Goal: Information Seeking & Learning: Check status

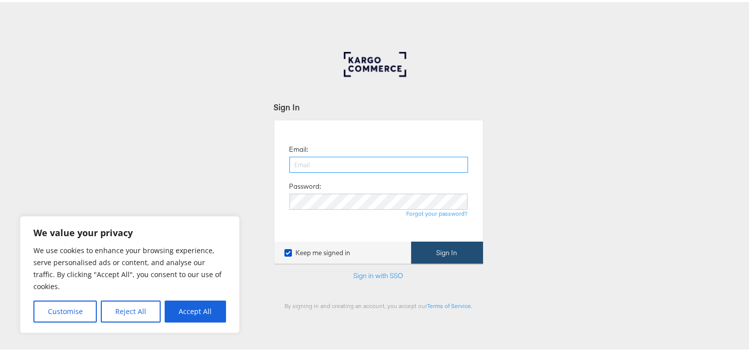
type input "[EMAIL_ADDRESS][PERSON_NAME][DOMAIN_NAME]"
click at [427, 250] on button "Sign In" at bounding box center [447, 251] width 72 height 22
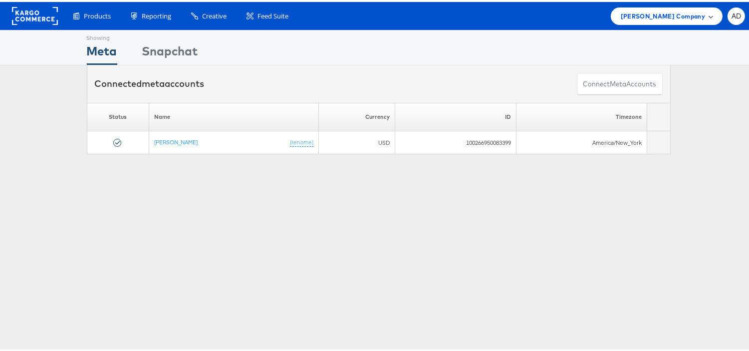
click at [641, 14] on span "Steve Madden Company" at bounding box center [663, 14] width 84 height 10
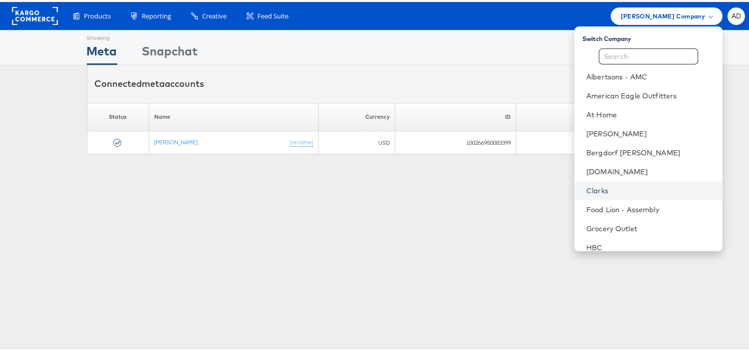
click at [587, 189] on link "Clarks" at bounding box center [651, 189] width 128 height 10
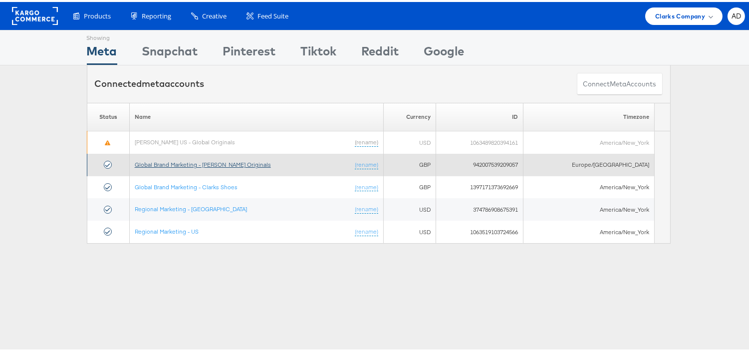
click at [210, 162] on link "Global Brand Marketing - [PERSON_NAME] Originals" at bounding box center [203, 162] width 136 height 7
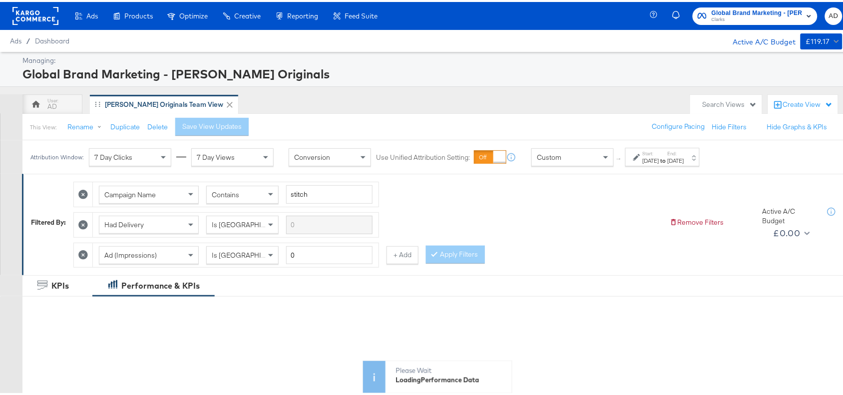
click at [684, 160] on div "[DATE]" at bounding box center [676, 159] width 16 height 8
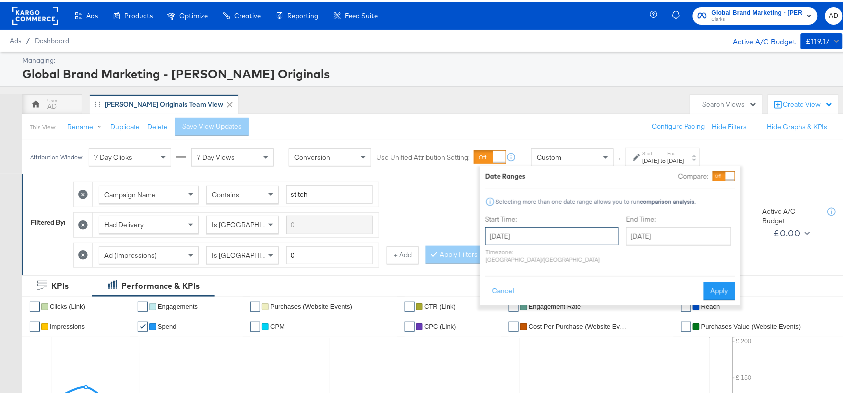
click at [556, 241] on input "September 1st 2025" at bounding box center [551, 234] width 133 height 18
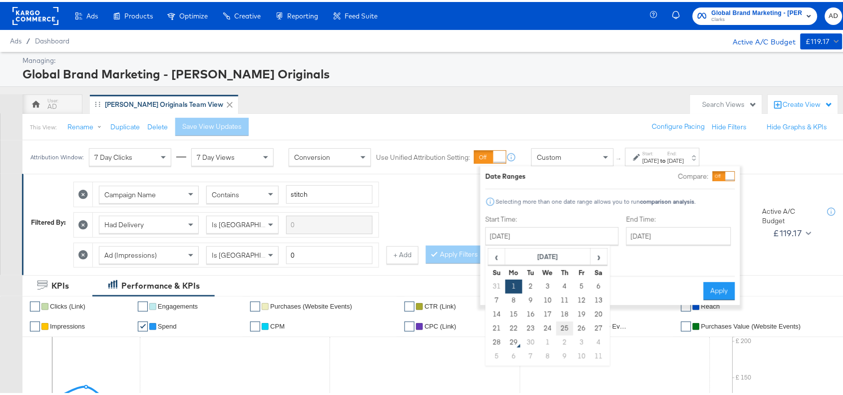
click at [564, 323] on td "25" at bounding box center [564, 327] width 17 height 14
type input "[DATE]"
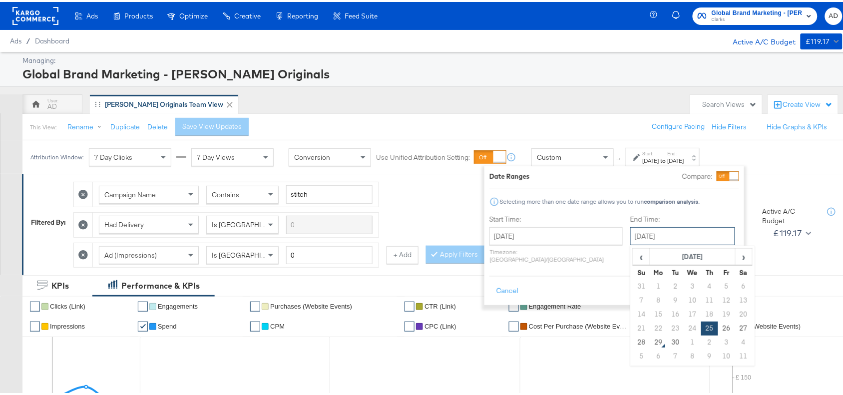
click at [656, 235] on input "[DATE]" at bounding box center [682, 234] width 105 height 18
click at [633, 343] on td "28" at bounding box center [641, 341] width 17 height 14
type input "September 28th 2025"
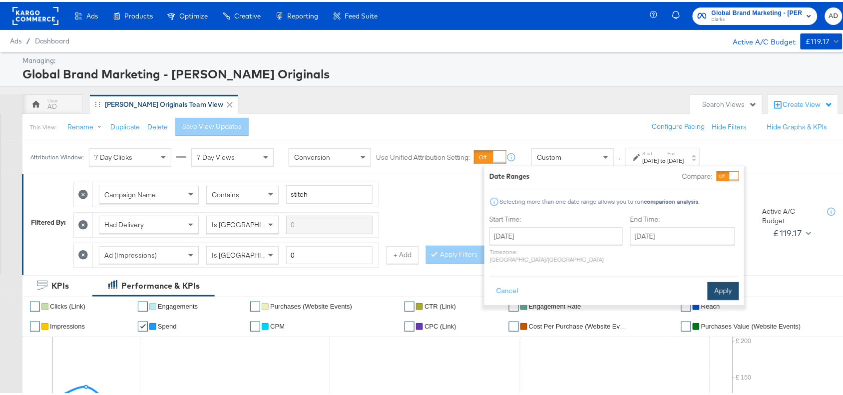
click at [718, 285] on button "Apply" at bounding box center [723, 289] width 31 height 18
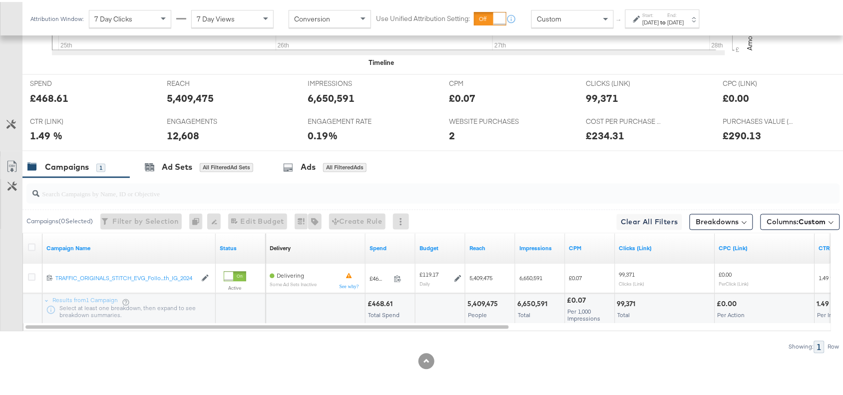
scroll to position [439, 0]
click at [727, 219] on button "Breakdowns" at bounding box center [721, 220] width 63 height 16
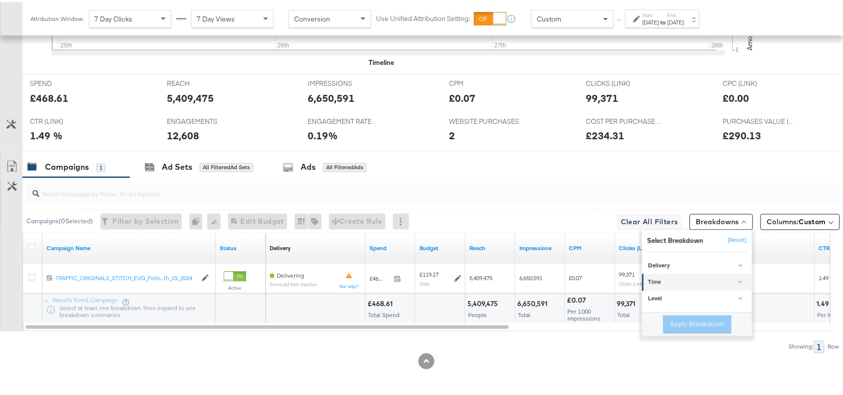
click at [682, 280] on div "Time" at bounding box center [697, 281] width 99 height 8
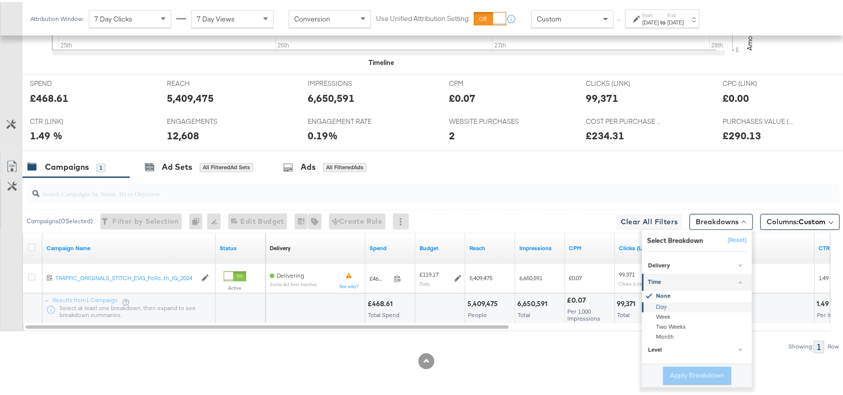
click at [650, 306] on div "Day" at bounding box center [698, 305] width 108 height 10
click at [674, 370] on button "Apply Breakdown" at bounding box center [697, 374] width 68 height 18
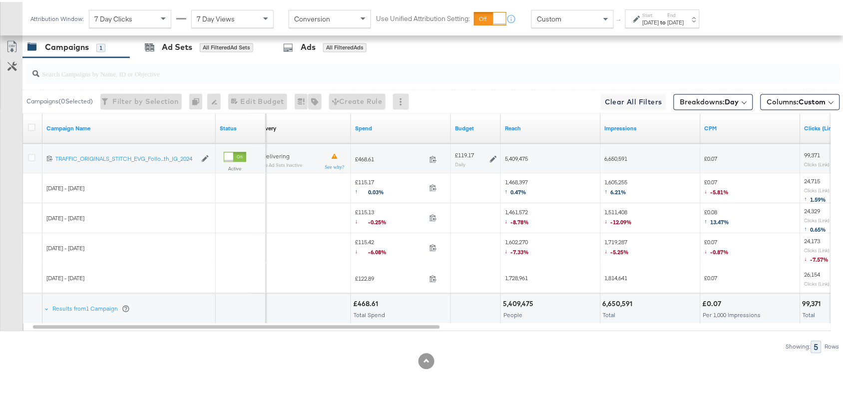
scroll to position [555, 0]
click at [15, 51] on icon at bounding box center [12, 46] width 12 height 12
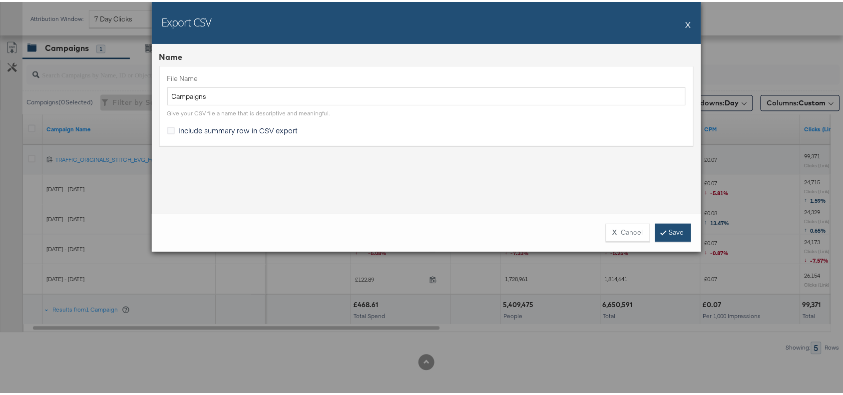
click at [669, 224] on link "Save" at bounding box center [673, 231] width 36 height 18
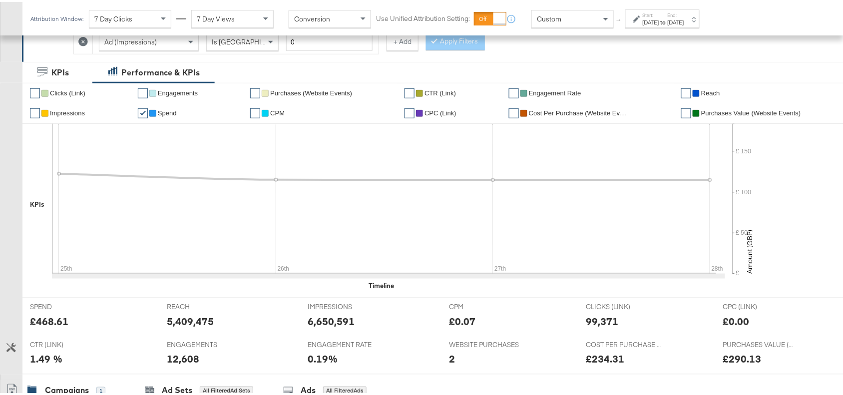
scroll to position [0, 0]
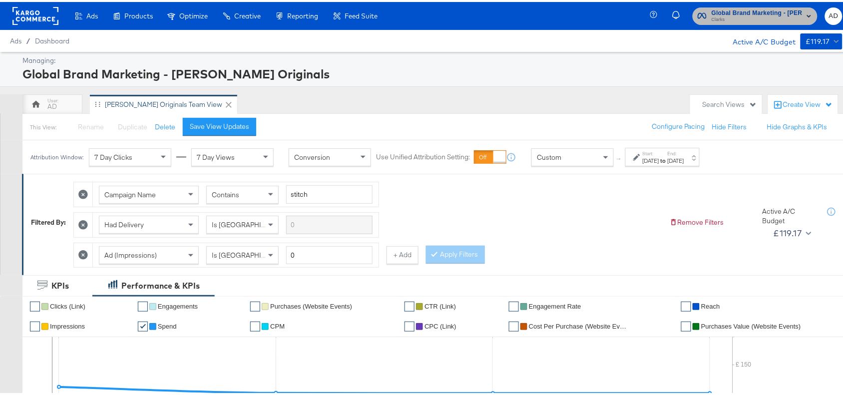
click at [754, 8] on span "Global Brand Marketing - [PERSON_NAME] Originals" at bounding box center [757, 11] width 91 height 10
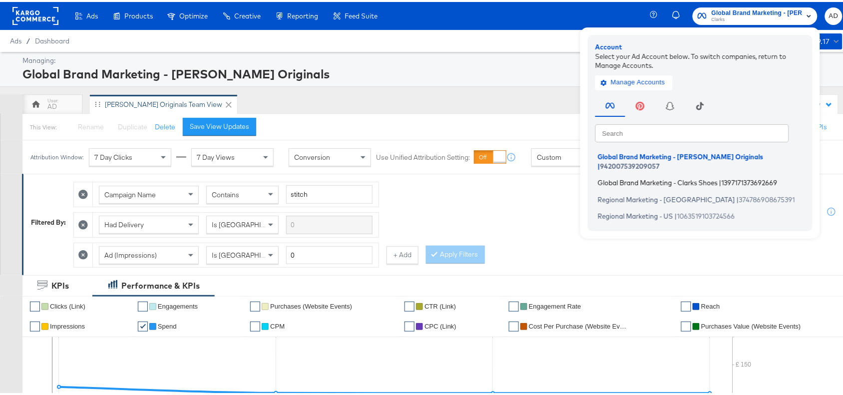
click at [635, 177] on span "Global Brand Marketing - Clarks Shoes" at bounding box center [658, 181] width 120 height 8
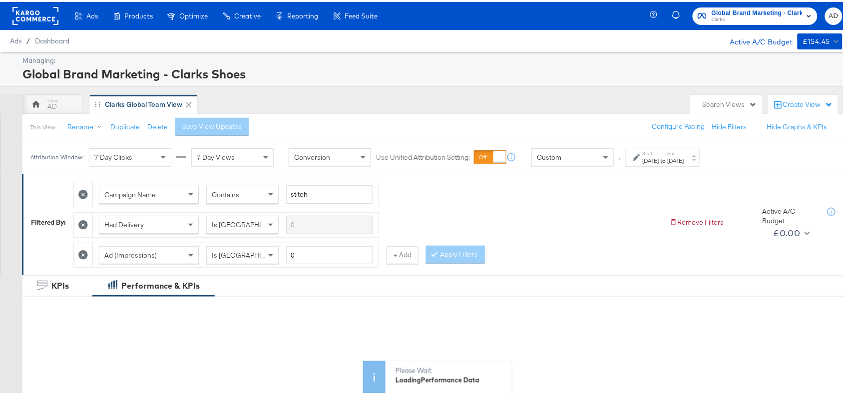
click at [668, 156] on strong "to" at bounding box center [663, 158] width 8 height 7
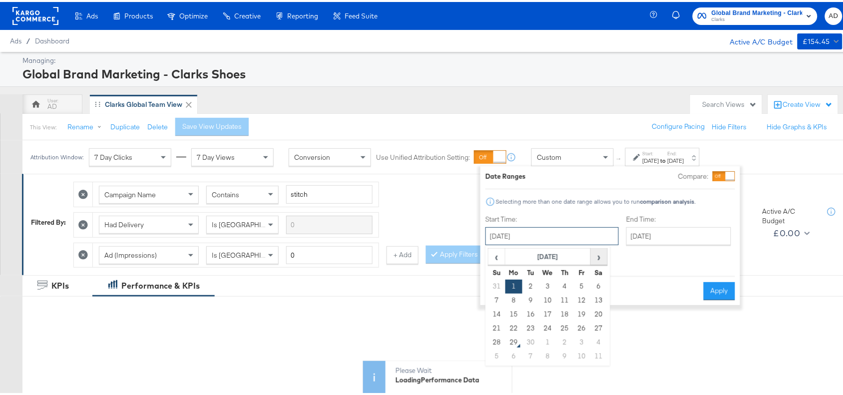
drag, startPoint x: 546, startPoint y: 235, endPoint x: 598, endPoint y: 253, distance: 55.0
click at [598, 243] on div "September 1st 2025 ‹ September 2025 › Su Mo Tu We Th Fr Sa 31 1 2 3 4 5 6 7 8 9…" at bounding box center [551, 234] width 133 height 18
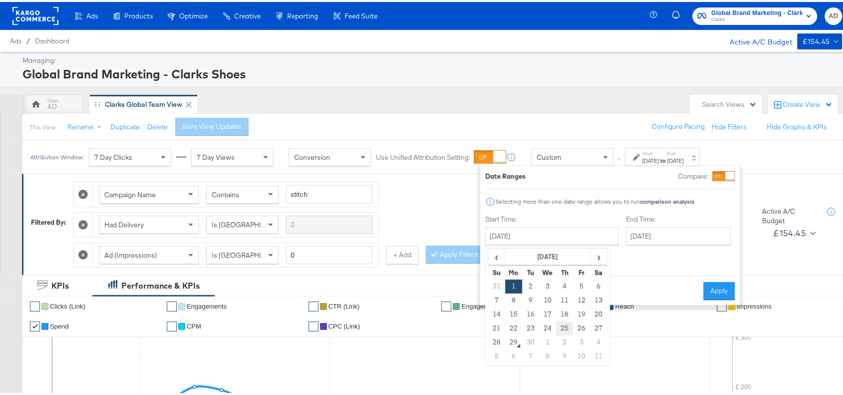
click at [561, 325] on td "25" at bounding box center [564, 327] width 17 height 14
type input "September 25th 2025"
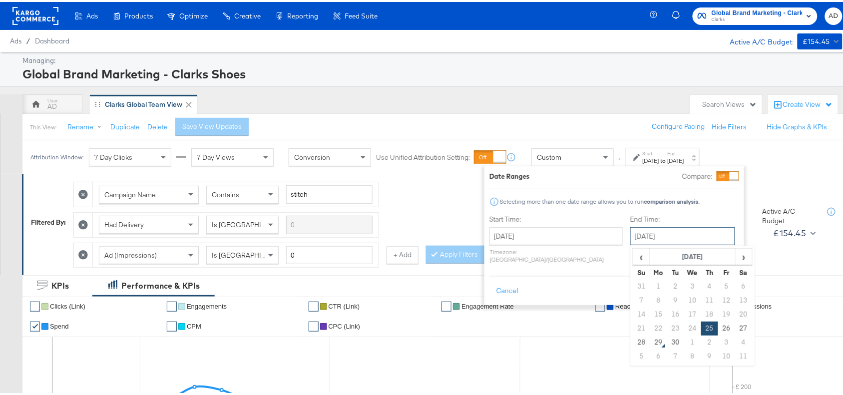
click at [654, 242] on input "[DATE]" at bounding box center [682, 234] width 105 height 18
click at [633, 343] on td "28" at bounding box center [641, 341] width 17 height 14
type input "September 28th 2025"
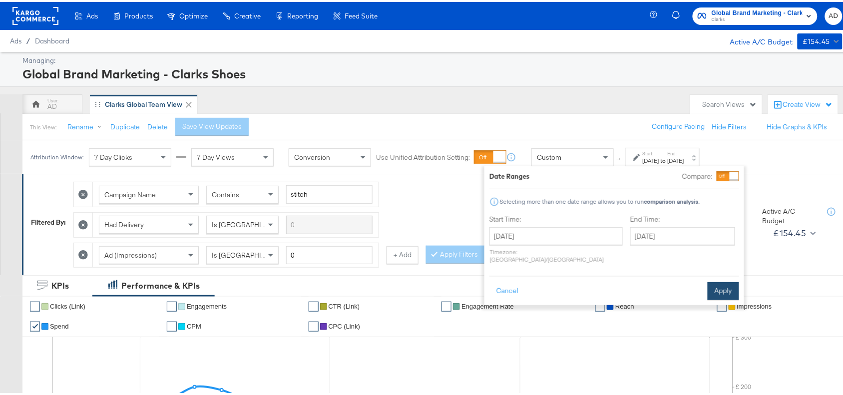
click at [715, 283] on button "Apply" at bounding box center [723, 289] width 31 height 18
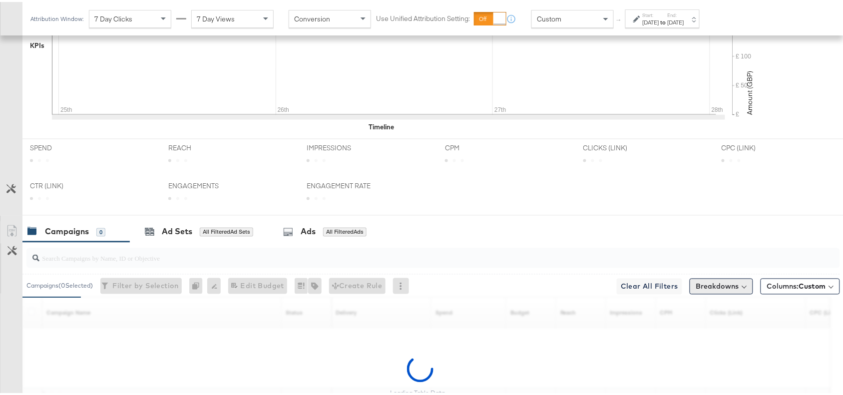
scroll to position [469, 0]
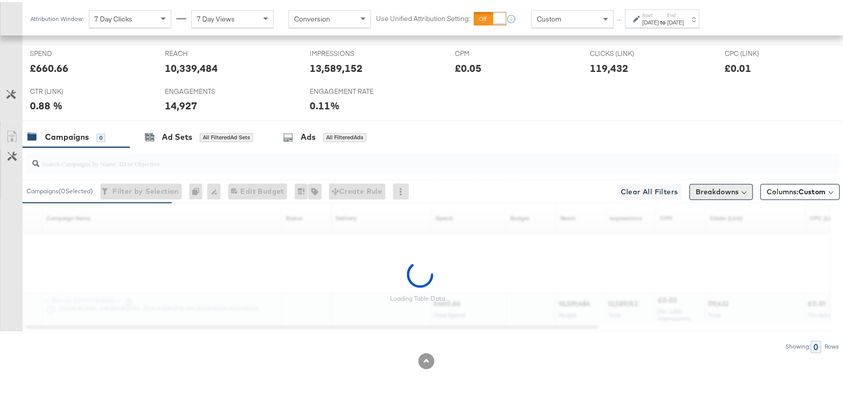
click at [709, 188] on button "Breakdowns" at bounding box center [721, 190] width 63 height 16
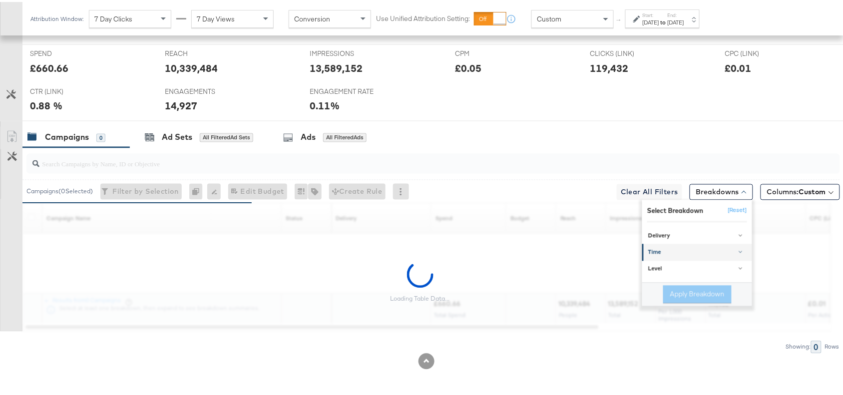
click at [668, 247] on div "Time" at bounding box center [697, 251] width 99 height 8
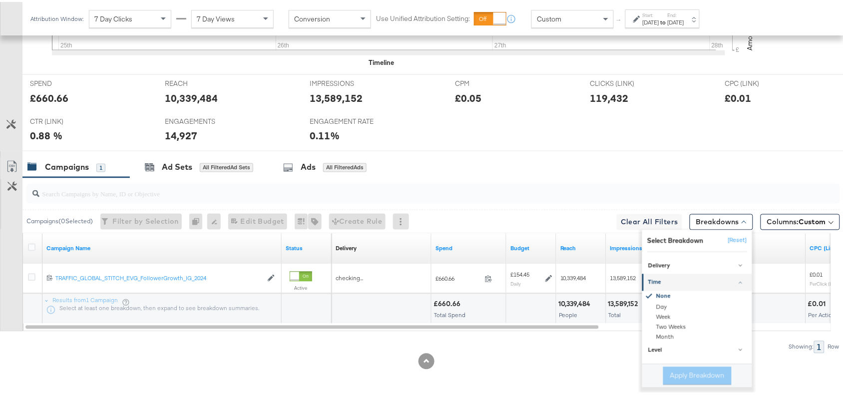
scroll to position [439, 0]
click at [648, 301] on div "Day" at bounding box center [698, 305] width 108 height 10
click at [670, 372] on button "Apply Breakdown" at bounding box center [697, 374] width 68 height 18
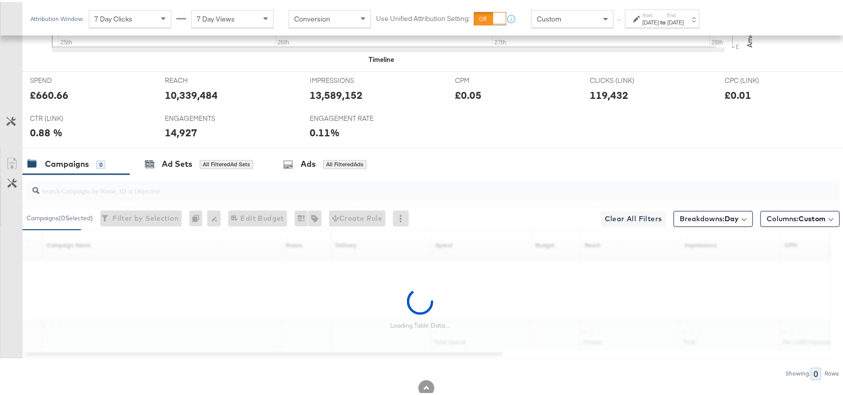
scroll to position [469, 0]
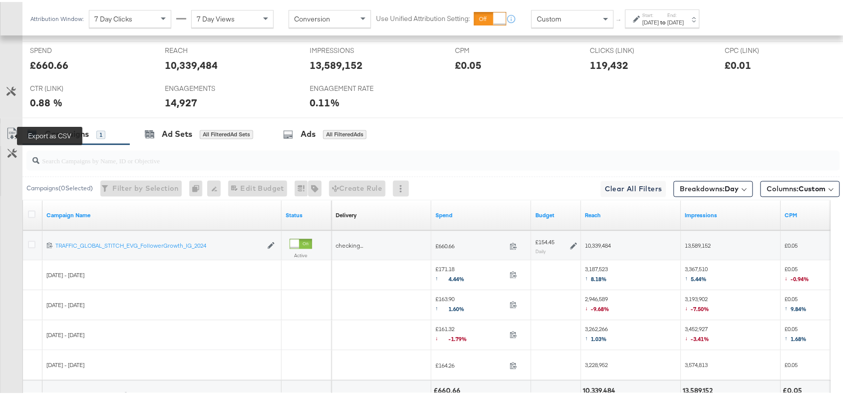
click at [13, 133] on icon at bounding box center [12, 132] width 12 height 12
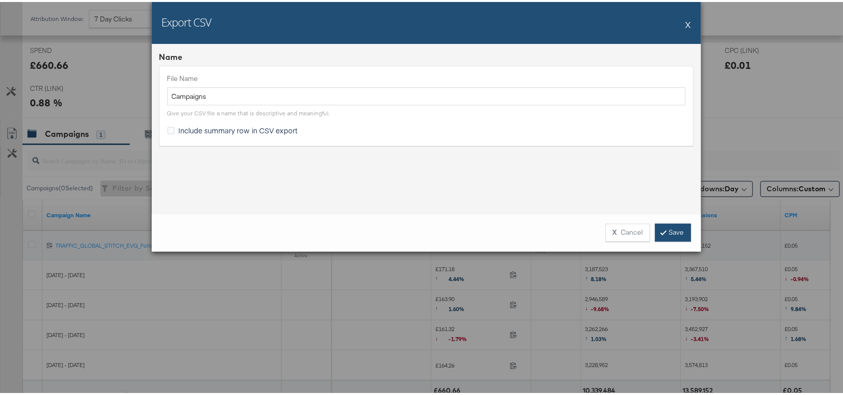
click at [670, 226] on link "Save" at bounding box center [673, 231] width 36 height 18
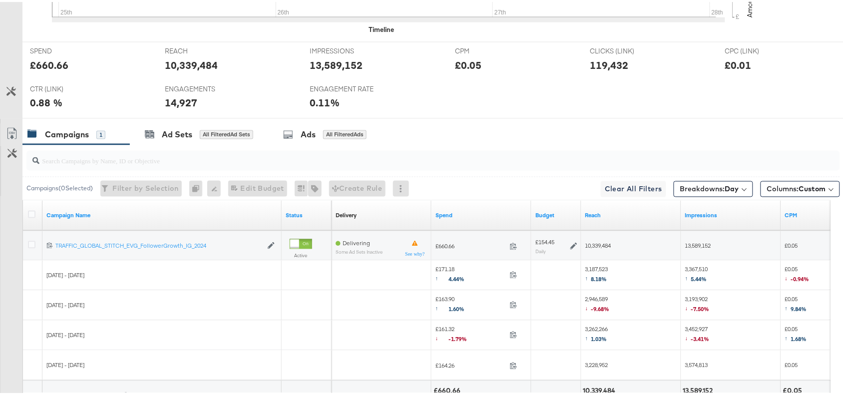
scroll to position [0, 0]
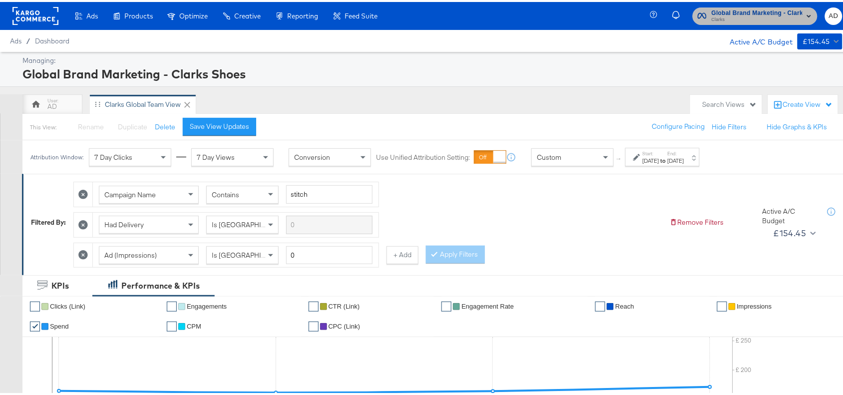
click at [736, 16] on span "Clarks" at bounding box center [757, 18] width 91 height 8
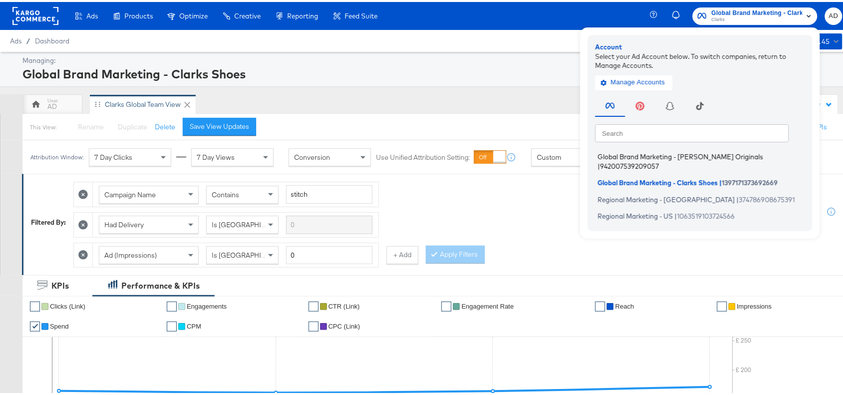
click at [632, 153] on span "Global Brand Marketing - Clarks Originals" at bounding box center [680, 155] width 165 height 8
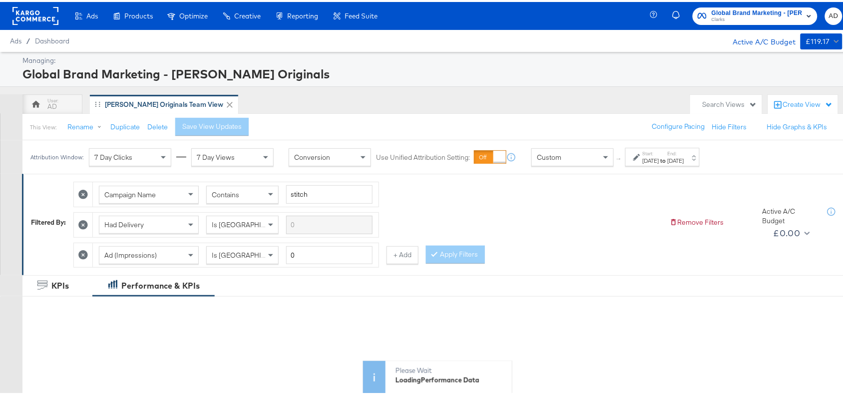
click at [659, 161] on div "Sep 1st 2025" at bounding box center [651, 159] width 16 height 8
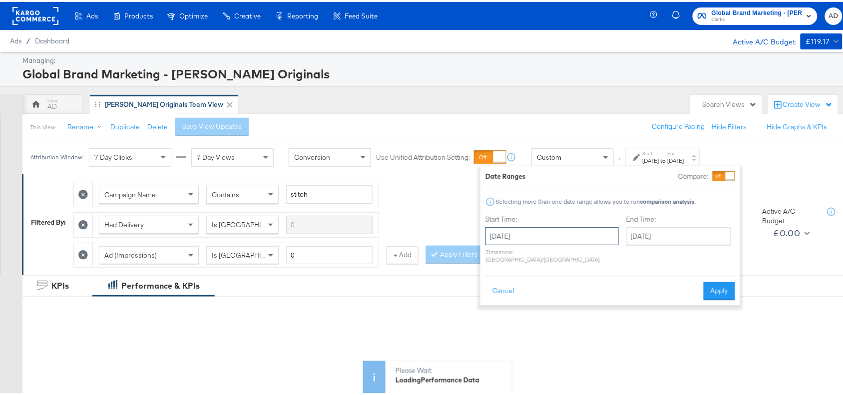
click at [555, 232] on input "September 1st 2025" at bounding box center [551, 234] width 133 height 18
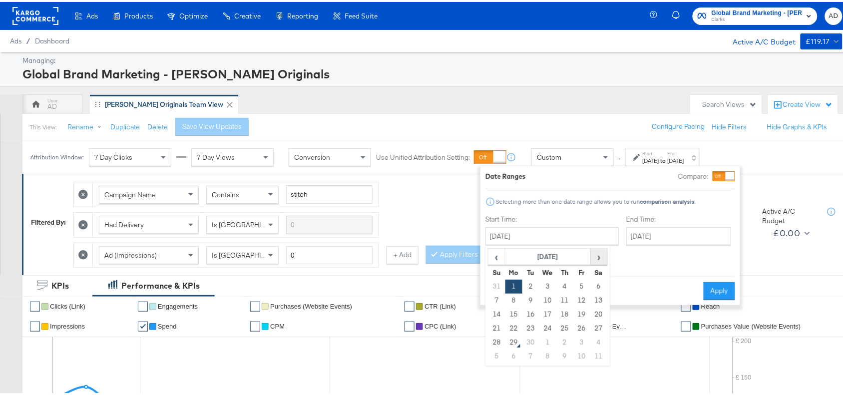
click at [595, 258] on span "›" at bounding box center [598, 254] width 15 height 15
click at [493, 259] on span "‹" at bounding box center [496, 254] width 15 height 15
click at [565, 328] on td "25" at bounding box center [564, 327] width 17 height 14
type input "[DATE]"
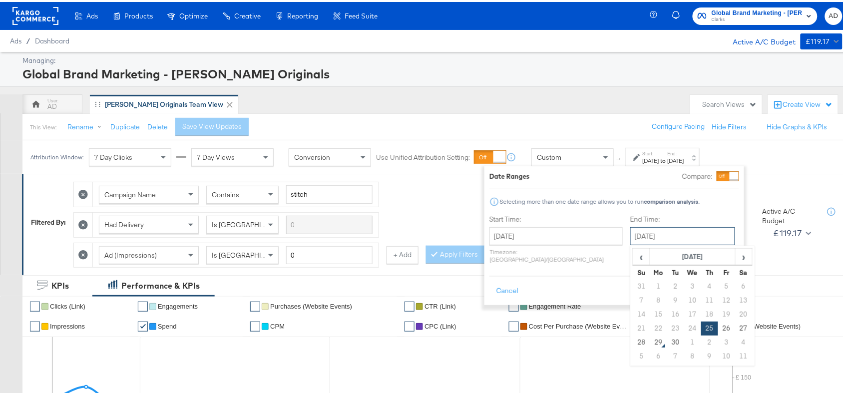
click at [667, 236] on input "[DATE]" at bounding box center [682, 234] width 105 height 18
click at [633, 343] on td "28" at bounding box center [641, 341] width 17 height 14
type input "September 28th 2025"
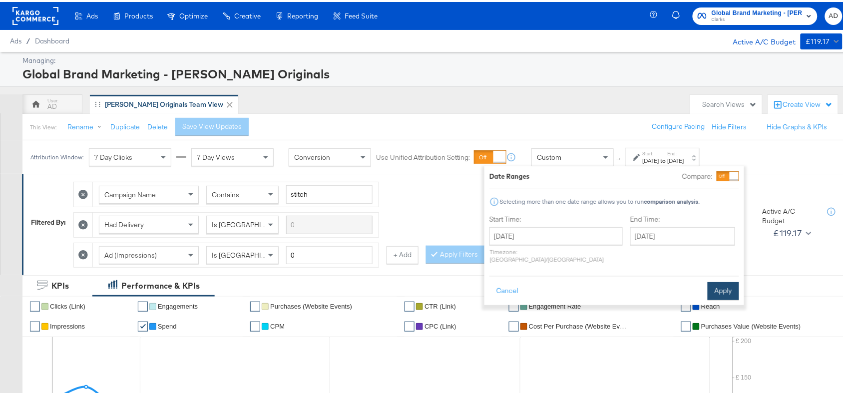
click at [730, 283] on button "Apply" at bounding box center [723, 289] width 31 height 18
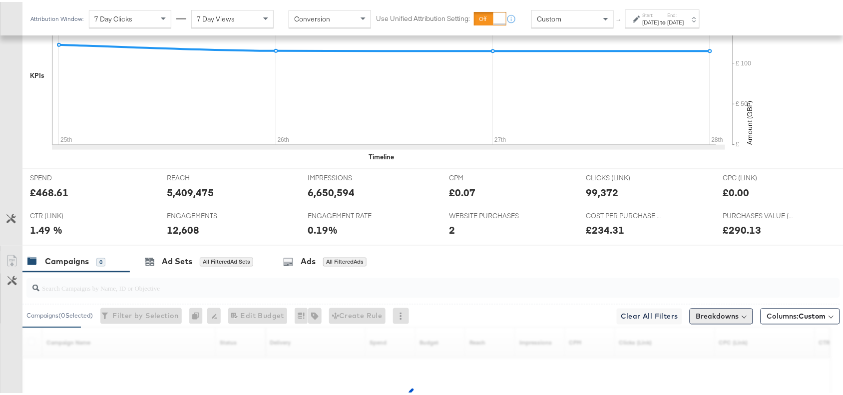
scroll to position [439, 0]
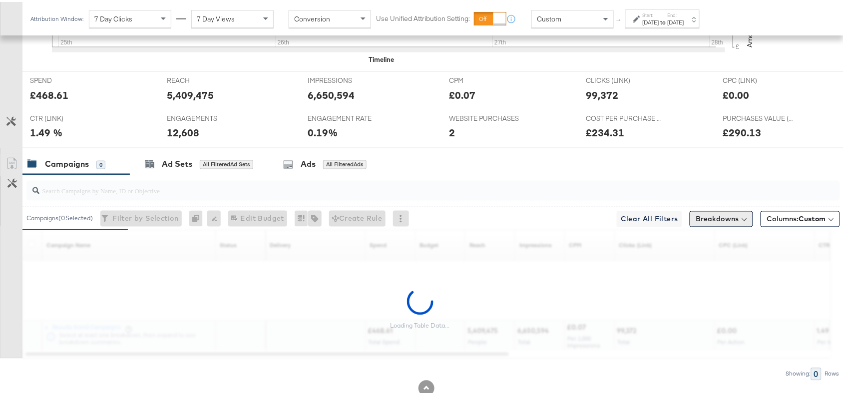
click at [717, 219] on button "Breakdowns" at bounding box center [721, 217] width 63 height 16
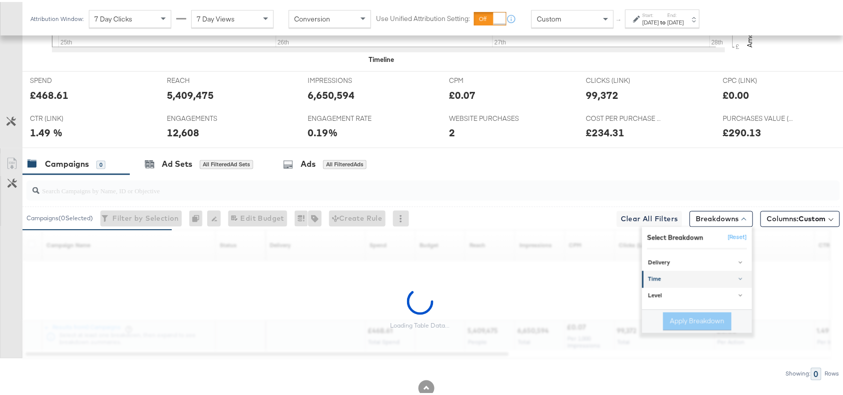
click at [668, 275] on link "Time" at bounding box center [697, 277] width 110 height 16
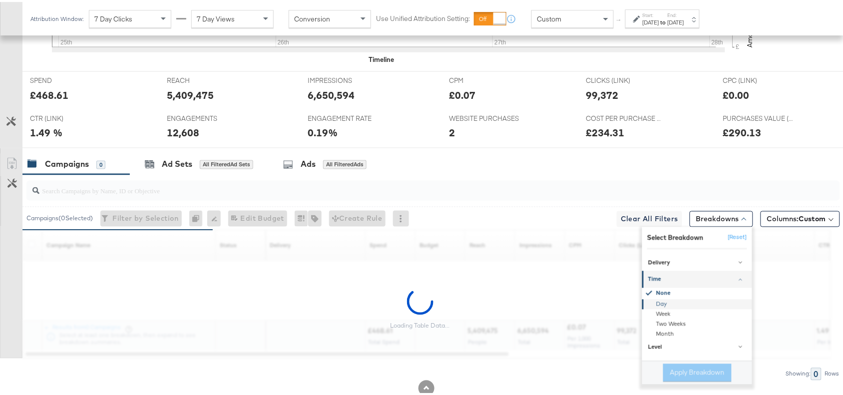
click at [648, 305] on div "Day" at bounding box center [698, 302] width 108 height 10
click at [668, 370] on button "Apply Breakdown" at bounding box center [697, 371] width 68 height 18
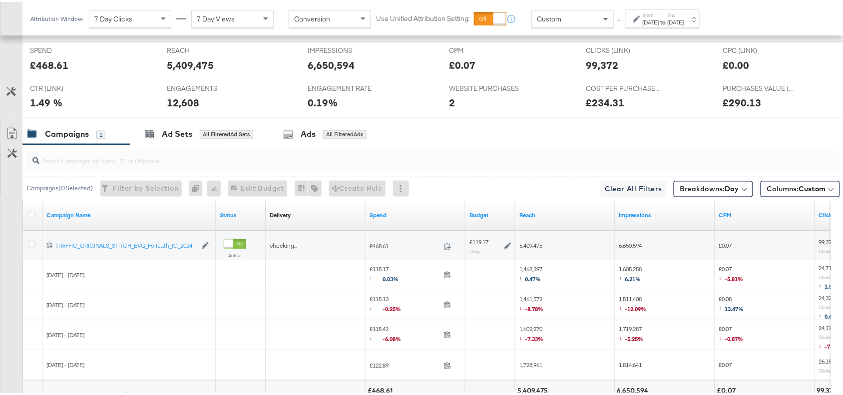
scroll to position [559, 0]
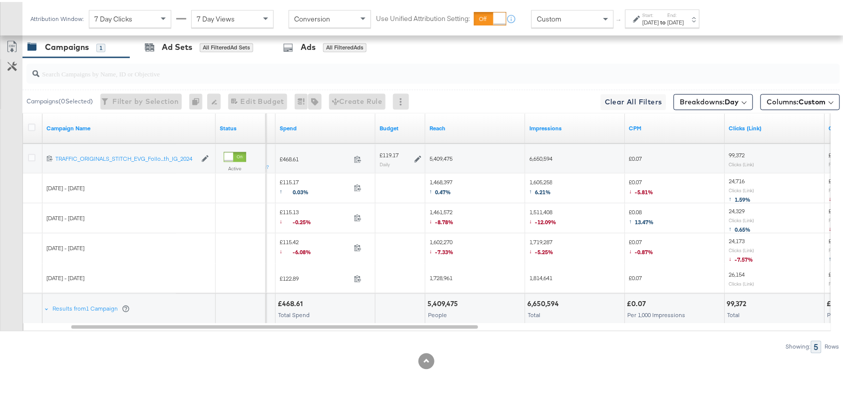
click at [435, 277] on span "1,728,961" at bounding box center [440, 276] width 23 height 7
copy span "1,728,961"
click at [436, 237] on span "1,602,270 ↓ -7.33%" at bounding box center [441, 247] width 24 height 20
copy span "1,602,270"
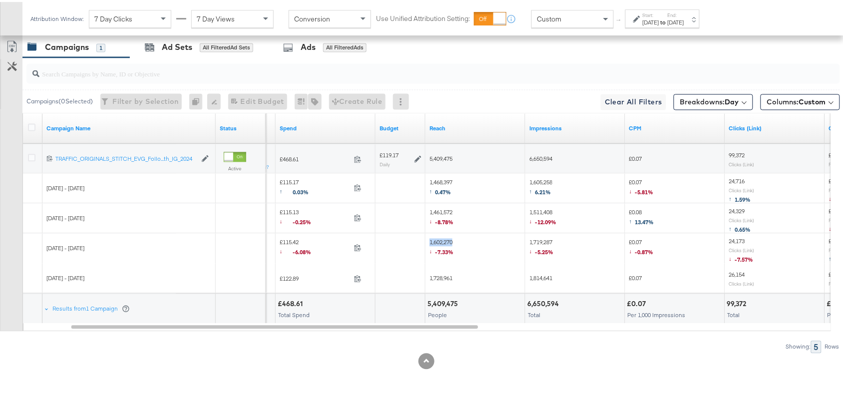
click at [436, 237] on span "1,602,270 ↓ -7.33%" at bounding box center [441, 247] width 24 height 20
click at [440, 210] on span "1,461,572 ↓ -8.78%" at bounding box center [441, 217] width 24 height 20
copy span "1,461,572"
click at [440, 210] on span "1,461,572 ↓ -8.78%" at bounding box center [441, 217] width 24 height 20
click at [438, 179] on span "1,468,397 ↑ 0.47%" at bounding box center [440, 187] width 23 height 20
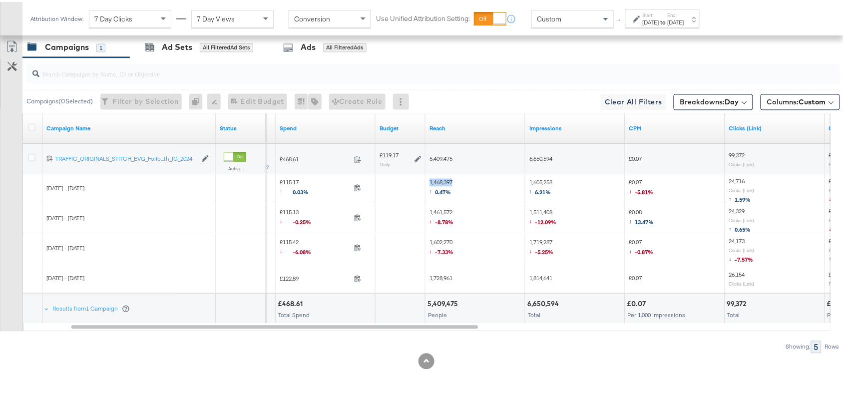
copy span "1,468,397"
click at [438, 179] on span "1,468,397 ↑ 0.47%" at bounding box center [440, 187] width 23 height 20
click at [659, 15] on label "Start:" at bounding box center [651, 13] width 16 height 6
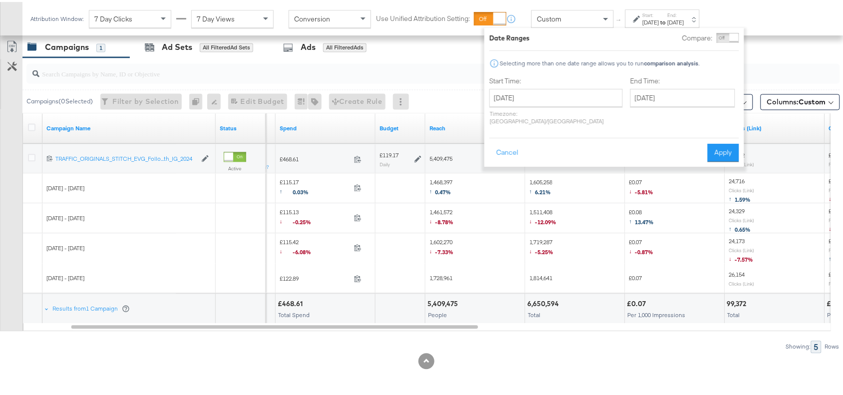
click at [550, 108] on p "Timezone: Asia/Calcutta" at bounding box center [555, 115] width 133 height 15
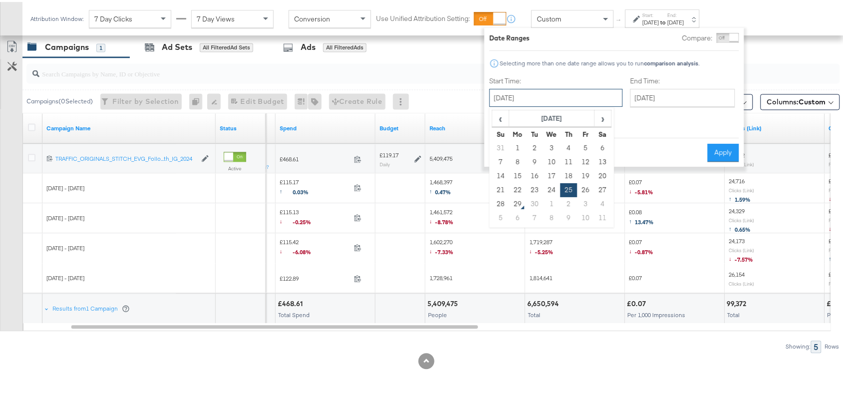
click at [558, 101] on input "September 25th 2025" at bounding box center [555, 96] width 133 height 18
click at [583, 187] on td "26" at bounding box center [585, 188] width 17 height 14
type input "September 26th 2025"
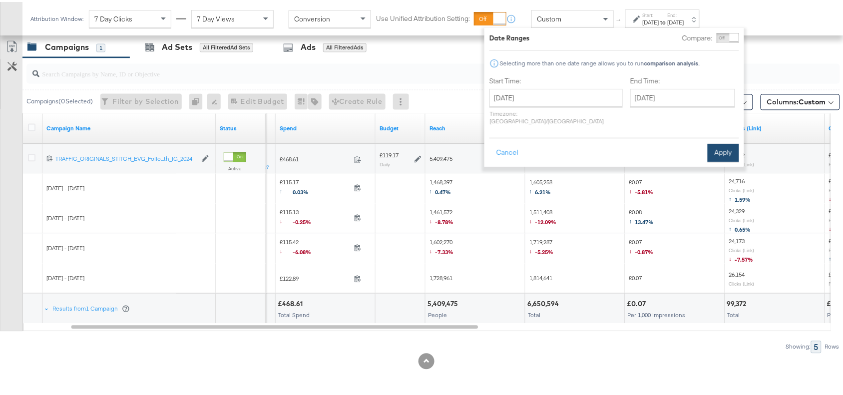
click at [723, 143] on button "Apply" at bounding box center [723, 151] width 31 height 18
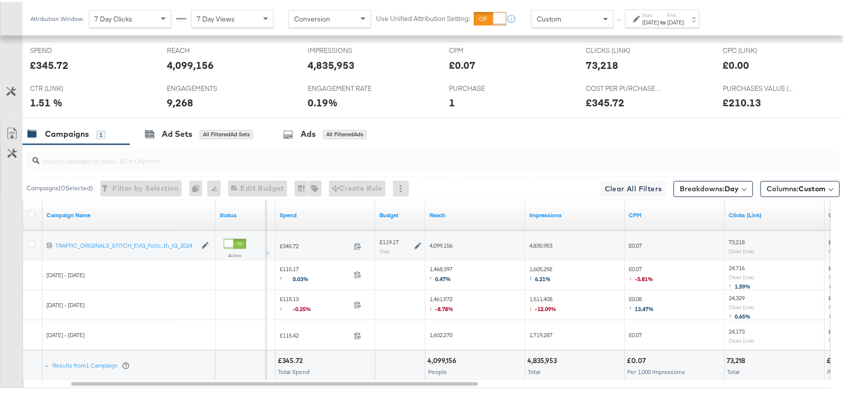
scroll to position [529, 0]
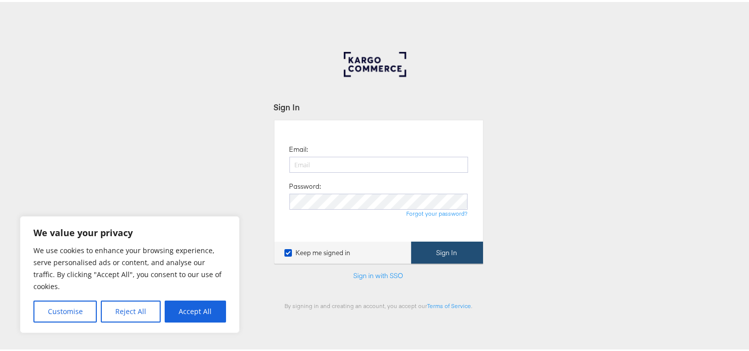
type input "[EMAIL_ADDRESS][PERSON_NAME][DOMAIN_NAME]"
click at [435, 249] on button "Sign In" at bounding box center [447, 251] width 72 height 22
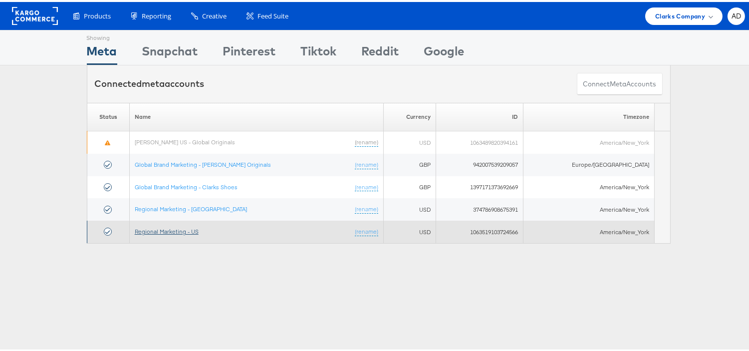
click at [166, 231] on link "Regional Marketing - US" at bounding box center [167, 229] width 64 height 7
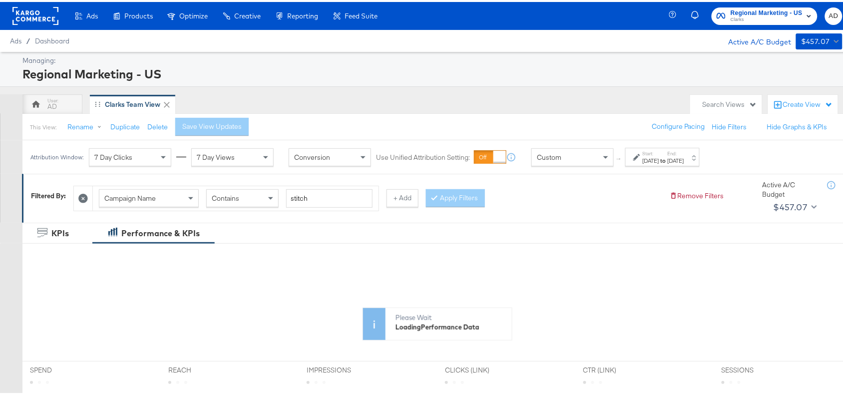
click at [659, 160] on div "[DATE]" at bounding box center [651, 159] width 16 height 8
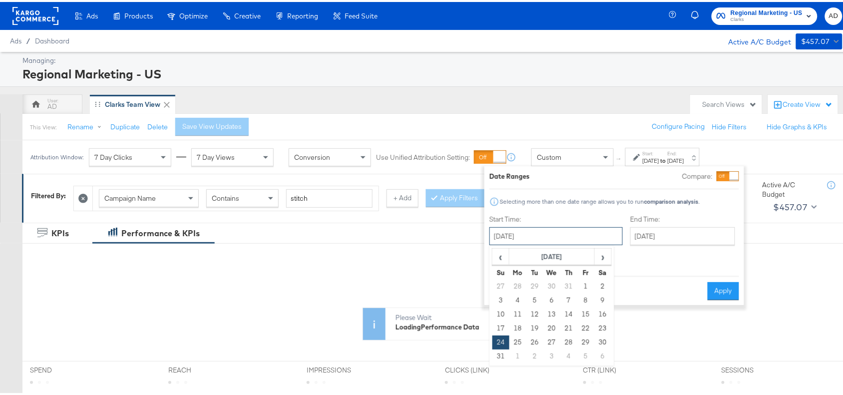
click at [572, 233] on input "[DATE]" at bounding box center [555, 234] width 133 height 18
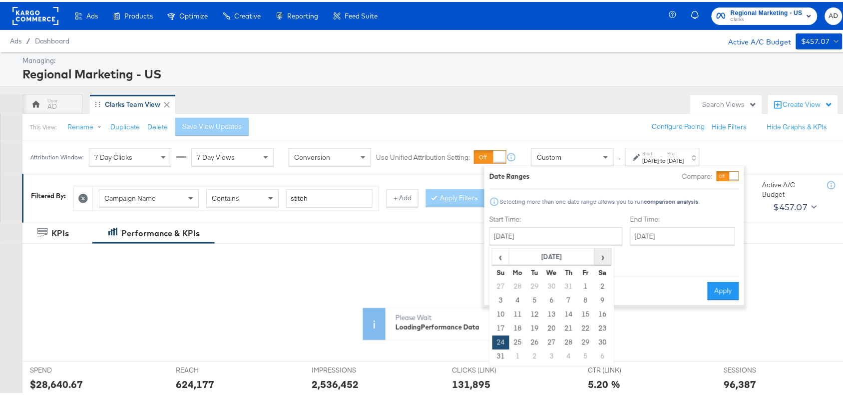
click at [607, 254] on span "›" at bounding box center [602, 254] width 15 height 15
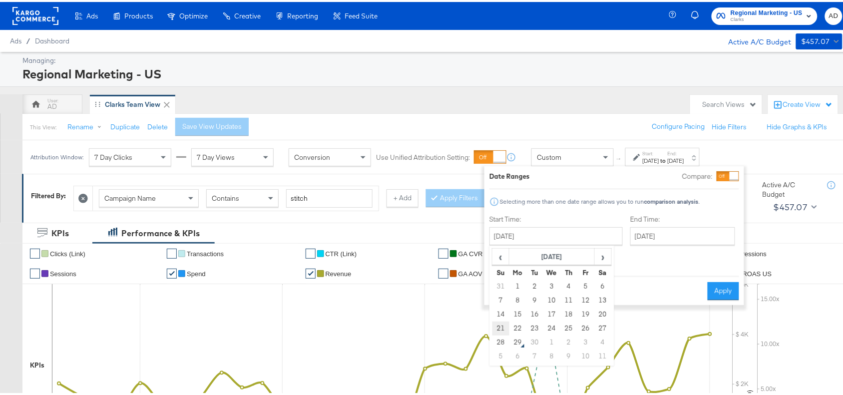
click at [497, 329] on td "21" at bounding box center [500, 327] width 17 height 14
type input "[DATE]"
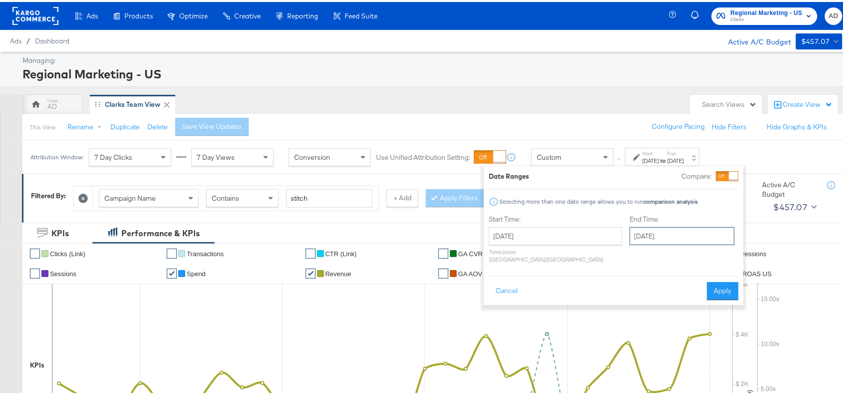
click at [662, 234] on input "[DATE]" at bounding box center [682, 234] width 105 height 18
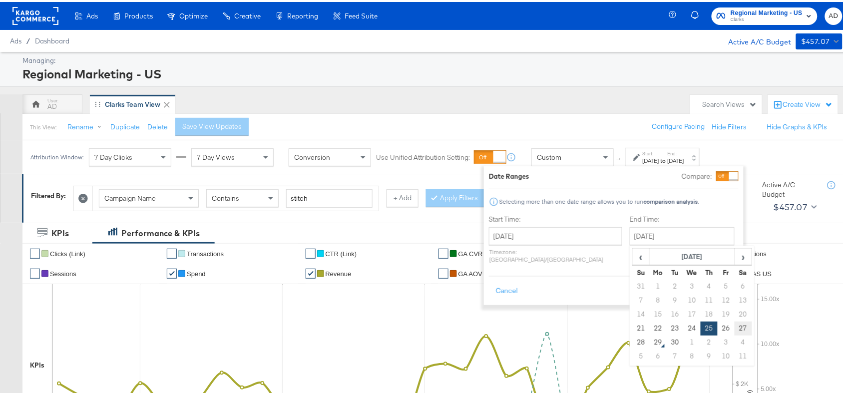
click at [734, 327] on td "27" at bounding box center [742, 327] width 17 height 14
type input "[DATE]"
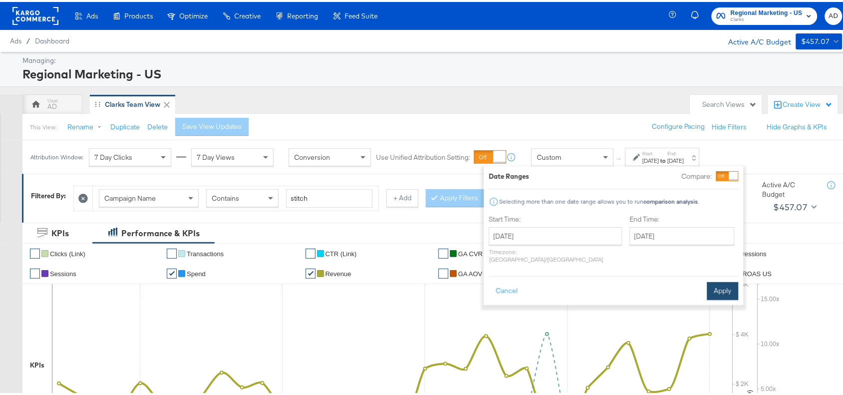
click at [720, 280] on button "Apply" at bounding box center [722, 289] width 31 height 18
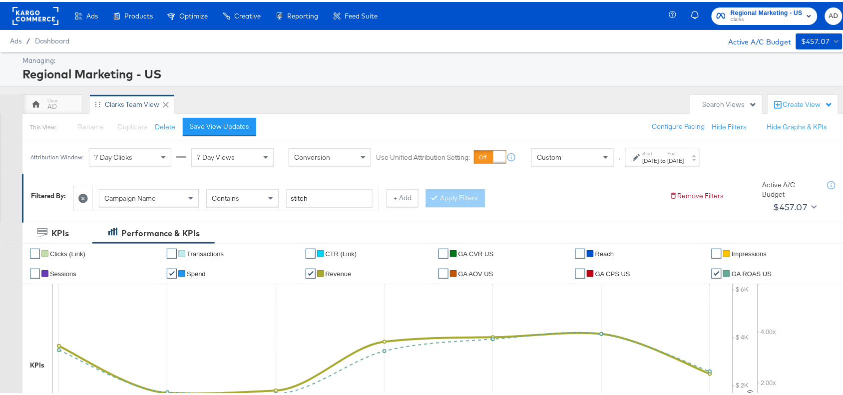
click at [625, 187] on div "Campaign Name Contains stitch + Add Apply Filters" at bounding box center [367, 194] width 588 height 30
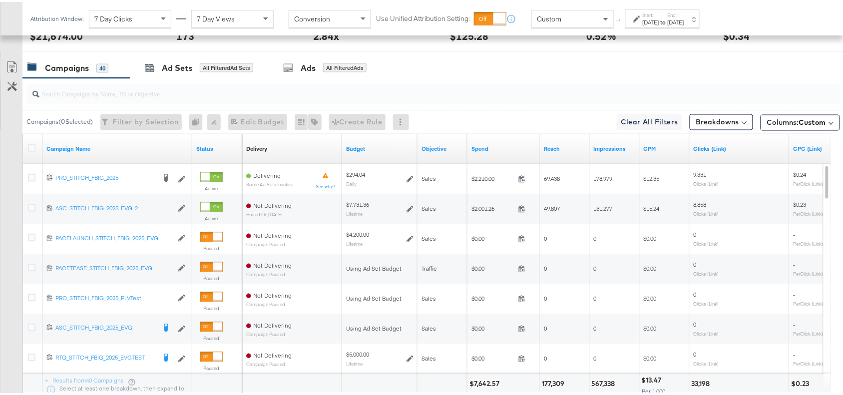
scroll to position [495, 0]
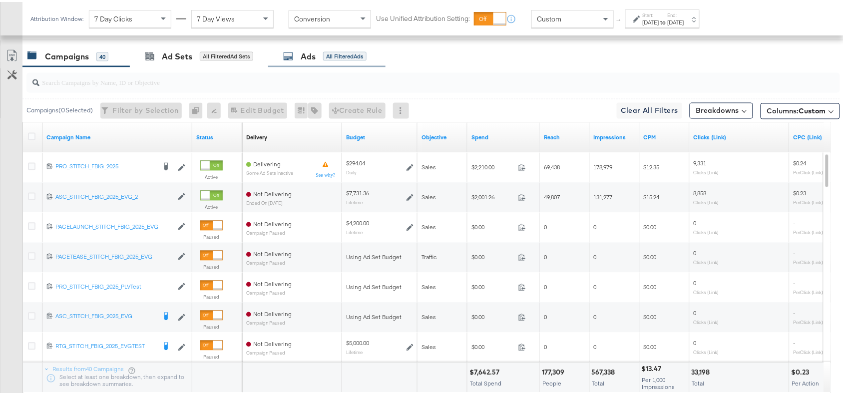
click at [306, 57] on div "Ads" at bounding box center [308, 54] width 15 height 11
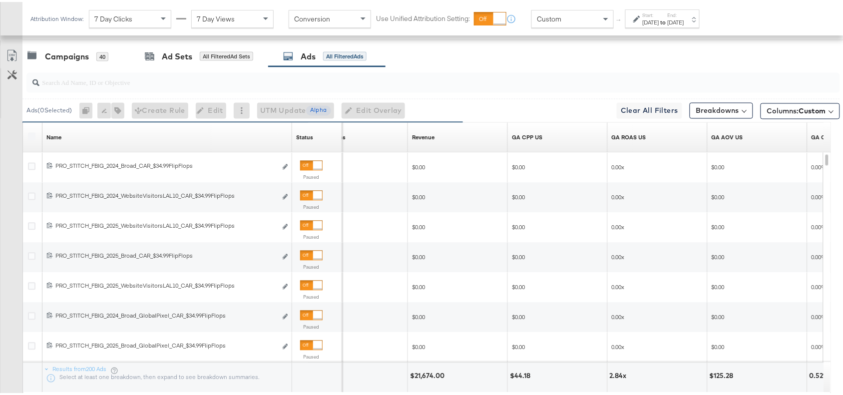
click at [437, 134] on div "Revenue Sorting Unavailable" at bounding box center [458, 136] width 100 height 16
click at [437, 136] on div "Revenue Sorting Unavailable" at bounding box center [458, 136] width 100 height 16
click at [485, 66] on div at bounding box center [430, 81] width 817 height 32
click at [437, 138] on div "Revenue Sorting Unavailable" at bounding box center [458, 136] width 100 height 16
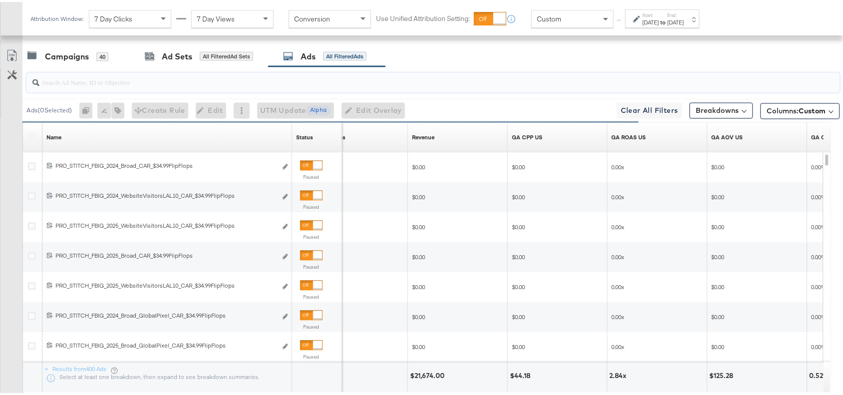
click at [515, 70] on input "search" at bounding box center [402, 76] width 727 height 19
click at [436, 136] on div "Revenue Sorting Unavailable" at bounding box center [458, 136] width 100 height 16
click at [502, 83] on input "search" at bounding box center [402, 76] width 727 height 19
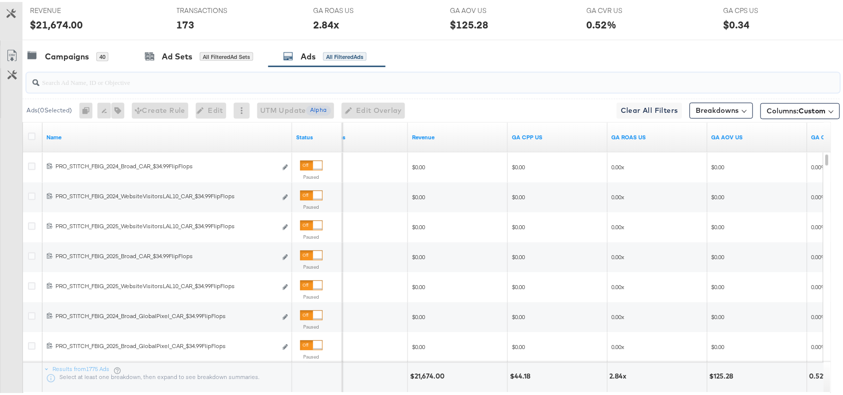
scroll to position [0, 0]
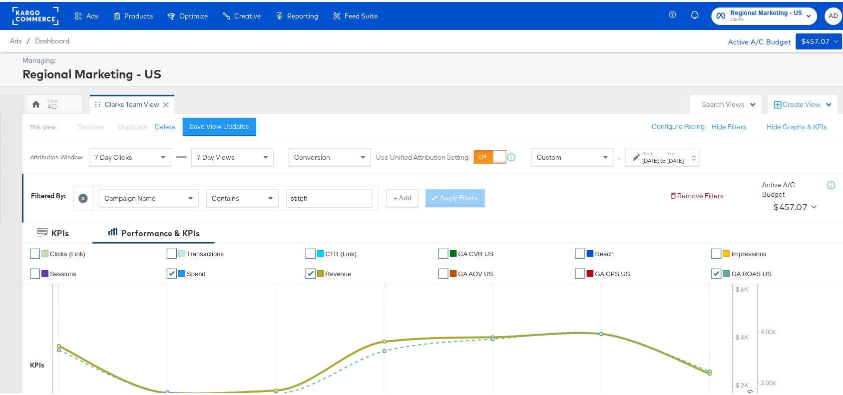
click at [45, 11] on rect at bounding box center [35, 14] width 46 height 18
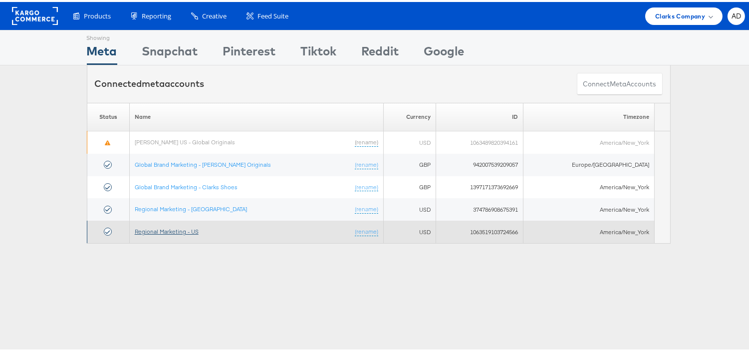
click at [162, 231] on link "Regional Marketing - US" at bounding box center [167, 229] width 64 height 7
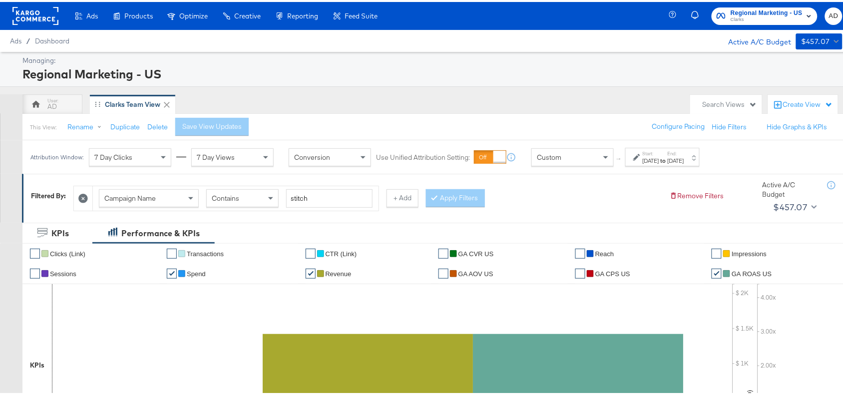
click at [657, 160] on div "[DATE]" at bounding box center [651, 159] width 16 height 8
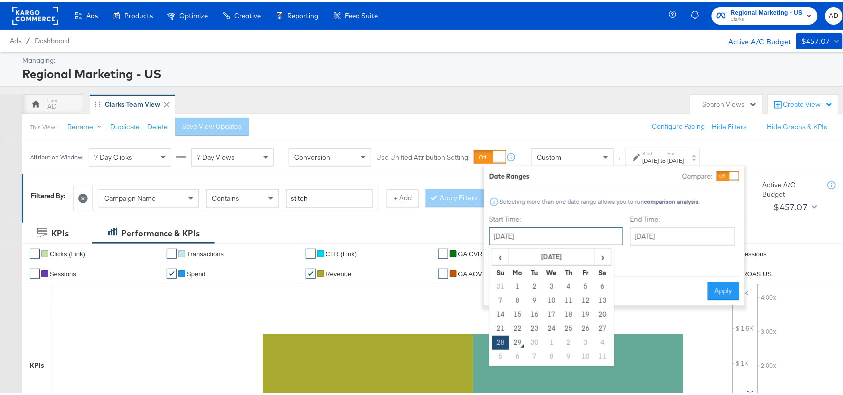
click at [560, 232] on input "September 28th 2025" at bounding box center [555, 234] width 133 height 18
click at [498, 327] on td "21" at bounding box center [500, 327] width 17 height 14
type input "[DATE]"
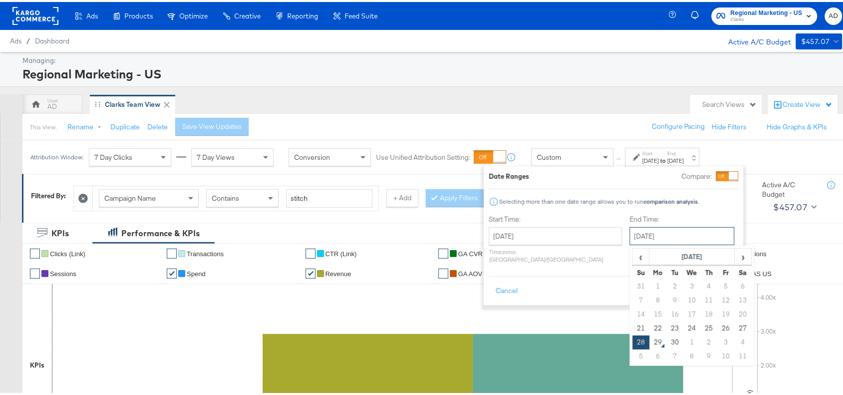
click at [678, 237] on input "September 28th 2025" at bounding box center [682, 234] width 105 height 18
click at [734, 326] on td "27" at bounding box center [742, 327] width 17 height 14
type input "September 27th 2025"
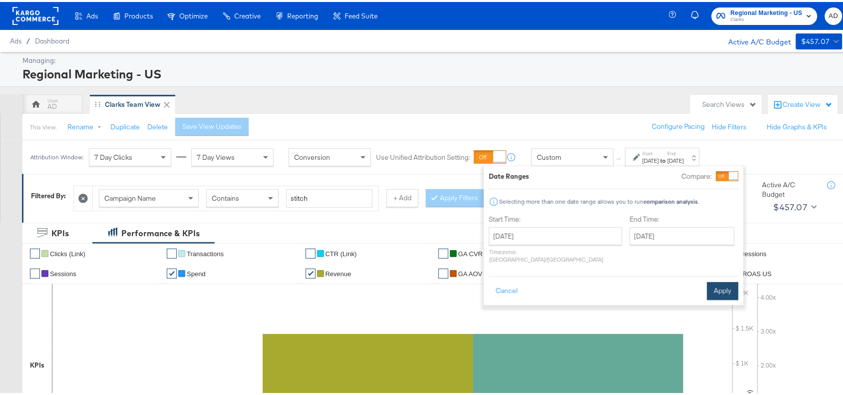
click at [717, 285] on button "Apply" at bounding box center [722, 289] width 31 height 18
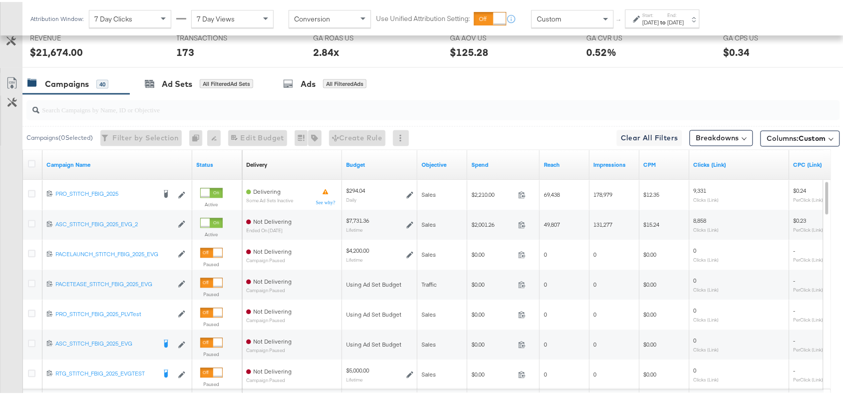
scroll to position [437, 0]
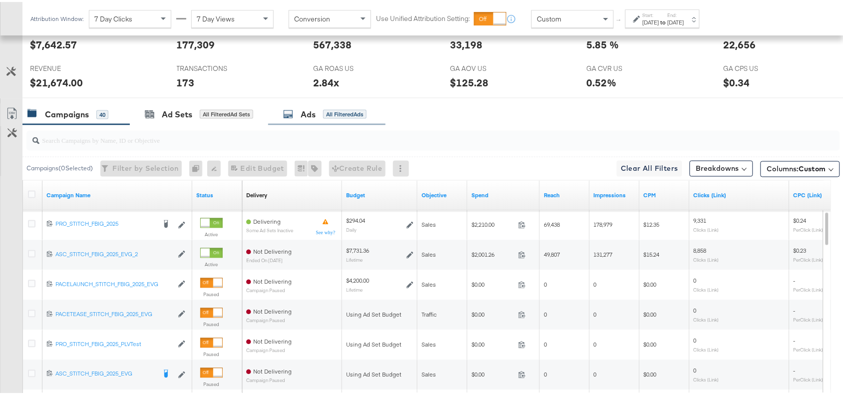
click at [298, 114] on div "Ads All Filtered Ads" at bounding box center [324, 112] width 83 height 11
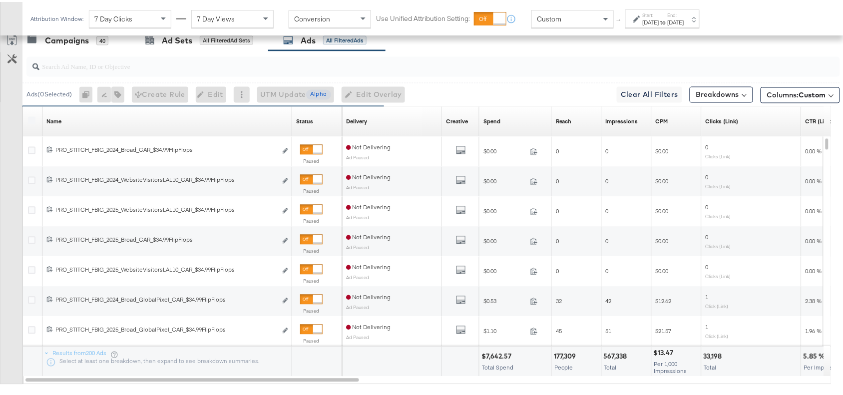
scroll to position [513, 0]
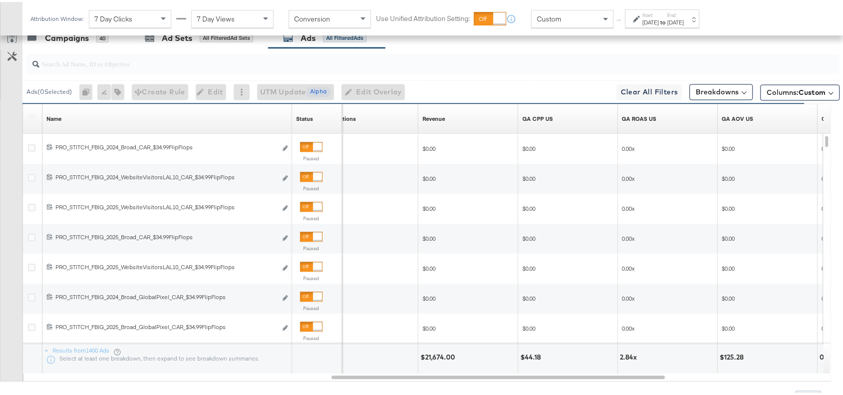
click at [447, 118] on div "Revenue Sorting Unavailable" at bounding box center [468, 117] width 100 height 16
click at [448, 118] on div "Revenue Sorting Unavailable" at bounding box center [468, 117] width 100 height 16
click at [496, 62] on input "search" at bounding box center [402, 57] width 727 height 19
click at [447, 118] on div "Revenue Sorting Unavailable" at bounding box center [468, 117] width 100 height 16
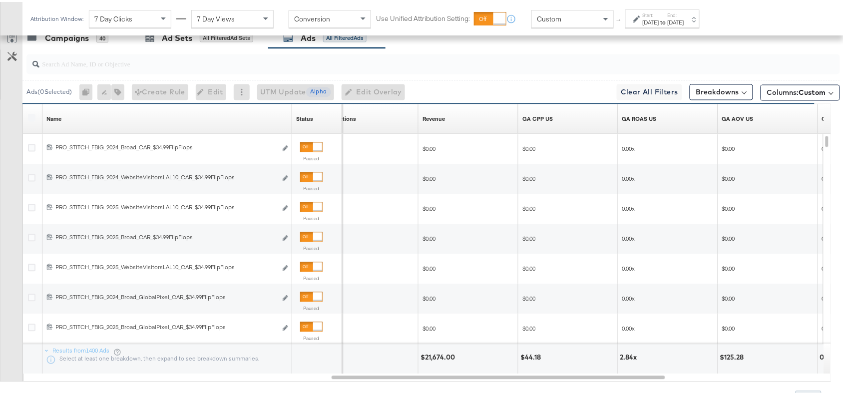
click at [447, 118] on div "Revenue Sorting Unavailable" at bounding box center [468, 117] width 100 height 16
click at [569, 63] on input "search" at bounding box center [402, 57] width 727 height 19
click at [668, 18] on strong "to" at bounding box center [663, 19] width 8 height 7
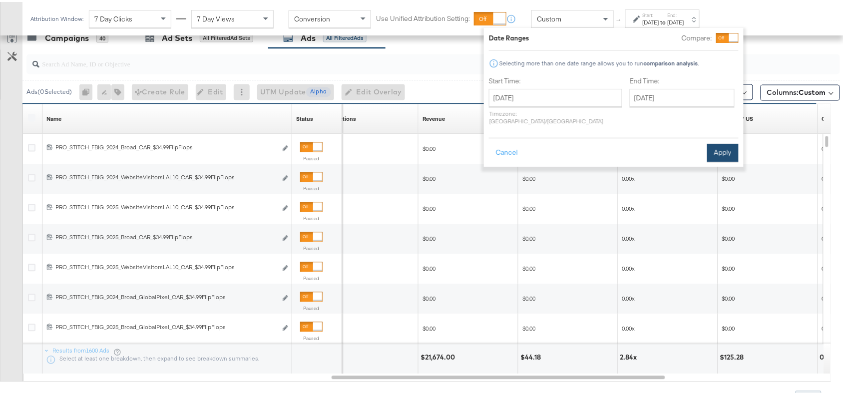
click at [723, 142] on button "Apply" at bounding box center [722, 151] width 31 height 18
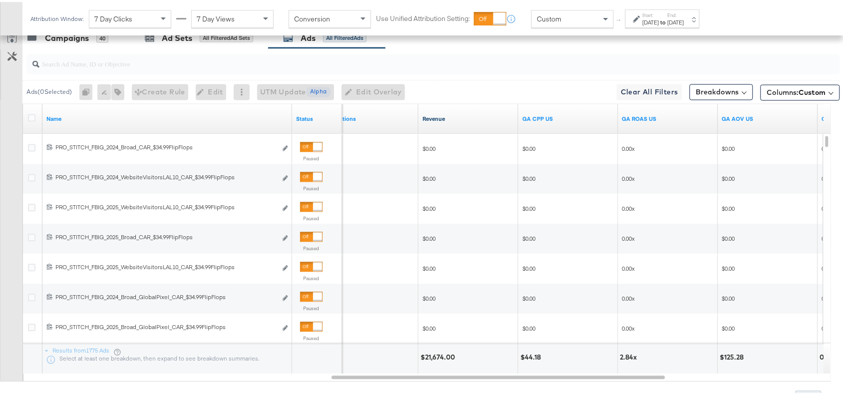
click at [450, 119] on link "Revenue" at bounding box center [468, 117] width 92 height 8
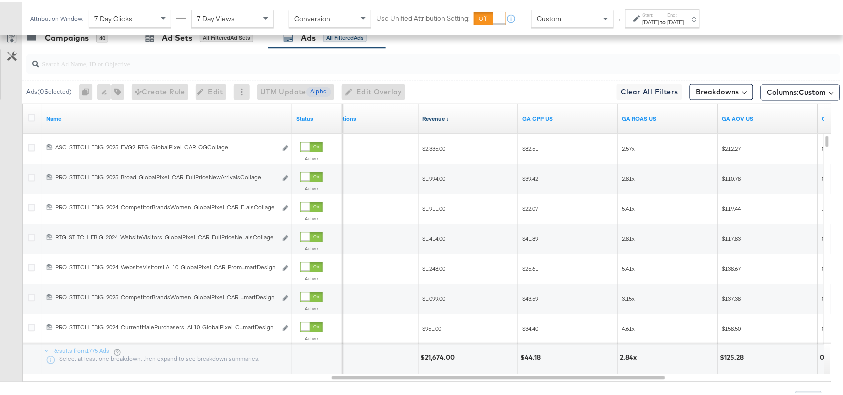
click at [450, 119] on link "Revenue ↓" at bounding box center [468, 117] width 92 height 8
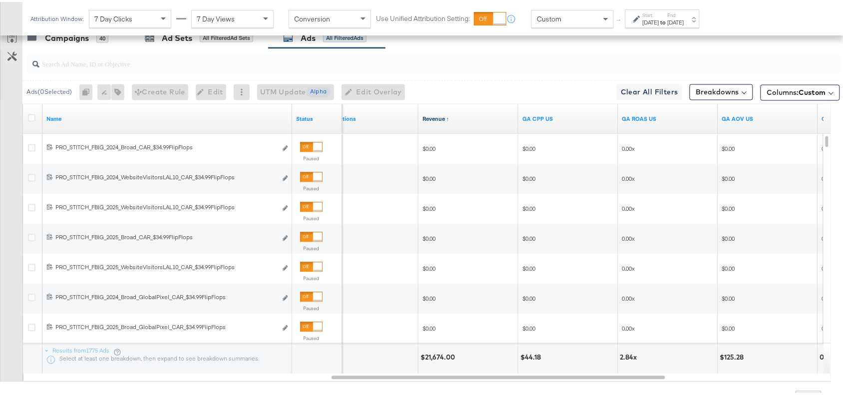
click at [450, 119] on link "Revenue ↑" at bounding box center [468, 117] width 92 height 8
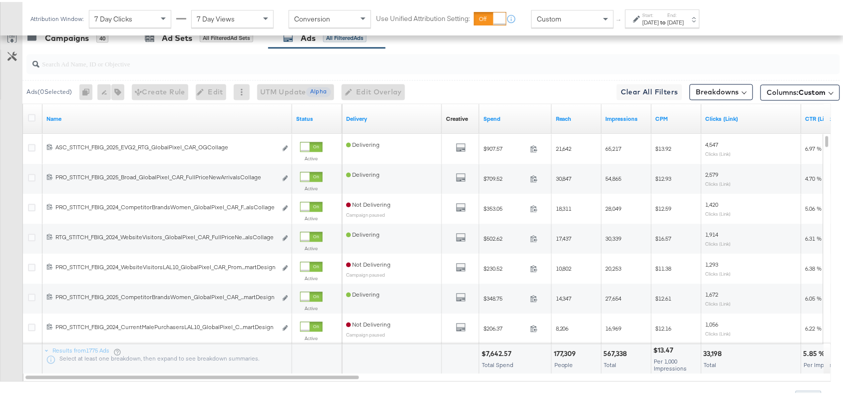
click at [499, 69] on div at bounding box center [432, 62] width 813 height 20
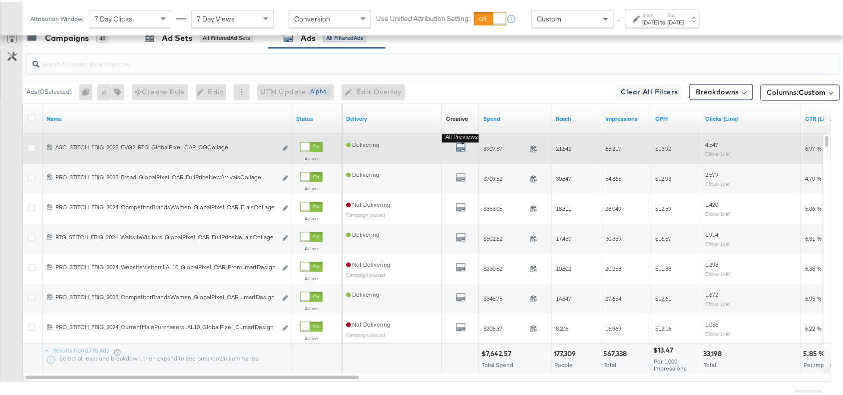
click at [463, 150] on icon "default" at bounding box center [461, 146] width 10 height 10
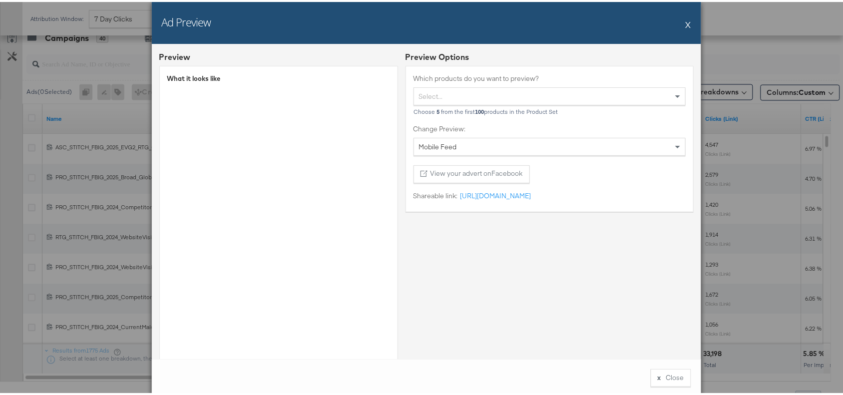
click at [686, 19] on button "X" at bounding box center [688, 22] width 5 height 20
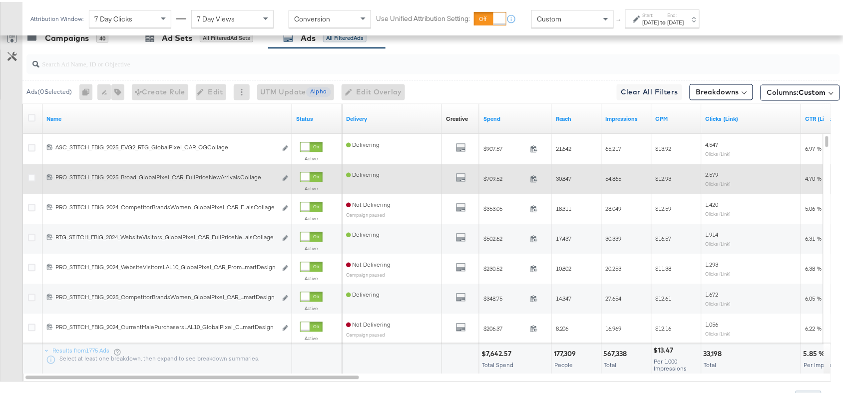
click at [454, 178] on div "All Previews" at bounding box center [460, 177] width 29 height 12
click at [462, 178] on icon "default" at bounding box center [461, 176] width 10 height 10
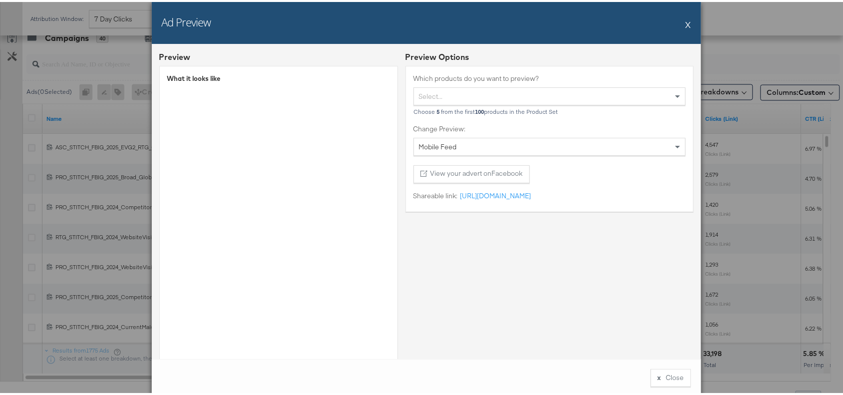
click at [686, 21] on button "X" at bounding box center [688, 22] width 5 height 20
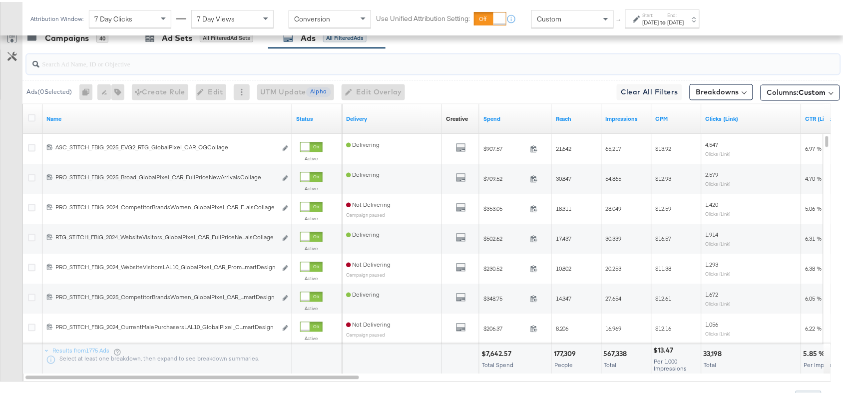
click at [512, 62] on input "search" at bounding box center [402, 57] width 727 height 19
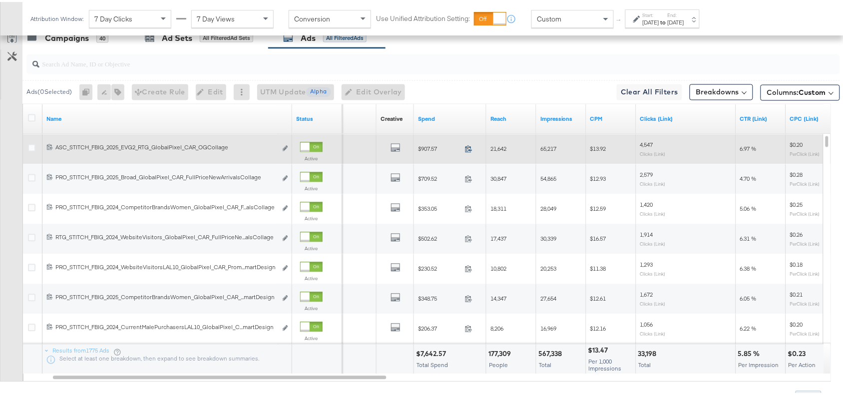
click at [468, 149] on icon at bounding box center [468, 146] width 7 height 7
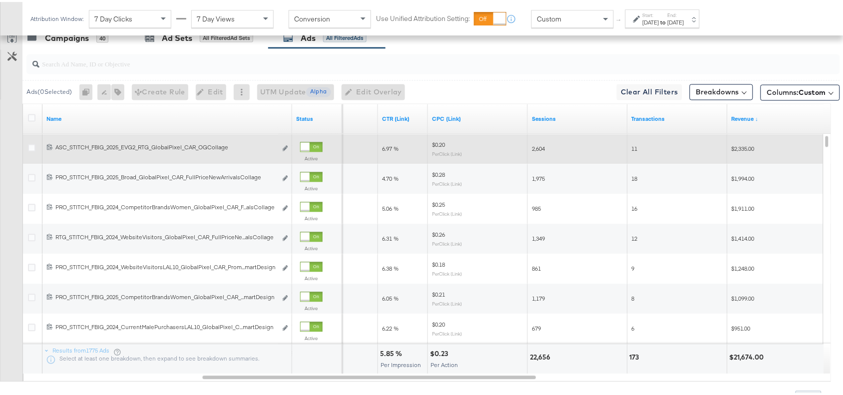
click at [383, 145] on span "6.97 %" at bounding box center [390, 146] width 16 height 7
copy span "6.97"
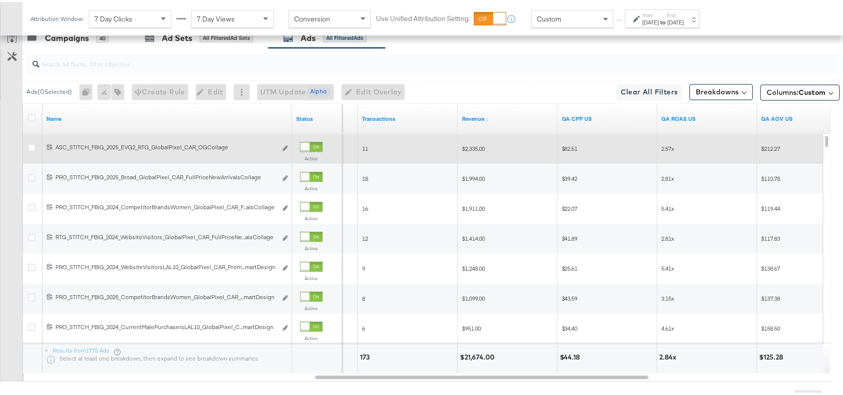
click at [475, 148] on span "$2,335.00" at bounding box center [473, 146] width 23 height 7
copy span "2,335.00"
click at [475, 148] on span "$2,335.00" at bounding box center [473, 146] width 23 height 7
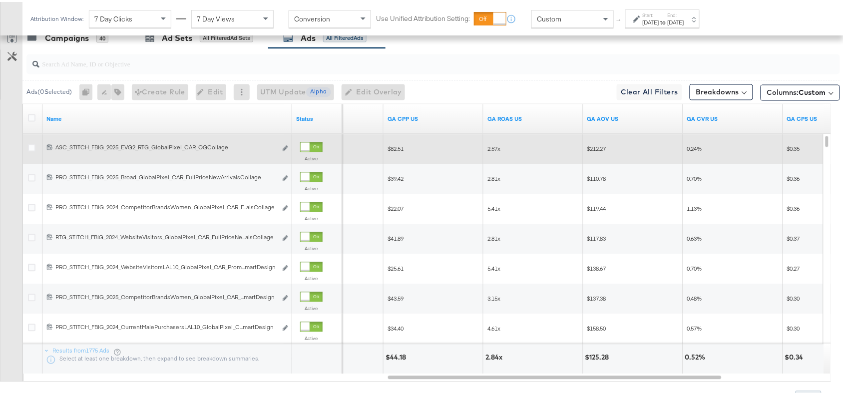
click at [489, 147] on span "2.57x" at bounding box center [493, 146] width 13 height 7
copy span "2.57"
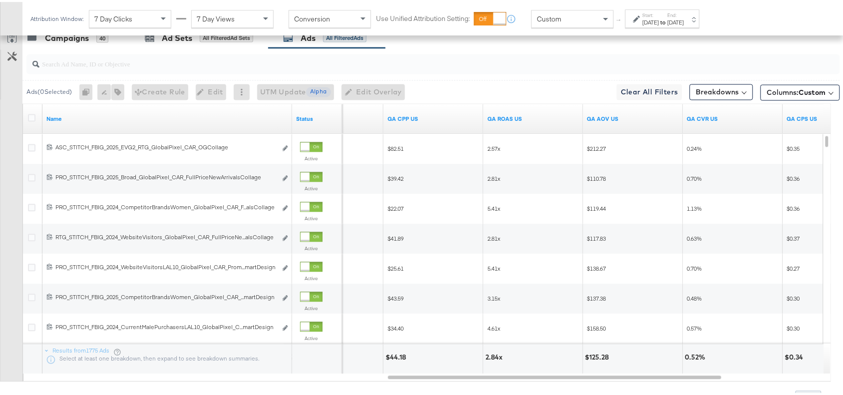
click at [523, 52] on input "search" at bounding box center [402, 57] width 727 height 19
click at [680, 15] on div "Start: Sep 21st 2025 to End: Sep 27th 2025" at bounding box center [663, 17] width 41 height 14
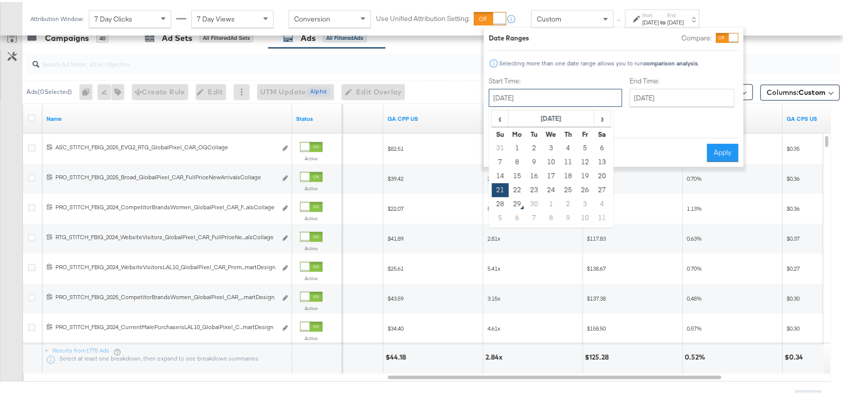
click at [530, 98] on input "[DATE]" at bounding box center [555, 96] width 133 height 18
click at [442, 65] on input "search" at bounding box center [402, 57] width 727 height 19
click at [505, 142] on button "Cancel" at bounding box center [507, 151] width 36 height 18
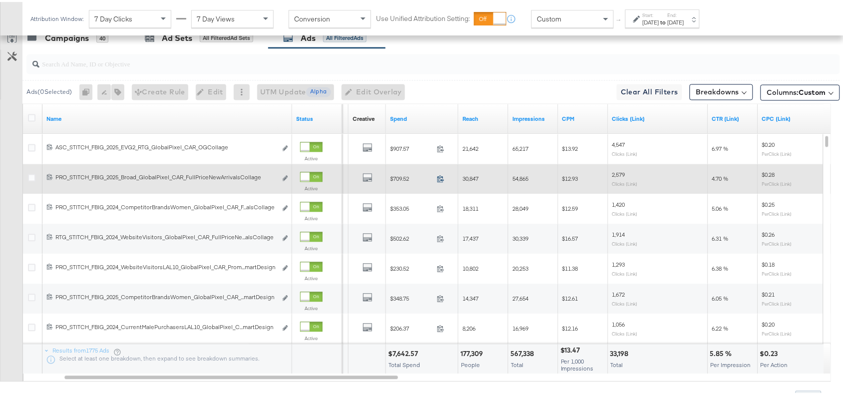
click at [440, 178] on icon at bounding box center [440, 176] width 7 height 7
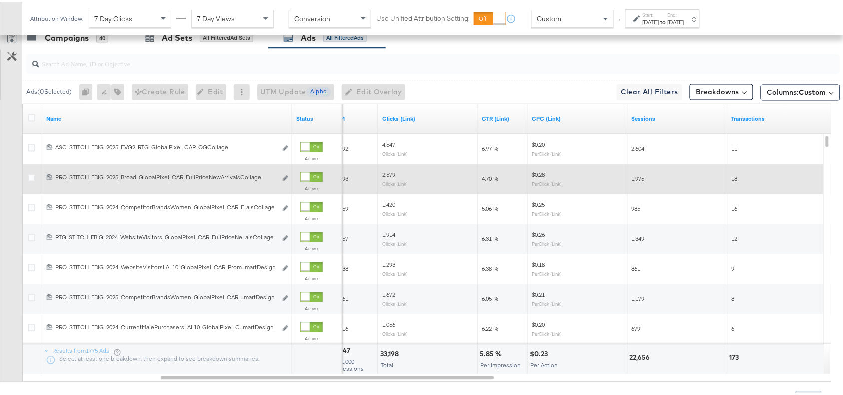
click at [488, 178] on span "4.70 %" at bounding box center [490, 176] width 16 height 7
copy span "4.70"
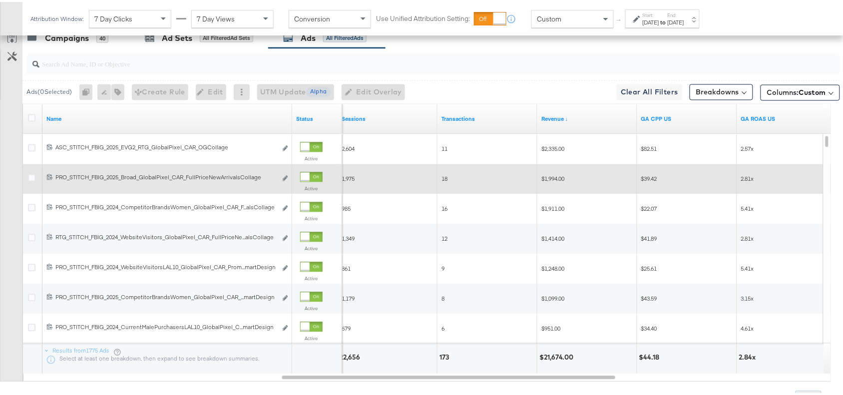
click at [552, 176] on span "$1,994.00" at bounding box center [552, 176] width 23 height 7
copy span "1,994.00"
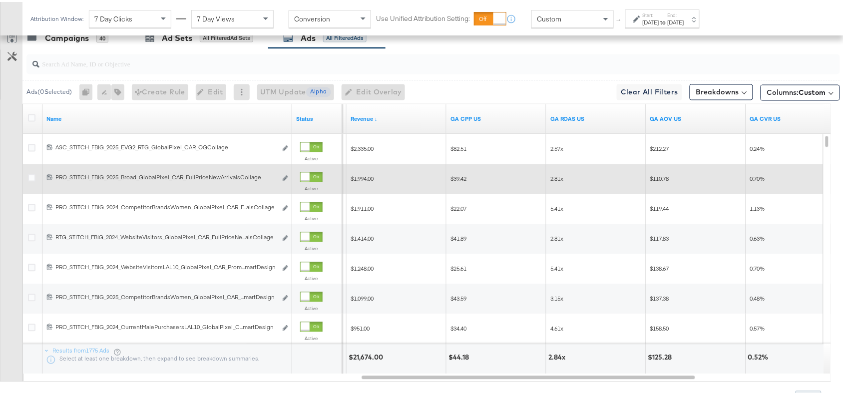
click at [556, 177] on span "2.81x" at bounding box center [556, 176] width 13 height 7
copy span "2.81"
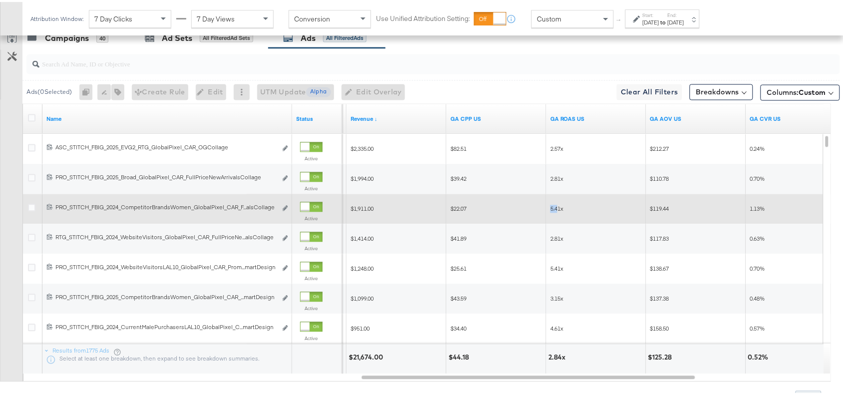
drag, startPoint x: 559, startPoint y: 208, endPoint x: 548, endPoint y: 208, distance: 11.0
click at [548, 208] on div "5.41x" at bounding box center [596, 207] width 100 height 16
copy span "5.4"
click at [556, 208] on span "5.41x" at bounding box center [556, 206] width 13 height 7
drag, startPoint x: 560, startPoint y: 208, endPoint x: 546, endPoint y: 208, distance: 14.5
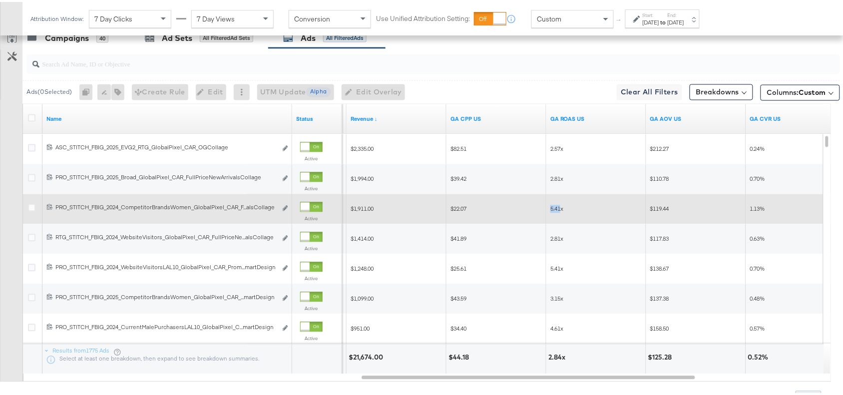
click at [546, 208] on div "5.41x" at bounding box center [596, 207] width 100 height 16
copy span "5.41"
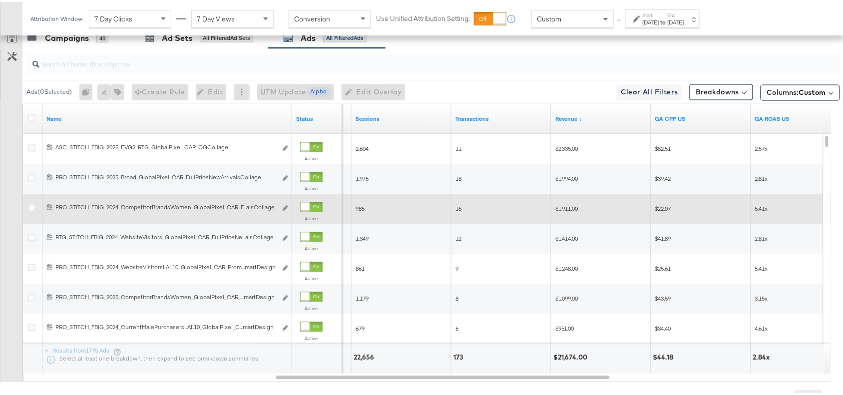
click at [570, 209] on span "$1,911.00" at bounding box center [566, 206] width 23 height 7
copy span "1,911.00"
click at [570, 209] on span "$1,911.00" at bounding box center [566, 206] width 23 height 7
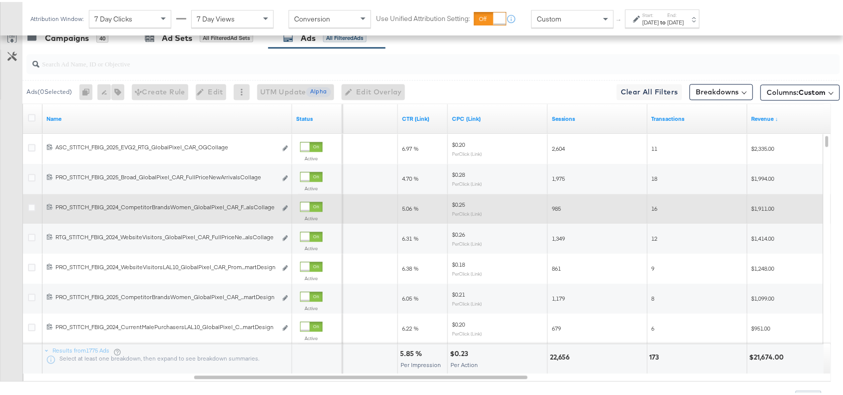
click at [405, 212] on div "5.06 %" at bounding box center [423, 207] width 50 height 16
copy span "5.06"
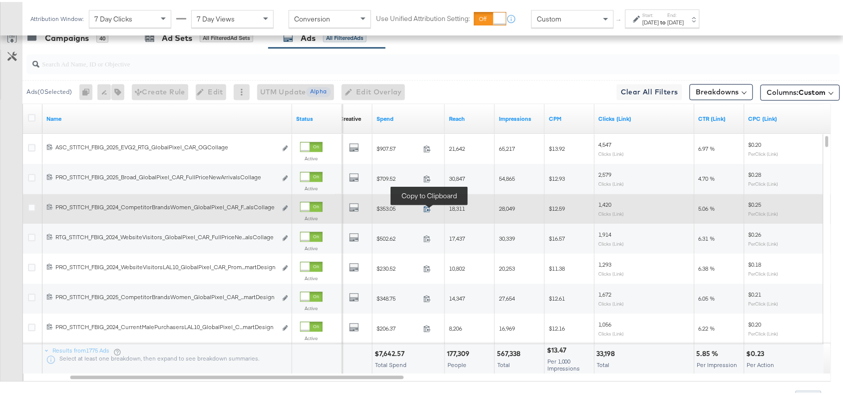
click at [426, 207] on icon at bounding box center [426, 206] width 7 height 7
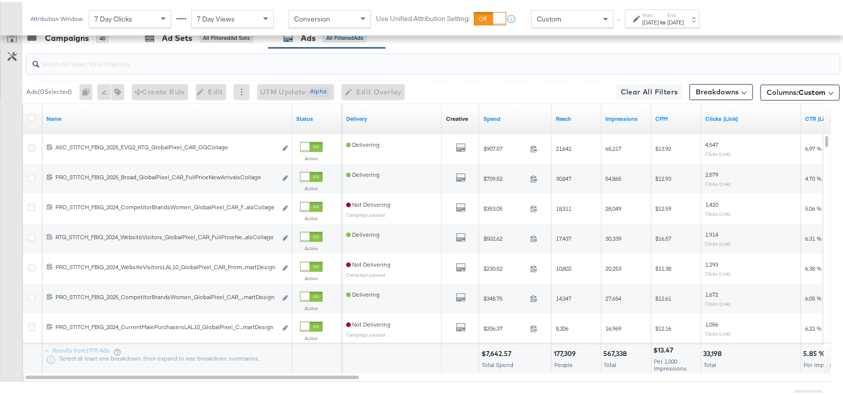
click at [521, 51] on input "search" at bounding box center [402, 57] width 727 height 19
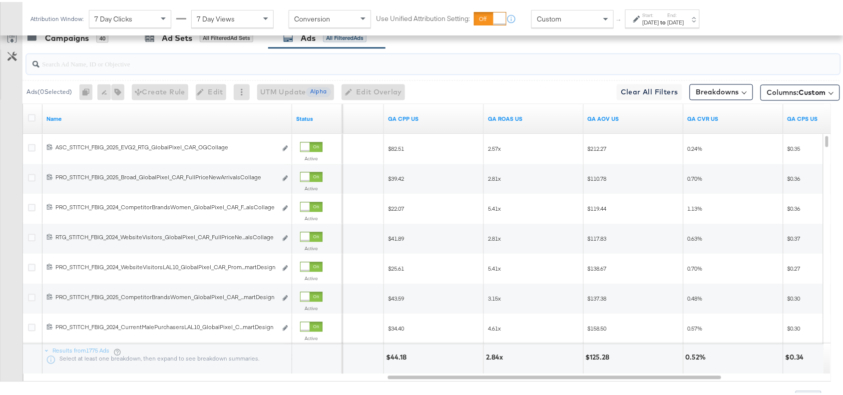
click at [106, 64] on input "search" at bounding box center [402, 57] width 727 height 19
type input "promo+logo"
click at [425, 42] on div "Campaigns 40 Ad Sets All Filtered Ad Sets Ads All Filtered Ads" at bounding box center [437, 35] width 830 height 21
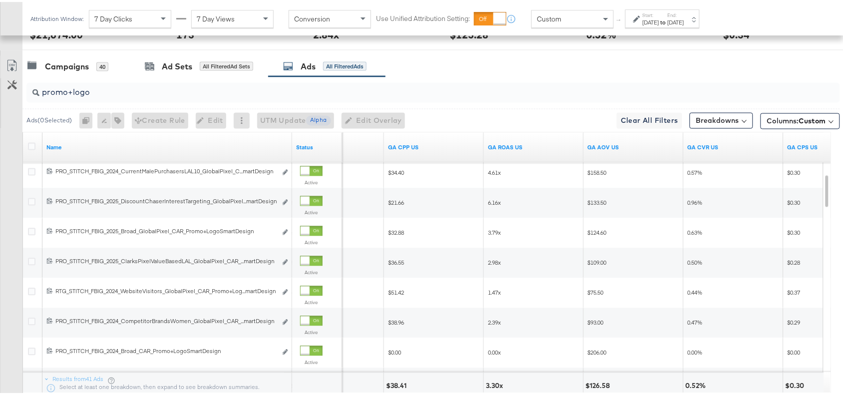
scroll to position [565, 0]
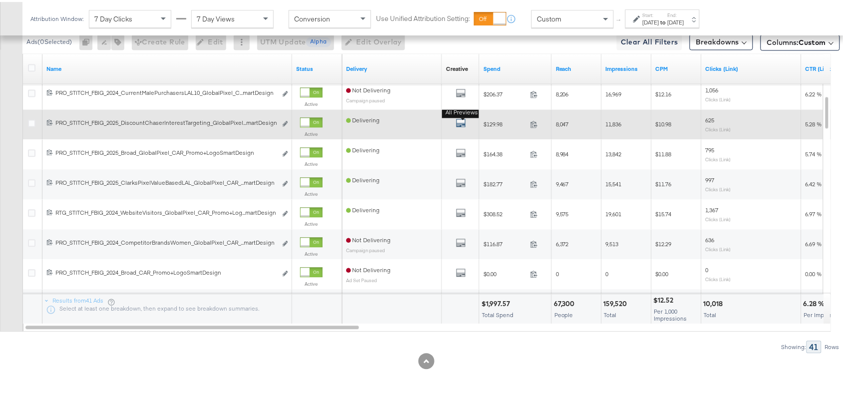
click at [457, 123] on icon "default" at bounding box center [461, 121] width 10 height 10
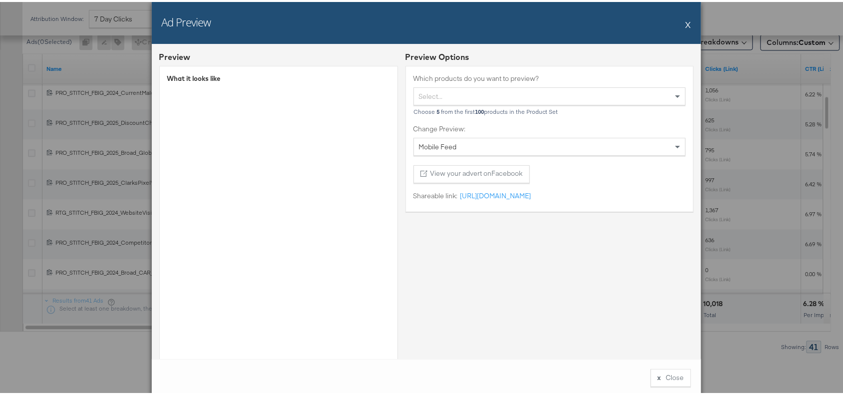
click at [686, 18] on button "X" at bounding box center [688, 22] width 5 height 20
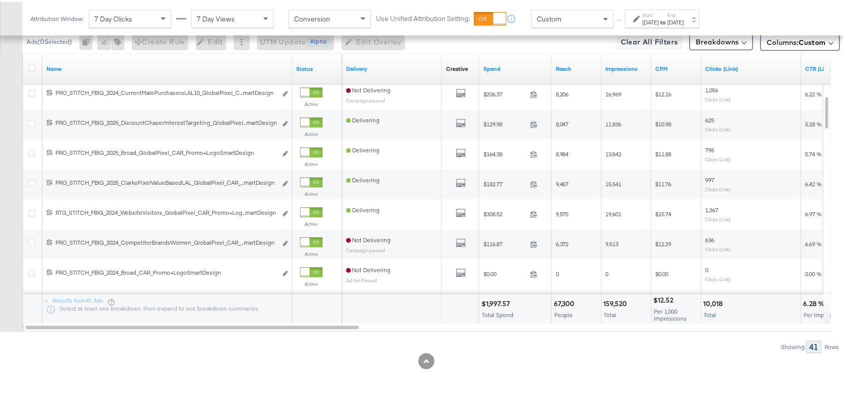
click at [497, 299] on div "$1,997.57" at bounding box center [496, 301] width 31 height 9
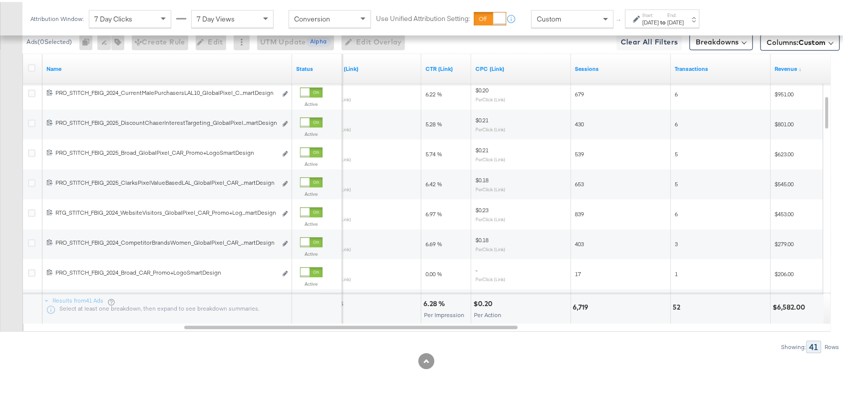
click at [427, 305] on div "6.28 %" at bounding box center [435, 301] width 24 height 9
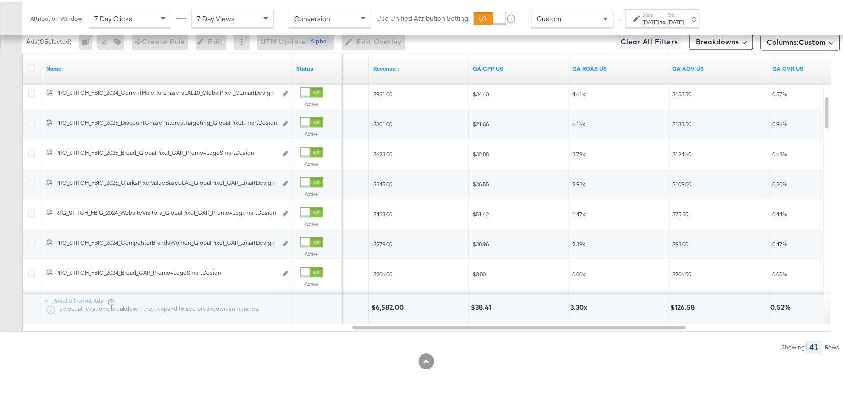
click at [390, 306] on div "$6,582.00" at bounding box center [388, 305] width 35 height 9
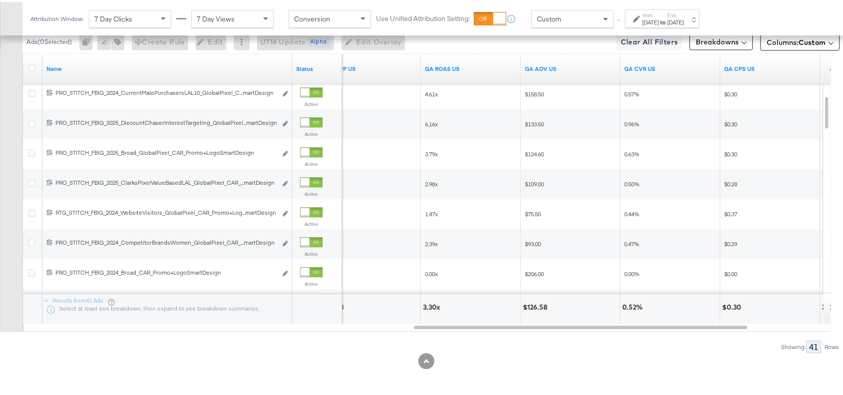
click at [430, 302] on div "3.30x" at bounding box center [433, 305] width 20 height 9
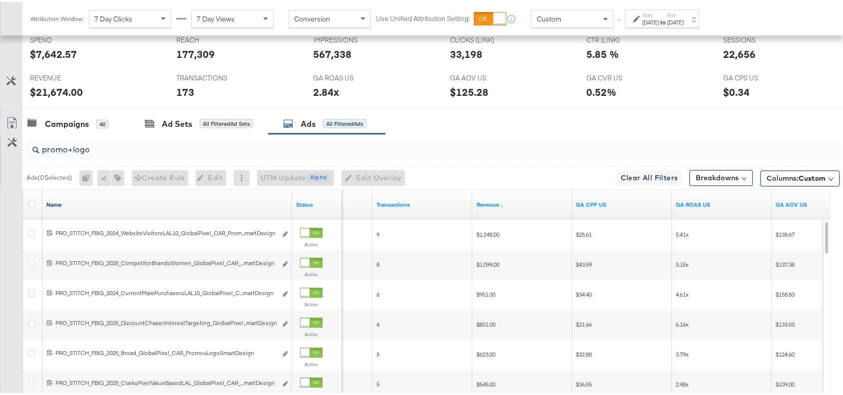
scroll to position [427, 0]
click at [115, 165] on div "Ads ( 0 Selected) 0 Rename 0 ads Tags for 0 campaigns Create Rule Edit 0 ads Ed…" at bounding box center [430, 176] width 817 height 23
click at [136, 150] on input "promo+logo" at bounding box center [402, 144] width 727 height 19
type input "promocollage"
click at [443, 109] on div at bounding box center [426, 110] width 852 height 8
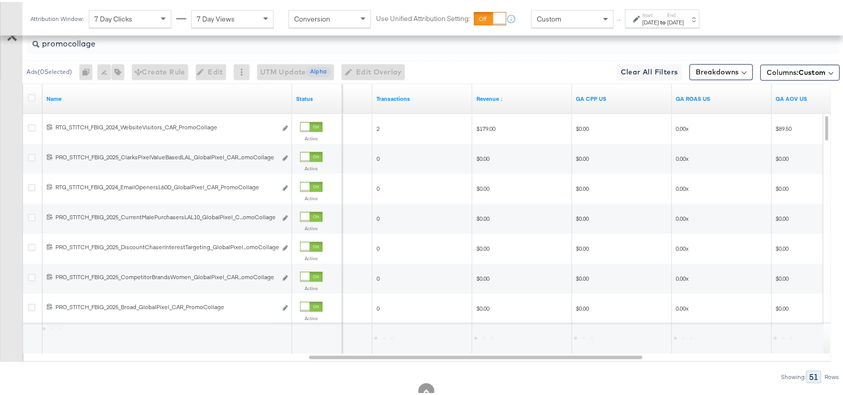
scroll to position [555, 0]
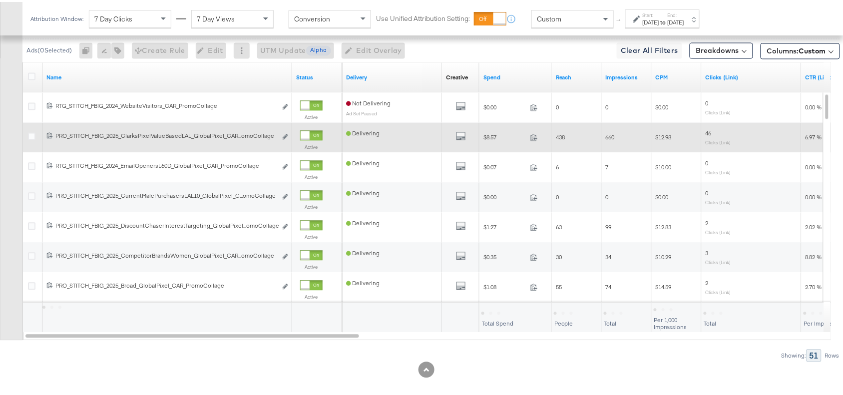
click at [459, 130] on div "All Previews" at bounding box center [460, 135] width 37 height 20
click at [459, 133] on button "All Previews" at bounding box center [461, 135] width 10 height 12
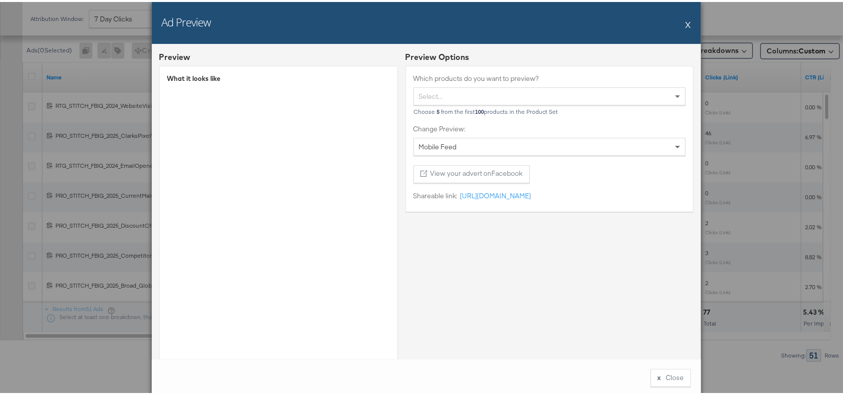
click at [690, 26] on div "Ad Preview X" at bounding box center [426, 21] width 549 height 42
click at [686, 23] on button "X" at bounding box center [688, 22] width 5 height 20
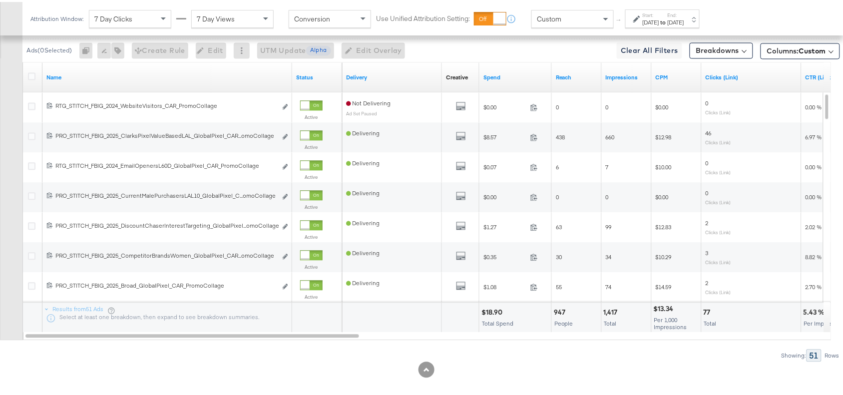
click at [494, 311] on div "$18.90" at bounding box center [493, 310] width 24 height 9
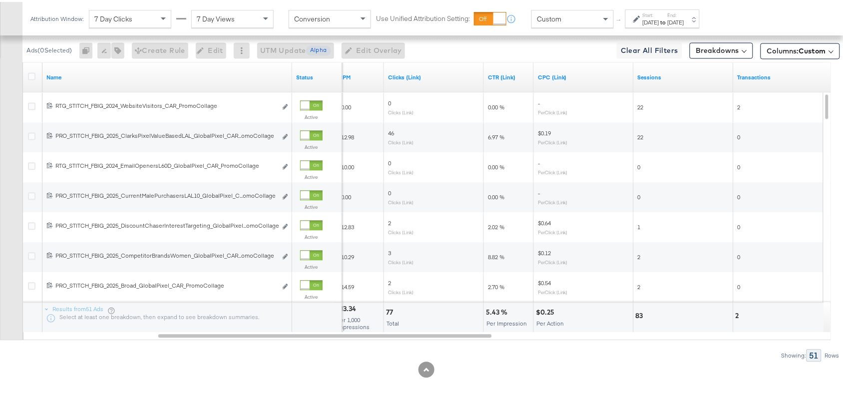
click at [489, 313] on div "5.43 %" at bounding box center [498, 310] width 24 height 9
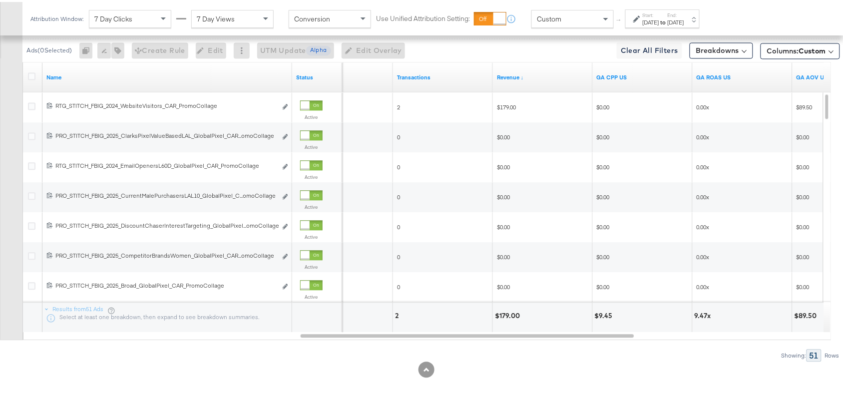
click at [506, 310] on div "$179.00" at bounding box center [542, 316] width 99 height 30
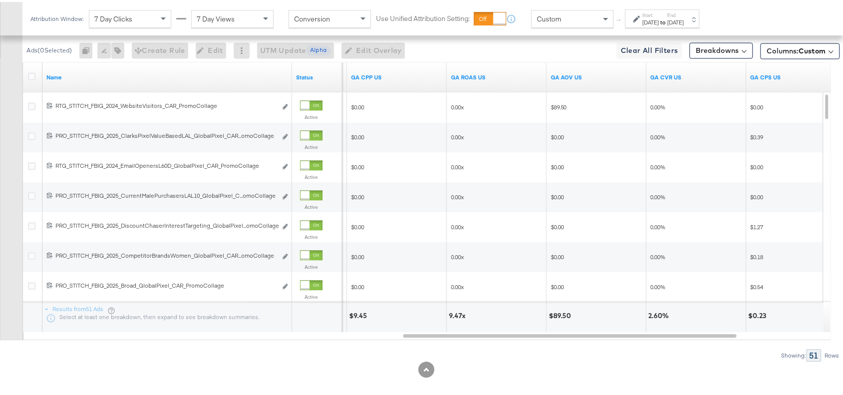
click at [450, 313] on div "9.47x" at bounding box center [458, 314] width 19 height 9
click at [517, 358] on div "Showing: 51 Rows" at bounding box center [420, 354] width 840 height 12
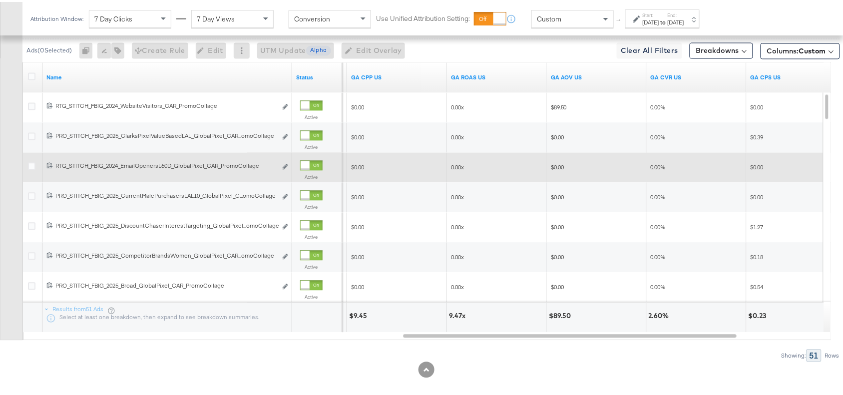
scroll to position [450, 0]
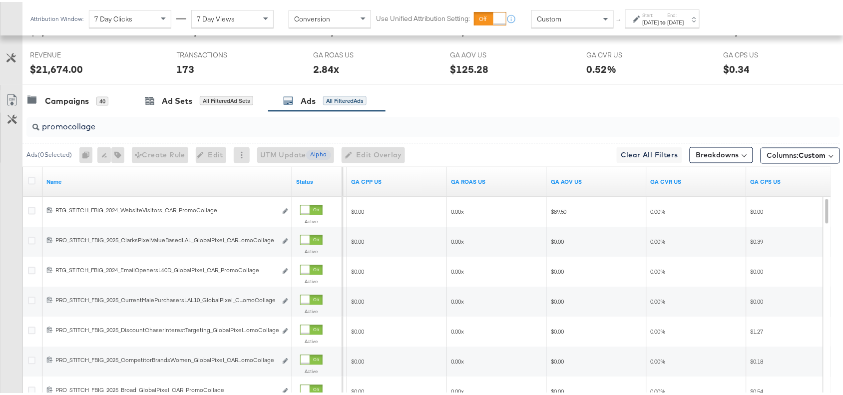
click at [142, 123] on input "promocollage" at bounding box center [402, 120] width 727 height 19
paste input "Promo Multi Im"
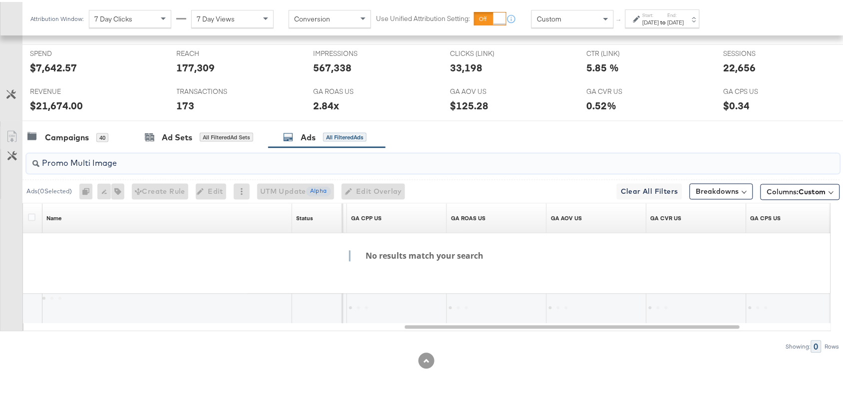
scroll to position [415, 0]
click at [92, 162] on input "Promo Multi Image" at bounding box center [402, 157] width 727 height 19
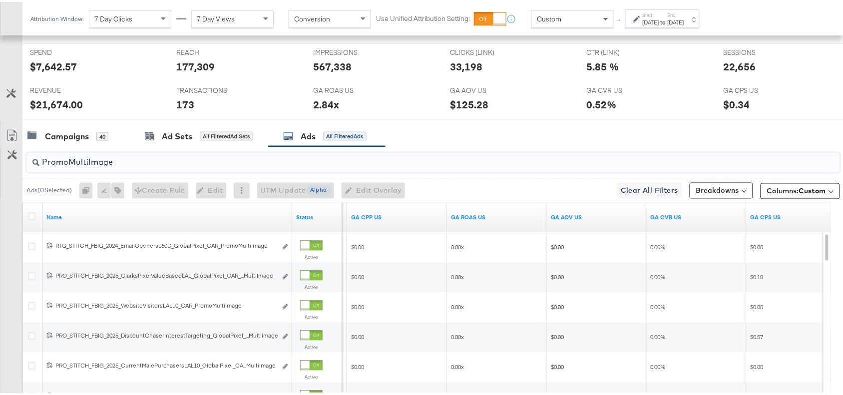
scroll to position [450, 0]
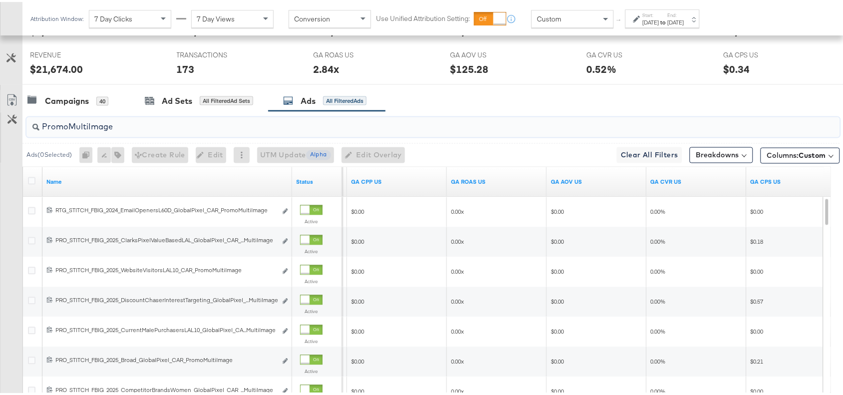
type input "PromoMultiImage"
click at [530, 105] on div "Campaigns 40 Ad Sets All Filtered Ad Sets Ads All Filtered Ads" at bounding box center [437, 98] width 830 height 21
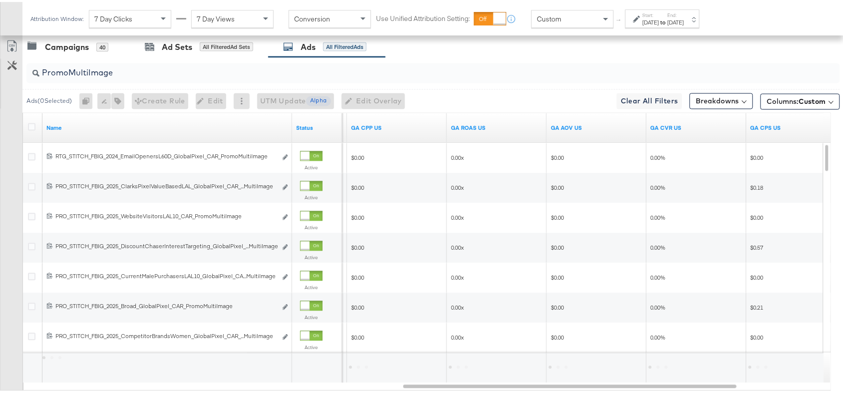
scroll to position [565, 0]
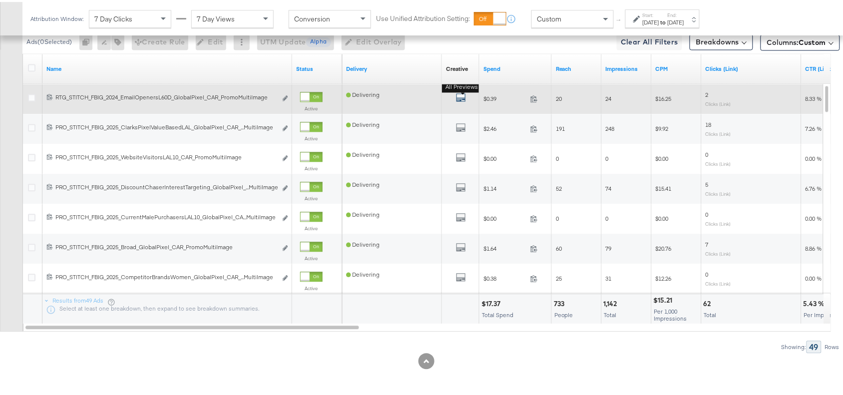
click at [461, 100] on icon "default" at bounding box center [461, 95] width 10 height 10
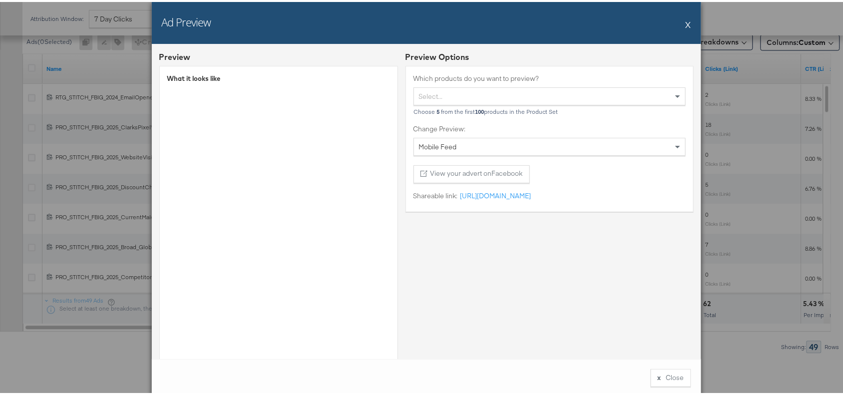
click at [680, 18] on div "Ad Preview X" at bounding box center [426, 21] width 549 height 42
click at [686, 16] on button "X" at bounding box center [688, 22] width 5 height 20
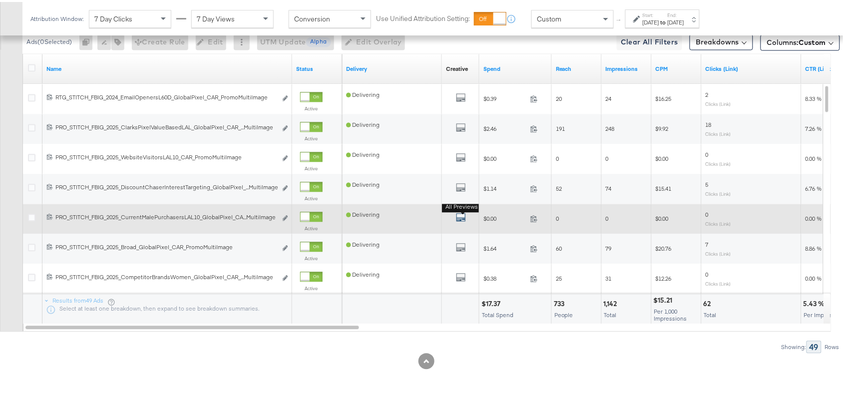
click at [459, 215] on icon "default" at bounding box center [461, 215] width 10 height 10
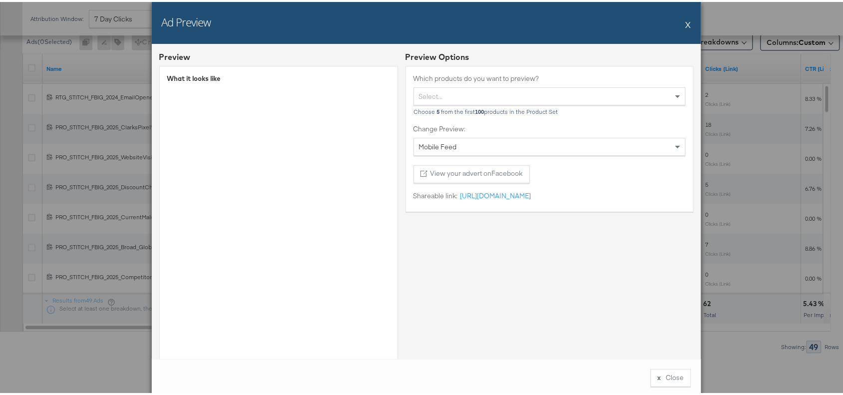
click at [686, 26] on button "X" at bounding box center [688, 22] width 5 height 20
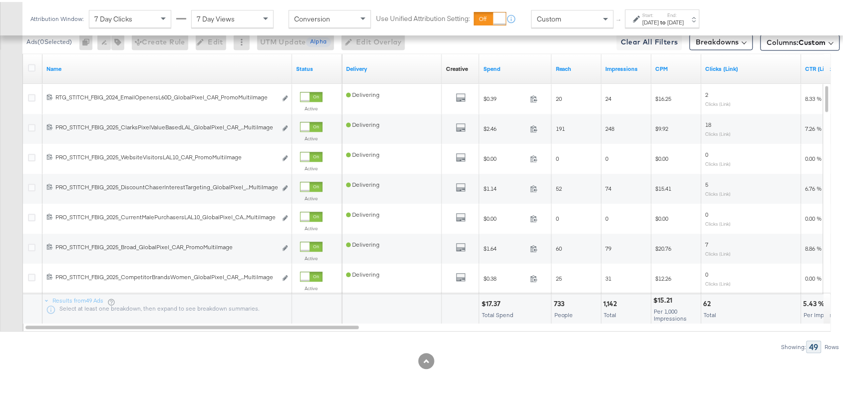
click at [490, 299] on div "$17.37" at bounding box center [492, 301] width 22 height 9
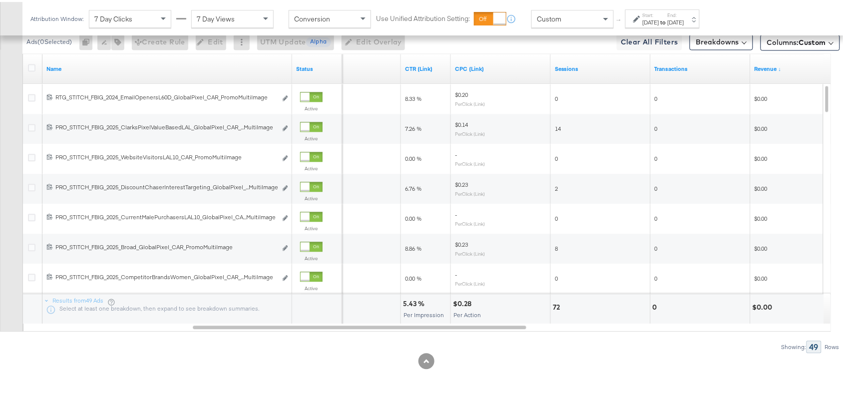
click at [408, 301] on div "5.43 %" at bounding box center [415, 301] width 24 height 9
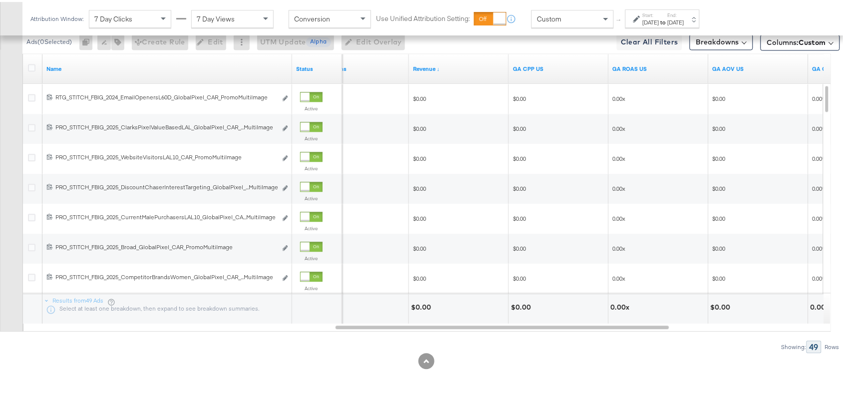
click at [418, 306] on div "$0.00" at bounding box center [422, 305] width 23 height 9
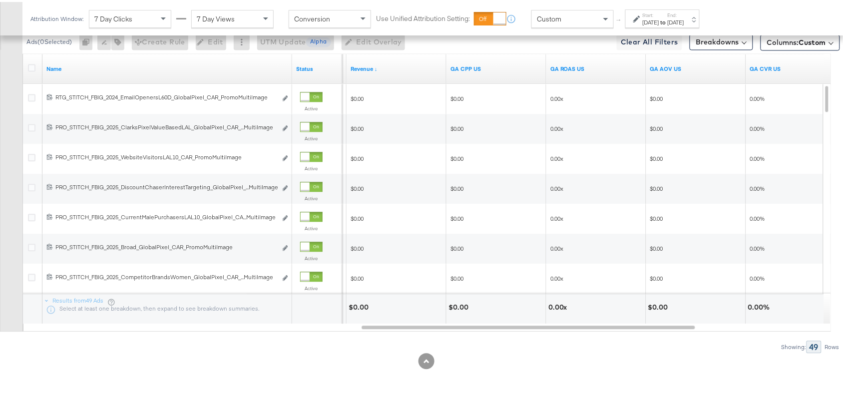
click at [553, 303] on div "0.00x" at bounding box center [559, 305] width 22 height 9
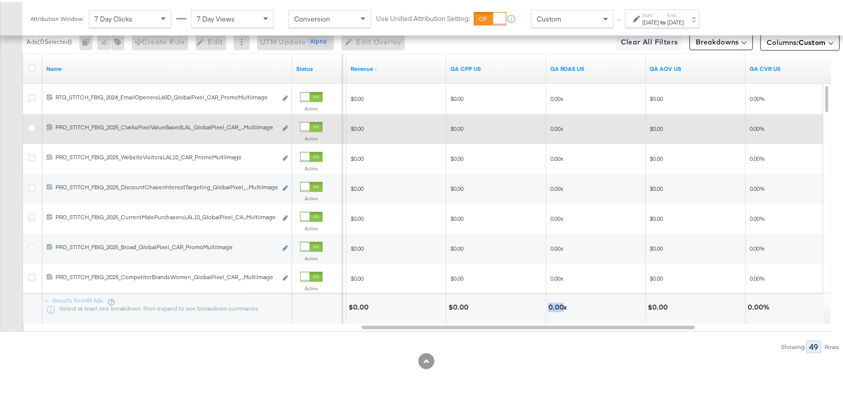
scroll to position [410, 0]
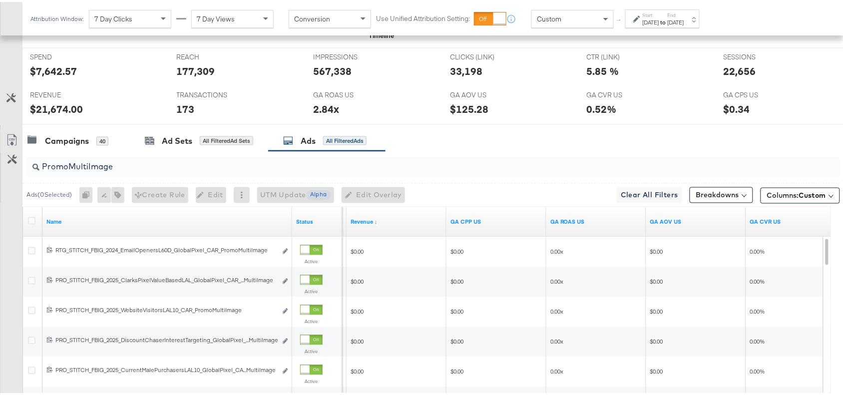
click at [126, 163] on input "PromoMultiImage" at bounding box center [402, 160] width 727 height 19
paste input "Pric"
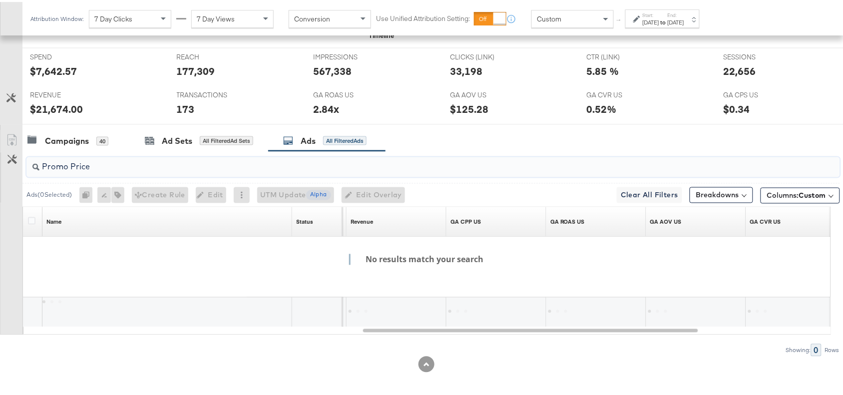
click at [70, 165] on input "Promo Price" at bounding box center [402, 160] width 727 height 19
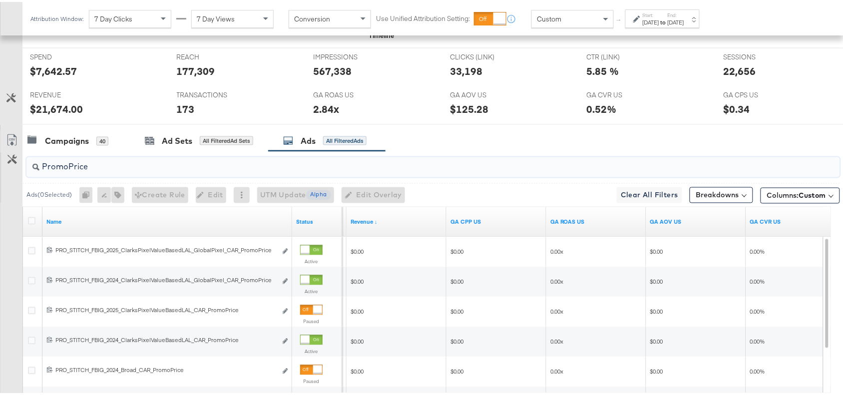
type input "PromoPrice"
click at [575, 147] on div "Campaigns 40 Ad Sets All Filtered Ad Sets Ads All Filtered Ads" at bounding box center [437, 138] width 830 height 21
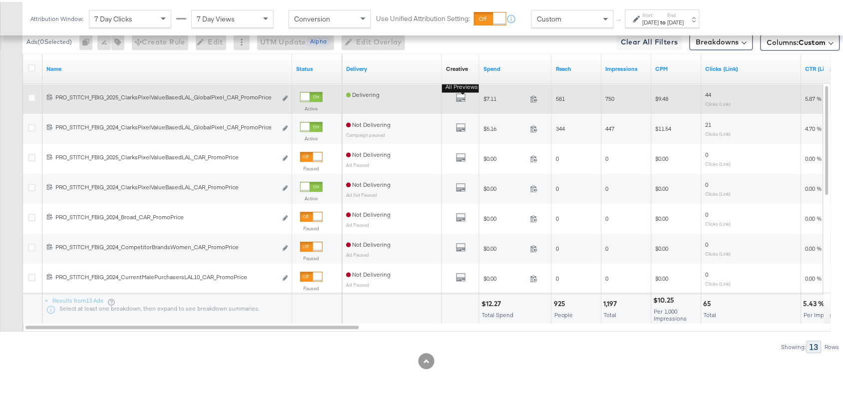
click at [462, 90] on b "All Previews" at bounding box center [462, 85] width 40 height 10
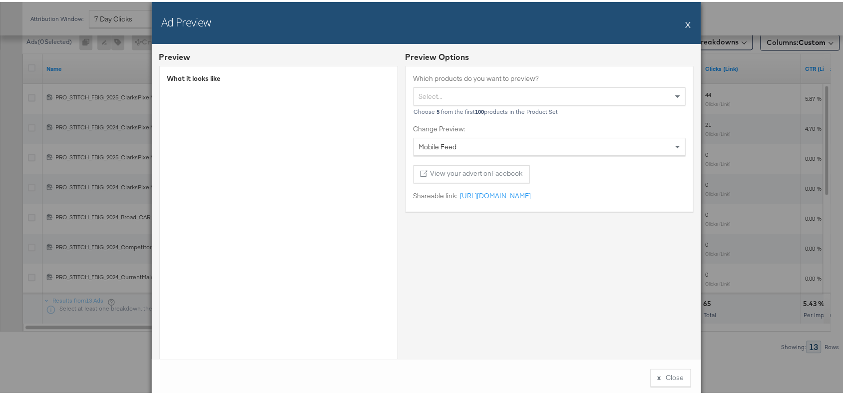
click at [687, 21] on div "Ad Preview X" at bounding box center [426, 21] width 549 height 42
click at [680, 21] on div "Ad Preview X" at bounding box center [426, 21] width 549 height 42
click at [687, 21] on div "Ad Preview X" at bounding box center [426, 21] width 549 height 42
click at [686, 21] on button "X" at bounding box center [688, 22] width 5 height 20
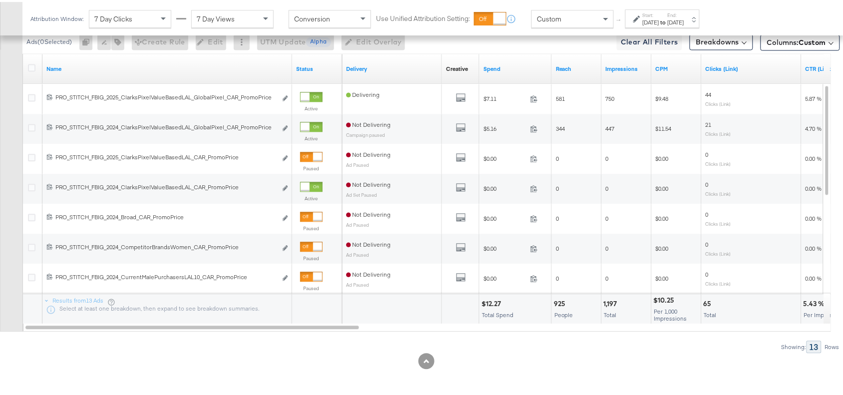
click at [486, 300] on div "$12.27" at bounding box center [492, 301] width 22 height 9
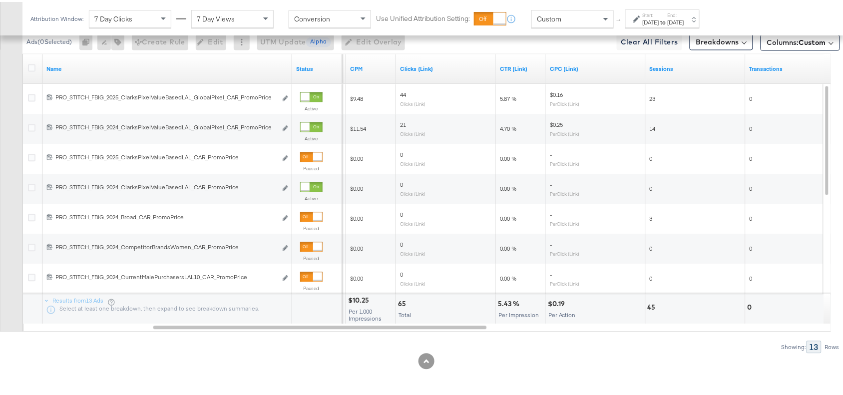
click at [503, 305] on div "5.43 %" at bounding box center [510, 301] width 24 height 9
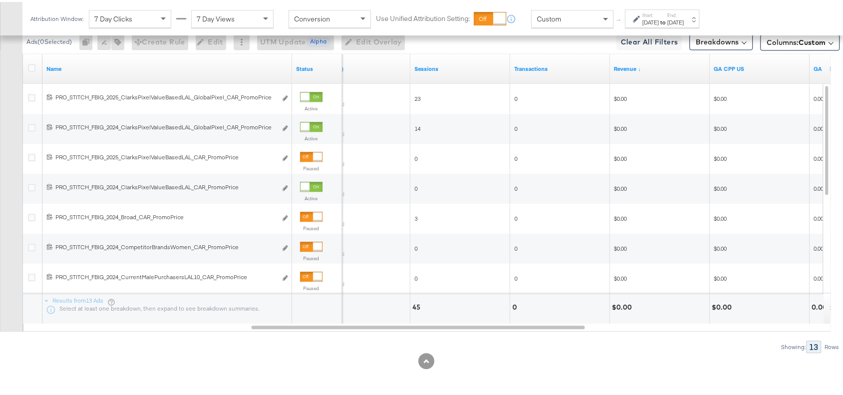
click at [624, 308] on div "$0.00" at bounding box center [623, 305] width 23 height 9
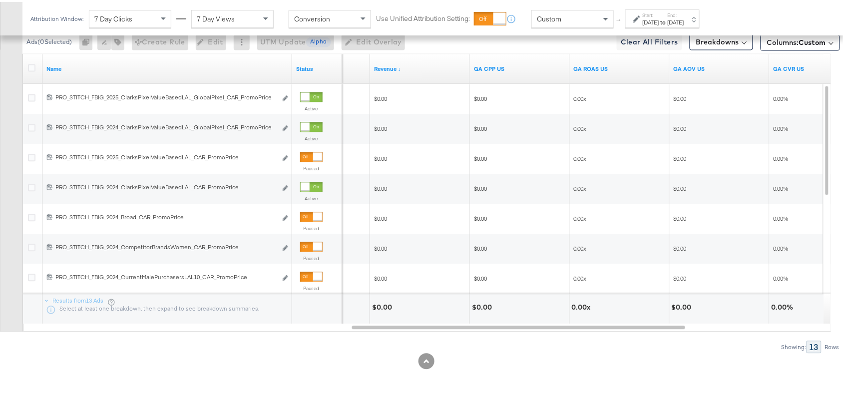
click at [576, 305] on div "0.00x" at bounding box center [583, 305] width 22 height 9
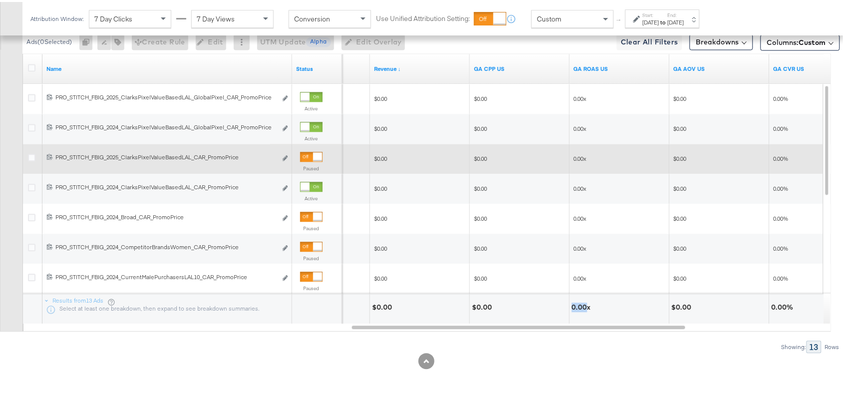
scroll to position [401, 0]
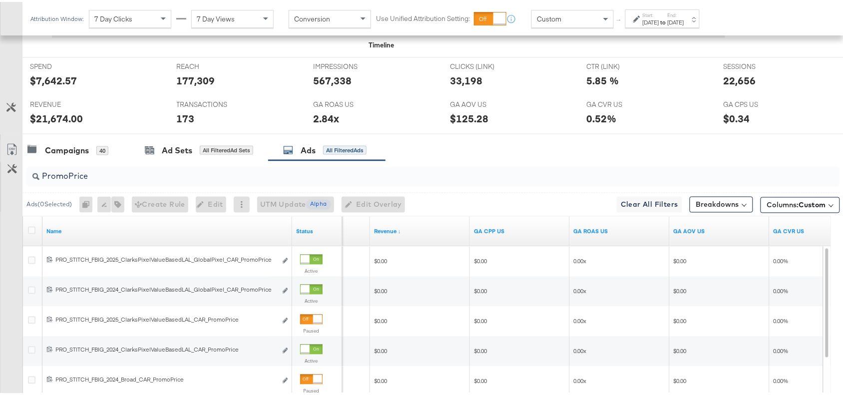
click at [99, 176] on input "PromoPrice" at bounding box center [402, 170] width 727 height 19
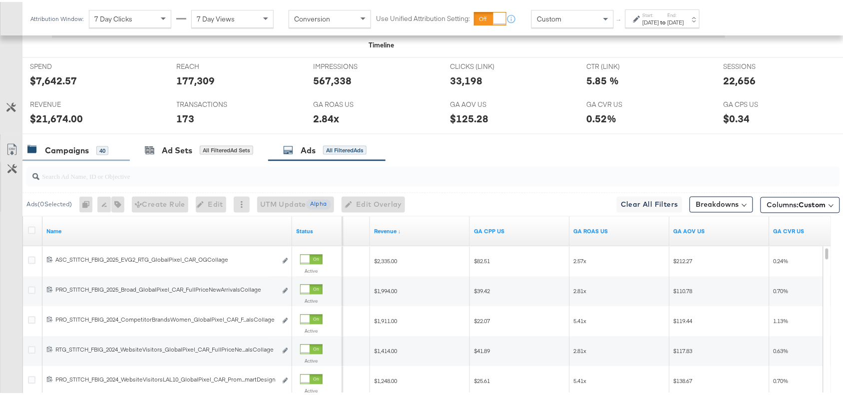
click at [63, 151] on div "Campaigns" at bounding box center [67, 148] width 44 height 11
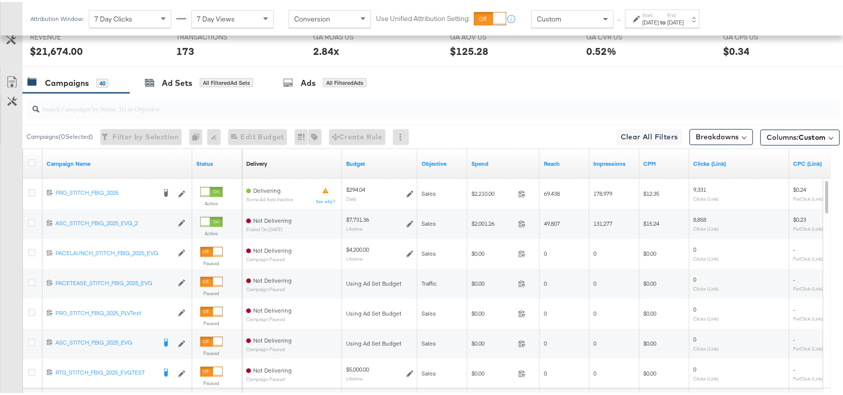
scroll to position [470, 0]
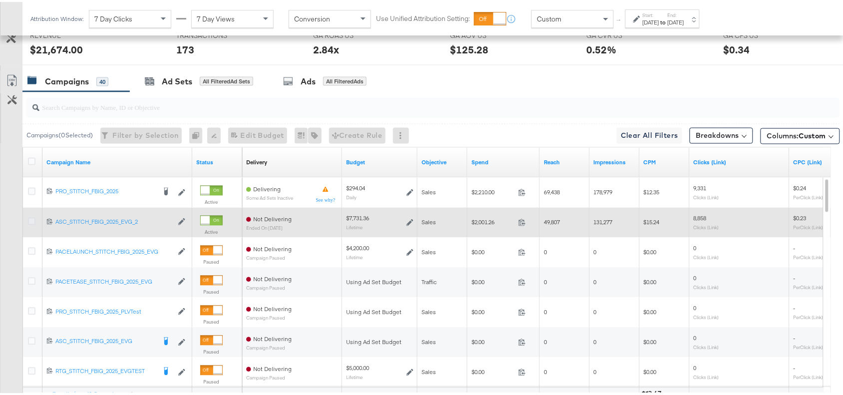
click at [30, 223] on icon at bounding box center [31, 219] width 7 height 7
click at [0, 0] on input "checkbox" at bounding box center [0, 0] width 0 height 0
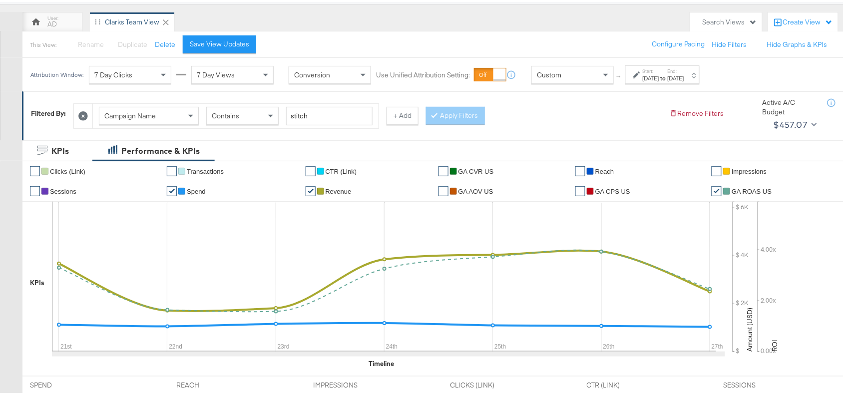
scroll to position [95, 0]
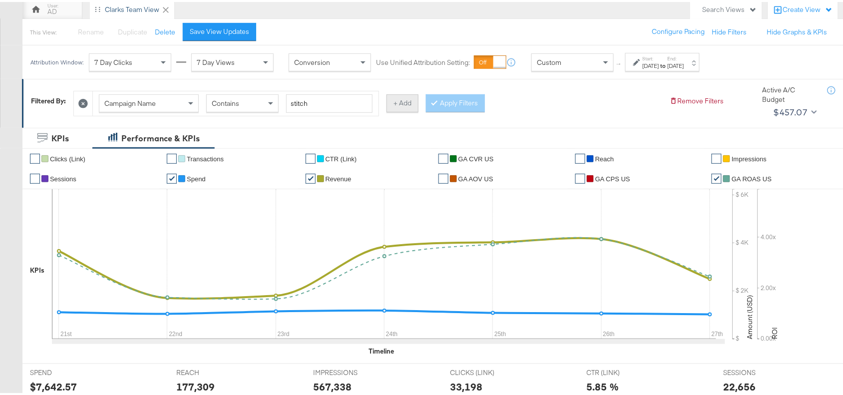
click at [407, 101] on button "+ Add" at bounding box center [402, 101] width 32 height 18
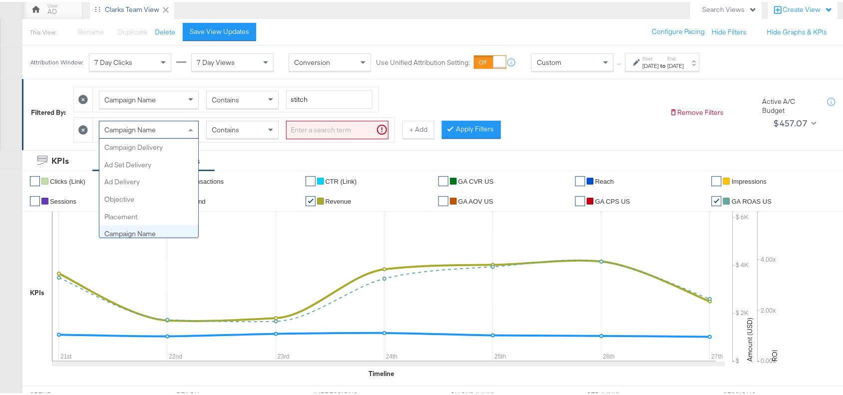
click at [162, 125] on div "Campaign Name" at bounding box center [148, 127] width 99 height 17
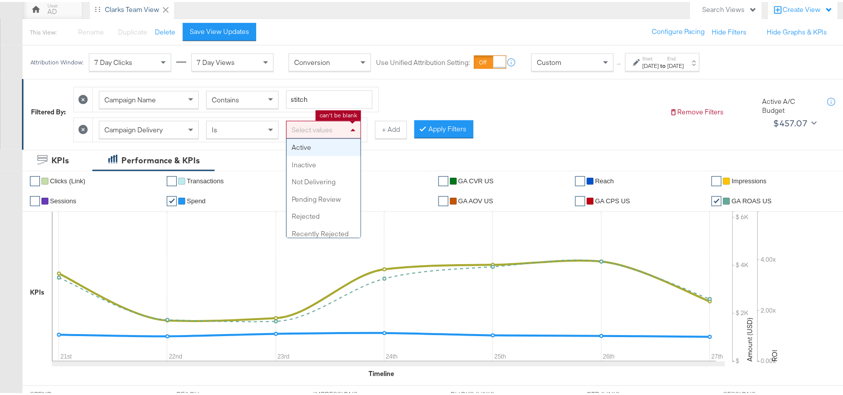
click at [305, 135] on div "Select values" at bounding box center [324, 127] width 74 height 17
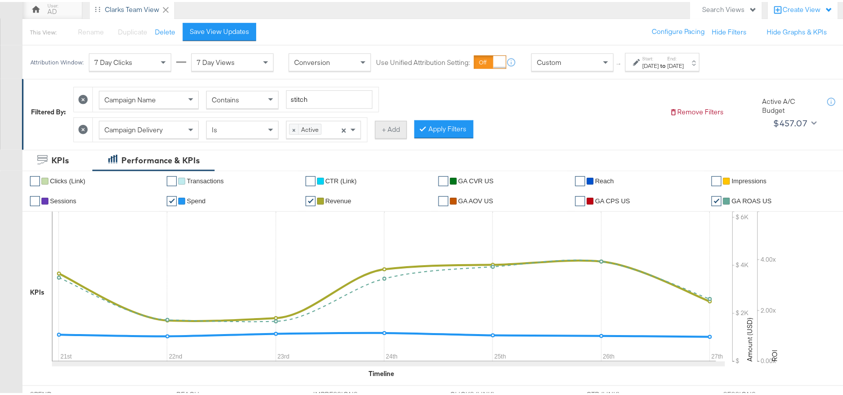
click at [389, 129] on button "+ Add" at bounding box center [391, 128] width 32 height 18
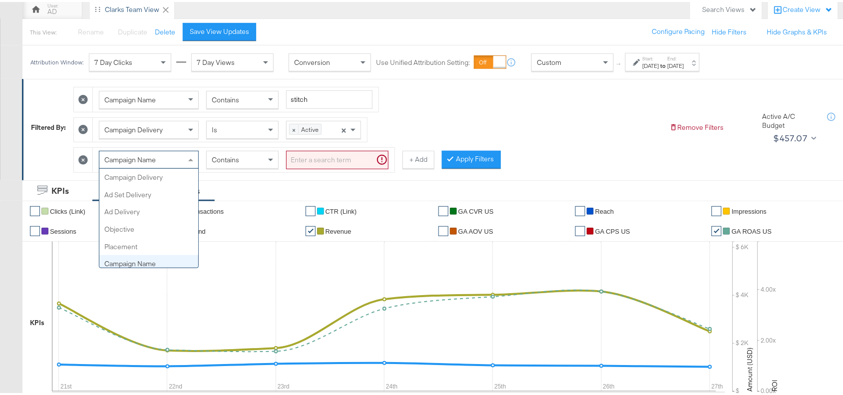
click at [161, 157] on div "Campaign Name" at bounding box center [148, 157] width 99 height 17
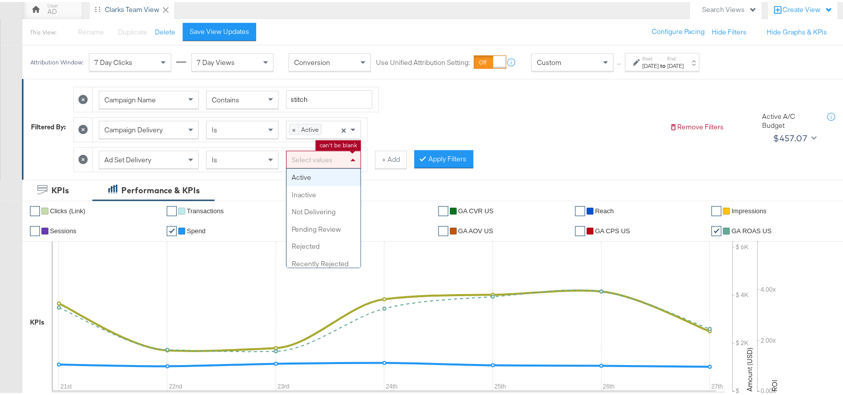
click at [341, 162] on div "Select values" at bounding box center [324, 157] width 74 height 17
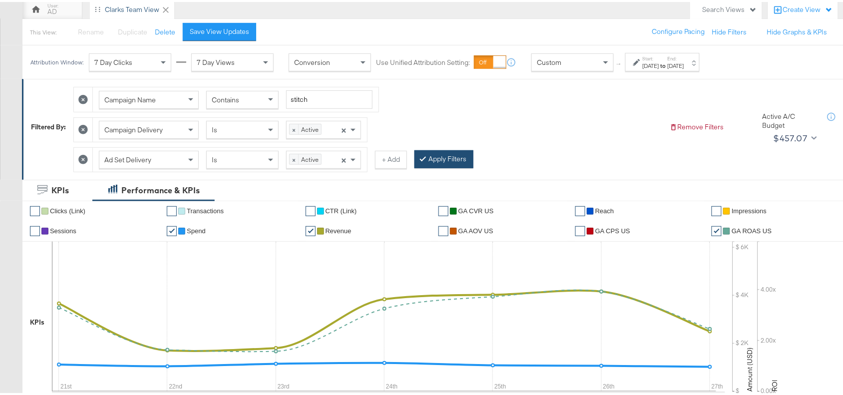
click at [446, 166] on button "Apply Filters" at bounding box center [443, 157] width 59 height 18
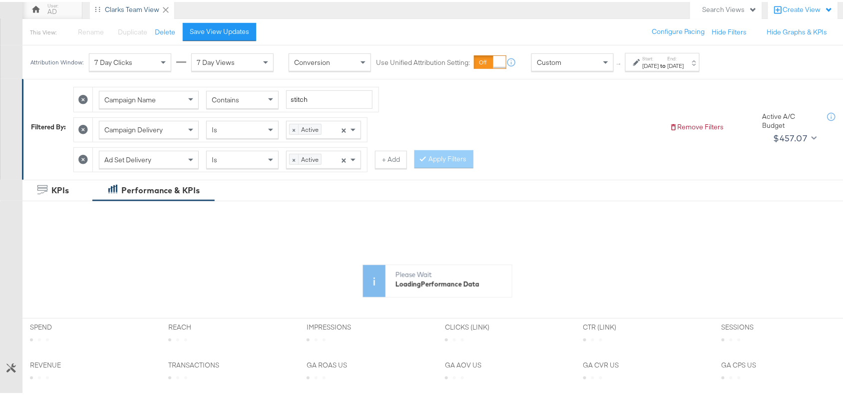
click at [608, 126] on div "Campaign Name Contains stitch Campaign Delivery Is × Active × Ad Set Delivery I…" at bounding box center [367, 125] width 588 height 90
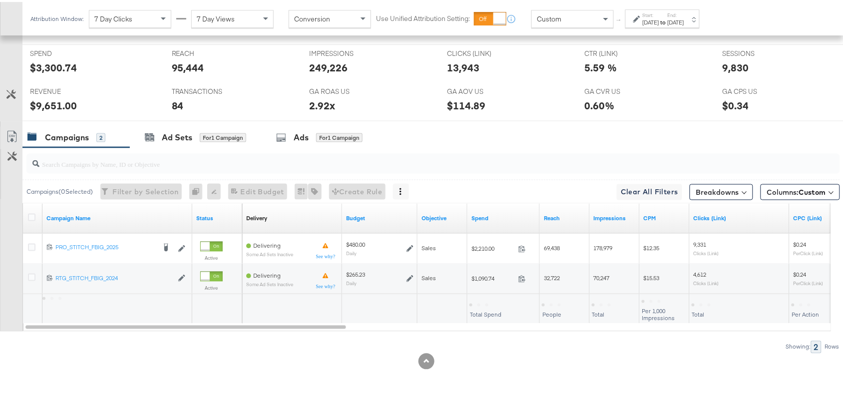
scroll to position [468, 0]
click at [166, 128] on div "Ad Sets for 1 Campaign" at bounding box center [195, 135] width 131 height 21
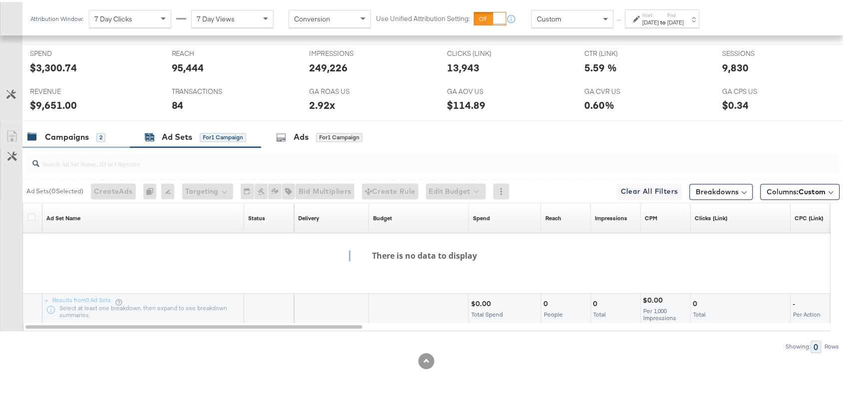
click at [59, 140] on div "Campaigns" at bounding box center [67, 135] width 44 height 11
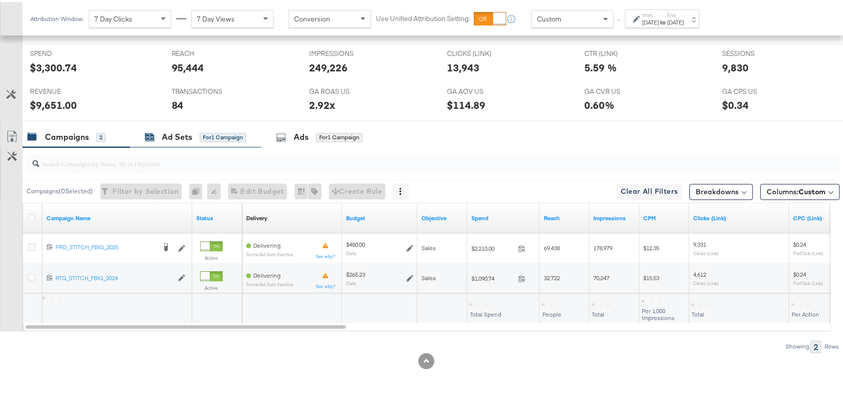
click at [171, 134] on div "Ad Sets" at bounding box center [177, 135] width 30 height 11
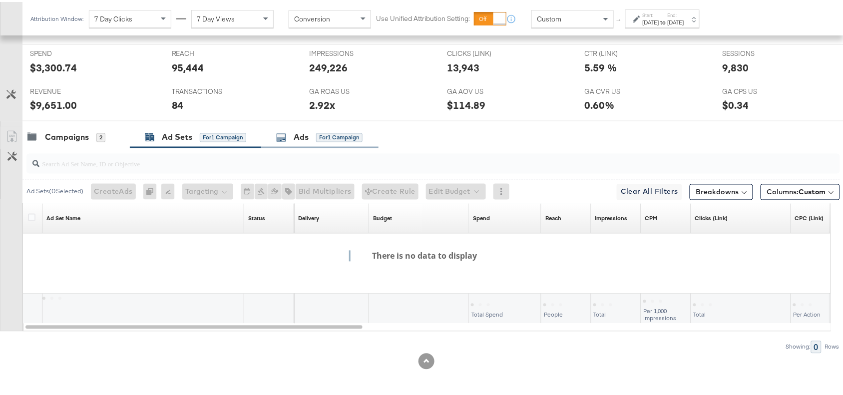
click at [304, 139] on div "Ads" at bounding box center [301, 135] width 15 height 11
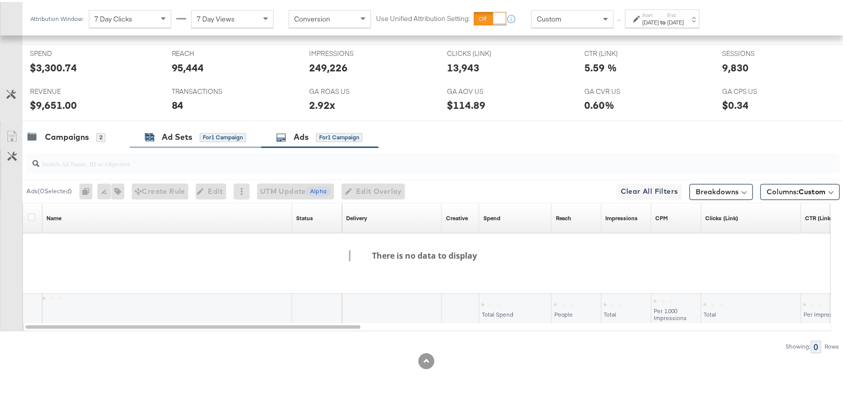
click at [175, 131] on div "Ad Sets" at bounding box center [177, 135] width 30 height 11
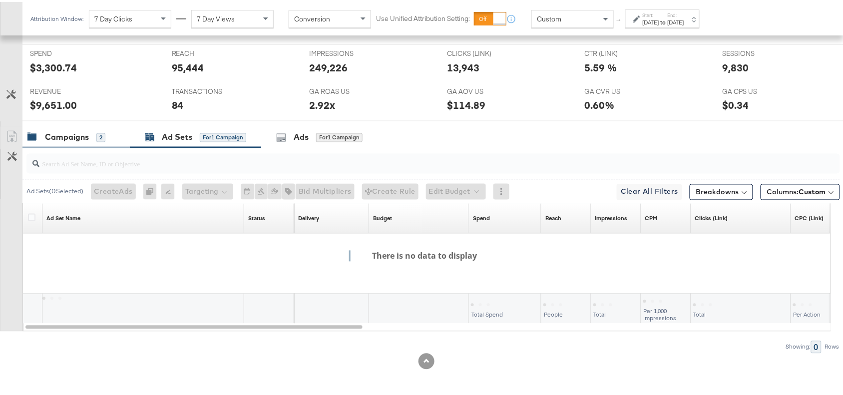
click at [76, 135] on div "Campaigns" at bounding box center [67, 135] width 44 height 11
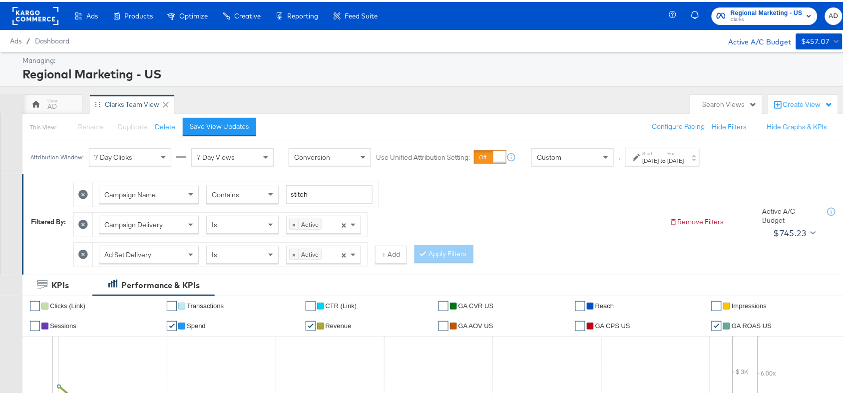
click at [82, 253] on icon at bounding box center [82, 252] width 9 height 9
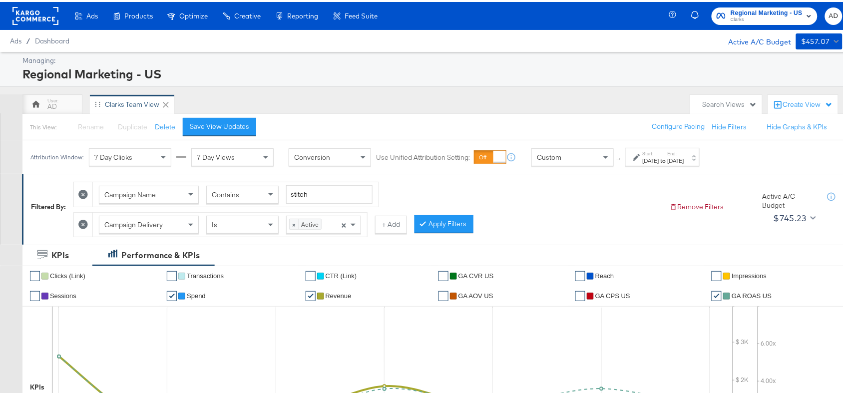
click at [83, 223] on icon at bounding box center [82, 222] width 9 height 9
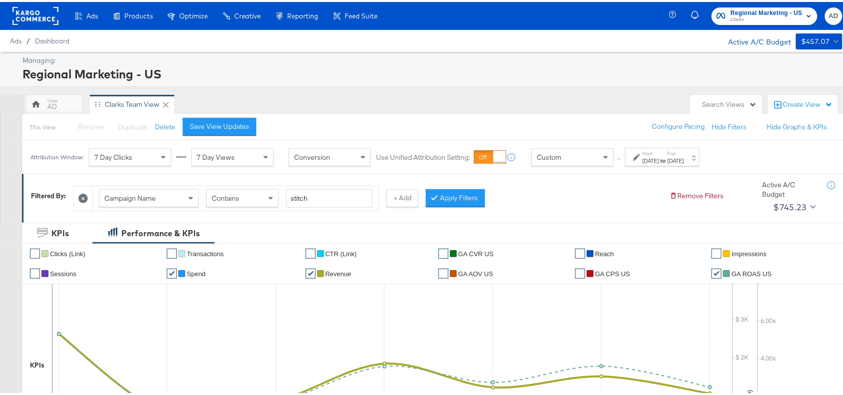
click at [554, 196] on div "Campaign Name Contains stitch + Add Apply Filters" at bounding box center [367, 194] width 588 height 30
click at [460, 195] on button "Apply Filters" at bounding box center [455, 196] width 59 height 18
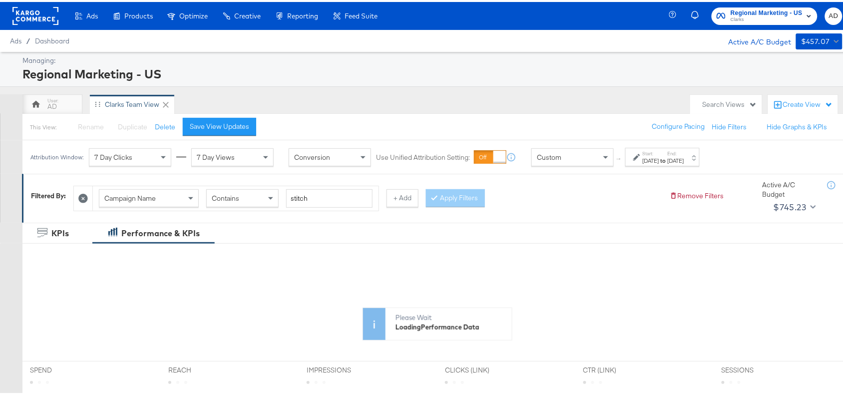
click at [588, 191] on div "Campaign Name Contains stitch + Add Apply Filters" at bounding box center [367, 194] width 588 height 30
click at [659, 155] on label "Start:" at bounding box center [651, 151] width 16 height 6
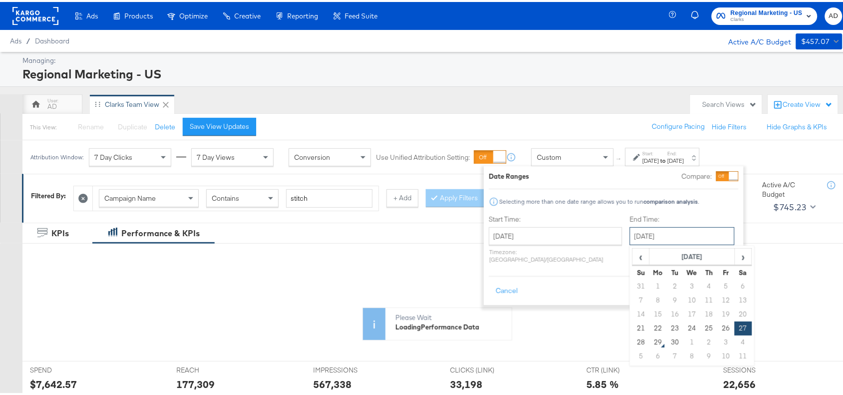
click at [630, 238] on input "[DATE]" at bounding box center [682, 234] width 105 height 18
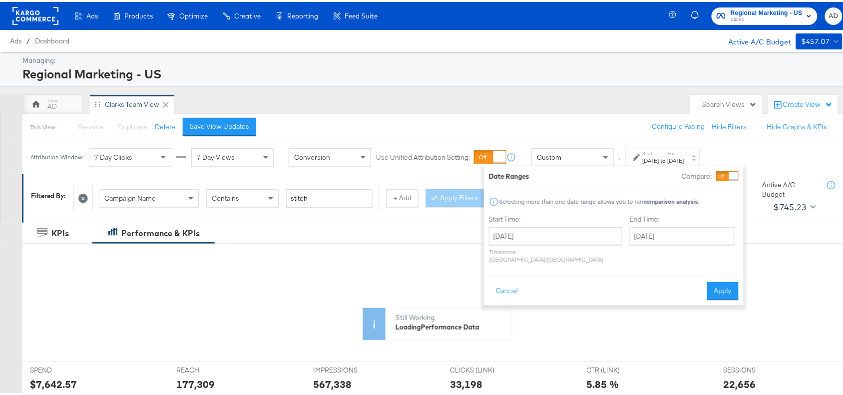
click at [790, 275] on div "Still Working Loading Performance Data" at bounding box center [437, 290] width 830 height 95
click at [732, 282] on button "Apply" at bounding box center [722, 289] width 31 height 18
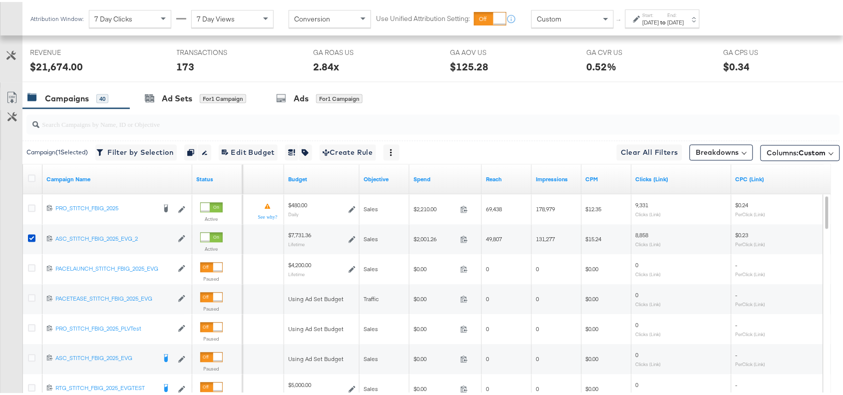
scroll to position [452, 0]
click at [301, 102] on div "Ads" at bounding box center [301, 97] width 15 height 11
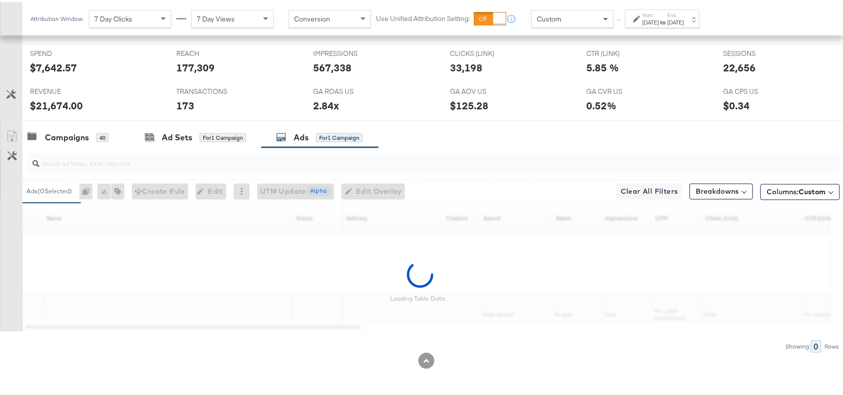
click at [585, 143] on div "Campaigns 40 Ad Sets for 1 Campaign Ads for 1 Campaign" at bounding box center [437, 135] width 830 height 21
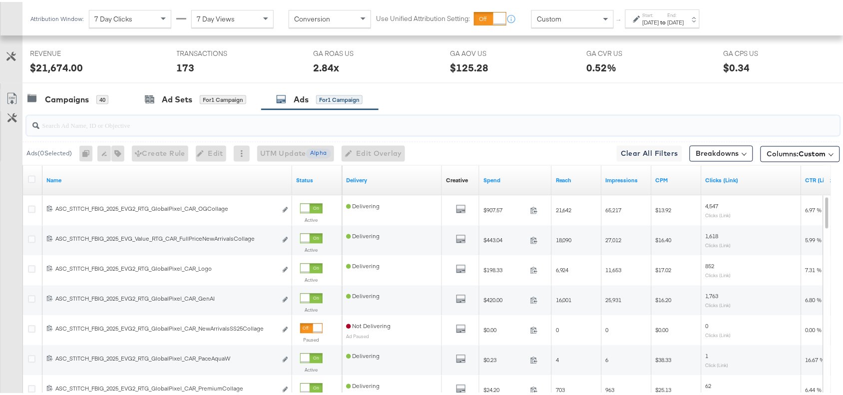
click at [128, 129] on input "search" at bounding box center [402, 119] width 727 height 19
paste input "GenAI"
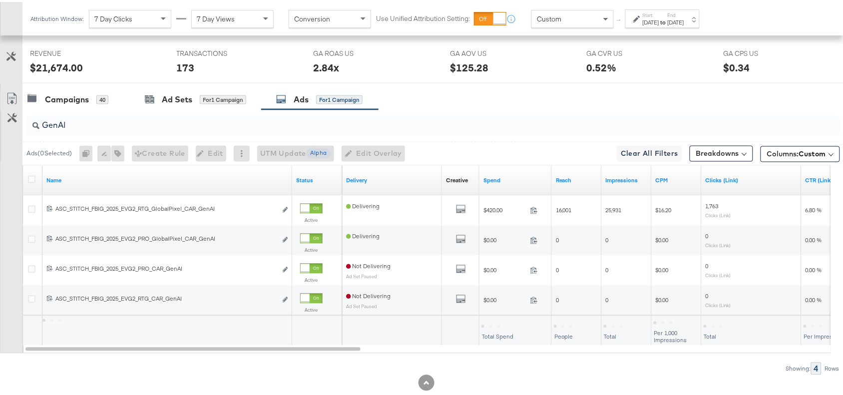
click at [509, 110] on div "GenAI" at bounding box center [430, 124] width 817 height 32
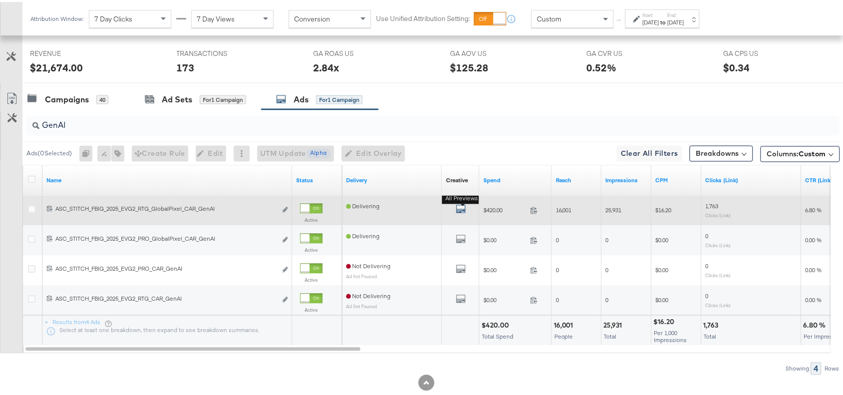
click at [457, 210] on icon "default" at bounding box center [461, 207] width 10 height 10
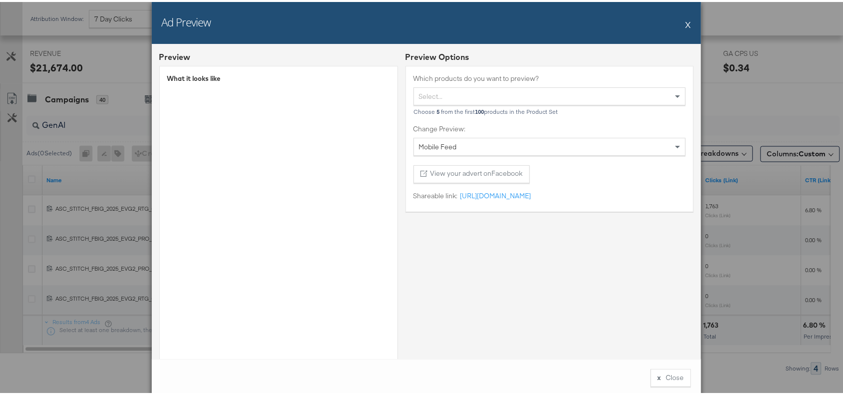
click at [686, 20] on button "X" at bounding box center [688, 22] width 5 height 20
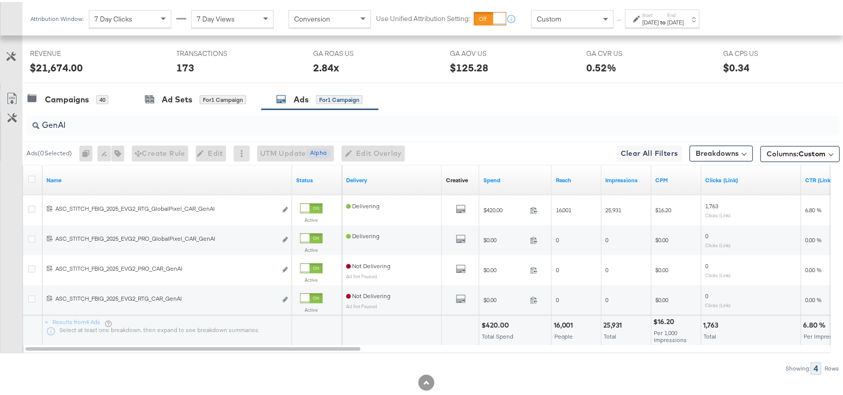
click at [492, 328] on div "$420.00" at bounding box center [496, 323] width 30 height 9
copy div "420.00"
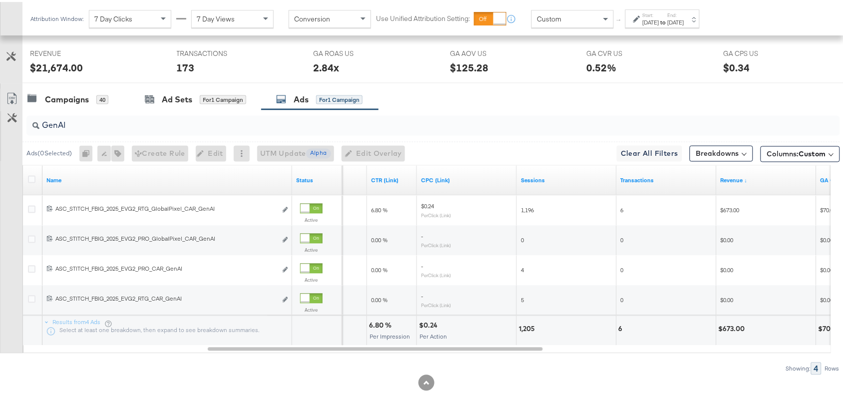
click at [375, 328] on div "6.80 %" at bounding box center [381, 323] width 25 height 9
copy div "6.80"
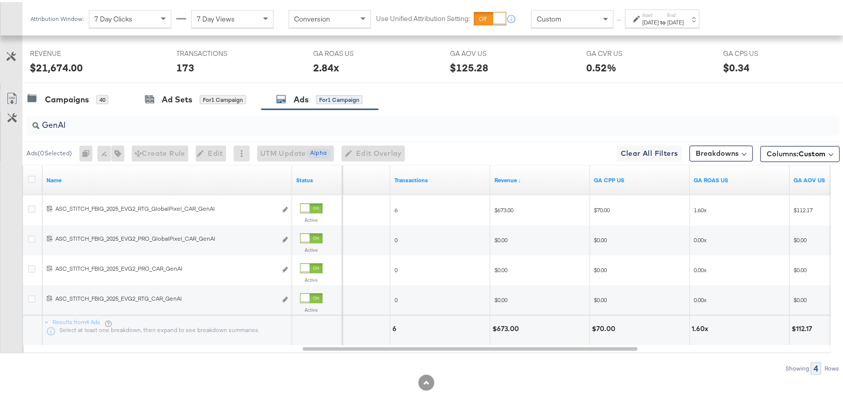
click at [505, 331] on div "$673.00" at bounding box center [506, 327] width 29 height 9
copy div "673.00"
click at [505, 331] on div "$673.00" at bounding box center [506, 327] width 29 height 9
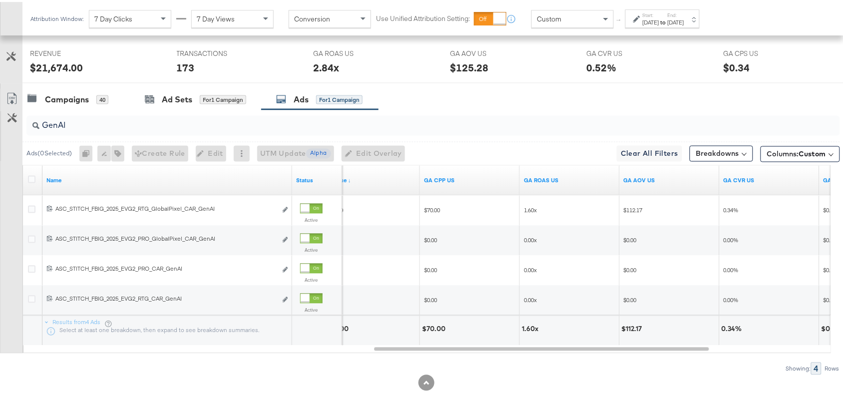
click at [527, 323] on div "1.60x" at bounding box center [569, 329] width 99 height 30
click at [528, 332] on div "1.60x" at bounding box center [531, 327] width 19 height 9
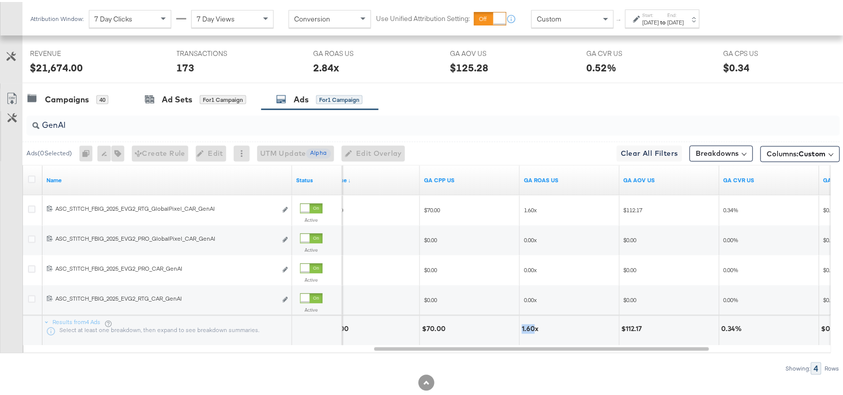
copy div "1.60"
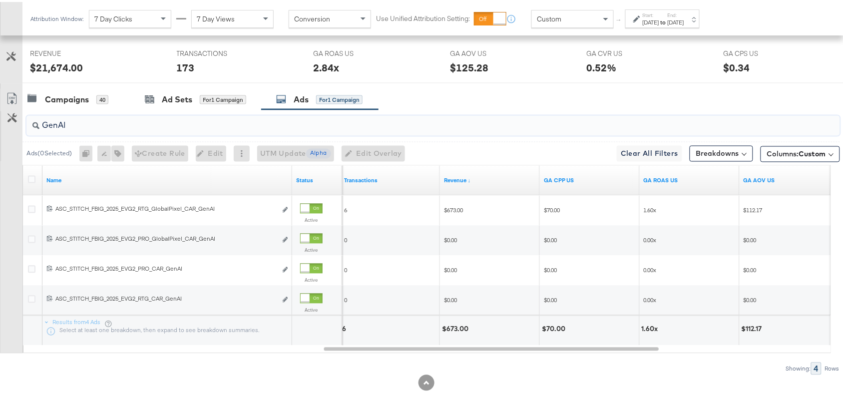
click at [86, 126] on input "GenAI" at bounding box center [402, 119] width 727 height 19
paste input "Logo"
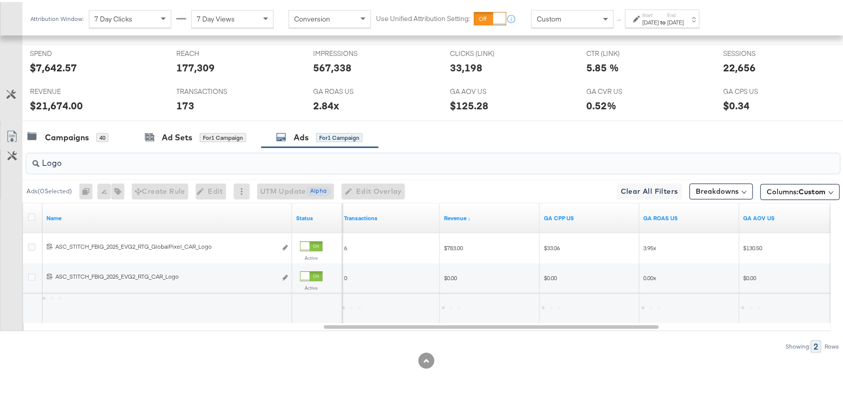
scroll to position [415, 0]
type input "Logo"
click at [513, 119] on div "SPEND SPEND $7,642.57 REACH REACH 177,309 IMPRESSIONS IMPRESSIONS 567,338 CLICK…" at bounding box center [437, 80] width 830 height 77
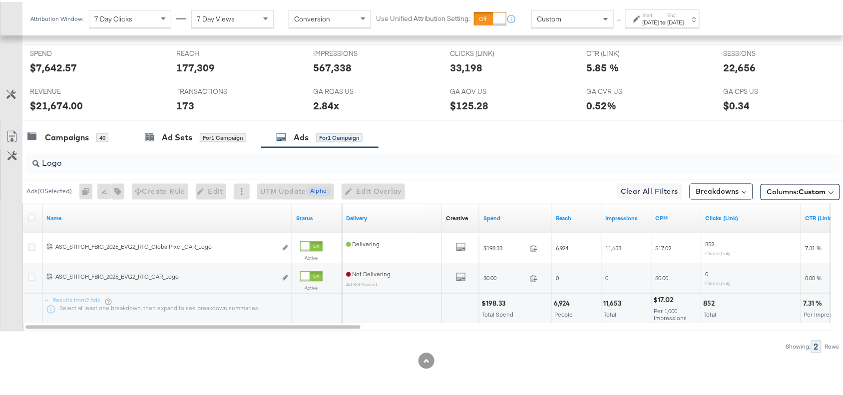
click at [493, 301] on div "$198.33" at bounding box center [494, 301] width 27 height 9
copy div "198.33"
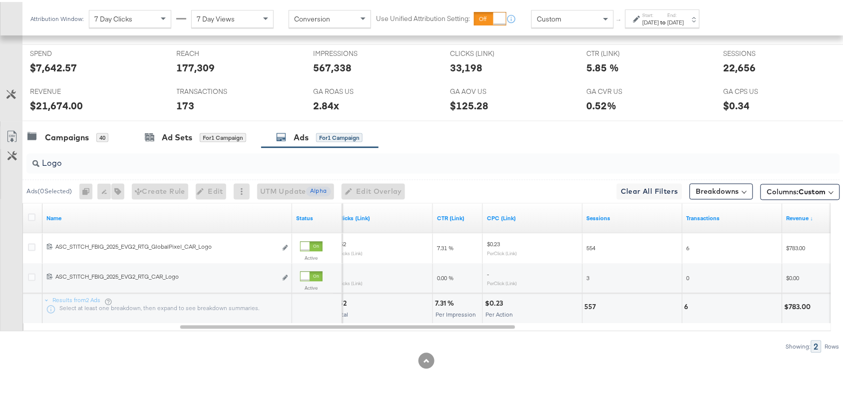
click at [440, 301] on div "7.31 %" at bounding box center [446, 301] width 22 height 9
copy div "7.31"
click at [582, 142] on div "Campaigns 40 Ad Sets for 1 Campaign Ads for 1 Campaign" at bounding box center [437, 135] width 830 height 21
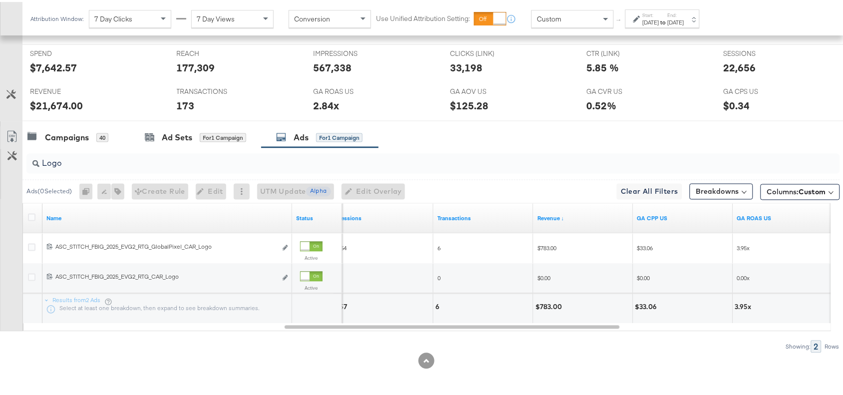
click at [545, 303] on div "$783.00" at bounding box center [549, 305] width 29 height 9
copy div "783.00"
click at [545, 303] on div "$783.00" at bounding box center [549, 305] width 29 height 9
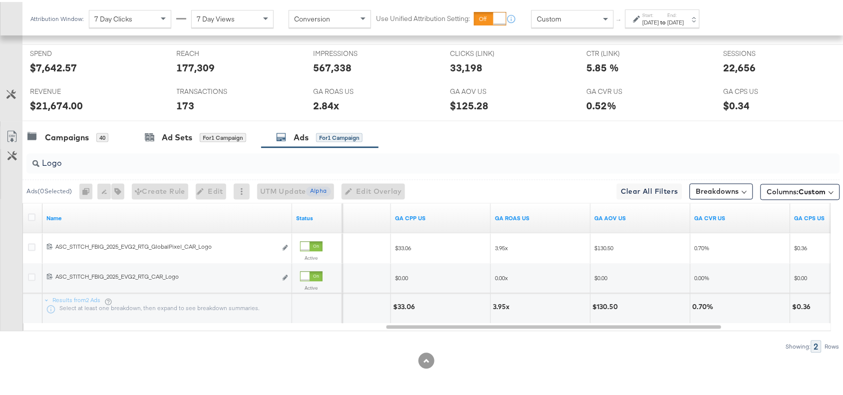
click at [497, 306] on div "3.95x" at bounding box center [502, 305] width 19 height 9
copy div "3.95"
click at [495, 160] on input "Logo" at bounding box center [402, 157] width 727 height 19
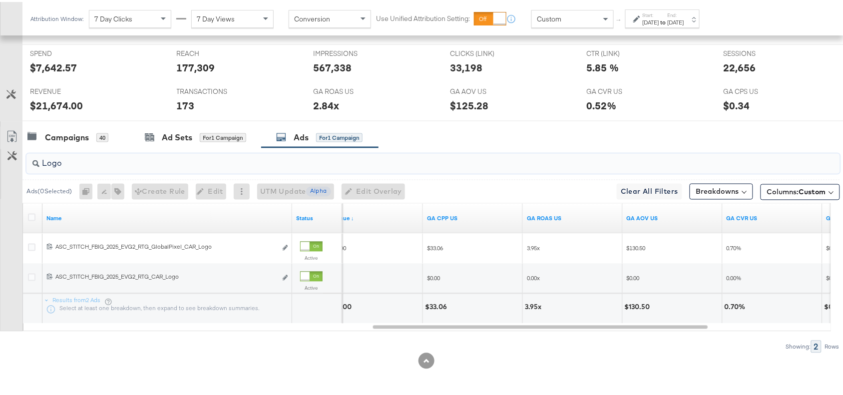
click at [107, 163] on input "Logo" at bounding box center [402, 157] width 727 height 19
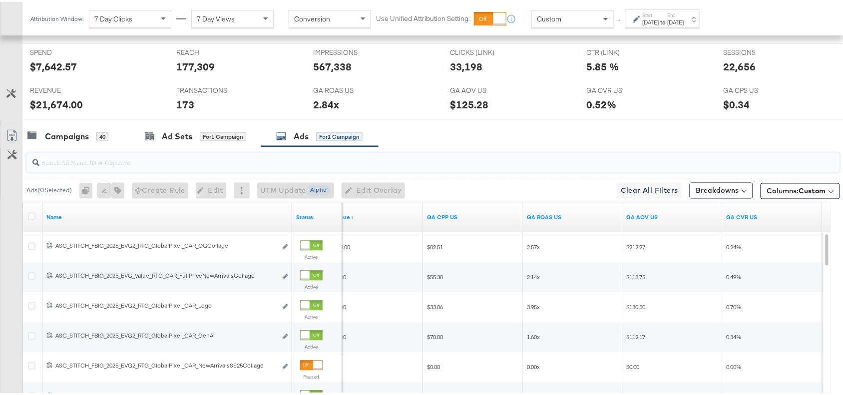
paste input "Full Price New Arrivals Collage"
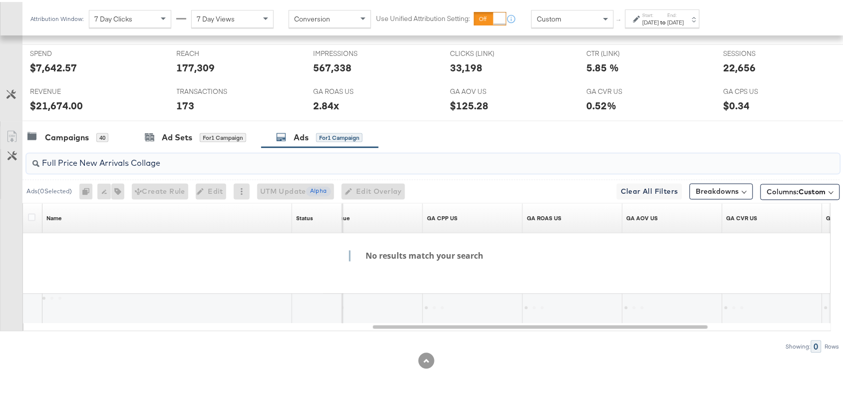
click at [132, 159] on input "Full Price New Arrivals Collage" at bounding box center [402, 157] width 727 height 19
click at [100, 163] on input "Full Price New ArrivalsCollage" at bounding box center [402, 157] width 727 height 19
click at [77, 163] on input "Full Price NewArrivalsCollage" at bounding box center [402, 157] width 727 height 19
click at [60, 162] on input "Full PriceNewArrivalsCollage" at bounding box center [402, 157] width 727 height 19
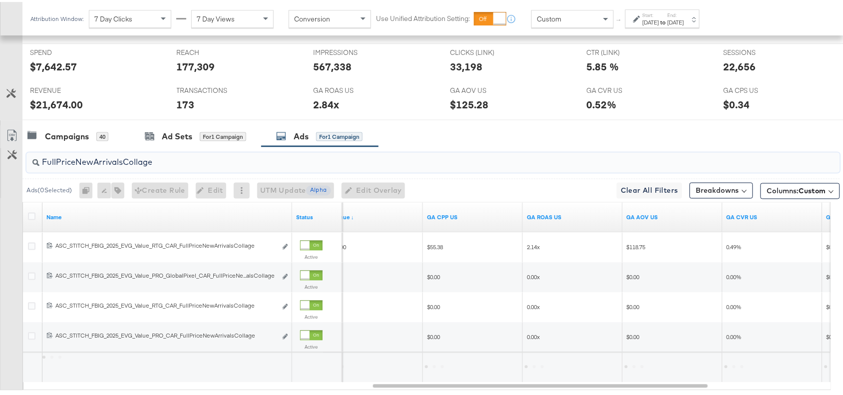
type input "FullPriceNewArrivalsCollage"
click at [502, 122] on div at bounding box center [426, 122] width 852 height 8
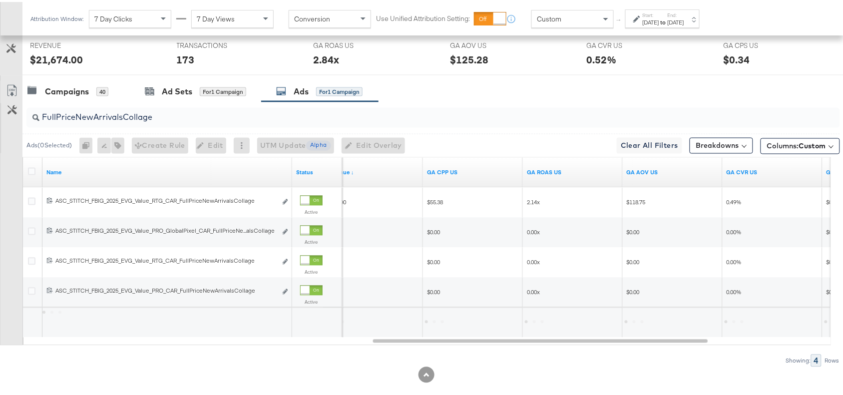
scroll to position [460, 0]
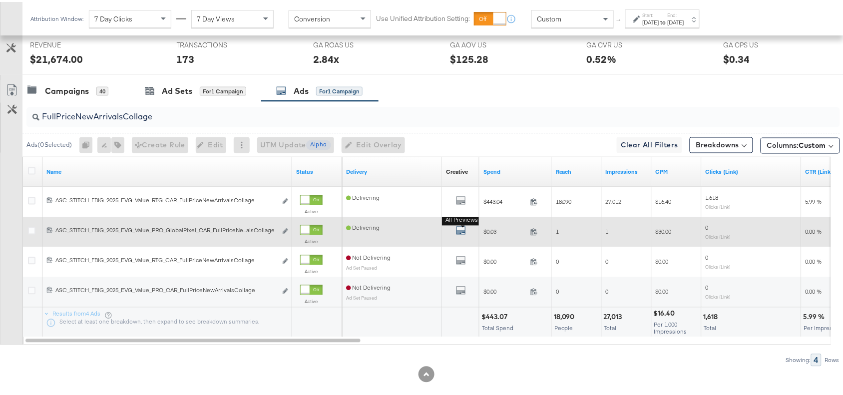
click at [460, 230] on icon "default" at bounding box center [461, 229] width 10 height 10
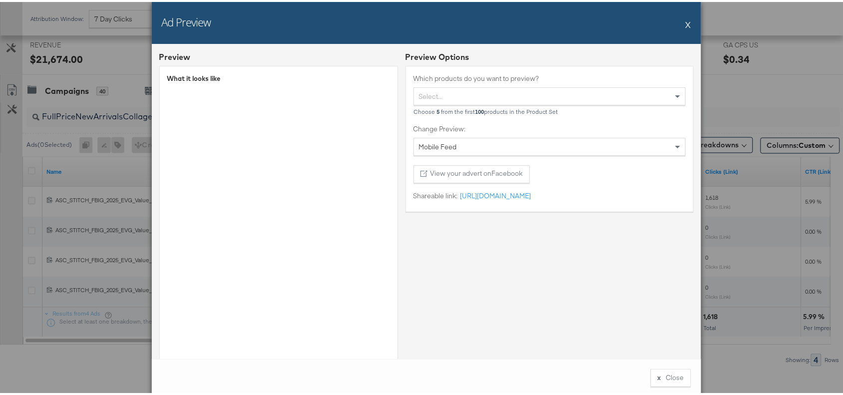
click at [686, 23] on button "X" at bounding box center [688, 22] width 5 height 20
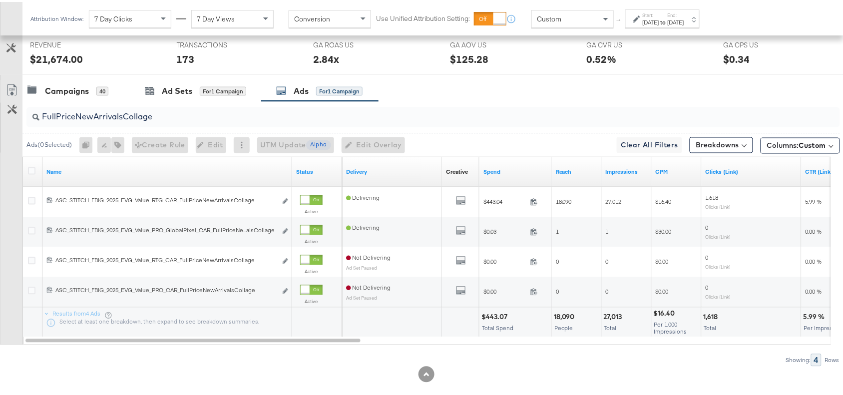
click at [498, 311] on div "$443.07" at bounding box center [495, 315] width 29 height 9
copy div "443.07"
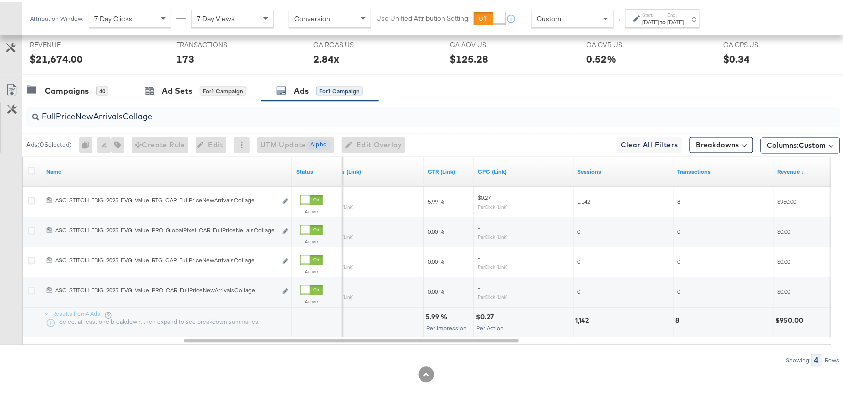
click at [435, 313] on div "5.99 %" at bounding box center [438, 315] width 24 height 9
copy div "5.99"
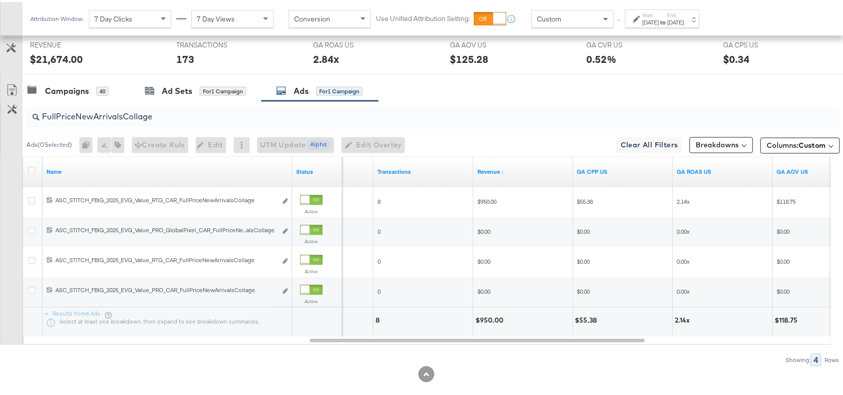
click at [484, 319] on div "$950.00" at bounding box center [490, 318] width 31 height 9
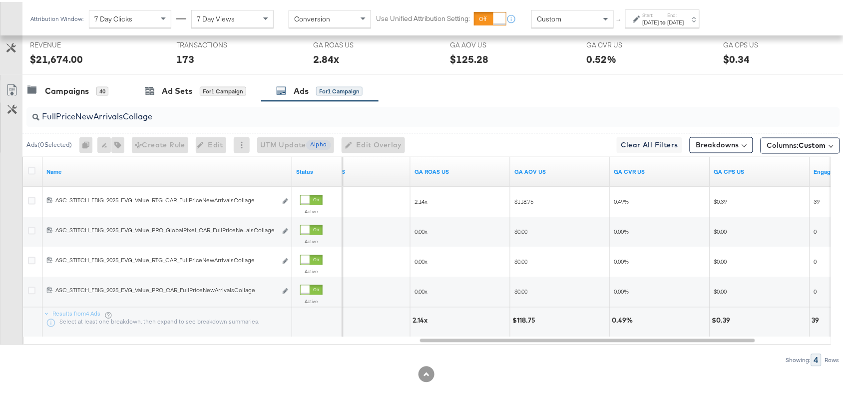
click at [413, 319] on div "2.14x" at bounding box center [421, 318] width 18 height 9
click at [568, 114] on input "FullPriceNewArrivalsCollage" at bounding box center [402, 110] width 727 height 19
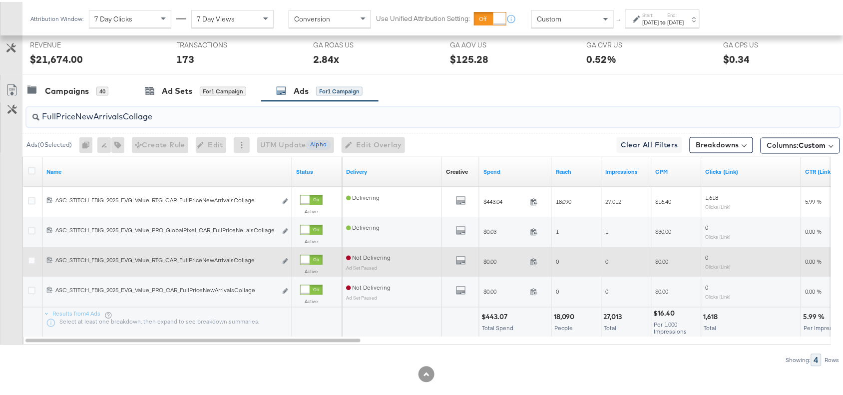
click at [182, 111] on input "FullPriceNewArrivalsCollage" at bounding box center [402, 110] width 727 height 19
paste input "OG"
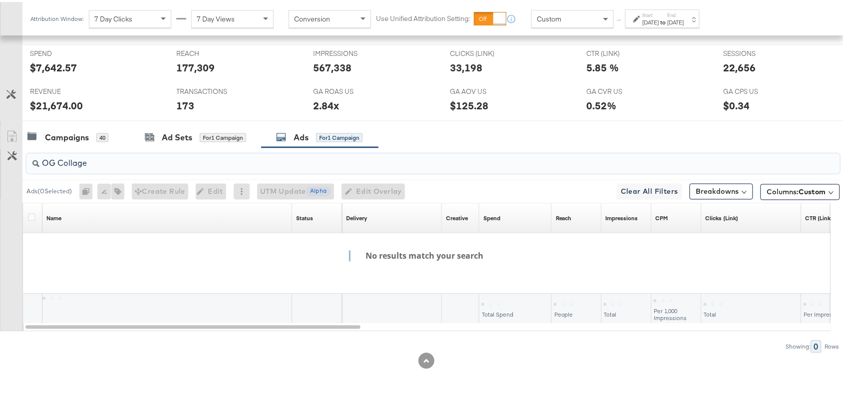
scroll to position [415, 0]
click at [57, 165] on input "OG Collage" at bounding box center [402, 157] width 727 height 19
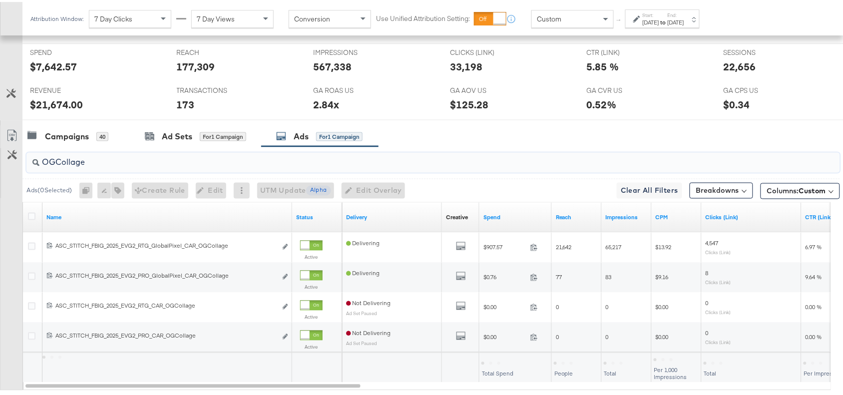
scroll to position [460, 0]
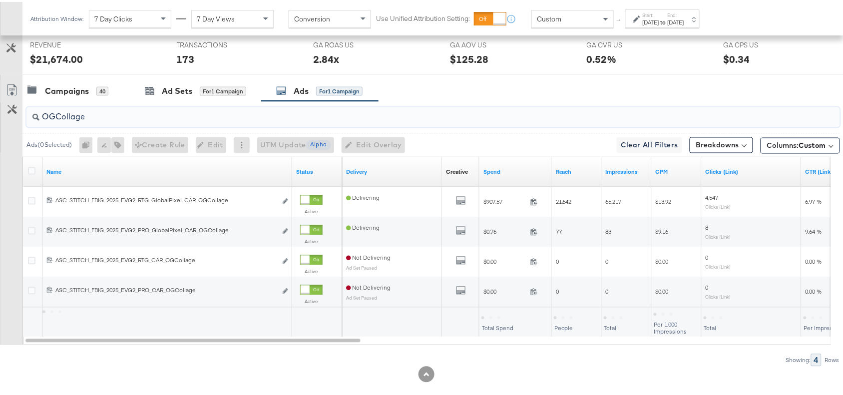
type input "OGCollage"
click at [498, 93] on div "Campaigns 40 Ad Sets for 1 Campaign Ads for 1 Campaign" at bounding box center [437, 88] width 830 height 21
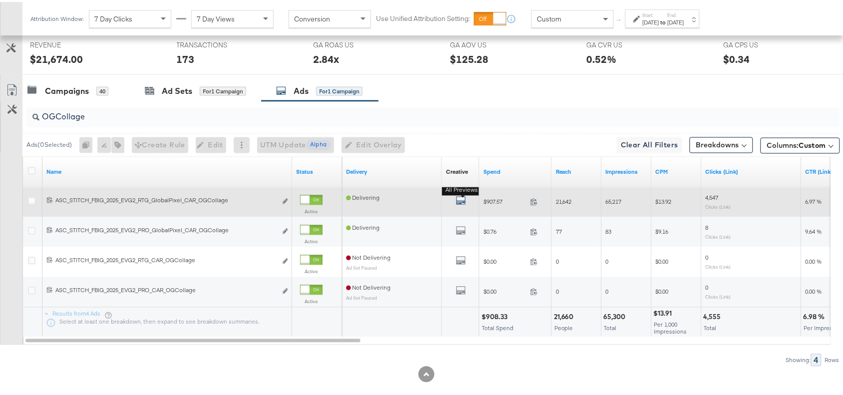
click at [461, 204] on icon "default" at bounding box center [461, 199] width 10 height 10
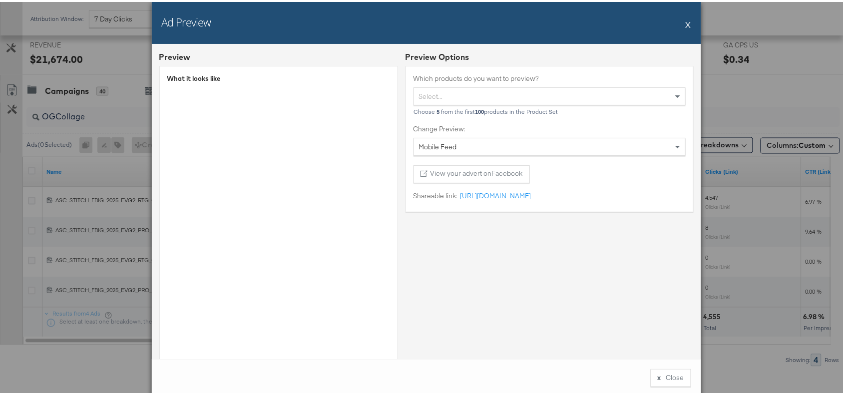
click at [690, 26] on div "Ad Preview X" at bounding box center [426, 21] width 549 height 42
click at [686, 24] on button "X" at bounding box center [688, 22] width 5 height 20
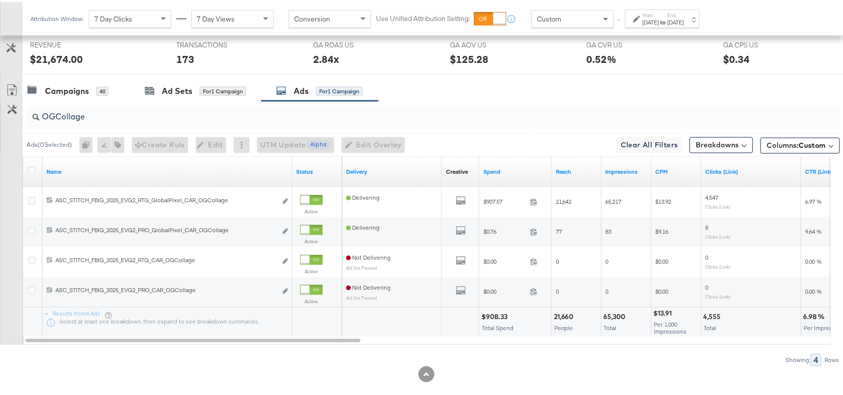
click at [497, 316] on div "$908.33" at bounding box center [495, 315] width 29 height 9
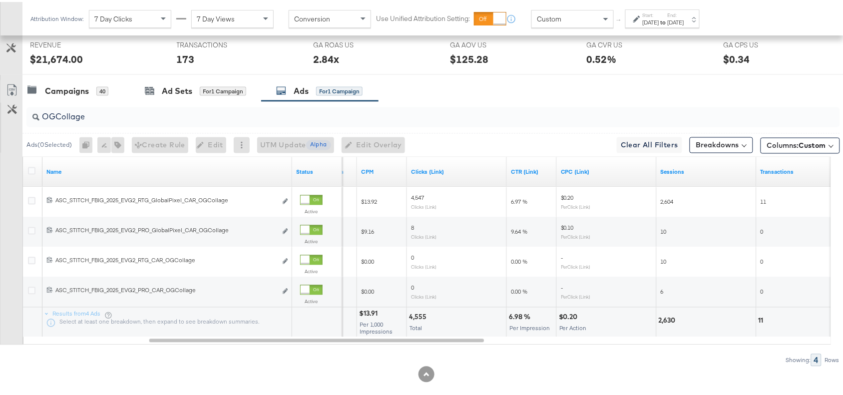
click at [512, 315] on div "6.98 %" at bounding box center [521, 315] width 24 height 9
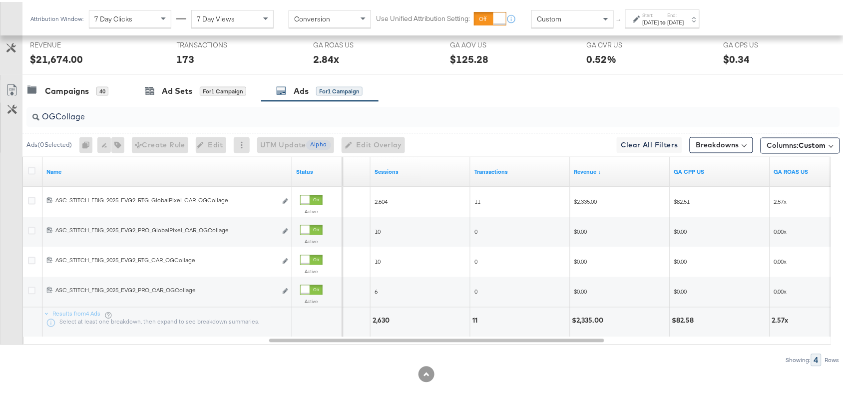
click at [586, 318] on div "$2,335.00" at bounding box center [589, 318] width 34 height 9
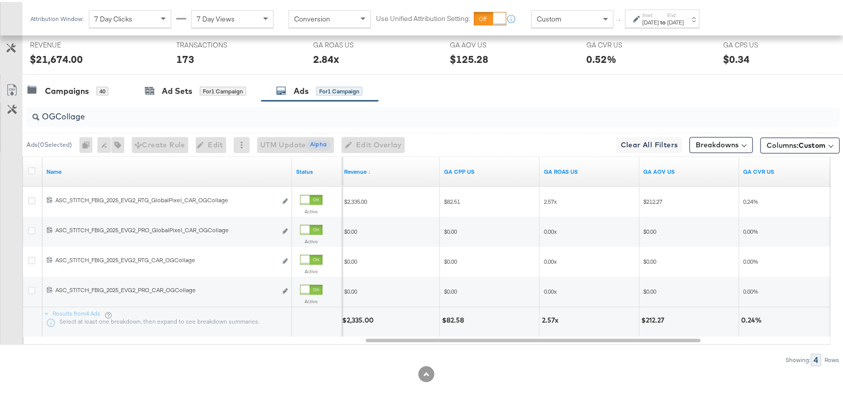
click at [546, 318] on div "2.57x" at bounding box center [551, 318] width 19 height 9
click at [599, 115] on input "OGCollage" at bounding box center [402, 110] width 727 height 19
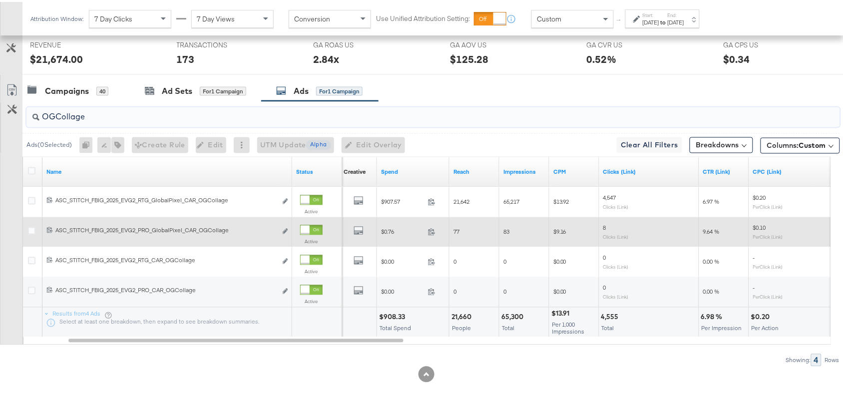
click at [111, 118] on input "OGCollage" at bounding box center [402, 110] width 727 height 19
paste input "Premium"
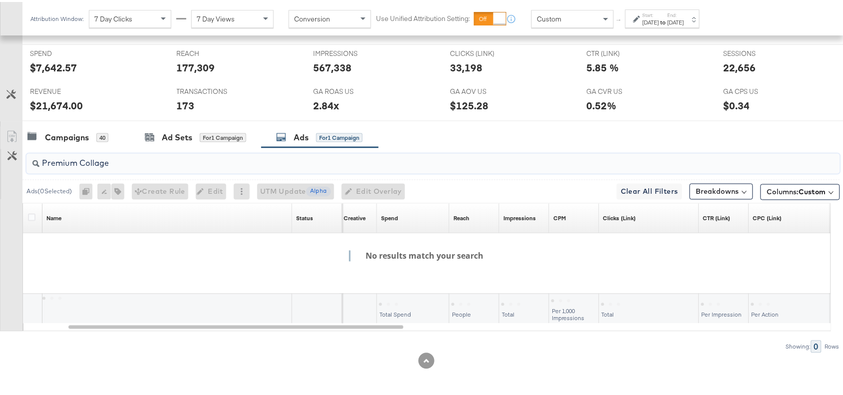
scroll to position [415, 0]
click at [81, 160] on input "Premium Collage" at bounding box center [402, 157] width 727 height 19
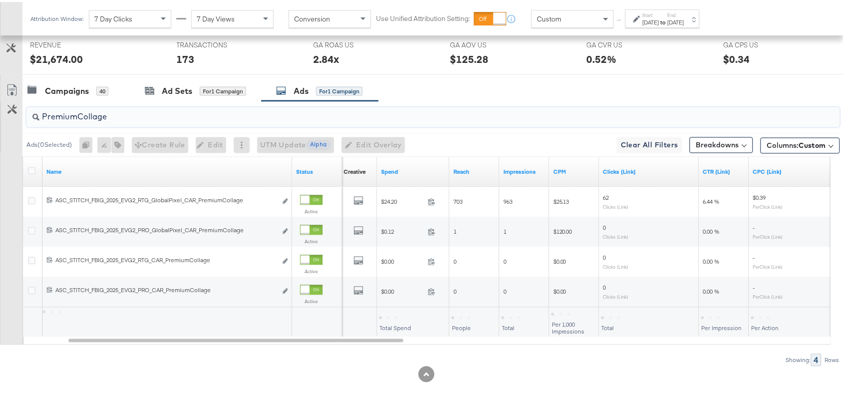
type input "PremiumCollage"
click at [465, 84] on div "Campaigns 40 Ad Sets for 1 Campaign Ads for 1 Campaign" at bounding box center [437, 88] width 830 height 21
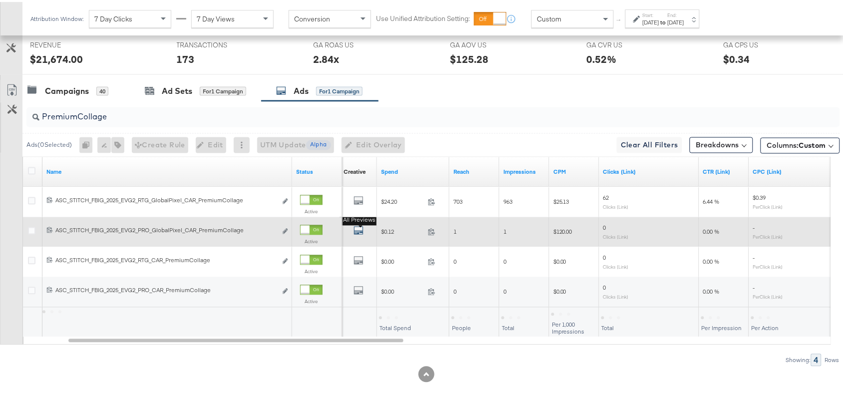
click at [356, 233] on icon "default" at bounding box center [359, 229] width 10 height 10
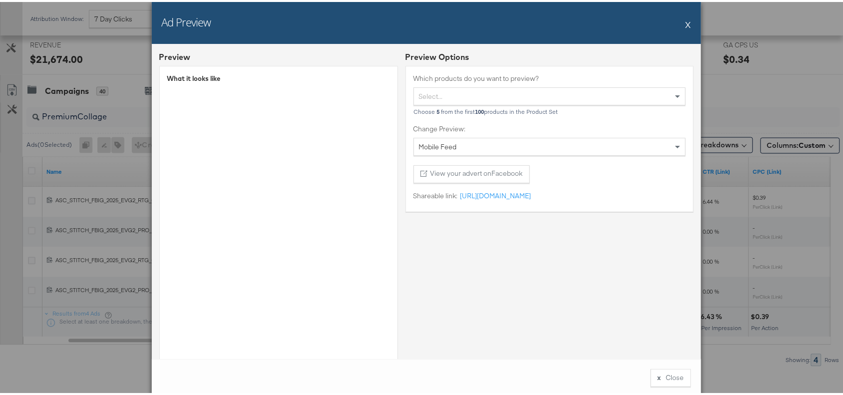
click at [687, 23] on div "Ad Preview X" at bounding box center [426, 21] width 549 height 42
click at [686, 23] on button "X" at bounding box center [688, 22] width 5 height 20
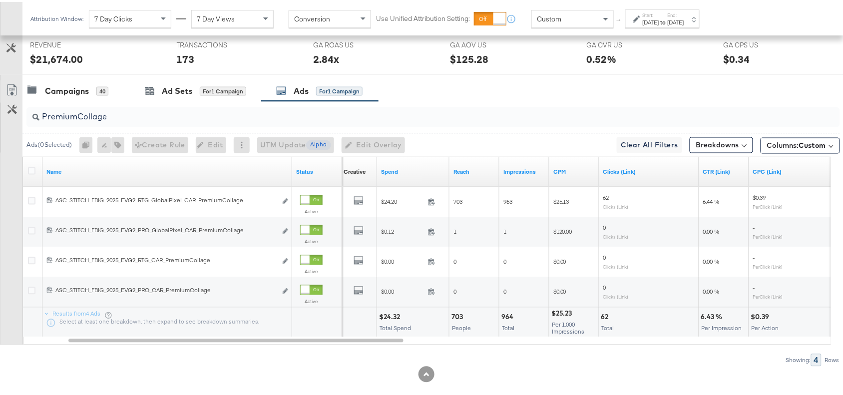
click at [627, 98] on div "Campaigns 40 Ad Sets for 1 Campaign Ads for 1 Campaign" at bounding box center [437, 88] width 830 height 21
click at [387, 316] on div "$24.32" at bounding box center [391, 315] width 24 height 9
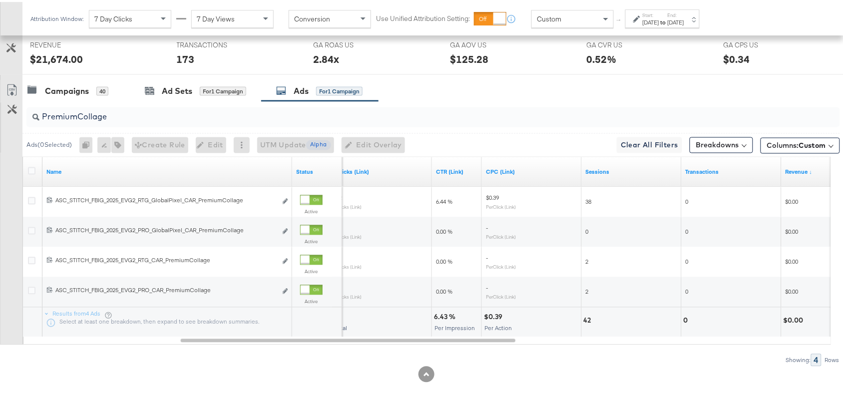
click at [440, 320] on div "6.43 %" at bounding box center [446, 315] width 24 height 9
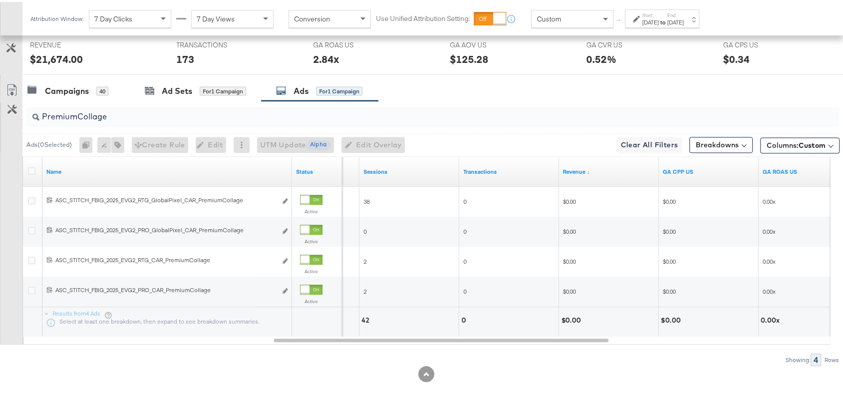
click at [573, 321] on div "$0.00" at bounding box center [572, 318] width 23 height 9
click at [595, 118] on input "PremiumCollage" at bounding box center [402, 110] width 727 height 19
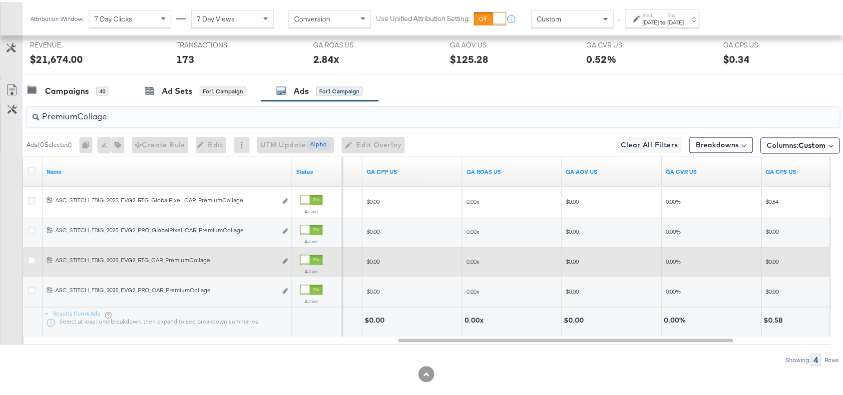
scroll to position [410, 0]
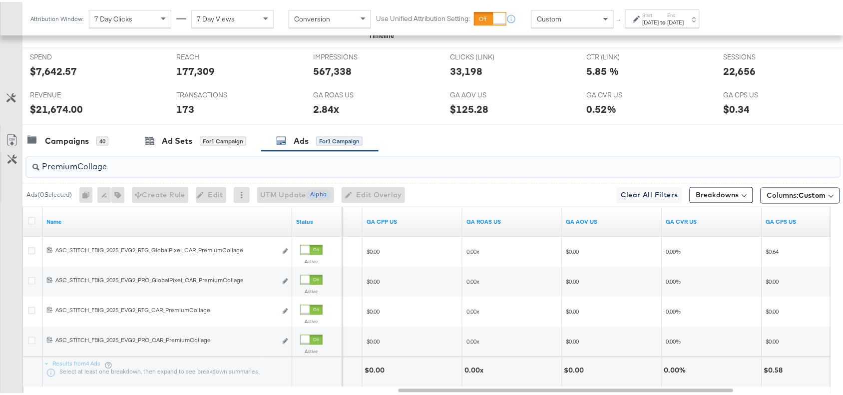
click at [138, 169] on input "PremiumCollage" at bounding box center [402, 160] width 727 height 19
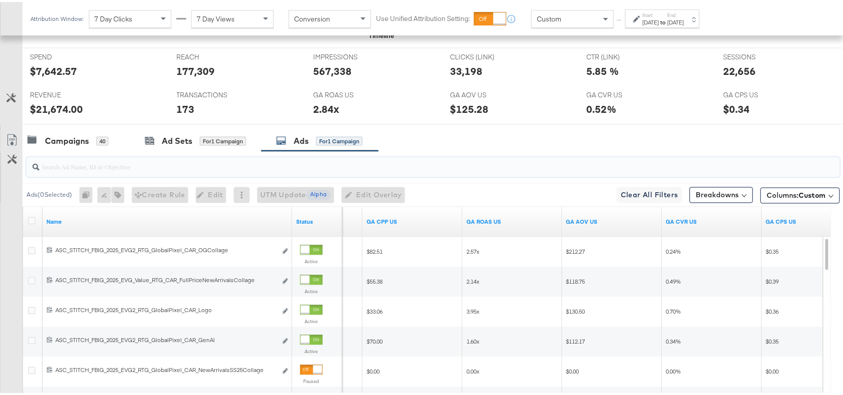
paste input "OG Kids Black Leather"
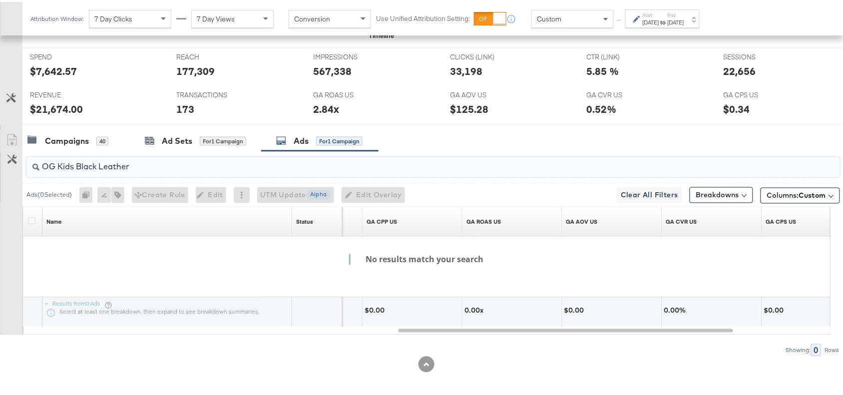
click at [100, 166] on input "OG Kids Black Leather" at bounding box center [402, 160] width 727 height 19
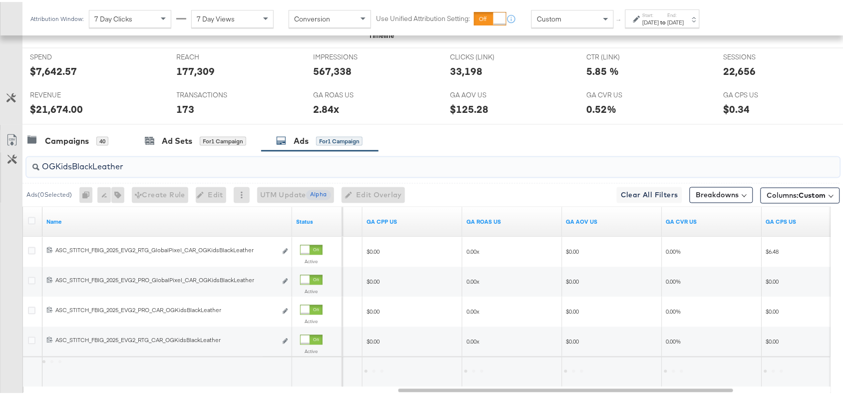
type input "OGKidsBlackLeather"
click at [442, 137] on div "Campaigns 40 Ad Sets for 1 Campaign Ads for 1 Campaign" at bounding box center [437, 138] width 830 height 21
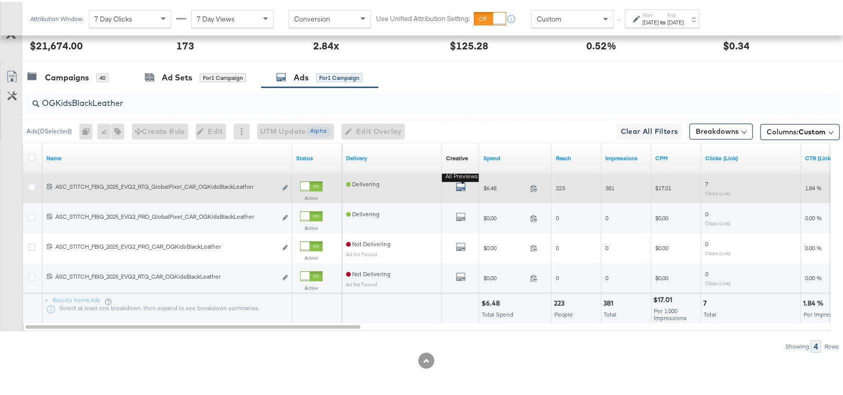
click at [460, 185] on icon "default" at bounding box center [461, 185] width 10 height 10
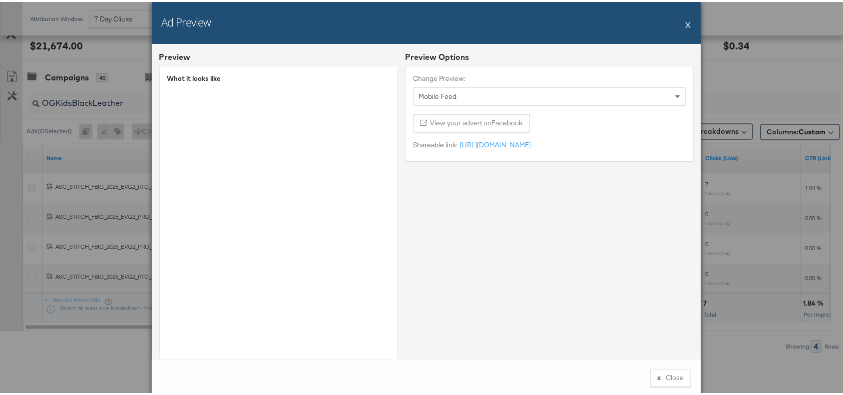
click at [686, 27] on button "X" at bounding box center [688, 22] width 5 height 20
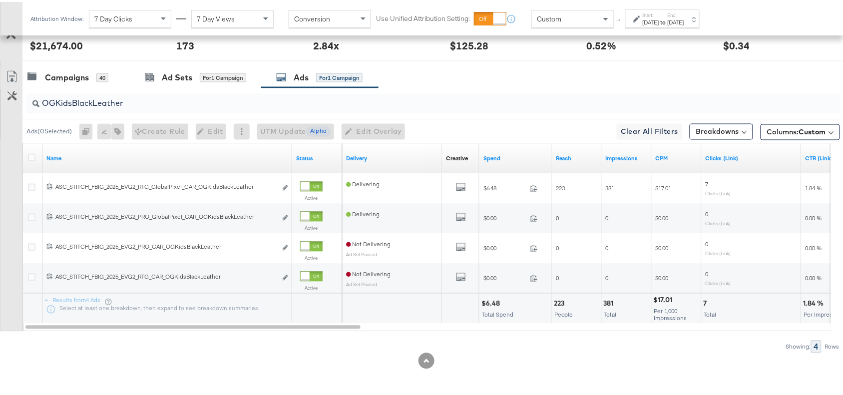
click at [492, 305] on div "$6.48" at bounding box center [491, 301] width 21 height 9
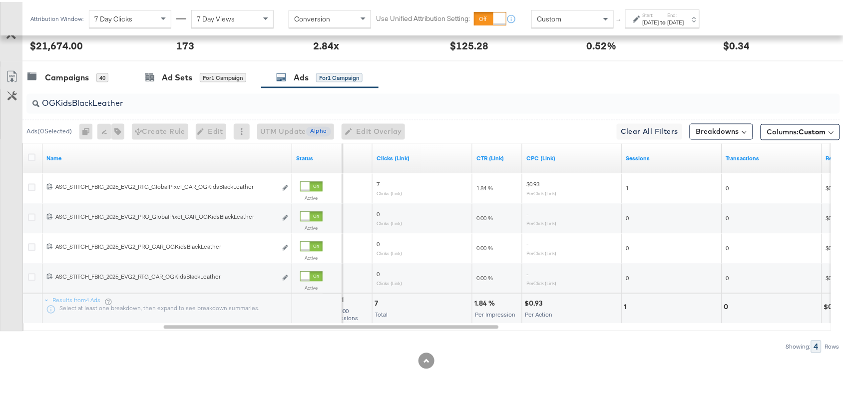
click at [477, 302] on div "1.84 %" at bounding box center [485, 301] width 23 height 9
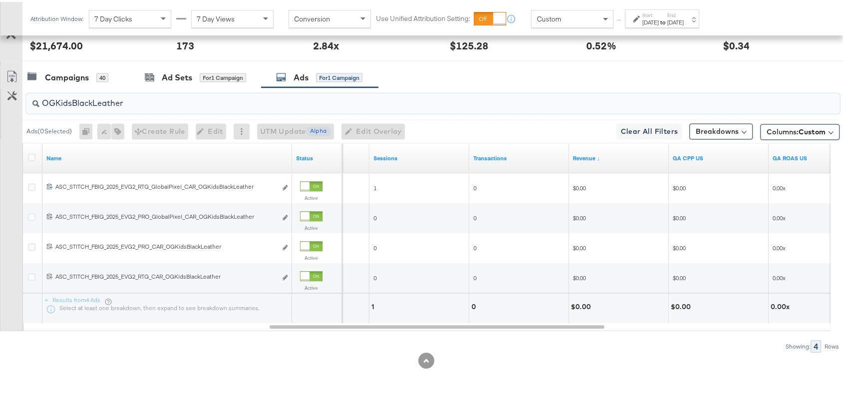
click at [160, 106] on input "OGKidsBlackLeather" at bounding box center [402, 97] width 727 height 19
paste input "Solevana Colours"
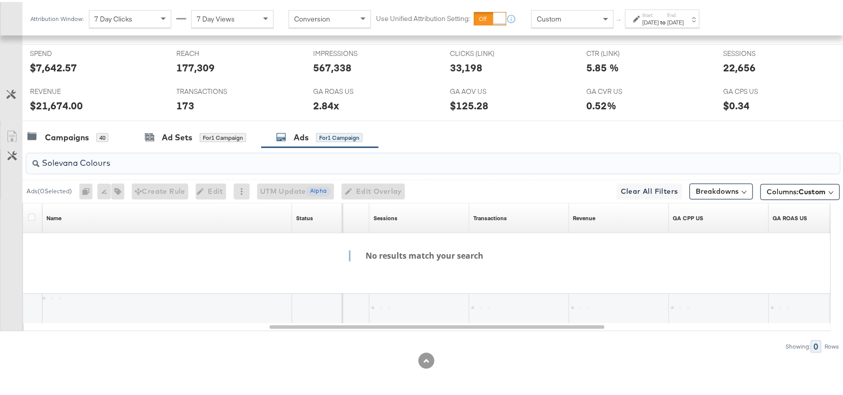
scroll to position [415, 0]
click at [80, 160] on input "Solevana Colours" at bounding box center [402, 157] width 727 height 19
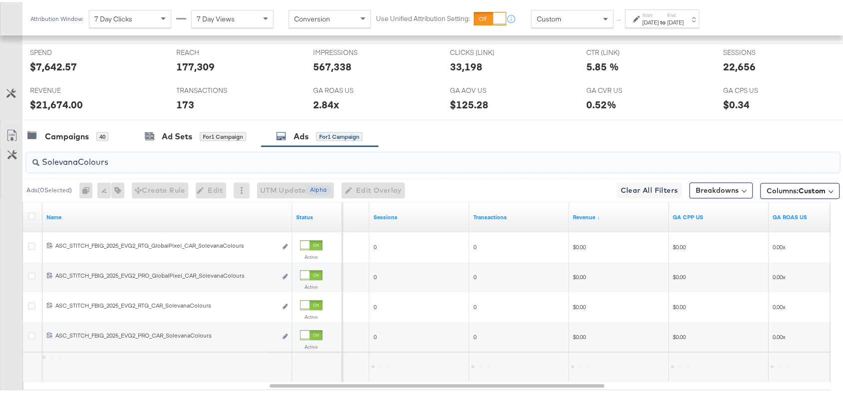
scroll to position [475, 0]
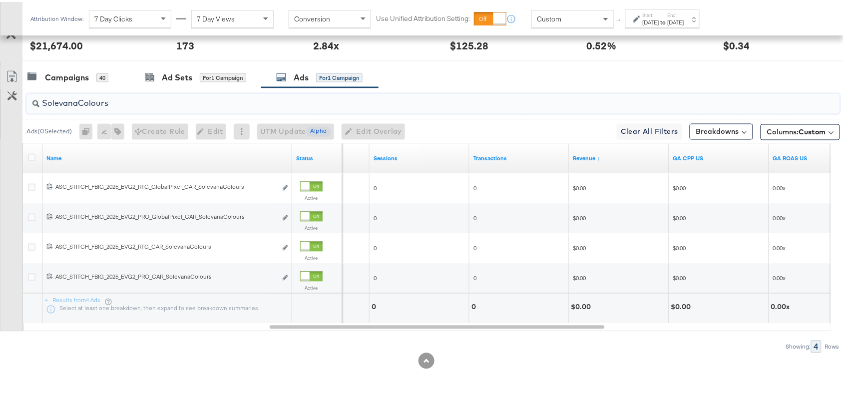
type input "SolevanaColours"
click at [428, 68] on div "Campaigns 40 Ad Sets for 1 Campaign Ads for 1 Campaign" at bounding box center [437, 75] width 830 height 21
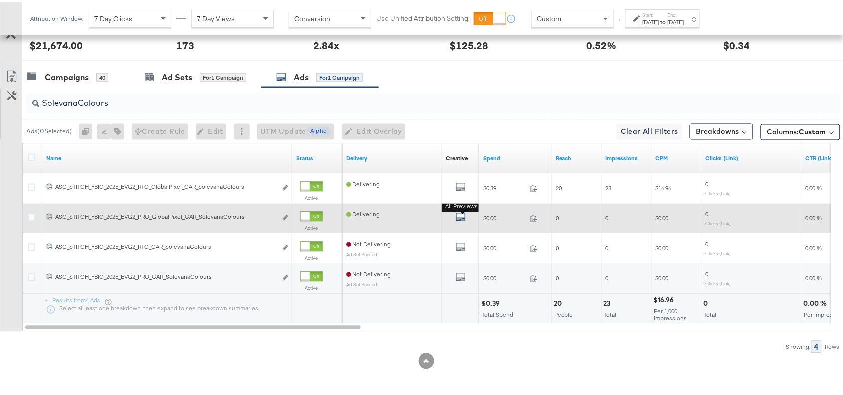
click at [461, 210] on b "All Previews" at bounding box center [462, 205] width 40 height 10
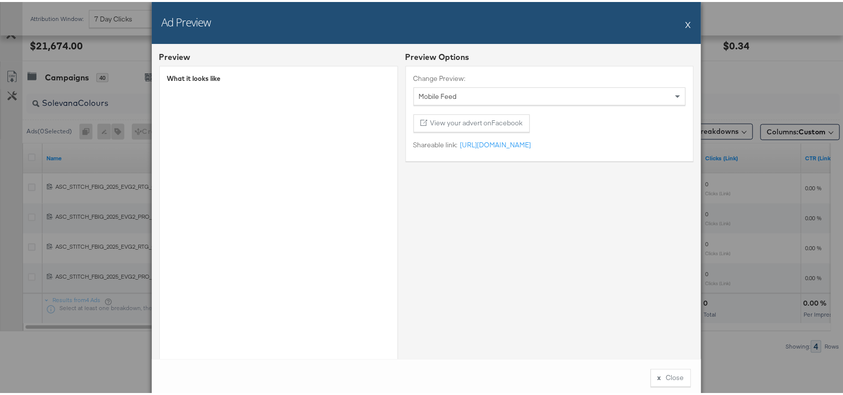
click at [686, 26] on button "X" at bounding box center [688, 22] width 5 height 20
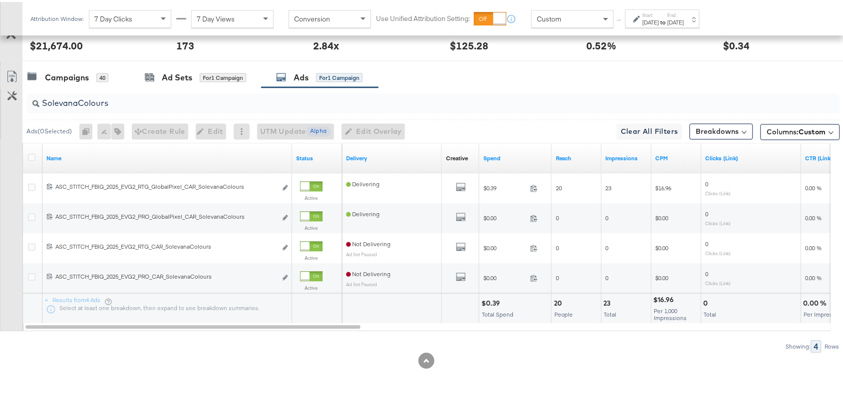
click at [483, 306] on div "$0.39" at bounding box center [491, 301] width 21 height 9
click at [493, 301] on div "$0.39" at bounding box center [491, 301] width 21 height 9
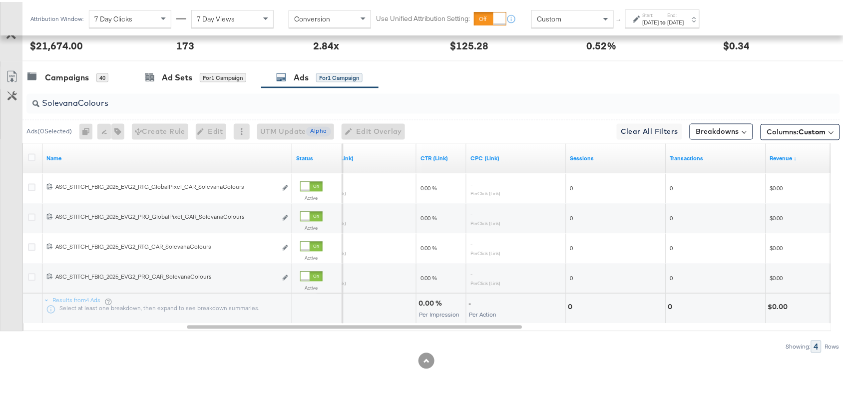
click at [426, 303] on div "0.00 %" at bounding box center [431, 301] width 26 height 9
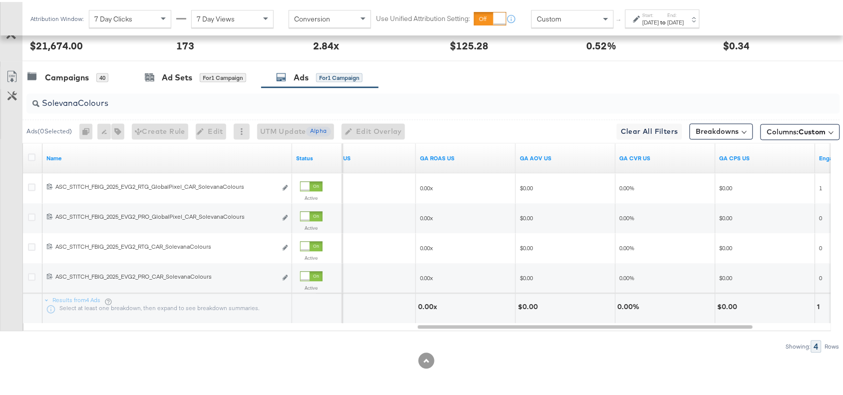
click at [125, 103] on input "SolevanaColours" at bounding box center [402, 97] width 727 height 19
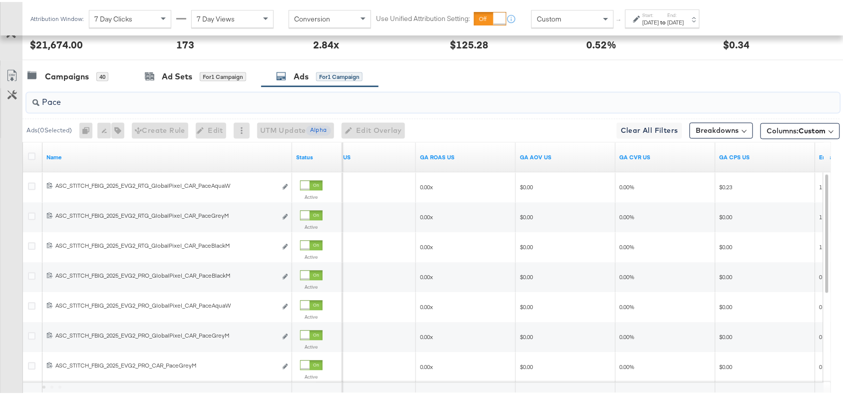
type input "Pace"
click at [482, 85] on div "Campaigns 40 Ad Sets for 1 Campaign Ads for 1 Campaign" at bounding box center [437, 74] width 830 height 21
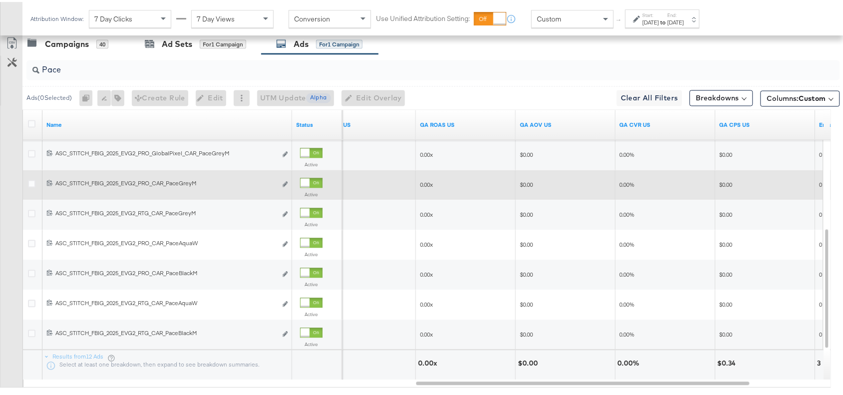
scroll to position [565, 0]
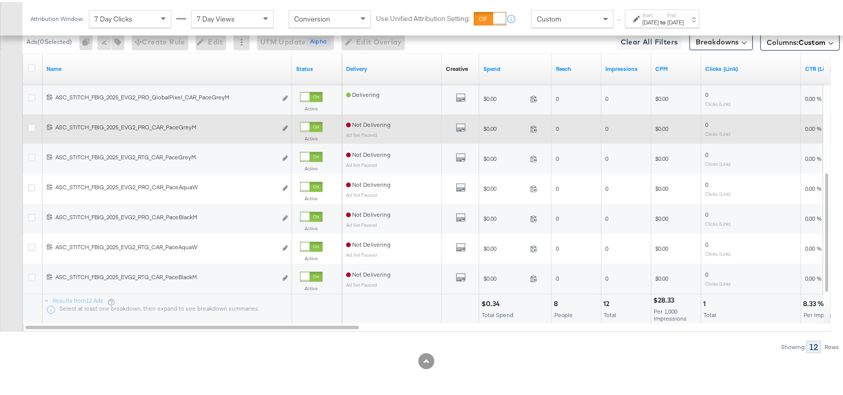
click at [493, 304] on div "$0.34" at bounding box center [491, 301] width 21 height 9
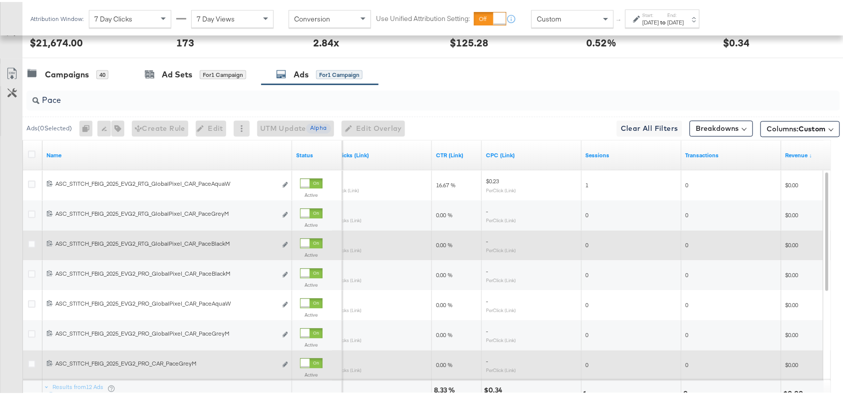
scroll to position [476, 0]
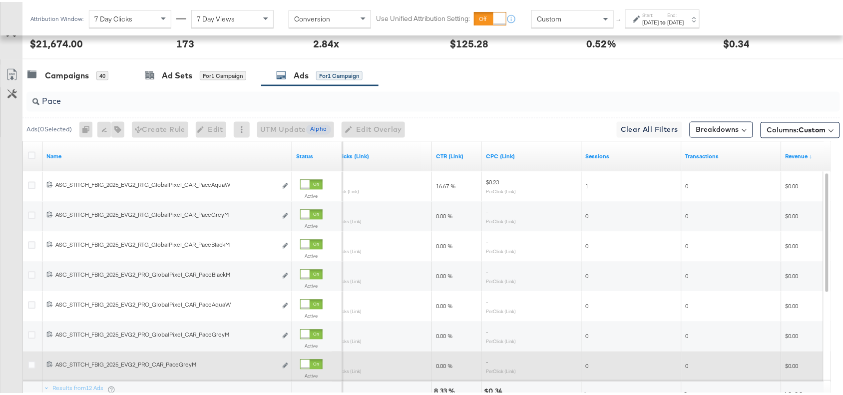
click at [83, 102] on input "Pace" at bounding box center [402, 95] width 727 height 19
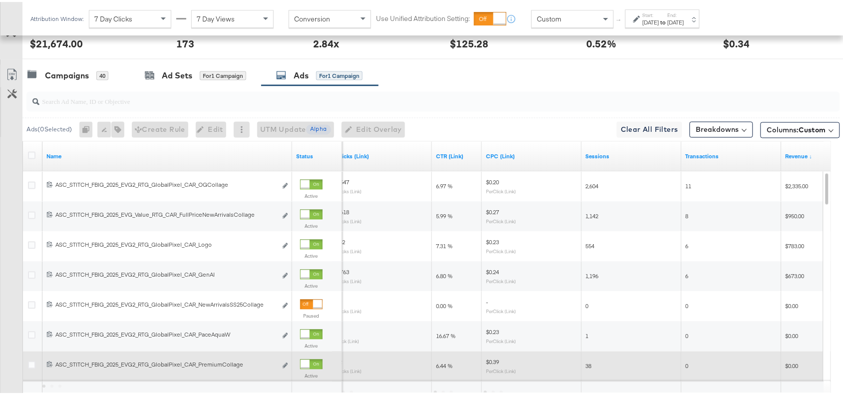
click at [485, 66] on div "Campaigns 40 Ad Sets for 1 Campaign Ads for 1 Campaign" at bounding box center [437, 73] width 830 height 21
click at [59, 72] on div "Campaigns" at bounding box center [67, 73] width 44 height 11
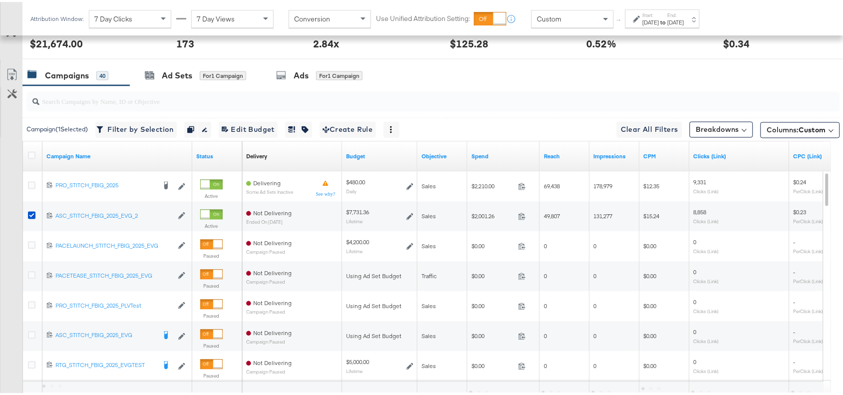
click at [452, 70] on div "Campaigns 40 Ad Sets for 1 Campaign Ads for 1 Campaign" at bounding box center [437, 73] width 830 height 21
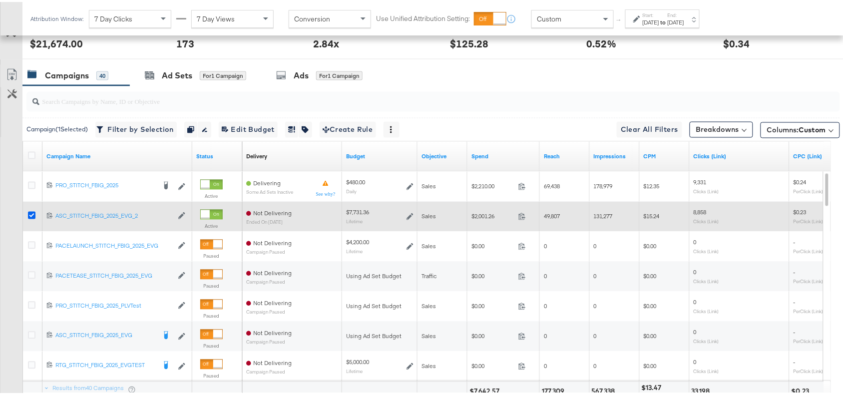
click at [30, 213] on icon at bounding box center [31, 213] width 7 height 7
click at [0, 0] on input "checkbox" at bounding box center [0, 0] width 0 height 0
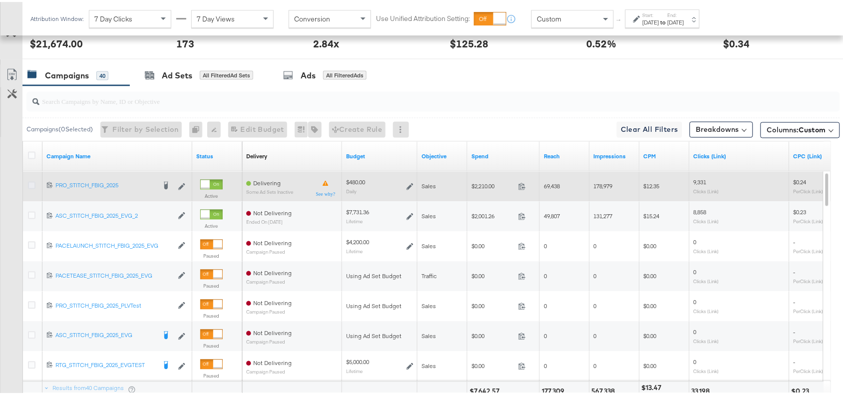
click at [28, 183] on icon at bounding box center [31, 183] width 7 height 7
click at [0, 0] on input "checkbox" at bounding box center [0, 0] width 0 height 0
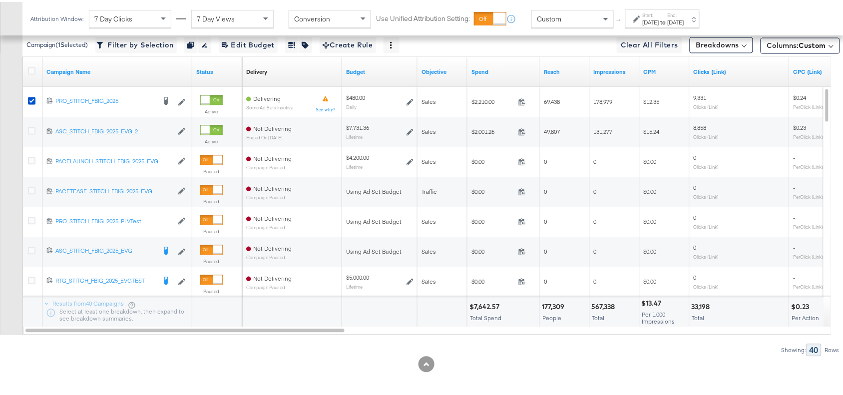
scroll to position [561, 0]
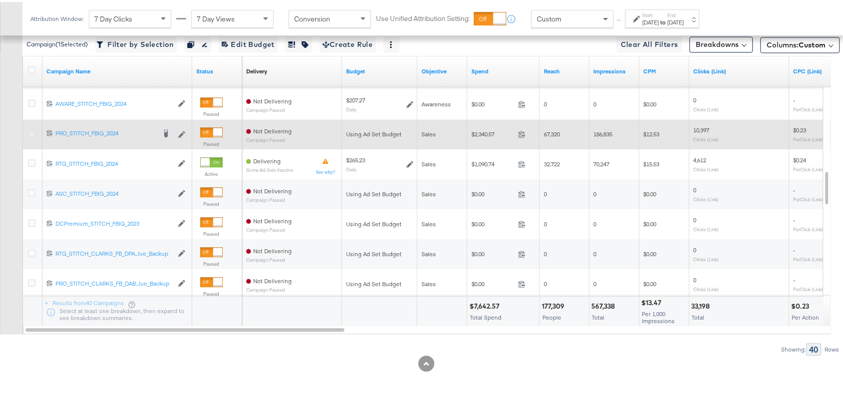
click at [30, 132] on icon at bounding box center [31, 131] width 7 height 7
click at [0, 0] on input "checkbox" at bounding box center [0, 0] width 0 height 0
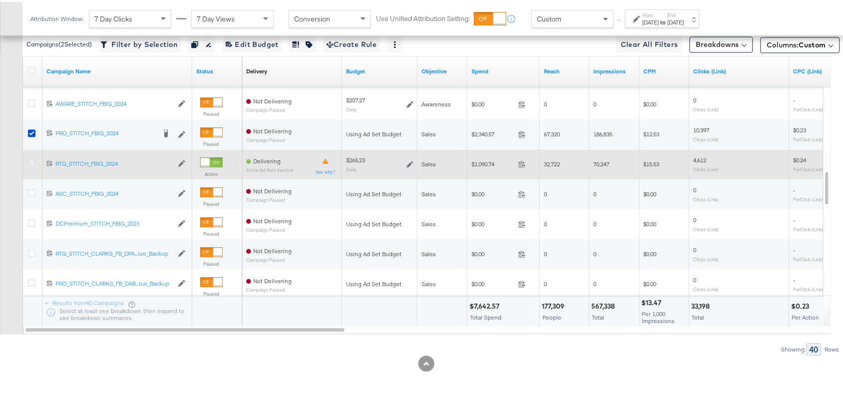
click at [30, 161] on icon at bounding box center [31, 161] width 7 height 7
click at [0, 0] on input "checkbox" at bounding box center [0, 0] width 0 height 0
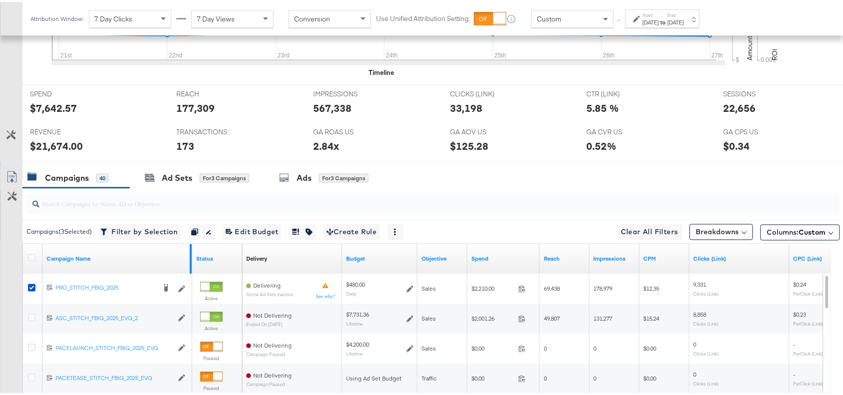
scroll to position [373, 0]
click at [306, 175] on div "Ads" at bounding box center [304, 176] width 15 height 11
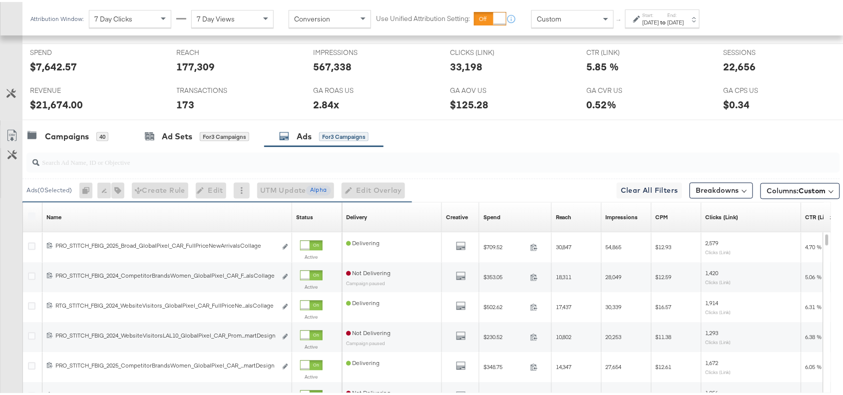
scroll to position [512, 0]
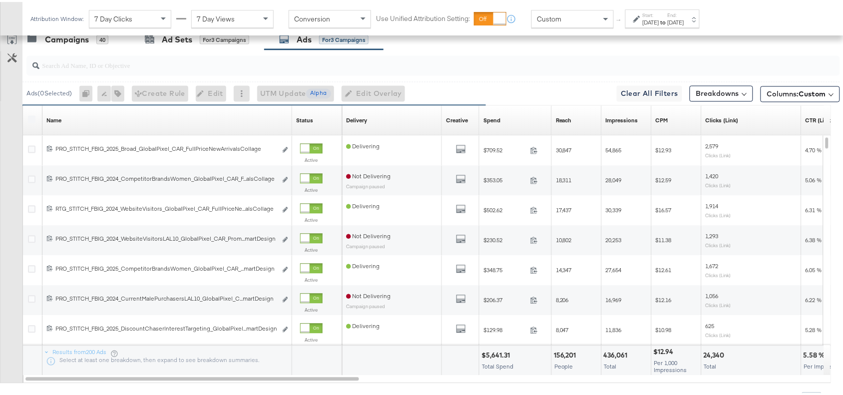
click at [85, 68] on input "search" at bounding box center [402, 59] width 727 height 19
paste input "New Arrivals Collage SS25"
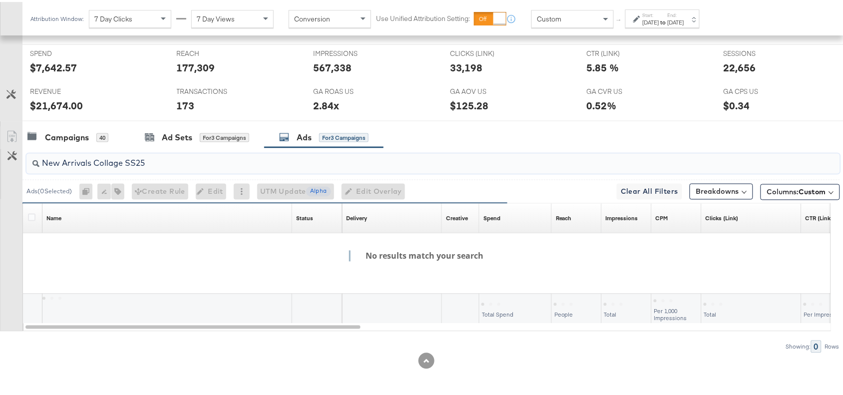
scroll to position [415, 0]
click at [128, 165] on input "New Arrivals Collage SS25" at bounding box center [402, 157] width 727 height 19
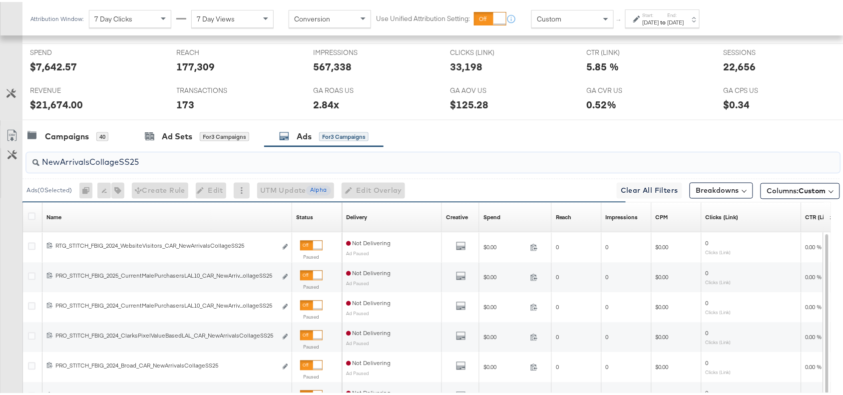
scroll to position [512, 0]
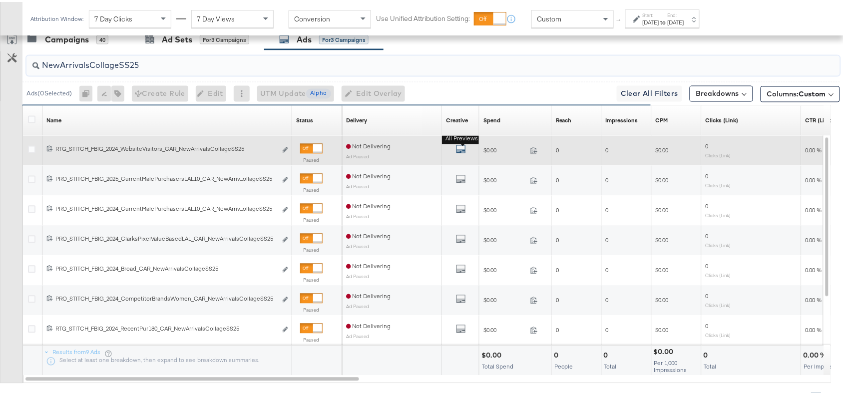
type input "NewArrivalsCollageSS25"
click at [462, 152] on icon "default" at bounding box center [461, 147] width 10 height 10
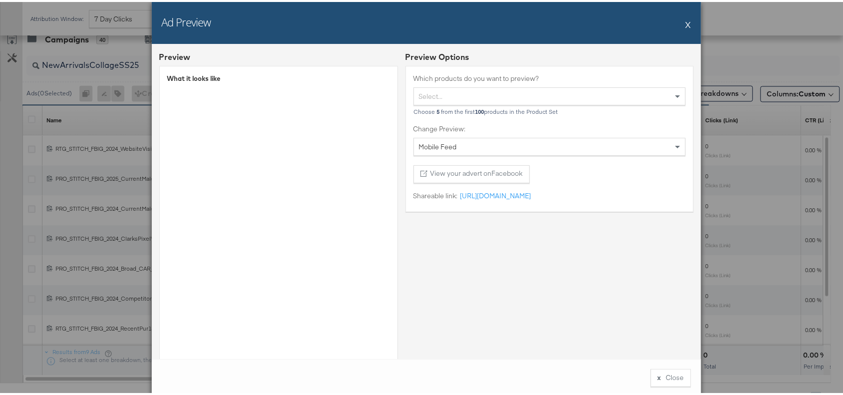
click at [686, 21] on button "X" at bounding box center [688, 22] width 5 height 20
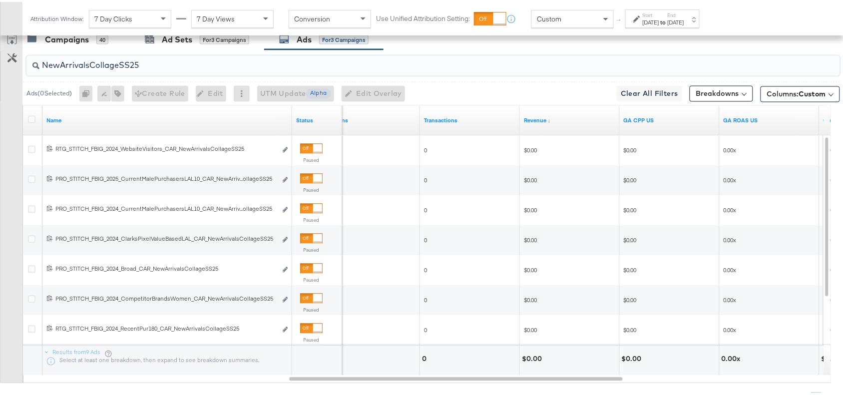
click at [145, 65] on input "NewArrivalsCollageSS25" at bounding box center [402, 59] width 727 height 19
paste input "Solevana Colours"
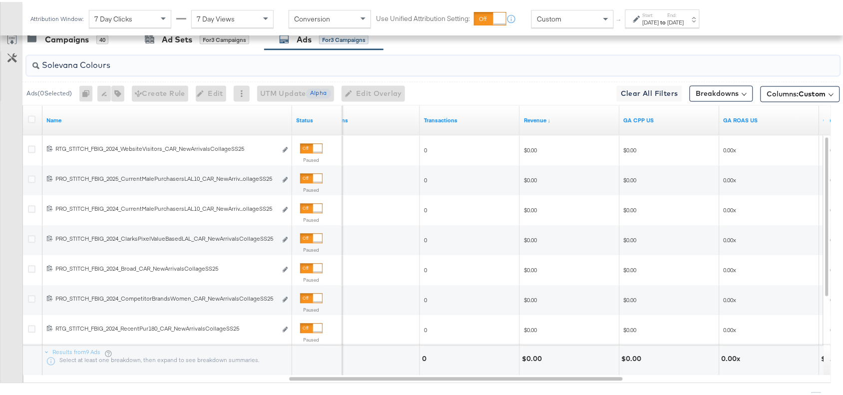
scroll to position [415, 0]
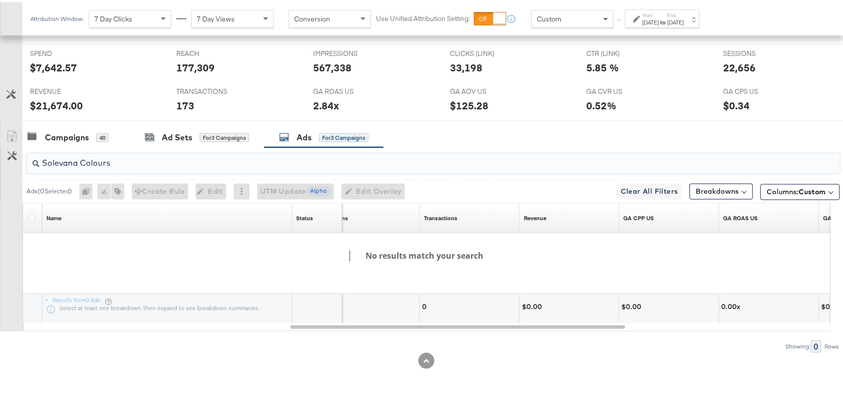
click at [81, 162] on input "Solevana Colours" at bounding box center [402, 157] width 727 height 19
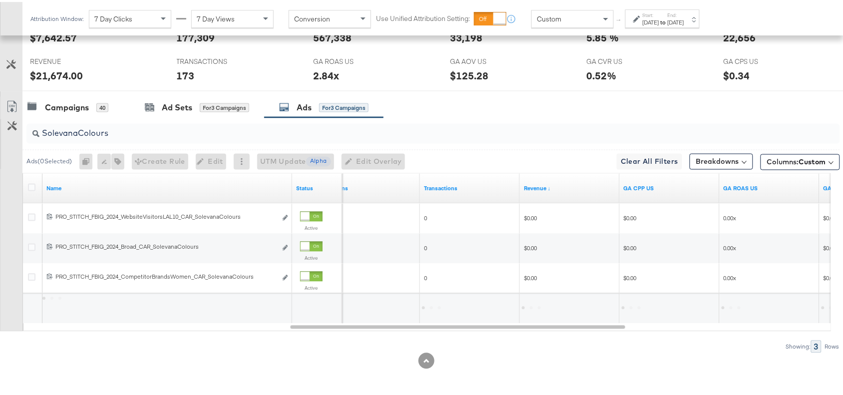
click at [577, 104] on div "Campaigns 40 Ad Sets for 3 Campaigns Ads for 3 Campaigns" at bounding box center [437, 105] width 830 height 21
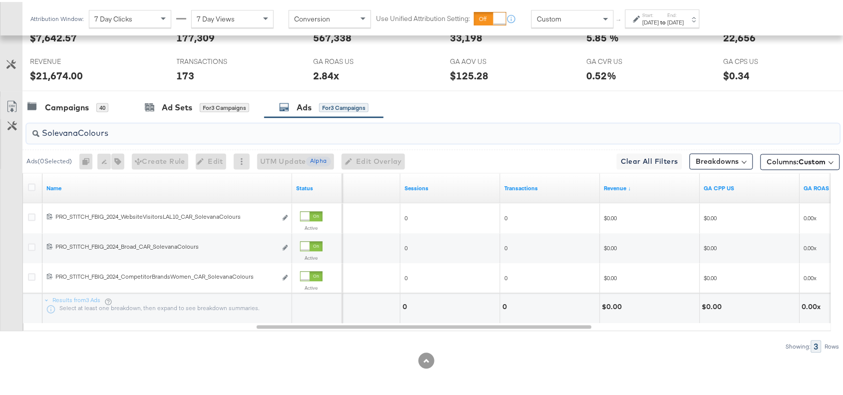
click at [166, 134] on input "SolevanaColours" at bounding box center [402, 127] width 727 height 19
paste input "Premium Collage"
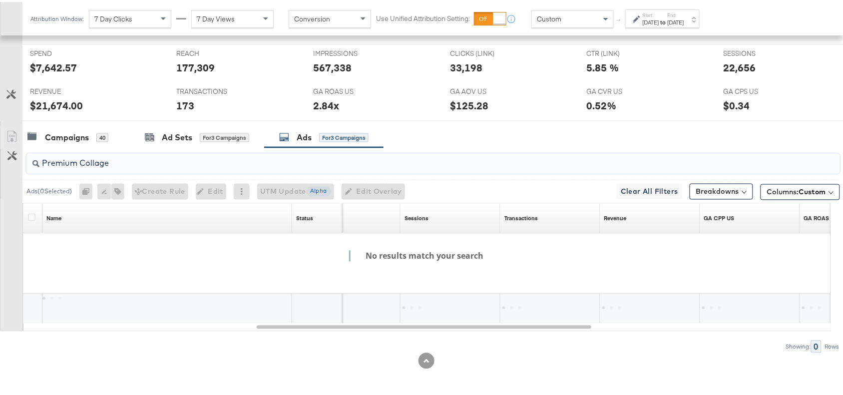
scroll to position [415, 0]
click at [79, 165] on input "Premium Collage" at bounding box center [402, 157] width 727 height 19
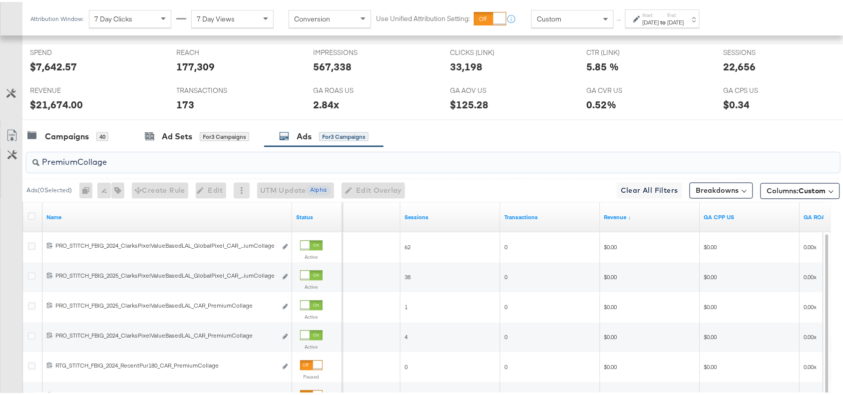
scroll to position [445, 0]
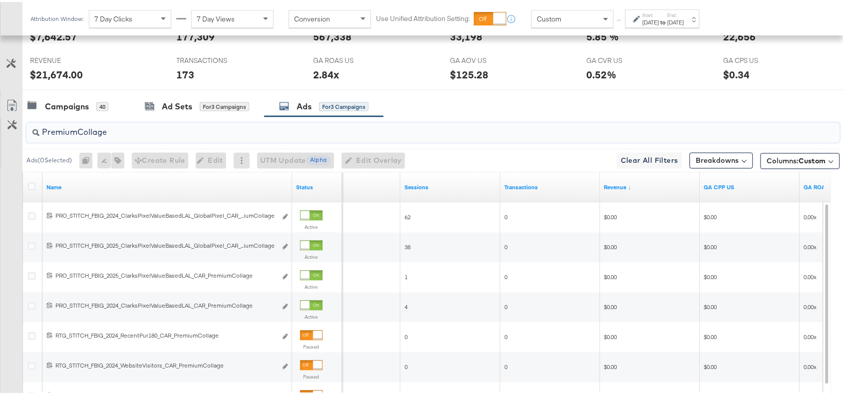
type input "PremiumCollage"
click at [500, 100] on div "Campaigns 40 Ad Sets for 3 Campaigns Ads for 3 Campaigns" at bounding box center [437, 104] width 830 height 21
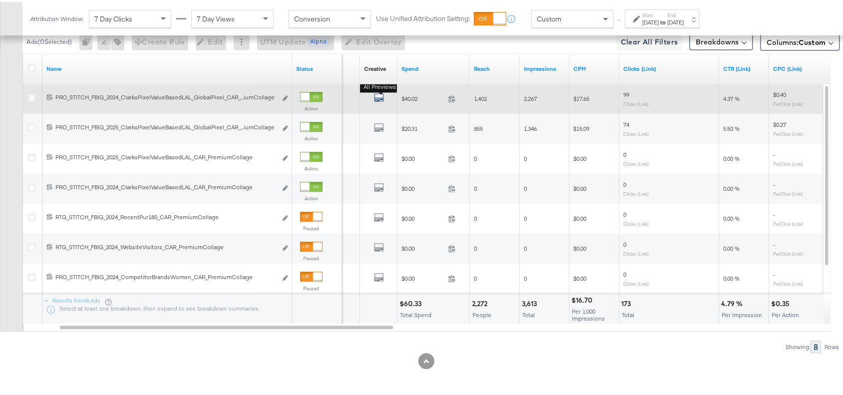
click at [376, 95] on icon "default" at bounding box center [379, 95] width 10 height 10
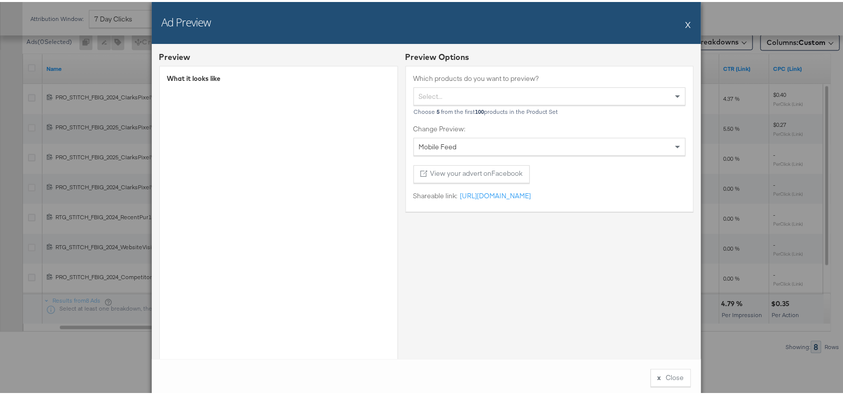
click at [680, 21] on div "Ad Preview X" at bounding box center [426, 21] width 549 height 42
click at [686, 21] on button "X" at bounding box center [688, 22] width 5 height 20
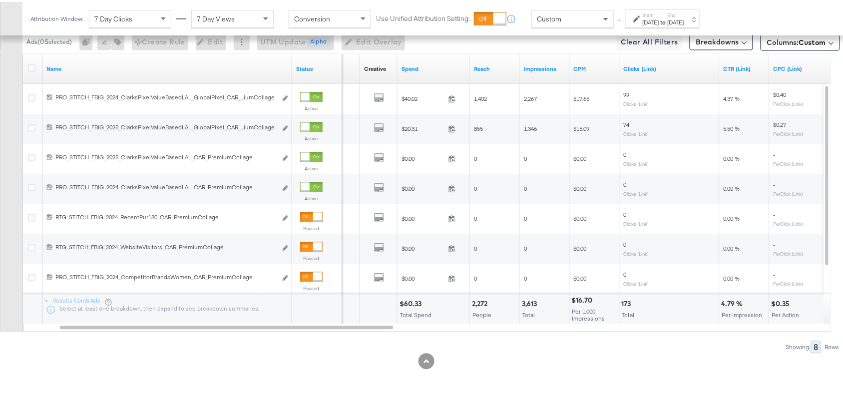
click at [411, 304] on div "$60.33" at bounding box center [411, 301] width 25 height 9
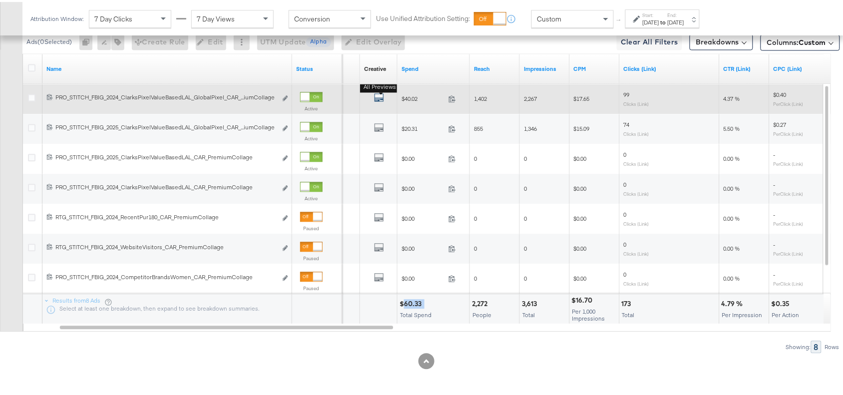
click at [379, 95] on icon "default" at bounding box center [379, 95] width 10 height 10
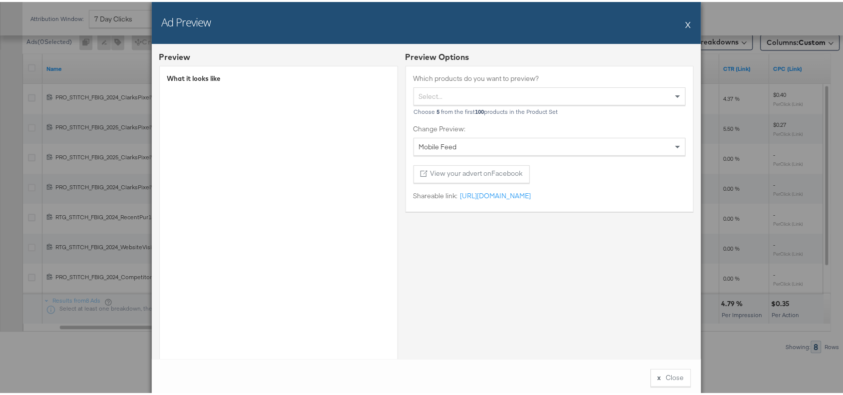
click at [686, 21] on button "X" at bounding box center [688, 22] width 5 height 20
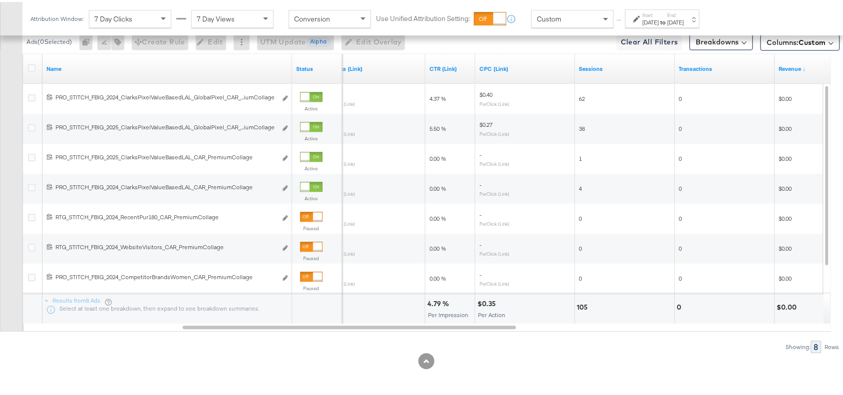
click at [433, 300] on div "4.79 %" at bounding box center [439, 301] width 24 height 9
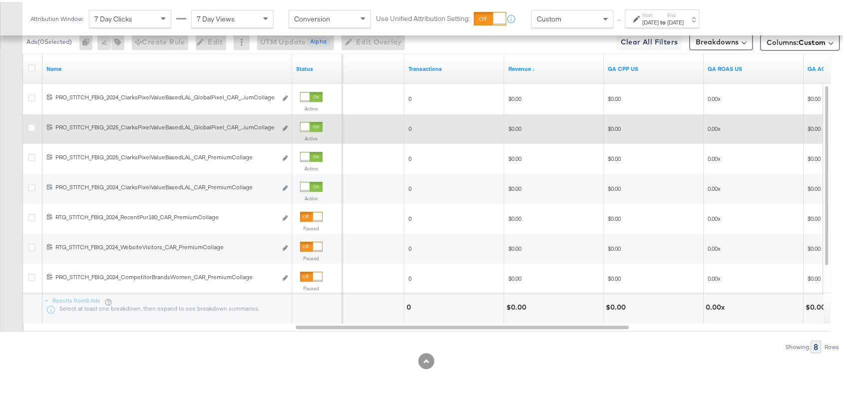
scroll to position [412, 0]
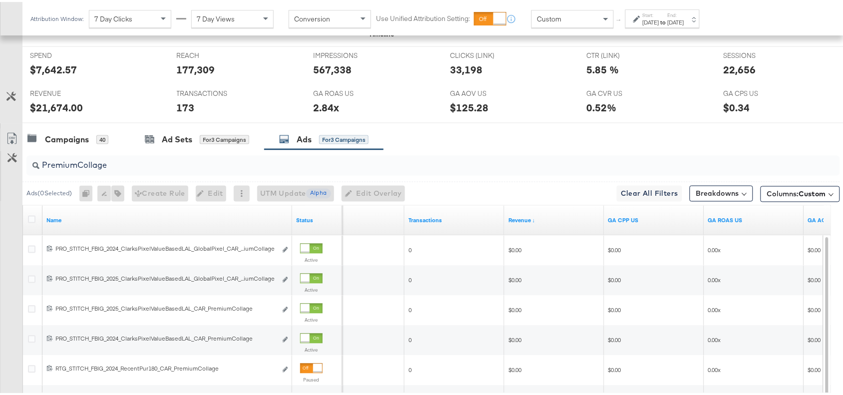
click at [133, 163] on input "PremiumCollage" at bounding box center [402, 159] width 727 height 19
paste input "Full Price New Arrivals"
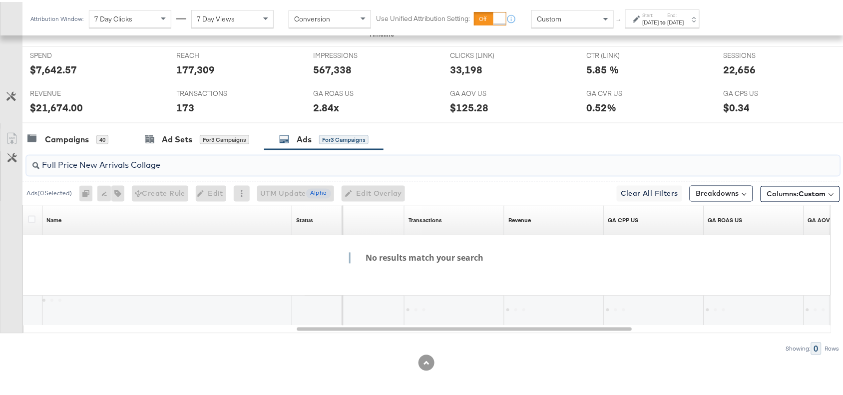
click at [131, 166] on input "Full Price New Arrivals Collage" at bounding box center [402, 159] width 727 height 19
click at [100, 166] on input "Full Price New ArrivalsCollage" at bounding box center [402, 159] width 727 height 19
click at [81, 164] on input "Full Price NewArrivalsCollage" at bounding box center [402, 159] width 727 height 19
click at [60, 165] on input "Full PriceNewArrivalsCollage" at bounding box center [402, 159] width 727 height 19
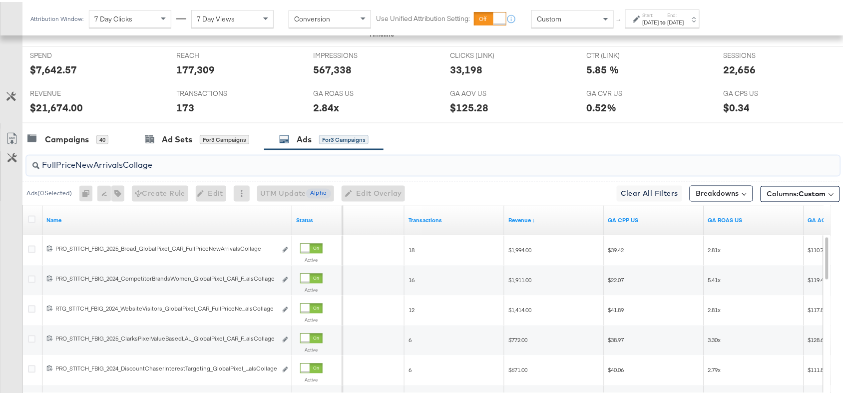
type input "FullPriceNewArrivalsCollage"
click at [498, 135] on div "Campaigns 40 Ad Sets for 3 Campaigns Ads for 3 Campaigns" at bounding box center [437, 137] width 830 height 21
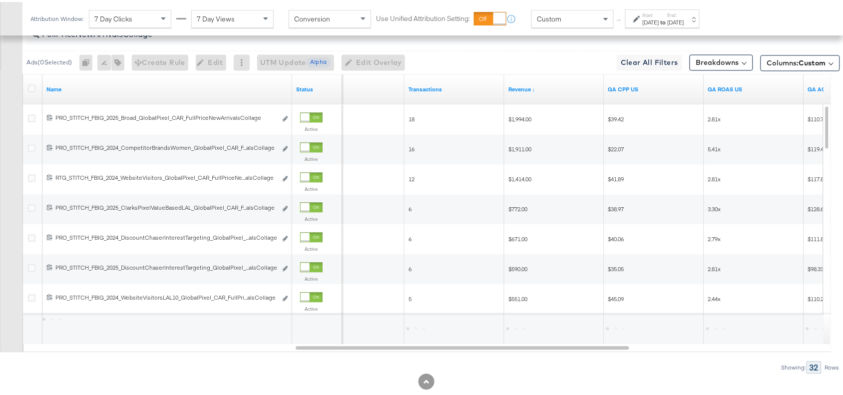
scroll to position [565, 0]
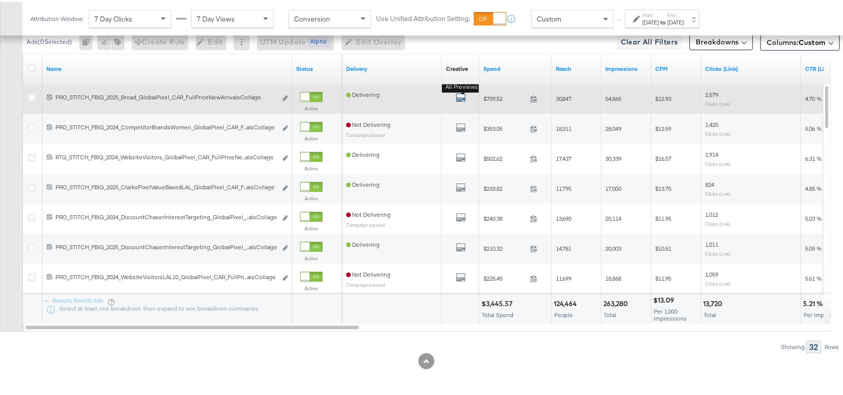
click at [460, 100] on icon "default" at bounding box center [461, 95] width 10 height 10
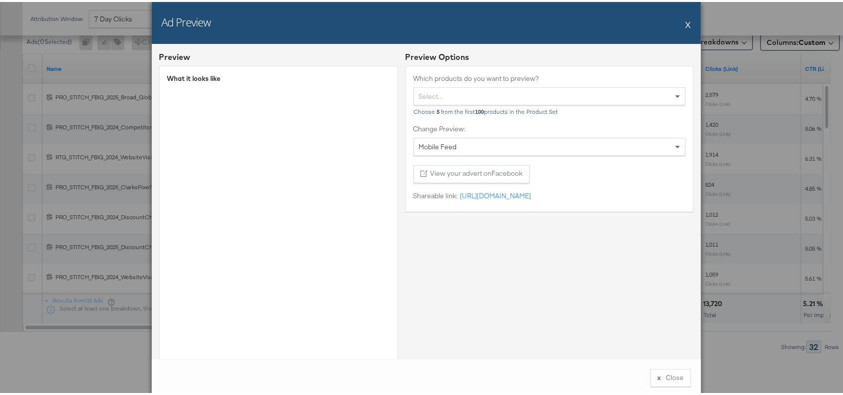
click at [686, 23] on button "X" at bounding box center [688, 22] width 5 height 20
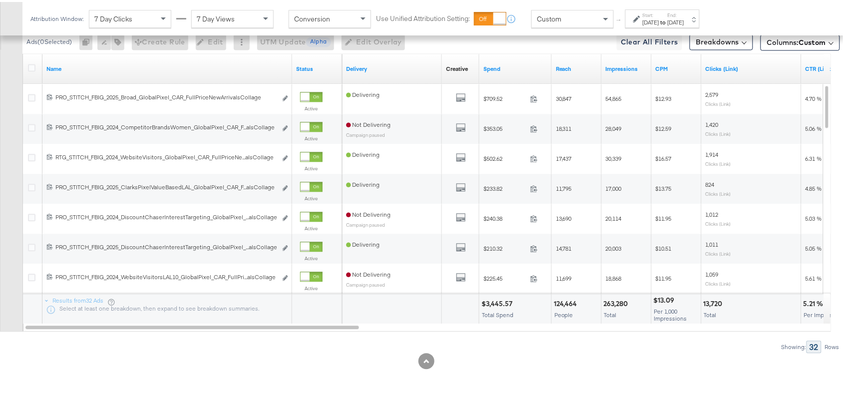
click at [498, 301] on div "$3,445.57" at bounding box center [498, 301] width 34 height 9
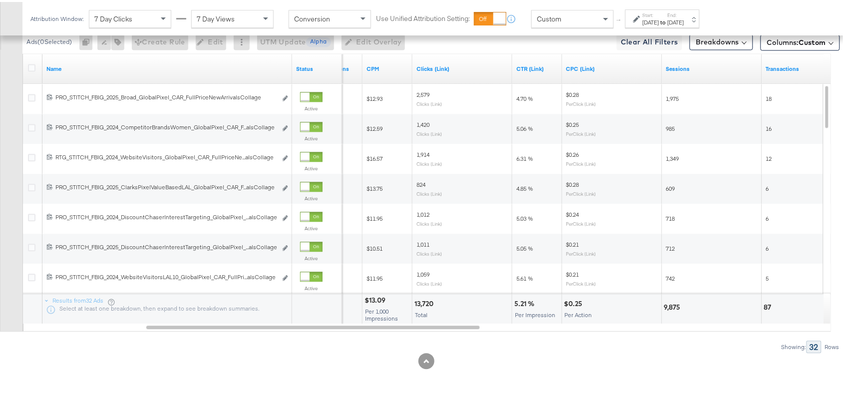
click at [522, 301] on div "5.21 %" at bounding box center [525, 301] width 23 height 9
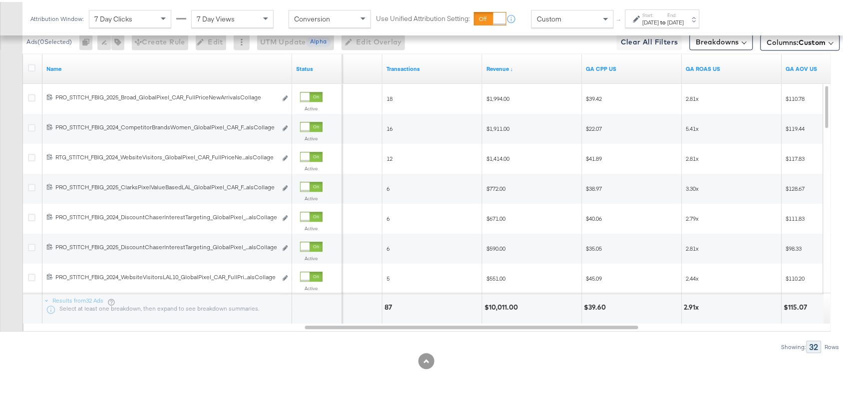
click at [505, 306] on div "$10,011.00" at bounding box center [502, 305] width 36 height 9
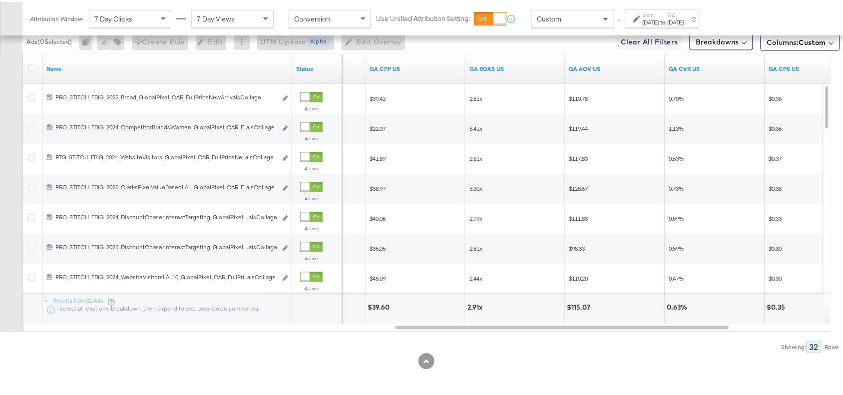
click at [473, 304] on div "2.91x" at bounding box center [476, 305] width 18 height 9
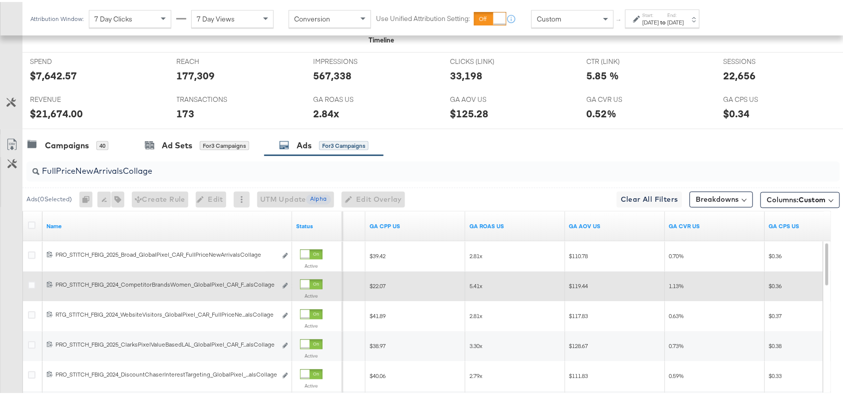
scroll to position [405, 0]
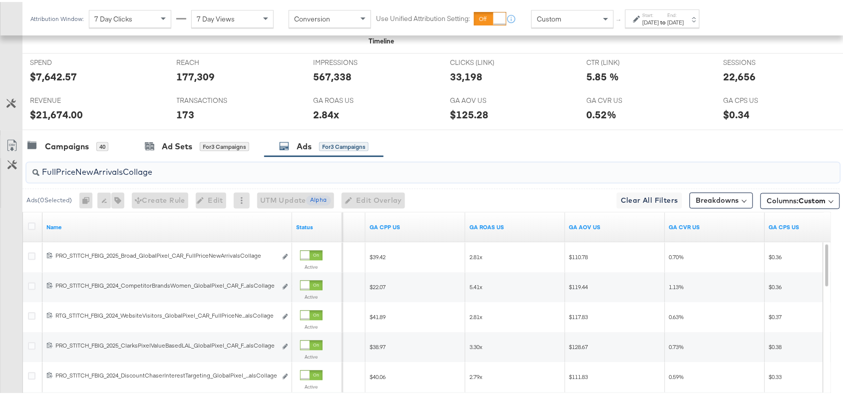
click at [156, 175] on input "FullPriceNewArrivalsCollage" at bounding box center [402, 166] width 727 height 19
paste input "Essentials"
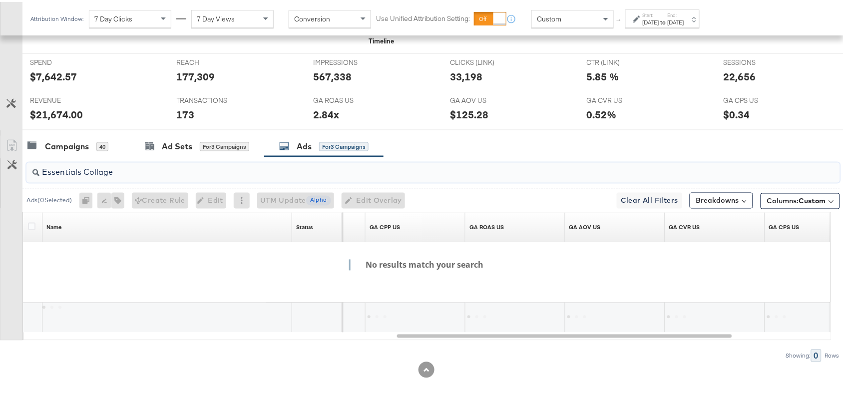
click at [84, 173] on input "Essentials Collage" at bounding box center [402, 166] width 727 height 19
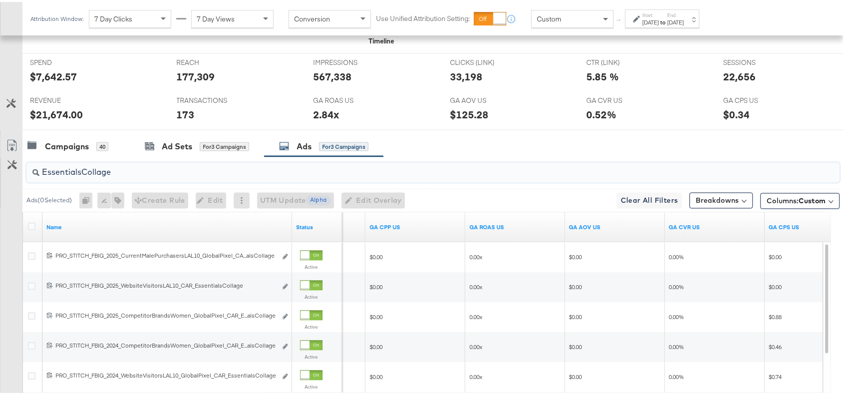
type input "EssentialsCollage"
click at [487, 136] on div "Campaigns 40 Ad Sets for 3 Campaigns Ads for 3 Campaigns" at bounding box center [437, 144] width 830 height 21
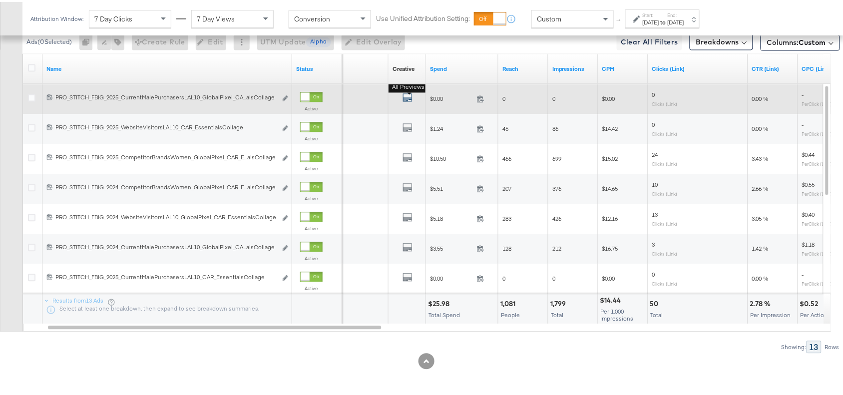
click at [405, 96] on icon "default" at bounding box center [407, 95] width 10 height 10
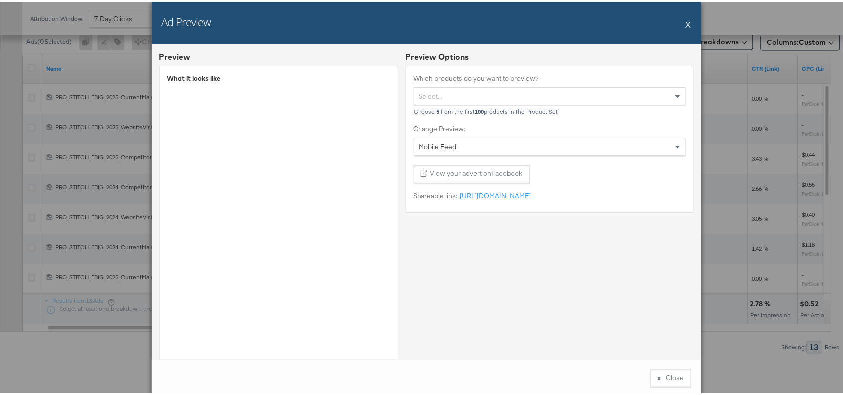
click at [582, 230] on div "Preview Options Which products do you want to preview? Select... Choose 5 from …" at bounding box center [549, 239] width 288 height 380
click at [686, 25] on button "X" at bounding box center [688, 22] width 5 height 20
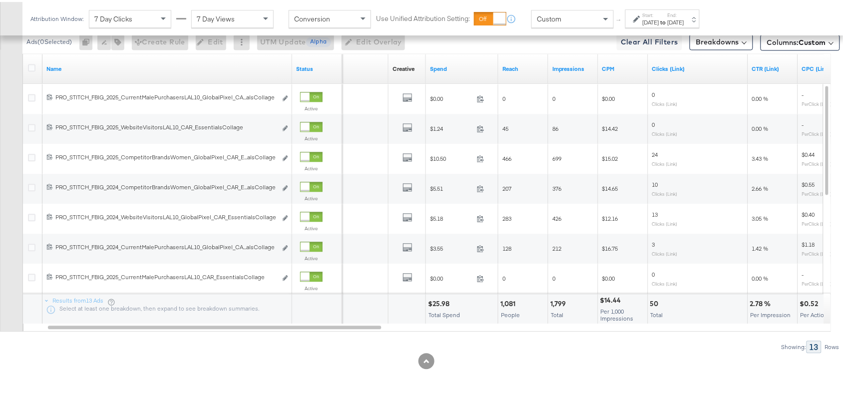
click at [638, 376] on div "KPIs Performance & KPIs Customize KPIs ✔ Clicks (Link) ✔ Transactions ✔ CTR (Li…" at bounding box center [426, 26] width 852 height 738
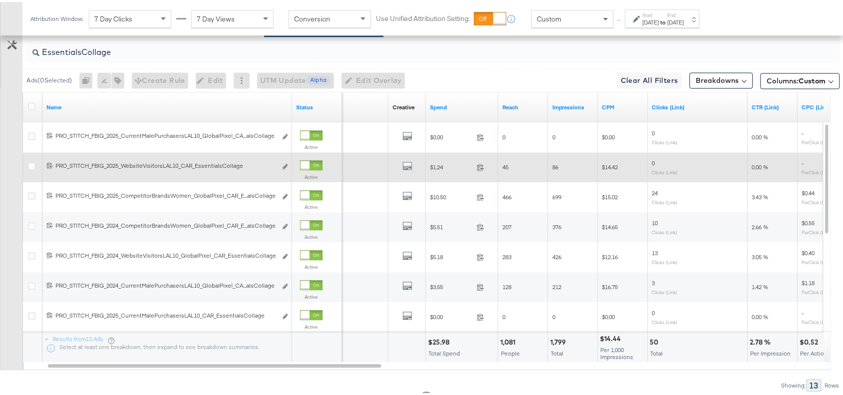
scroll to position [527, 0]
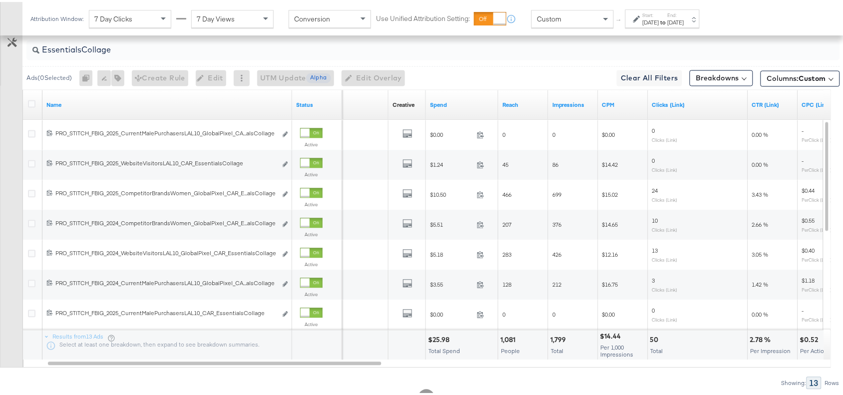
click at [440, 336] on div "$25.98" at bounding box center [440, 338] width 24 height 9
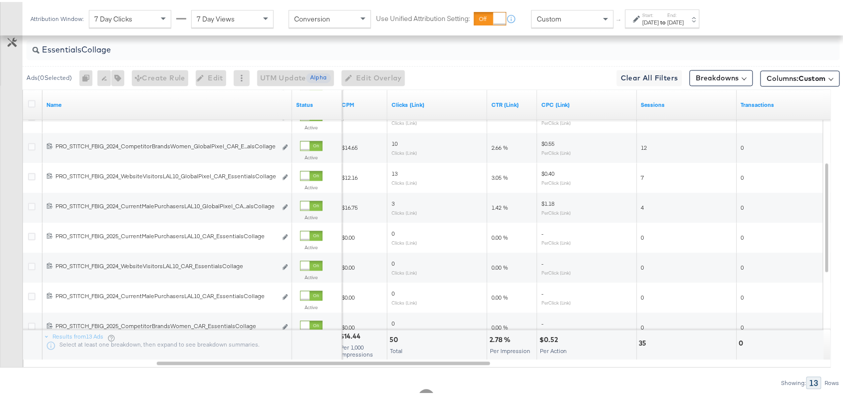
scroll to position [565, 0]
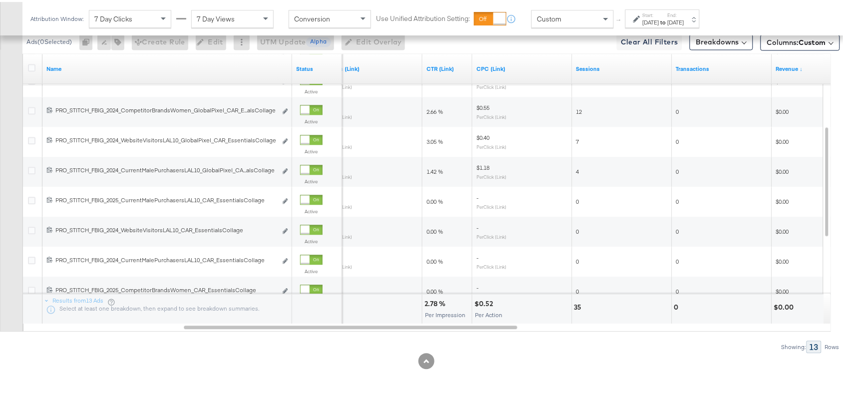
click at [431, 300] on div "2.78 %" at bounding box center [436, 301] width 24 height 9
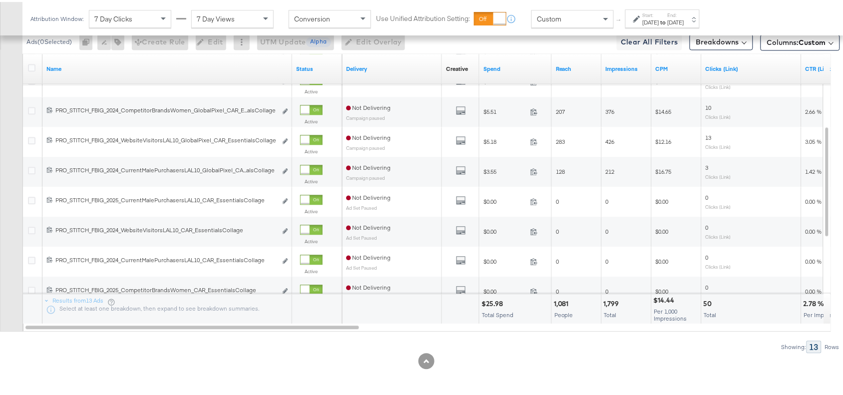
click at [496, 347] on div "Showing: 13 Rows" at bounding box center [420, 345] width 840 height 12
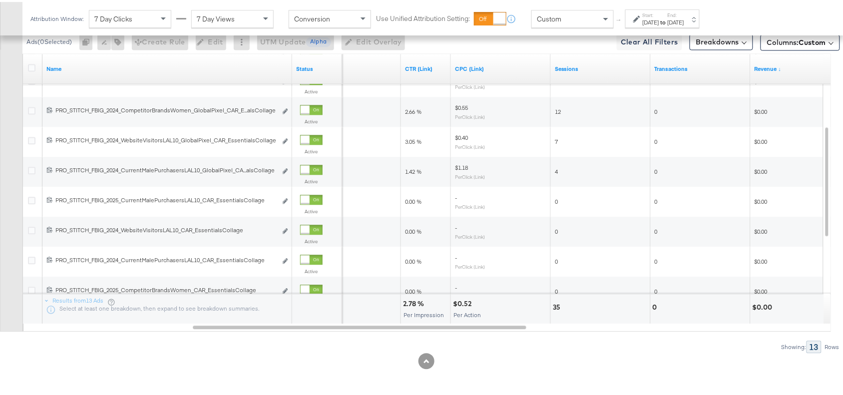
click at [411, 298] on div "2.78 %" at bounding box center [415, 301] width 24 height 9
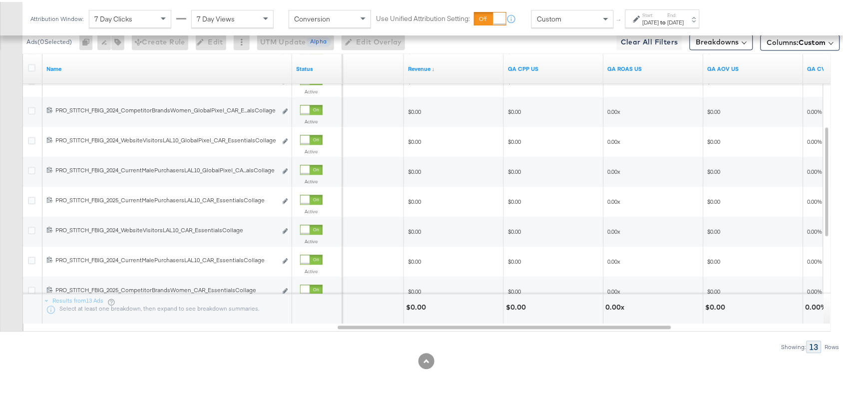
click at [418, 308] on div "$0.00" at bounding box center [417, 305] width 23 height 9
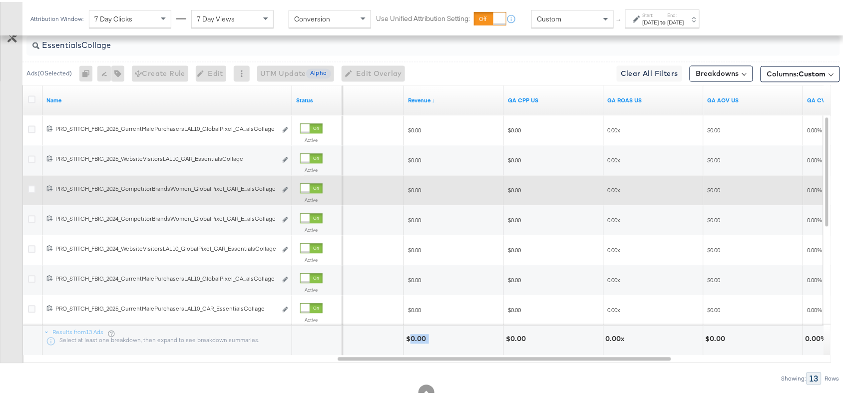
scroll to position [528, 0]
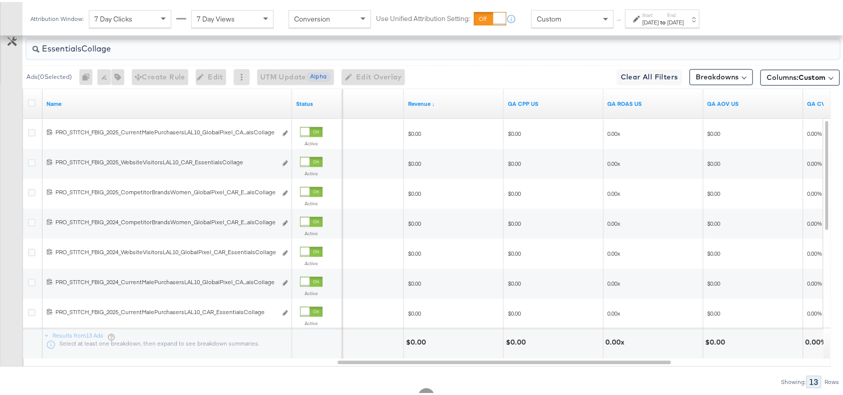
click at [126, 53] on input "EssentialsCollage" at bounding box center [402, 42] width 727 height 19
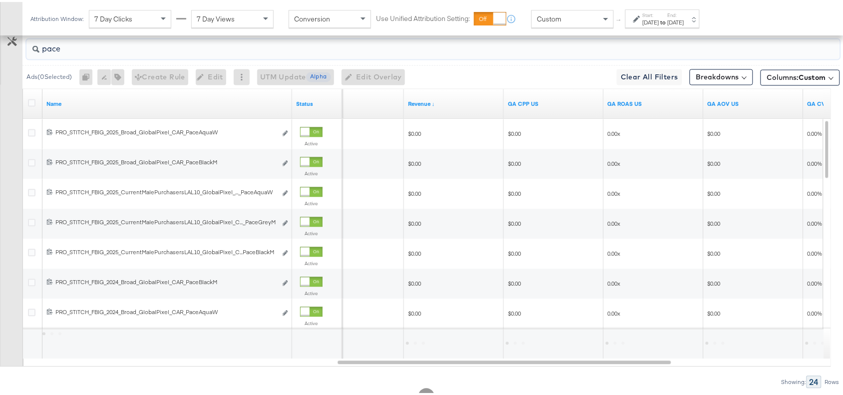
type input "pace"
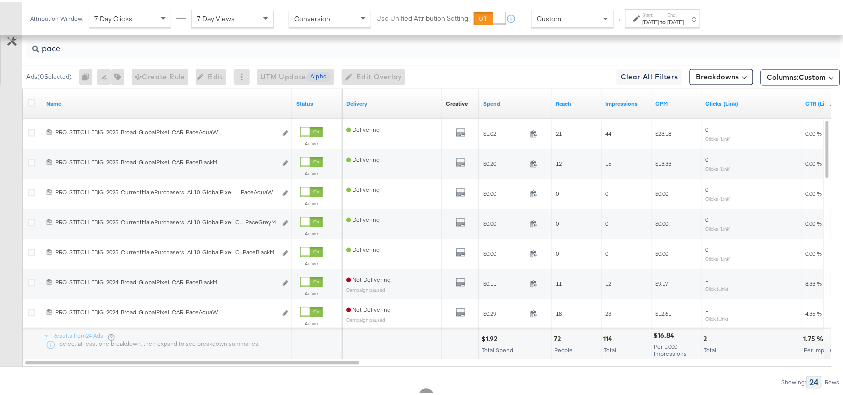
click at [490, 342] on div "$1.92" at bounding box center [490, 337] width 19 height 9
click at [76, 50] on input "pace" at bounding box center [402, 42] width 727 height 19
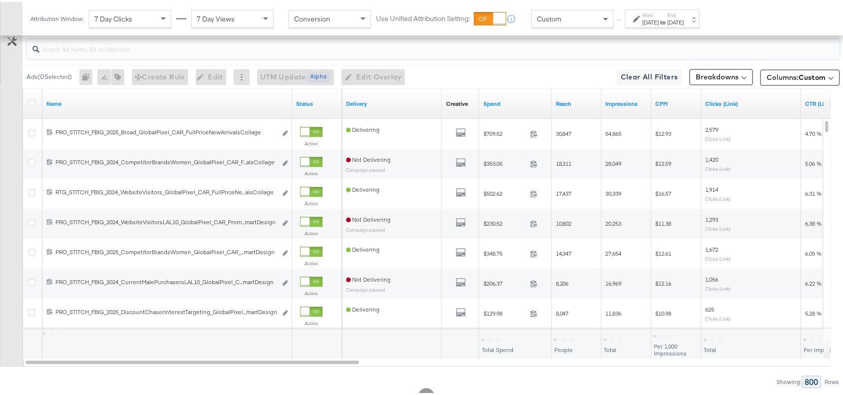
scroll to position [430, 0]
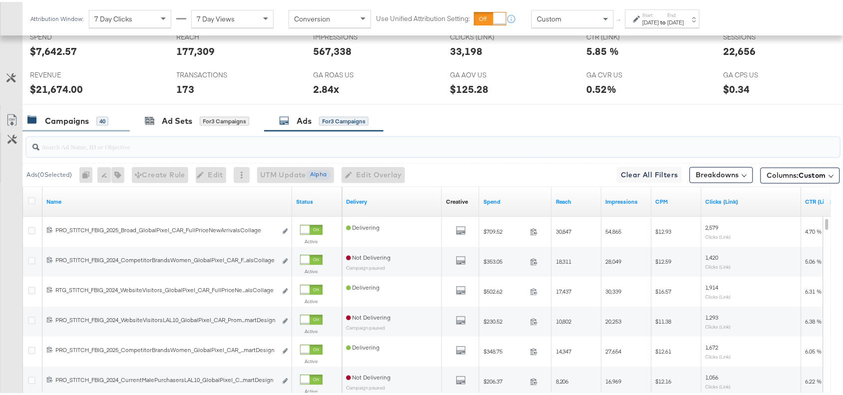
click at [65, 122] on div "Campaigns" at bounding box center [67, 118] width 44 height 11
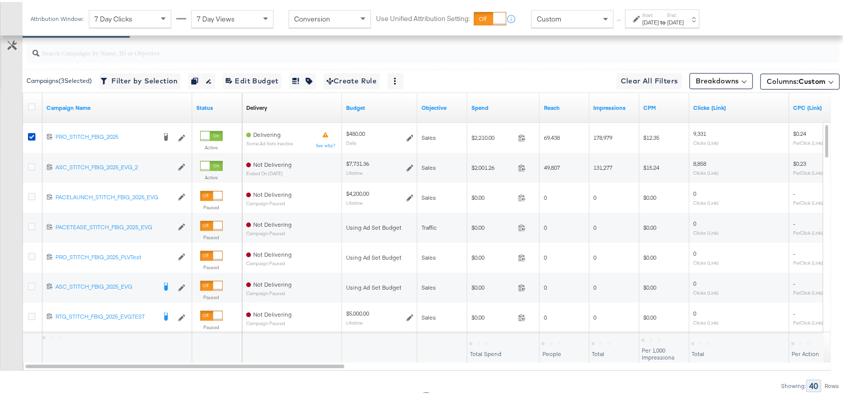
scroll to position [525, 0]
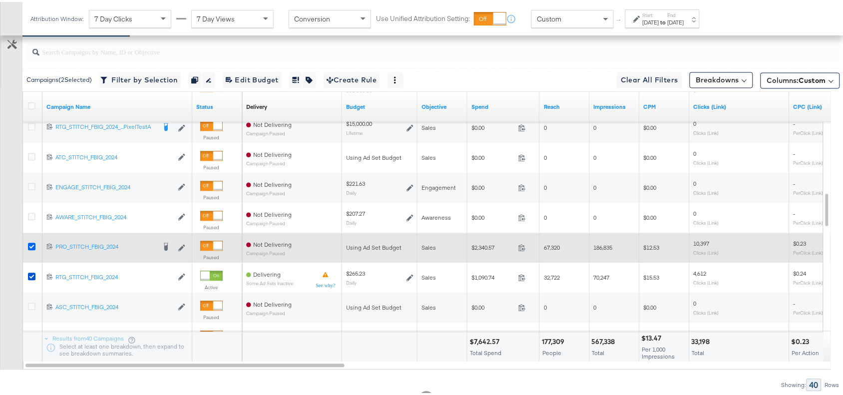
click at [30, 245] on icon at bounding box center [31, 244] width 7 height 7
click at [0, 0] on input "checkbox" at bounding box center [0, 0] width 0 height 0
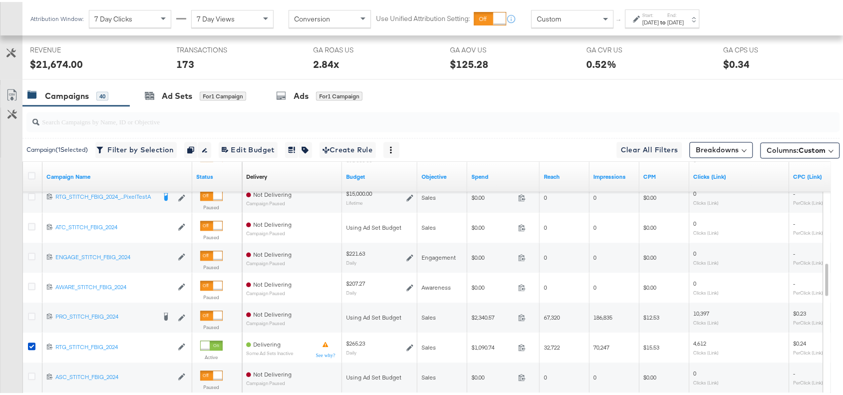
scroll to position [455, 0]
click at [301, 94] on div "Ads" at bounding box center [301, 94] width 15 height 11
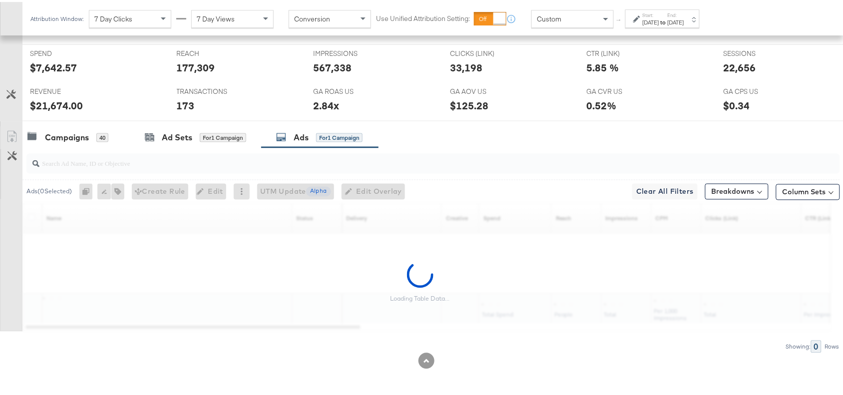
scroll to position [415, 0]
click at [526, 132] on div "Campaigns 40 Ad Sets for 1 Campaign Ads for 1 Campaign" at bounding box center [437, 135] width 830 height 21
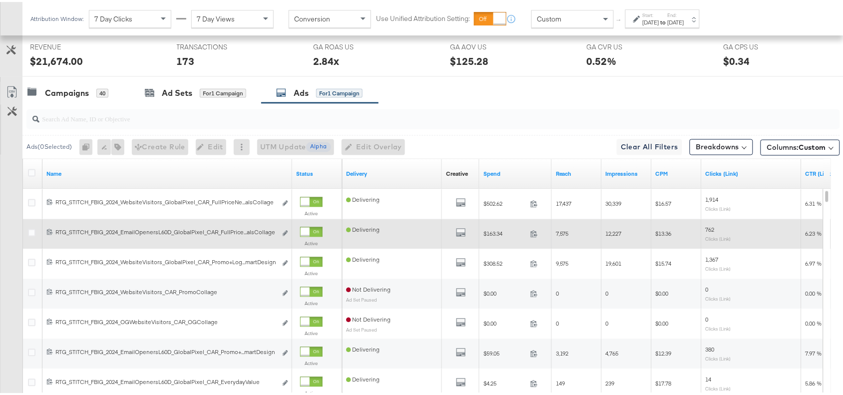
scroll to position [453, 0]
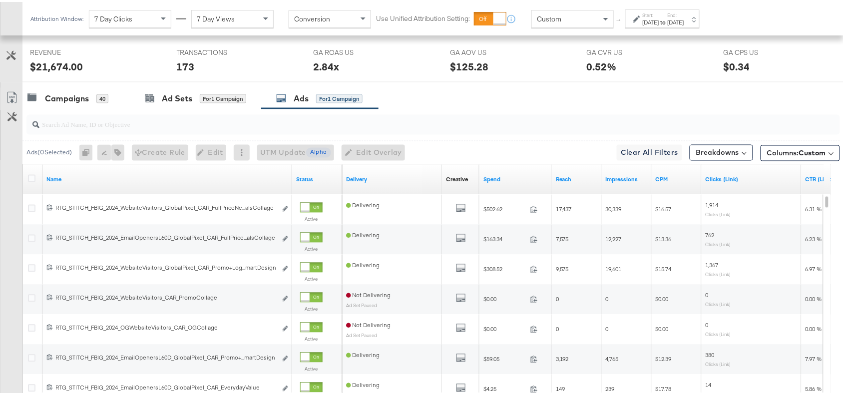
click at [94, 131] on div at bounding box center [432, 123] width 813 height 20
paste input "OG Kids Black Leather"
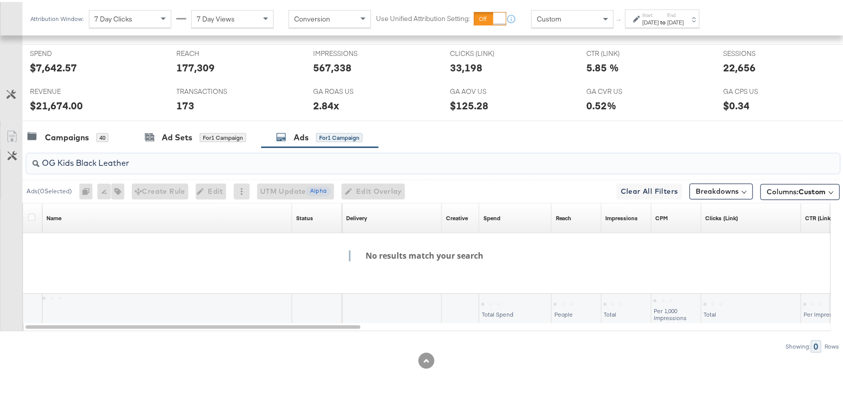
scroll to position [415, 0]
click at [58, 163] on input "OG Kids Black Leather" at bounding box center [402, 157] width 727 height 19
click at [74, 162] on input "OGKids Black Leather" at bounding box center [402, 157] width 727 height 19
click at [95, 162] on input "OGKidsBlack Leather" at bounding box center [402, 157] width 727 height 19
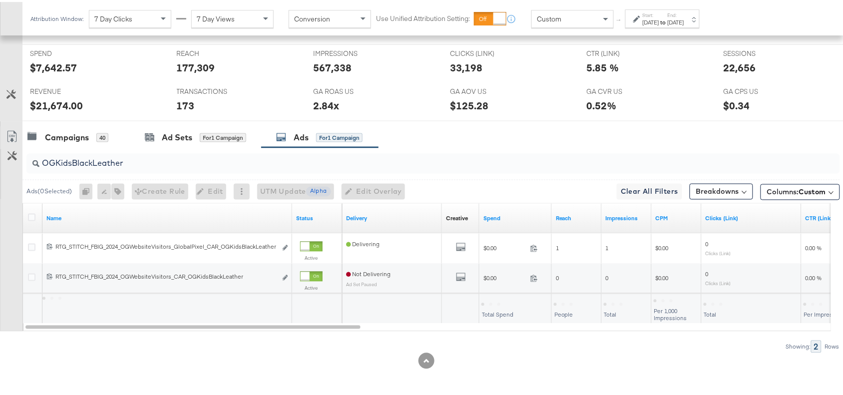
click at [462, 133] on div "Campaigns 40 Ad Sets for 1 Campaign Ads for 1 Campaign" at bounding box center [437, 135] width 830 height 21
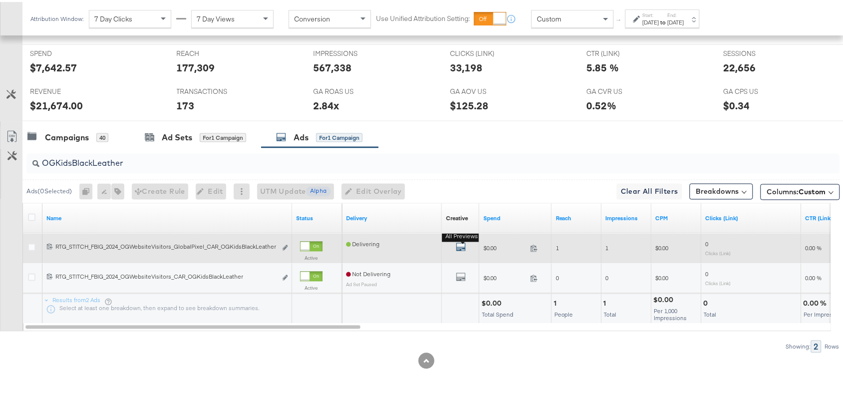
click at [458, 245] on icon "default" at bounding box center [461, 245] width 10 height 10
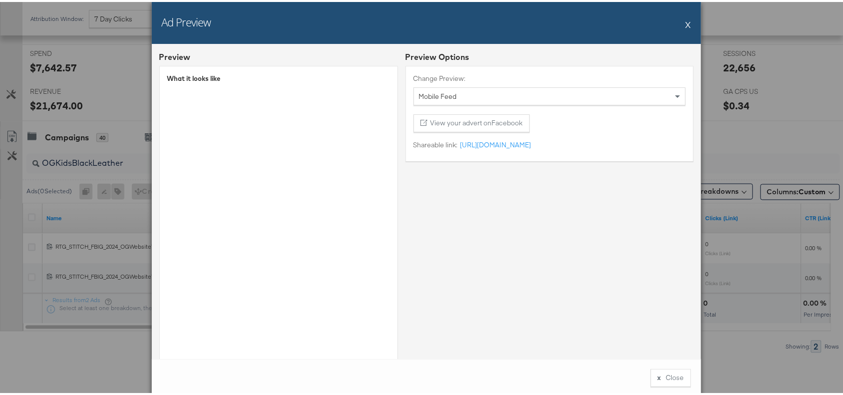
click at [686, 24] on button "X" at bounding box center [688, 22] width 5 height 20
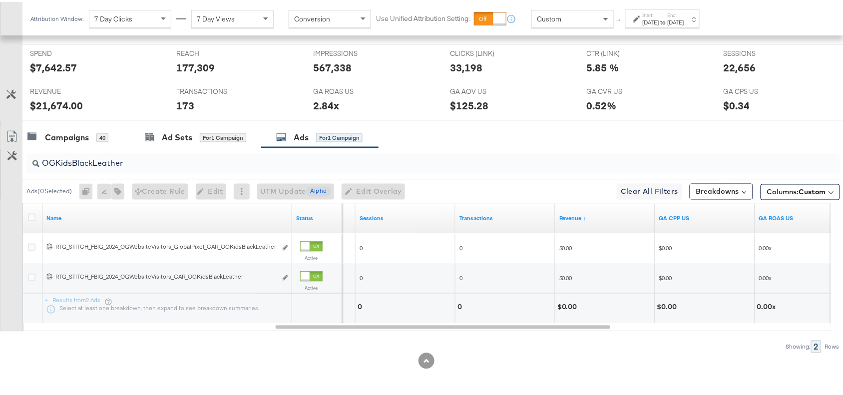
click at [137, 162] on input "OGKidsBlackLeather" at bounding box center [402, 157] width 727 height 19
paste input "Tor90RedCombi"
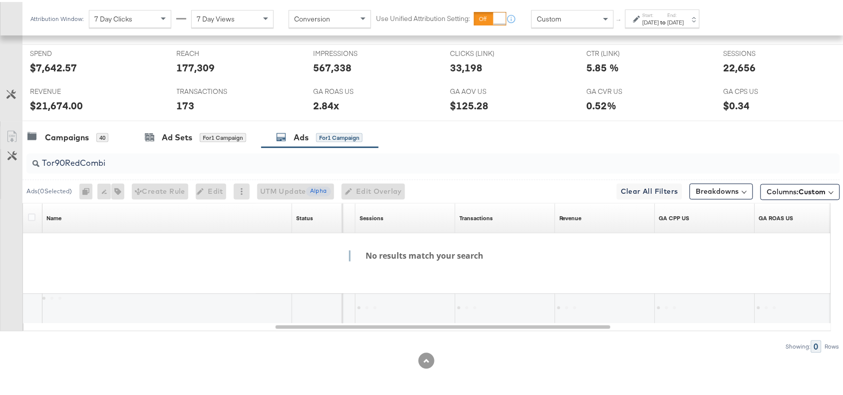
click at [436, 145] on div "Campaigns 40 Ad Sets for 1 Campaign Ads for 1 Campaign" at bounding box center [437, 135] width 830 height 21
click at [125, 162] on input "Tor90RedCombi" at bounding box center [402, 157] width 727 height 19
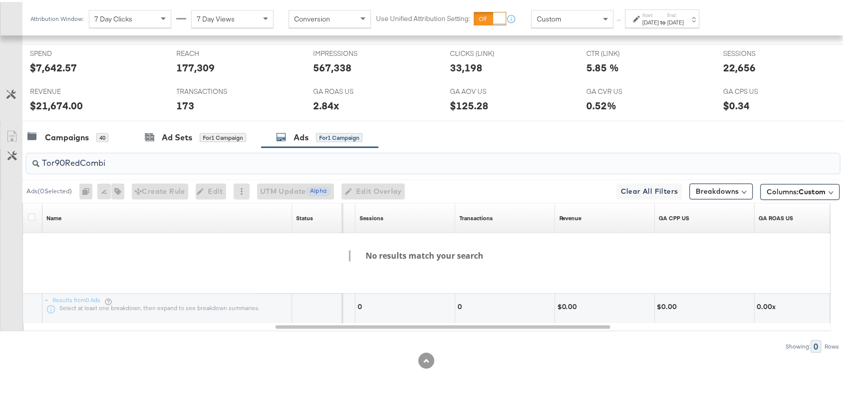
paste input "DesertJane"
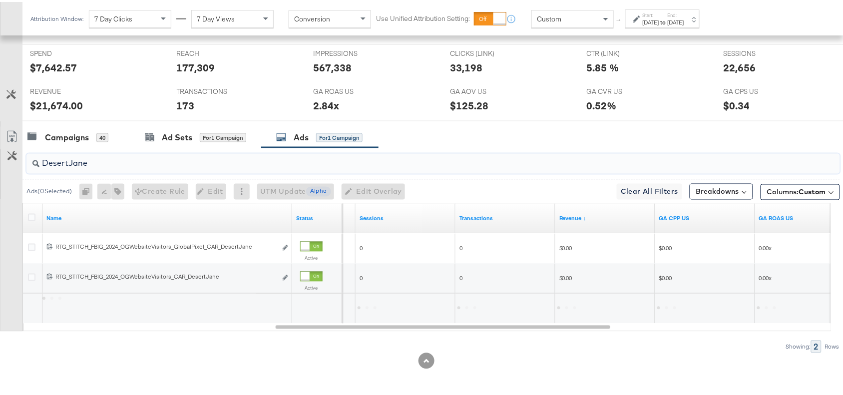
type input "DesertJane"
click at [471, 133] on div "Campaigns 40 Ad Sets for 1 Campaign Ads for 1 Campaign" at bounding box center [437, 135] width 830 height 21
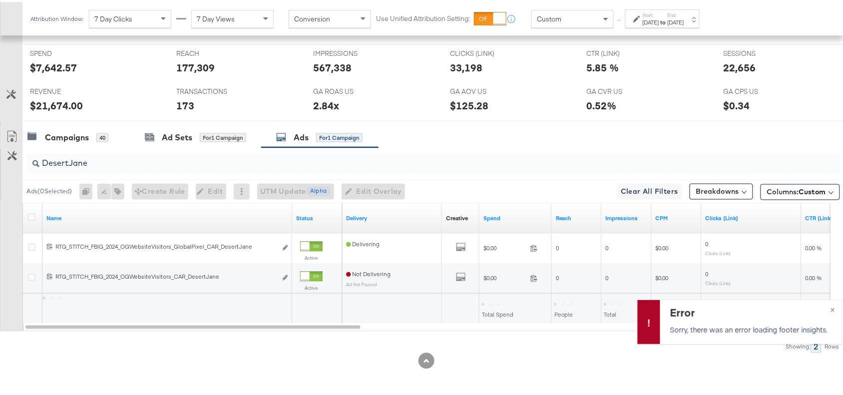
click at [493, 351] on div at bounding box center [426, 359] width 852 height 16
click at [830, 310] on span "×" at bounding box center [832, 306] width 4 height 11
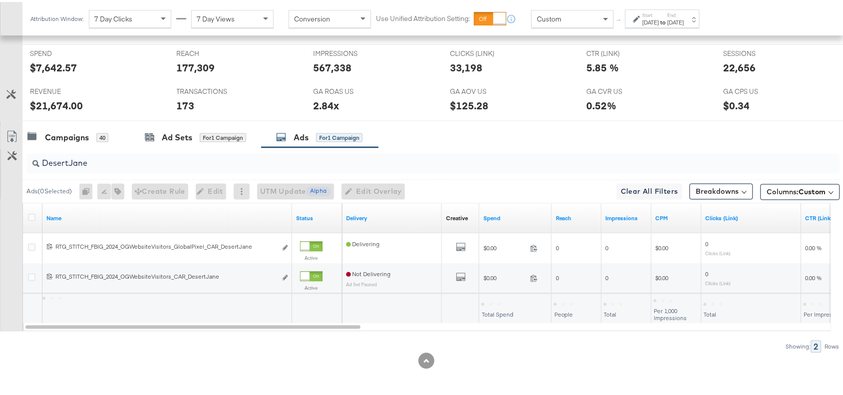
click at [110, 166] on input "DesertJane" at bounding box center [402, 157] width 727 height 19
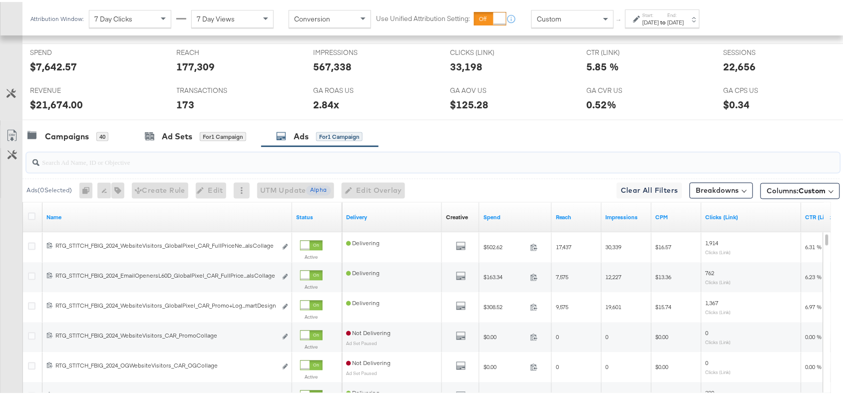
click at [110, 166] on input "search" at bounding box center [402, 156] width 727 height 19
paste input "DesertJane"
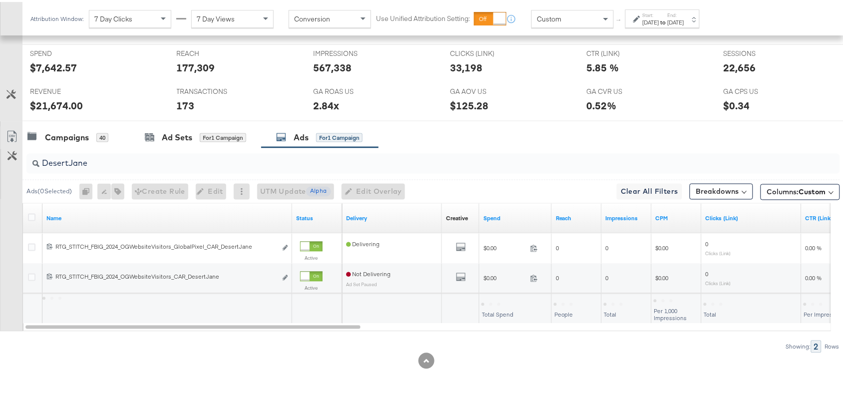
click at [472, 134] on div "Campaigns 40 Ad Sets for 1 Campaign Ads for 1 Campaign" at bounding box center [437, 135] width 830 height 21
click at [122, 158] on input "DesertJane" at bounding box center [402, 157] width 727 height 19
paste input "WallabeeGingham"
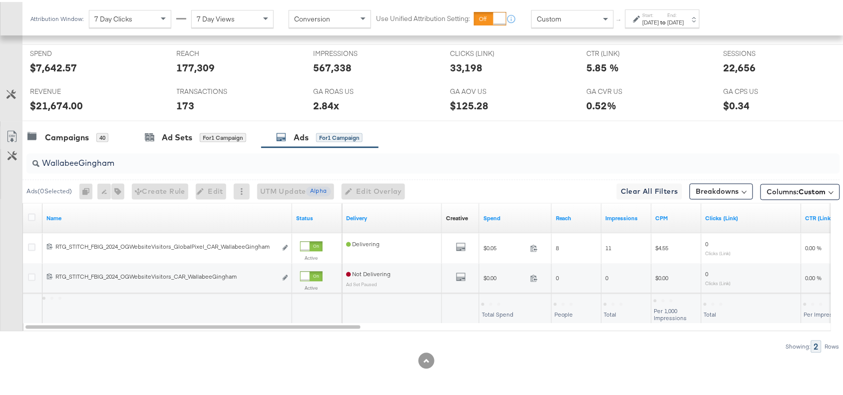
click at [483, 136] on div "Campaigns 40 Ad Sets for 1 Campaign Ads for 1 Campaign" at bounding box center [437, 135] width 830 height 21
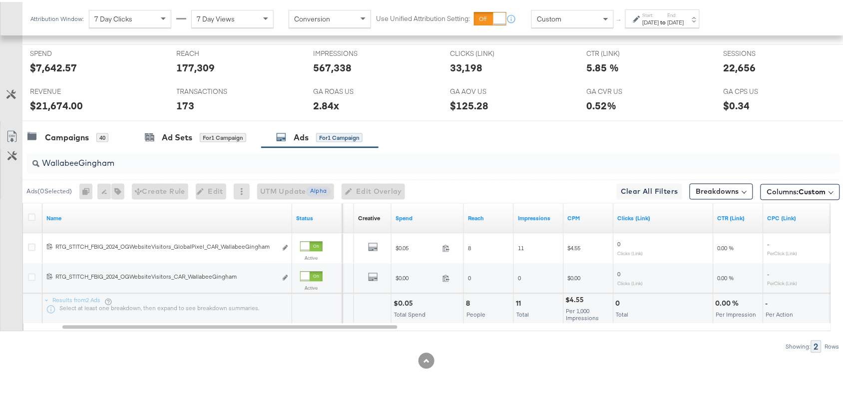
click at [401, 299] on div "$0.05" at bounding box center [404, 301] width 22 height 9
copy div "0.05"
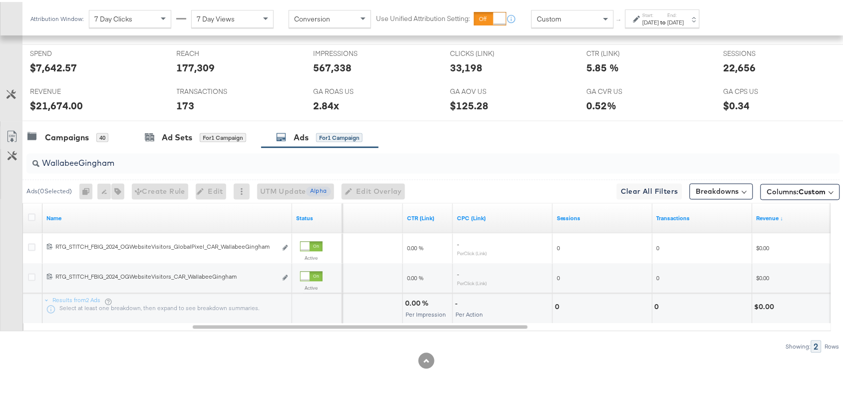
click at [141, 161] on input "WallabeeGingham" at bounding box center [402, 157] width 727 height 19
paste input "OG Collage"
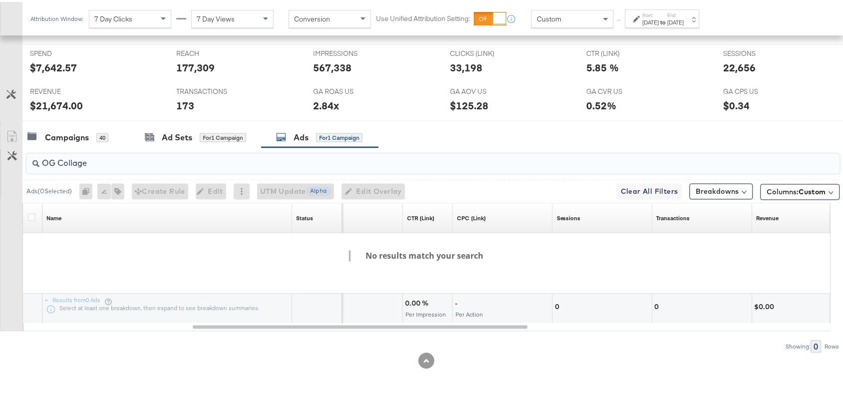
click at [58, 163] on input "OG Collage" at bounding box center [402, 157] width 727 height 19
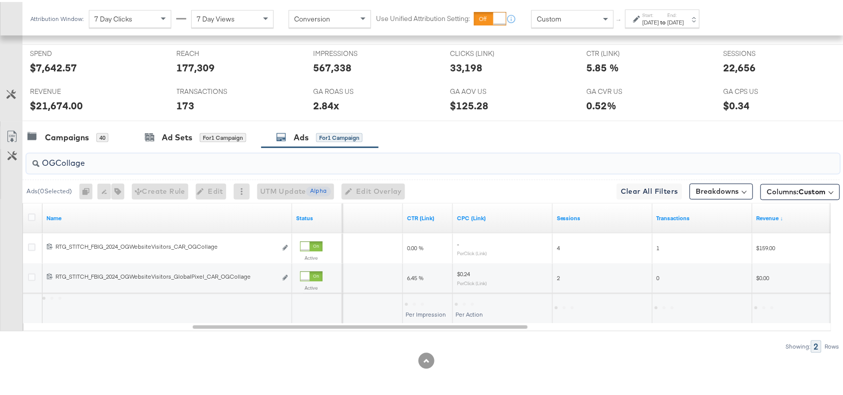
type input "OGCollage"
click at [486, 146] on div "Campaigns 40 Ad Sets for 1 Campaign Ads for 1 Campaign" at bounding box center [437, 135] width 830 height 21
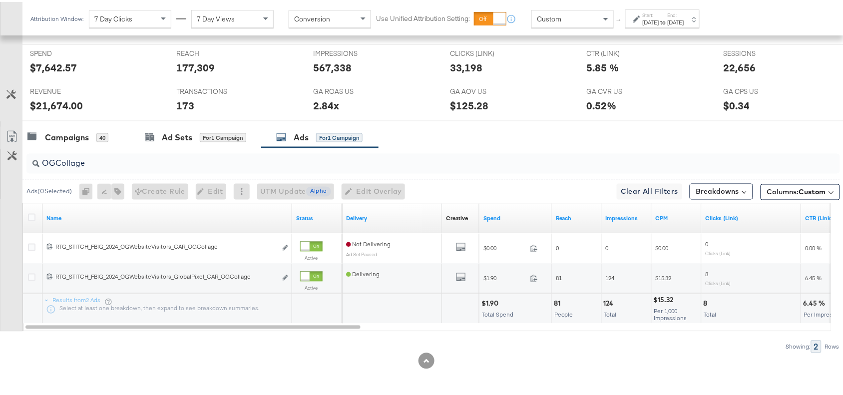
click at [487, 302] on div "$1.90" at bounding box center [491, 301] width 20 height 9
copy div "1.90"
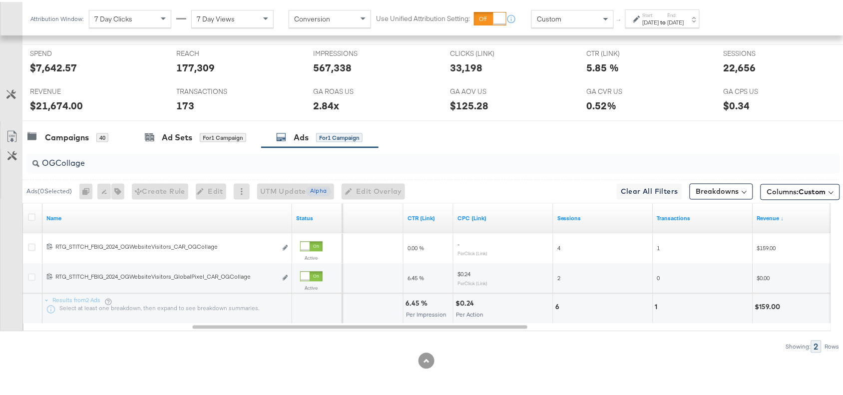
click at [409, 301] on div "6.45 %" at bounding box center [417, 301] width 25 height 9
copy div "6.45"
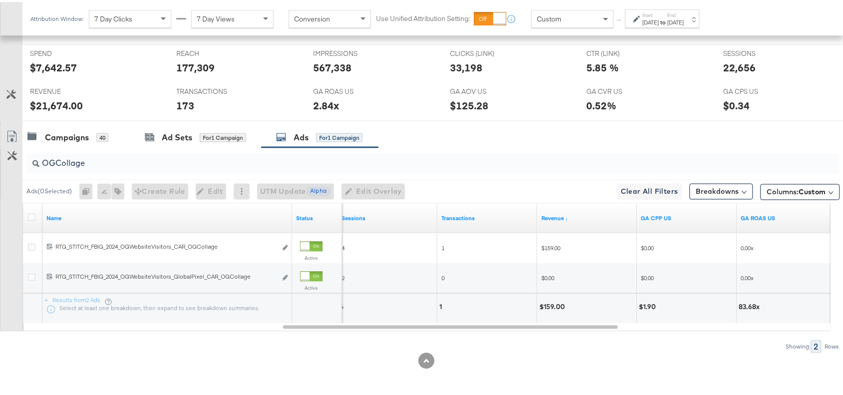
click at [550, 309] on div "$159.00" at bounding box center [553, 305] width 28 height 9
copy div "159.00"
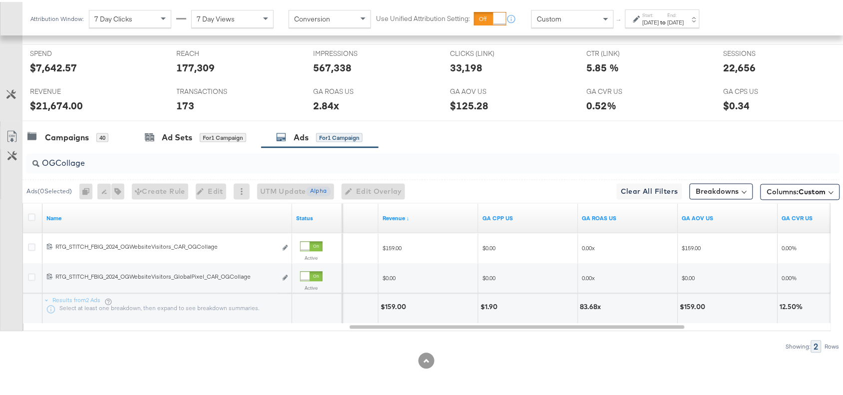
click at [587, 305] on div "83.68x" at bounding box center [592, 305] width 24 height 9
copy div "83.68"
click at [104, 165] on input "OGCollage" at bounding box center [402, 157] width 727 height 19
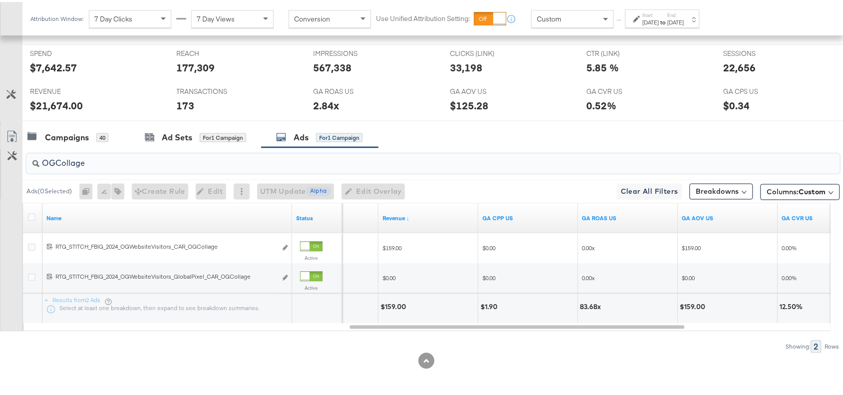
click at [104, 165] on input "OGCollage" at bounding box center [402, 157] width 727 height 19
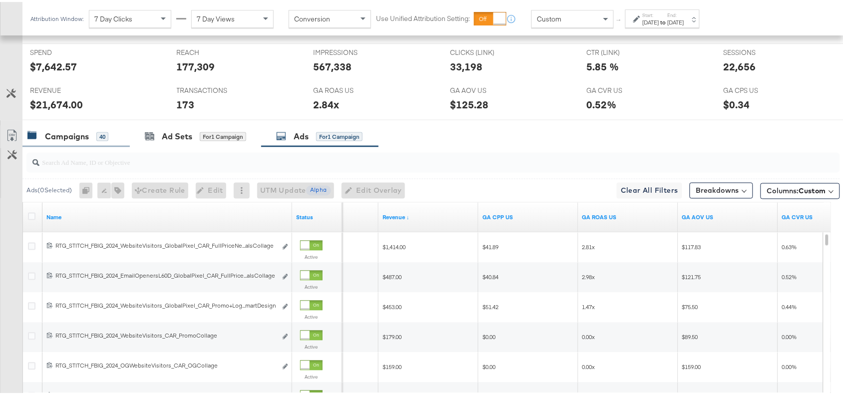
click at [62, 133] on div "Campaigns" at bounding box center [67, 134] width 44 height 11
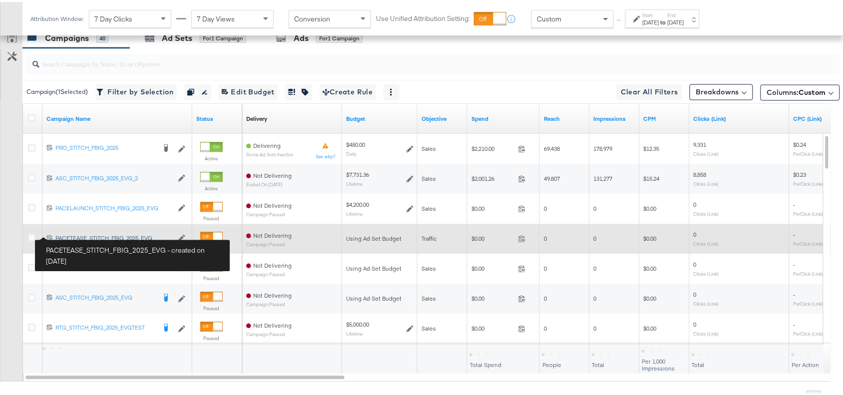
scroll to position [514, 0]
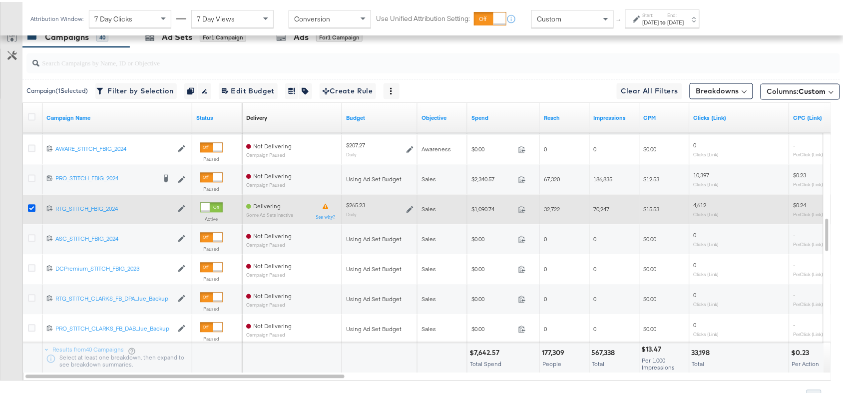
click at [29, 207] on icon at bounding box center [31, 206] width 7 height 7
click at [0, 0] on input "checkbox" at bounding box center [0, 0] width 0 height 0
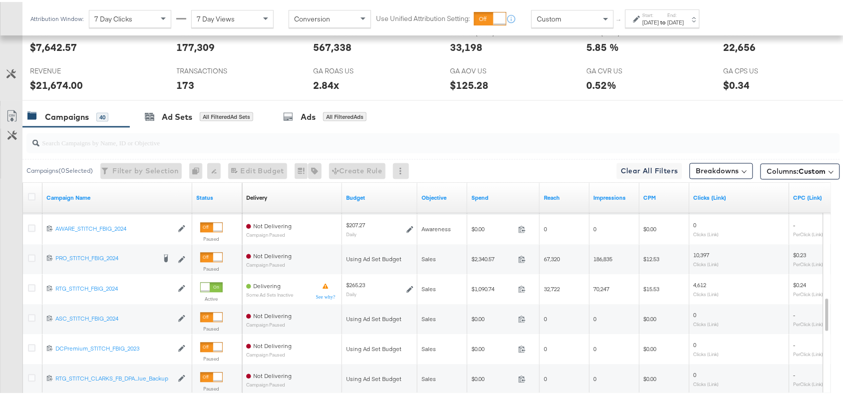
scroll to position [433, 0]
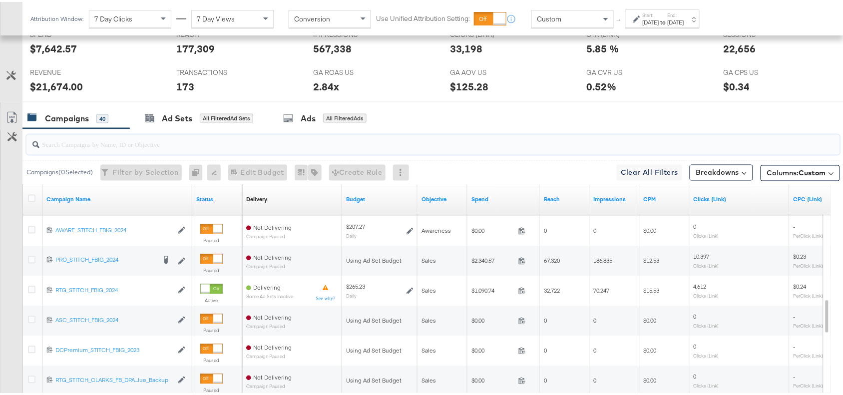
click at [113, 148] on input "search" at bounding box center [402, 138] width 727 height 19
click at [107, 146] on input "search" at bounding box center [402, 138] width 727 height 19
paste input "$34.99 Flip Flops"
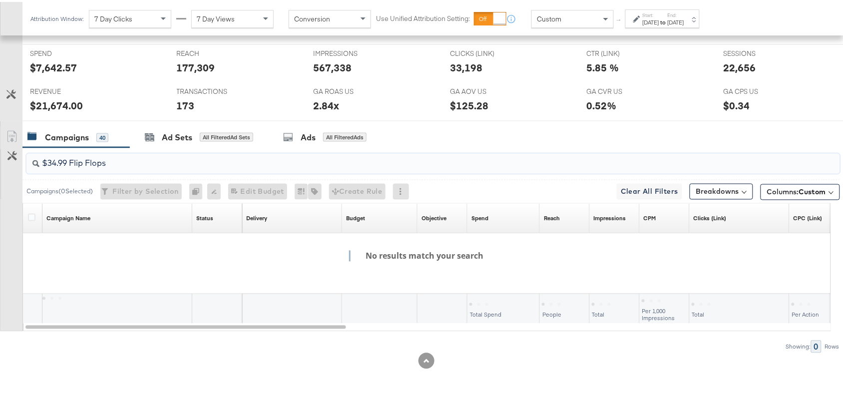
scroll to position [415, 0]
click at [87, 163] on input "$34.99 Flip Flops" at bounding box center [402, 157] width 727 height 19
click at [69, 162] on input "$34.99 FlipFlops" at bounding box center [402, 157] width 727 height 19
type input "FlipFlops"
click at [447, 122] on div at bounding box center [426, 123] width 852 height 8
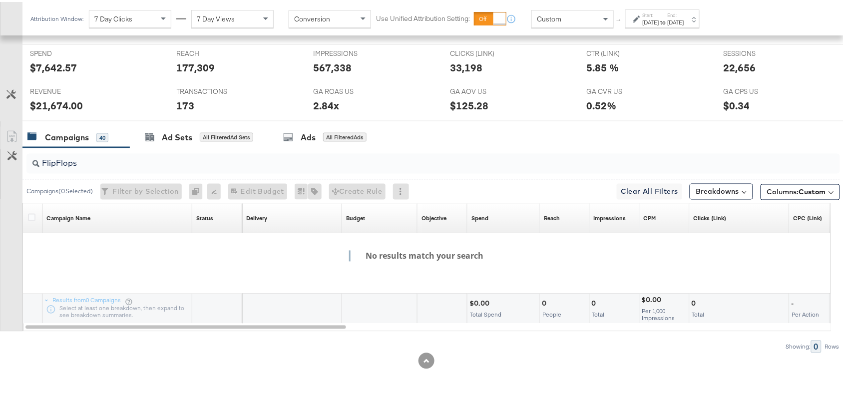
click at [545, 136] on div "Campaigns 40 Ad Sets All Filtered Ad Sets Ads All Filtered Ads" at bounding box center [437, 135] width 830 height 21
click at [299, 142] on div "Ads All Filtered Ads" at bounding box center [326, 135] width 117 height 21
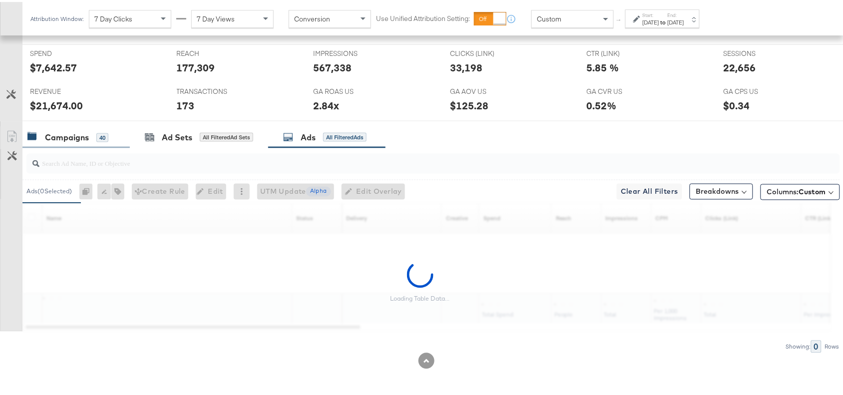
click at [51, 139] on div "Campaigns" at bounding box center [67, 135] width 44 height 11
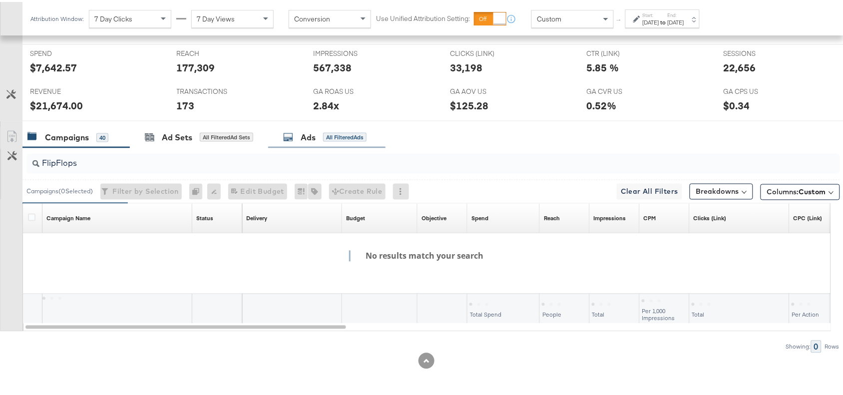
click at [302, 134] on div "Ads" at bounding box center [308, 135] width 15 height 11
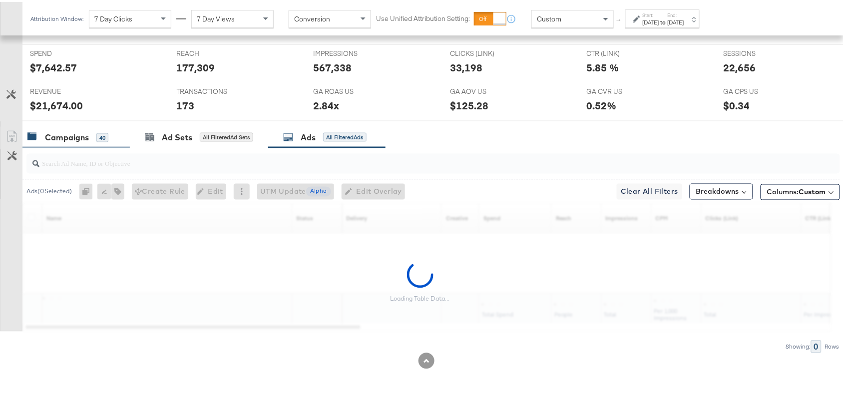
click at [57, 136] on div "Campaigns" at bounding box center [67, 135] width 44 height 11
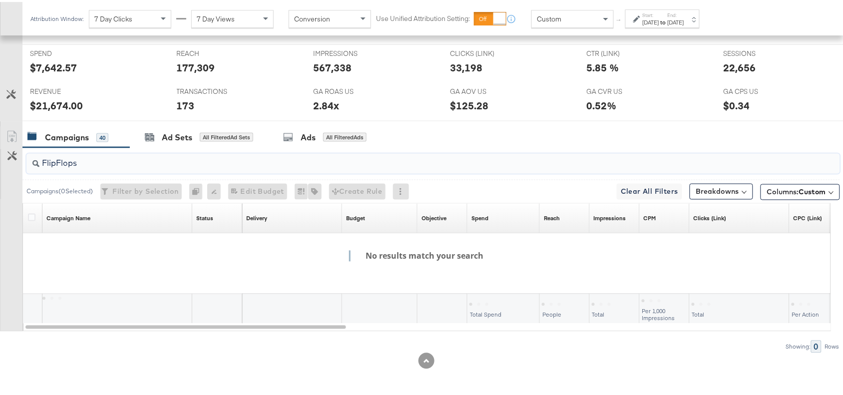
click at [96, 165] on input "FlipFlops" at bounding box center [402, 157] width 727 height 19
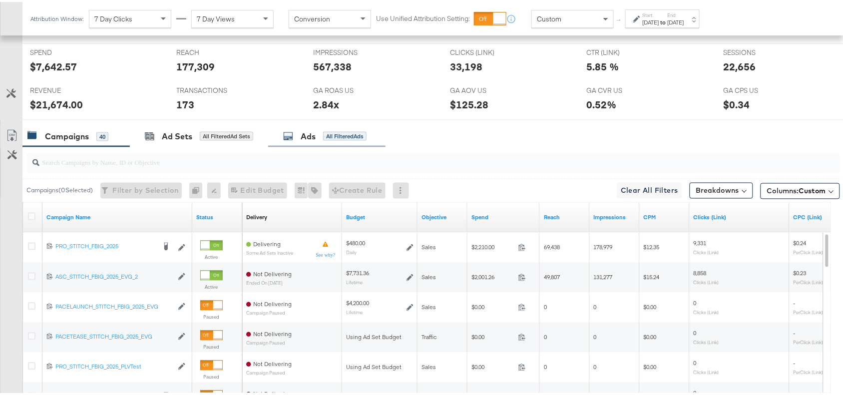
click at [300, 133] on div "Ads All Filtered Ads" at bounding box center [324, 134] width 83 height 11
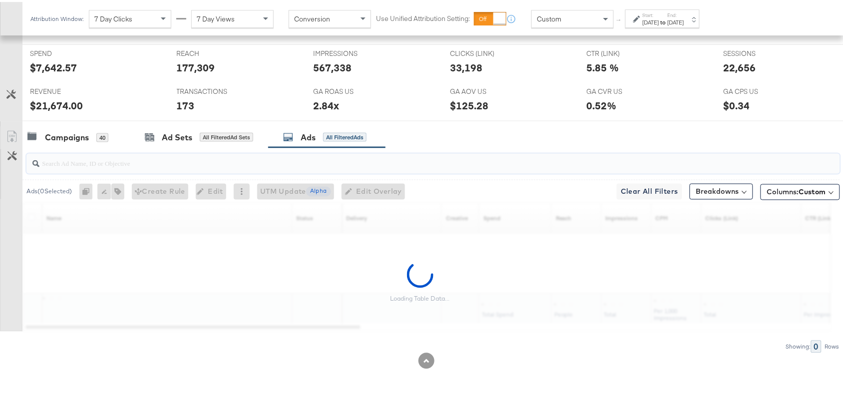
click at [67, 163] on input "search" at bounding box center [402, 157] width 727 height 19
paste input "FlipFlops"
click at [470, 130] on div "Campaigns 40 Ad Sets All Filtered Ad Sets Ads All Filtered Ads" at bounding box center [437, 135] width 830 height 21
click at [147, 162] on input "FlipFlops" at bounding box center [402, 157] width 727 height 19
type input "Flip Flops"
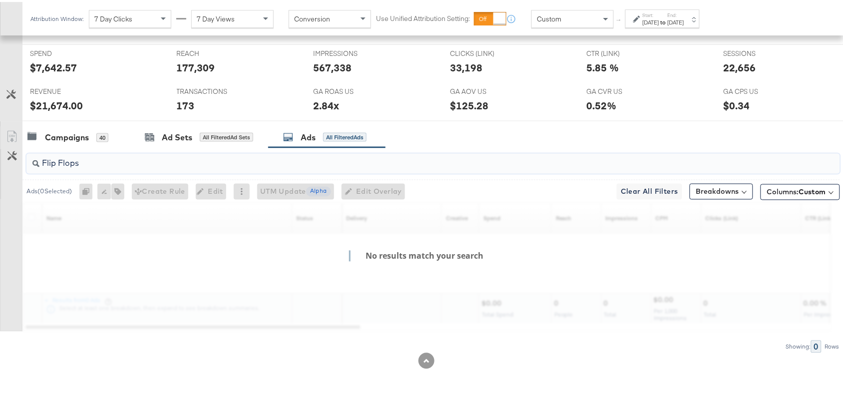
click at [184, 158] on input "Flip Flops" at bounding box center [402, 157] width 727 height 19
click at [184, 158] on input "search" at bounding box center [402, 157] width 727 height 19
paste input "FlipFlops"
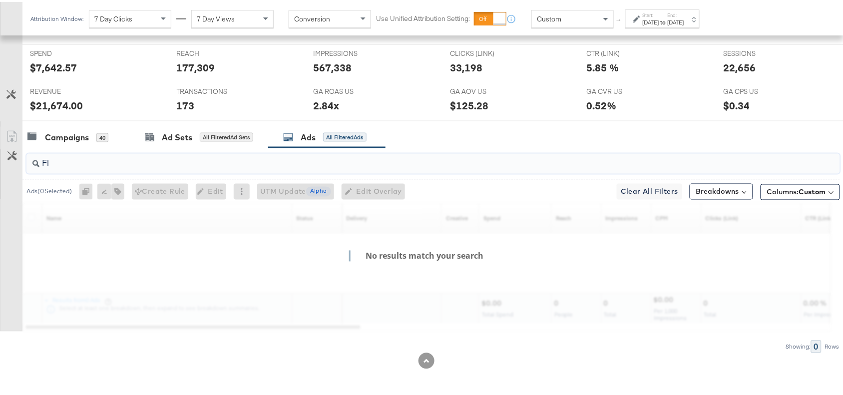
type input "F"
click at [489, 136] on div "Campaigns 40 Ad Sets All Filtered Ad Sets Ads All Filtered Ads" at bounding box center [437, 135] width 830 height 21
click at [86, 164] on input "search" at bounding box center [402, 157] width 727 height 19
type input "f"
click at [70, 132] on div "Campaigns" at bounding box center [67, 135] width 44 height 11
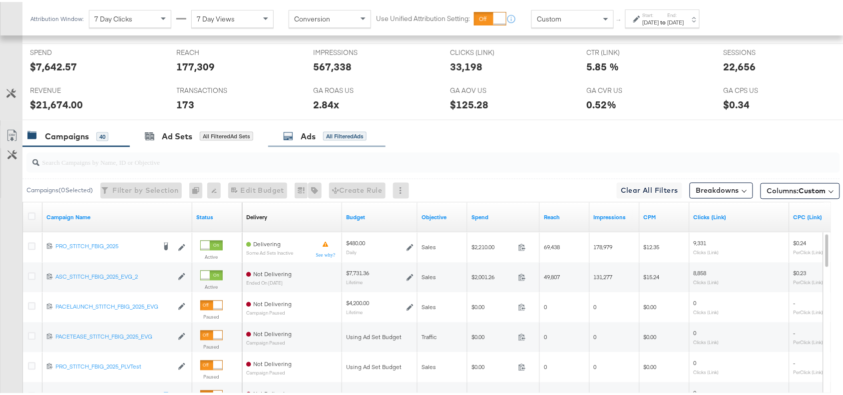
click at [306, 137] on div "Ads" at bounding box center [308, 134] width 15 height 11
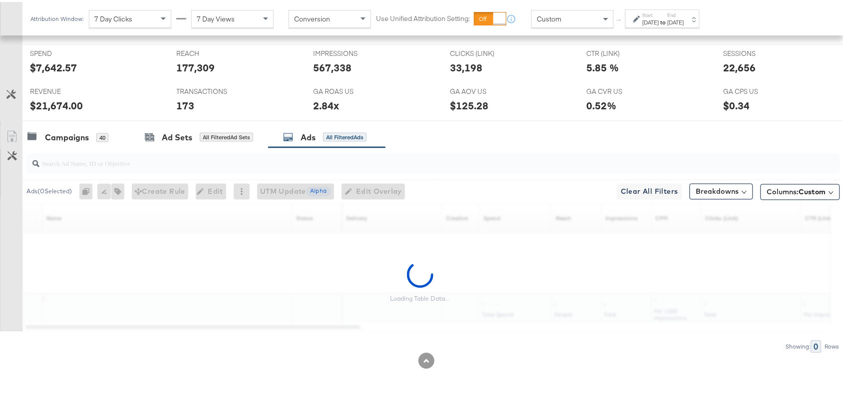
scroll to position [0, 0]
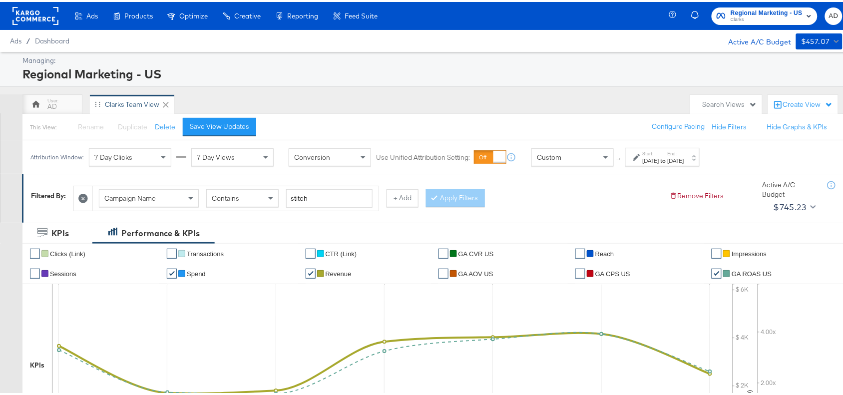
click at [34, 20] on rect at bounding box center [35, 14] width 46 height 18
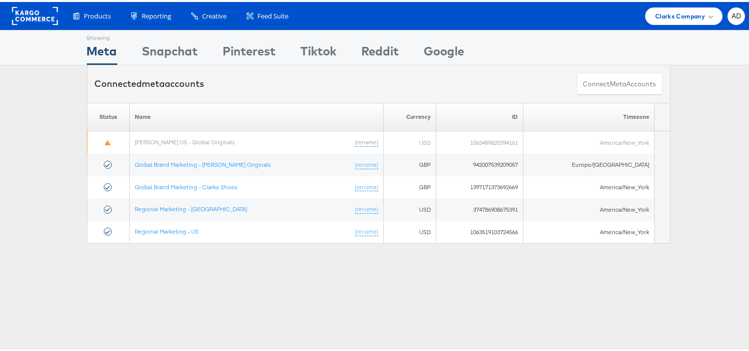
scroll to position [176, 0]
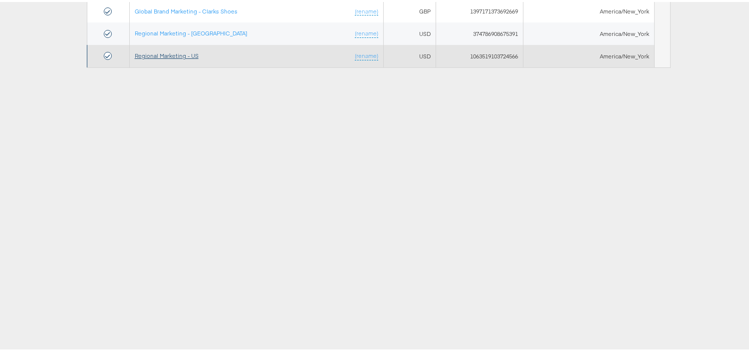
click at [172, 56] on link "Regional Marketing - US" at bounding box center [167, 53] width 64 height 7
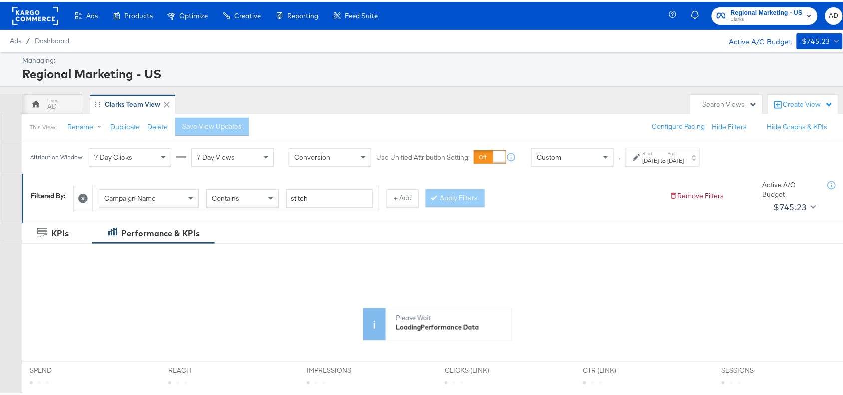
click at [668, 166] on div "Attribution Window: 7 Day Clicks 7 Day Views Conversion Use Unified Attribution…" at bounding box center [367, 154] width 690 height 33
click at [690, 166] on div "Attribution Window: 7 Day Clicks 7 Day Views Conversion Use Unified Attribution…" at bounding box center [367, 154] width 690 height 33
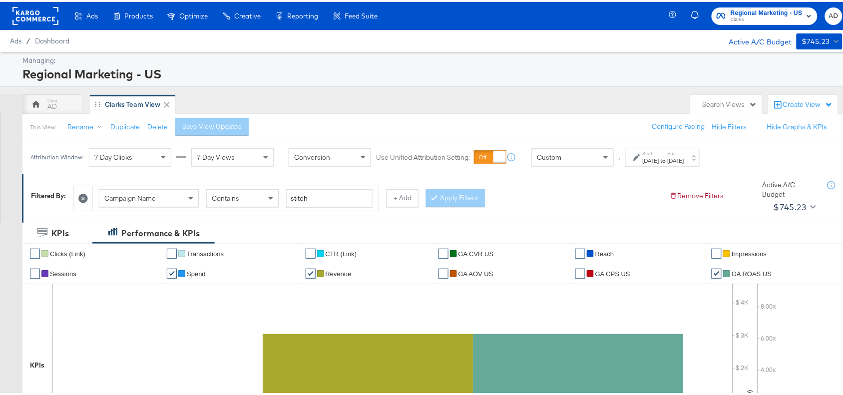
click at [684, 159] on div "[DATE]" at bounding box center [676, 159] width 16 height 8
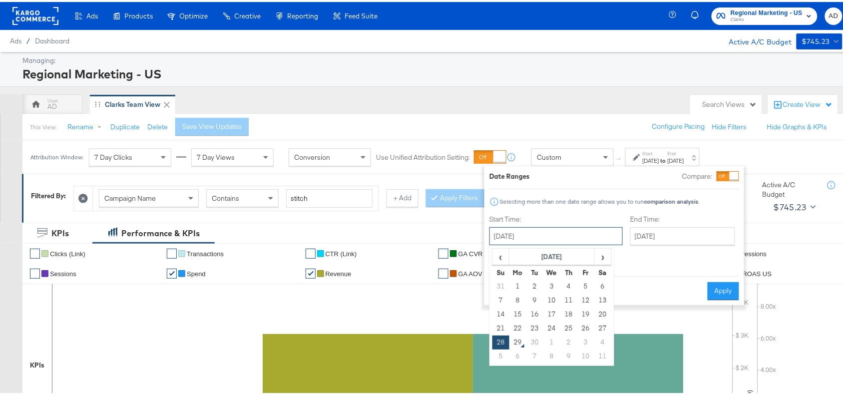
click at [552, 230] on input "[DATE]" at bounding box center [555, 234] width 133 height 18
click at [495, 329] on td "21" at bounding box center [500, 327] width 17 height 14
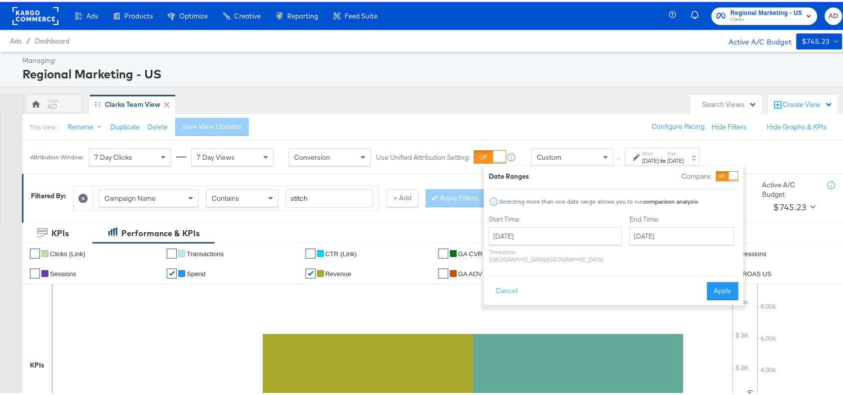
type input "[DATE]"
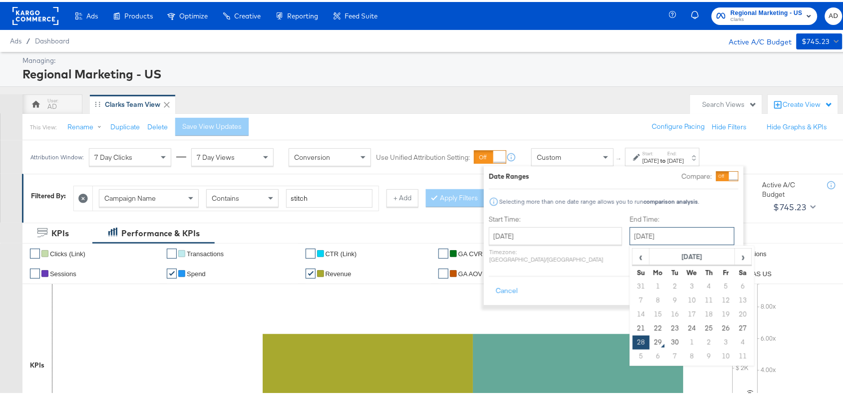
click at [662, 233] on input "[DATE]" at bounding box center [682, 234] width 105 height 18
click at [734, 323] on td "27" at bounding box center [742, 327] width 17 height 14
type input "[DATE]"
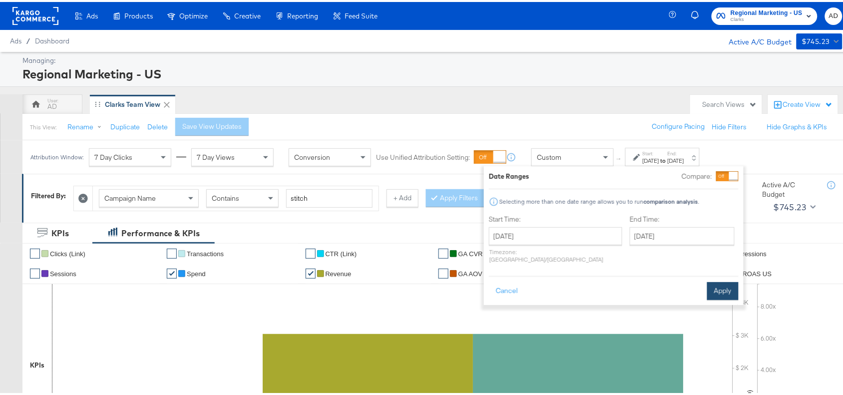
click at [717, 280] on button "Apply" at bounding box center [722, 289] width 31 height 18
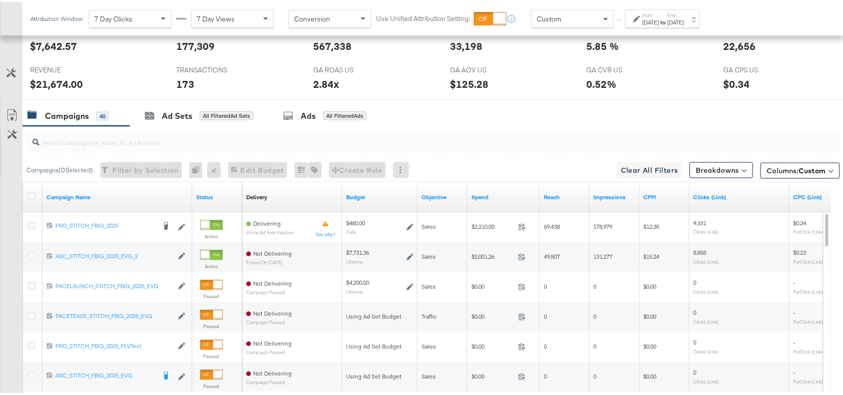
scroll to position [435, 0]
click at [313, 112] on div "Ads" at bounding box center [308, 113] width 15 height 11
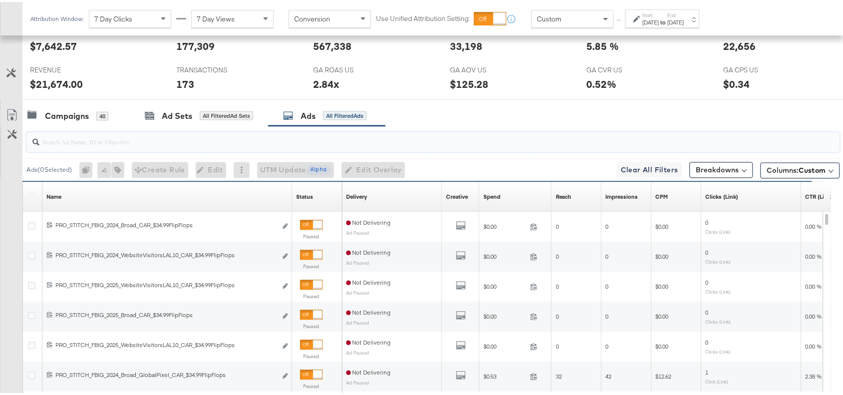
click at [212, 143] on input "search" at bounding box center [402, 135] width 727 height 19
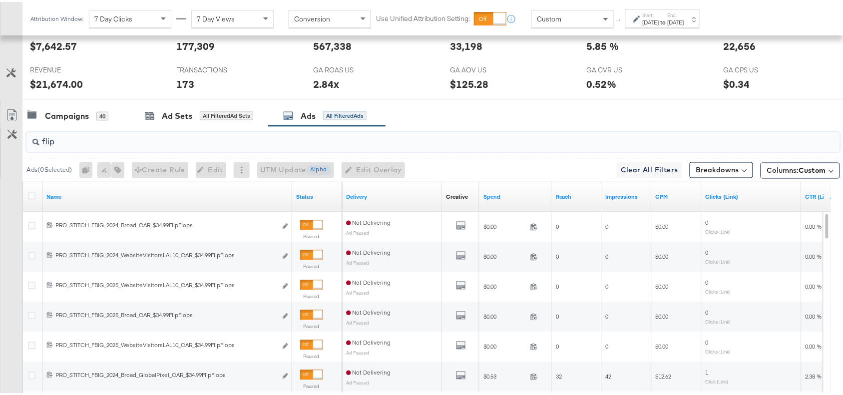
scroll to position [545, 0]
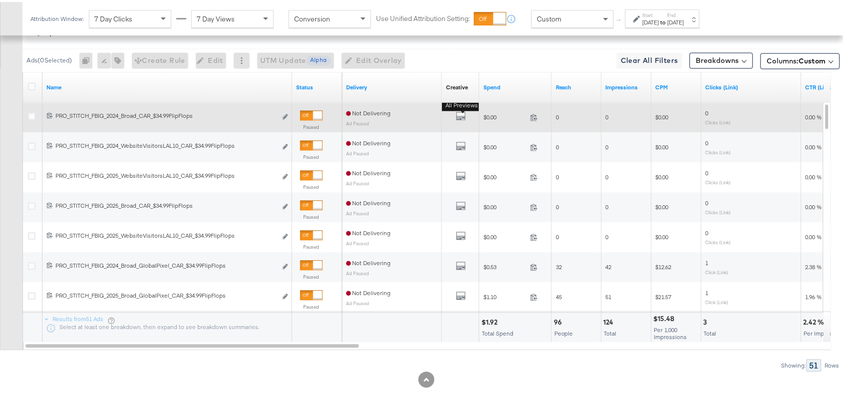
click at [458, 108] on b "All Previews" at bounding box center [462, 104] width 40 height 10
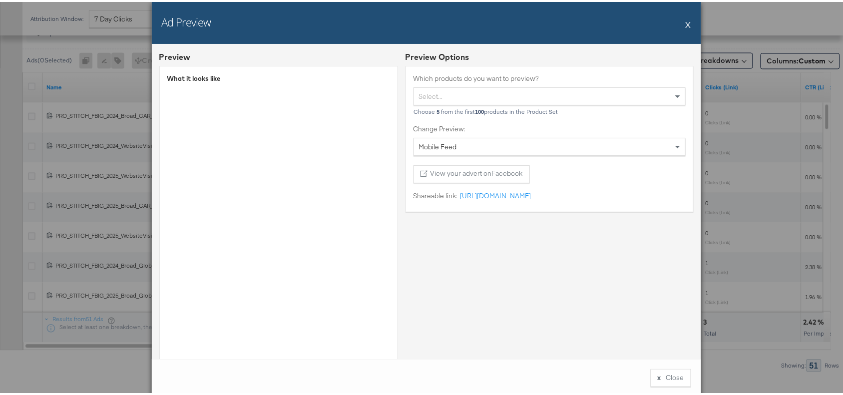
click at [686, 24] on button "X" at bounding box center [688, 22] width 5 height 20
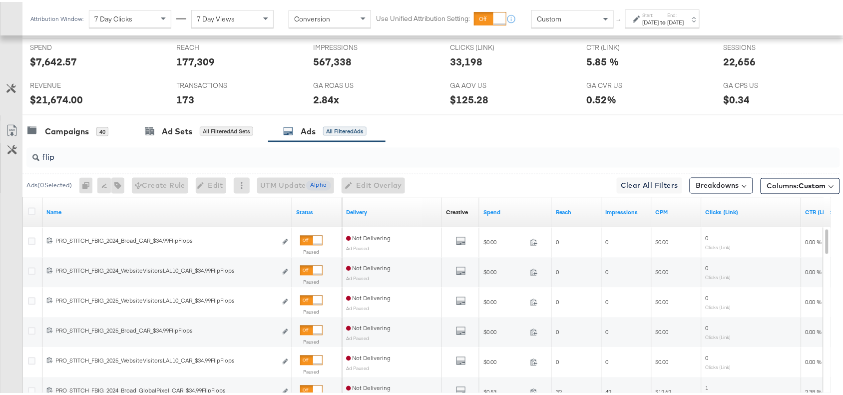
scroll to position [565, 0]
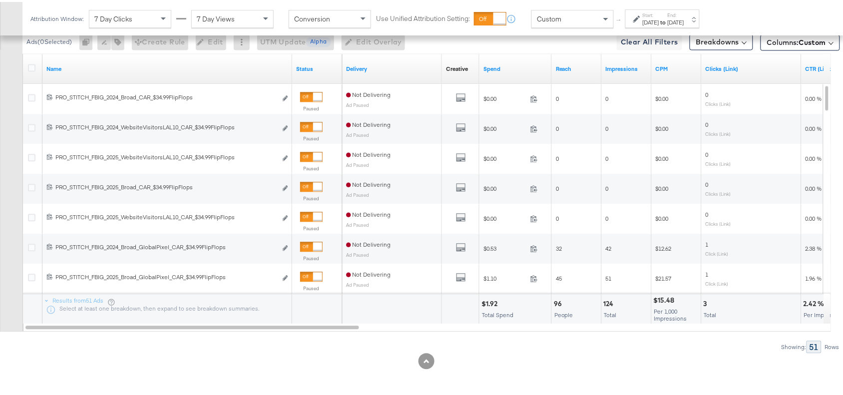
click at [488, 303] on div "$1.92" at bounding box center [490, 301] width 19 height 9
copy div "1.92"
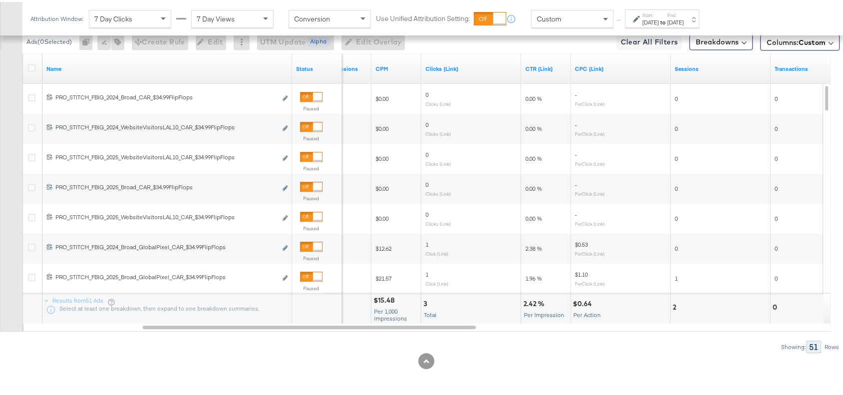
click at [526, 303] on div "2.42 %" at bounding box center [535, 301] width 24 height 9
copy div "2.42"
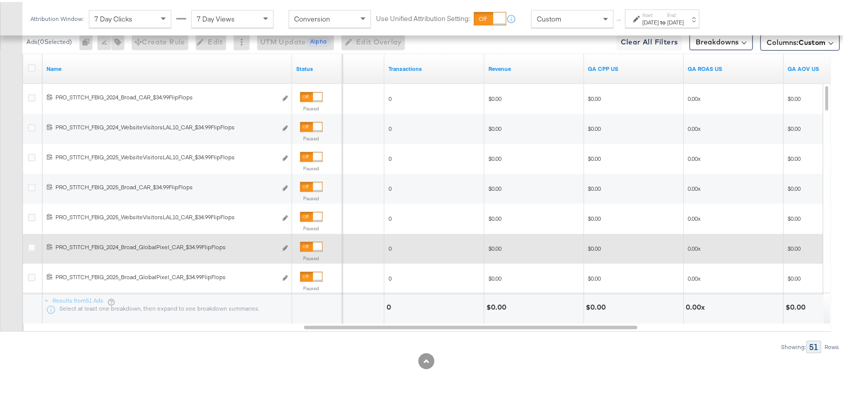
scroll to position [564, 0]
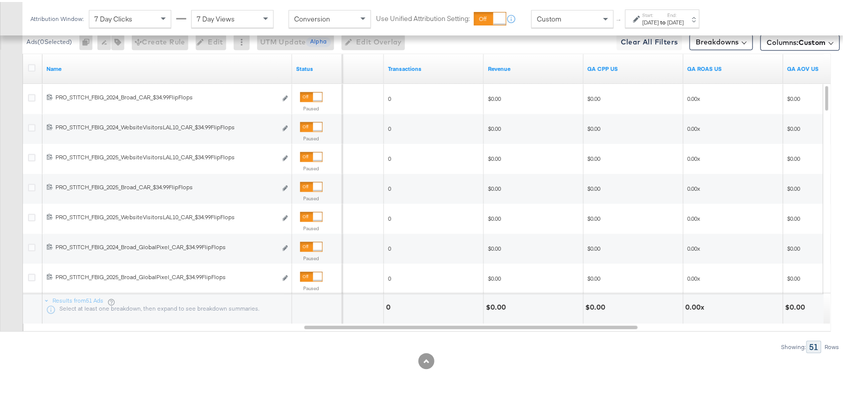
click at [497, 308] on div "$0.00" at bounding box center [497, 305] width 23 height 9
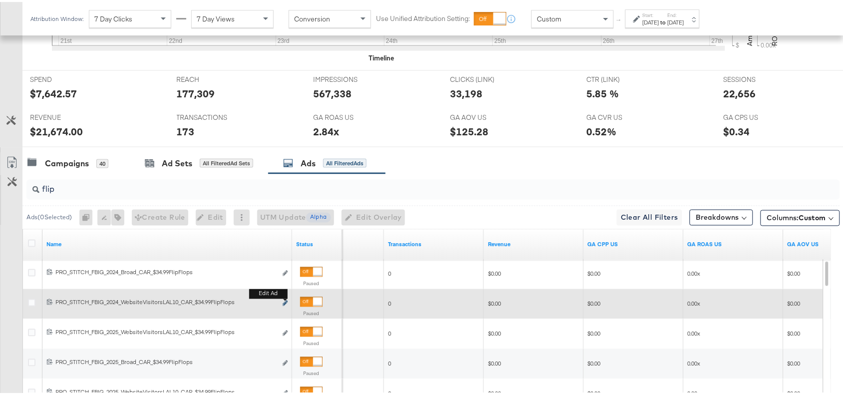
scroll to position [387, 0]
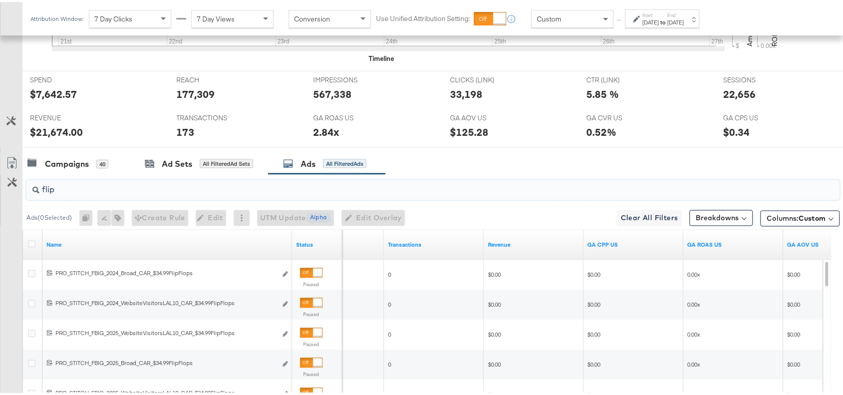
click at [80, 186] on input "flip" at bounding box center [402, 183] width 727 height 19
paste input "Everyday Value"
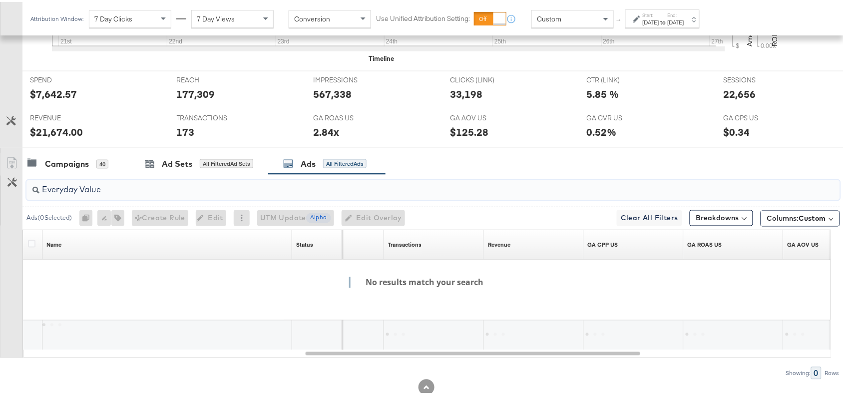
click at [83, 188] on input "Everyday Value" at bounding box center [402, 183] width 727 height 19
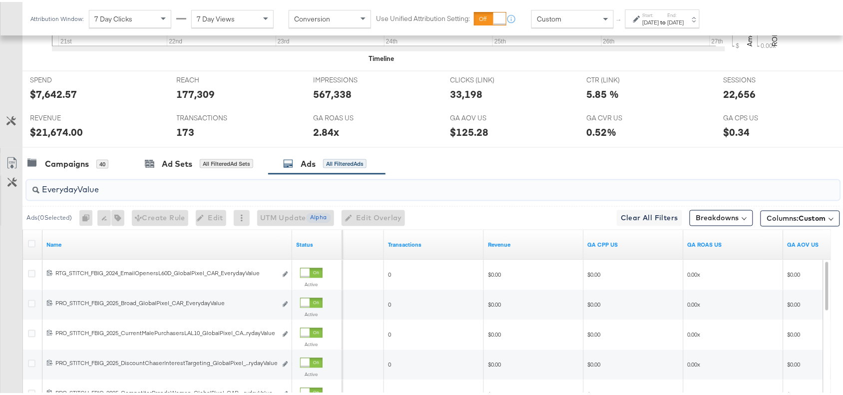
type input "EverydayValue"
click at [495, 168] on div "Campaigns 40 Ad Sets All Filtered Ad Sets Ads All Filtered Ads" at bounding box center [437, 161] width 830 height 21
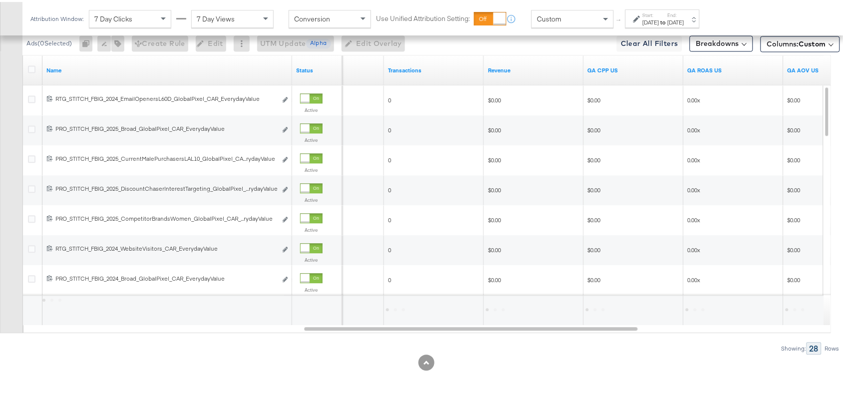
scroll to position [563, 0]
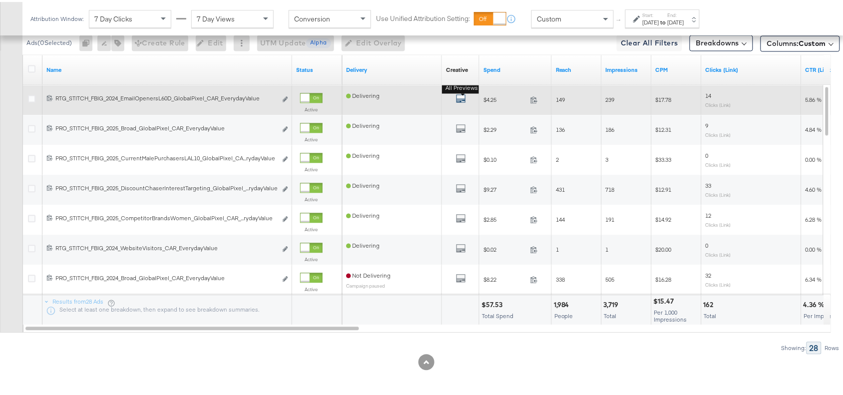
click at [459, 101] on icon "default" at bounding box center [461, 96] width 10 height 10
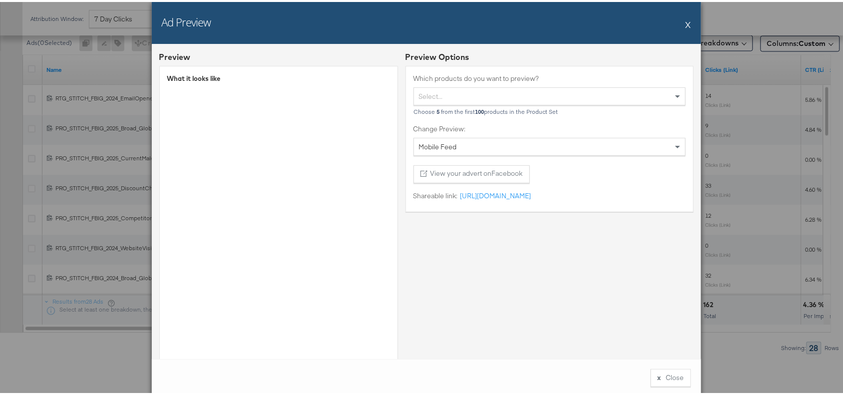
click at [686, 20] on button "X" at bounding box center [688, 22] width 5 height 20
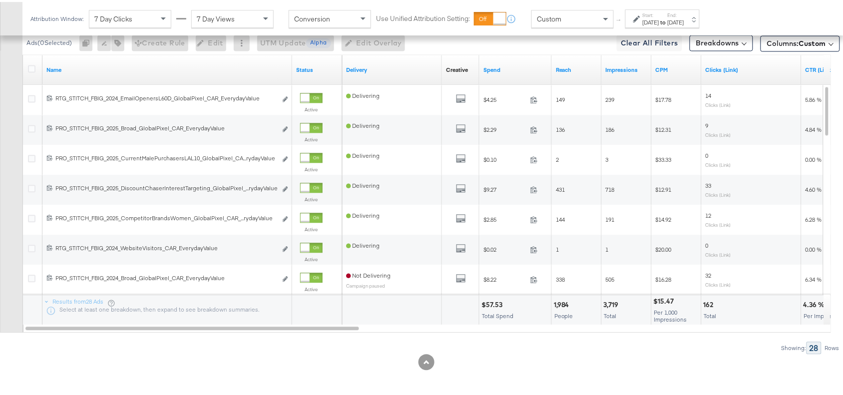
click at [491, 302] on div "$57.53" at bounding box center [493, 302] width 24 height 9
copy div "57.53"
click at [491, 302] on div "$57.53" at bounding box center [493, 302] width 24 height 9
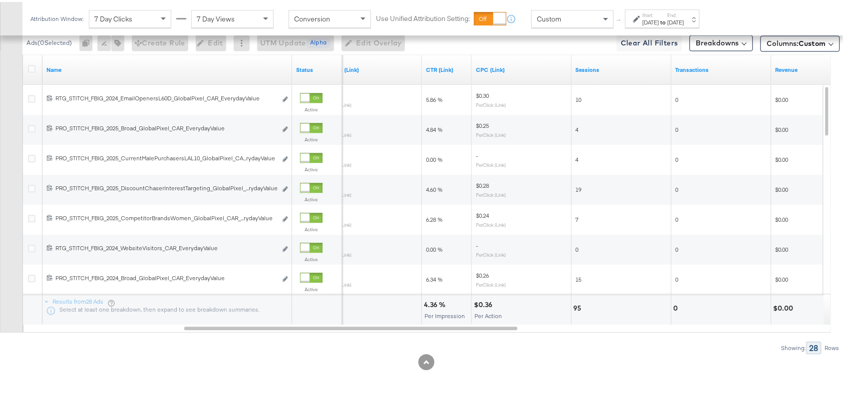
click at [427, 303] on div "4.36 %" at bounding box center [436, 302] width 24 height 9
copy div "4.36"
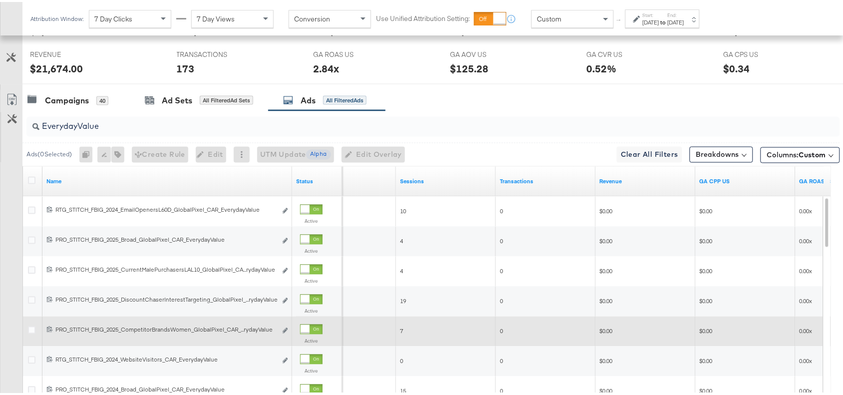
scroll to position [450, 0]
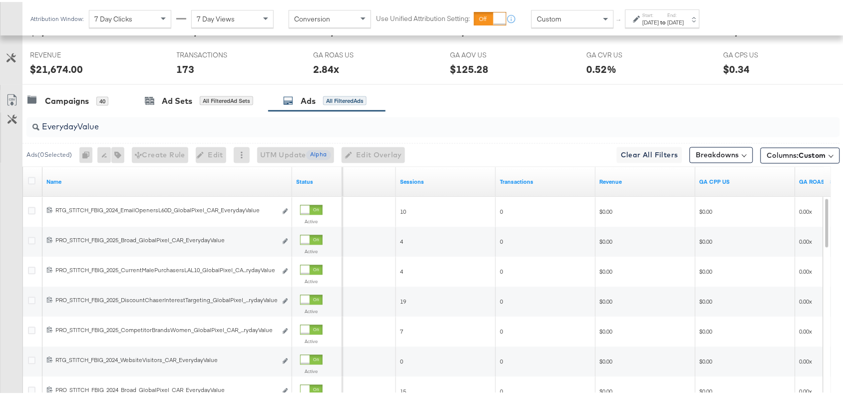
click at [178, 126] on input "EverydayValue" at bounding box center [402, 120] width 727 height 19
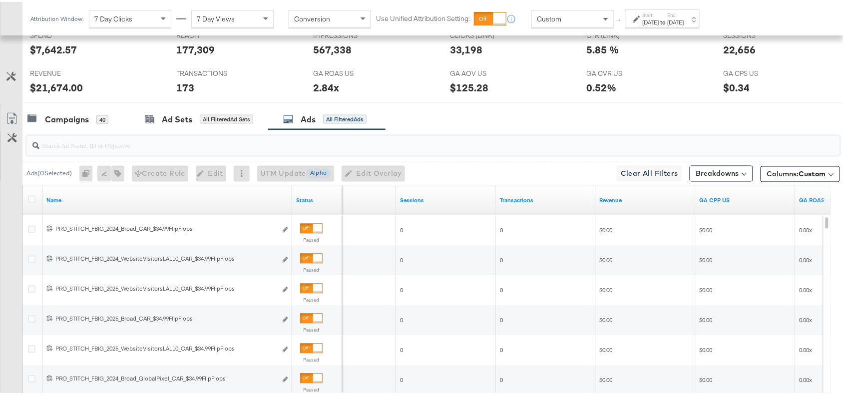
scroll to position [431, 0]
click at [684, 23] on div "[DATE]" at bounding box center [676, 20] width 16 height 8
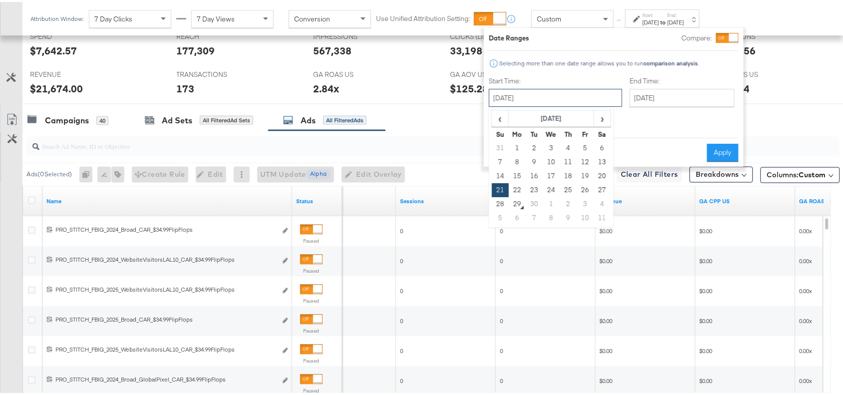
click at [553, 101] on input "[DATE]" at bounding box center [555, 96] width 133 height 18
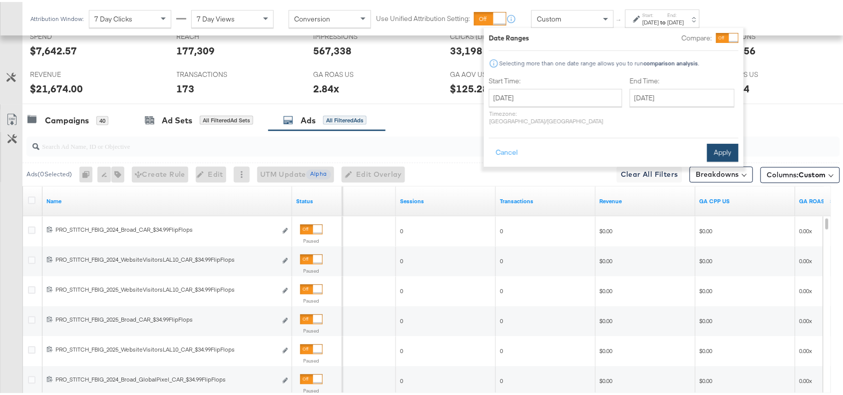
click at [723, 143] on button "Apply" at bounding box center [722, 151] width 31 height 18
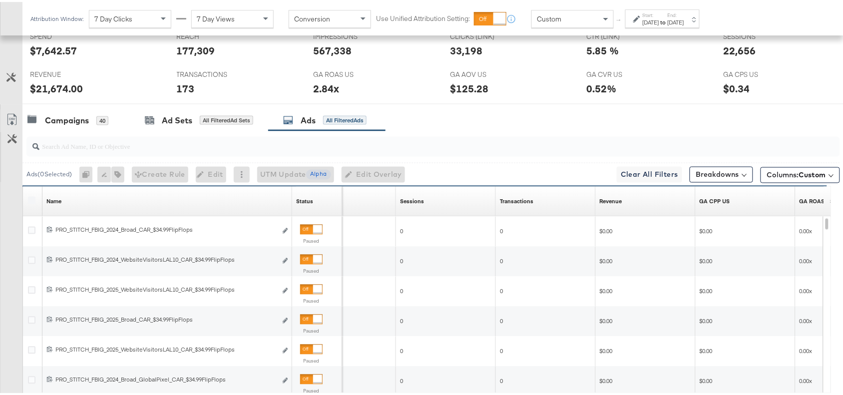
scroll to position [565, 0]
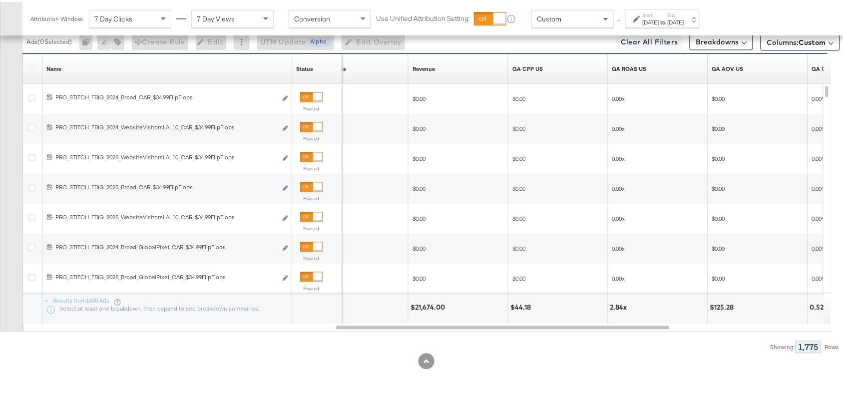
click at [436, 70] on div "Revenue Sorting Unavailable" at bounding box center [458, 67] width 100 height 16
click at [436, 69] on div "Revenue Sorting Unavailable" at bounding box center [458, 67] width 100 height 16
click at [438, 68] on div "Revenue Sorting Unavailable" at bounding box center [458, 67] width 100 height 16
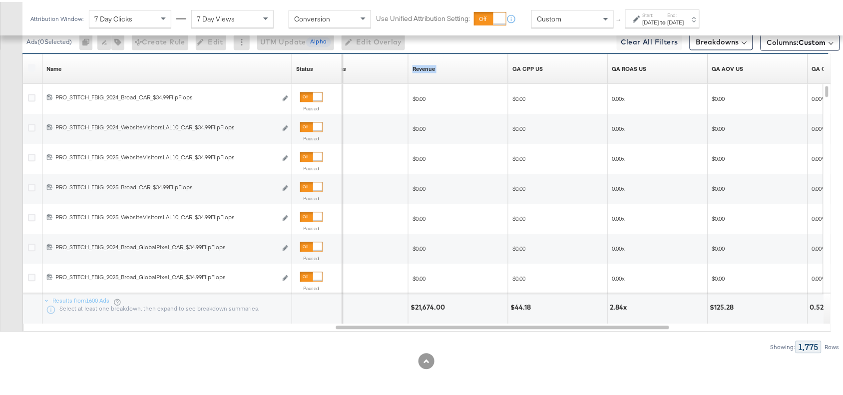
click at [438, 68] on div "Revenue Sorting Unavailable" at bounding box center [458, 67] width 100 height 16
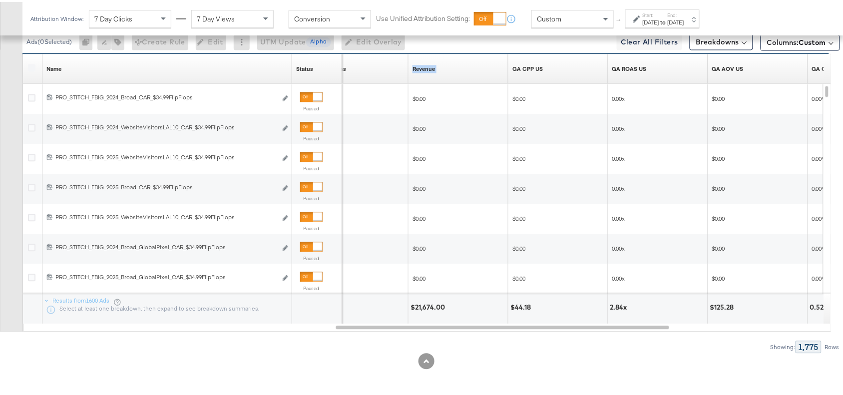
click at [438, 68] on div "Revenue Sorting Unavailable" at bounding box center [458, 67] width 100 height 16
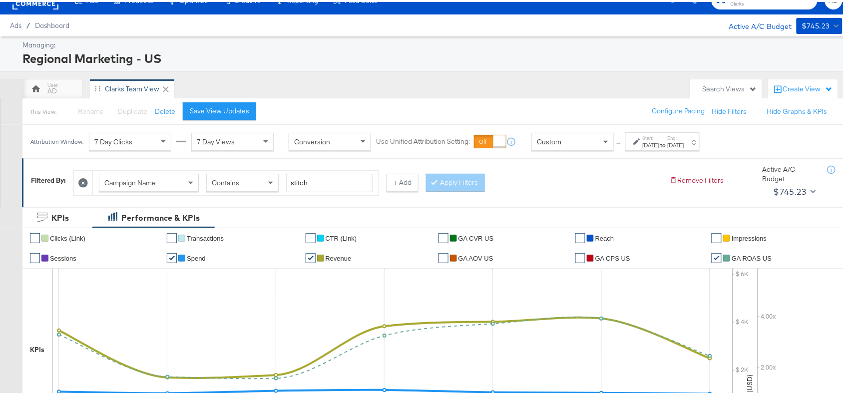
scroll to position [0, 0]
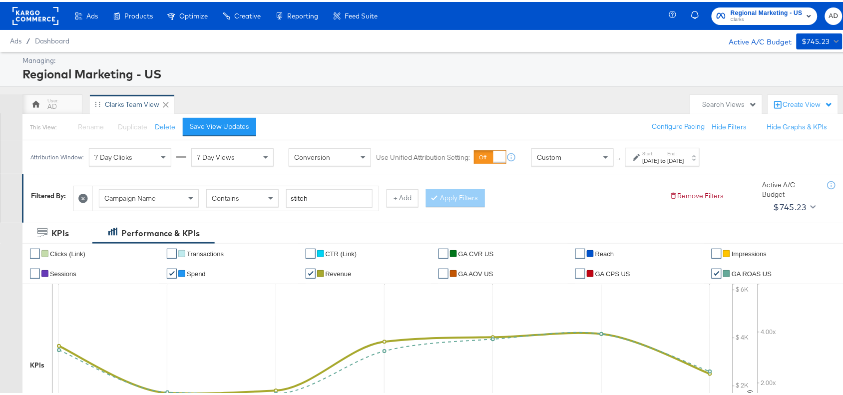
click at [29, 21] on rect at bounding box center [35, 14] width 46 height 18
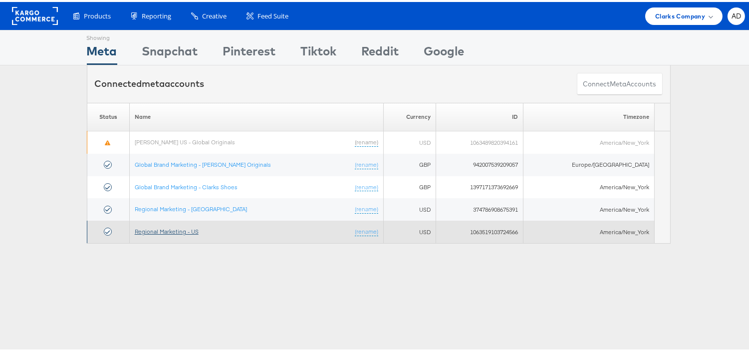
click at [182, 230] on link "Regional Marketing - US" at bounding box center [167, 229] width 64 height 7
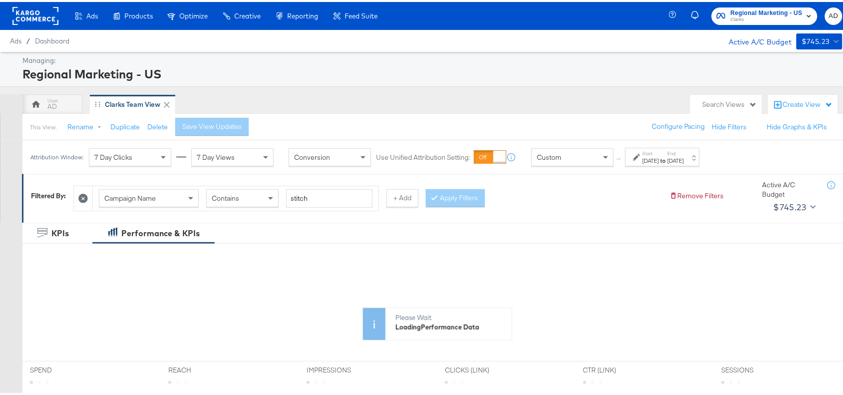
click at [659, 158] on div "[DATE]" at bounding box center [651, 159] width 16 height 8
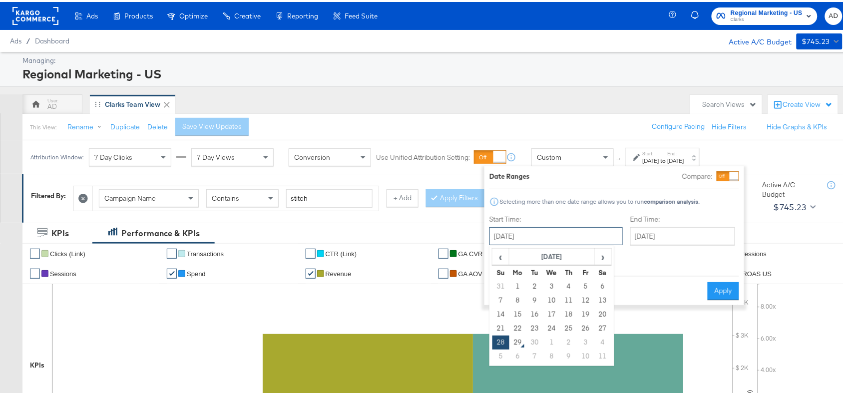
click at [548, 233] on input "[DATE]" at bounding box center [555, 234] width 133 height 18
click at [499, 328] on td "21" at bounding box center [500, 327] width 17 height 14
type input "[DATE]"
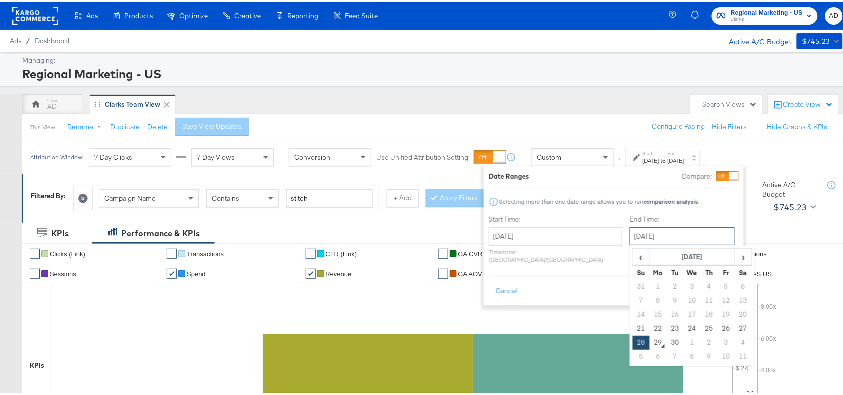
click at [673, 236] on input "[DATE]" at bounding box center [682, 234] width 105 height 18
click at [734, 327] on td "27" at bounding box center [742, 327] width 17 height 14
type input "[DATE]"
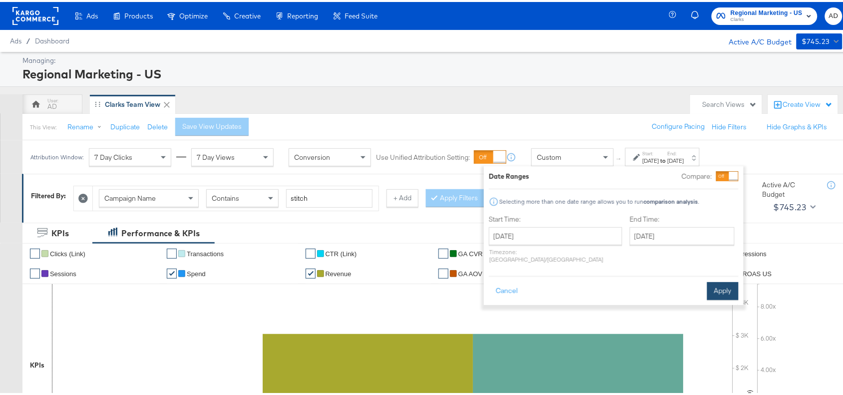
click at [725, 280] on button "Apply" at bounding box center [722, 289] width 31 height 18
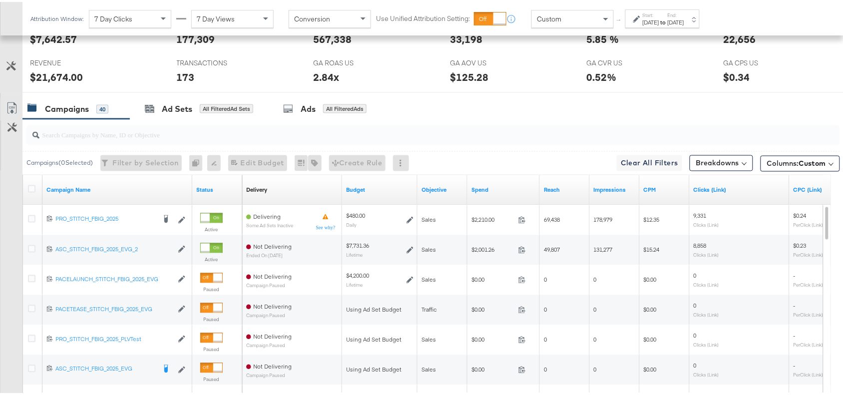
scroll to position [441, 0]
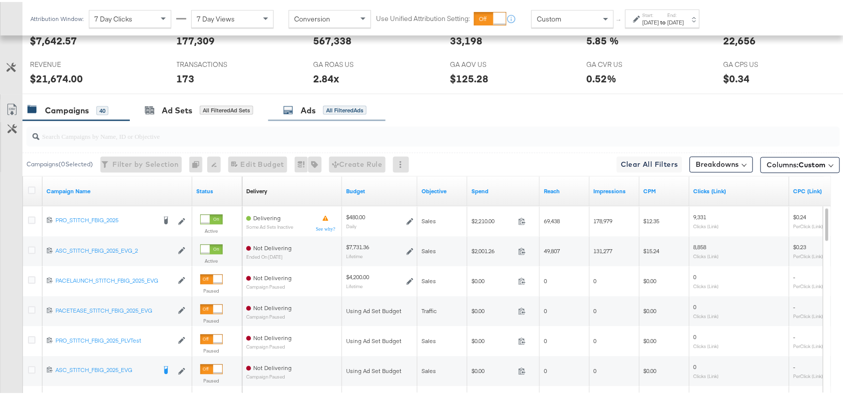
click at [301, 114] on div "Ads All Filtered Ads" at bounding box center [324, 108] width 83 height 11
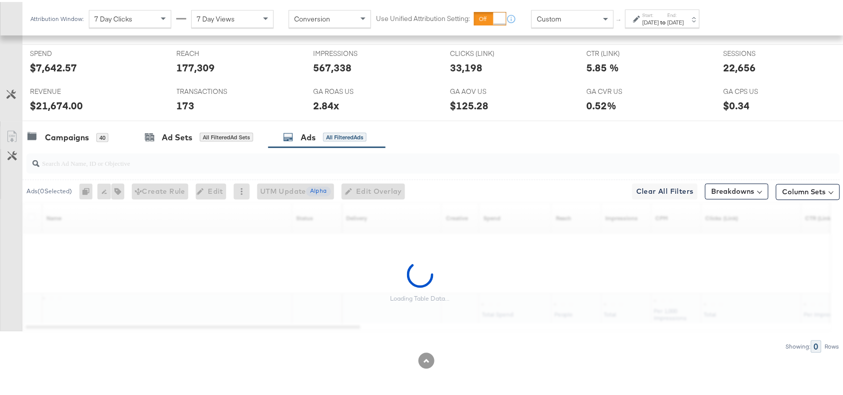
scroll to position [415, 0]
click at [556, 145] on div "Campaigns 40 Ad Sets All Filtered Ad Sets Ads All Filtered Ads" at bounding box center [437, 135] width 830 height 21
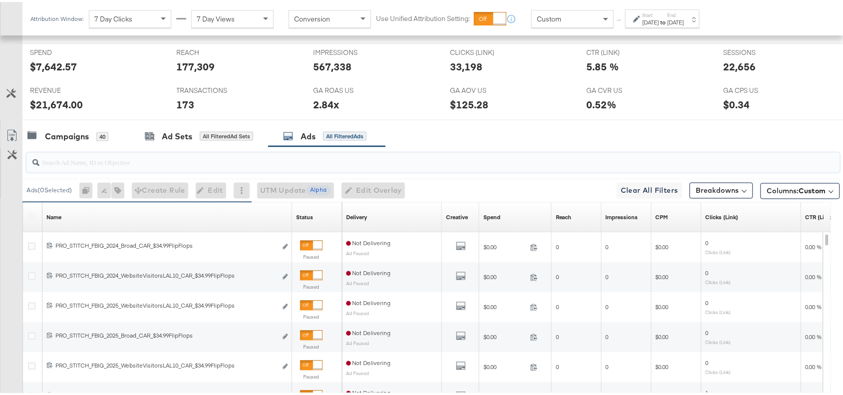
scroll to position [441, 0]
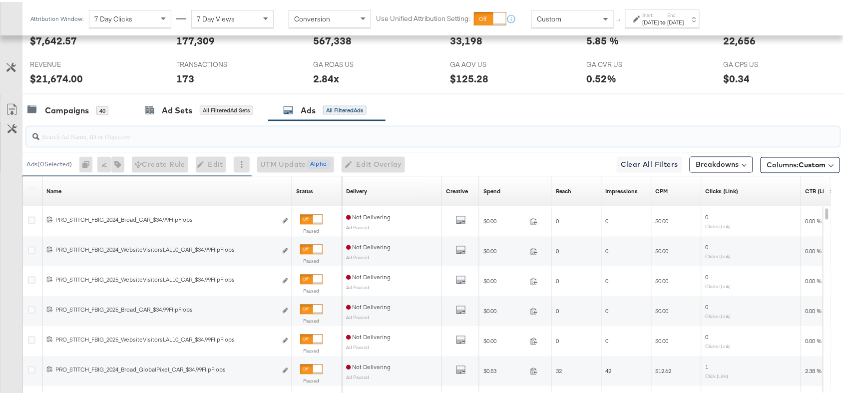
click at [597, 140] on input "search" at bounding box center [402, 130] width 727 height 19
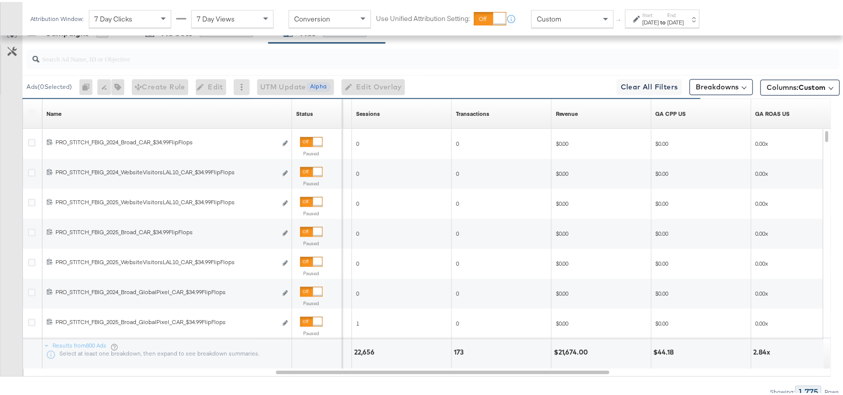
scroll to position [518, 0]
click at [601, 57] on input "search" at bounding box center [402, 53] width 727 height 19
click at [580, 114] on div "Revenue Sorting Unavailable" at bounding box center [602, 113] width 100 height 16
click at [620, 383] on div "Ads ( 0 Selected) 0 Rename 0 ads Tags for 0 campaigns Create Rule Edit 0 ads Ed…" at bounding box center [420, 219] width 840 height 355
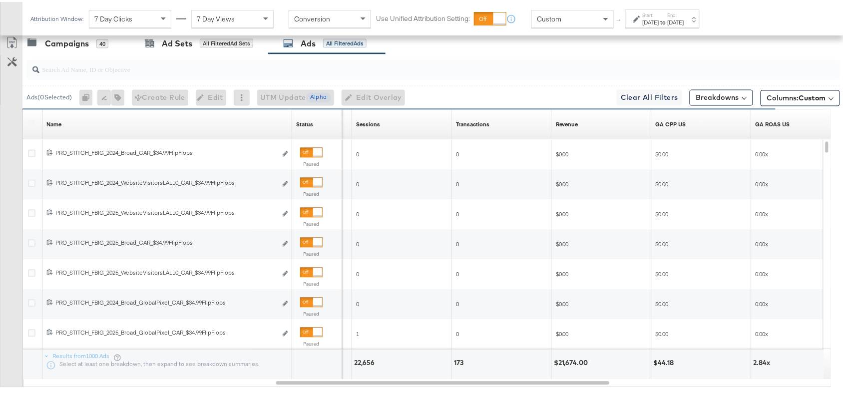
scroll to position [508, 0]
click at [581, 125] on div "Revenue Sorting Unavailable" at bounding box center [602, 122] width 100 height 16
click at [581, 121] on div "Revenue Sorting Unavailable" at bounding box center [602, 122] width 100 height 16
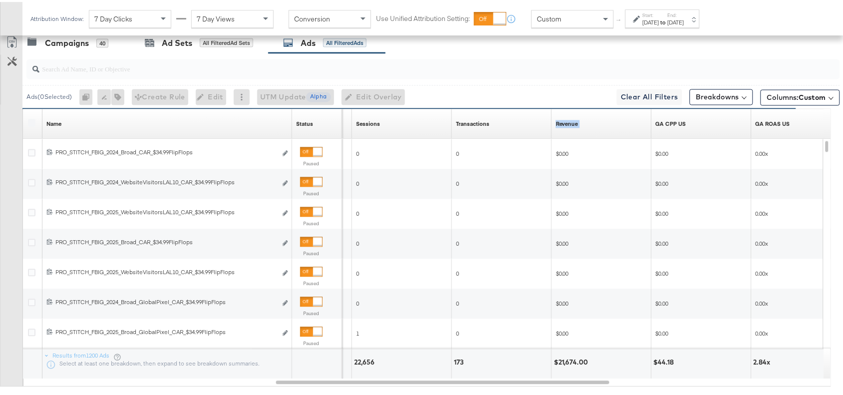
click at [581, 121] on div "Revenue Sorting Unavailable" at bounding box center [602, 122] width 100 height 16
click at [595, 121] on div "Revenue Sorting Unavailable" at bounding box center [602, 122] width 100 height 16
click at [684, 23] on div "[DATE]" at bounding box center [676, 20] width 16 height 8
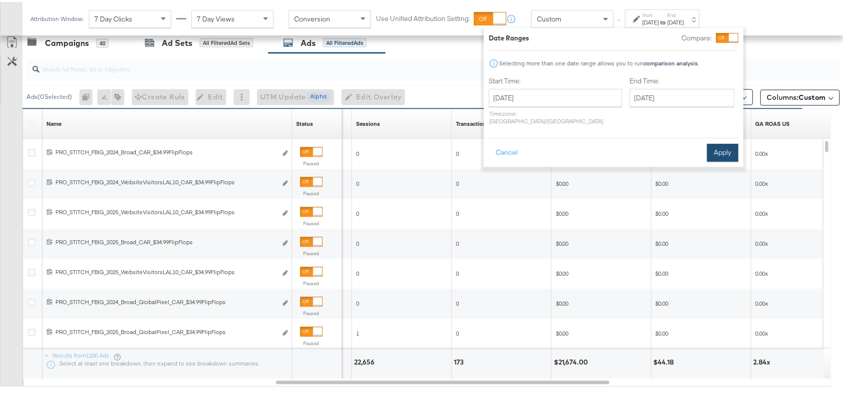
click at [725, 142] on button "Apply" at bounding box center [722, 151] width 31 height 18
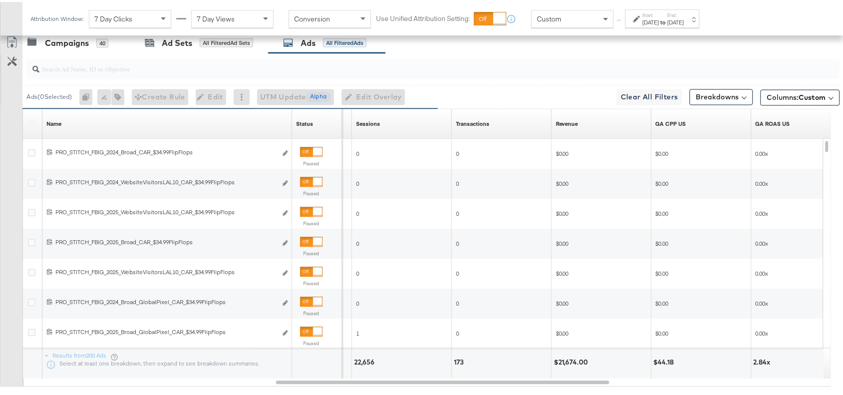
click at [581, 125] on div "Revenue Sorting Unavailable" at bounding box center [602, 122] width 100 height 16
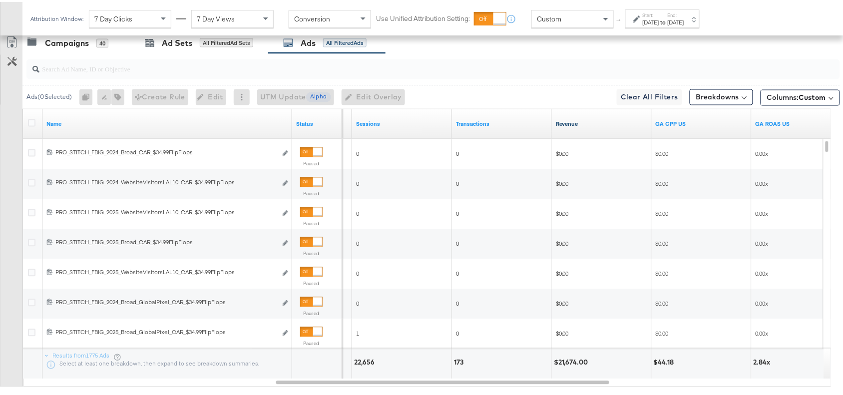
click at [582, 124] on link "Revenue" at bounding box center [602, 122] width 92 height 8
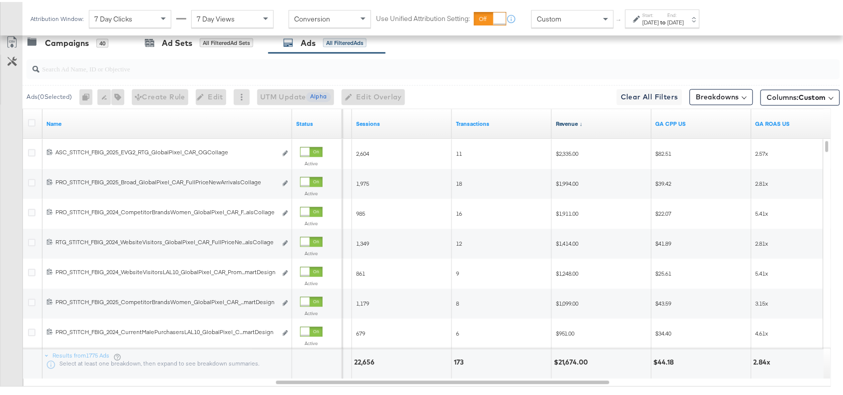
click at [582, 124] on link "Revenue ↓" at bounding box center [602, 122] width 92 height 8
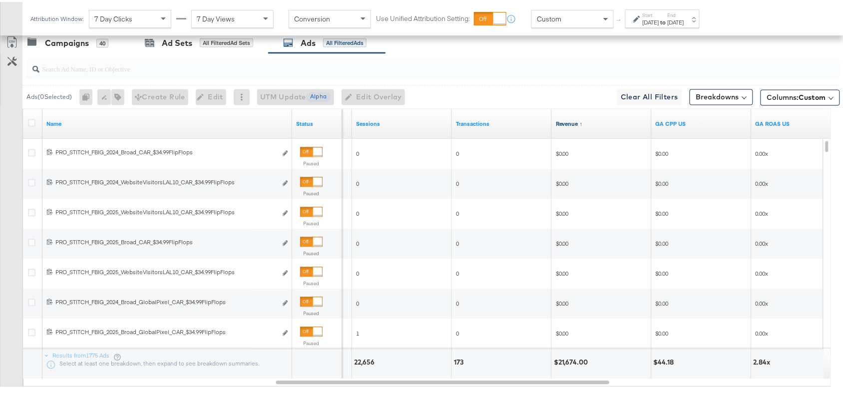
click at [582, 124] on link "Revenue ↑" at bounding box center [602, 122] width 92 height 8
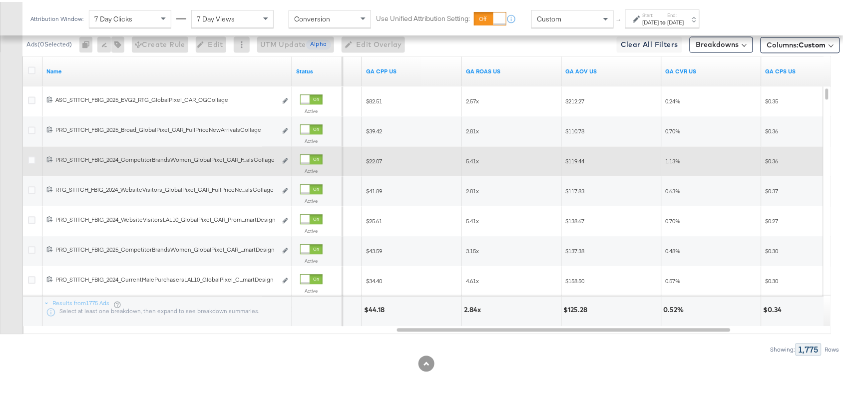
scroll to position [447, 0]
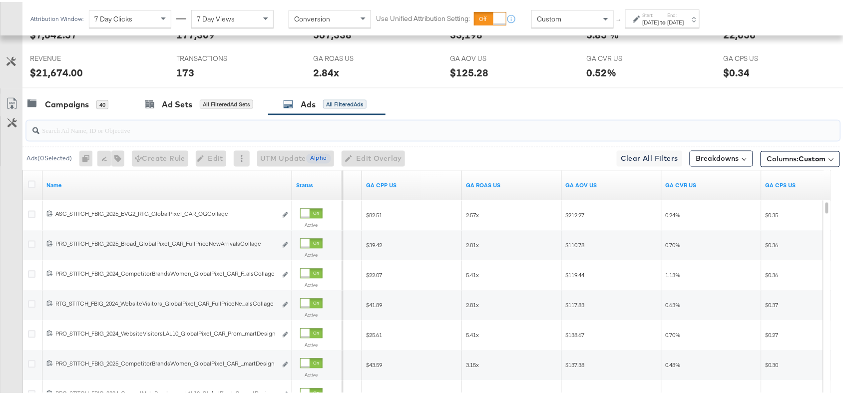
click at [146, 128] on input "search" at bounding box center [402, 124] width 727 height 19
click at [87, 134] on input "search" at bounding box center [402, 124] width 727 height 19
click at [608, 104] on div "Campaigns 40 Ad Sets All Filtered Ad Sets Ads All Filtered Ads" at bounding box center [437, 102] width 830 height 21
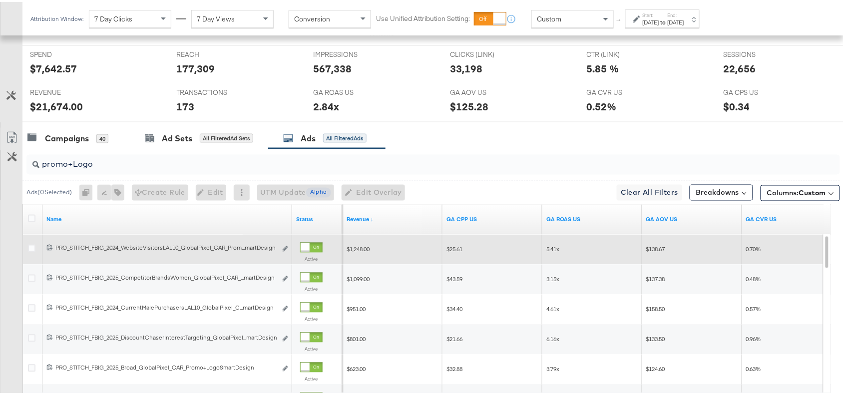
scroll to position [398, 0]
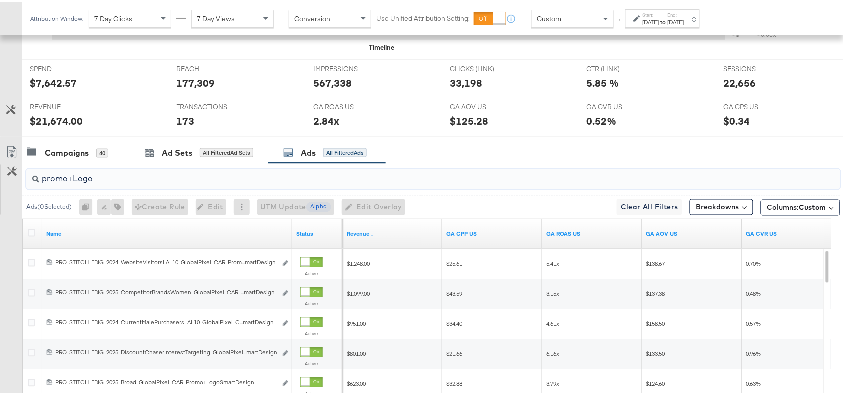
click at [107, 175] on input "promo+Logo" at bounding box center [402, 172] width 727 height 19
paste input "Promo Collage"
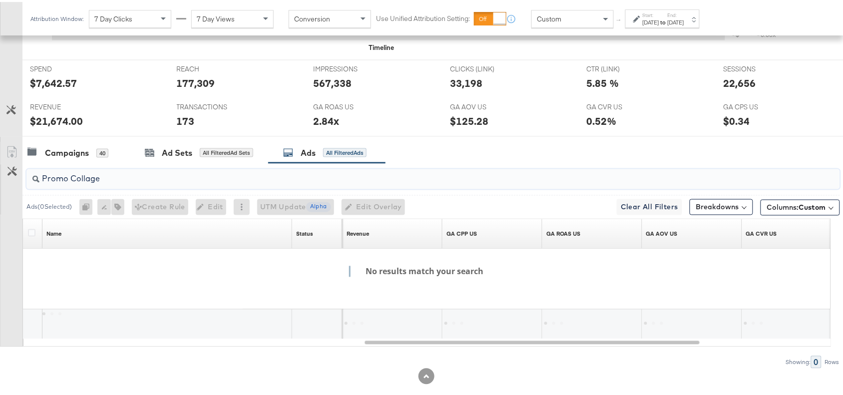
click at [70, 178] on input "Promo Collage" at bounding box center [402, 172] width 727 height 19
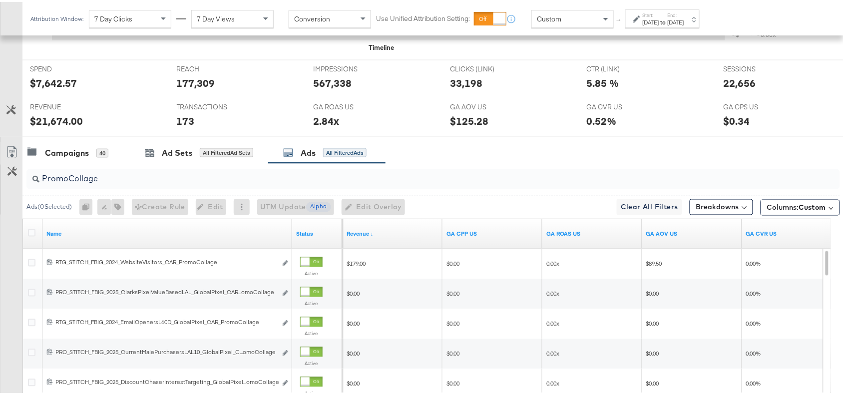
click at [582, 152] on div "Campaigns 40 Ad Sets All Filtered Ad Sets Ads All Filtered Ads" at bounding box center [437, 150] width 830 height 21
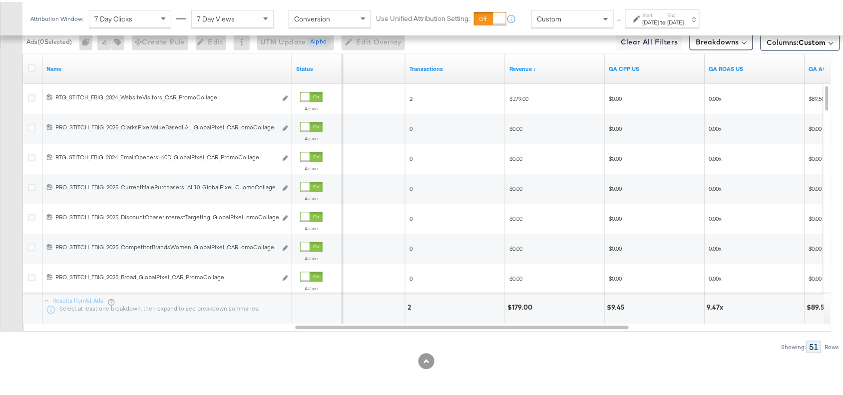
click at [597, 363] on div at bounding box center [426, 359] width 852 height 16
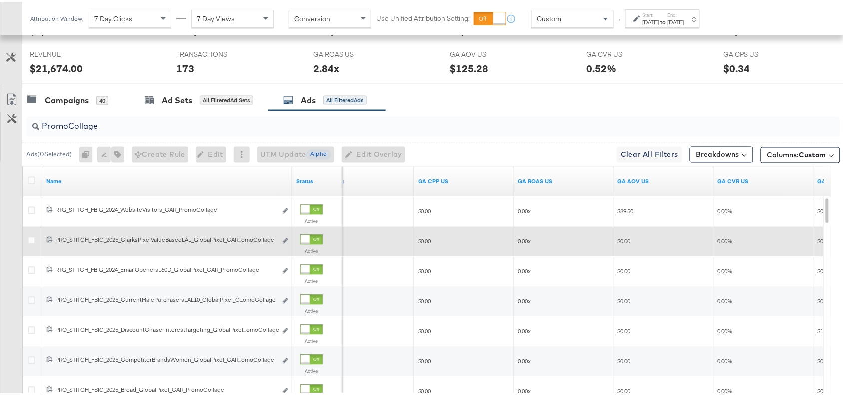
scroll to position [450, 0]
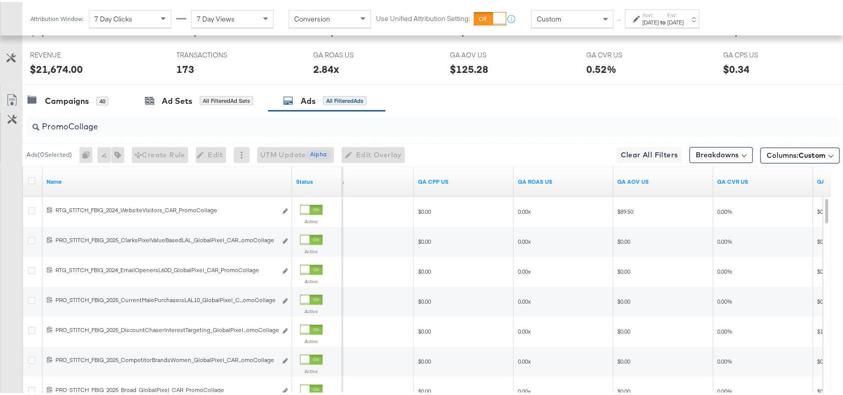
click at [105, 127] on input "PromoCollage" at bounding box center [402, 120] width 727 height 19
paste input "Multi Im"
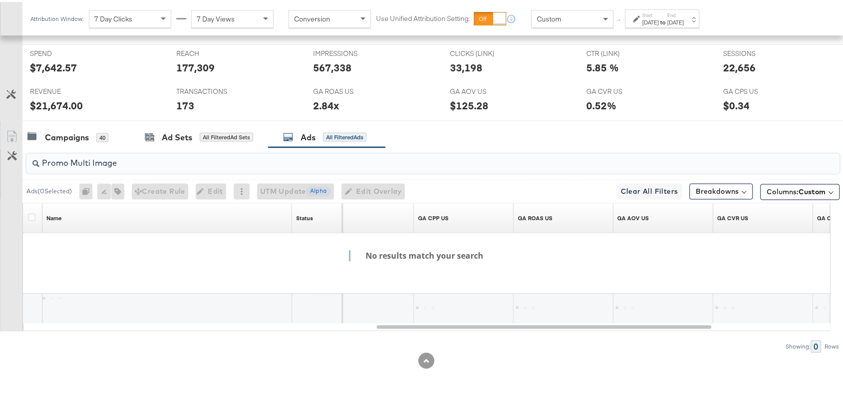
scroll to position [415, 0]
click at [70, 163] on input "Promo Multi Image" at bounding box center [402, 157] width 727 height 19
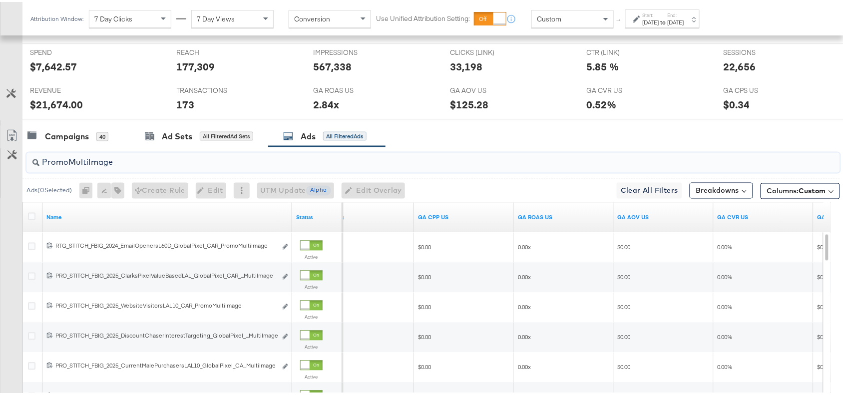
scroll to position [450, 0]
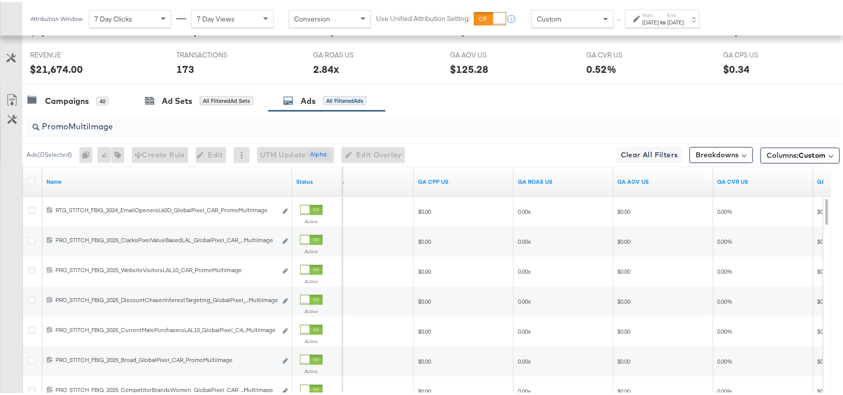
click at [590, 98] on div "Campaigns 40 Ad Sets All Filtered Ad Sets Ads All Filtered Ads" at bounding box center [437, 98] width 830 height 21
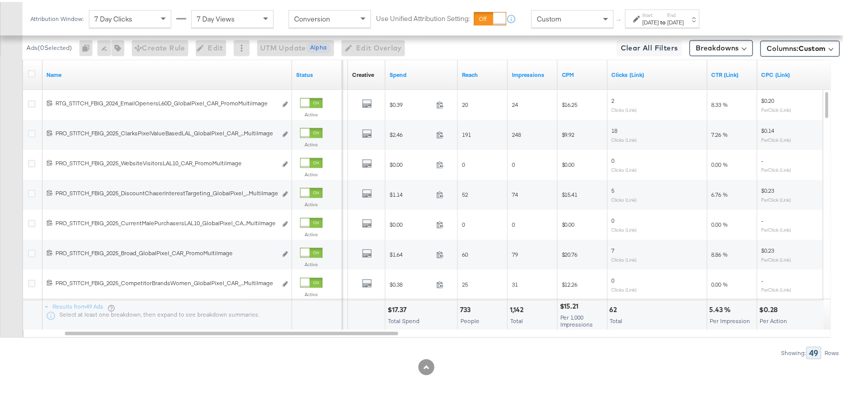
scroll to position [565, 0]
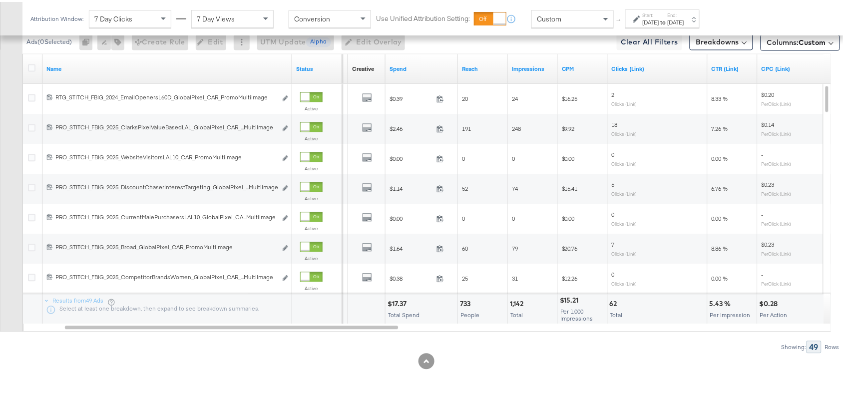
click at [587, 351] on div at bounding box center [426, 359] width 852 height 16
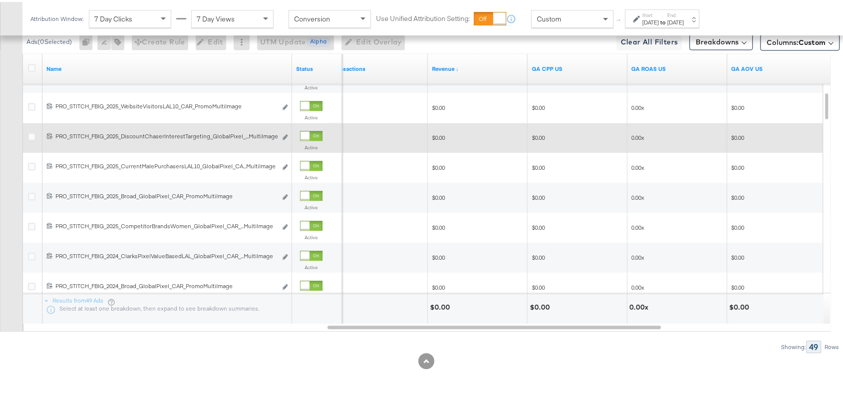
scroll to position [430, 0]
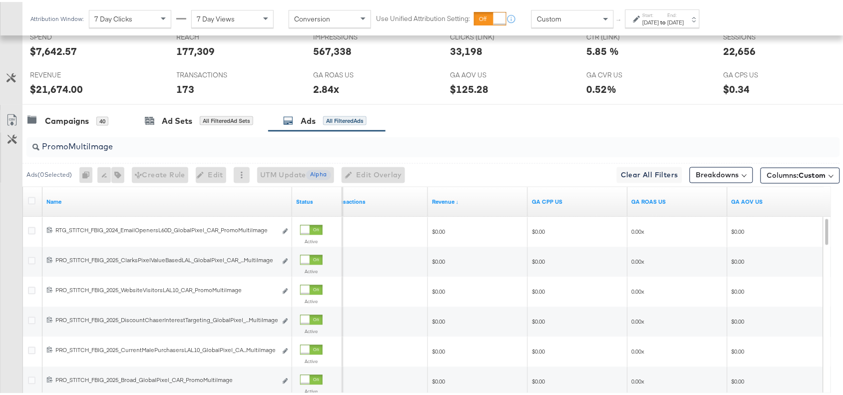
click at [134, 148] on input "PromoMultiImage" at bounding box center [402, 140] width 727 height 19
paste input "Pric"
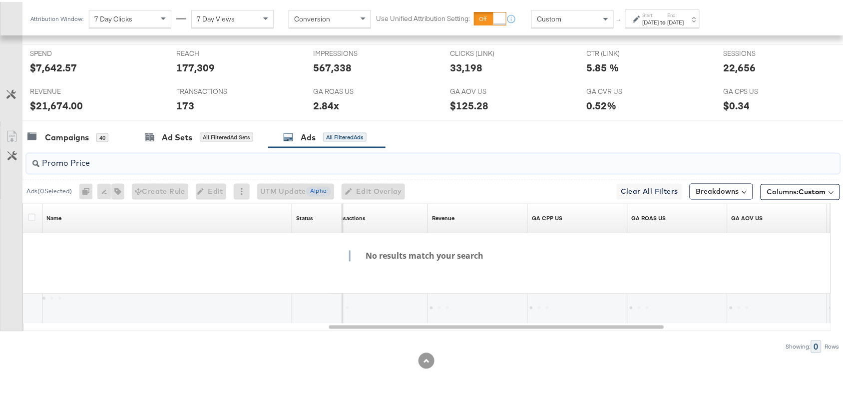
click at [68, 161] on input "Promo Price" at bounding box center [402, 157] width 727 height 19
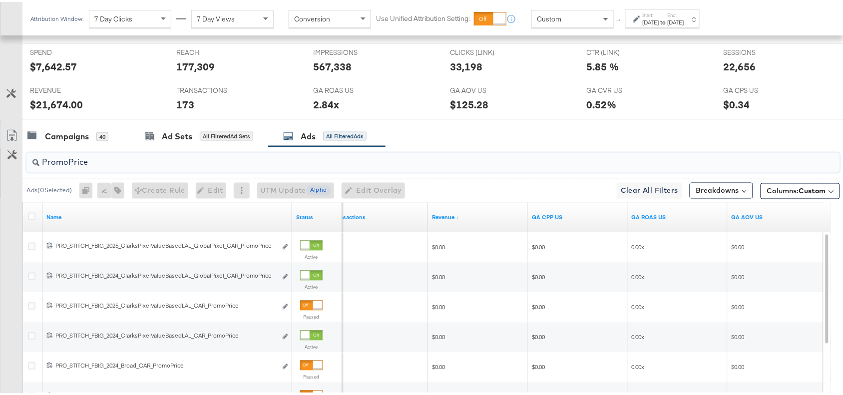
scroll to position [430, 0]
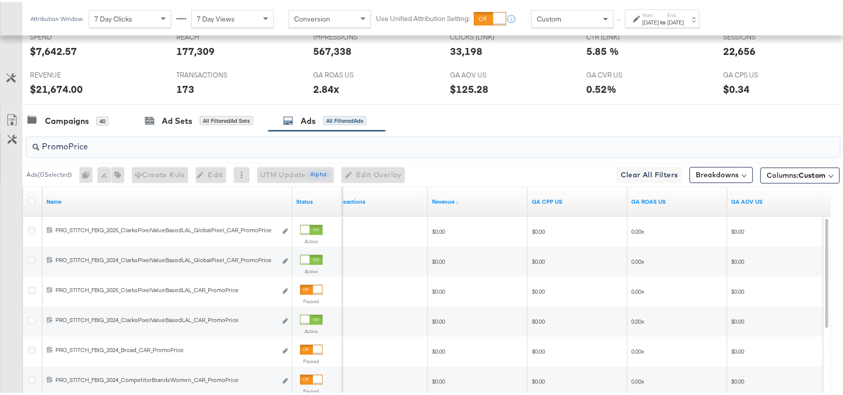
type input "PromoPrice"
click at [515, 115] on div "Campaigns 40 Ad Sets All Filtered Ad Sets Ads All Filtered Ads" at bounding box center [437, 118] width 830 height 21
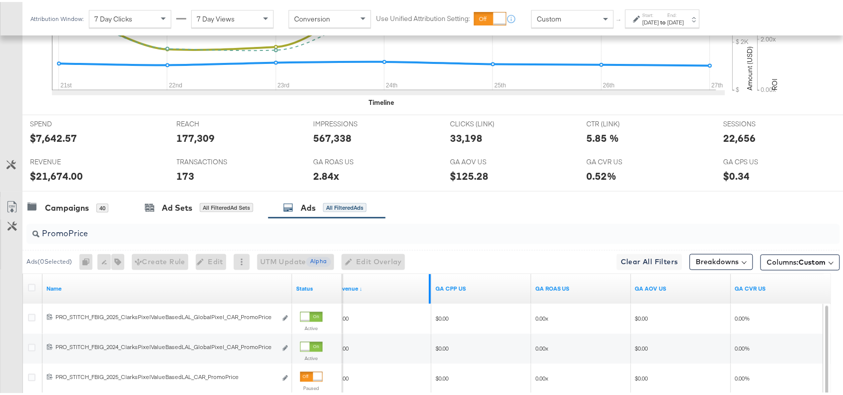
scroll to position [331, 0]
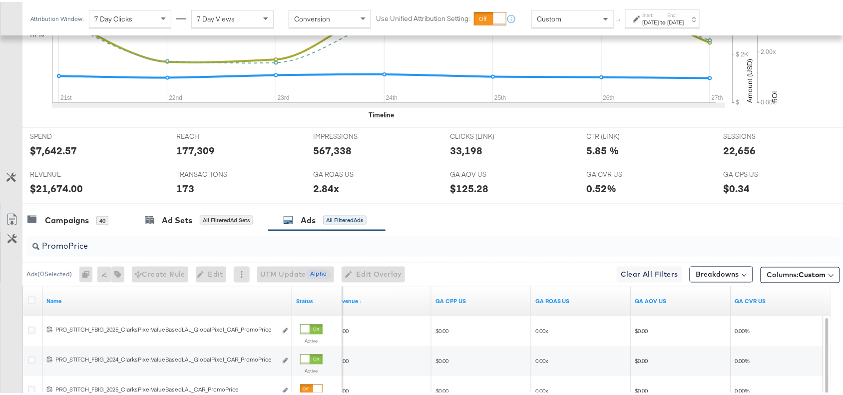
click at [102, 244] on input "PromoPrice" at bounding box center [402, 240] width 727 height 19
click at [70, 224] on div "Campaigns" at bounding box center [67, 218] width 44 height 11
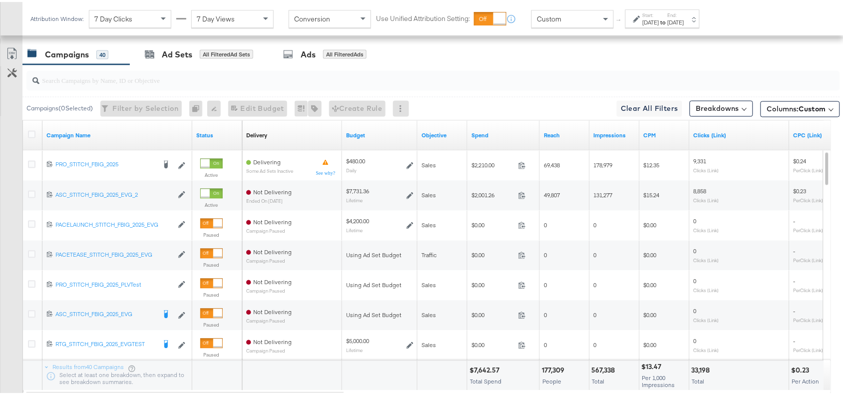
scroll to position [497, 0]
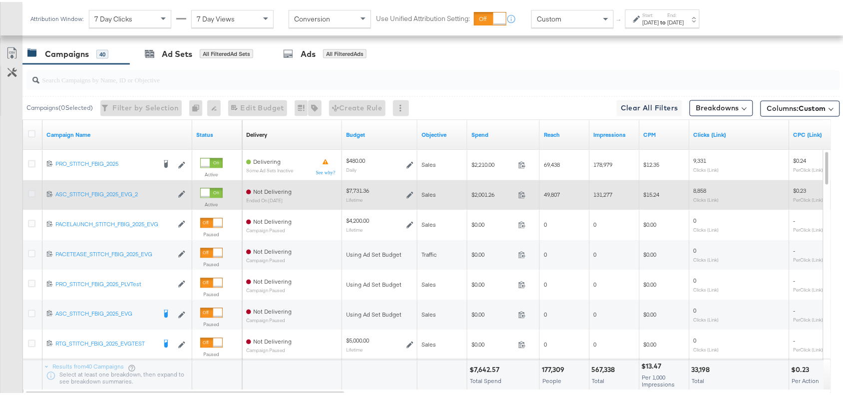
click at [31, 192] on icon at bounding box center [31, 191] width 7 height 7
click at [0, 0] on input "checkbox" at bounding box center [0, 0] width 0 height 0
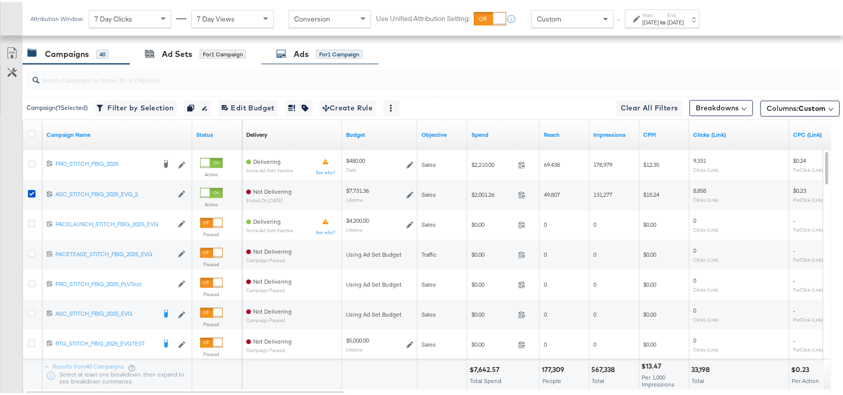
click at [293, 52] on div "Ads for 1 Campaign" at bounding box center [319, 51] width 86 height 11
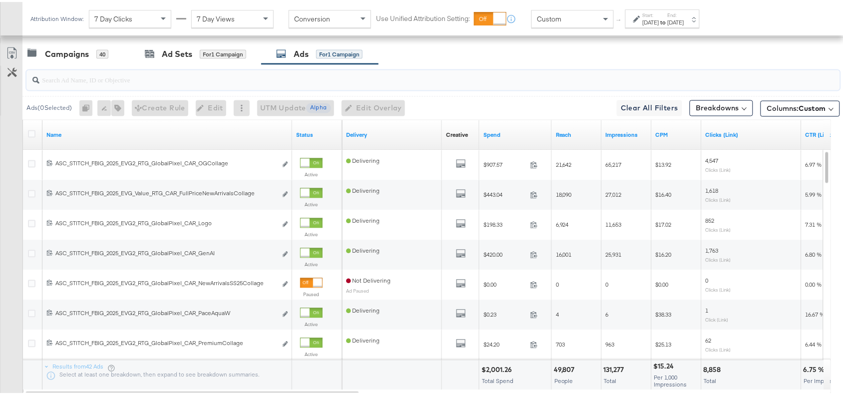
click at [62, 83] on input "search" at bounding box center [402, 73] width 727 height 19
paste input "GenAI"
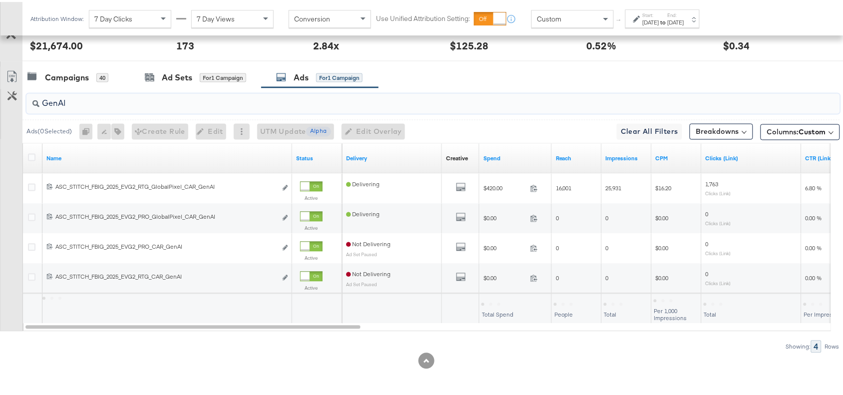
scroll to position [475, 0]
click at [530, 68] on div "Campaigns 40 Ad Sets for 1 Campaign Ads for 1 Campaign" at bounding box center [437, 75] width 830 height 21
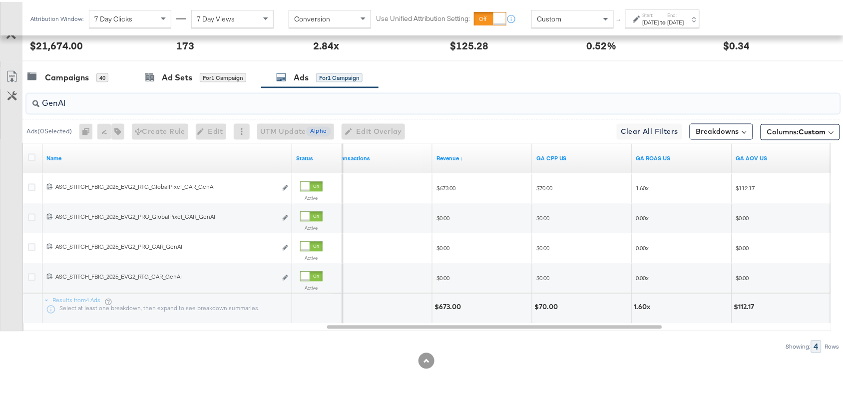
click at [79, 103] on input "GenAI" at bounding box center [402, 97] width 727 height 19
paste input "Logo"
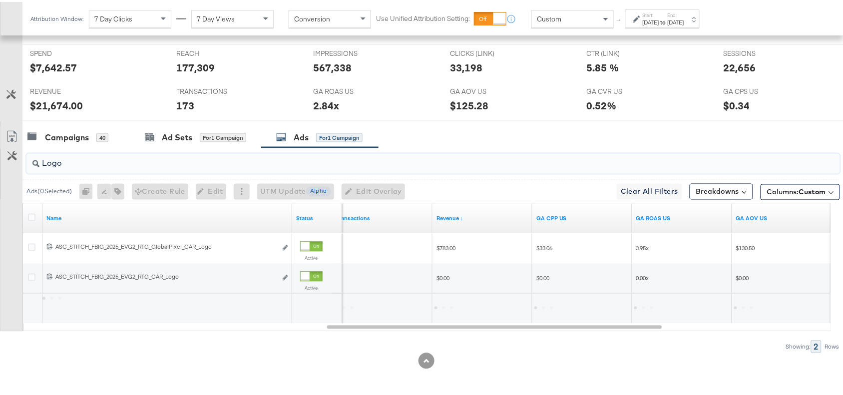
scroll to position [415, 0]
click at [512, 132] on div "Campaigns 40 Ad Sets for 1 Campaign Ads for 1 Campaign" at bounding box center [437, 135] width 830 height 21
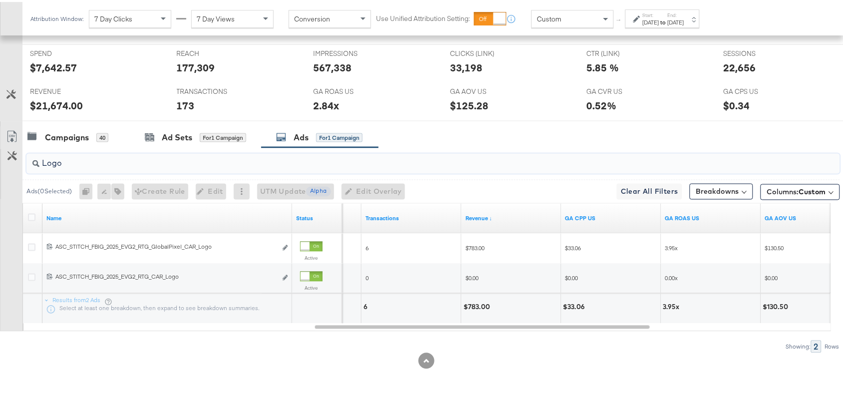
click at [98, 165] on input "Logo" at bounding box center [402, 157] width 727 height 19
paste input "Full Price New Arrivals Collage"
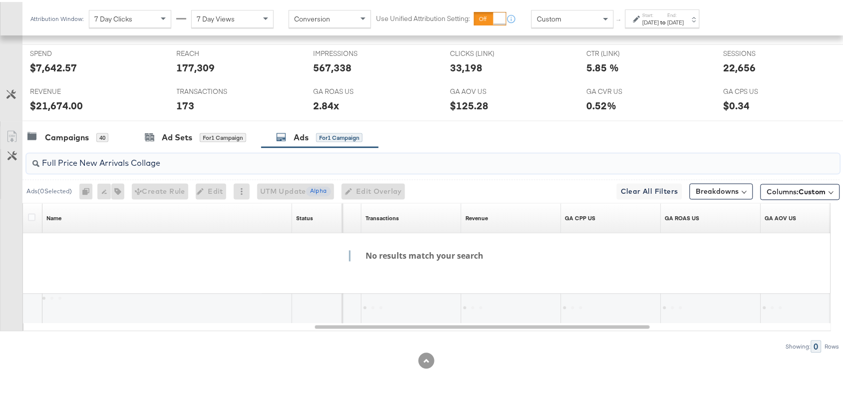
click at [131, 163] on input "Full Price New Arrivals Collage" at bounding box center [402, 157] width 727 height 19
click at [100, 161] on input "Full Price New ArrivalsCollage" at bounding box center [402, 157] width 727 height 19
click at [80, 161] on input "Full Price NewArrivalsCollage" at bounding box center [402, 157] width 727 height 19
click at [60, 162] on input "Full PriceNewArrivalsCollage" at bounding box center [402, 157] width 727 height 19
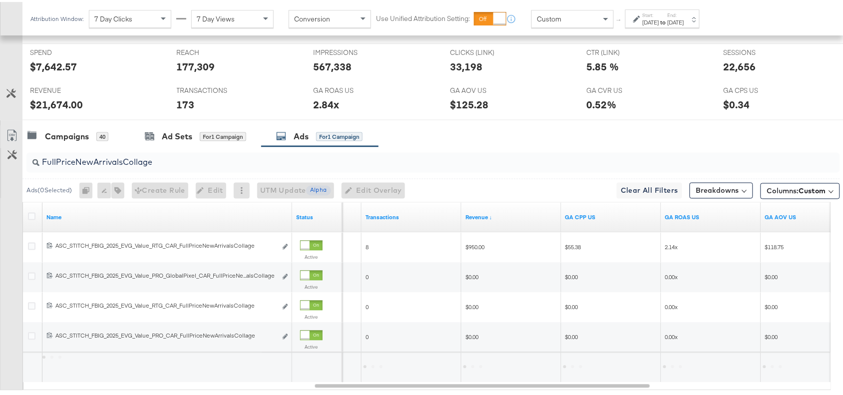
click at [562, 127] on div "Campaigns 40 Ad Sets for 1 Campaign Ads for 1 Campaign" at bounding box center [437, 134] width 830 height 21
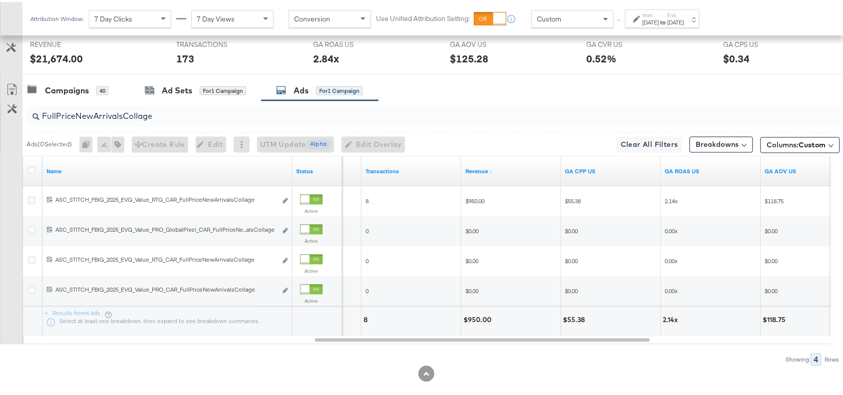
scroll to position [475, 0]
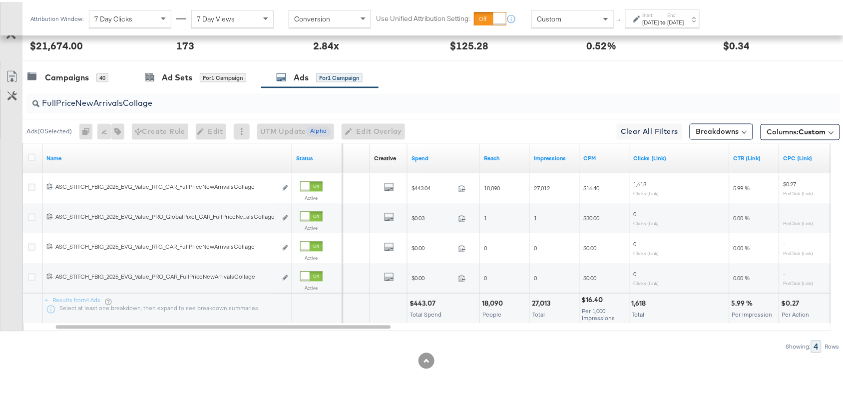
click at [522, 368] on div "KPIs Performance & KPIs Customize KPIs ✔ Clicks (Link) ✔ Transactions ✔ CTR (Li…" at bounding box center [426, 71] width 852 height 648
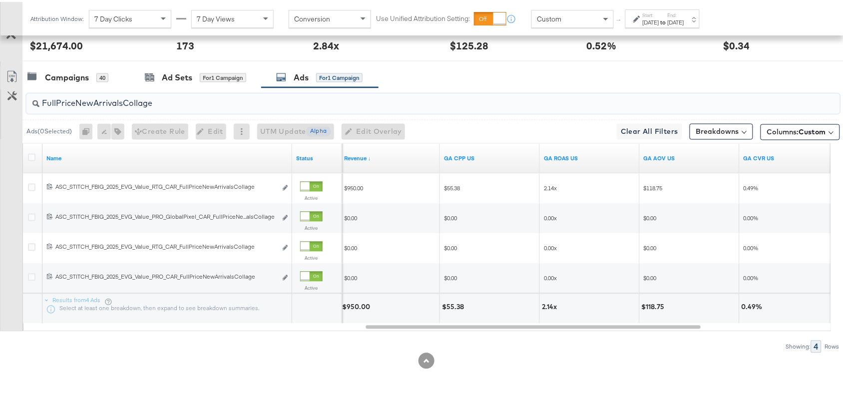
click at [162, 102] on input "FullPriceNewArrivalsCollage" at bounding box center [402, 97] width 727 height 19
paste input "OG"
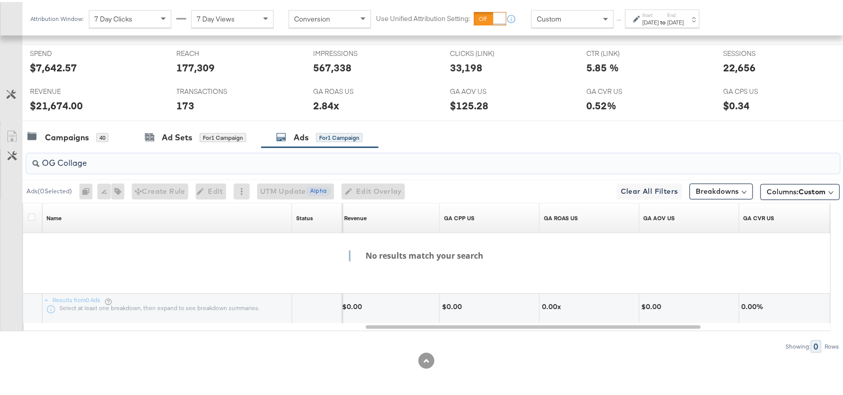
click at [60, 163] on input "OG Collage" at bounding box center [402, 157] width 727 height 19
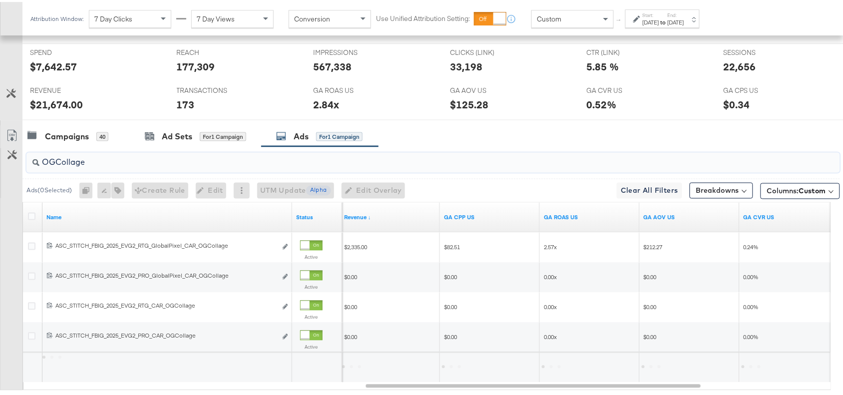
scroll to position [475, 0]
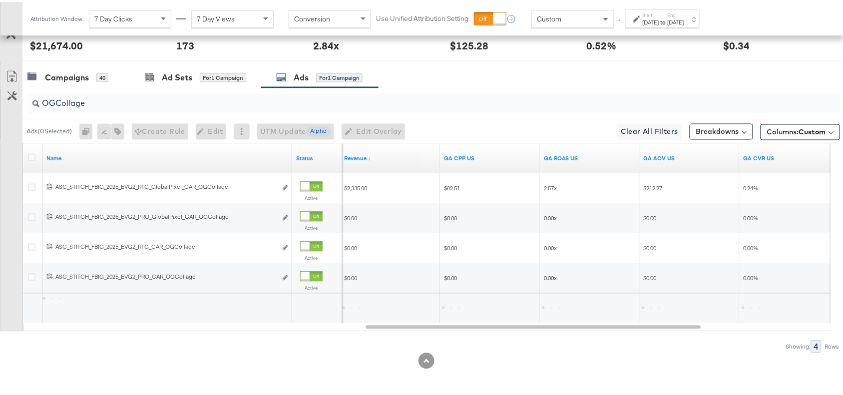
click at [554, 61] on div at bounding box center [426, 63] width 852 height 8
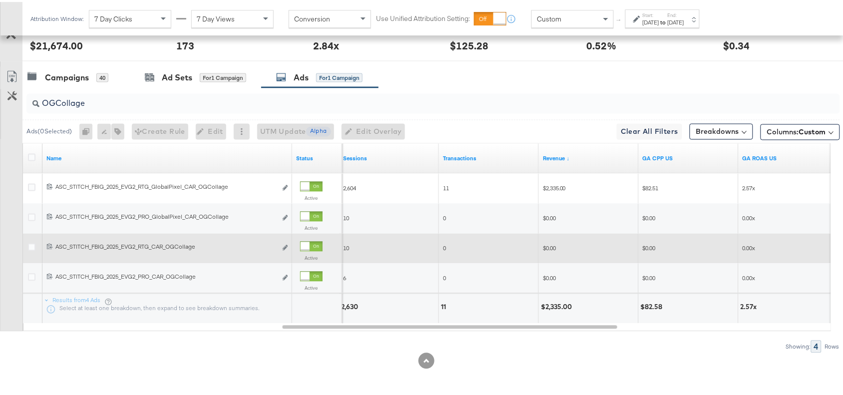
scroll to position [474, 0]
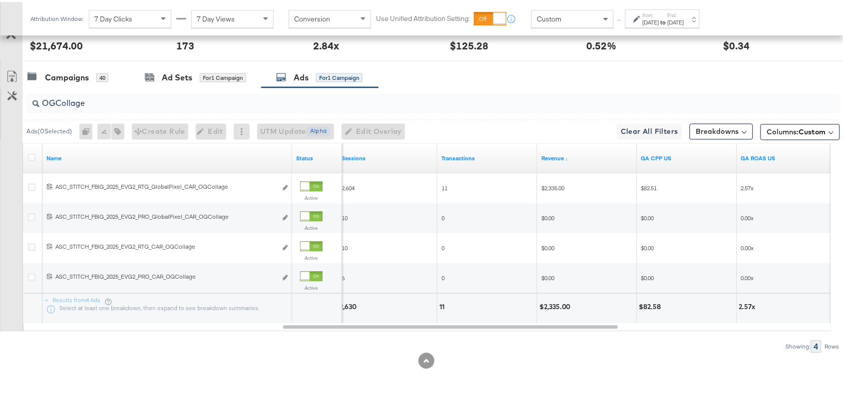
click at [108, 103] on input "OGCollage" at bounding box center [402, 97] width 727 height 19
paste input "Premium"
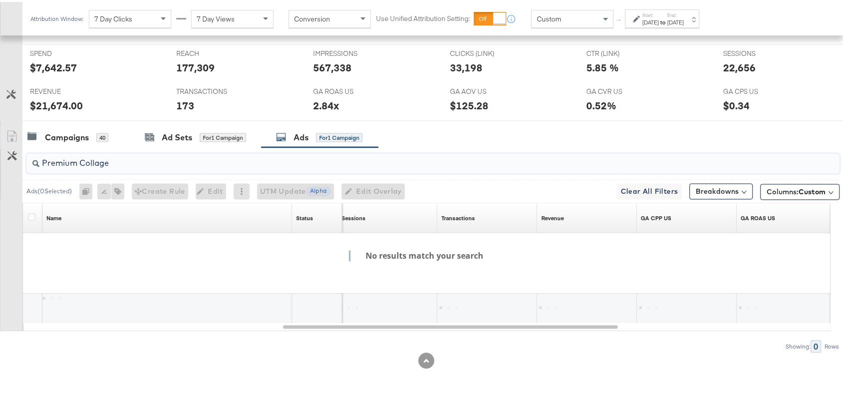
scroll to position [415, 0]
click at [80, 158] on input "Premium Collage" at bounding box center [402, 157] width 727 height 19
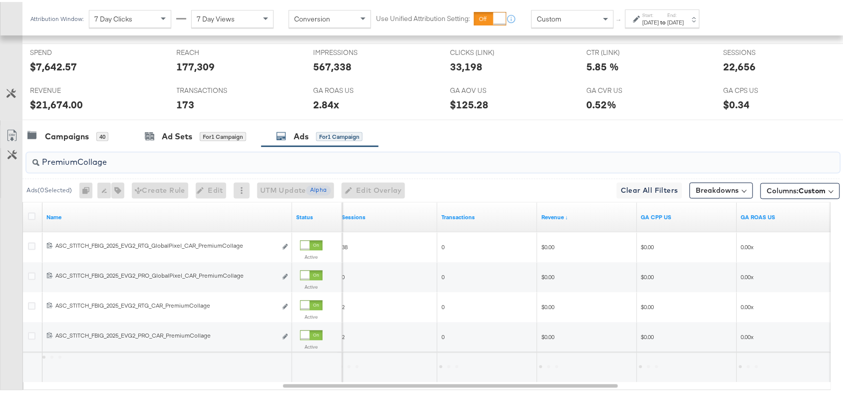
scroll to position [474, 0]
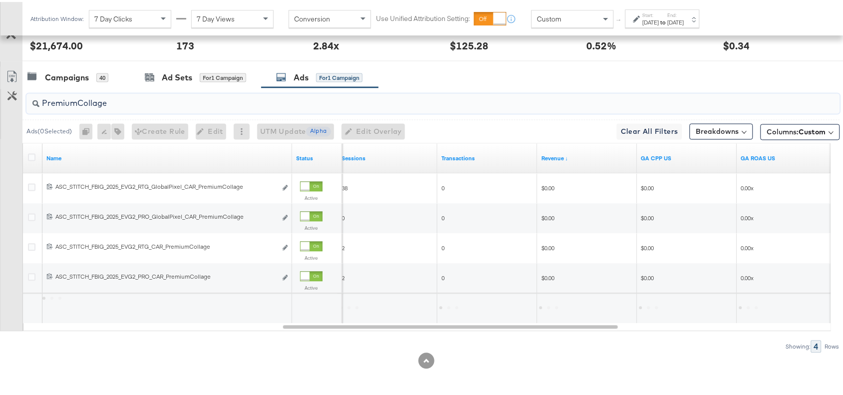
type input "PremiumCollage"
click at [577, 78] on div "Campaigns 40 Ad Sets for 1 Campaign Ads for 1 Campaign" at bounding box center [437, 75] width 830 height 21
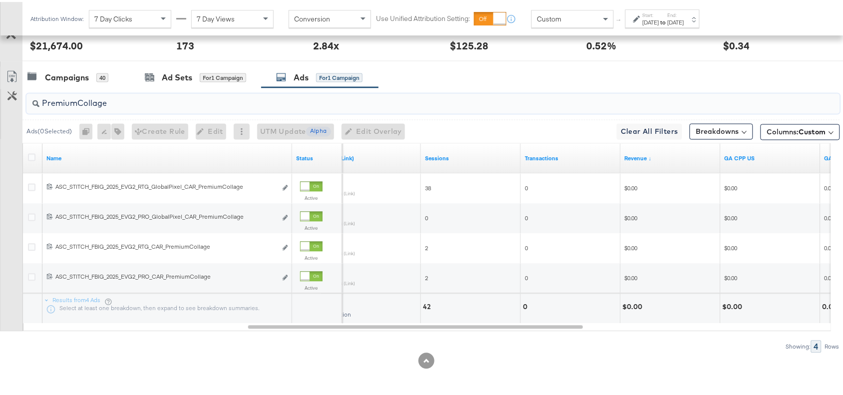
click input "PremiumCollage"
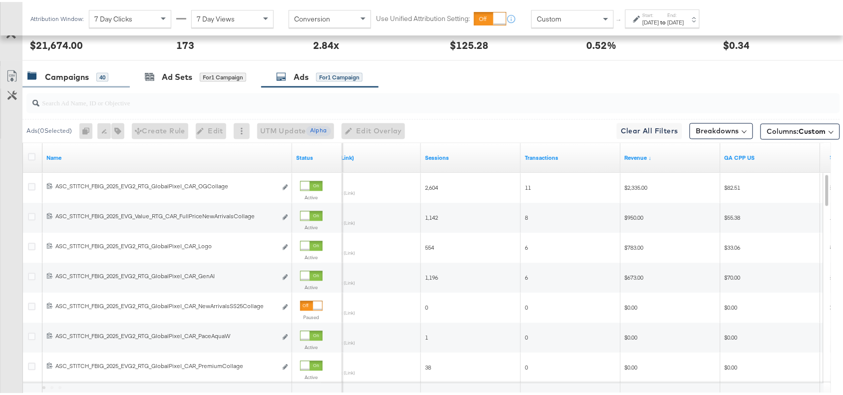
click div "Campaigns"
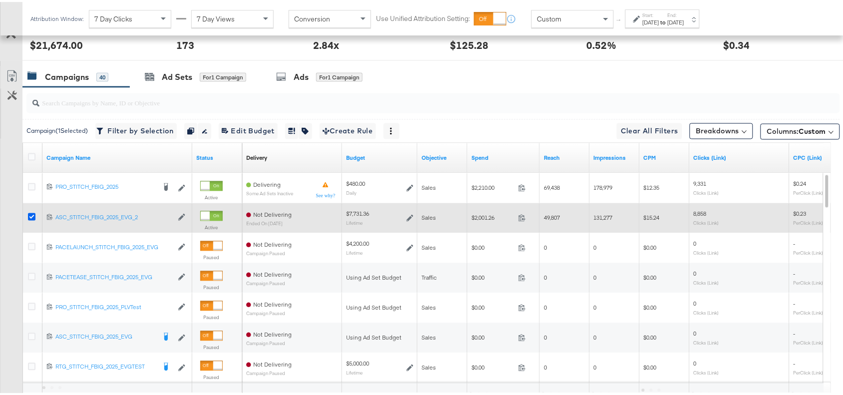
click icon
click input "checkbox"
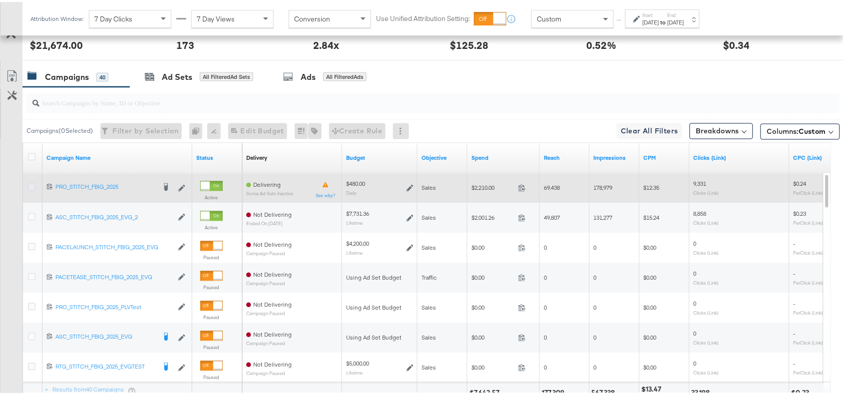
click icon
click input "checkbox"
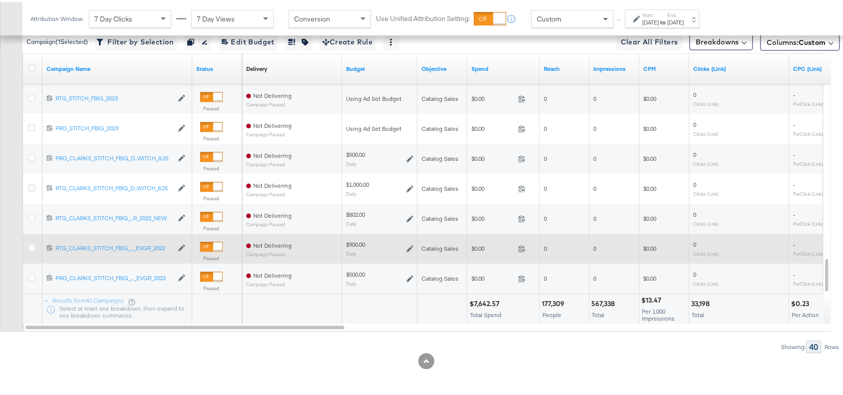
scroll to position [449, 0]
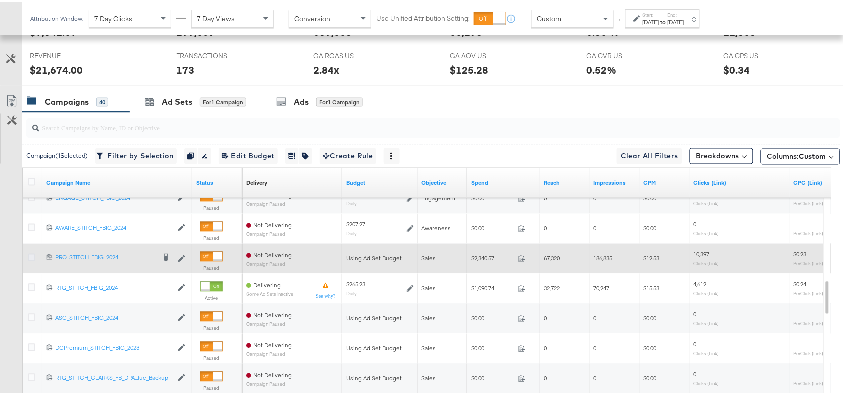
click icon
click input "checkbox"
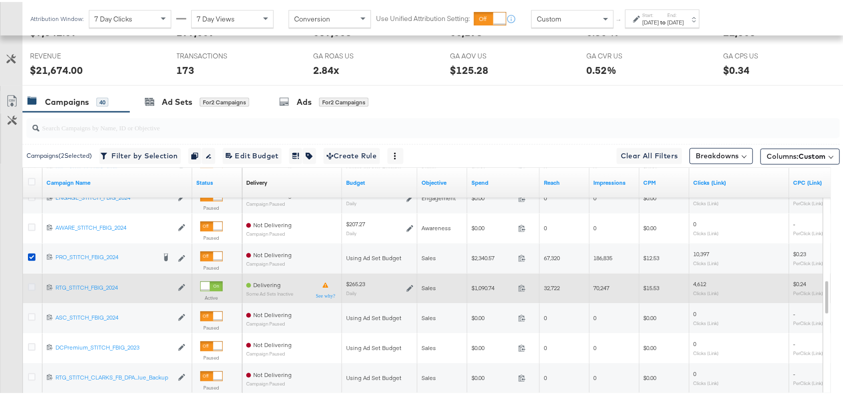
click icon
click input "checkbox"
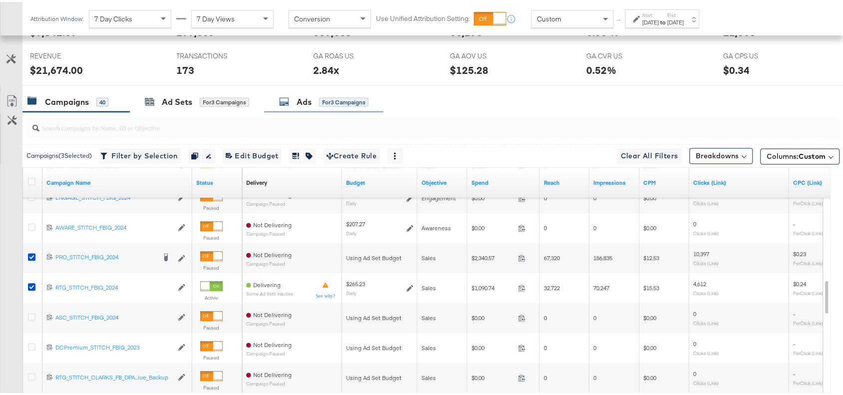
click div "Ads"
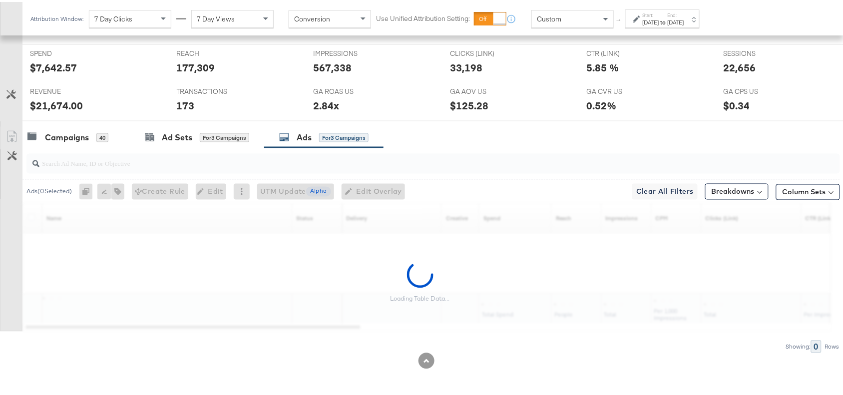
scroll to position [415, 0]
click div "Campaigns 40 Ad Sets for 3 Campaigns Ads for 3 Campaigns"
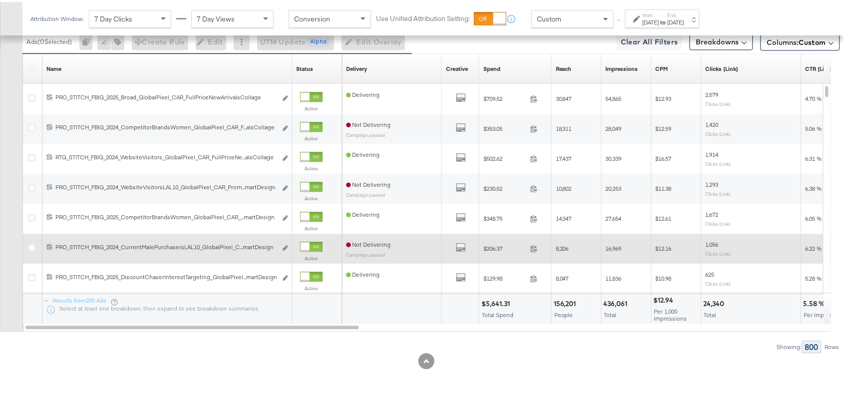
scroll to position [467, 0]
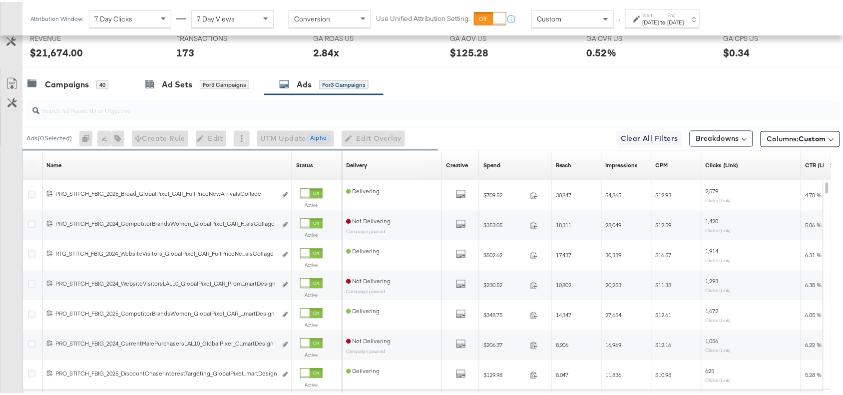
click input "search"
paste input "New Arrivals Collage SS25"
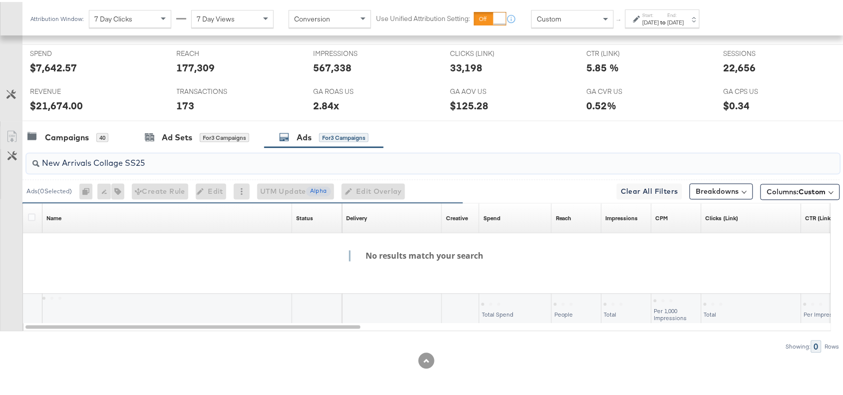
scroll to position [415, 0]
click input "New Arrivals Collage SS25"
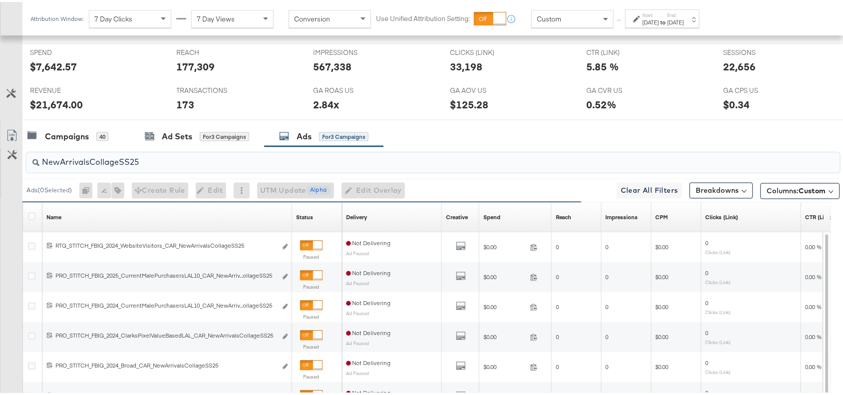
scroll to position [467, 0]
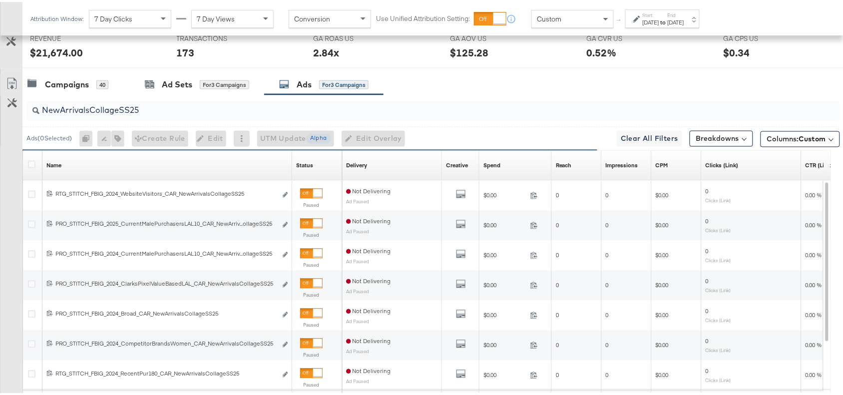
click div "Campaigns 40 Ad Sets for 3 Campaigns Ads for 3 Campaigns"
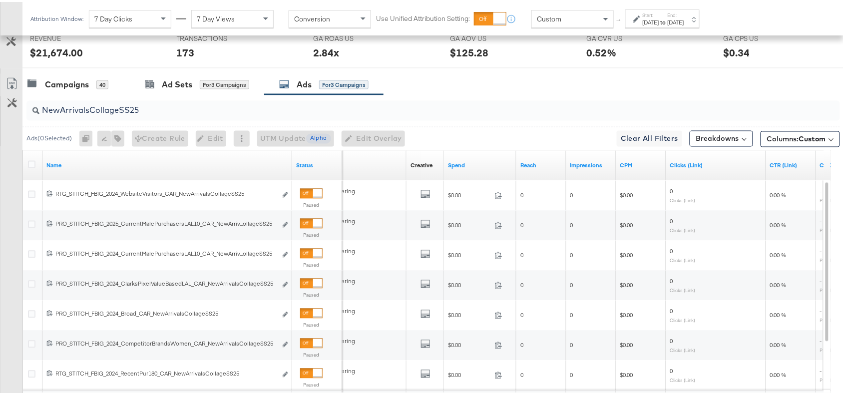
click input "NewArrivalsCollageSS25"
paste input "Solevana Colours"
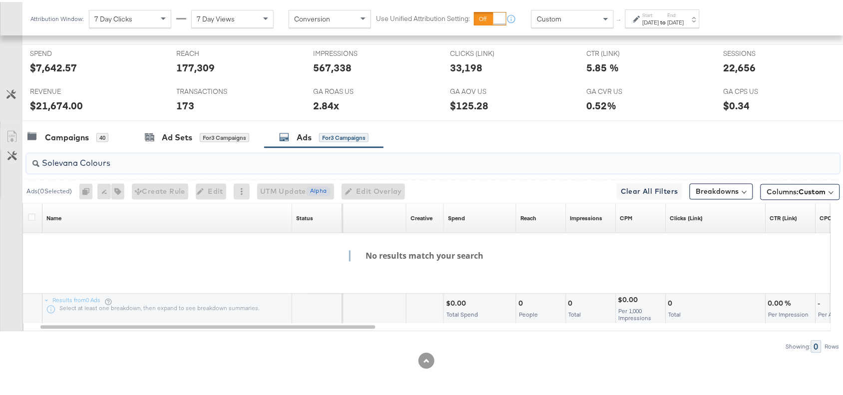
click input "Solevana Colours"
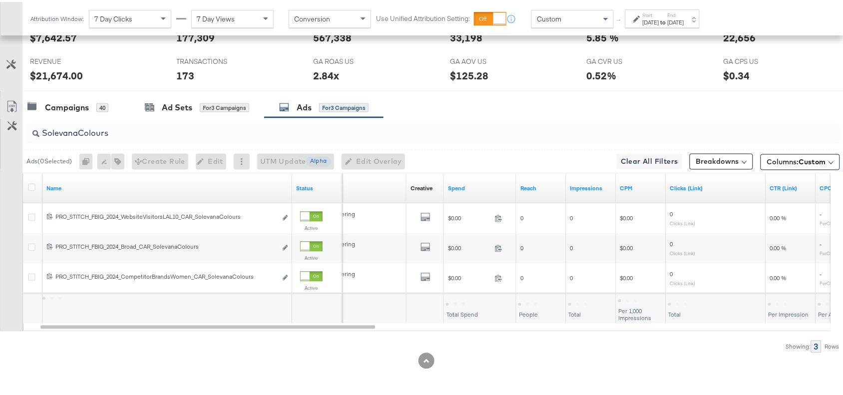
click div "Campaigns 40 Ad Sets for 3 Campaigns Ads for 3 Campaigns"
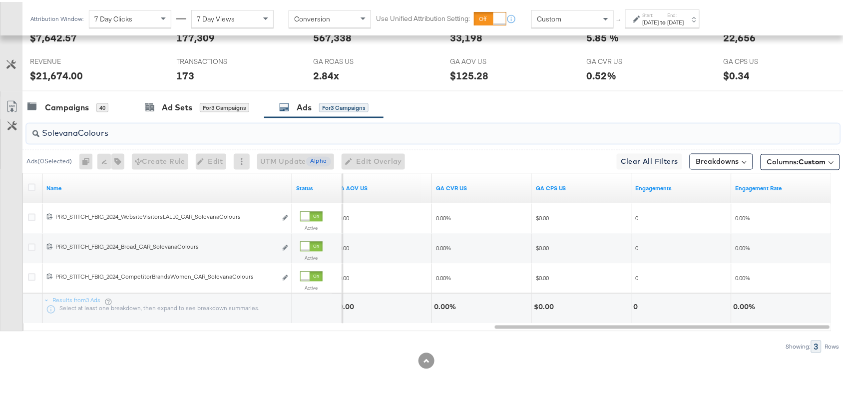
click input "SolevanaColours"
paste input "Premium Collage"
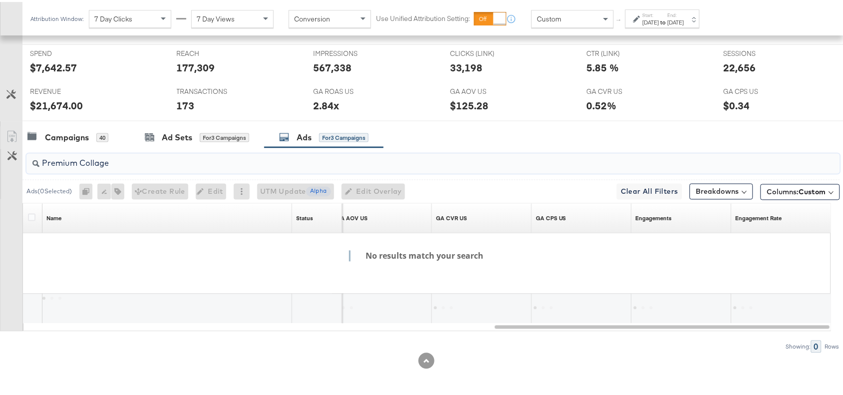
scroll to position [415, 0]
click input "Premium Collage"
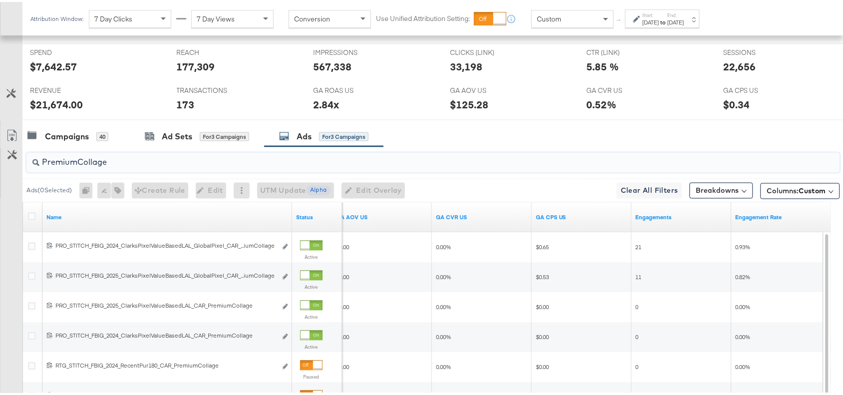
scroll to position [445, 0]
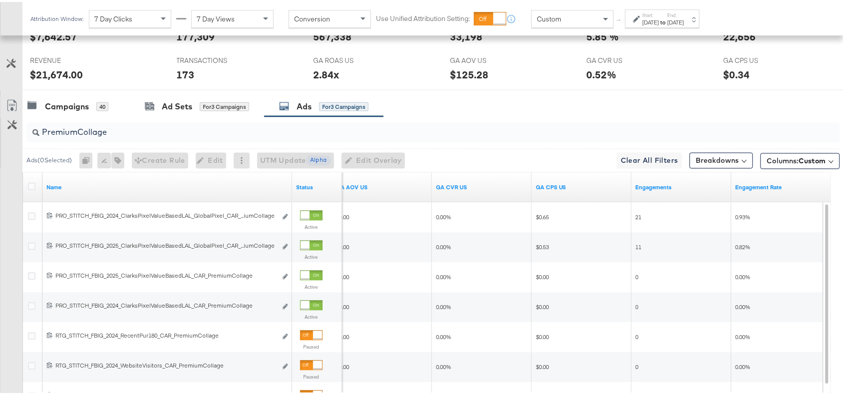
click div "Campaigns 40 Ad Sets for 3 Campaigns Ads for 3 Campaigns"
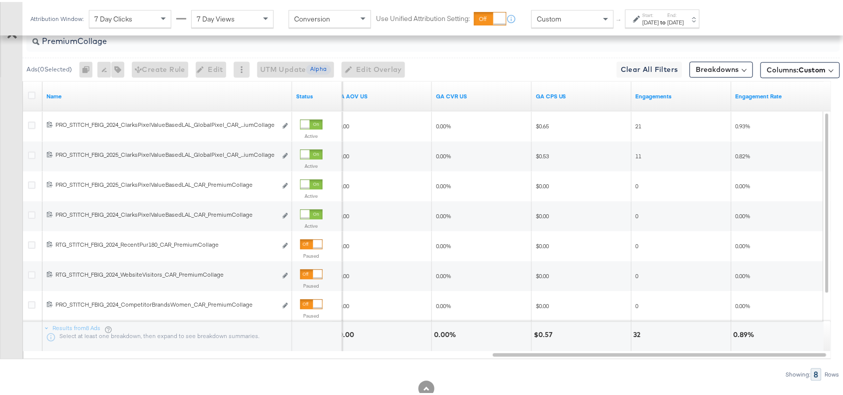
scroll to position [562, 0]
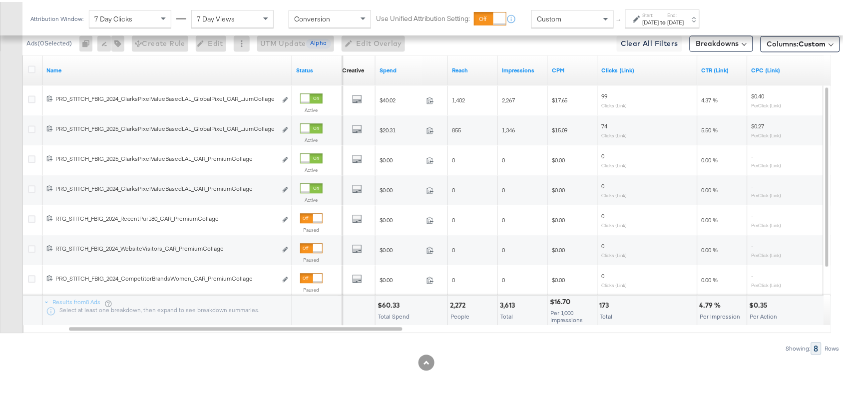
click div "Showing: 8 Rows"
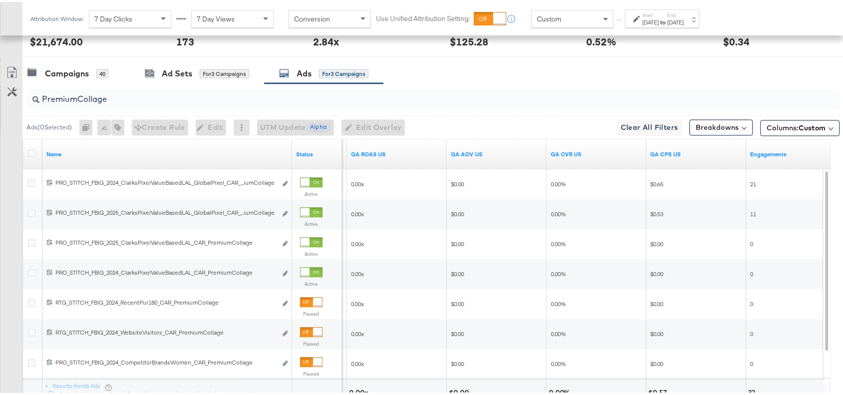
scroll to position [465, 0]
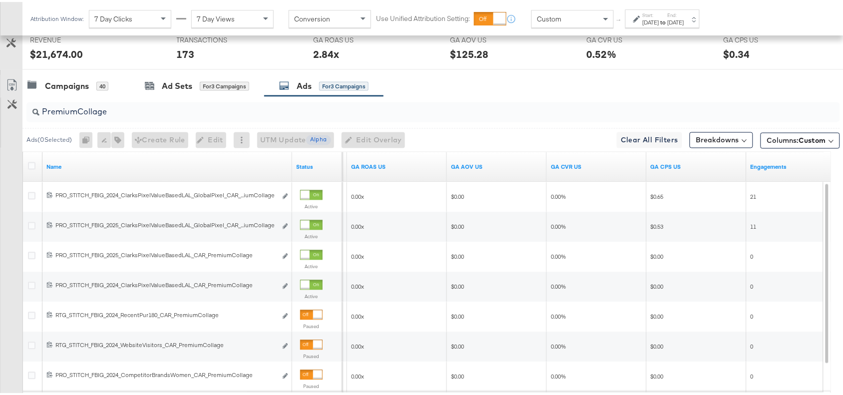
click input "PremiumCollage"
paste input "Full Price New Arrivals"
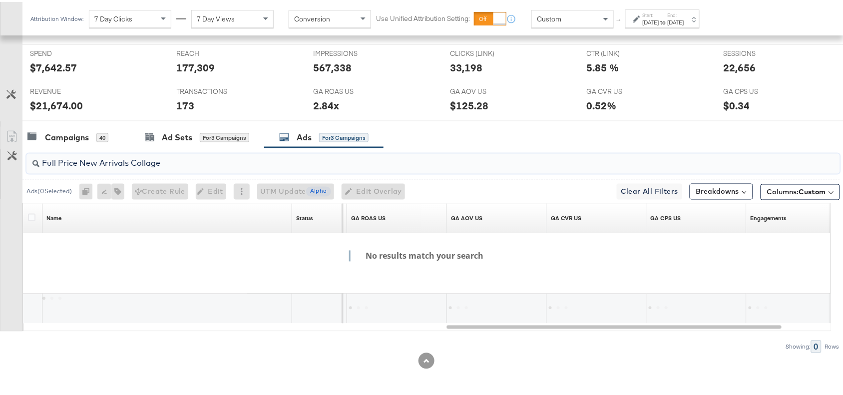
scroll to position [415, 0]
click input "Full Price New Arrivals Collage"
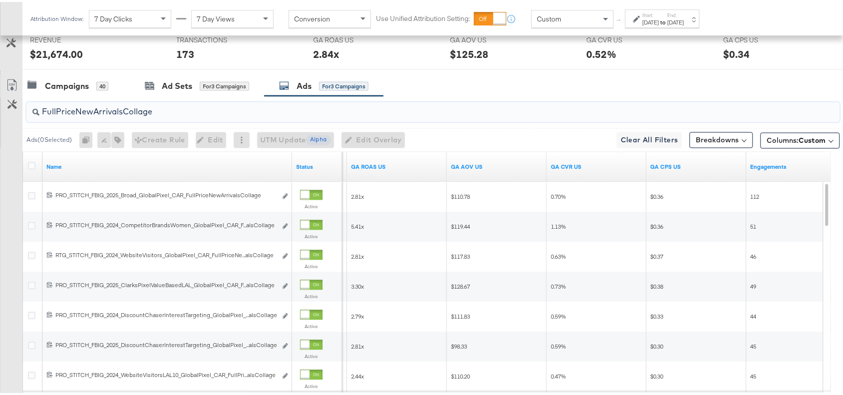
type input "FullPriceNewArrivalsCollage"
click div "Campaigns 40 Ad Sets for 3 Campaigns Ads for 3 Campaigns"
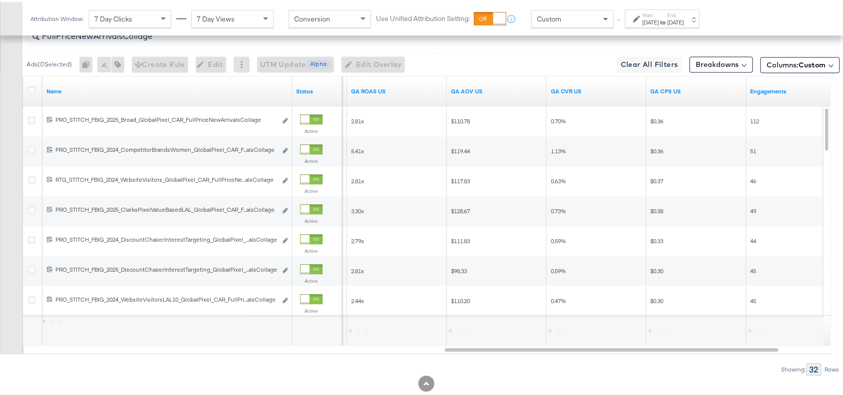
scroll to position [543, 0]
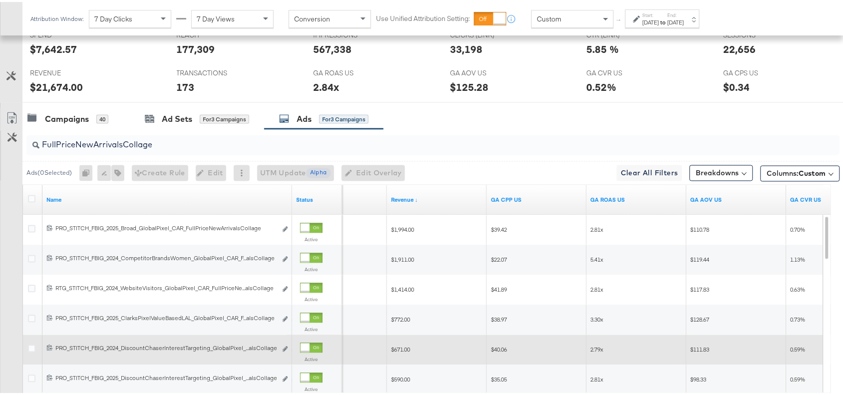
scroll to position [418, 0]
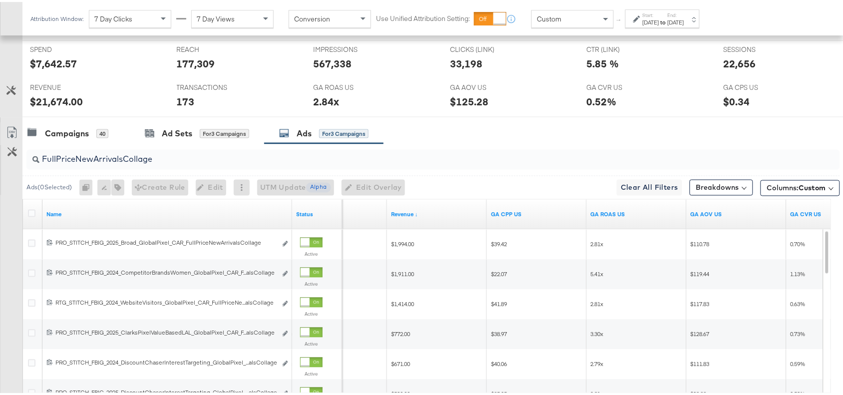
click at [170, 158] on input "FullPriceNewArrivalsCollage" at bounding box center [402, 153] width 727 height 19
paste input "Essentials"
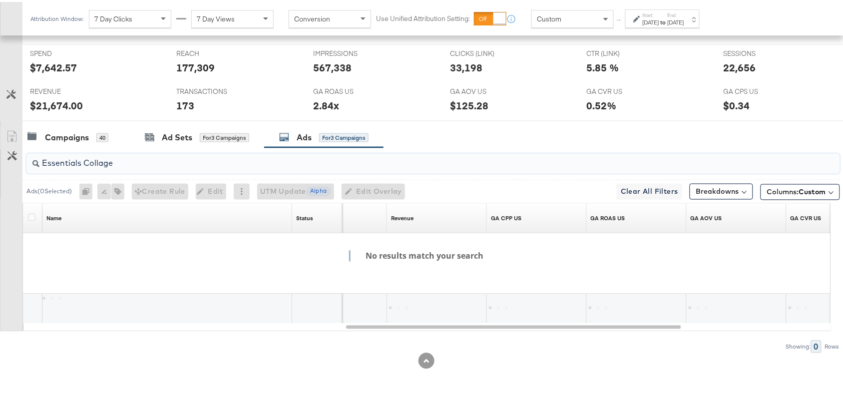
scroll to position [415, 0]
click at [82, 165] on input "Essentials Collage" at bounding box center [402, 157] width 727 height 19
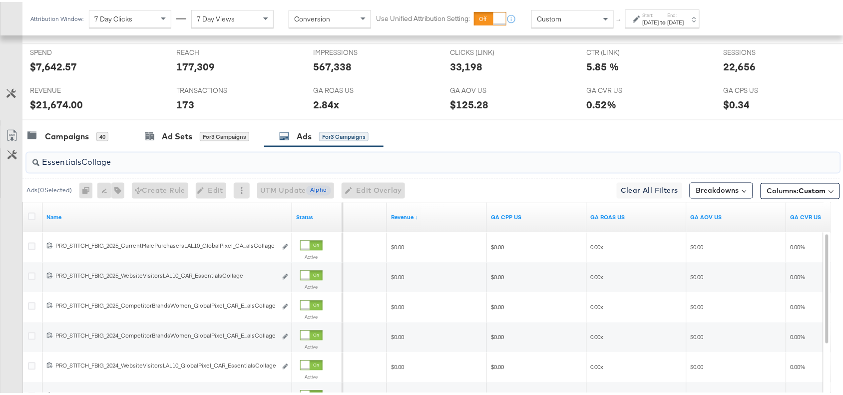
scroll to position [418, 0]
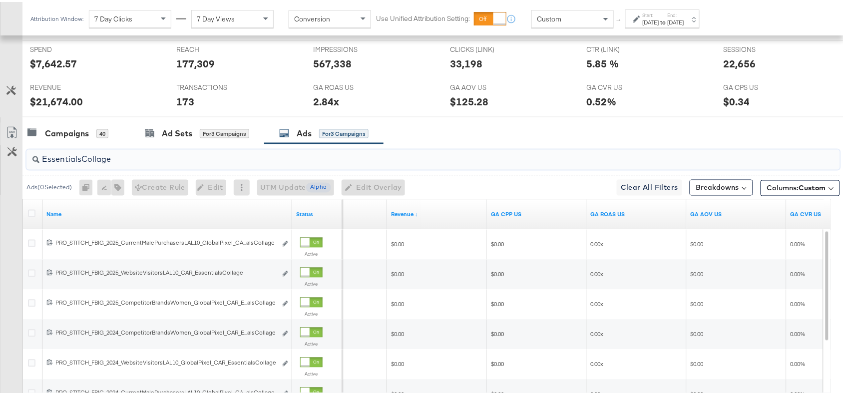
type input "EssentialsCollage"
click at [584, 126] on div "Campaigns 40 Ad Sets for 3 Campaigns Ads for 3 Campaigns" at bounding box center [437, 131] width 830 height 21
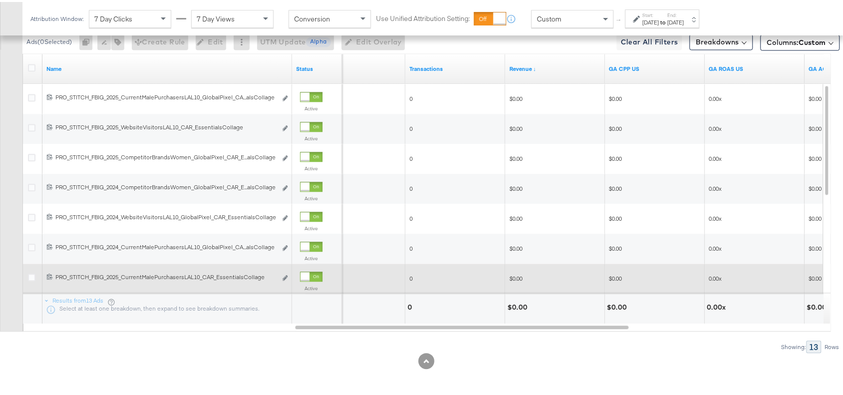
scroll to position [564, 0]
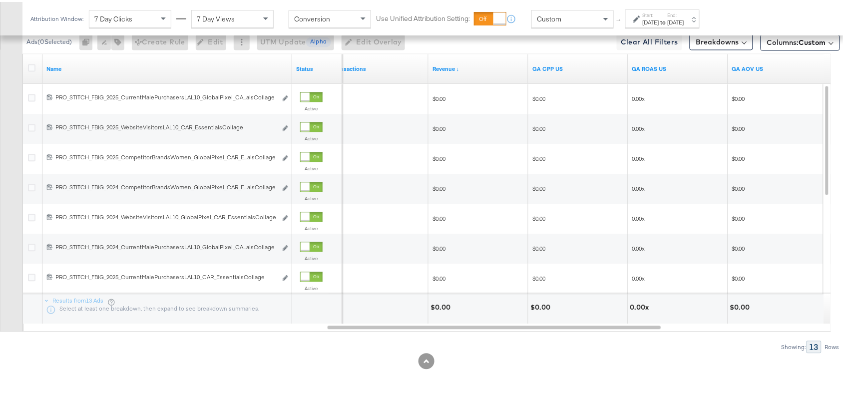
click at [637, 304] on div "0.00x" at bounding box center [641, 305] width 22 height 9
copy div "0.00"
click at [670, 337] on div "EssentialsCollage Ads ( 0 Selected) 0 Rename 0 ads Tags for 0 campaigns Create …" at bounding box center [420, 173] width 840 height 355
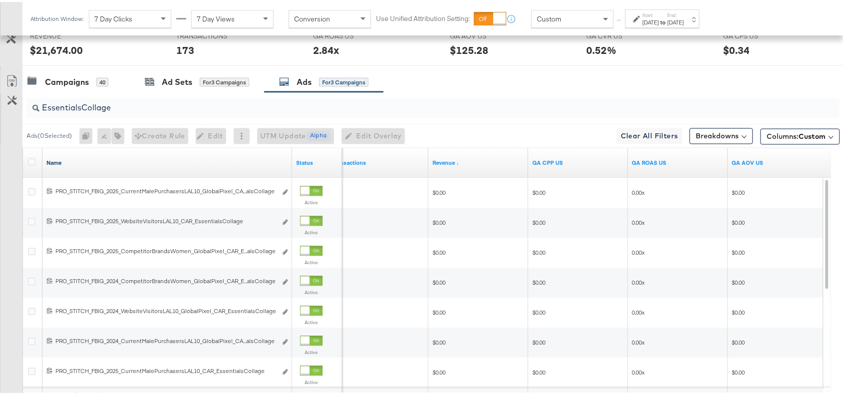
scroll to position [467, 0]
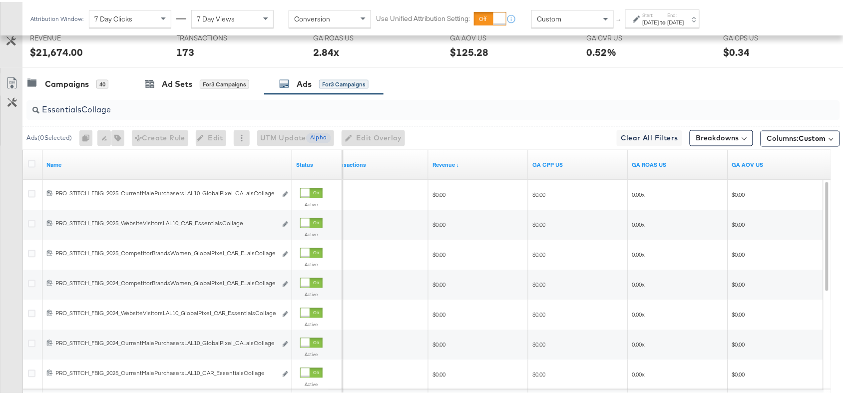
click at [128, 115] on div "EssentialsCollage" at bounding box center [432, 108] width 813 height 20
drag, startPoint x: 128, startPoint y: 115, endPoint x: 158, endPoint y: 98, distance: 34.7
click at [158, 98] on div "EssentialsCollage" at bounding box center [432, 108] width 813 height 20
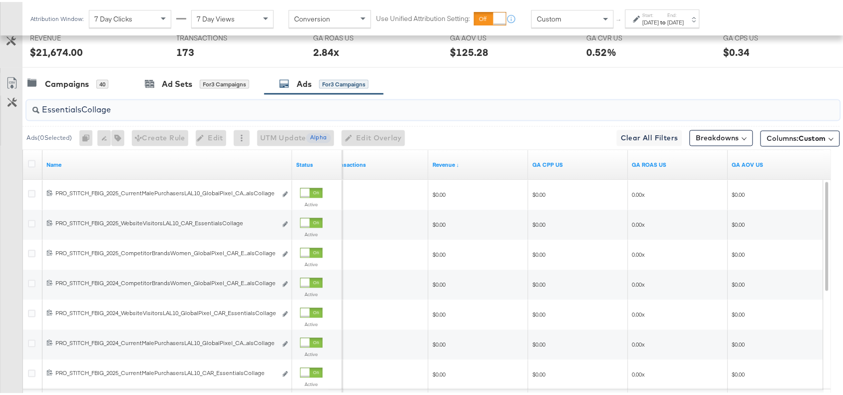
click at [158, 98] on input "EssentialsCollage" at bounding box center [402, 103] width 727 height 19
type input "pace"
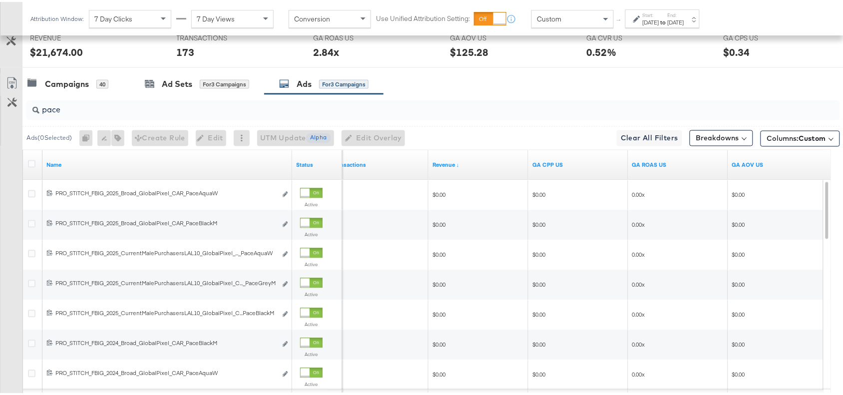
click at [541, 91] on div "Campaigns 40 Ad Sets for 3 Campaigns Ads for 3 Campaigns" at bounding box center [437, 81] width 830 height 21
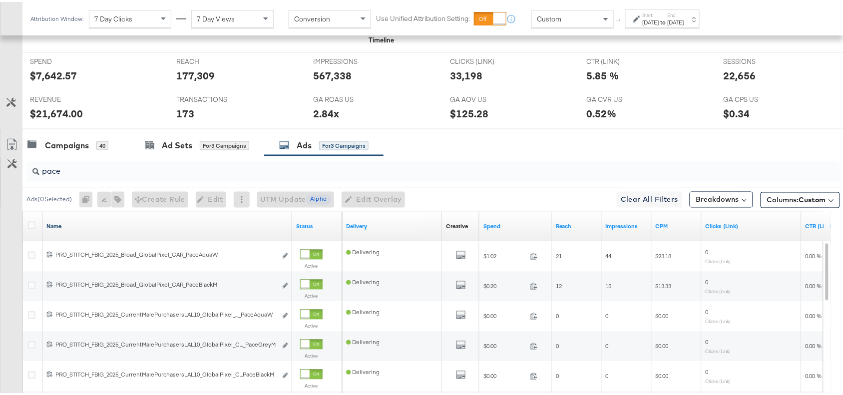
scroll to position [405, 0]
click at [93, 172] on input "pace" at bounding box center [402, 165] width 727 height 19
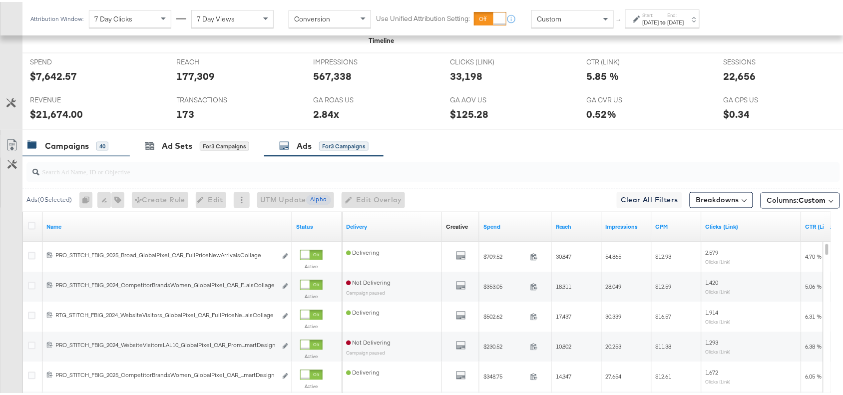
click at [76, 147] on div "Campaigns" at bounding box center [67, 143] width 44 height 11
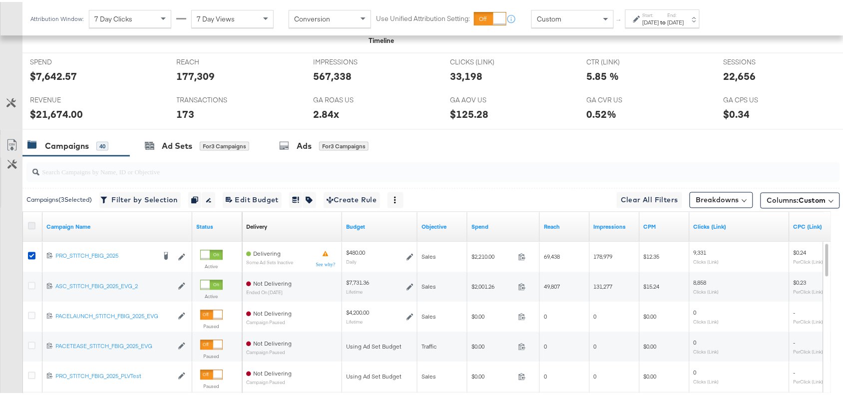
click at [29, 227] on icon at bounding box center [31, 223] width 7 height 7
click at [0, 0] on input "checkbox" at bounding box center [0, 0] width 0 height 0
click at [29, 227] on icon at bounding box center [31, 223] width 7 height 7
click at [0, 0] on input "checkbox" at bounding box center [0, 0] width 0 height 0
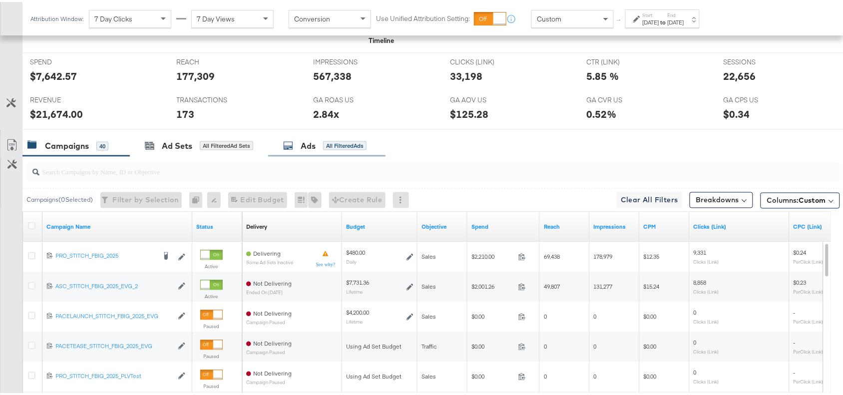
click at [307, 151] on div "Ads All Filtered Ads" at bounding box center [326, 143] width 117 height 21
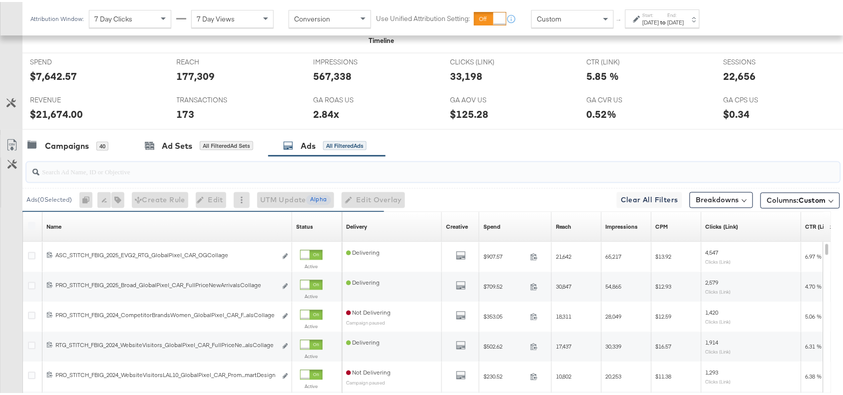
click at [80, 173] on input "search" at bounding box center [402, 165] width 727 height 19
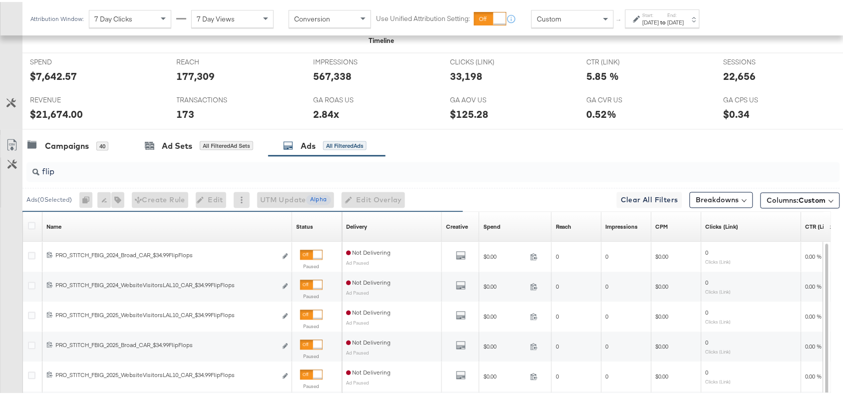
click at [541, 142] on div "Campaigns 40 Ad Sets All Filtered Ad Sets Ads All Filtered Ads" at bounding box center [437, 143] width 830 height 21
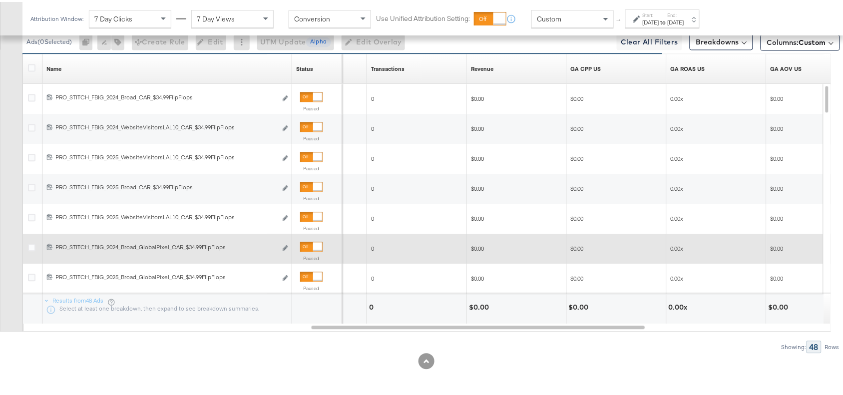
scroll to position [421, 0]
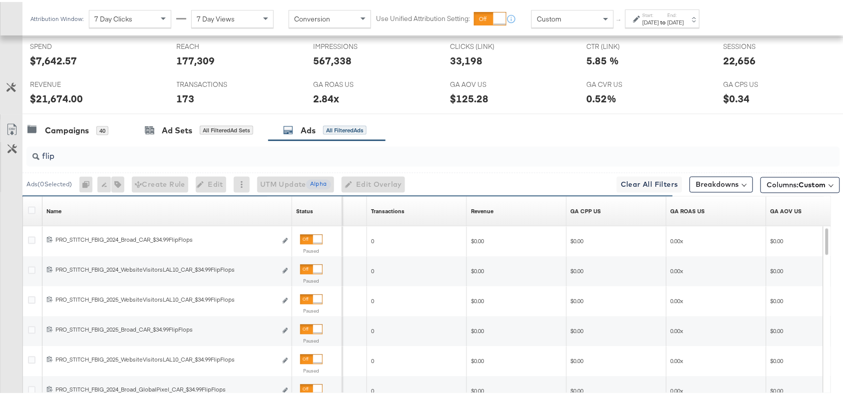
click at [78, 156] on input "flip" at bounding box center [402, 150] width 727 height 19
paste input "Everyday Value"
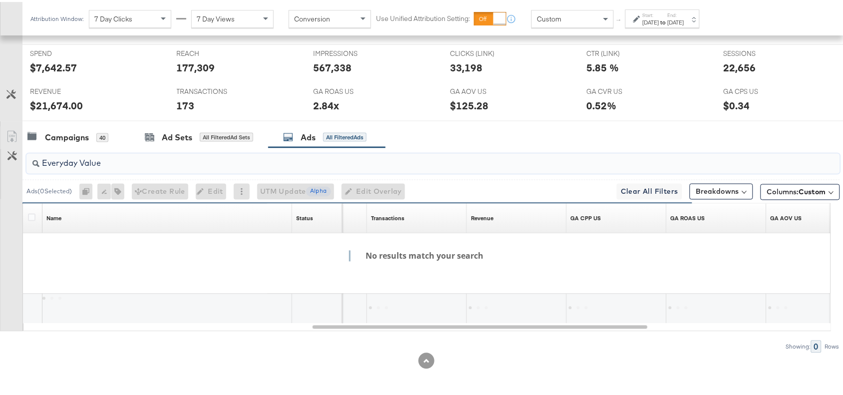
click at [81, 163] on input "Everyday Value" at bounding box center [402, 157] width 727 height 19
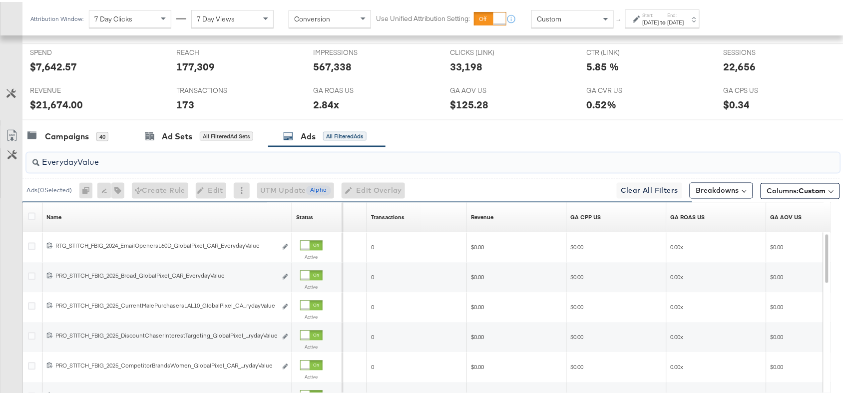
scroll to position [421, 0]
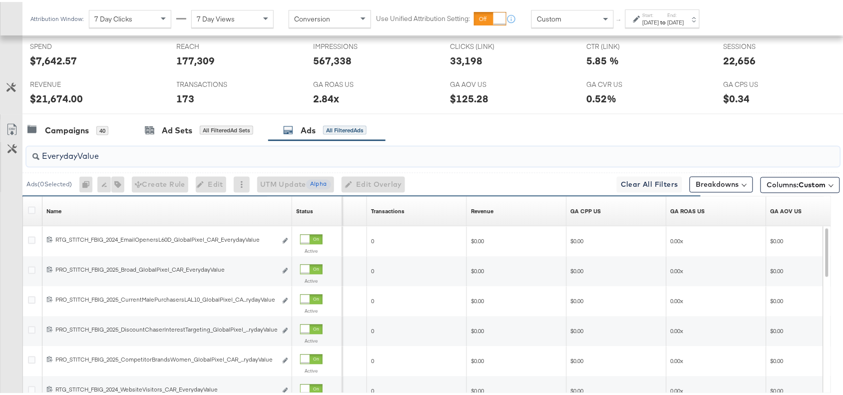
type input "EverydayValue"
click at [571, 130] on div "Campaigns 40 Ad Sets All Filtered Ad Sets Ads All Filtered Ads" at bounding box center [437, 128] width 830 height 21
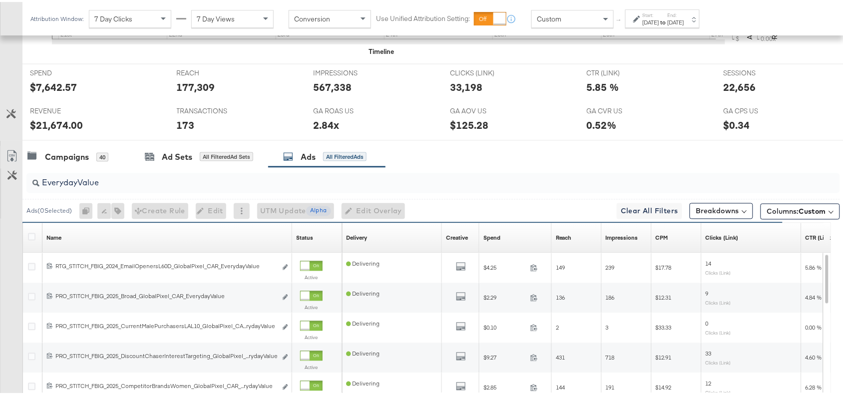
scroll to position [375, 0]
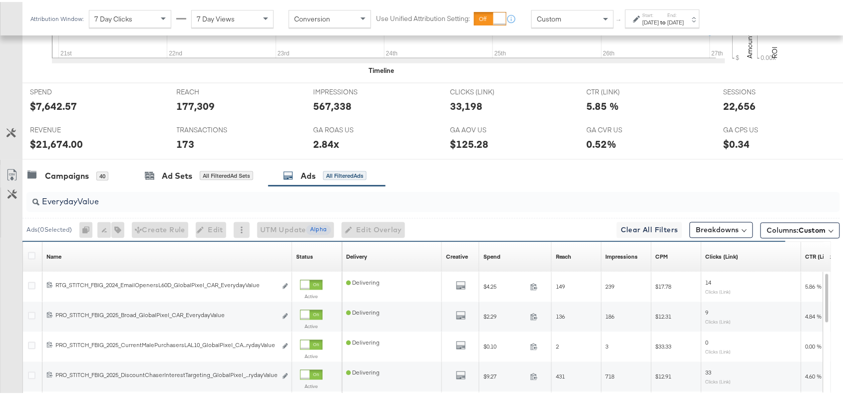
click at [601, 184] on div "Campaigns 40 Ad Sets All Filtered Ad Sets Ads All Filtered Ads" at bounding box center [437, 173] width 830 height 21
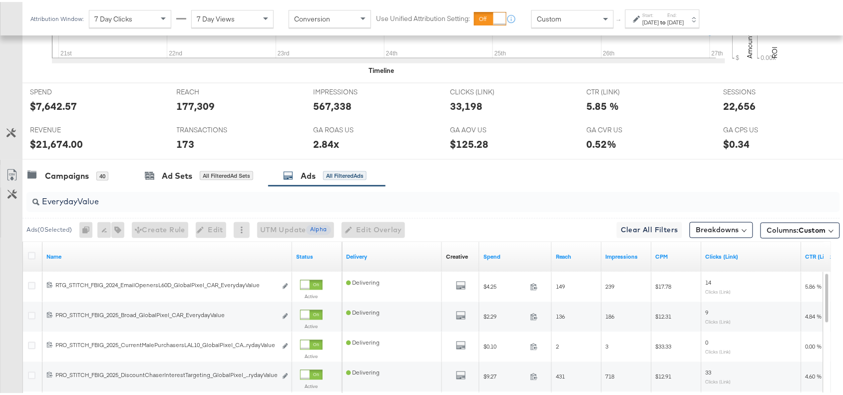
scroll to position [0, 0]
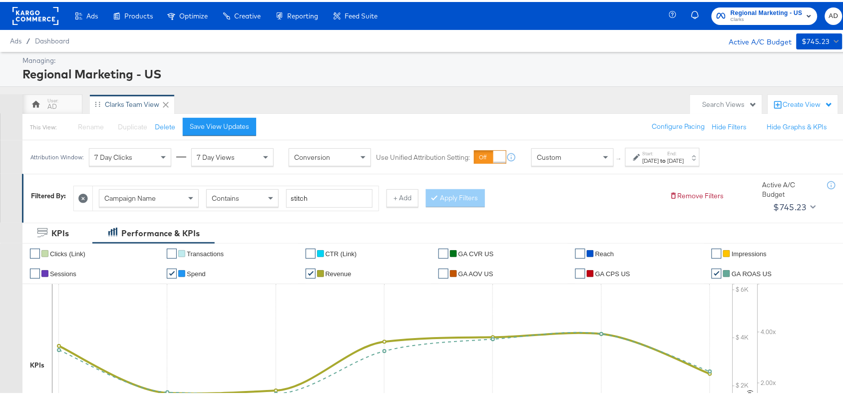
click at [574, 83] on div "Managing: Regional Marketing - US" at bounding box center [426, 67] width 852 height 35
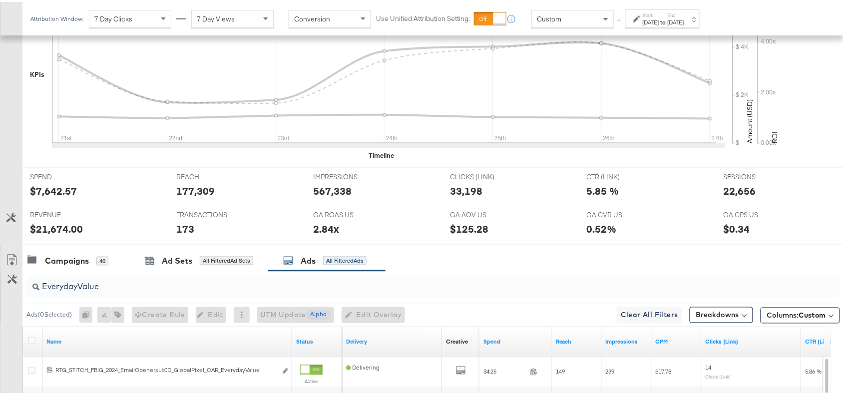
scroll to position [296, 0]
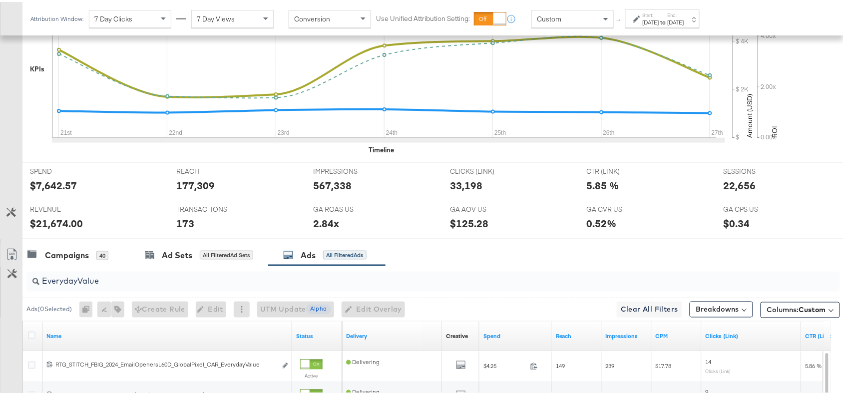
click at [123, 285] on input "EverydayValue" at bounding box center [402, 275] width 727 height 19
click at [492, 235] on div "GA AOV US GA AOV US $125.28" at bounding box center [510, 218] width 137 height 38
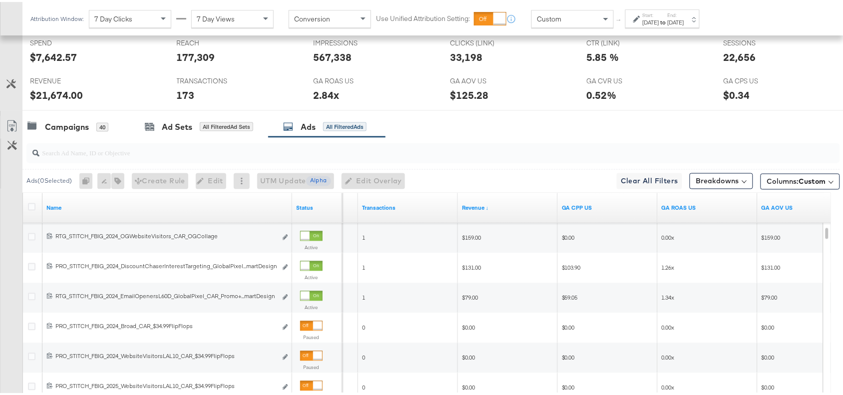
scroll to position [418, 0]
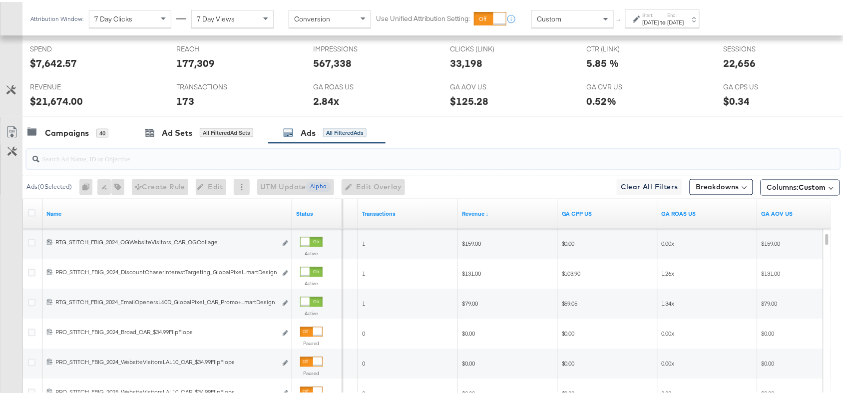
click at [89, 155] on input "search" at bounding box center [402, 152] width 727 height 19
paste input "Promo Collage"
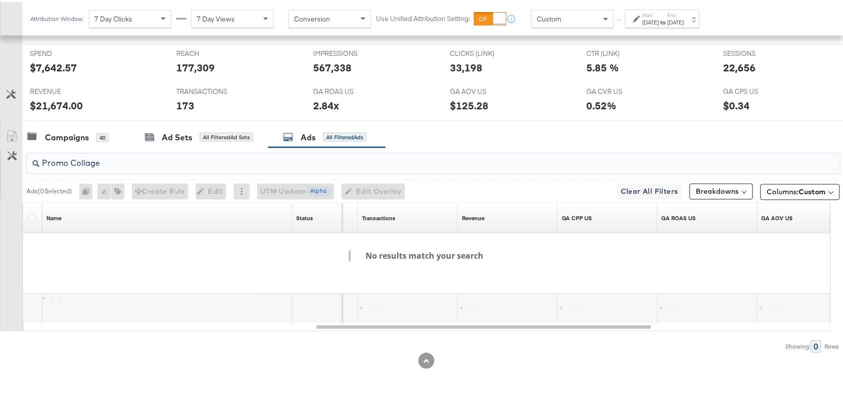
scroll to position [415, 0]
click at [72, 163] on input "Promo Collage" at bounding box center [402, 157] width 727 height 19
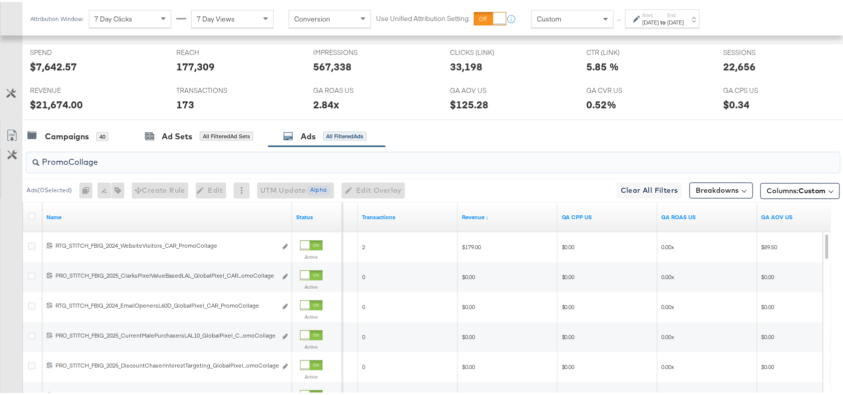
scroll to position [418, 0]
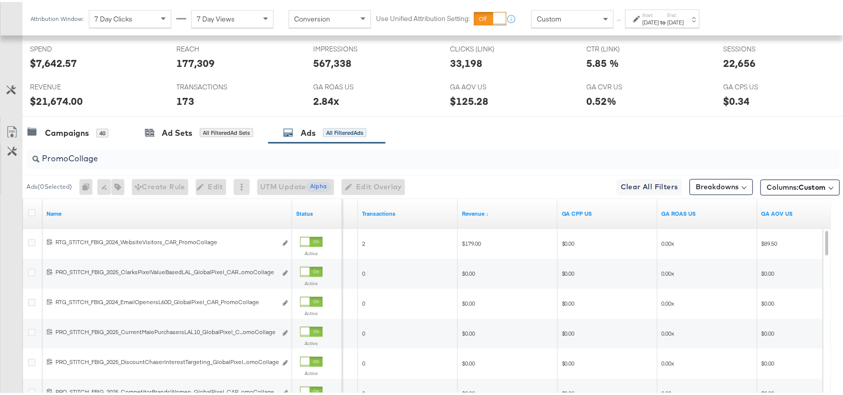
click at [540, 114] on div "GA AOV US GA AOV US $125.28" at bounding box center [510, 95] width 137 height 38
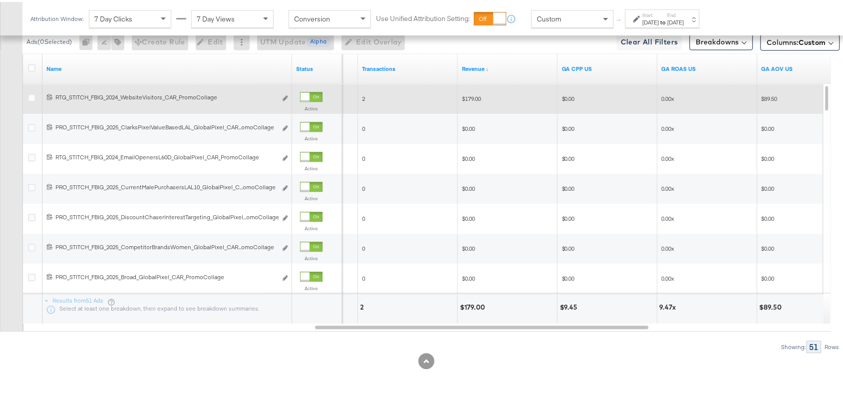
scroll to position [454, 0]
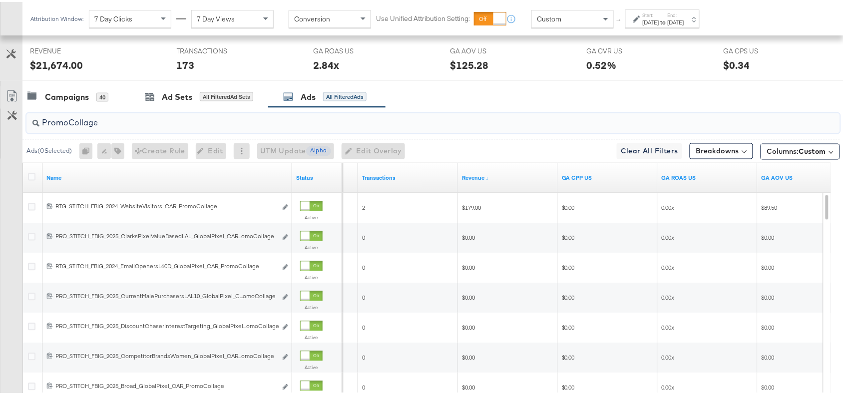
click at [114, 125] on input "PromoCollage" at bounding box center [402, 116] width 727 height 19
paste input "Multi Im"
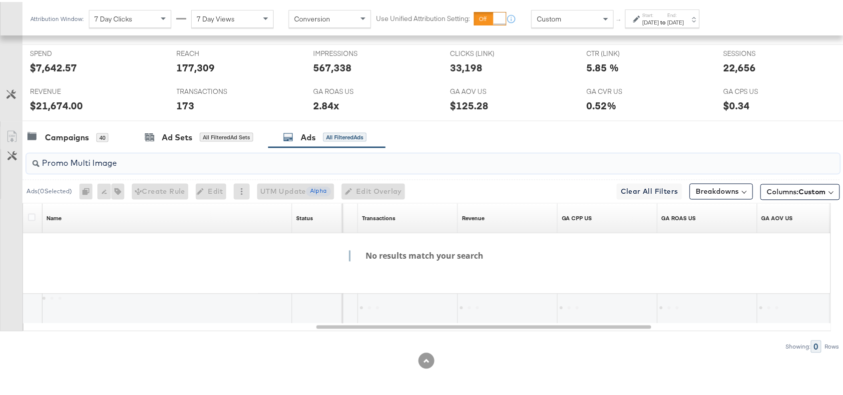
scroll to position [415, 0]
click at [70, 163] on input "Promo Multi Image" at bounding box center [402, 157] width 727 height 19
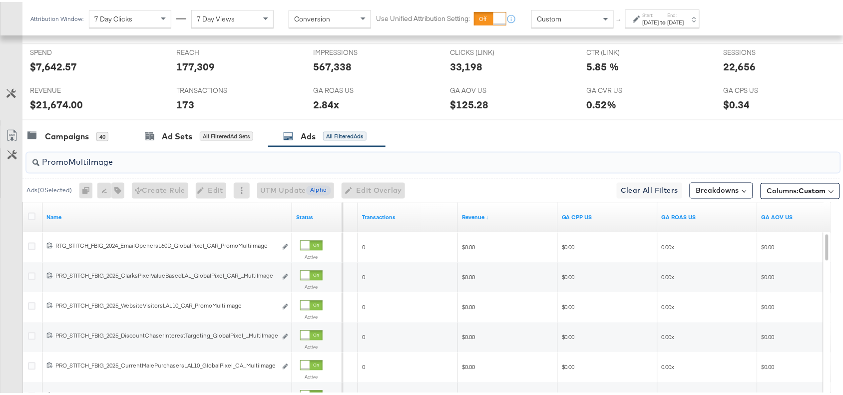
scroll to position [454, 0]
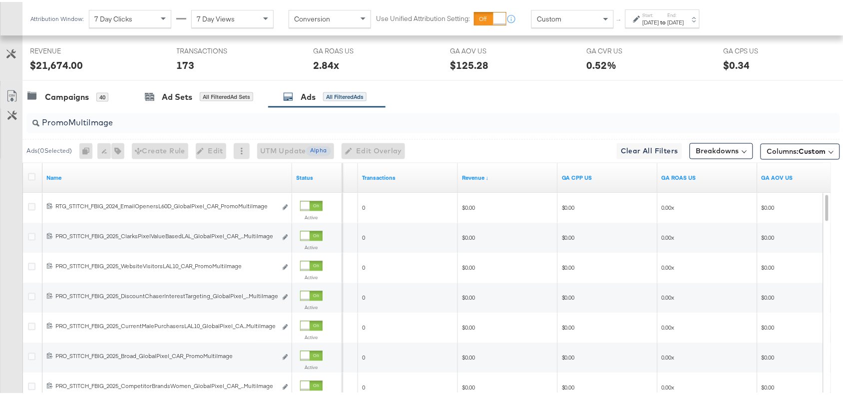
click at [501, 106] on div "Campaigns 40 Ad Sets All Filtered Ad Sets Ads All Filtered Ads" at bounding box center [437, 94] width 830 height 21
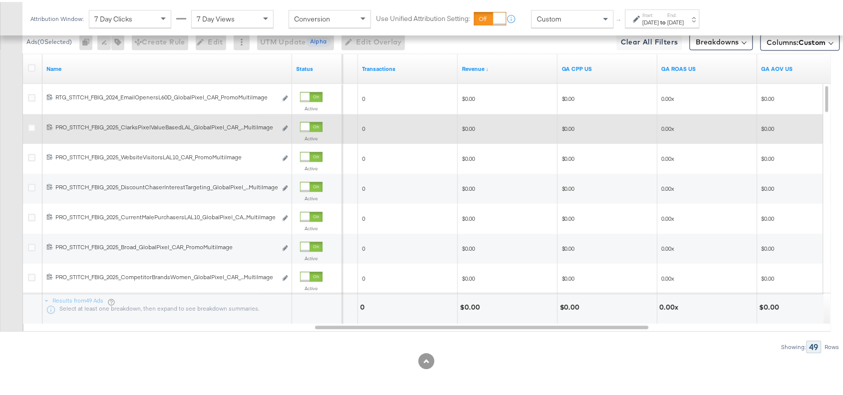
scroll to position [412, 0]
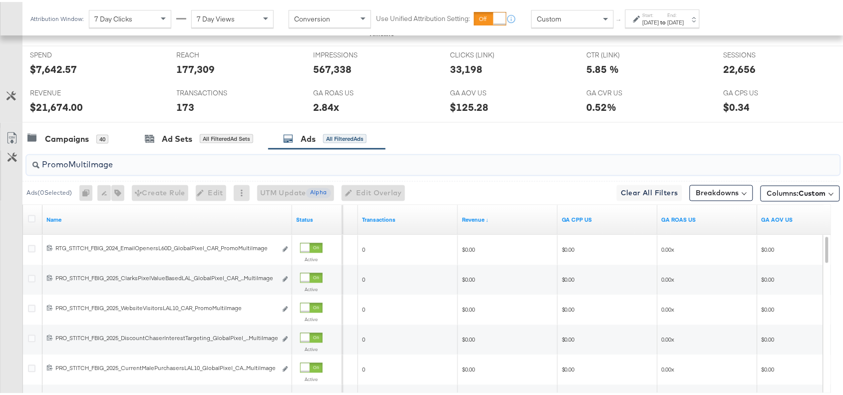
click at [141, 167] on input "PromoMultiImage" at bounding box center [402, 158] width 727 height 19
paste input "Pric"
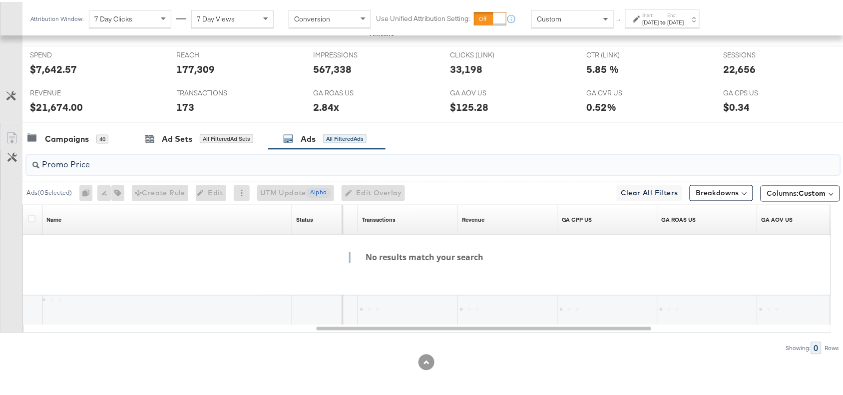
click at [71, 162] on input "Promo Price" at bounding box center [402, 158] width 727 height 19
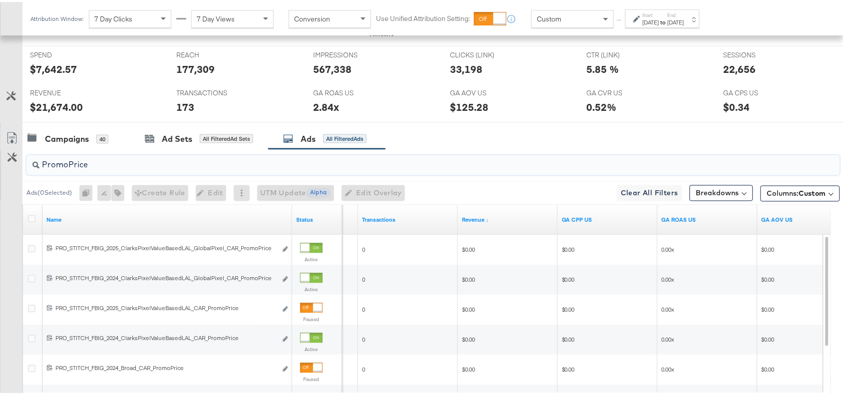
click at [481, 120] on div "GA AOV US GA AOV US $125.28" at bounding box center [510, 101] width 137 height 38
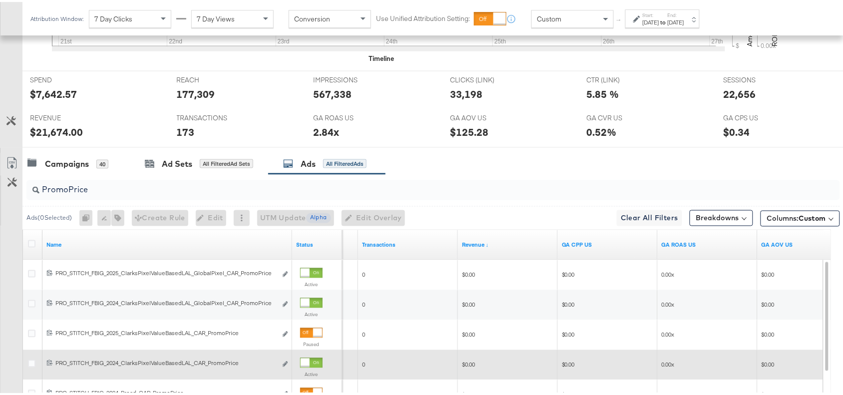
scroll to position [387, 0]
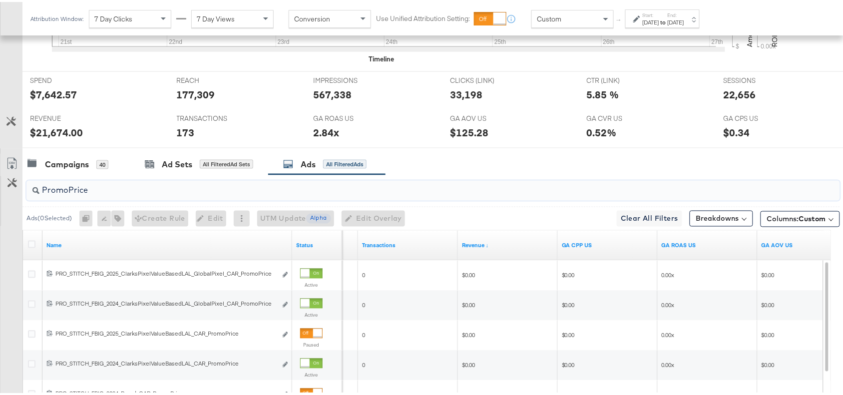
click at [154, 192] on input "PromoPrice" at bounding box center [402, 184] width 727 height 19
paste input "GenAI"
click at [154, 192] on input "PromoPrice" at bounding box center [402, 184] width 727 height 19
click at [522, 150] on div at bounding box center [426, 150] width 852 height 8
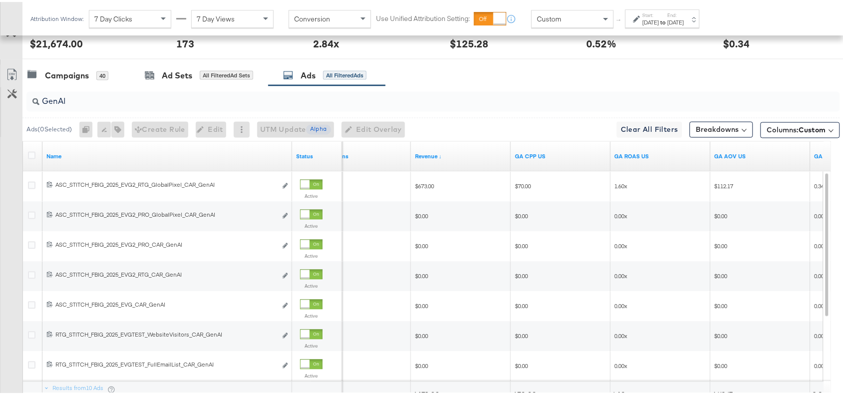
scroll to position [475, 0]
click at [85, 98] on input "GenAI" at bounding box center [402, 95] width 727 height 19
paste input "Logo"
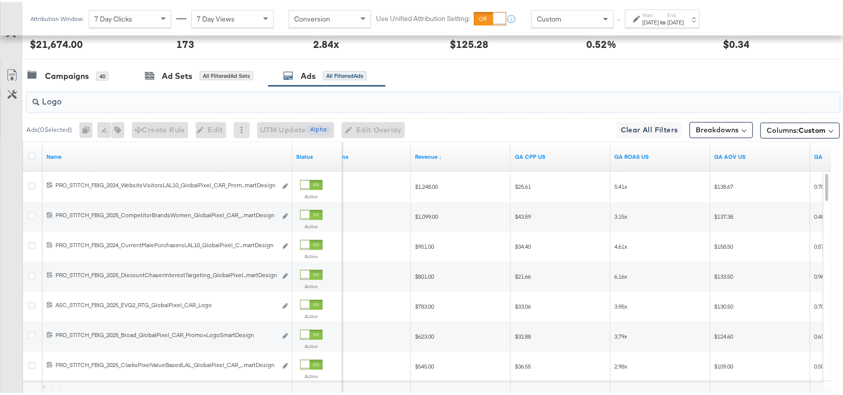
type input "Logo"
click at [469, 71] on div "Campaigns 40 Ad Sets All Filtered Ad Sets Ads All Filtered Ads" at bounding box center [437, 73] width 830 height 21
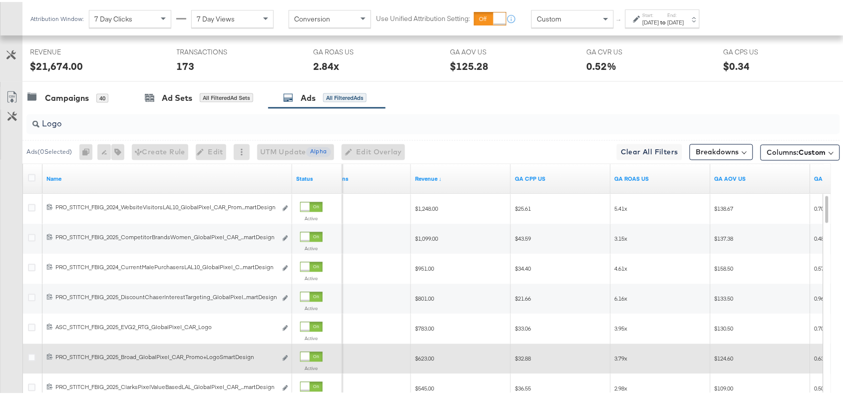
scroll to position [445, 0]
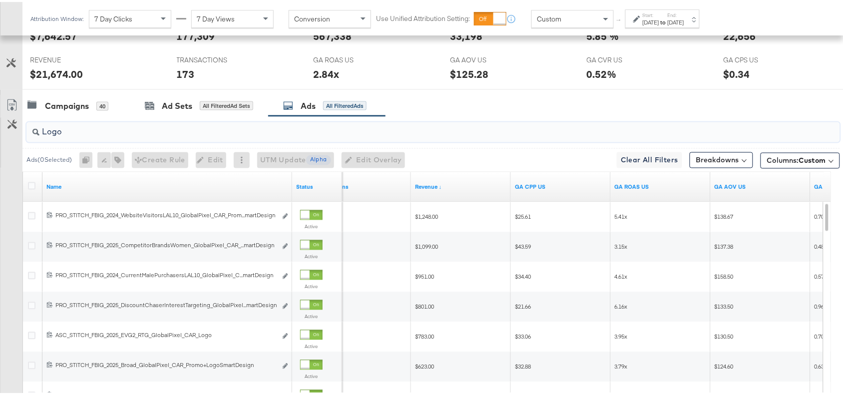
click at [100, 122] on input "Logo" at bounding box center [402, 125] width 727 height 19
click at [71, 131] on input "Logo" at bounding box center [402, 125] width 727 height 19
click at [56, 104] on div "Campaigns" at bounding box center [67, 103] width 44 height 11
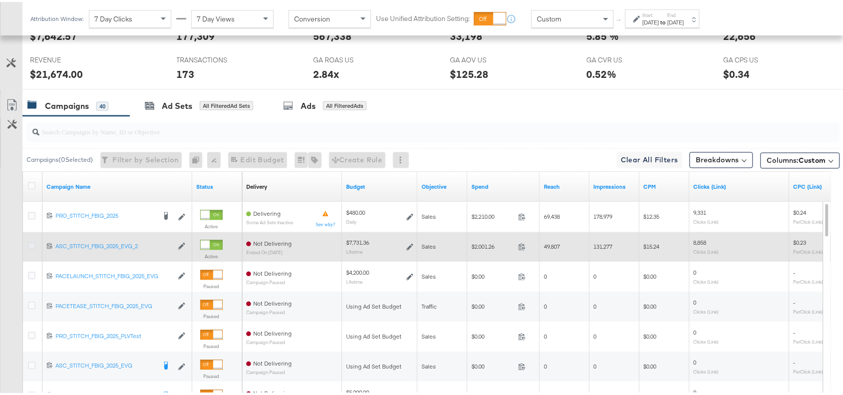
click at [30, 246] on icon at bounding box center [31, 243] width 7 height 7
click at [0, 0] on input "checkbox" at bounding box center [0, 0] width 0 height 0
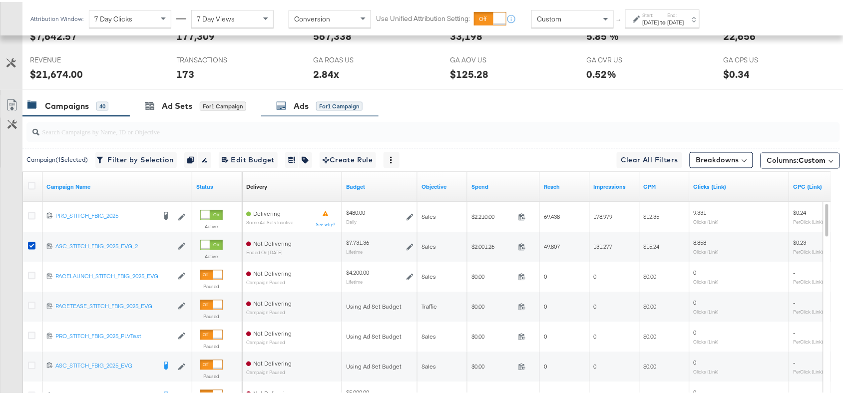
click at [308, 104] on div "Ads" at bounding box center [301, 103] width 15 height 11
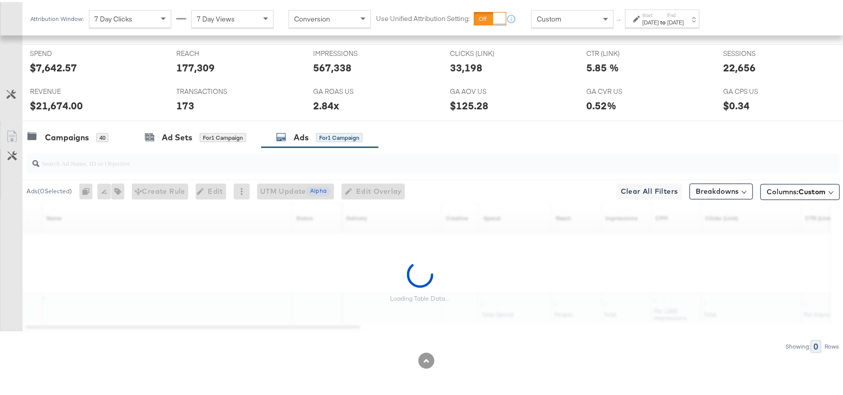
scroll to position [415, 0]
click at [83, 166] on input "search" at bounding box center [402, 157] width 727 height 19
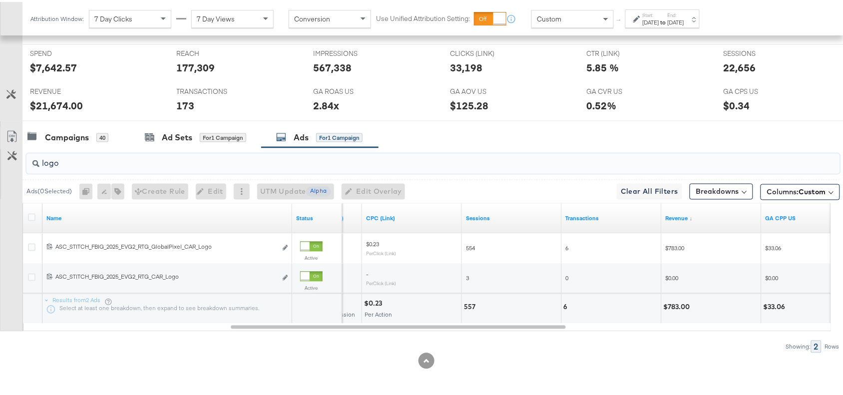
click at [79, 165] on input "logo" at bounding box center [402, 157] width 727 height 19
paste input "Full Price New Arrivals Collage"
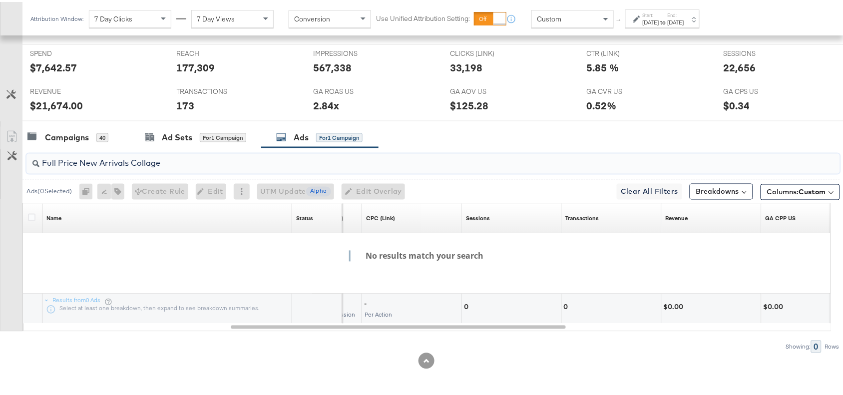
click at [58, 163] on input "Full Price New Arrivals Collage" at bounding box center [402, 157] width 727 height 19
click at [78, 162] on input "FullPrice New Arrivals Collage" at bounding box center [402, 157] width 727 height 19
click at [95, 165] on input "FullPriceNew Arrivals Collage" at bounding box center [402, 157] width 727 height 19
click at [126, 166] on input "FullPriceNewArrivals Collage" at bounding box center [402, 157] width 727 height 19
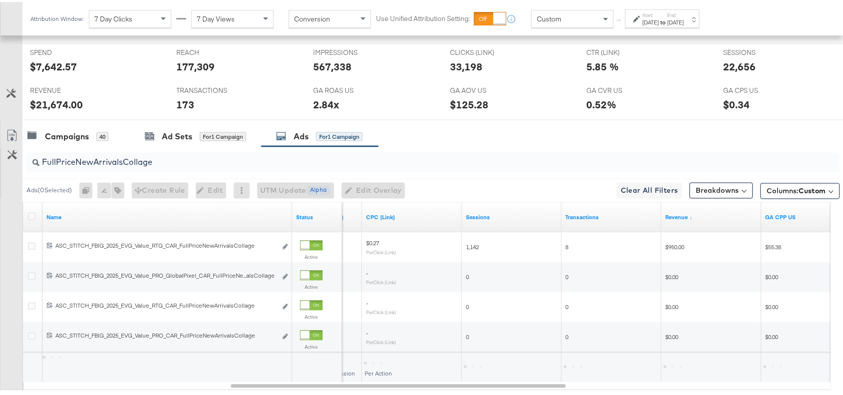
click at [468, 118] on div "SPEND SPEND $7,642.57 REACH REACH 177,309 IMPRESSIONS IMPRESSIONS 567,338 CLICK…" at bounding box center [437, 79] width 830 height 77
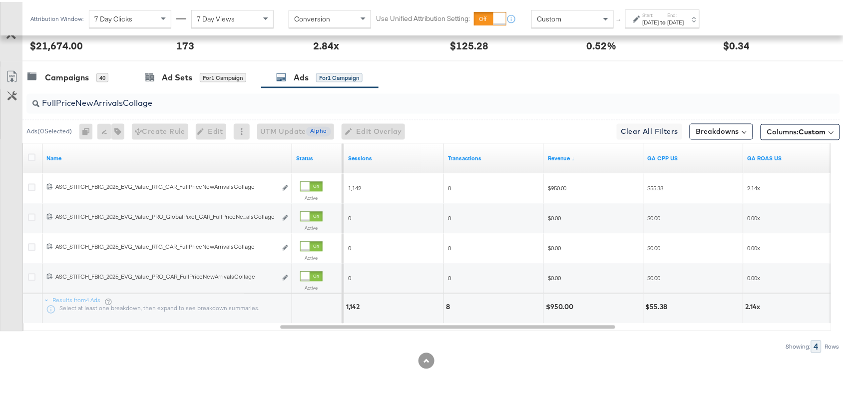
click at [156, 99] on input "FullPriceNewArrivalsCollage" at bounding box center [402, 97] width 727 height 19
paste input "OG"
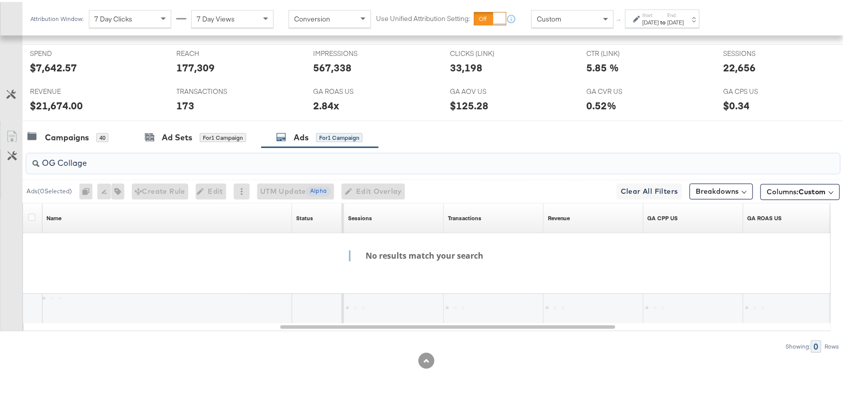
click at [60, 162] on input "OG Collage" at bounding box center [402, 157] width 727 height 19
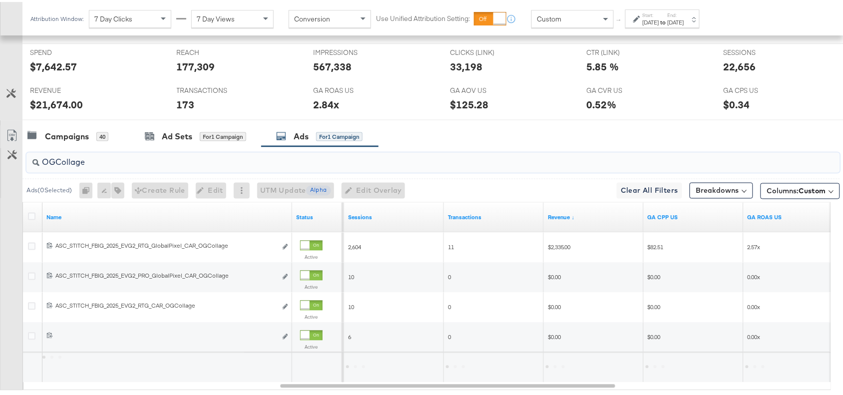
scroll to position [475, 0]
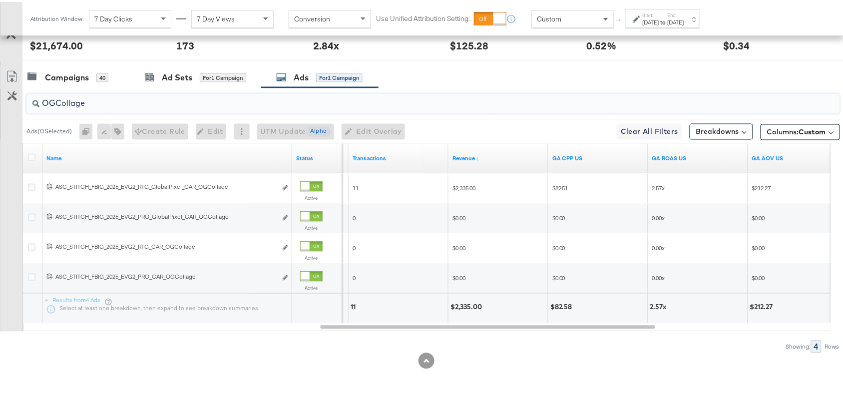
click at [139, 110] on div "OGCollage" at bounding box center [432, 102] width 813 height 20
click at [161, 102] on input "OGCollage" at bounding box center [402, 97] width 727 height 19
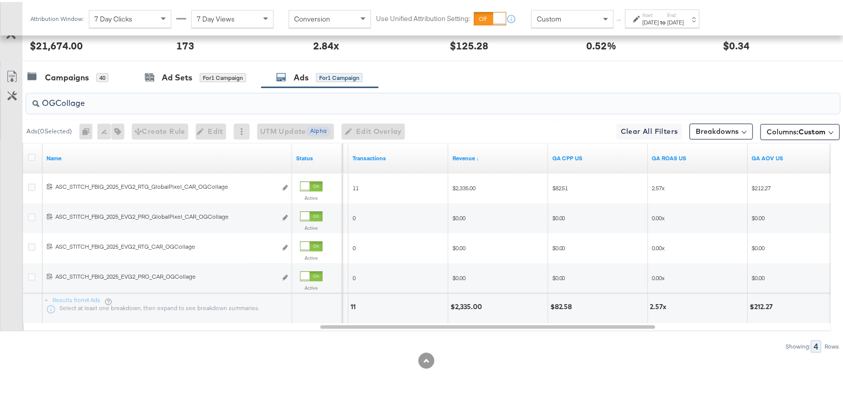
click at [161, 102] on input "OGCollage" at bounding box center [402, 97] width 727 height 19
paste input "Premium"
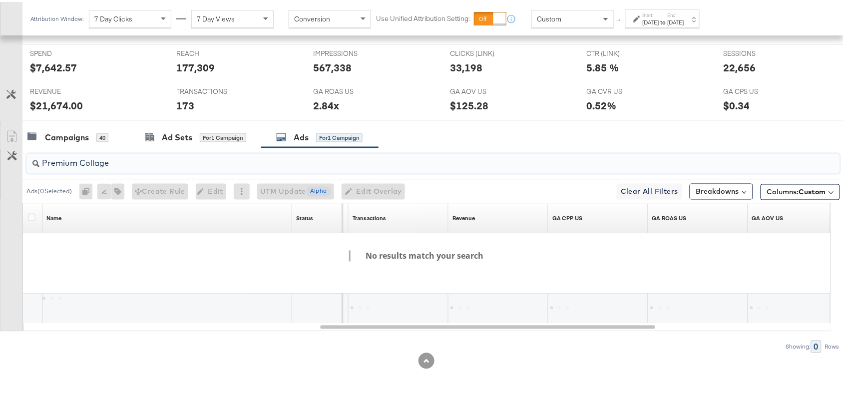
scroll to position [415, 0]
click at [82, 158] on input "Premium Collage" at bounding box center [402, 157] width 727 height 19
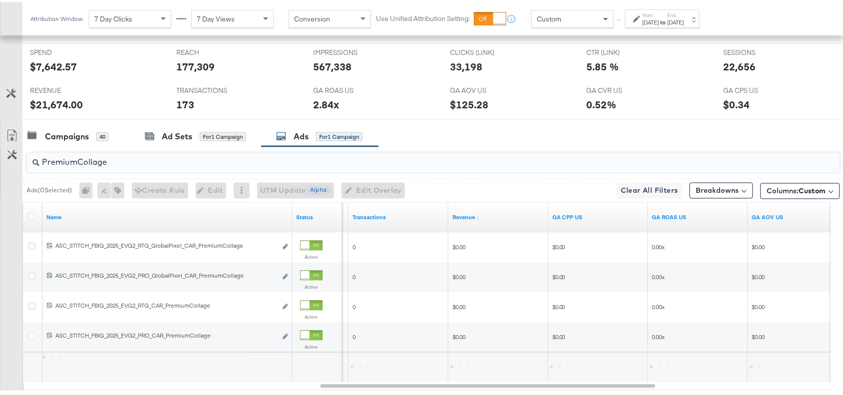
scroll to position [475, 0]
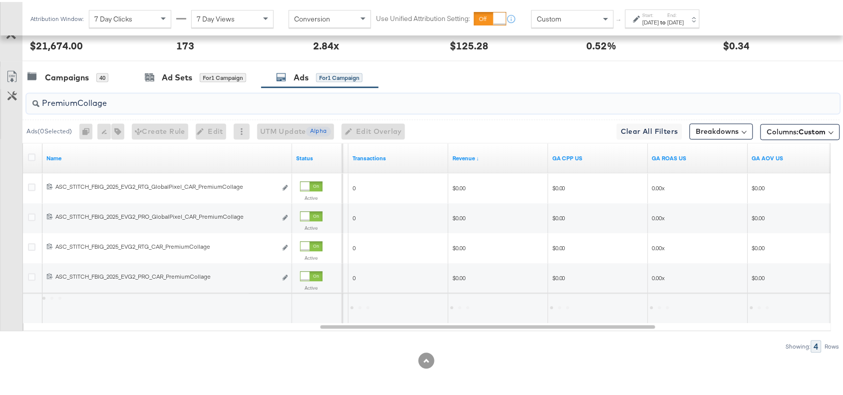
click at [559, 78] on div "Campaigns 40 Ad Sets for 1 Campaign Ads for 1 Campaign" at bounding box center [437, 75] width 830 height 21
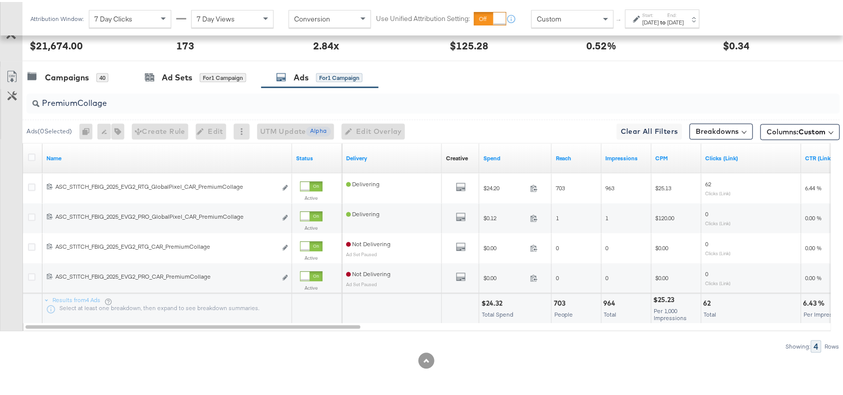
click at [125, 108] on div "PremiumCollage" at bounding box center [432, 102] width 813 height 20
click at [143, 103] on input "PremiumCollage" at bounding box center [402, 97] width 727 height 19
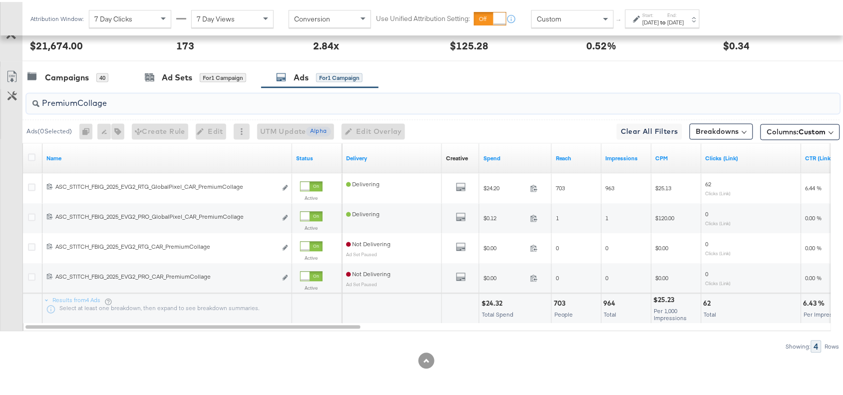
click at [143, 103] on input "PremiumCollage" at bounding box center [402, 97] width 727 height 19
paste input "OG Kids Black Leather"
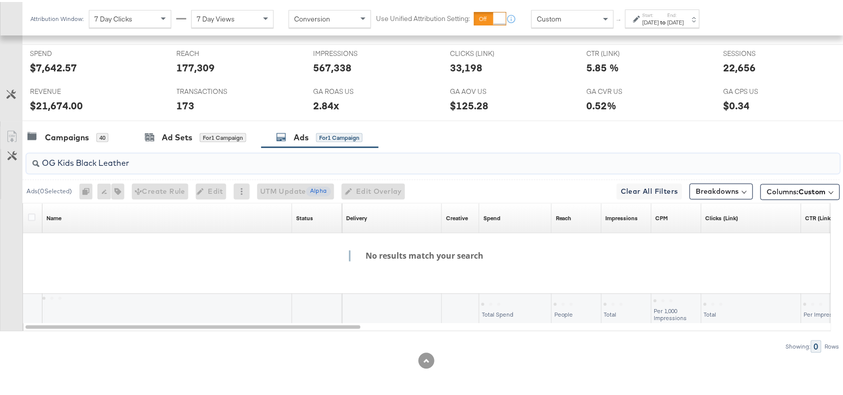
scroll to position [415, 0]
click at [58, 160] on input "OG Kids Black Leather" at bounding box center [402, 157] width 727 height 19
click at [76, 162] on input "OGKids Black Leather" at bounding box center [402, 157] width 727 height 19
click at [95, 163] on input "OGKidsBlack Leather" at bounding box center [402, 157] width 727 height 19
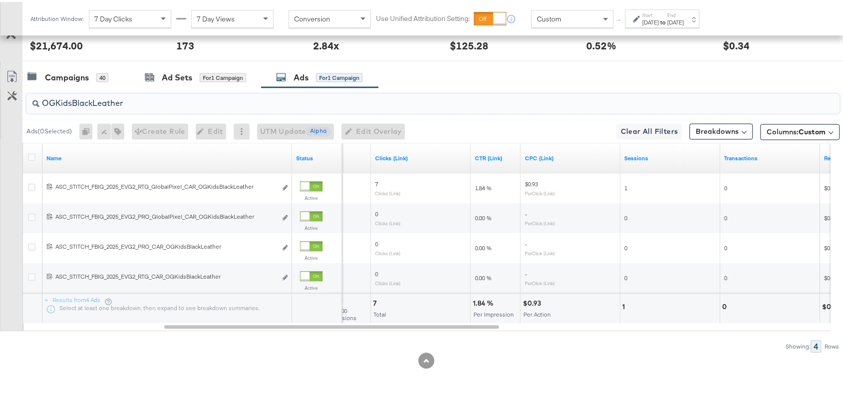
click at [149, 106] on input "OGKidsBlackLeather" at bounding box center [402, 97] width 727 height 19
paste input "Solevana Colours"
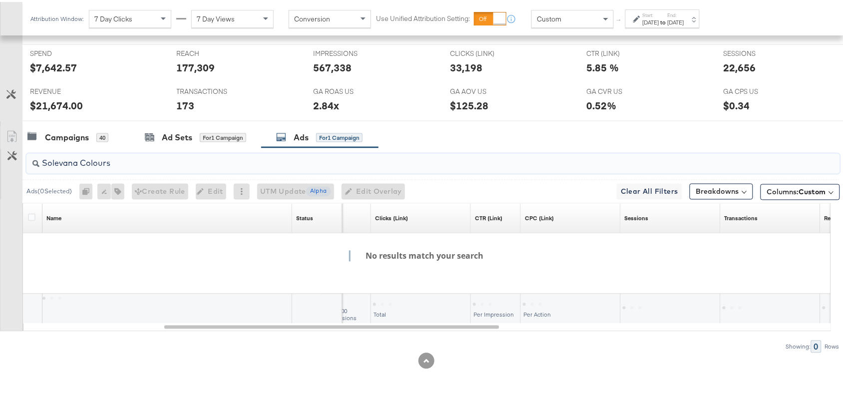
scroll to position [415, 0]
click at [80, 160] on input "Solevana Colours" at bounding box center [402, 157] width 727 height 19
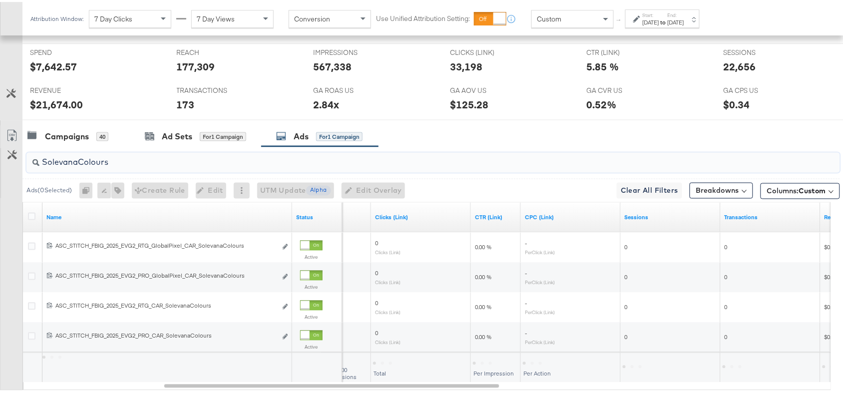
scroll to position [475, 0]
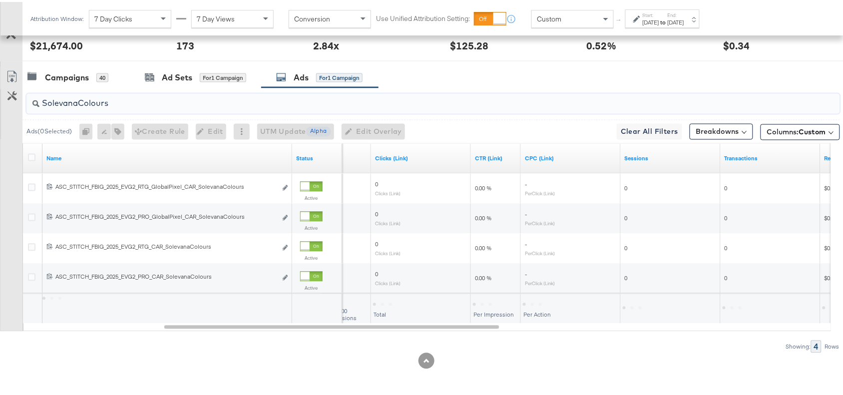
type input "SolevanaColours"
click at [558, 71] on div "Campaigns 40 Ad Sets for 1 Campaign Ads for 1 Campaign" at bounding box center [437, 75] width 830 height 21
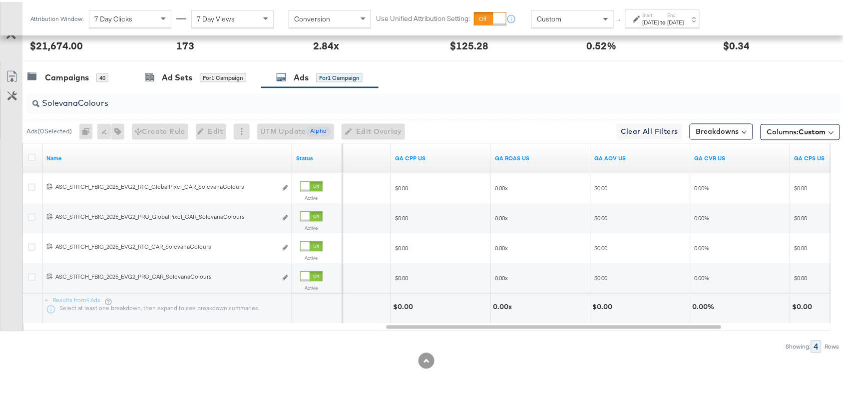
click at [123, 105] on input "SolevanaColours" at bounding box center [402, 97] width 727 height 19
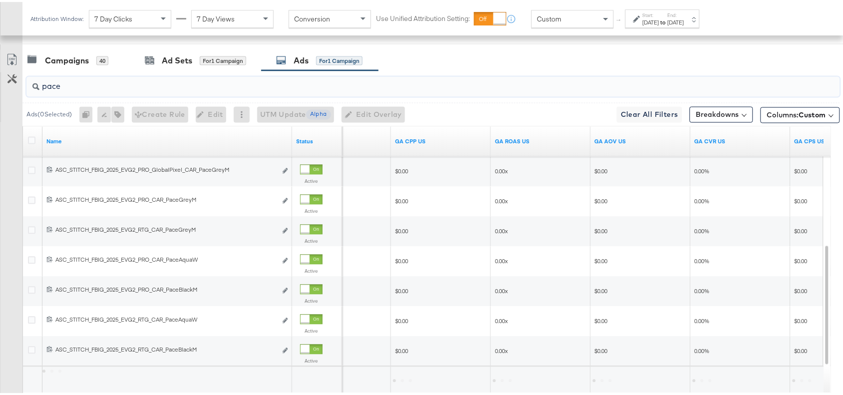
scroll to position [496, 0]
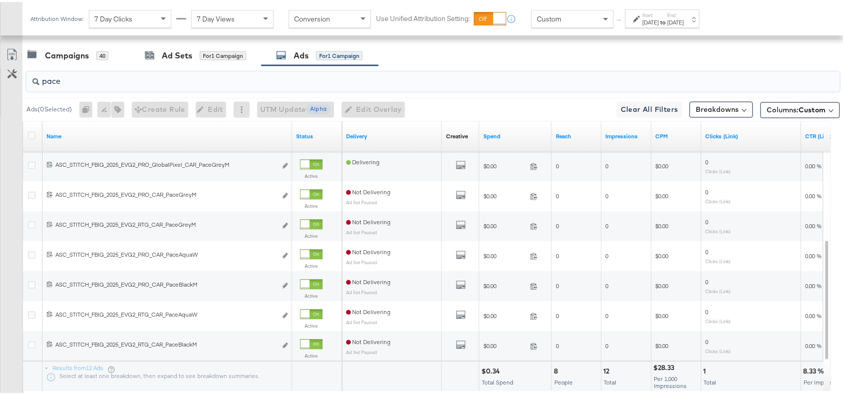
type input "pace"
click at [83, 80] on input "pace" at bounding box center [402, 75] width 727 height 19
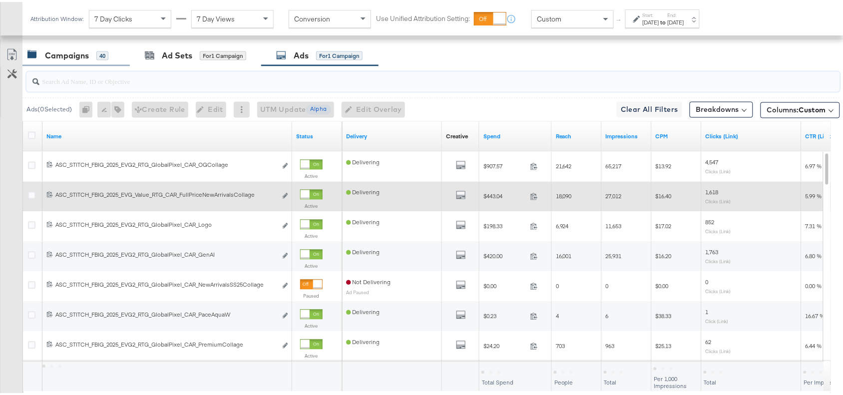
click at [66, 57] on div "Campaigns" at bounding box center [67, 53] width 44 height 11
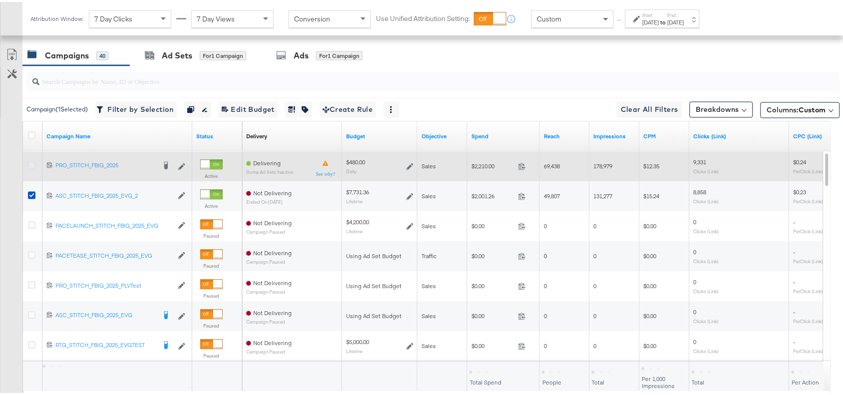
click at [31, 165] on icon at bounding box center [31, 163] width 7 height 7
click at [0, 0] on input "checkbox" at bounding box center [0, 0] width 0 height 0
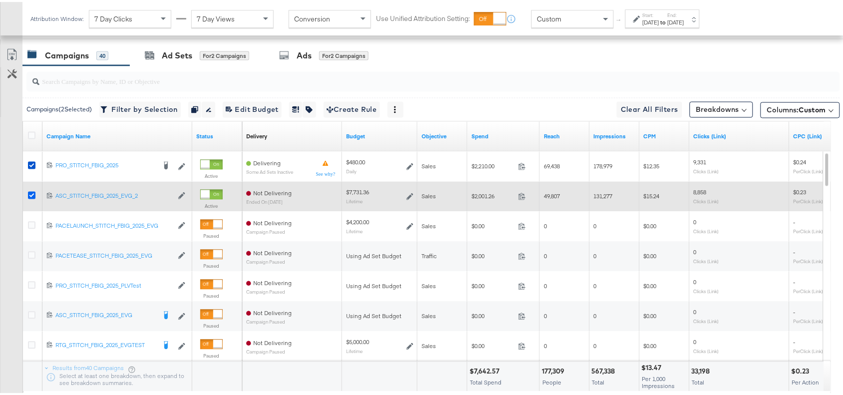
click at [28, 194] on icon at bounding box center [31, 193] width 7 height 7
click at [0, 0] on input "checkbox" at bounding box center [0, 0] width 0 height 0
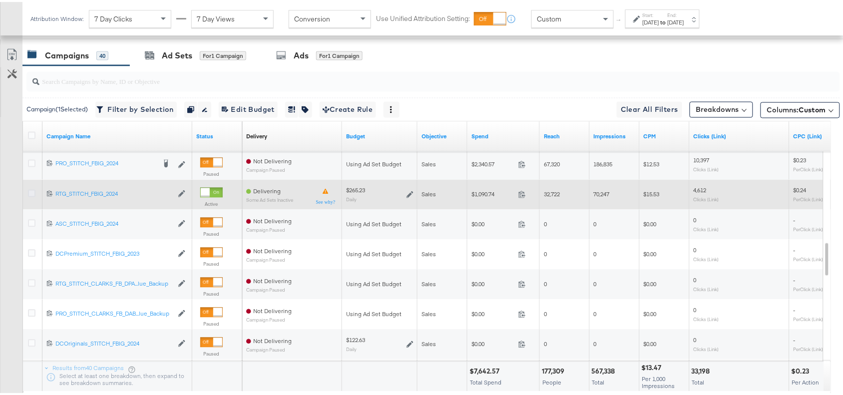
click at [30, 195] on icon at bounding box center [31, 191] width 7 height 7
click at [0, 0] on input "checkbox" at bounding box center [0, 0] width 0 height 0
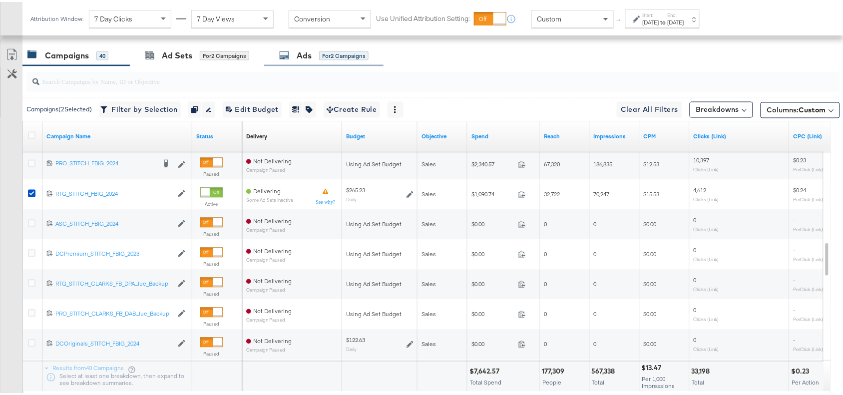
click at [297, 54] on div "Ads for 2 Campaigns" at bounding box center [323, 53] width 89 height 11
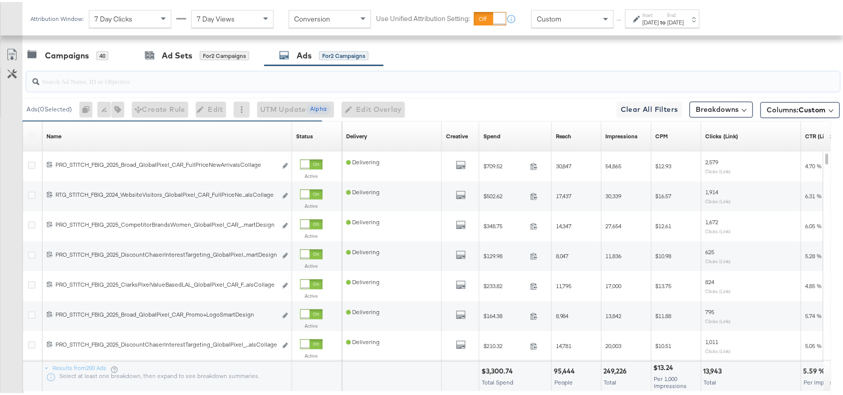
click at [66, 77] on input "search" at bounding box center [402, 75] width 727 height 19
paste input "New Arrivals Collage SS25"
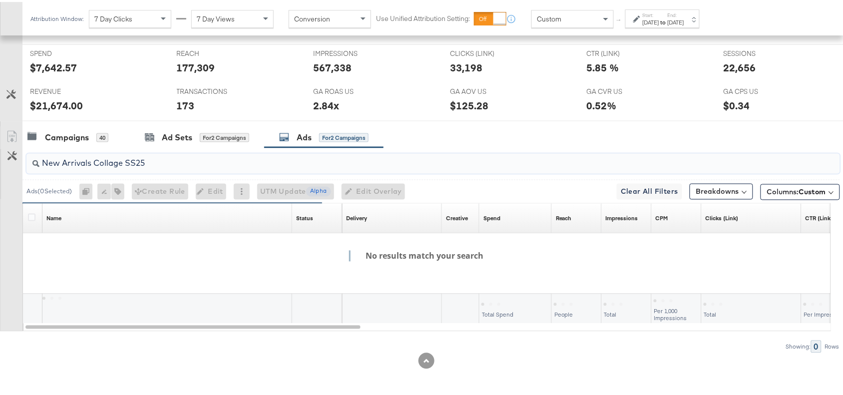
scroll to position [415, 0]
click at [62, 160] on input "New Arrivals Collage SS25" at bounding box center [402, 157] width 727 height 19
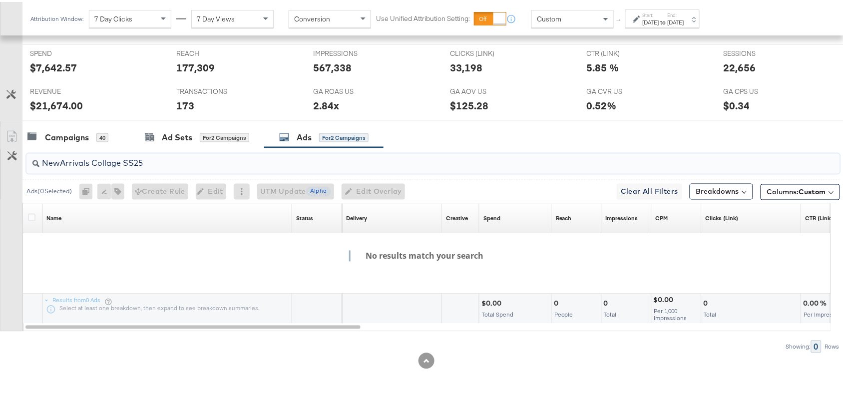
click at [91, 161] on input "NewArrivals Collage SS25" at bounding box center [402, 157] width 727 height 19
click at [121, 162] on input "NewArrivalsCollage SS25" at bounding box center [402, 157] width 727 height 19
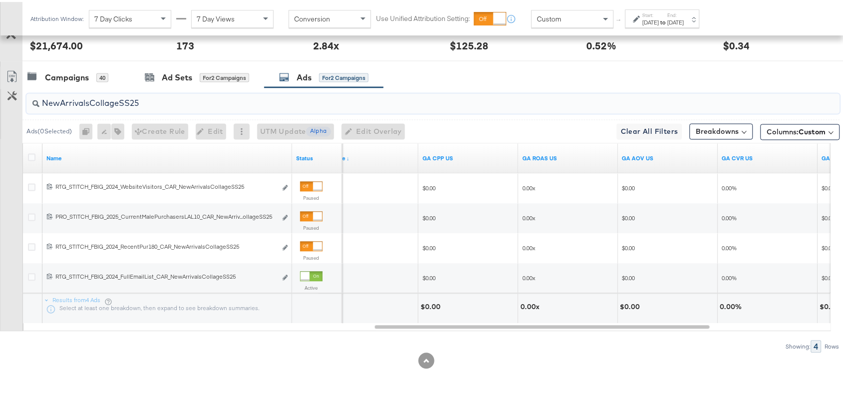
click at [158, 102] on input "NewArrivalsCollageSS25" at bounding box center [402, 97] width 727 height 19
paste input "Solevana Colours"
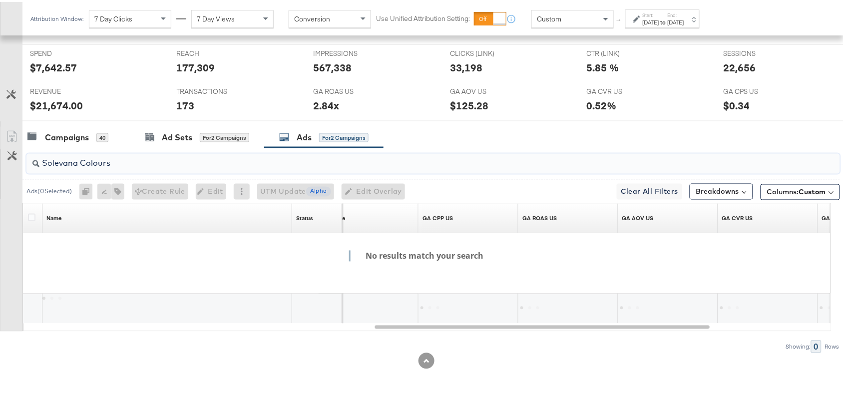
scroll to position [415, 0]
click at [78, 162] on input "Solevana Colours" at bounding box center [402, 157] width 727 height 19
click at [544, 137] on div "Campaigns 40 Ad Sets for 2 Campaigns Ads for 2 Campaigns" at bounding box center [437, 135] width 830 height 21
click at [142, 161] on input "SolevanaColours" at bounding box center [402, 157] width 727 height 19
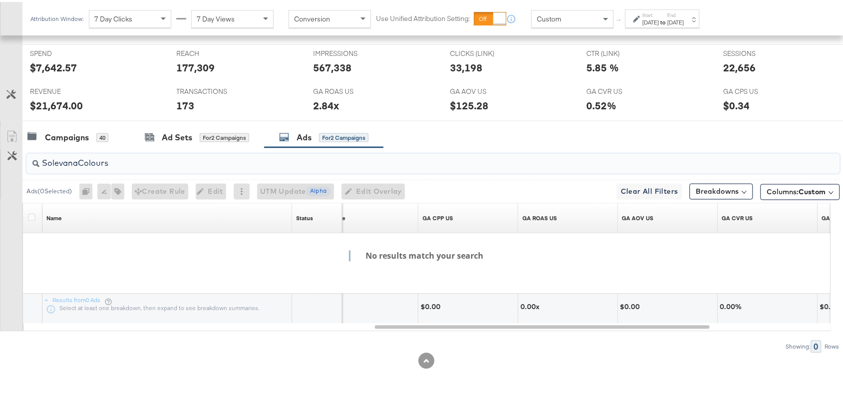
click at [142, 161] on input "SolevanaColours" at bounding box center [402, 157] width 727 height 19
paste input "Premium Collage"
click at [81, 163] on input "Premium Collage" at bounding box center [402, 157] width 727 height 19
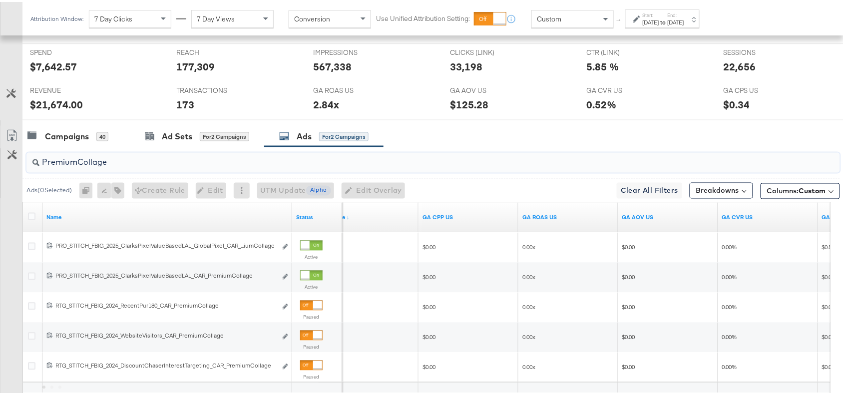
type input "PremiumCollage"
click at [520, 117] on div "GA AOV US GA AOV US $125.28" at bounding box center [510, 99] width 137 height 38
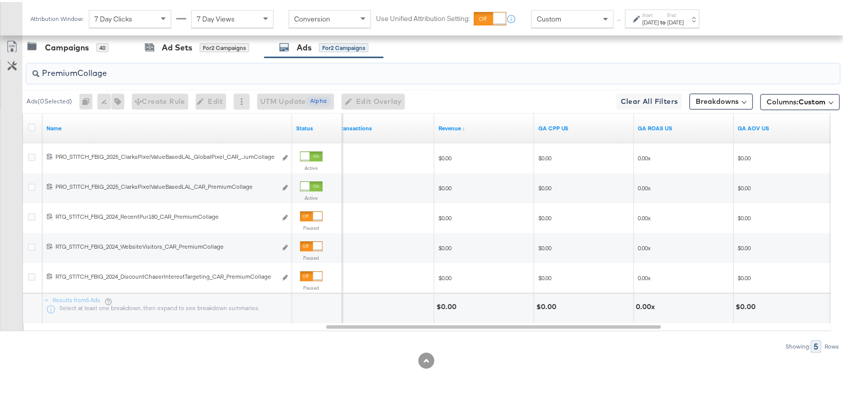
click at [168, 73] on input "PremiumCollage" at bounding box center [402, 67] width 727 height 19
paste input "Full Price New Arrivals"
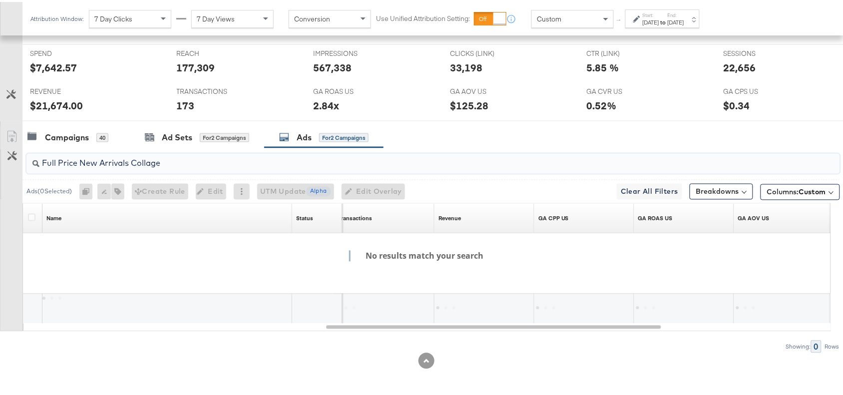
scroll to position [415, 0]
click at [60, 162] on input "Full Price New Arrivals Collage" at bounding box center [402, 157] width 727 height 19
click at [78, 163] on input "FullPrice New Arrivals Collage" at bounding box center [402, 157] width 727 height 19
click at [98, 161] on input "FullPriceNew Arrivals Collage" at bounding box center [402, 157] width 727 height 19
click at [123, 163] on input "FullPriceNewArrivals Collage" at bounding box center [402, 157] width 727 height 19
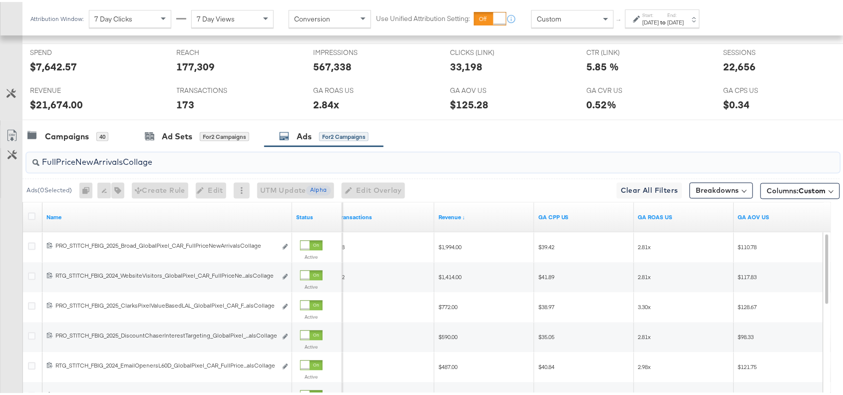
scroll to position [505, 0]
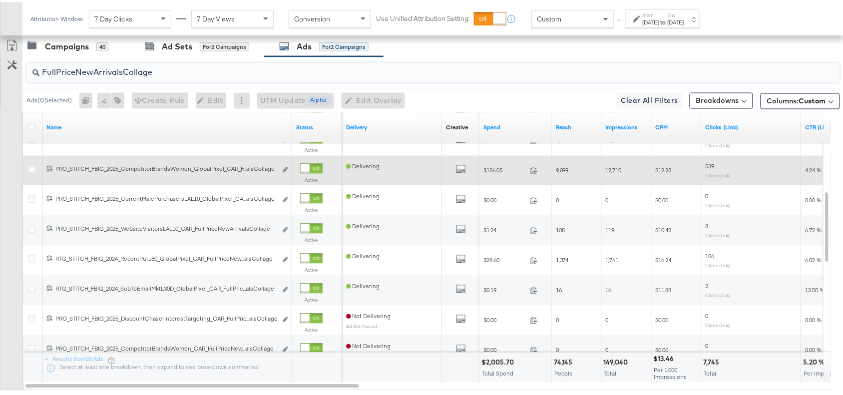
type input "FullPriceNewArrivalsCollage"
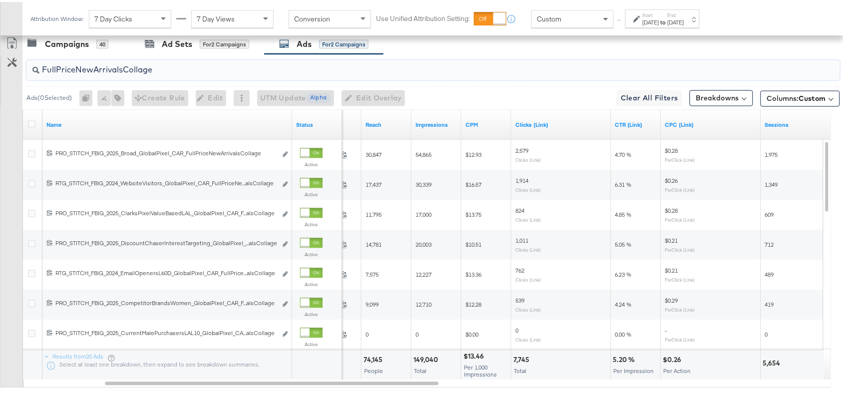
scroll to position [417, 0]
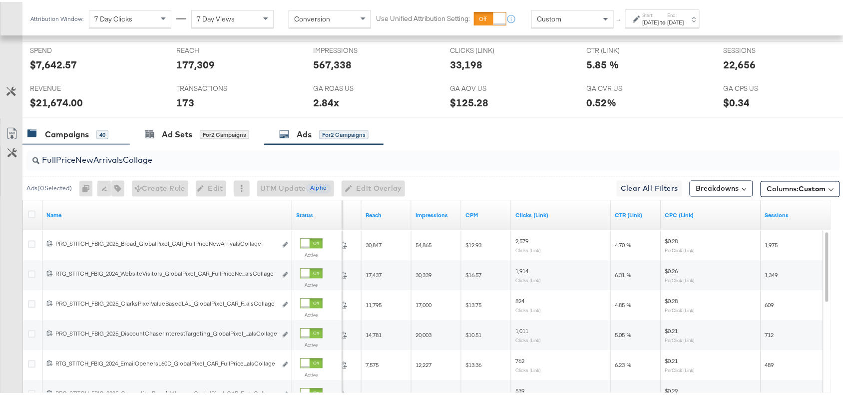
click at [77, 131] on div "Campaigns" at bounding box center [67, 132] width 44 height 11
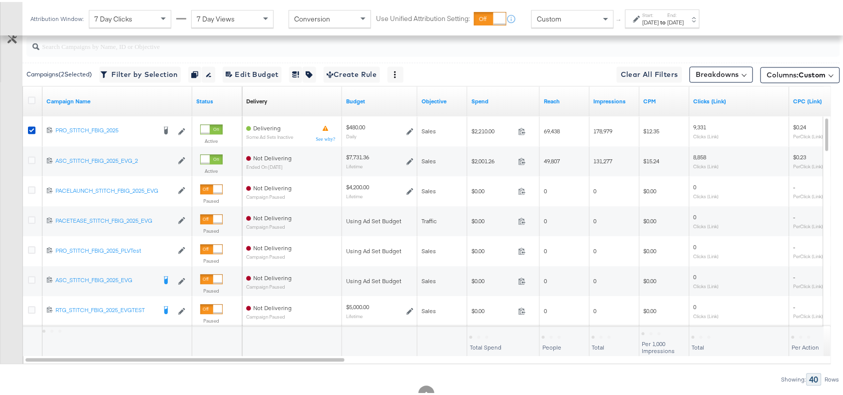
scroll to position [560, 0]
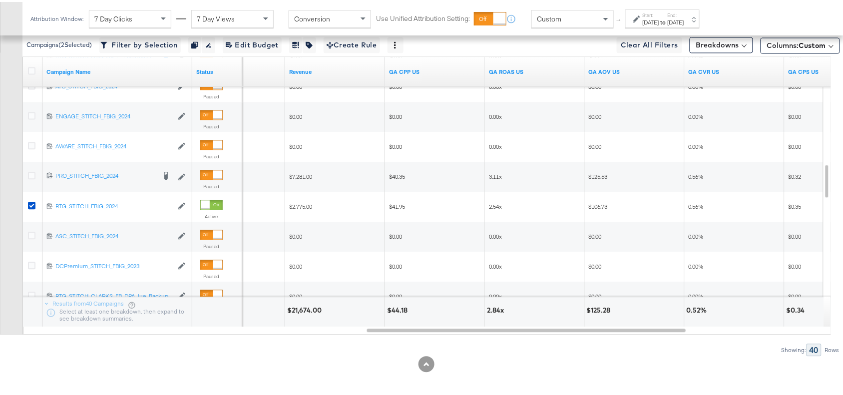
click at [676, 356] on div at bounding box center [426, 363] width 852 height 16
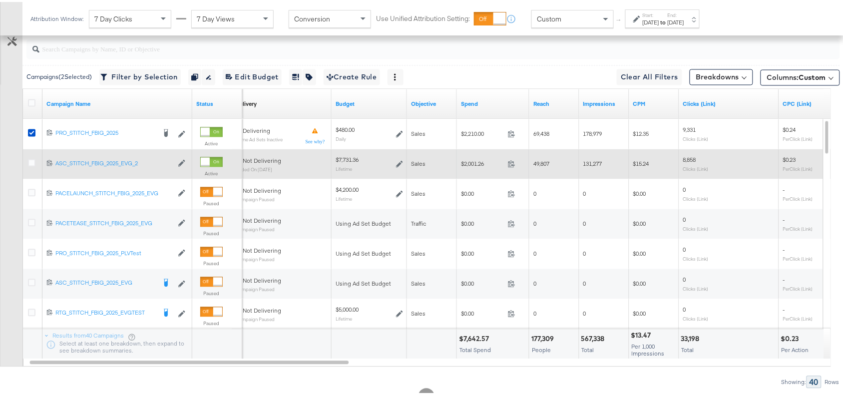
scroll to position [565, 0]
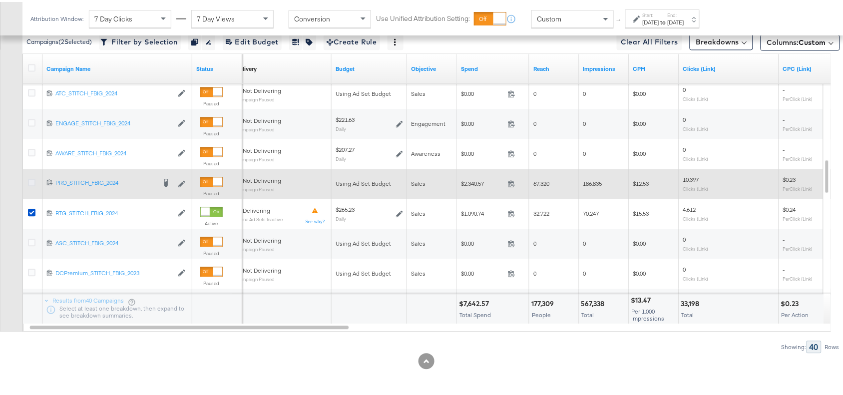
click at [31, 181] on icon at bounding box center [31, 180] width 7 height 7
click at [0, 0] on input "checkbox" at bounding box center [0, 0] width 0 height 0
click at [31, 181] on icon at bounding box center [31, 180] width 7 height 7
click at [0, 0] on input "checkbox" at bounding box center [0, 0] width 0 height 0
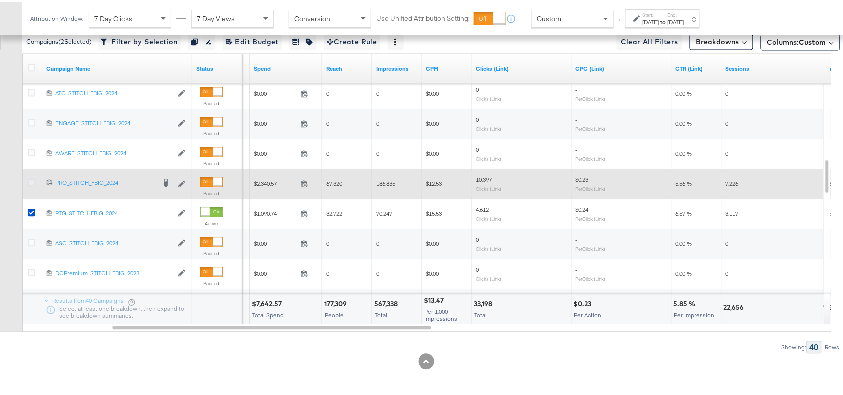
click at [30, 181] on icon at bounding box center [31, 180] width 7 height 7
click at [0, 0] on input "checkbox" at bounding box center [0, 0] width 0 height 0
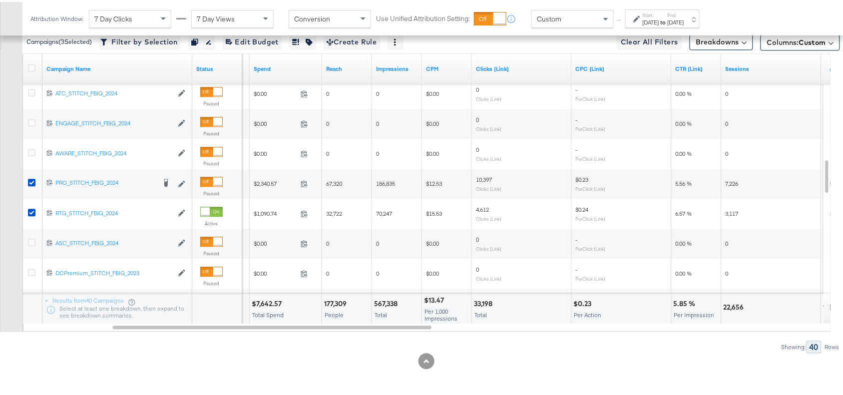
click at [603, 344] on div "Showing: 40 Rows" at bounding box center [420, 345] width 840 height 12
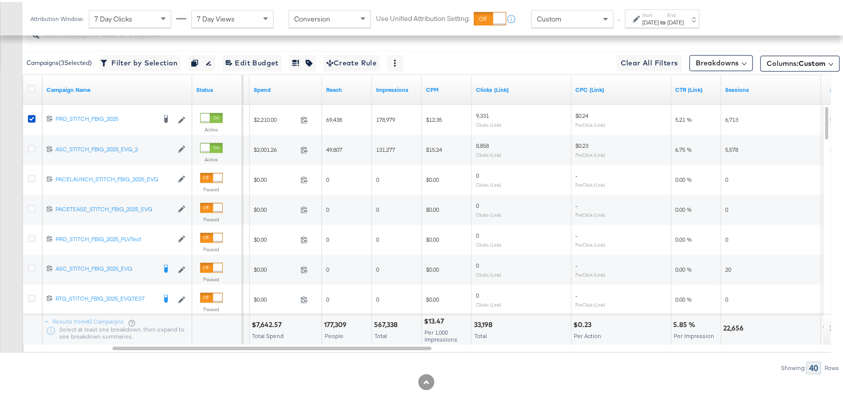
scroll to position [563, 0]
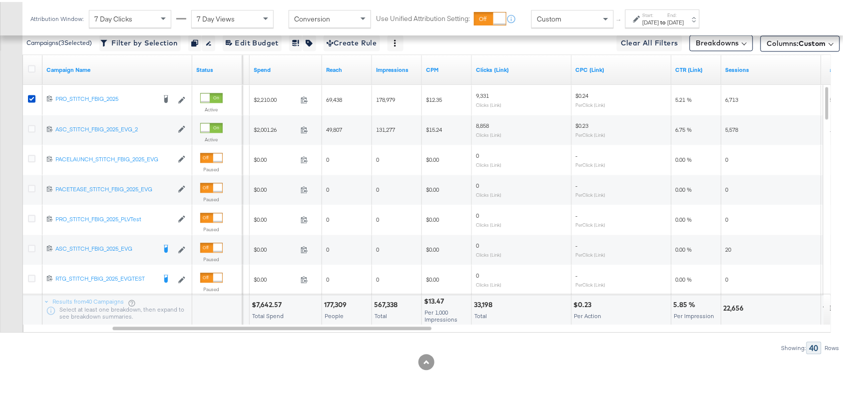
click at [659, 18] on div "[DATE]" at bounding box center [651, 20] width 16 height 8
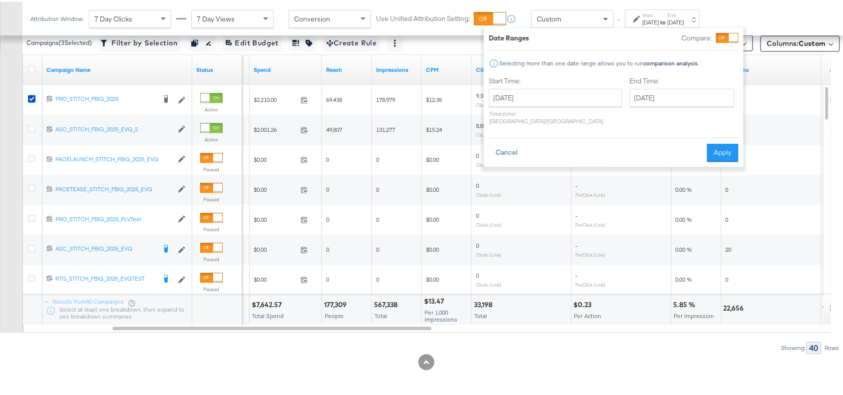
click at [503, 142] on button "Cancel" at bounding box center [507, 151] width 36 height 18
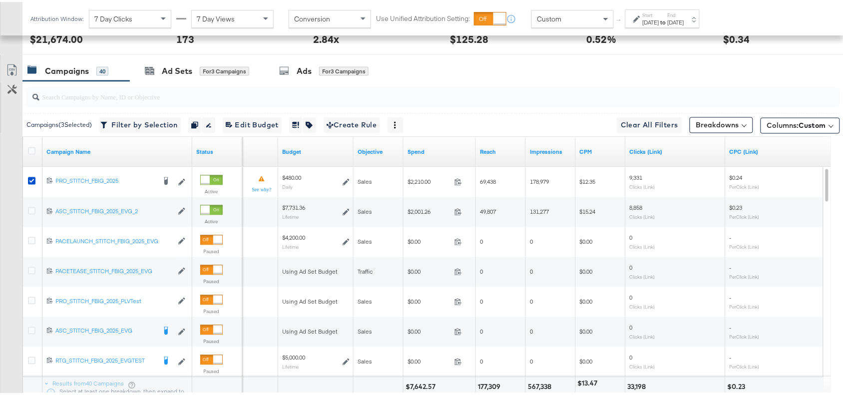
scroll to position [565, 0]
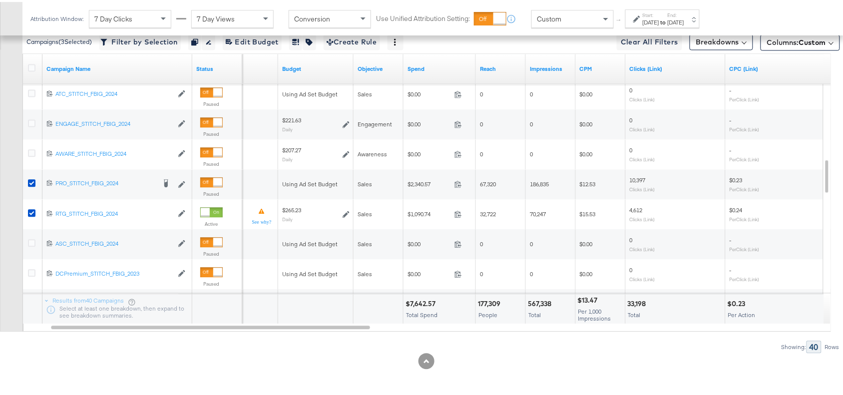
click at [10, 185] on div "Customize KPIs Export as CSV" at bounding box center [11, 152] width 22 height 355
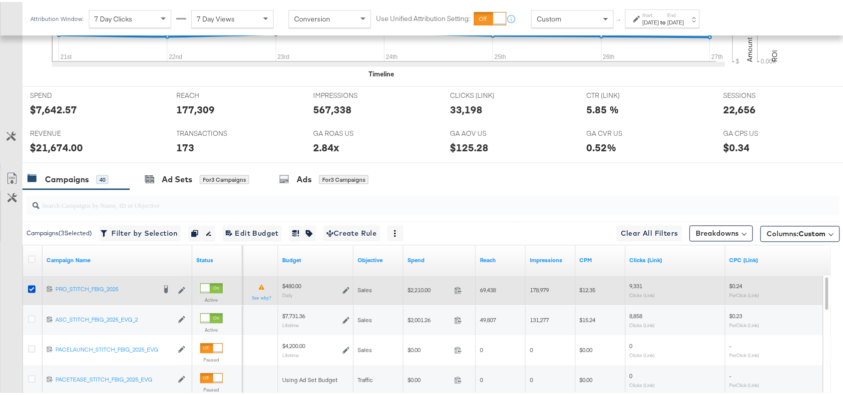
scroll to position [372, 0]
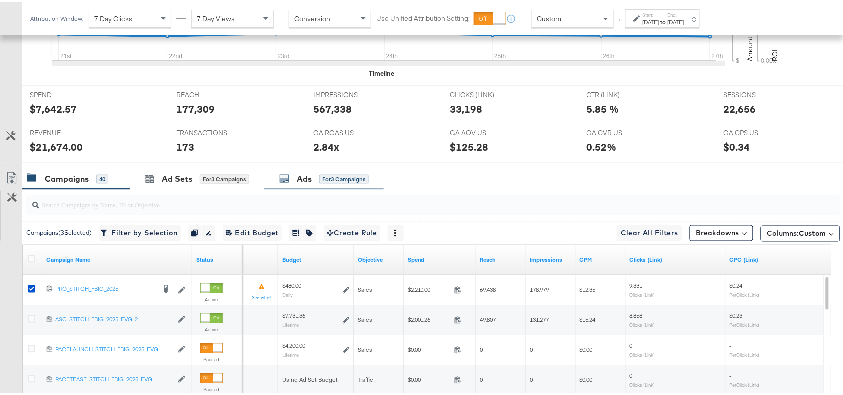
click at [302, 178] on div "Ads" at bounding box center [304, 176] width 15 height 11
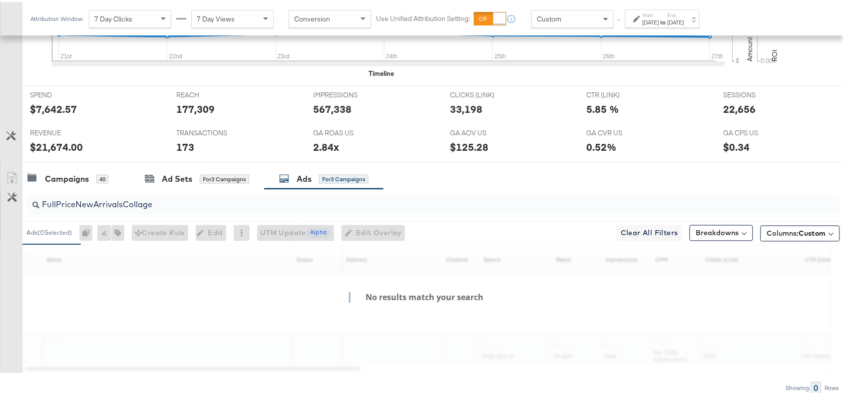
scroll to position [415, 0]
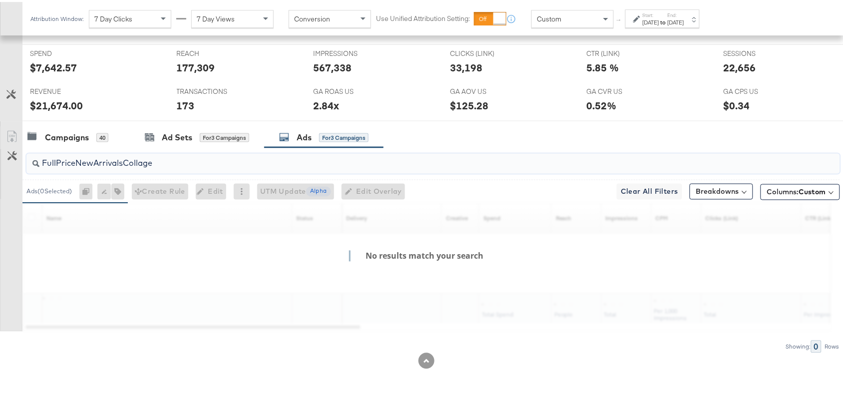
click at [168, 161] on input "FullPriceNewArrivalsCollage" at bounding box center [402, 157] width 727 height 19
click at [522, 136] on div "Campaigns 40 Ad Sets for 3 Campaigns Ads for 3 Campaigns" at bounding box center [437, 135] width 830 height 21
click at [174, 165] on input "FullPriceNewArrivalsCollage" at bounding box center [402, 157] width 727 height 19
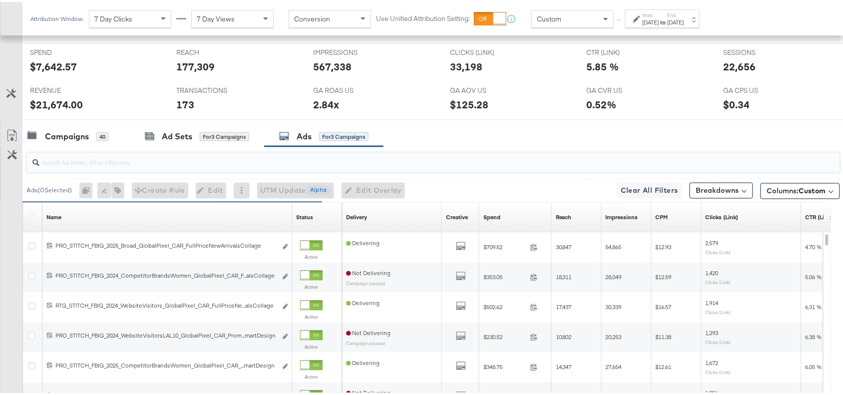
click at [156, 163] on input "search" at bounding box center [402, 156] width 727 height 19
click at [128, 162] on input "search" at bounding box center [402, 156] width 727 height 19
paste input "Full Price New Arrivals Collage"
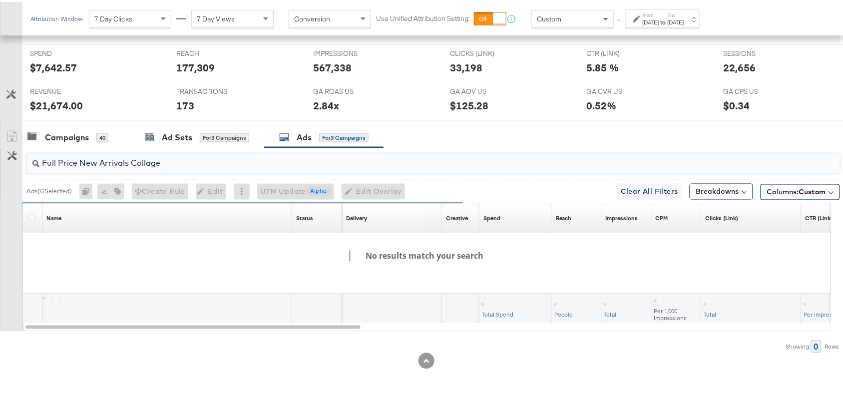
click at [57, 164] on input "Full Price New Arrivals Collage" at bounding box center [402, 157] width 727 height 19
click at [77, 161] on input "FullPrice New Arrivals Collage" at bounding box center [402, 157] width 727 height 19
click at [96, 161] on input "FullPriceNew Arrivals Collage" at bounding box center [402, 157] width 727 height 19
click at [126, 162] on input "FullPriceNewArrivals Collage" at bounding box center [402, 157] width 727 height 19
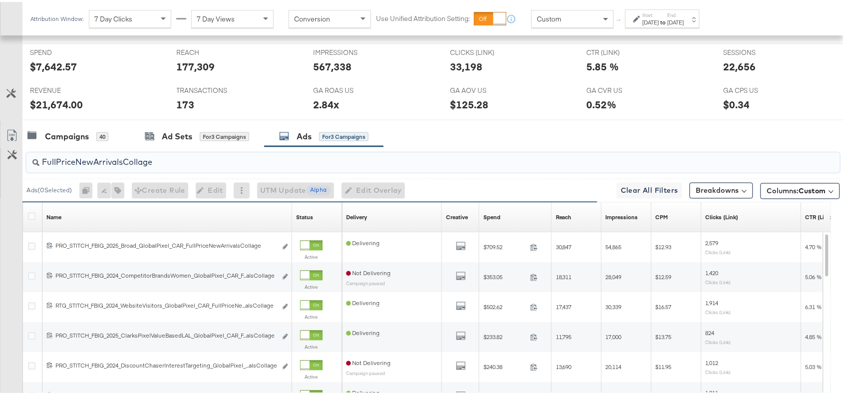
type input "FullPriceNewArrivalsCollage"
click at [492, 130] on div "Campaigns 40 Ad Sets for 3 Campaigns Ads for 3 Campaigns" at bounding box center [437, 134] width 830 height 21
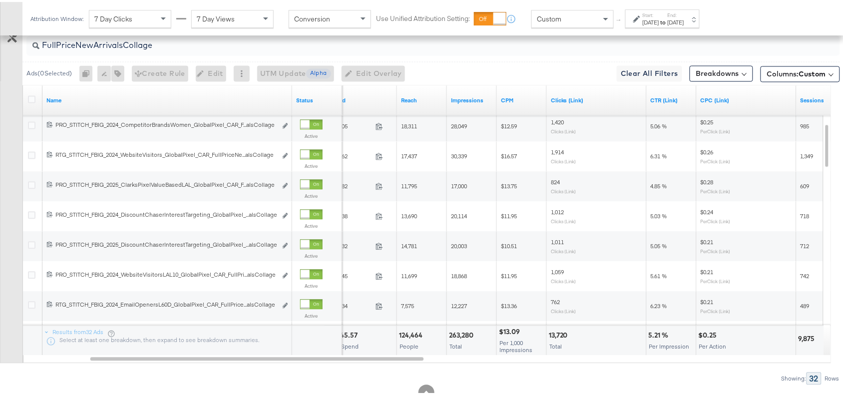
scroll to position [370, 0]
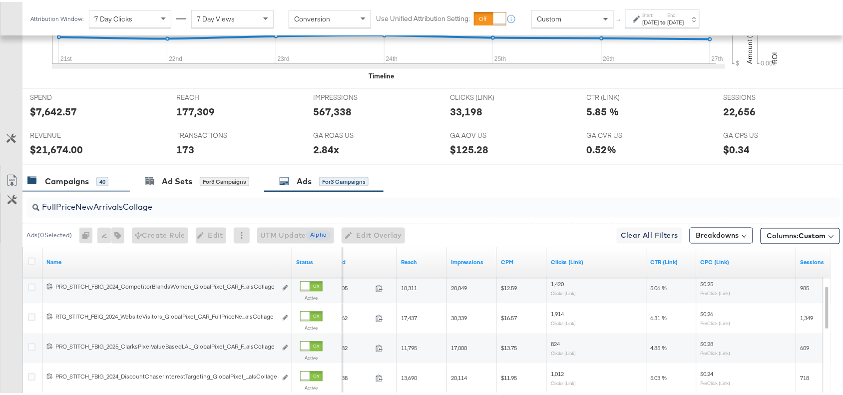
click at [68, 183] on div "Campaigns" at bounding box center [67, 179] width 44 height 11
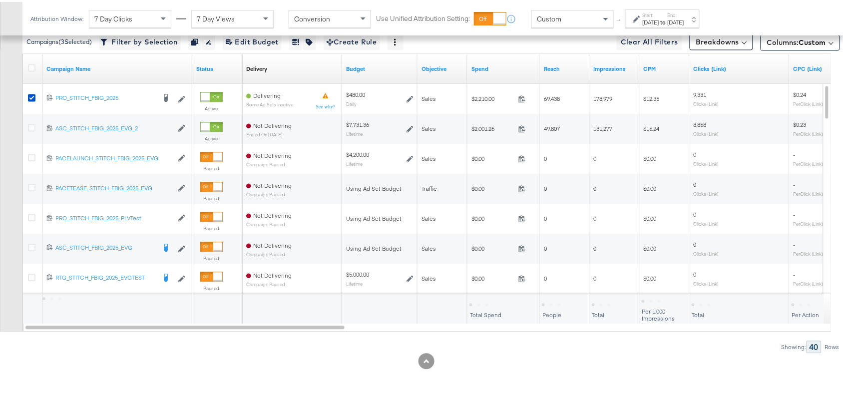
scroll to position [565, 0]
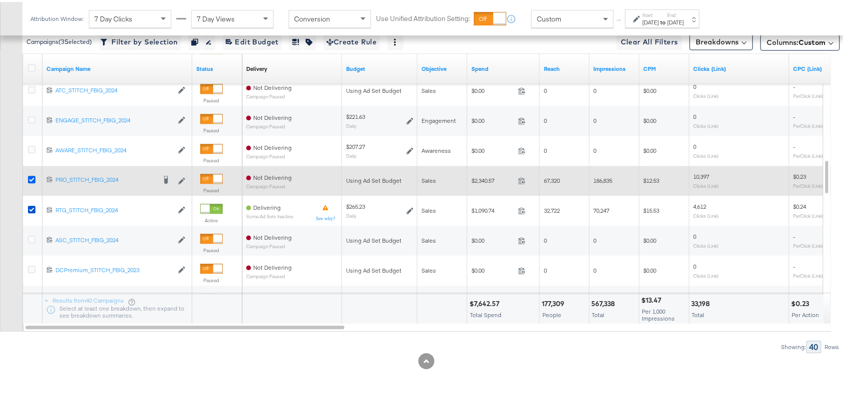
click at [30, 178] on icon at bounding box center [31, 177] width 7 height 7
click at [0, 0] on input "checkbox" at bounding box center [0, 0] width 0 height 0
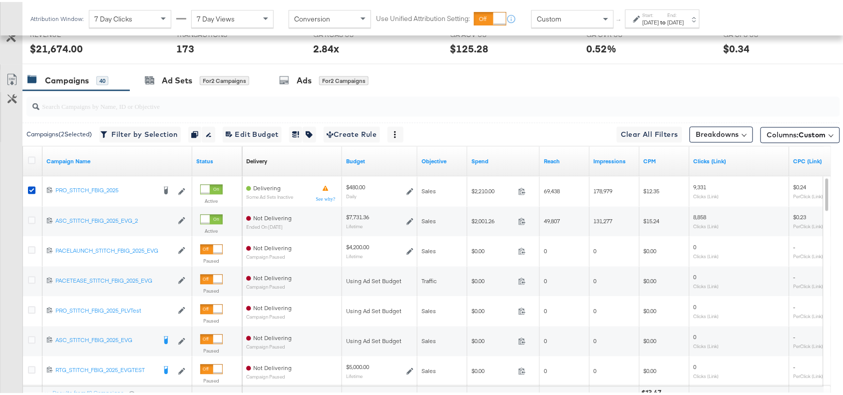
scroll to position [387, 0]
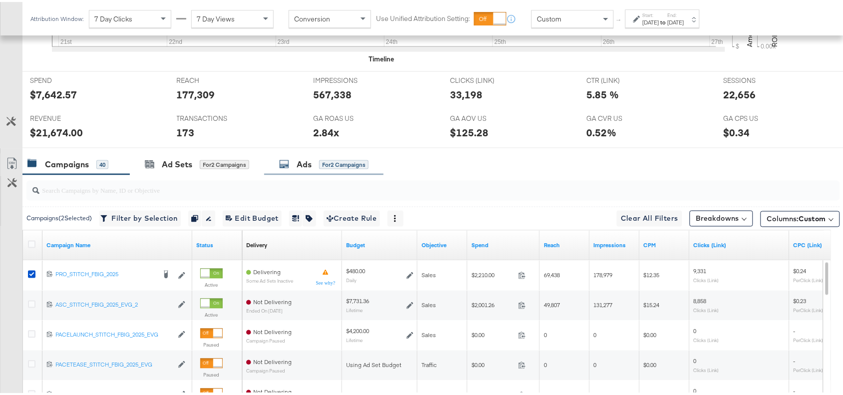
click at [302, 161] on div "Ads" at bounding box center [304, 162] width 15 height 11
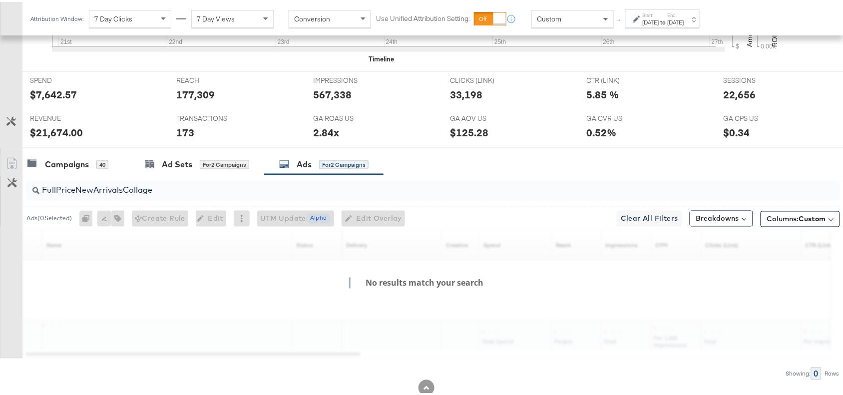
scroll to position [415, 0]
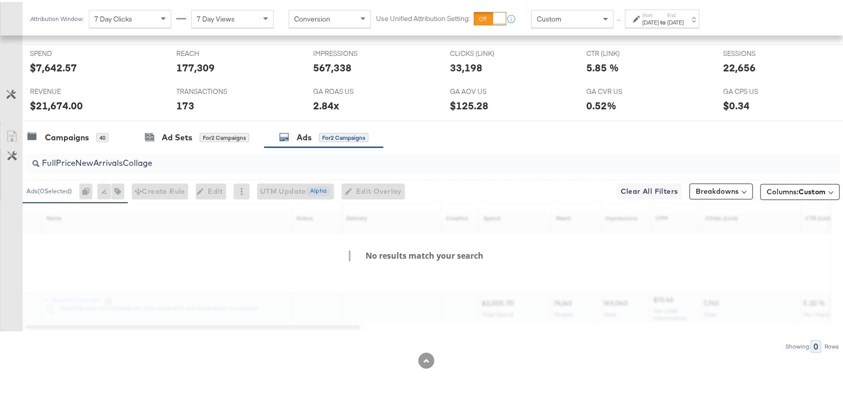
click at [167, 165] on input "FullPriceNewArrivalsCollage" at bounding box center [402, 157] width 727 height 19
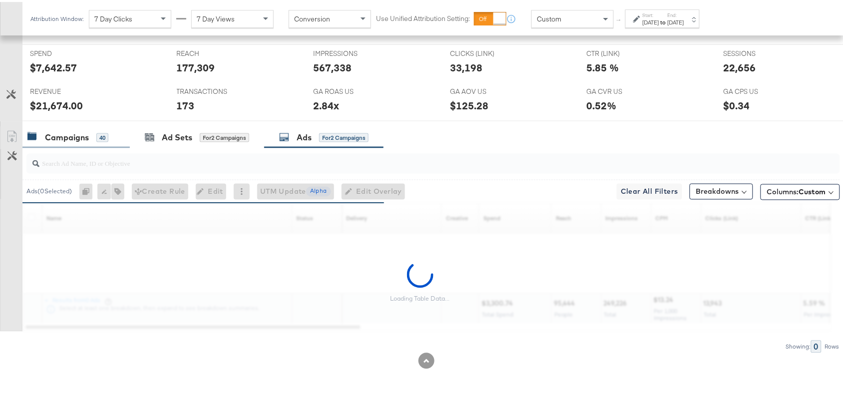
click at [68, 135] on div "Campaigns" at bounding box center [67, 135] width 44 height 11
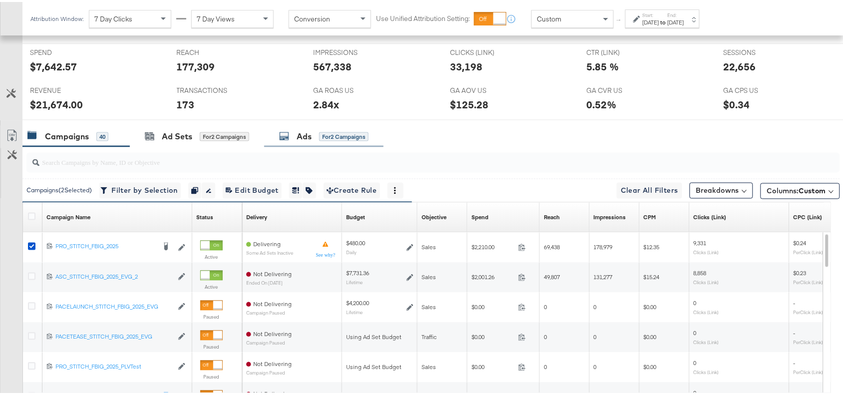
click at [299, 136] on div "Ads" at bounding box center [304, 134] width 15 height 11
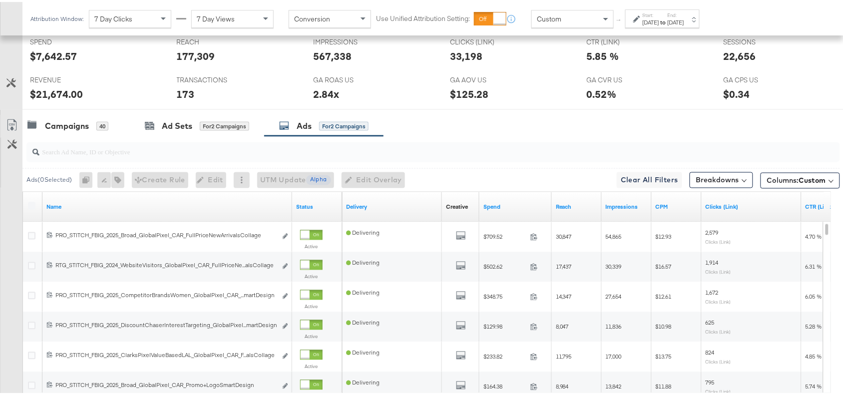
scroll to position [425, 0]
click at [53, 151] on input "search" at bounding box center [402, 146] width 727 height 19
paste input "FullPriceNewArrivalsCollage"
type input "FullPriceNewArrivalsCollage"
click at [542, 118] on div "Campaigns 40 Ad Sets for 2 Campaigns Ads for 2 Campaigns" at bounding box center [437, 124] width 830 height 21
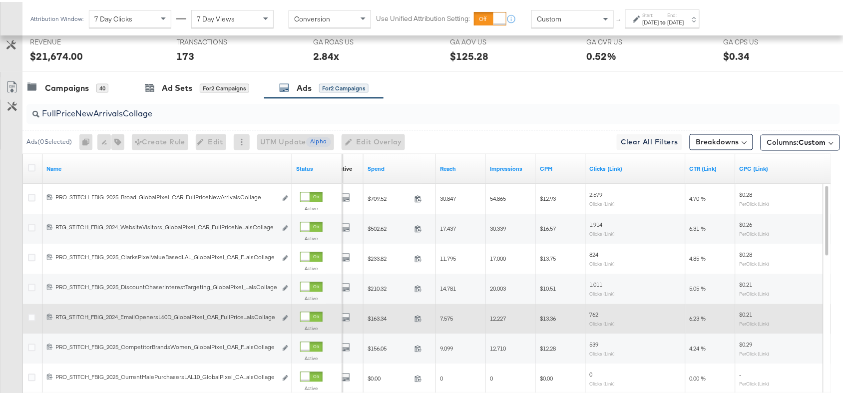
scroll to position [463, 0]
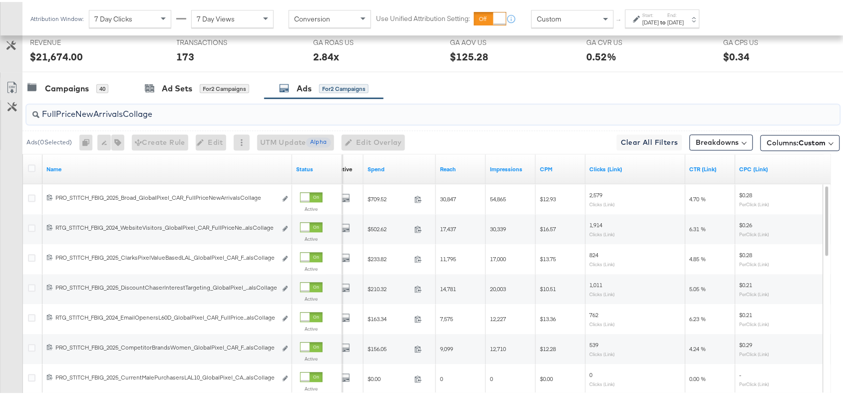
click at [164, 117] on input "FullPriceNewArrivalsCollage" at bounding box center [402, 108] width 727 height 19
click at [537, 77] on div "Campaigns 40 Ad Sets for 2 Campaigns Ads for 2 Campaigns" at bounding box center [437, 86] width 830 height 21
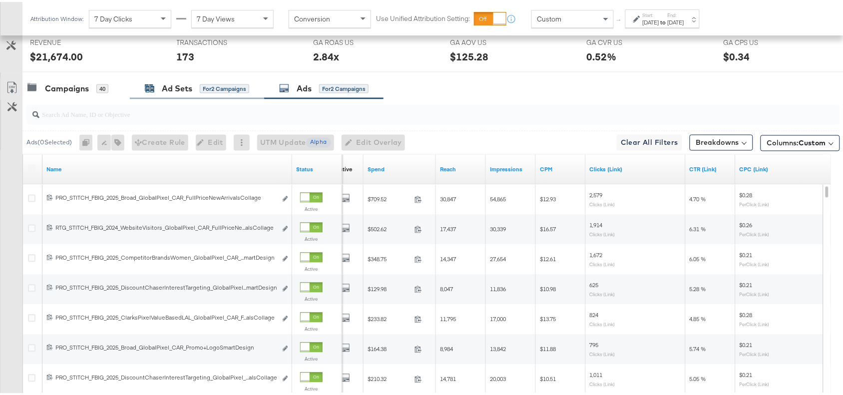
scroll to position [0, 0]
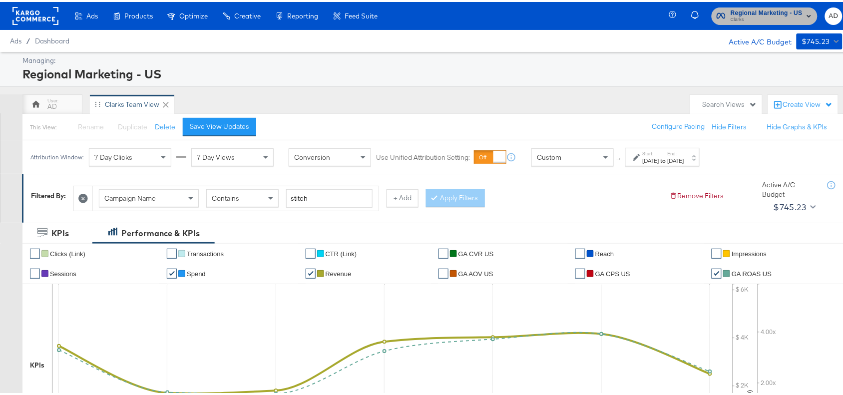
click at [718, 14] on span "Regional Marketing - US Clarks" at bounding box center [765, 14] width 96 height 16
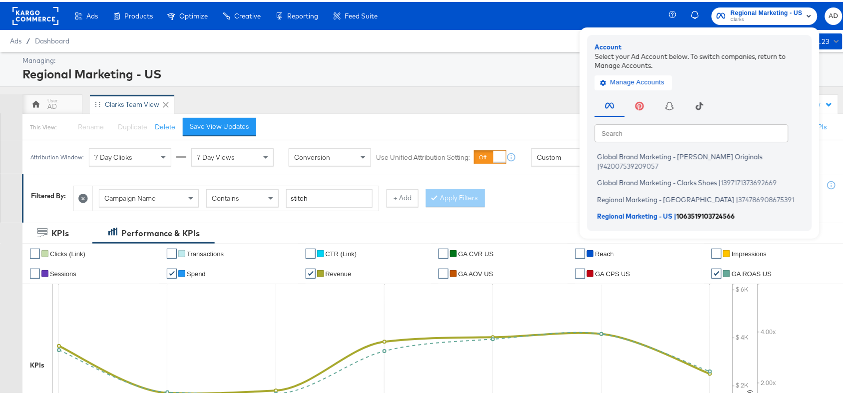
click at [605, 210] on span "Regional Marketing - US" at bounding box center [634, 214] width 75 height 8
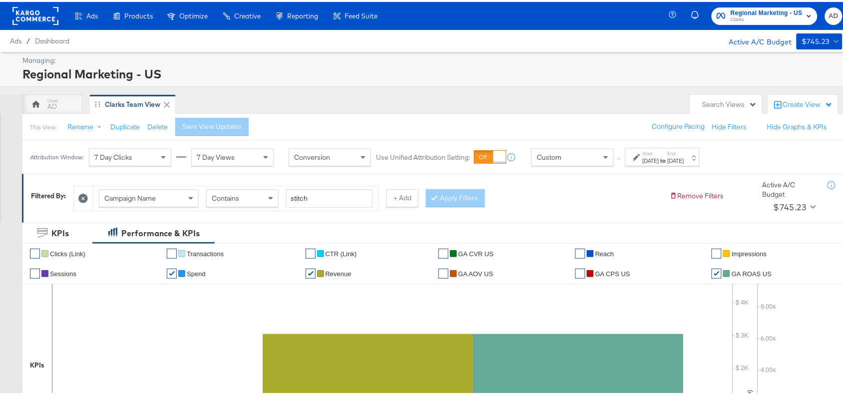
click at [668, 158] on strong "to" at bounding box center [663, 158] width 8 height 7
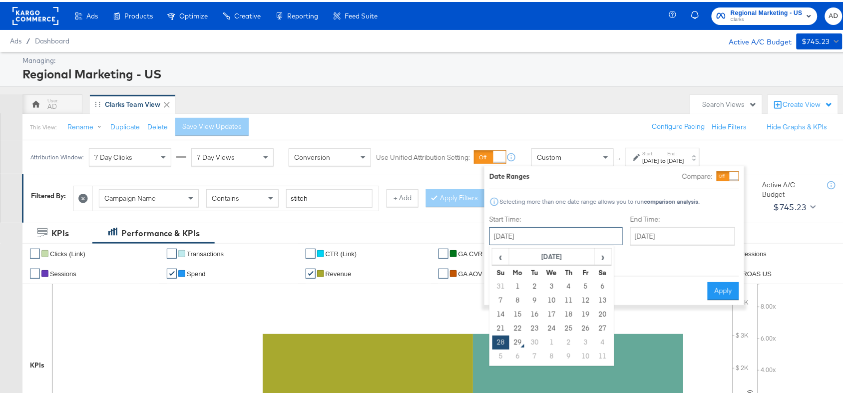
click at [555, 235] on input "[DATE]" at bounding box center [555, 234] width 133 height 18
click at [501, 328] on td "21" at bounding box center [500, 327] width 17 height 14
type input "[DATE]"
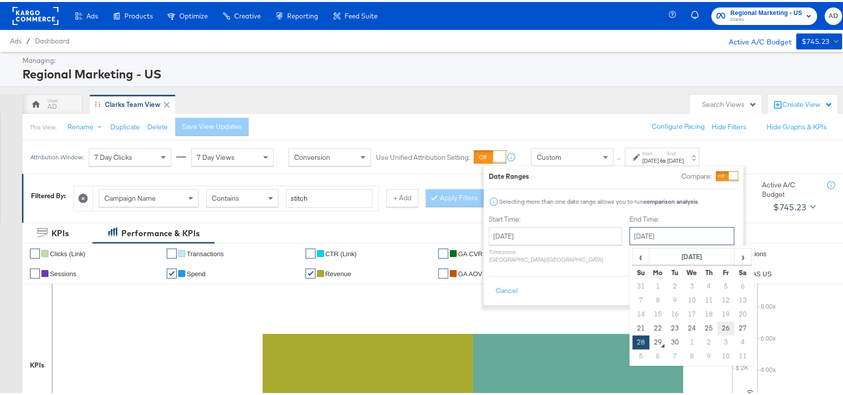
drag, startPoint x: 662, startPoint y: 233, endPoint x: 704, endPoint y: 329, distance: 104.8
click at [704, 243] on div "[DATE] ‹ [DATE] › Su Mo Tu We Th Fr Sa 31 1 2 3 4 5 6 7 8 9 10 11 12 13 14 15 1…" at bounding box center [682, 234] width 105 height 18
click at [734, 323] on td "27" at bounding box center [742, 327] width 17 height 14
type input "[DATE]"
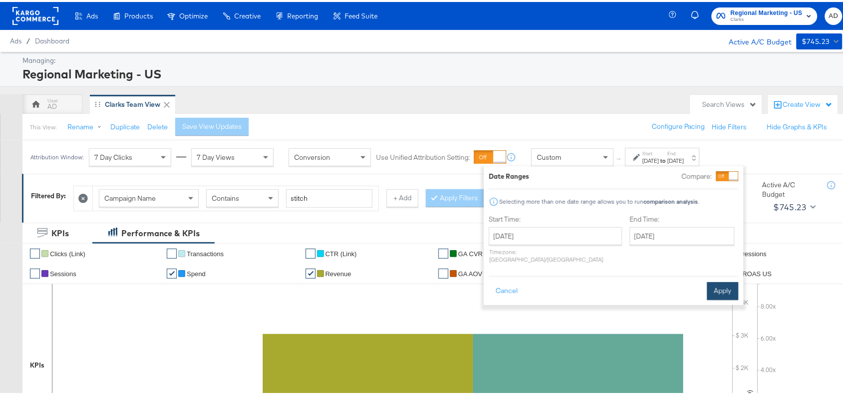
click at [722, 280] on button "Apply" at bounding box center [722, 289] width 31 height 18
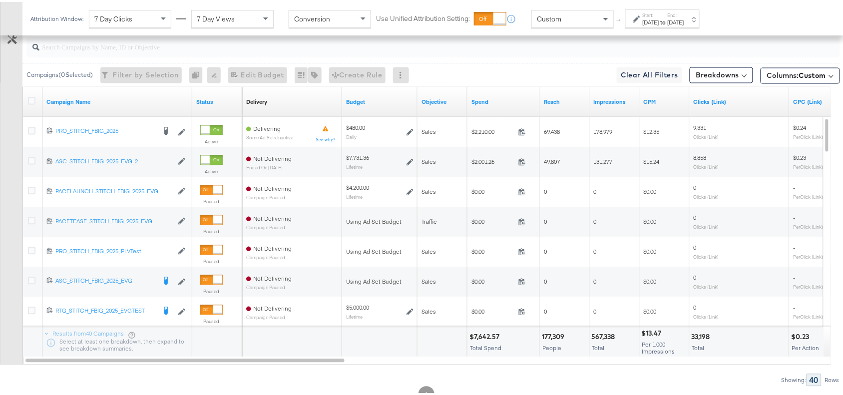
scroll to position [532, 0]
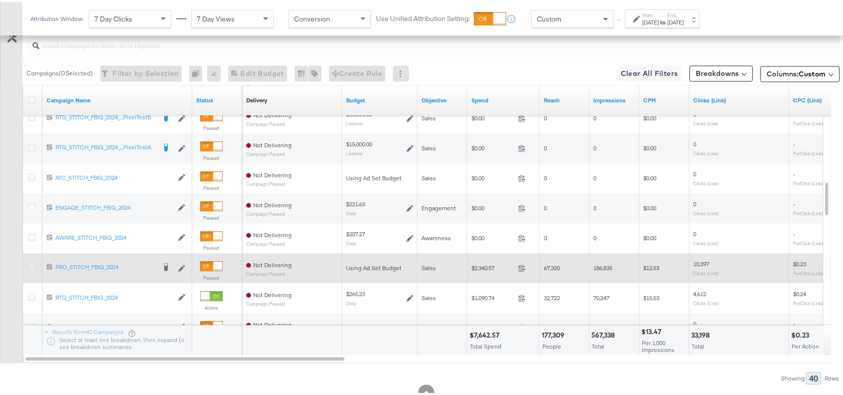
click at [30, 264] on icon at bounding box center [31, 265] width 7 height 7
click at [0, 0] on input "checkbox" at bounding box center [0, 0] width 0 height 0
click at [30, 264] on icon at bounding box center [31, 265] width 7 height 7
click at [0, 0] on input "checkbox" at bounding box center [0, 0] width 0 height 0
click at [32, 266] on icon at bounding box center [31, 265] width 7 height 7
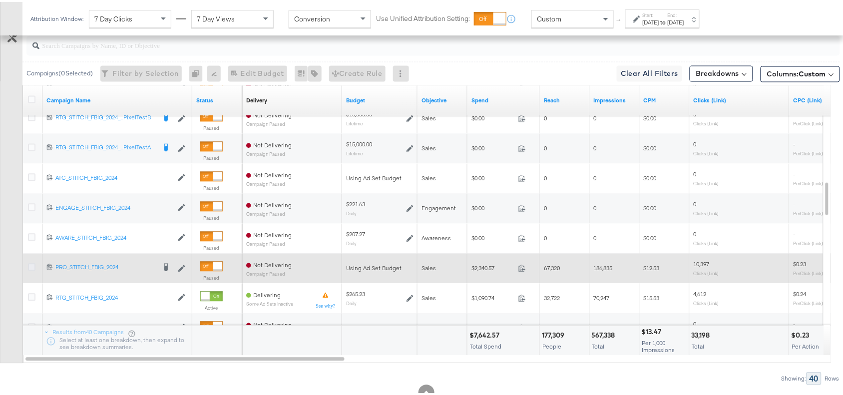
click at [0, 0] on input "checkbox" at bounding box center [0, 0] width 0 height 0
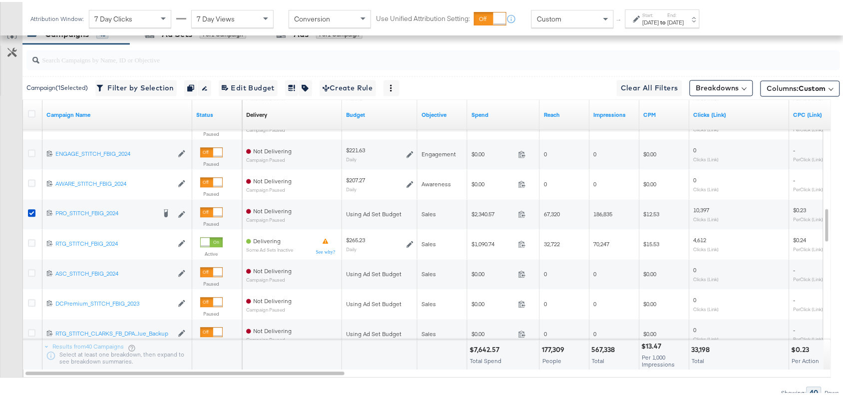
scroll to position [519, 0]
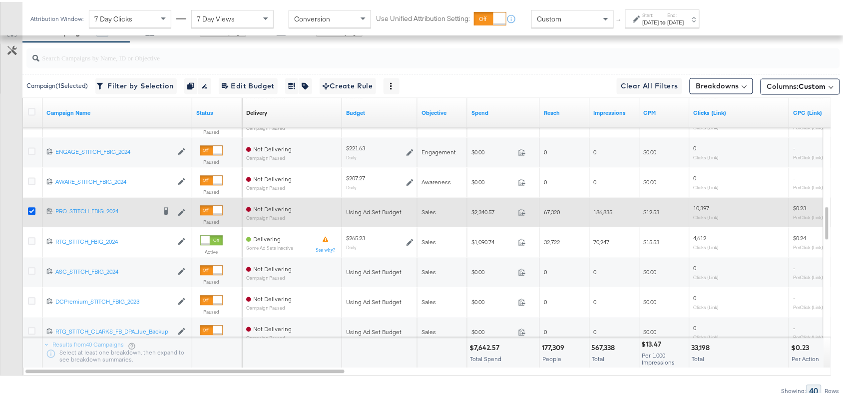
click at [30, 210] on icon at bounding box center [31, 209] width 7 height 7
click at [0, 0] on input "checkbox" at bounding box center [0, 0] width 0 height 0
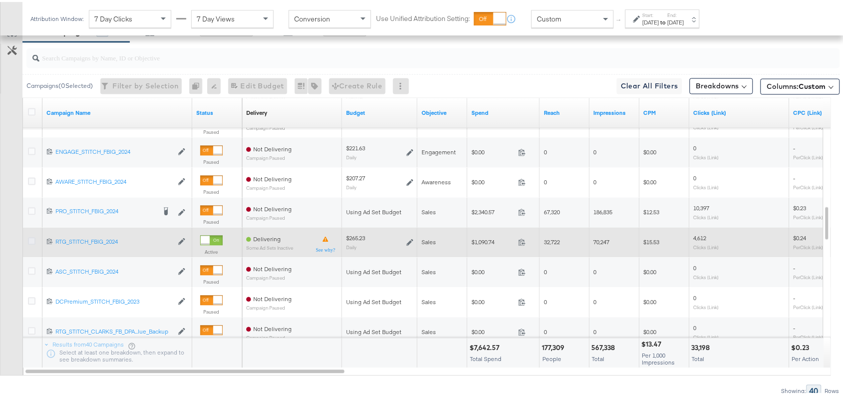
click at [31, 241] on icon at bounding box center [31, 239] width 7 height 7
click at [0, 0] on input "checkbox" at bounding box center [0, 0] width 0 height 0
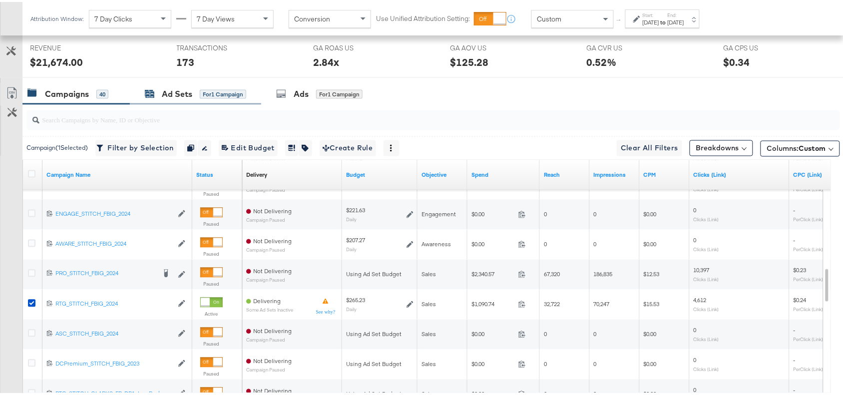
click at [175, 94] on div "Ad Sets" at bounding box center [177, 91] width 30 height 11
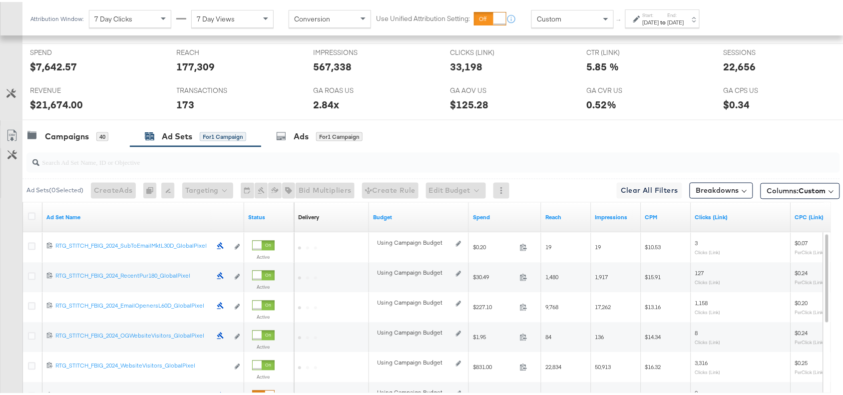
scroll to position [457, 0]
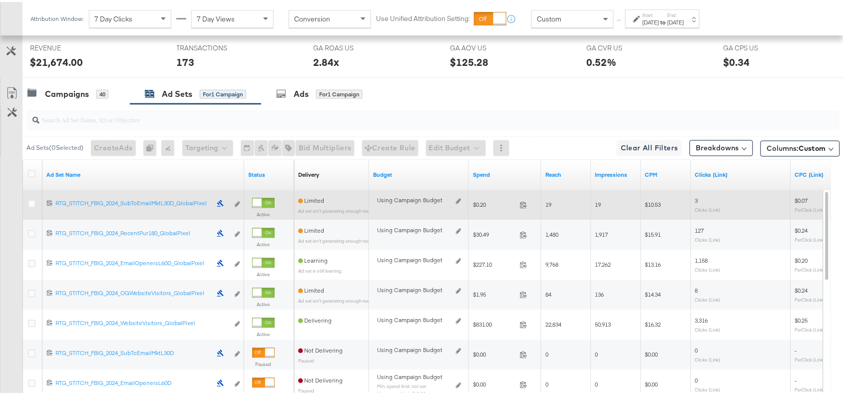
click at [33, 199] on label at bounding box center [31, 201] width 7 height 7
click at [0, 0] on input "checkbox" at bounding box center [0, 0] width 0 height 0
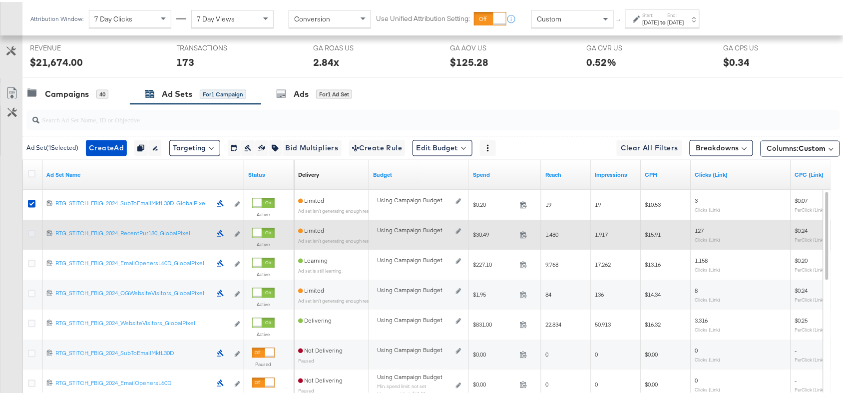
click at [29, 232] on icon at bounding box center [31, 231] width 7 height 7
click at [0, 0] on input "checkbox" at bounding box center [0, 0] width 0 height 0
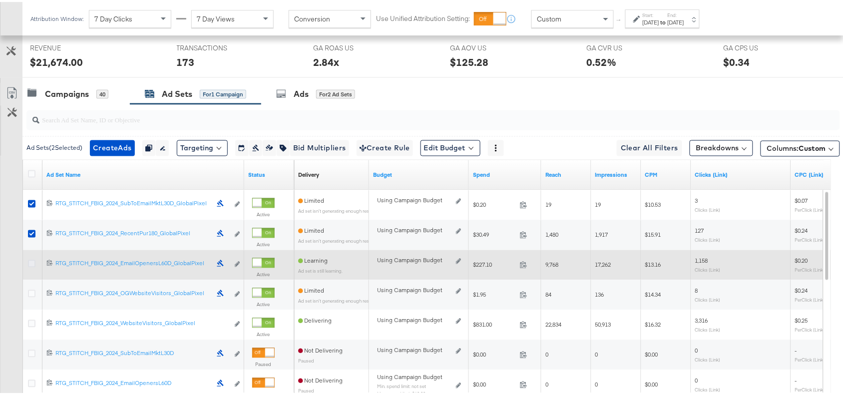
click at [30, 261] on icon at bounding box center [31, 261] width 7 height 7
click at [0, 0] on input "checkbox" at bounding box center [0, 0] width 0 height 0
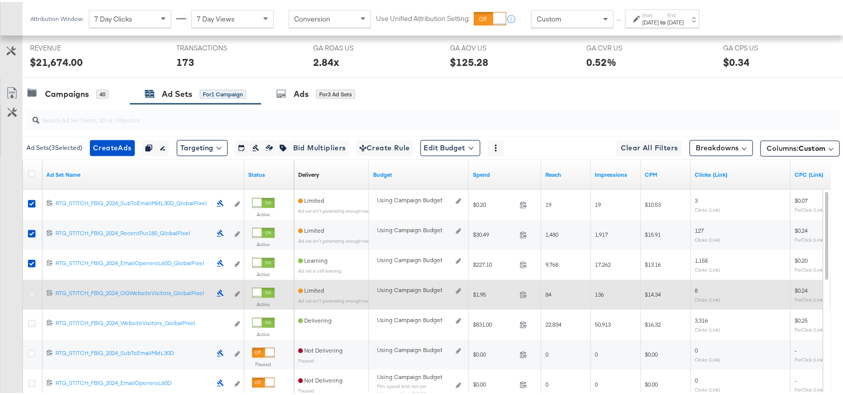
click at [30, 293] on icon at bounding box center [31, 291] width 7 height 7
click at [0, 0] on input "checkbox" at bounding box center [0, 0] width 0 height 0
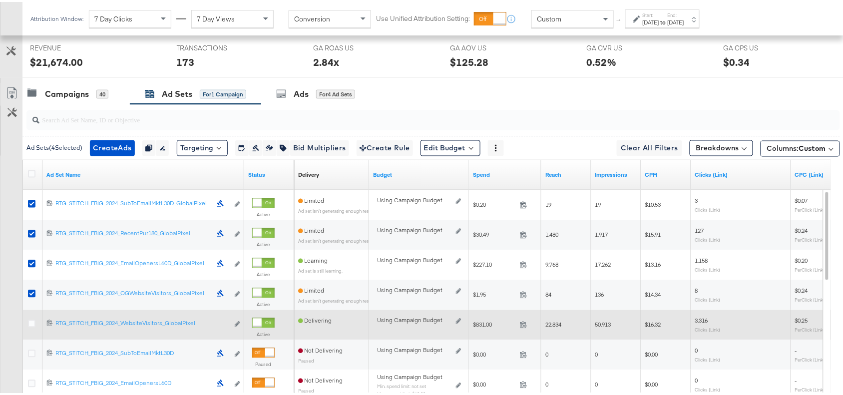
click at [31, 319] on label at bounding box center [31, 321] width 7 height 7
click at [0, 0] on input "checkbox" at bounding box center [0, 0] width 0 height 0
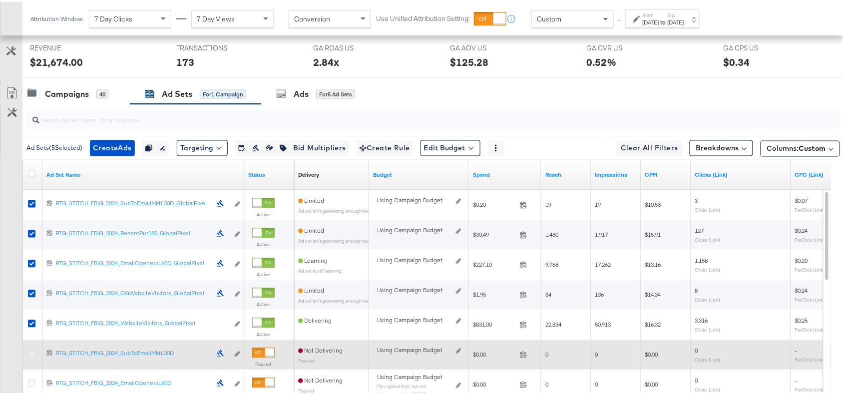
click at [30, 351] on icon at bounding box center [31, 351] width 7 height 7
click at [0, 0] on input "checkbox" at bounding box center [0, 0] width 0 height 0
click at [30, 351] on icon at bounding box center [31, 351] width 7 height 7
click at [0, 0] on input "checkbox" at bounding box center [0, 0] width 0 height 0
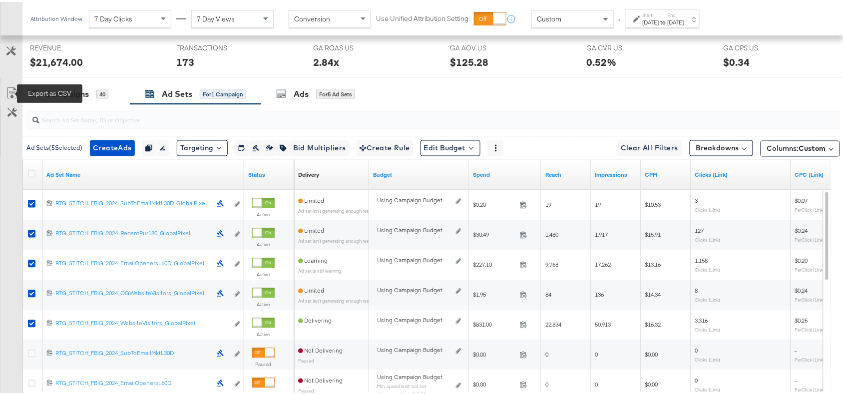
click at [10, 88] on icon at bounding box center [12, 91] width 12 height 12
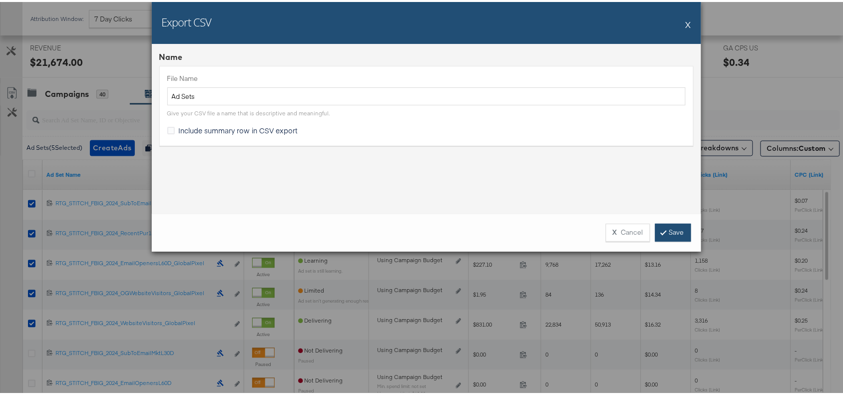
click at [673, 231] on link "Save" at bounding box center [673, 231] width 36 height 18
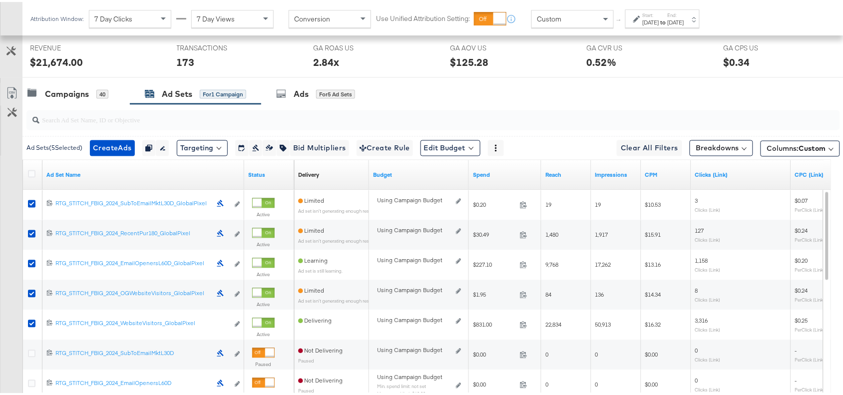
click at [438, 98] on div "Campaigns 40 Ad Sets for 1 Campaign Ads for 5 Ad Sets" at bounding box center [437, 91] width 830 height 21
click at [579, 100] on div "Campaigns 40 Ad Sets for 1 Campaign Ads for 5 Ad Sets" at bounding box center [437, 91] width 830 height 21
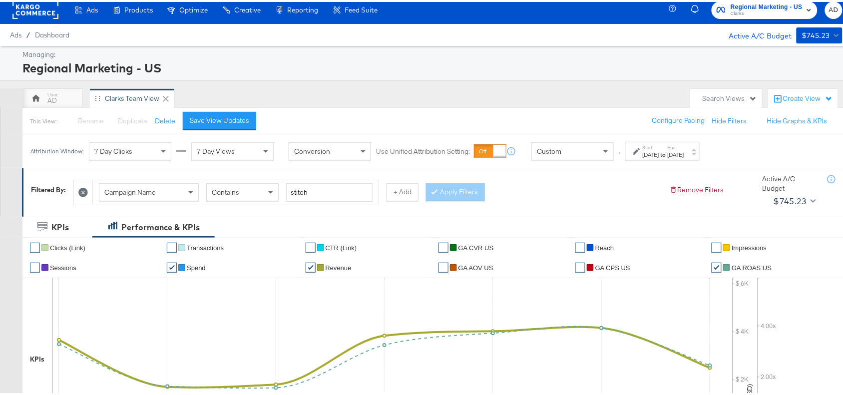
scroll to position [0, 0]
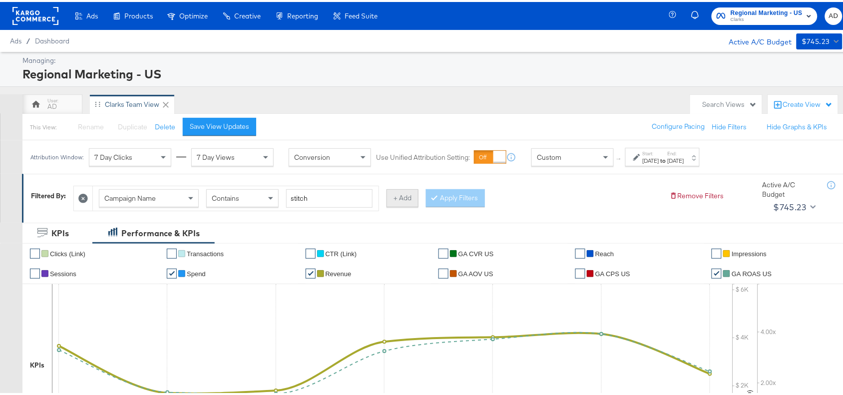
click at [403, 198] on button "+ Add" at bounding box center [402, 196] width 32 height 18
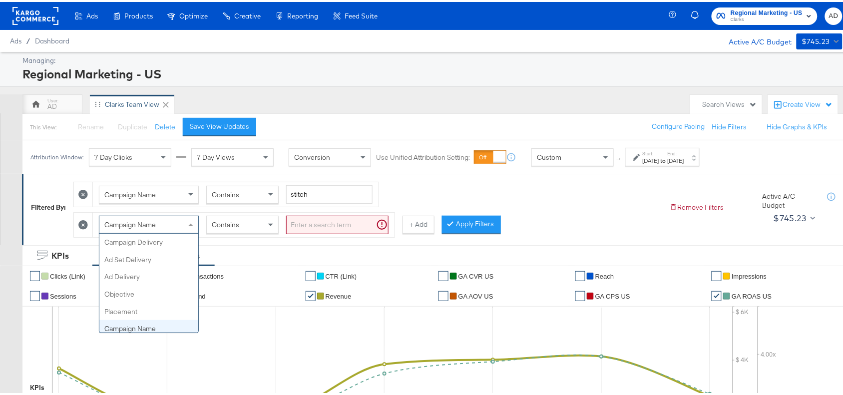
scroll to position [86, 0]
click at [160, 228] on div "Campaign Name" at bounding box center [148, 222] width 99 height 17
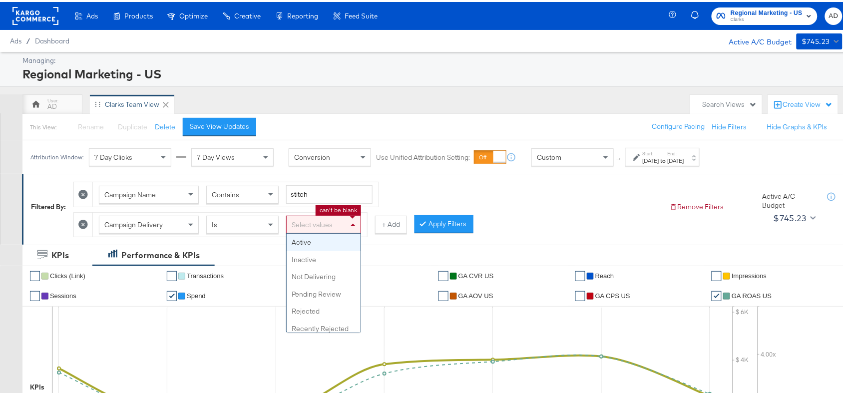
click at [336, 221] on div "Select values" at bounding box center [324, 222] width 74 height 17
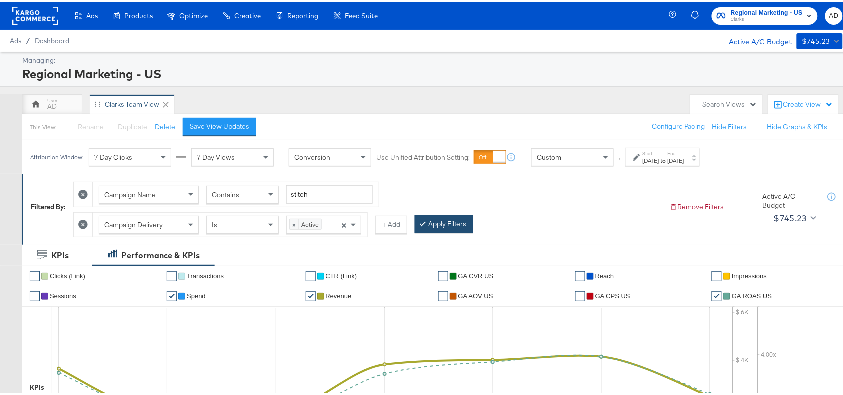
click at [437, 217] on button "Apply Filters" at bounding box center [443, 222] width 59 height 18
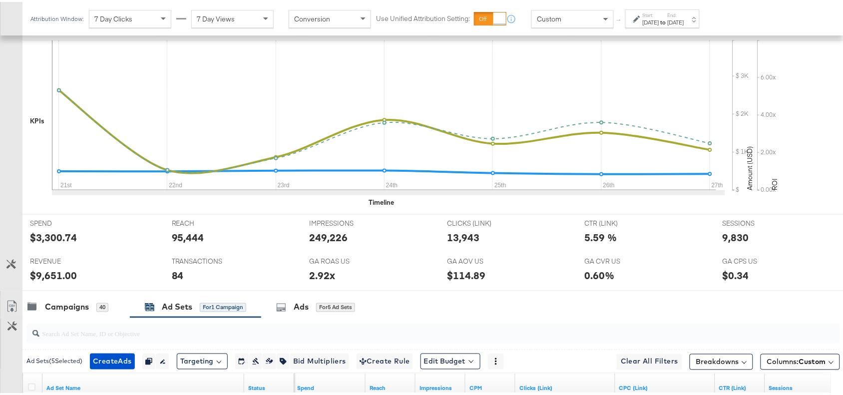
scroll to position [364, 0]
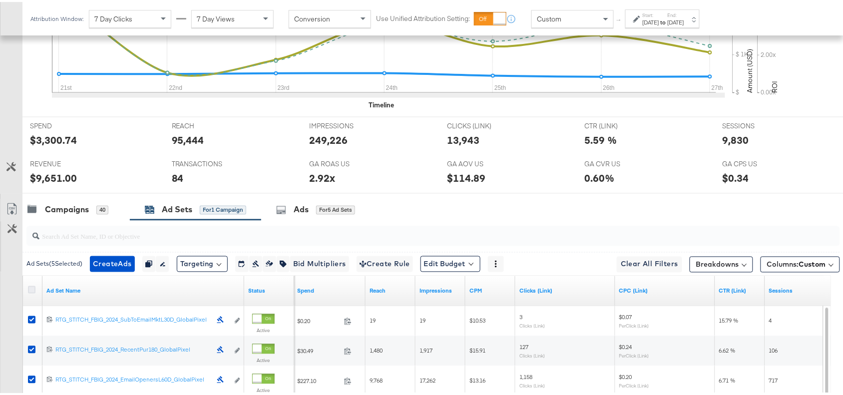
click at [33, 291] on icon at bounding box center [31, 287] width 7 height 7
click at [0, 0] on input "checkbox" at bounding box center [0, 0] width 0 height 0
click at [33, 291] on icon at bounding box center [31, 287] width 7 height 7
click at [0, 0] on input "checkbox" at bounding box center [0, 0] width 0 height 0
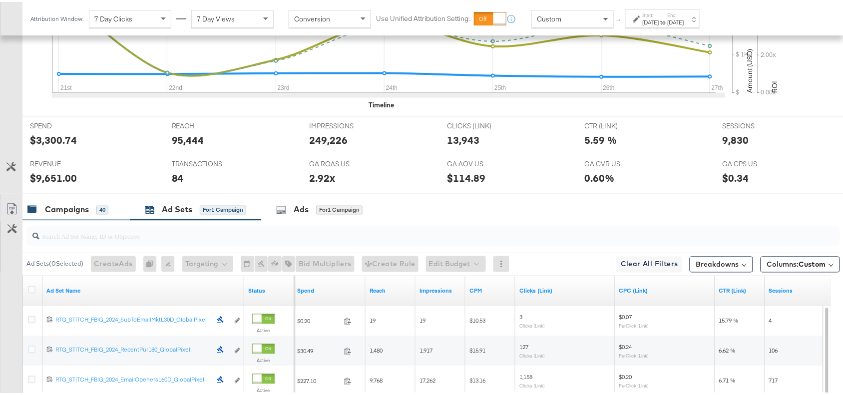
click at [73, 206] on div "Campaigns" at bounding box center [67, 207] width 44 height 11
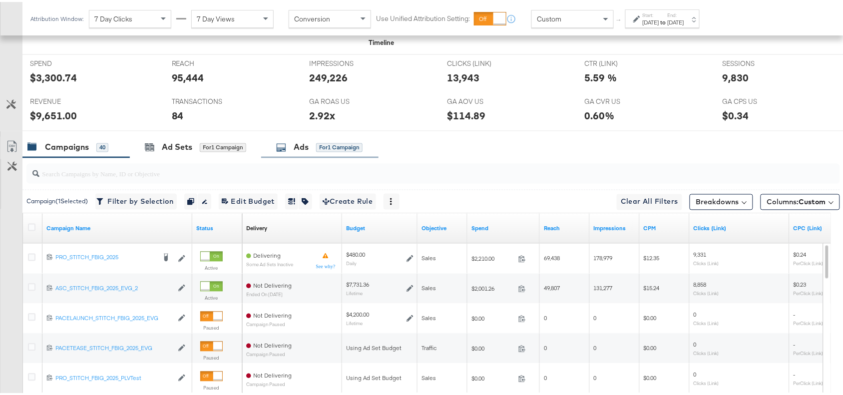
scroll to position [0, 0]
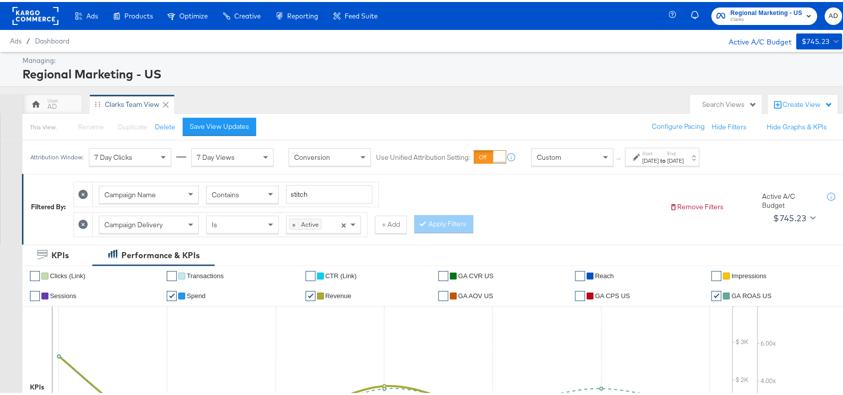
click at [684, 154] on div "Start: [DATE] to End: [DATE]" at bounding box center [663, 155] width 41 height 14
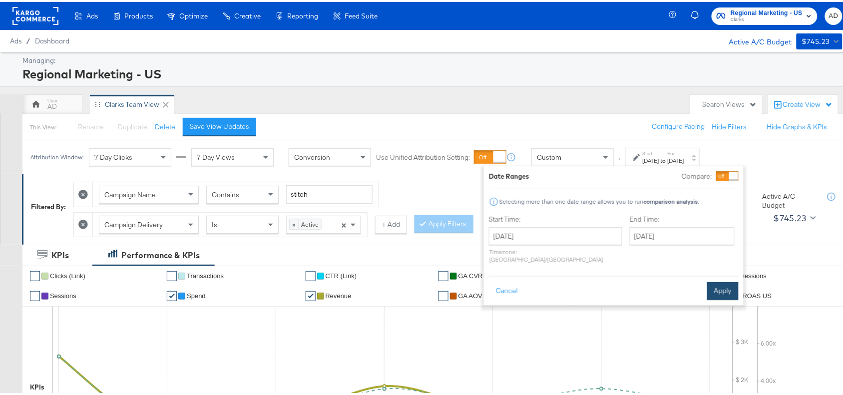
click at [718, 283] on button "Apply" at bounding box center [722, 289] width 31 height 18
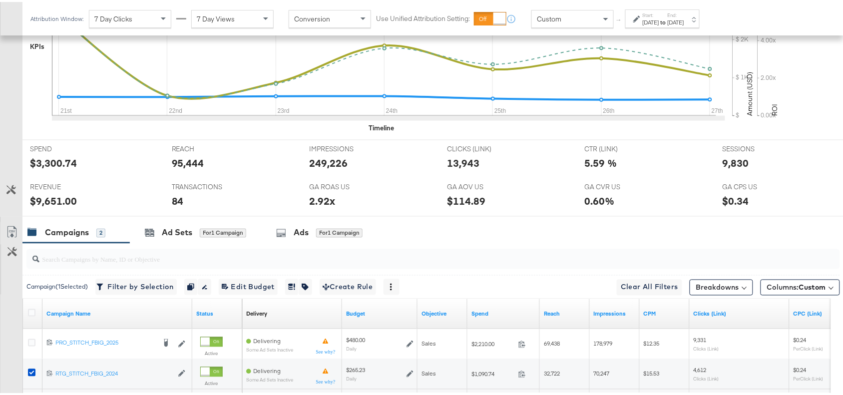
scroll to position [438, 0]
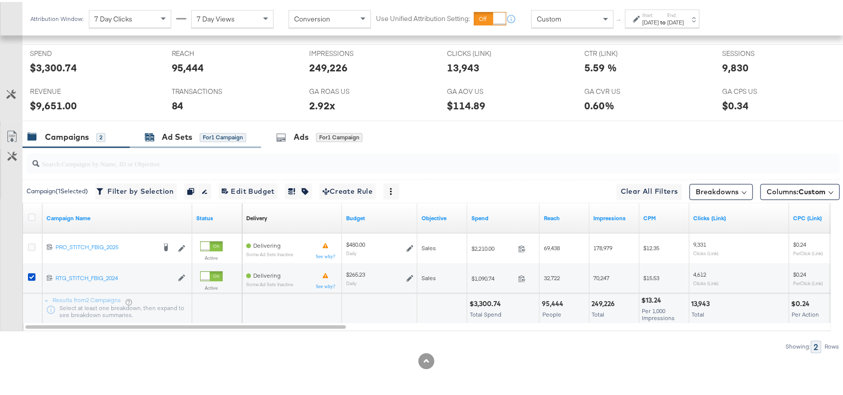
click at [172, 134] on div "Ad Sets" at bounding box center [177, 135] width 30 height 11
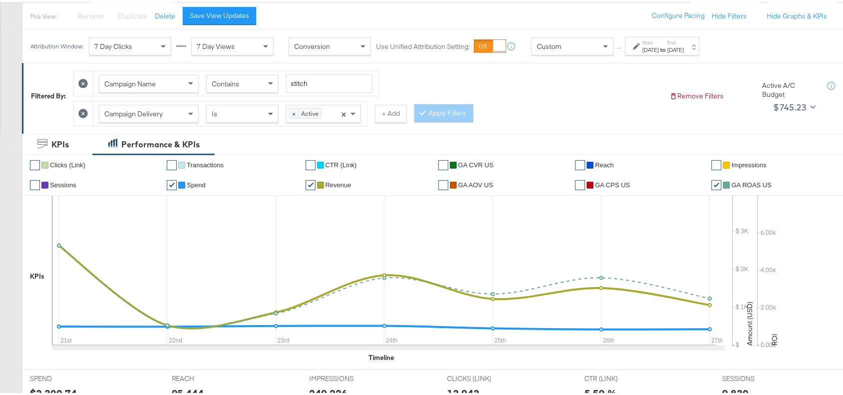
scroll to position [42, 0]
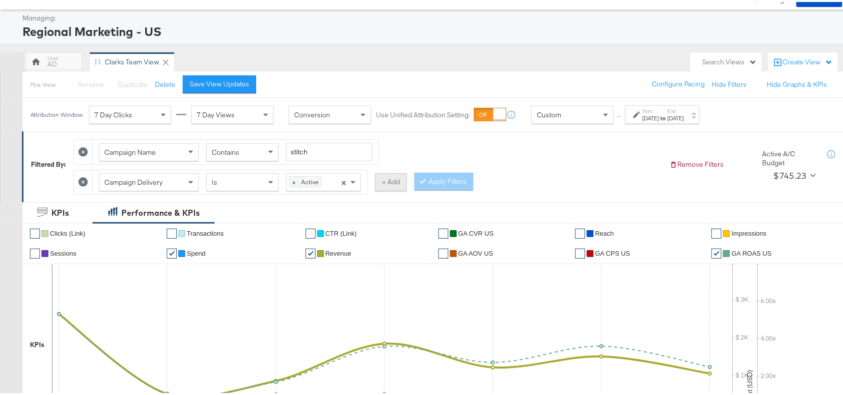
click at [397, 187] on button "+ Add" at bounding box center [391, 180] width 32 height 18
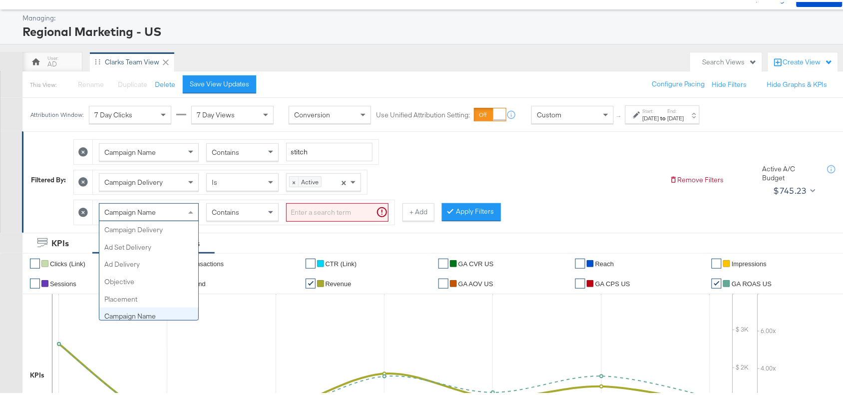
scroll to position [86, 0]
click at [178, 212] on div "Campaign Name" at bounding box center [148, 210] width 99 height 17
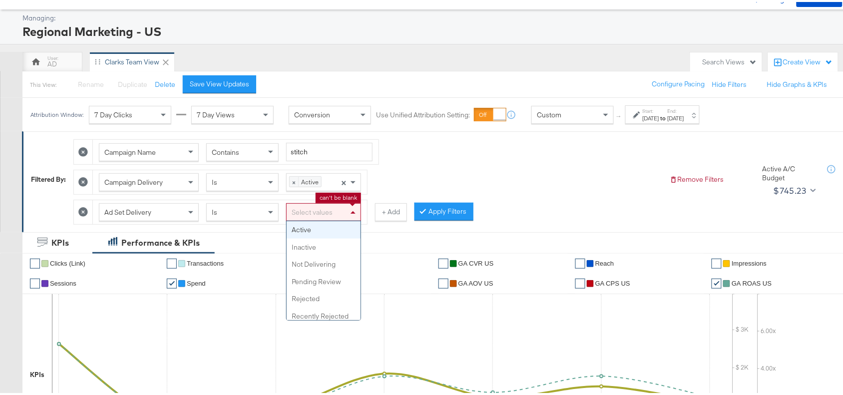
click at [340, 215] on div "Select values" at bounding box center [324, 210] width 74 height 17
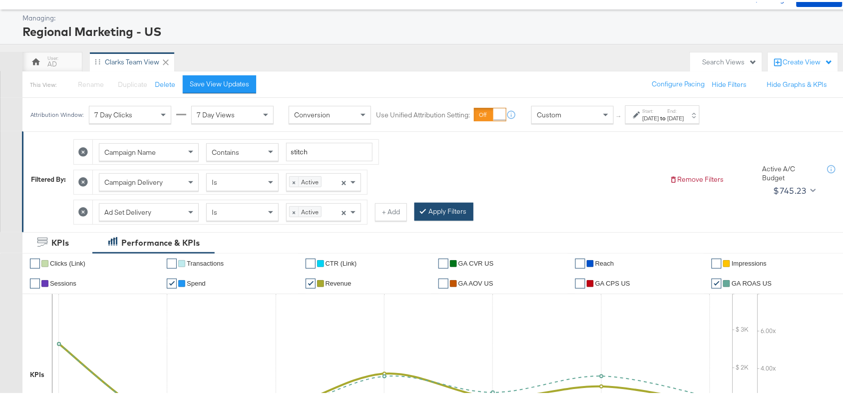
click at [442, 215] on button "Apply Filters" at bounding box center [443, 210] width 59 height 18
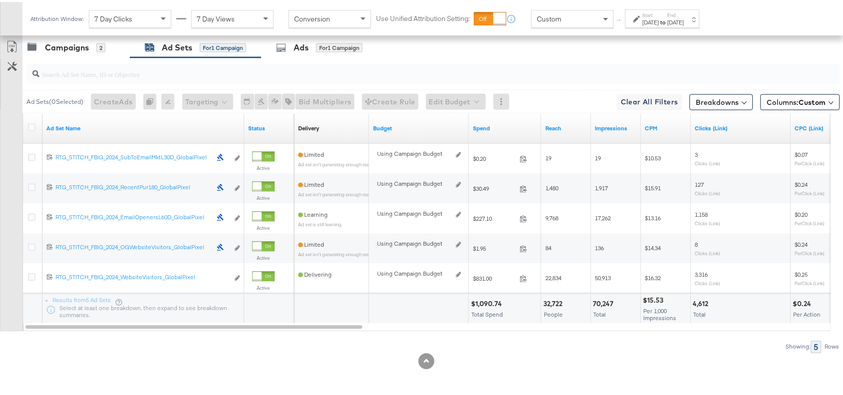
scroll to position [558, 0]
click at [84, 128] on link "Ad Set Name" at bounding box center [143, 127] width 194 height 8
click at [84, 128] on link "Ad Set Name ↓" at bounding box center [143, 127] width 194 height 8
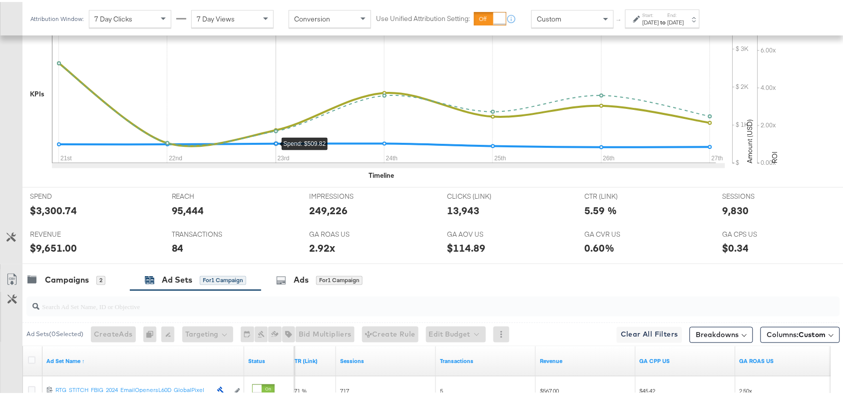
scroll to position [370, 0]
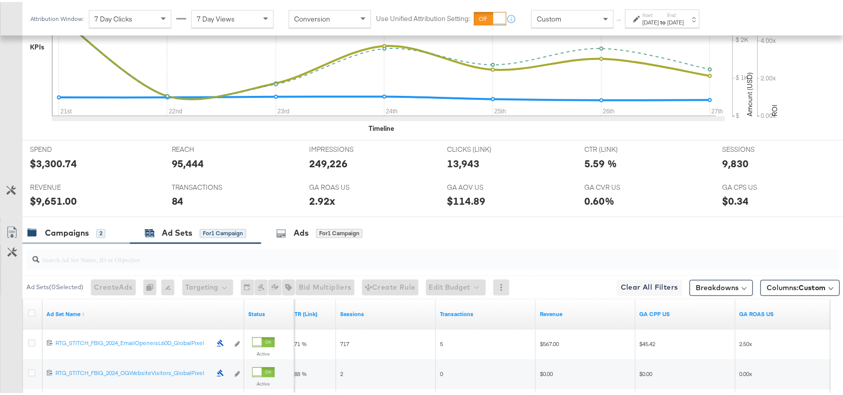
click at [46, 236] on div "Campaigns" at bounding box center [67, 231] width 44 height 11
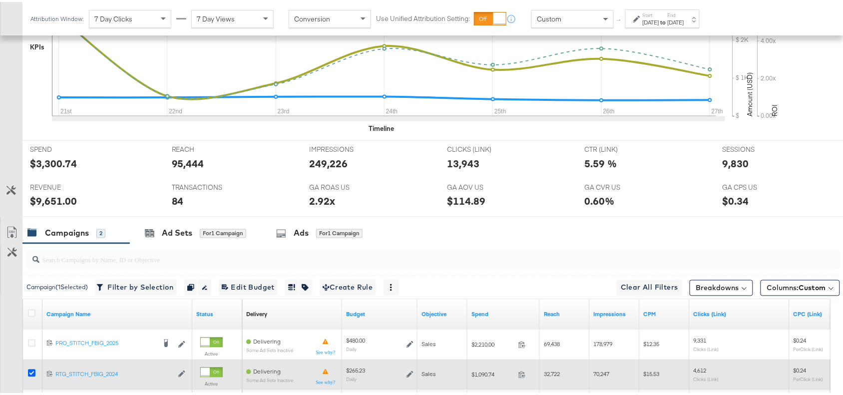
click at [30, 372] on icon at bounding box center [31, 370] width 7 height 7
click at [0, 0] on input "checkbox" at bounding box center [0, 0] width 0 height 0
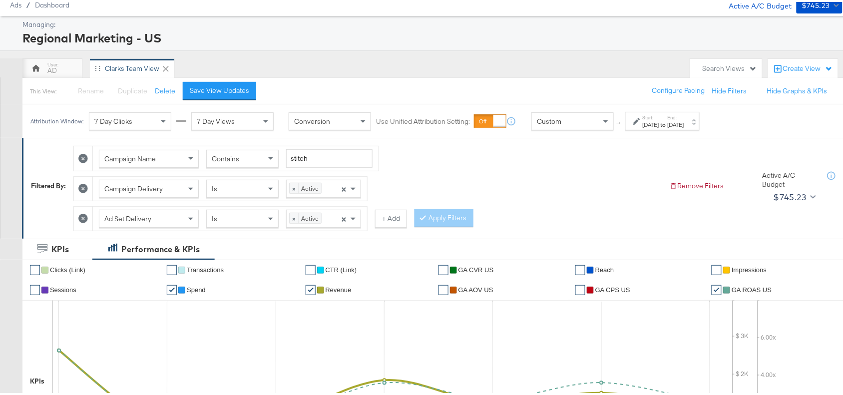
scroll to position [0, 0]
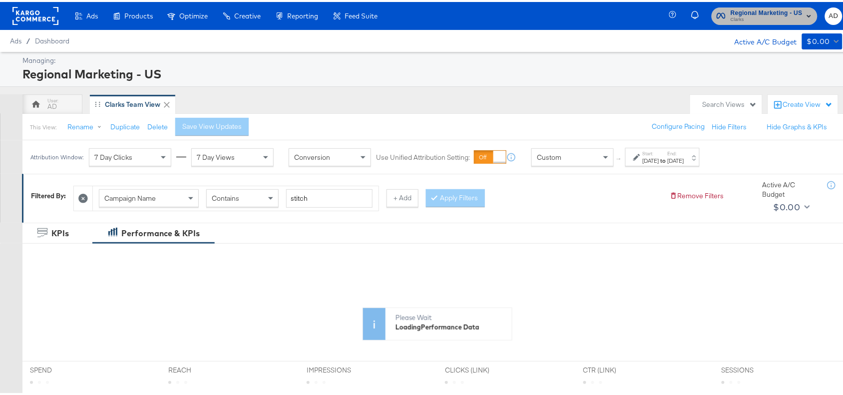
click at [735, 16] on span "Clarks" at bounding box center [766, 18] width 72 height 8
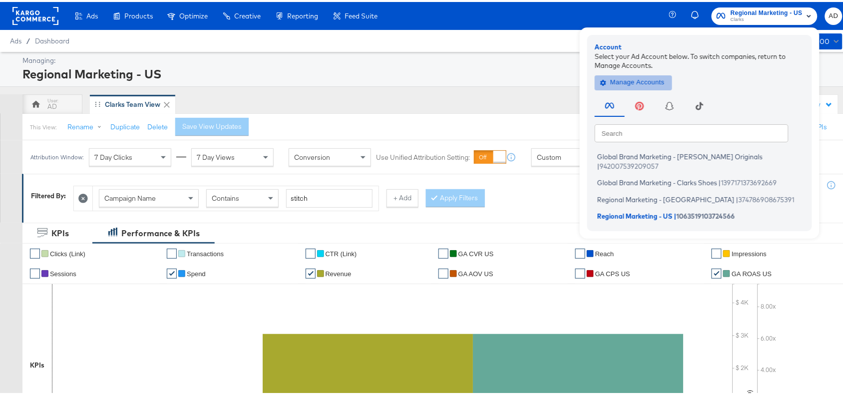
click at [632, 81] on span "Manage Accounts" at bounding box center [633, 80] width 62 height 11
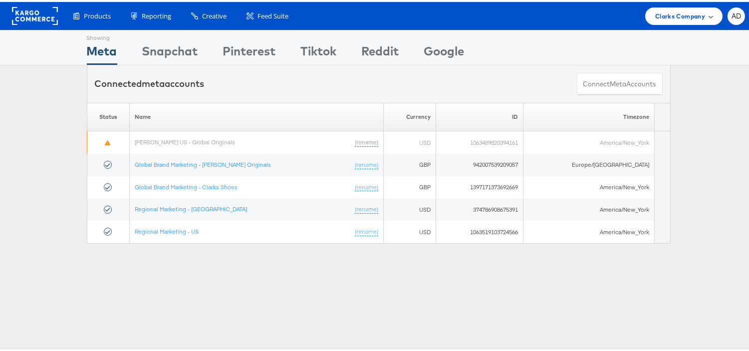
click at [667, 12] on span "Clarks Company" at bounding box center [681, 14] width 50 height 10
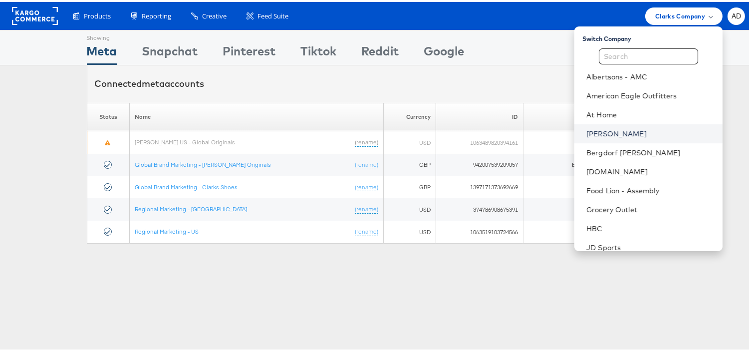
click at [587, 131] on link "[PERSON_NAME]" at bounding box center [651, 132] width 128 height 10
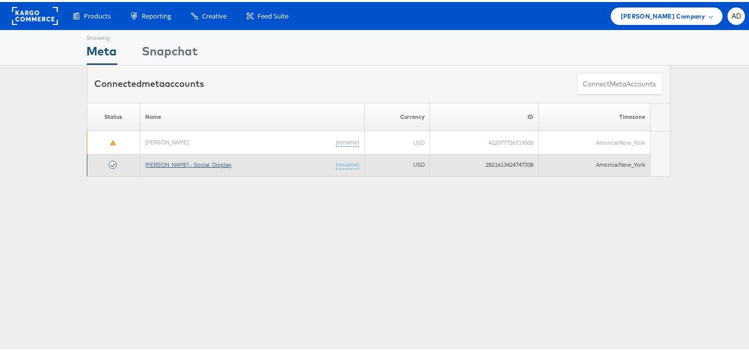
click at [181, 163] on link "[PERSON_NAME] - Social_Display" at bounding box center [188, 162] width 86 height 7
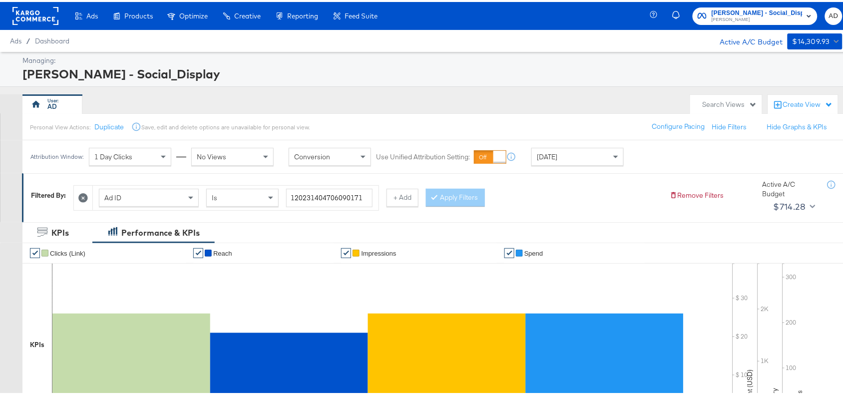
click at [377, 200] on div "Ad ID Is 120231404706090171" at bounding box center [236, 196] width 286 height 24
click at [365, 195] on input "120231404706090171" at bounding box center [329, 196] width 86 height 18
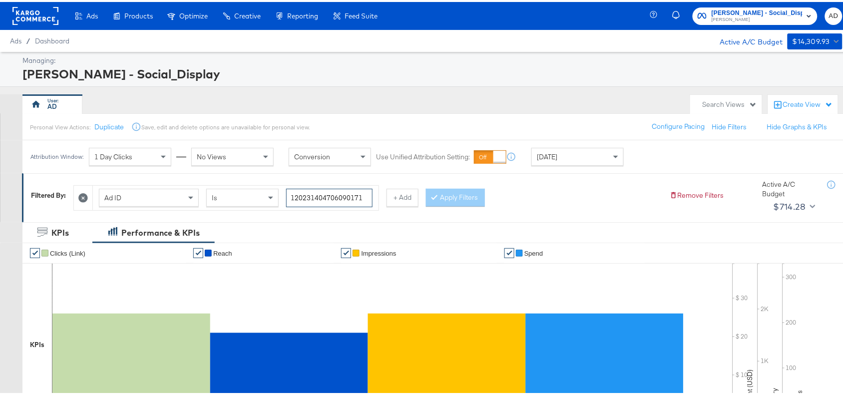
click at [365, 195] on input "120231404706090171" at bounding box center [329, 196] width 86 height 18
paste input "23041"
type input "120231402304190171"
click at [447, 197] on button "Apply Filters" at bounding box center [455, 196] width 59 height 18
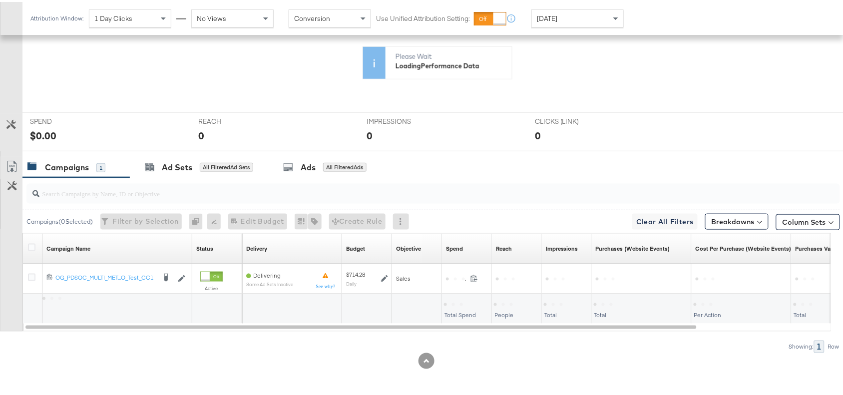
scroll to position [327, 0]
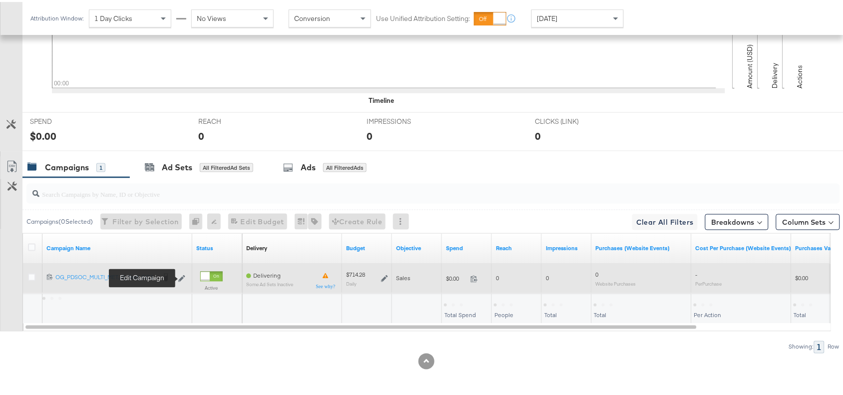
click at [180, 275] on icon at bounding box center [181, 276] width 7 height 7
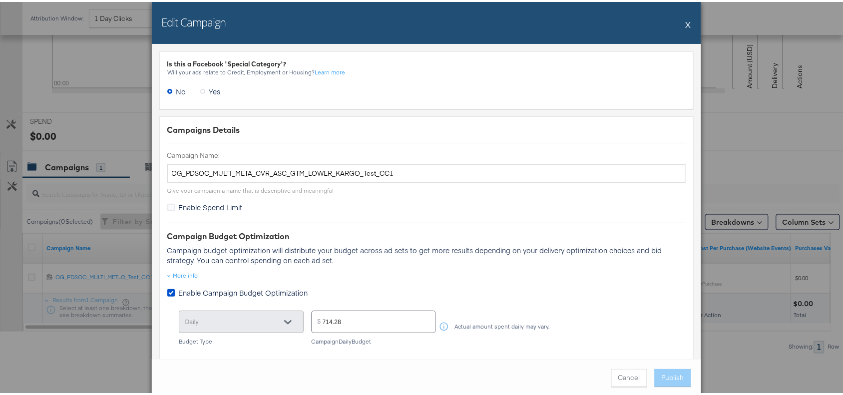
scroll to position [0, 0]
click at [680, 24] on div "Edit Campaign X" at bounding box center [426, 21] width 549 height 42
click at [686, 16] on button "X" at bounding box center [688, 22] width 5 height 20
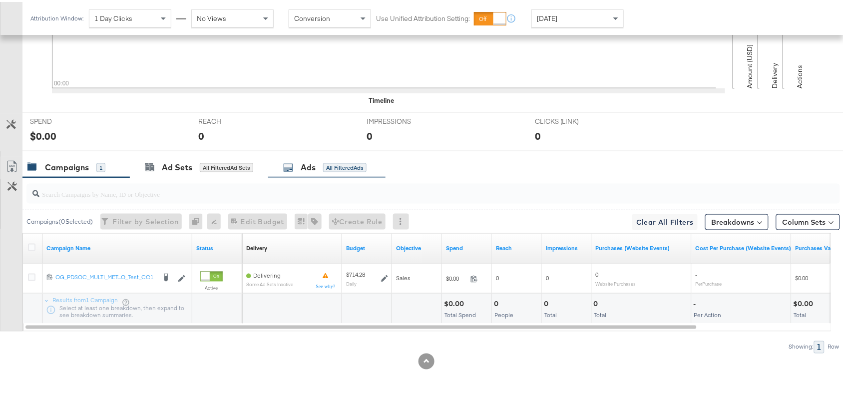
click at [318, 161] on div "Ads All Filtered Ads" at bounding box center [324, 165] width 83 height 11
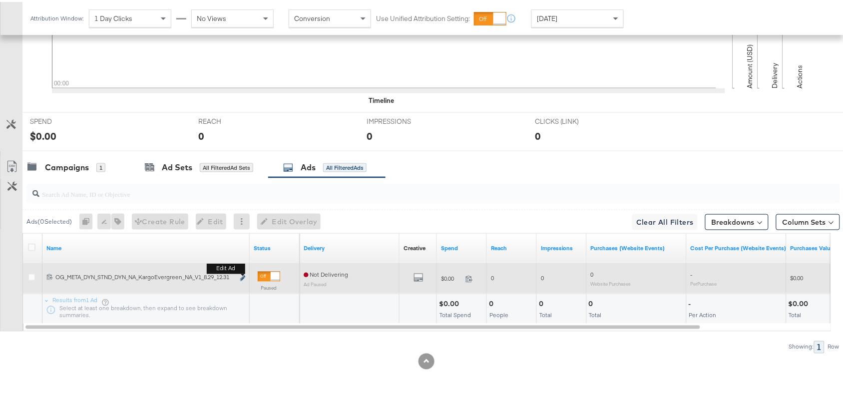
click at [243, 275] on icon "link" at bounding box center [242, 276] width 5 height 5
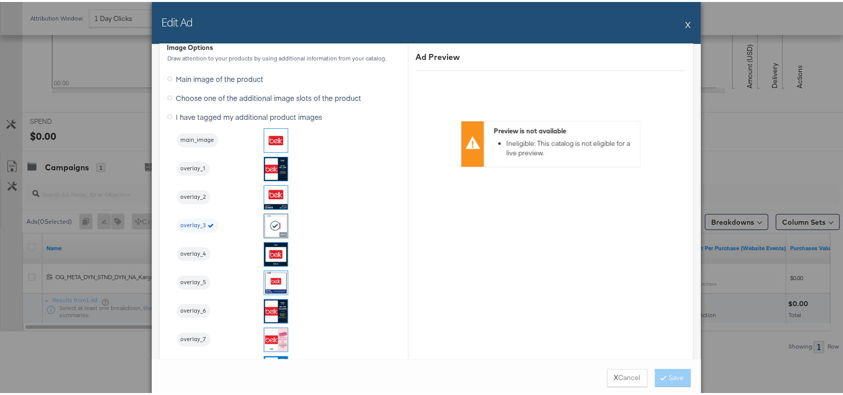
scroll to position [1018, 0]
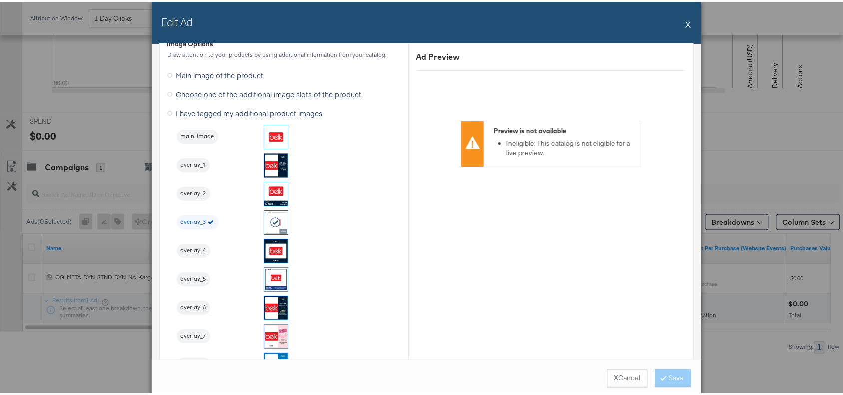
click at [686, 28] on button "X" at bounding box center [688, 22] width 5 height 20
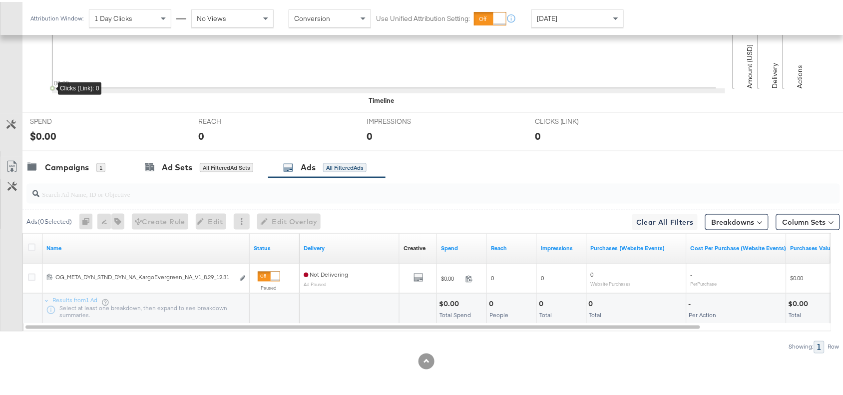
scroll to position [0, 0]
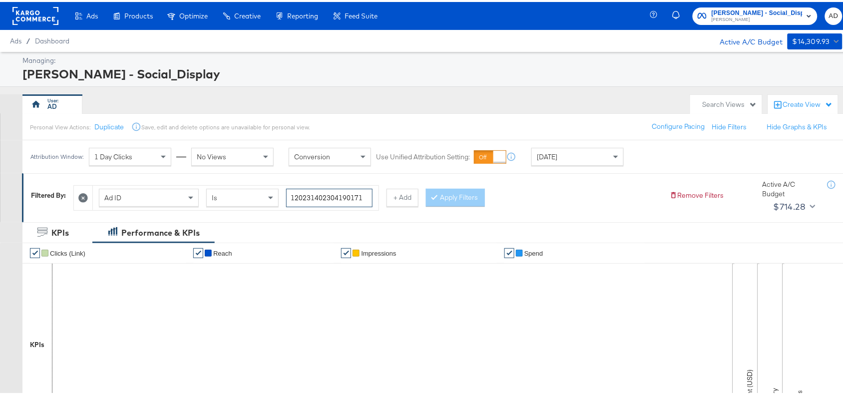
click at [367, 196] on input "120231402304190171" at bounding box center [329, 196] width 86 height 18
paste input "6"
click at [367, 196] on input "120231402304190171" at bounding box center [329, 196] width 86 height 18
type input "120231402304160171"
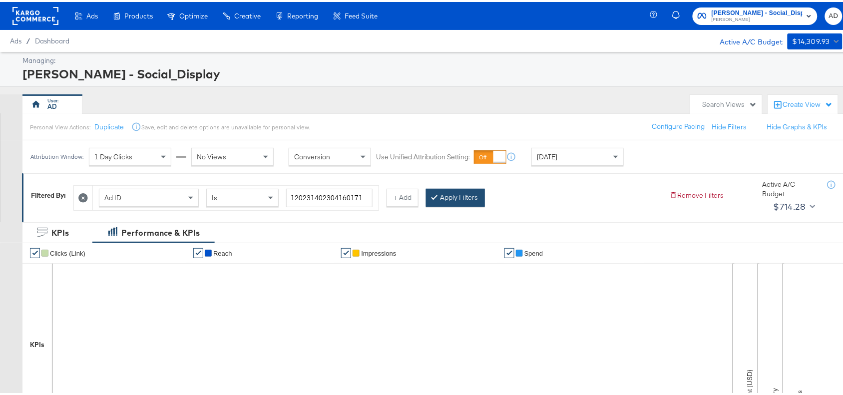
click at [467, 190] on button "Apply Filters" at bounding box center [455, 196] width 59 height 18
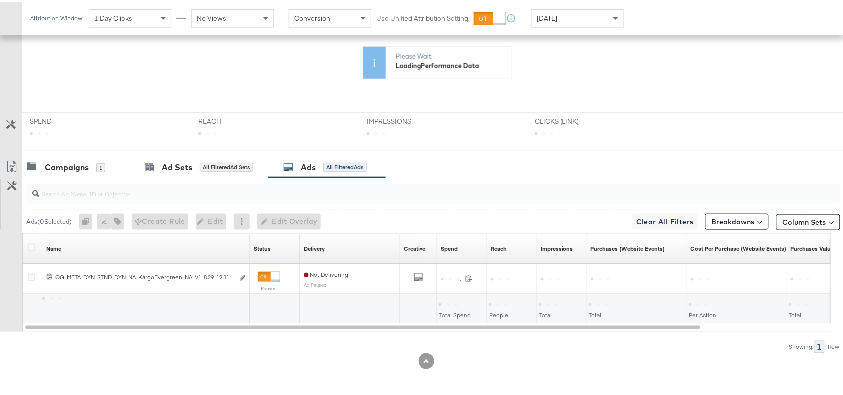
scroll to position [327, 0]
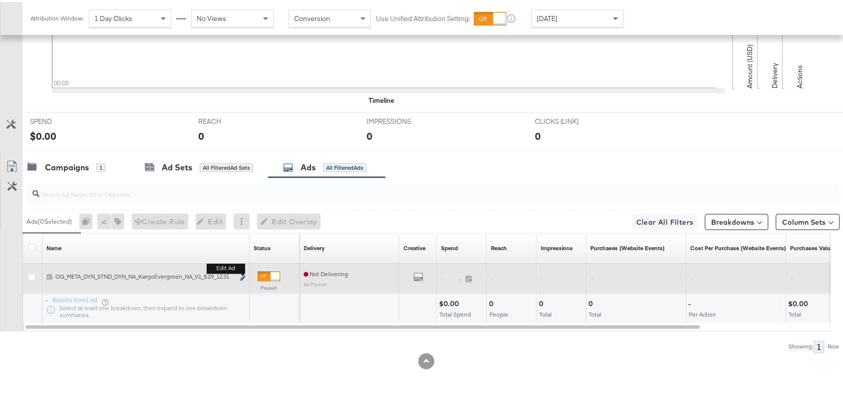
click at [241, 275] on icon "link" at bounding box center [242, 276] width 5 height 5
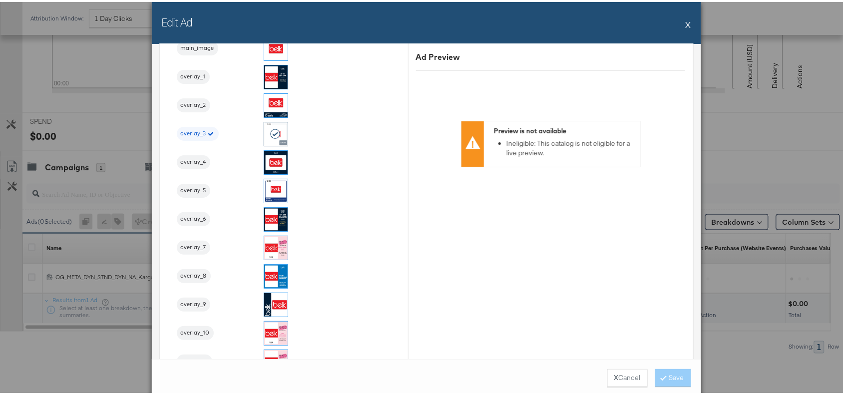
scroll to position [1106, 0]
click at [686, 21] on button "X" at bounding box center [688, 22] width 5 height 20
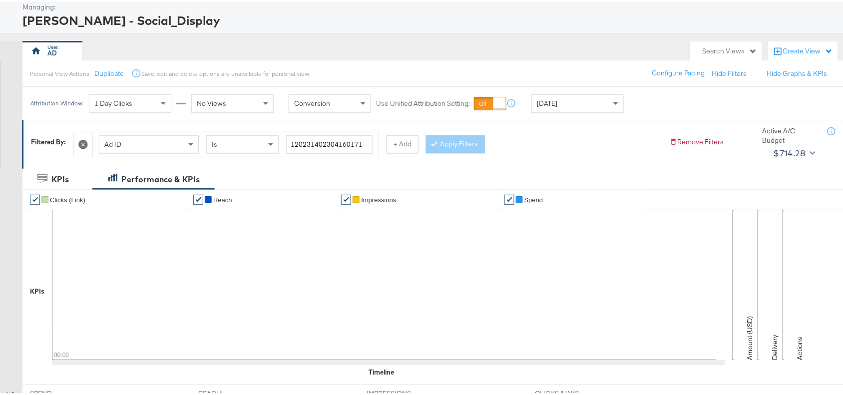
scroll to position [0, 0]
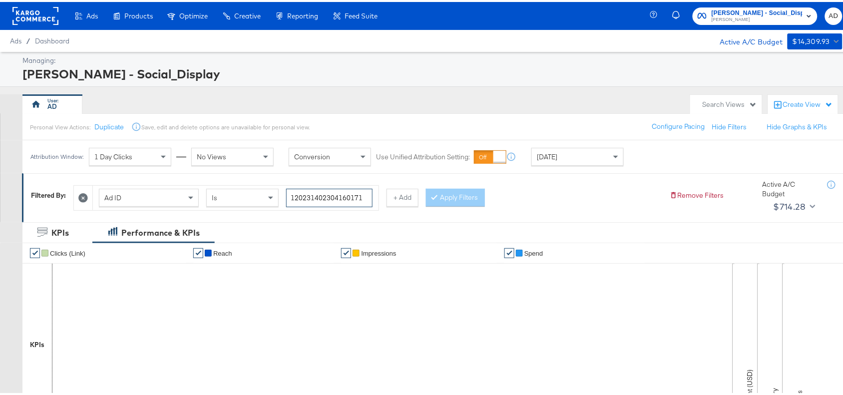
click at [363, 196] on input "120231402304160171" at bounding box center [329, 196] width 86 height 18
paste input "461622"
click at [363, 196] on input "120231404616220171" at bounding box center [329, 196] width 86 height 18
type input "120231404616220171"
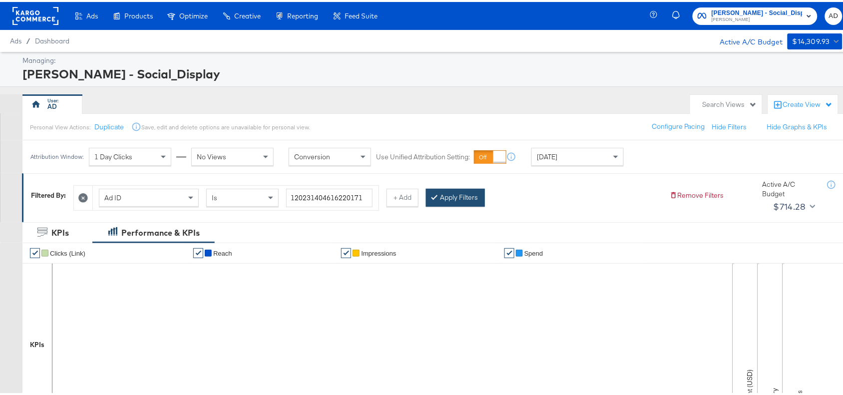
click at [452, 194] on button "Apply Filters" at bounding box center [455, 196] width 59 height 18
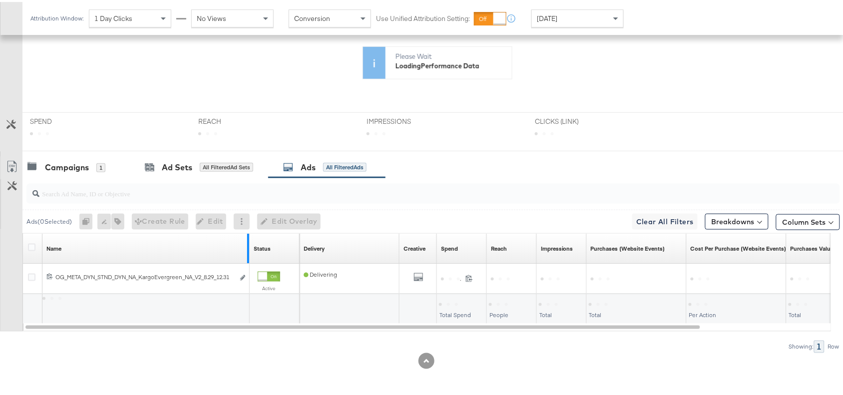
scroll to position [327, 0]
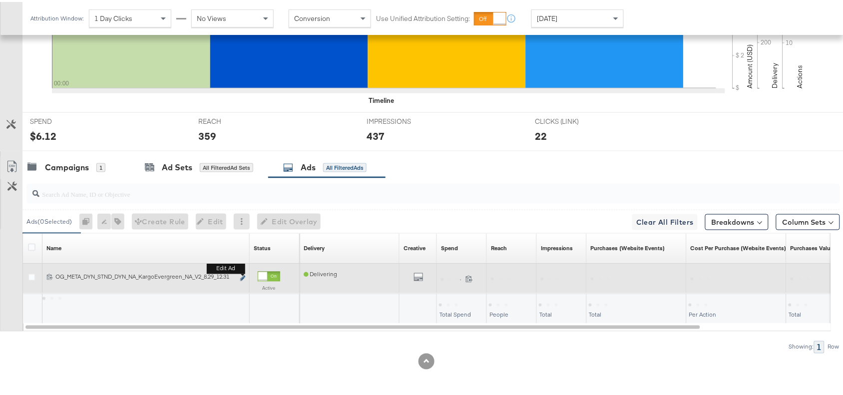
click at [241, 276] on icon "link" at bounding box center [242, 276] width 5 height 5
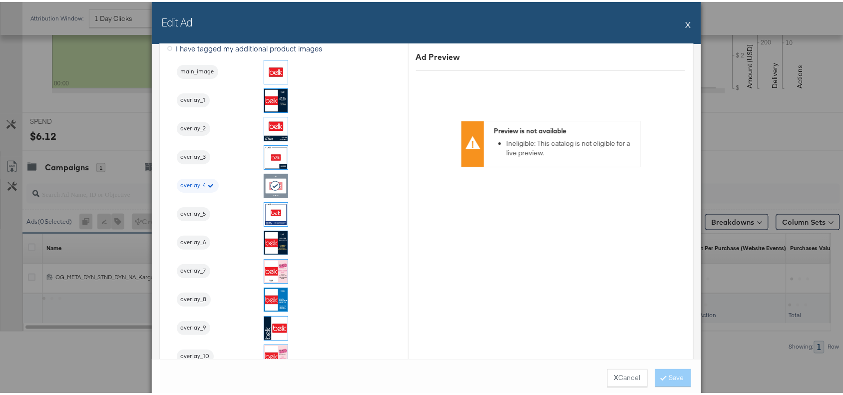
scroll to position [1084, 0]
click at [686, 25] on button "X" at bounding box center [688, 22] width 5 height 20
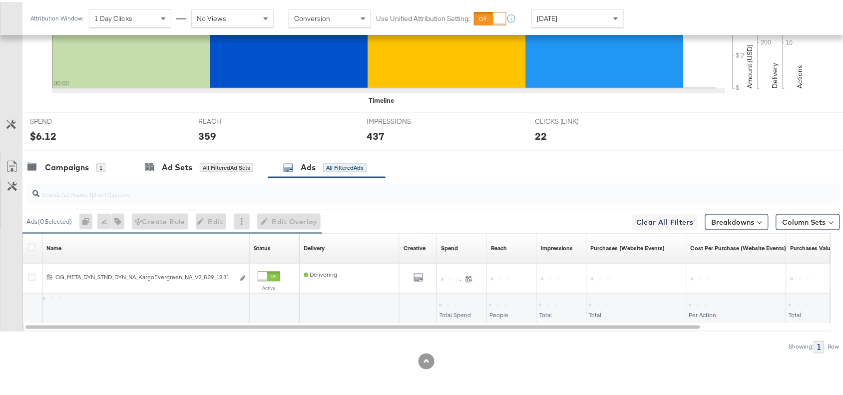
scroll to position [0, 0]
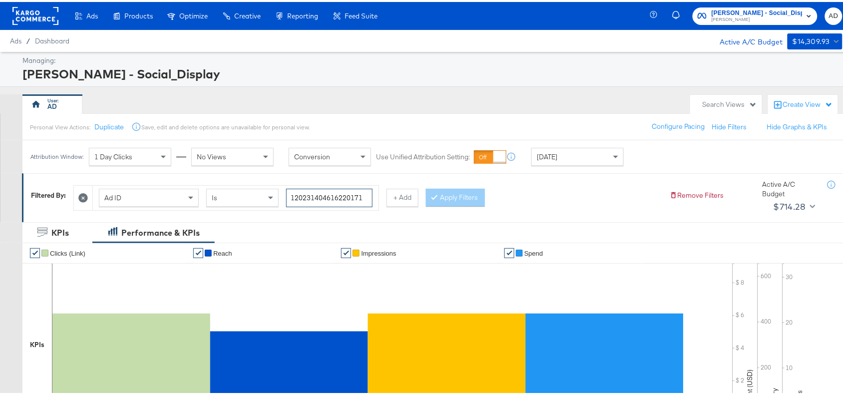
click at [366, 193] on input "120231404616220171" at bounding box center [329, 196] width 86 height 18
paste input "0"
type input "120231404616200171"
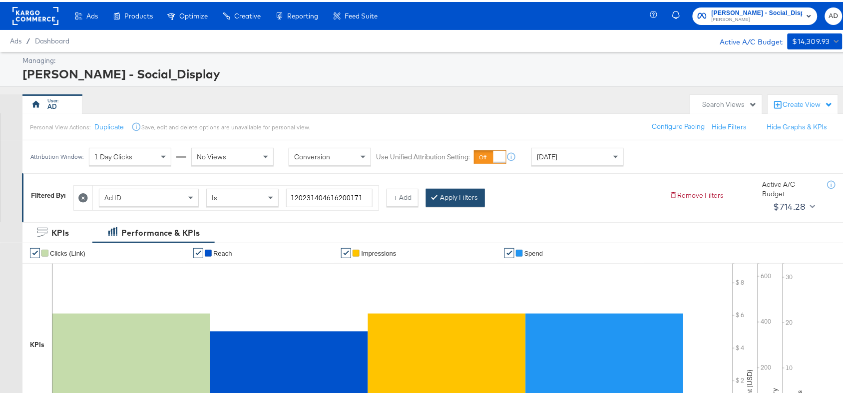
click at [465, 197] on button "Apply Filters" at bounding box center [455, 196] width 59 height 18
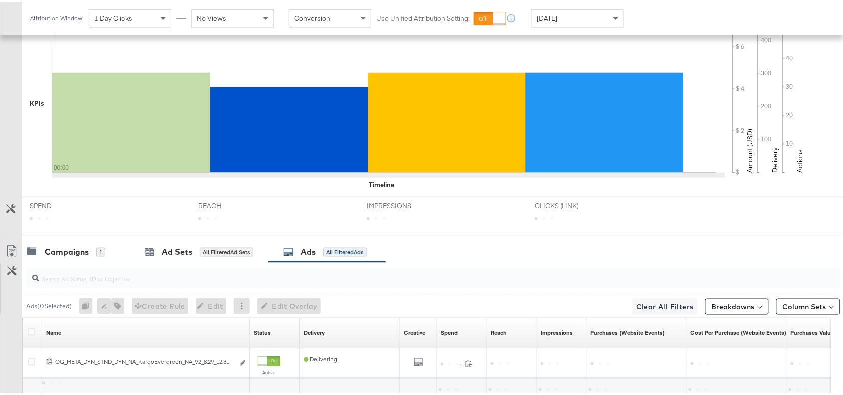
scroll to position [327, 0]
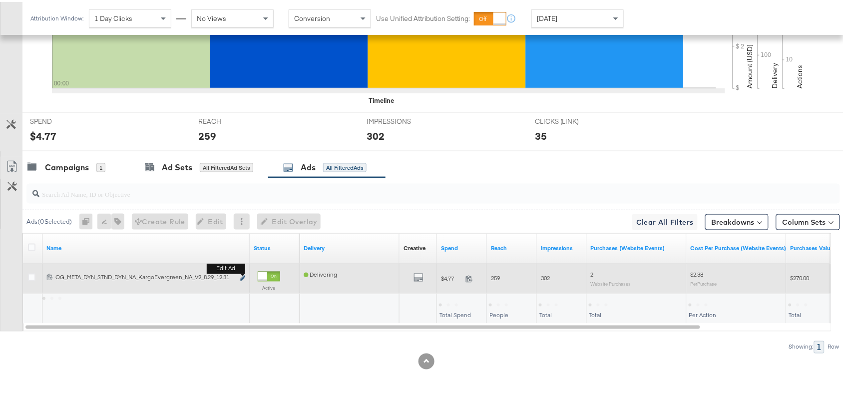
click at [243, 278] on icon "link" at bounding box center [242, 276] width 5 height 5
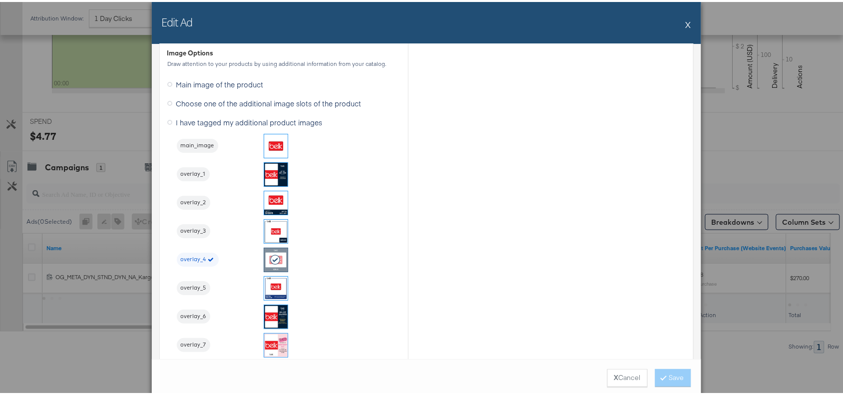
scroll to position [1009, 0]
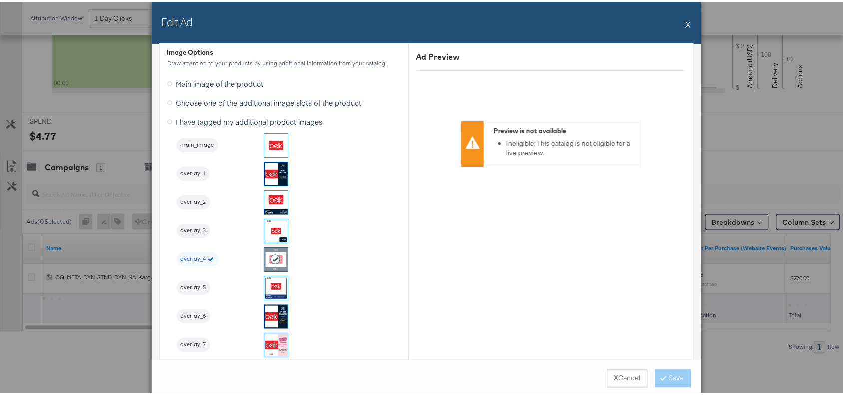
drag, startPoint x: 689, startPoint y: 17, endPoint x: 683, endPoint y: 21, distance: 7.6
click at [683, 21] on div "Edit Ad X" at bounding box center [426, 21] width 549 height 42
click at [686, 21] on button "X" at bounding box center [688, 22] width 5 height 20
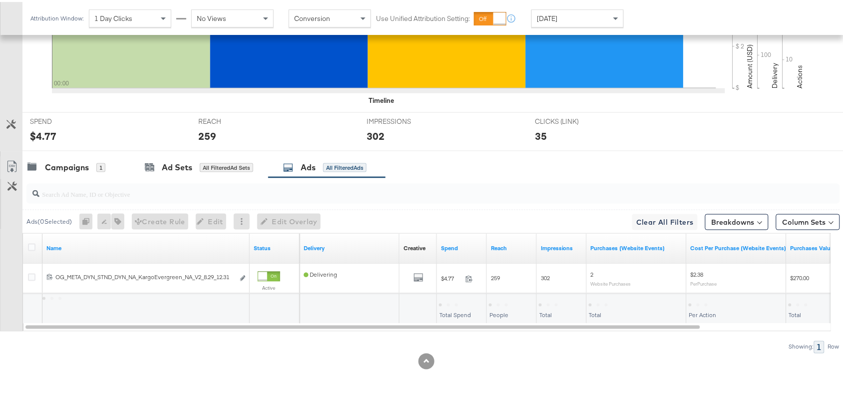
scroll to position [0, 0]
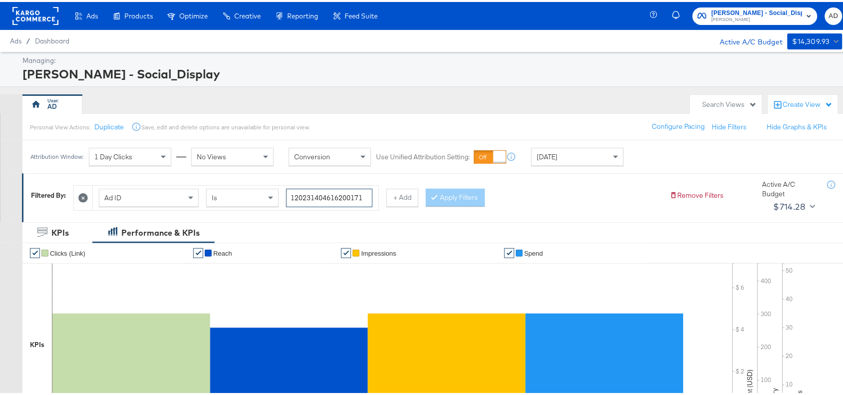
click at [365, 196] on input "120231404616200171" at bounding box center [329, 196] width 86 height 18
paste input "60453057"
click at [365, 196] on input "120231604530570171" at bounding box center [329, 196] width 86 height 18
type input "120231604530570171"
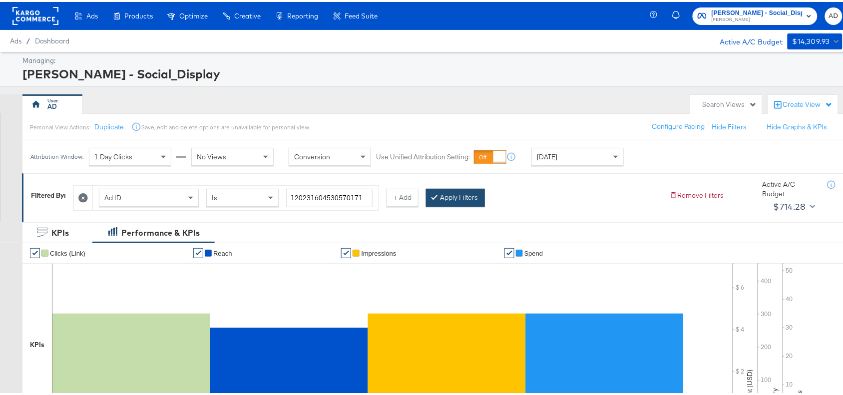
click at [461, 192] on button "Apply Filters" at bounding box center [455, 196] width 59 height 18
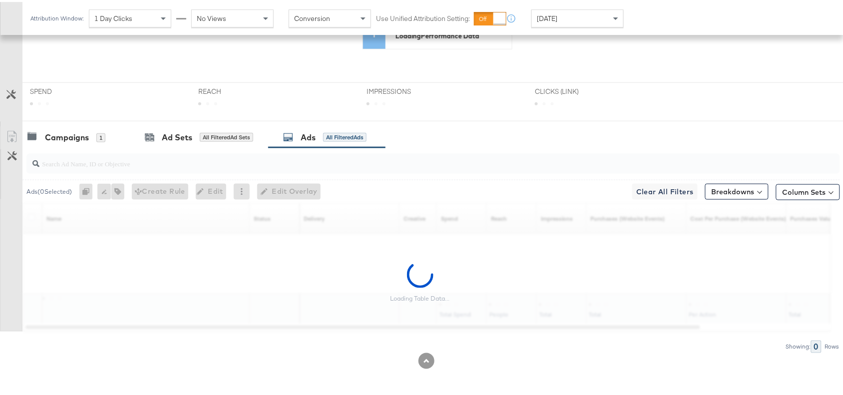
scroll to position [241, 0]
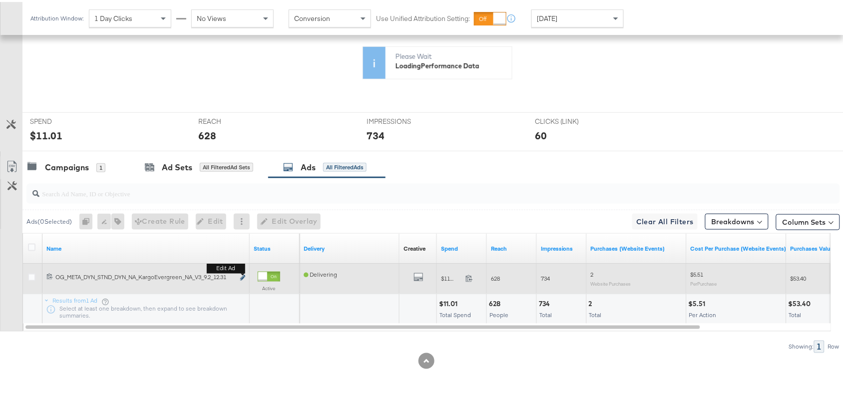
click at [243, 275] on icon "link" at bounding box center [242, 275] width 5 height 5
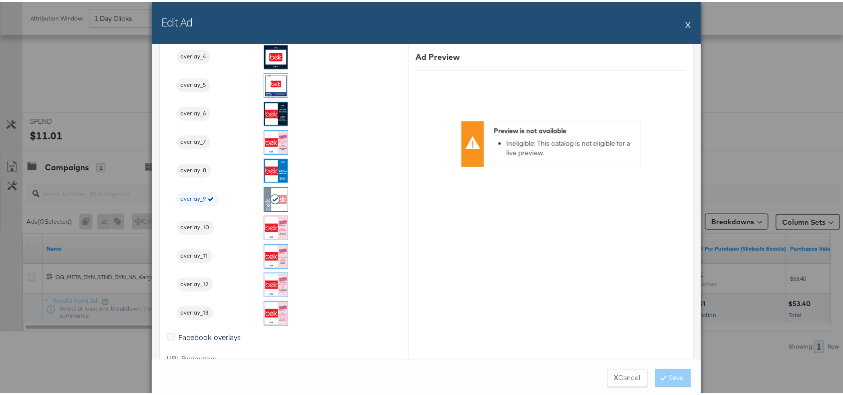
scroll to position [1212, 0]
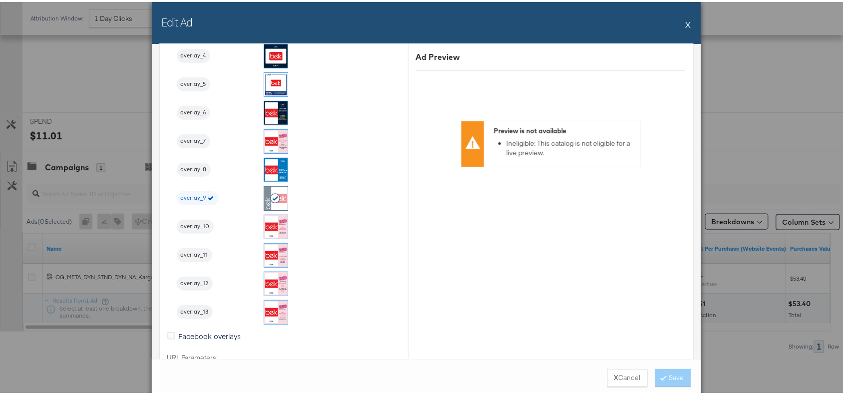
click at [680, 23] on div "Edit Ad X" at bounding box center [426, 21] width 549 height 42
click at [686, 22] on button "X" at bounding box center [688, 22] width 5 height 20
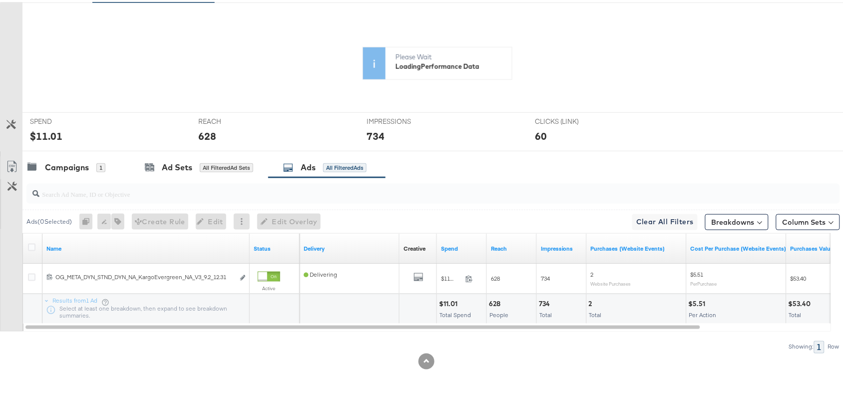
scroll to position [0, 0]
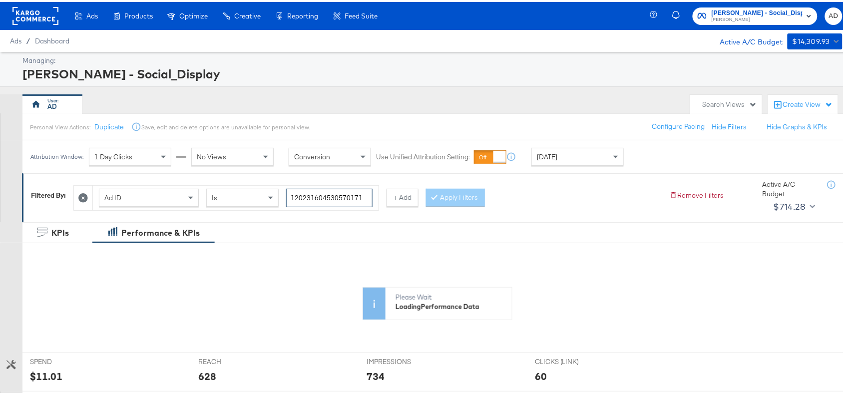
click at [367, 195] on input "120231604530570171" at bounding box center [329, 196] width 86 height 18
paste input "4"
type input "120231604530540171"
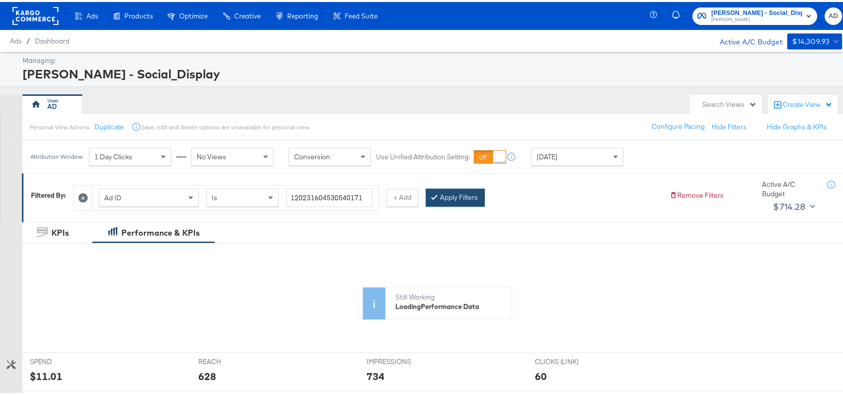
click at [455, 198] on button "Apply Filters" at bounding box center [455, 196] width 59 height 18
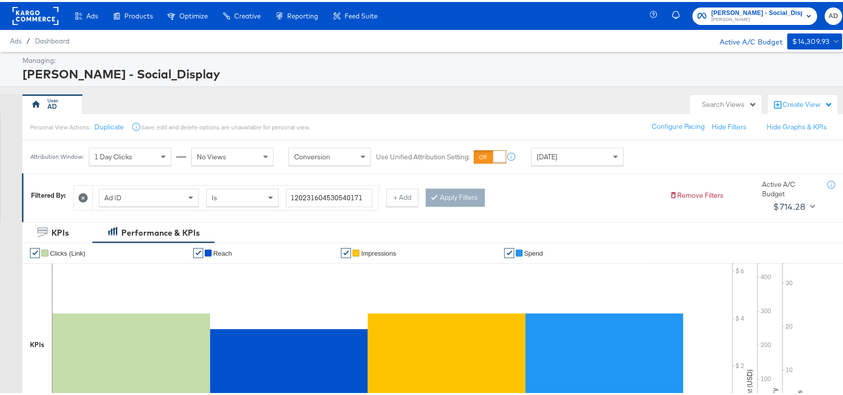
scroll to position [327, 0]
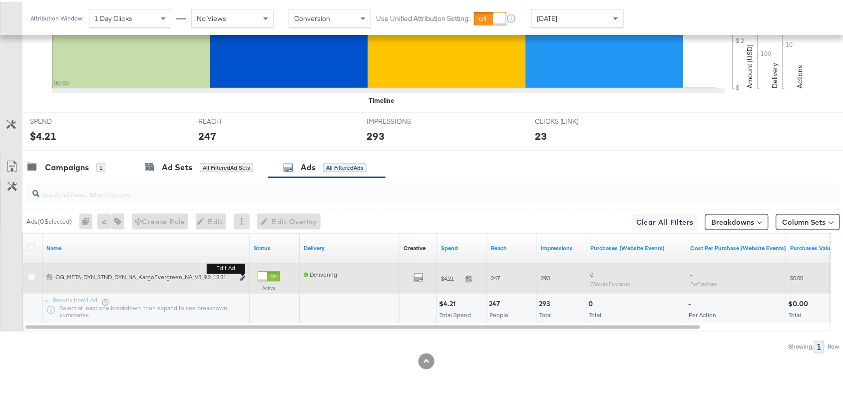
click at [242, 276] on icon "link" at bounding box center [242, 276] width 5 height 5
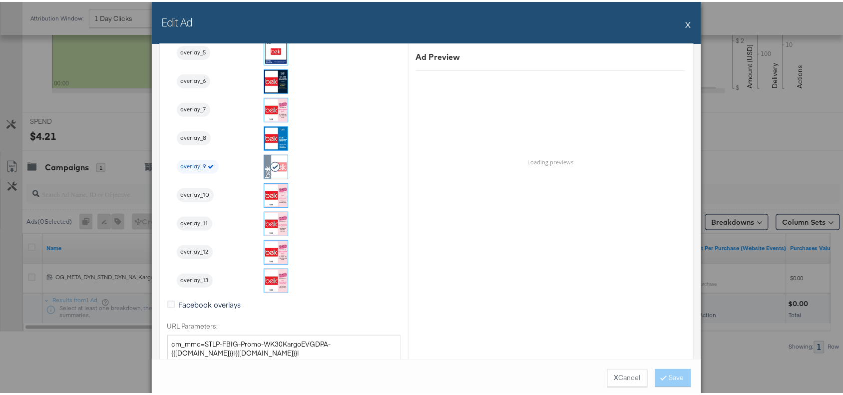
scroll to position [1244, 0]
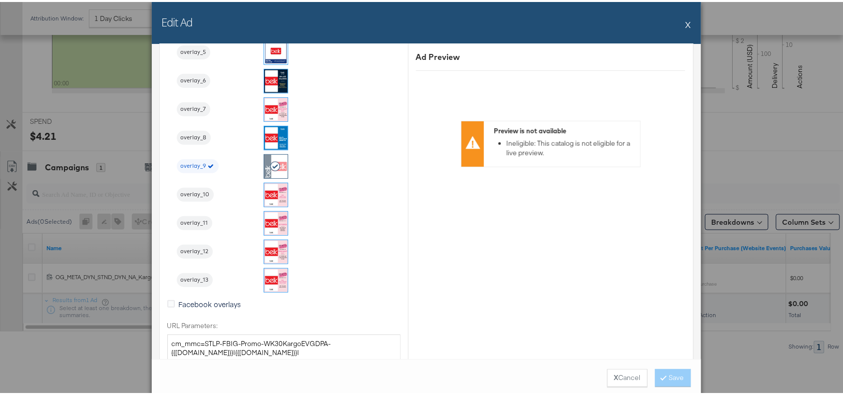
click at [686, 24] on button "X" at bounding box center [688, 22] width 5 height 20
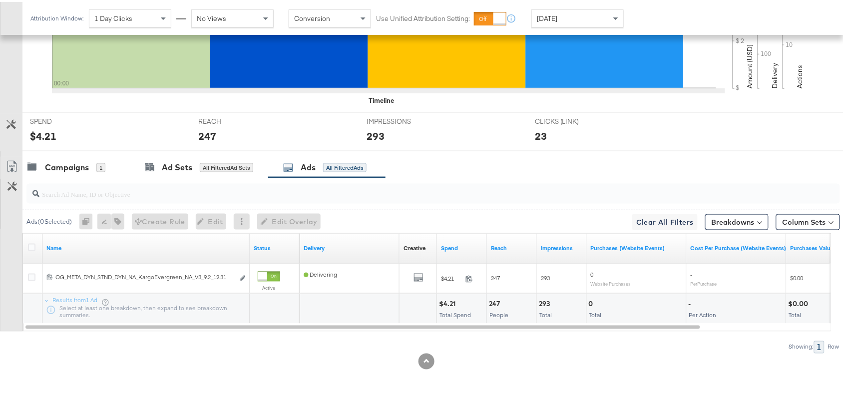
scroll to position [0, 0]
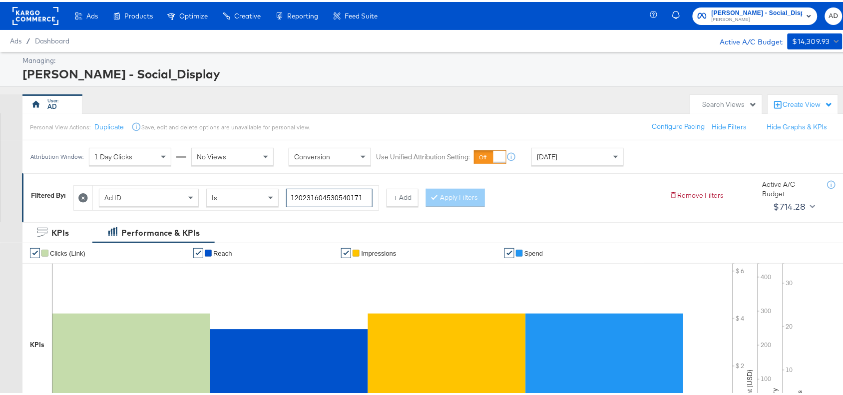
click at [364, 198] on input "120231604530540171" at bounding box center [329, 196] width 86 height 18
paste input "43463476"
type input "120231434634760171"
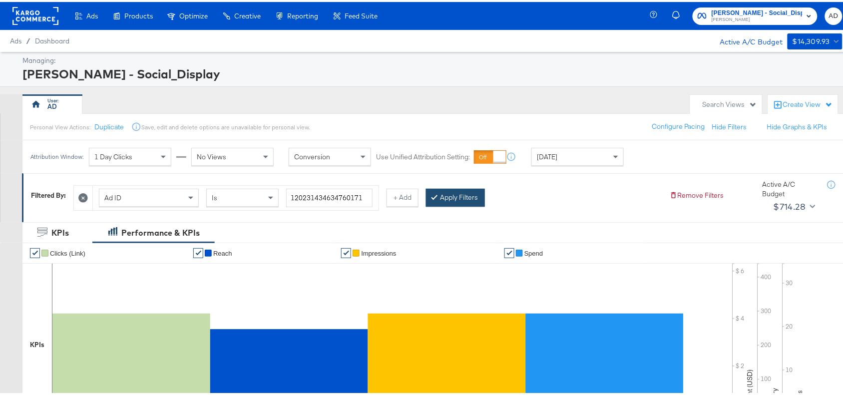
click at [455, 194] on button "Apply Filters" at bounding box center [455, 196] width 59 height 18
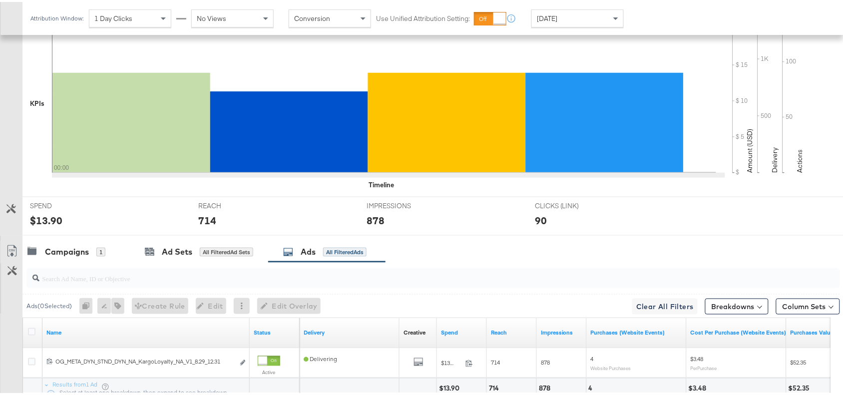
scroll to position [327, 0]
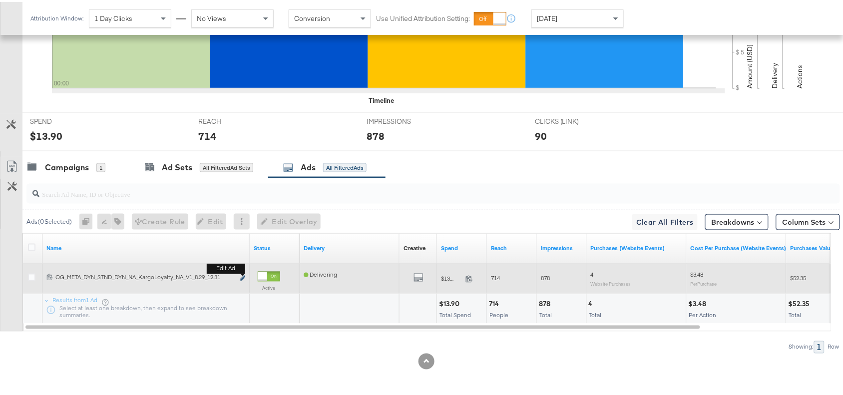
click at [243, 274] on button "Edit ad" at bounding box center [243, 277] width 6 height 10
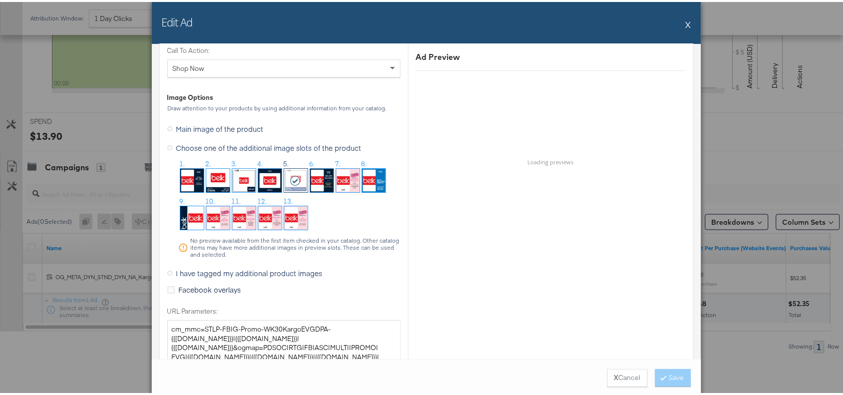
scroll to position [1039, 0]
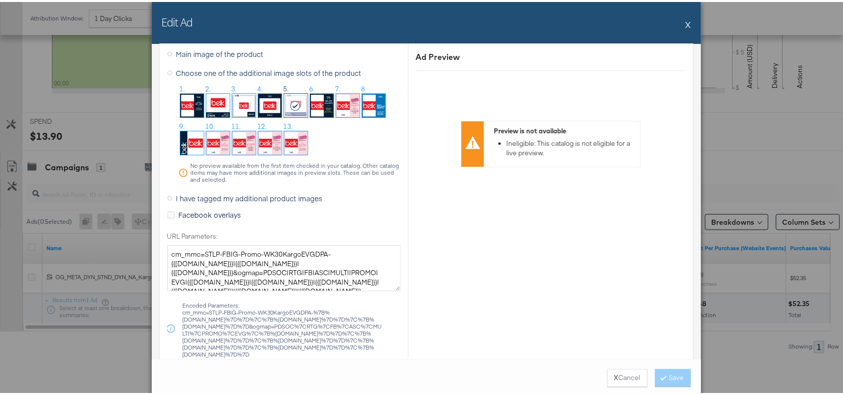
click at [686, 18] on button "X" at bounding box center [688, 22] width 5 height 20
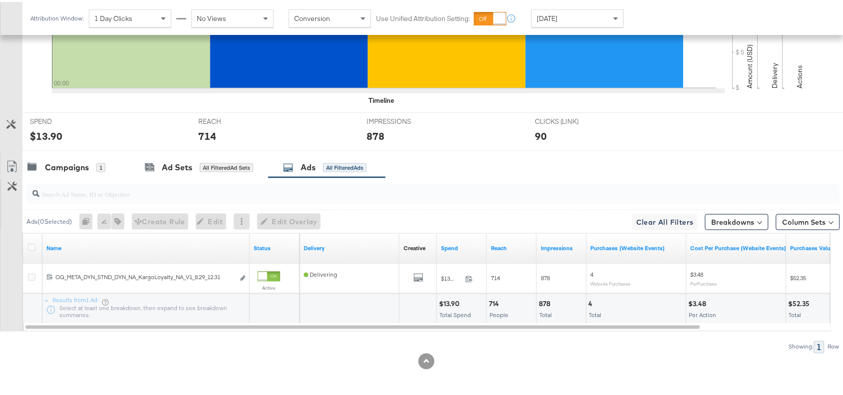
scroll to position [0, 0]
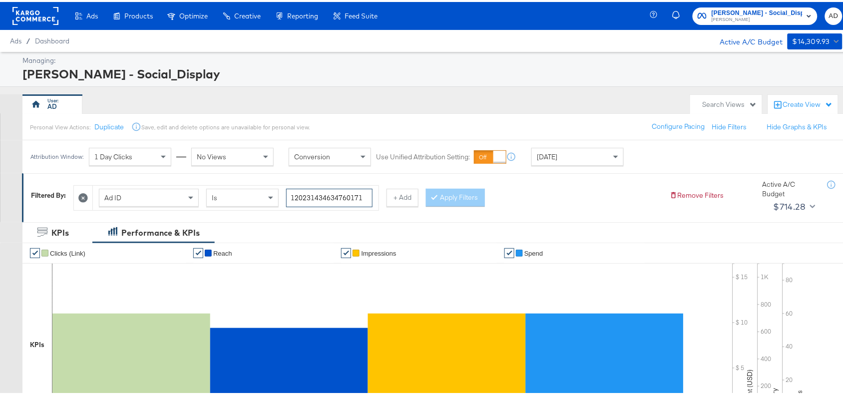
click at [366, 195] on input "120231434634760171" at bounding box center [329, 196] width 86 height 18
paste input "0466415"
type input "120231404664150171"
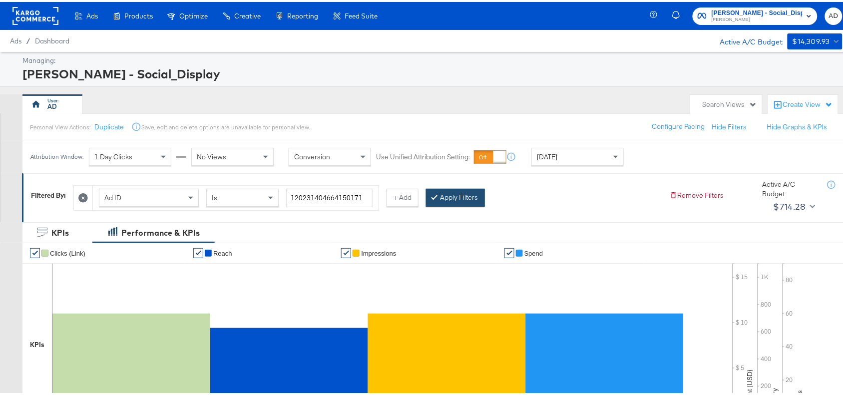
click at [435, 200] on button "Apply Filters" at bounding box center [455, 196] width 59 height 18
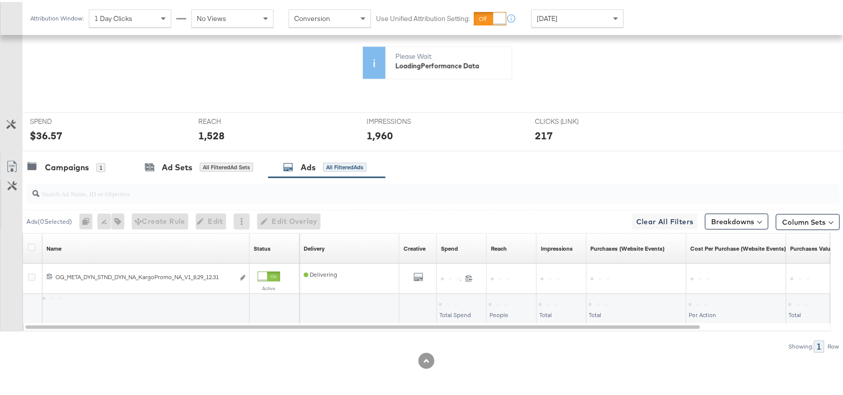
scroll to position [327, 0]
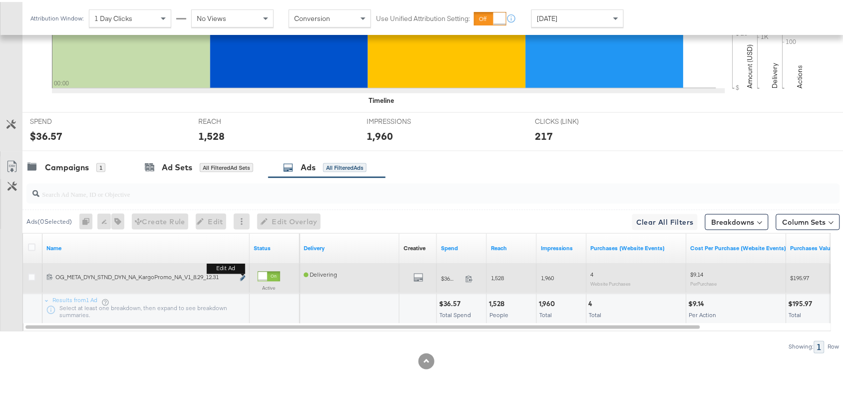
click at [243, 276] on icon "link" at bounding box center [242, 276] width 5 height 5
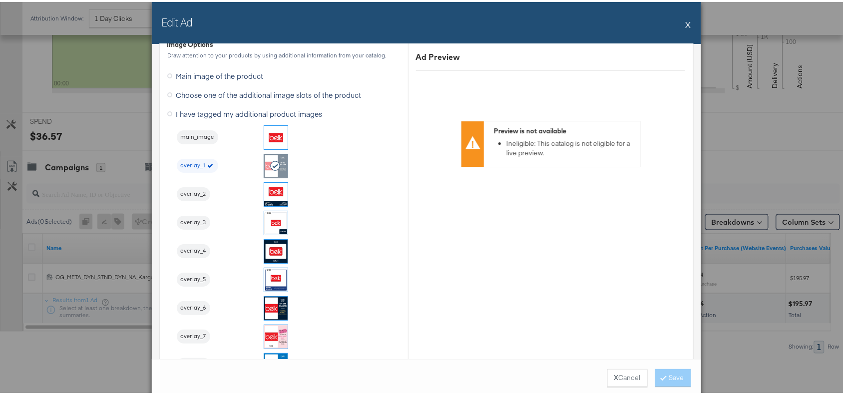
scroll to position [1022, 0]
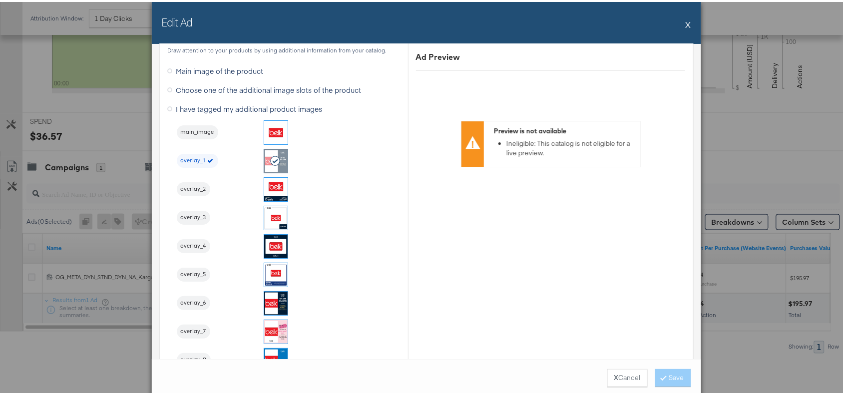
click at [686, 20] on button "X" at bounding box center [688, 22] width 5 height 20
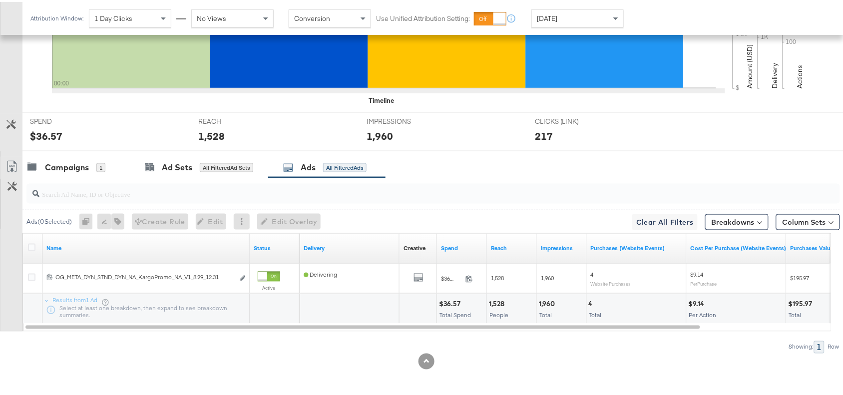
scroll to position [0, 0]
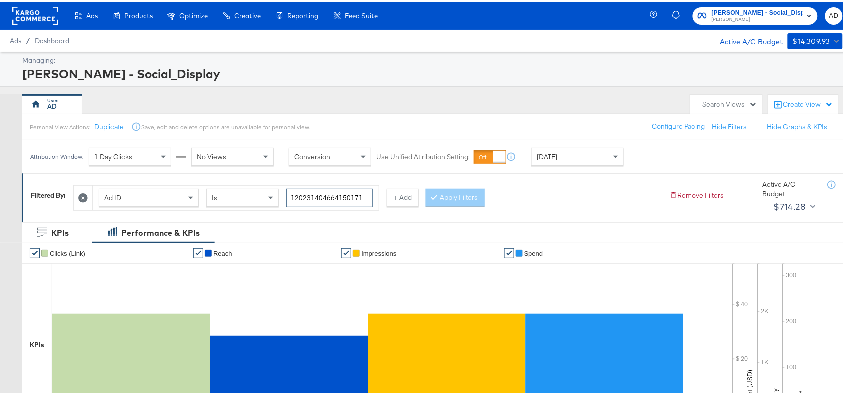
click at [365, 193] on input "120231404664150171" at bounding box center [329, 196] width 86 height 18
paste input "70611"
type input "120231404706110171"
click at [469, 193] on button "Apply Filters" at bounding box center [455, 196] width 59 height 18
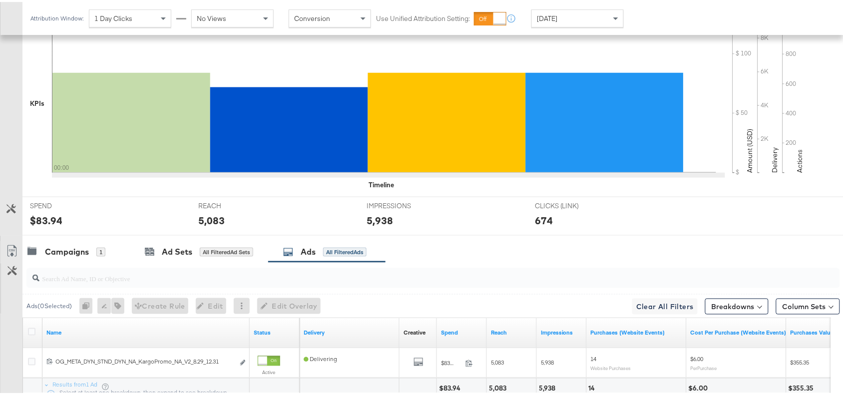
scroll to position [327, 0]
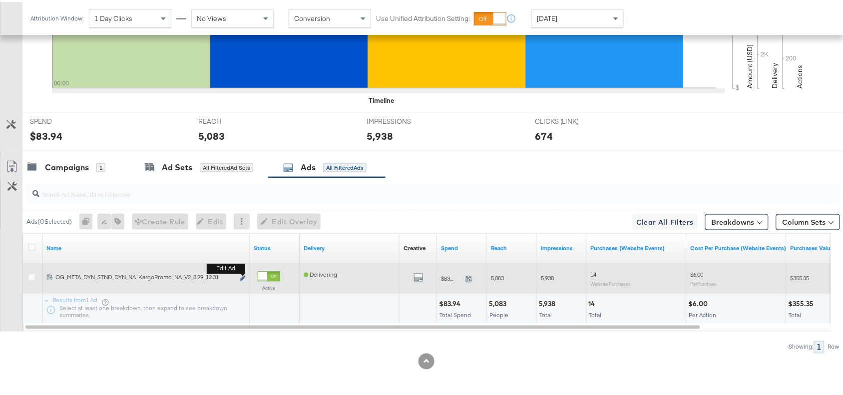
click at [244, 275] on icon "link" at bounding box center [242, 276] width 5 height 5
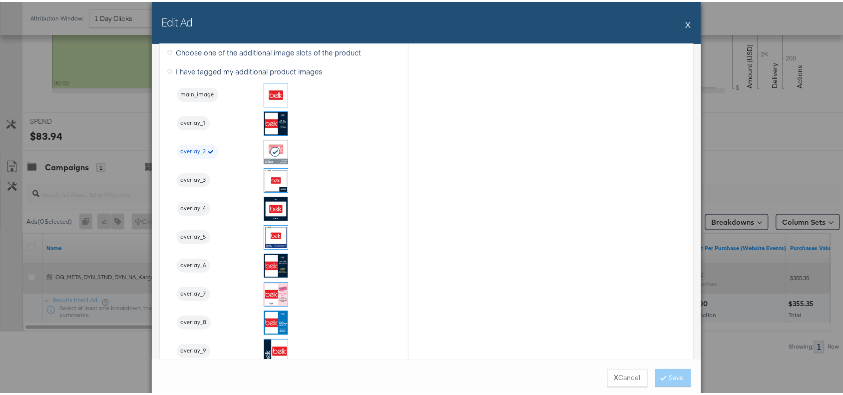
scroll to position [1060, 0]
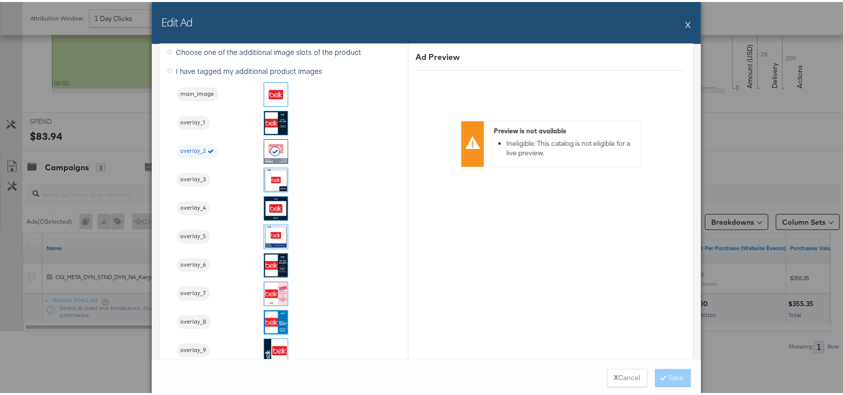
click at [680, 20] on div "Edit Ad X" at bounding box center [426, 21] width 549 height 42
click at [686, 23] on button "X" at bounding box center [688, 22] width 5 height 20
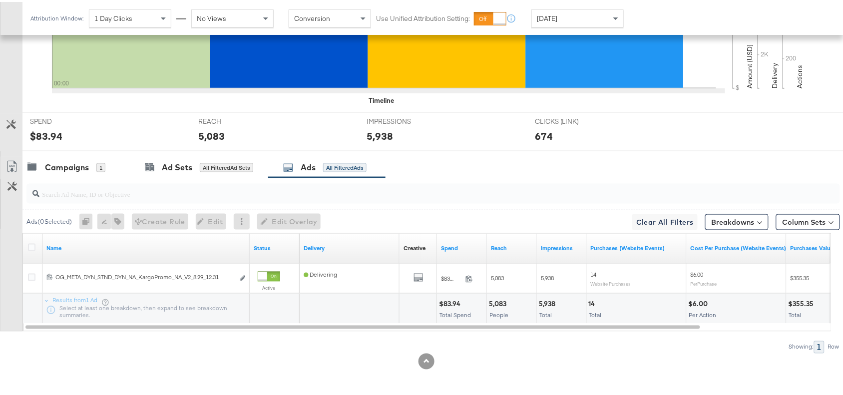
scroll to position [0, 0]
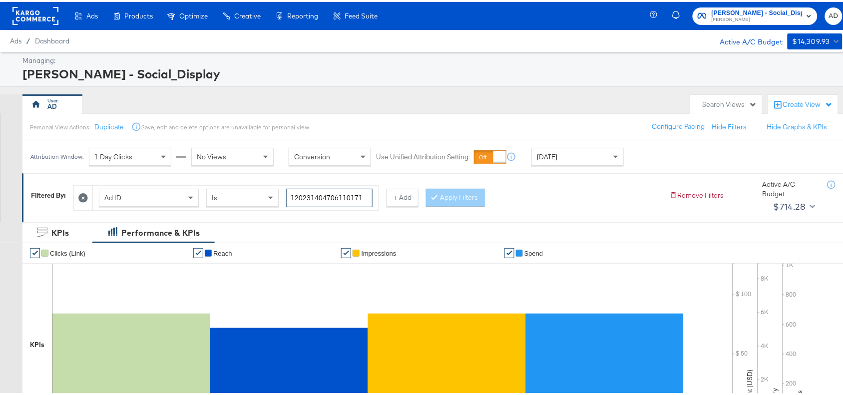
click at [366, 196] on input "120231404706110171" at bounding box center [329, 196] width 86 height 18
paste input "09"
type input "120231404706090171"
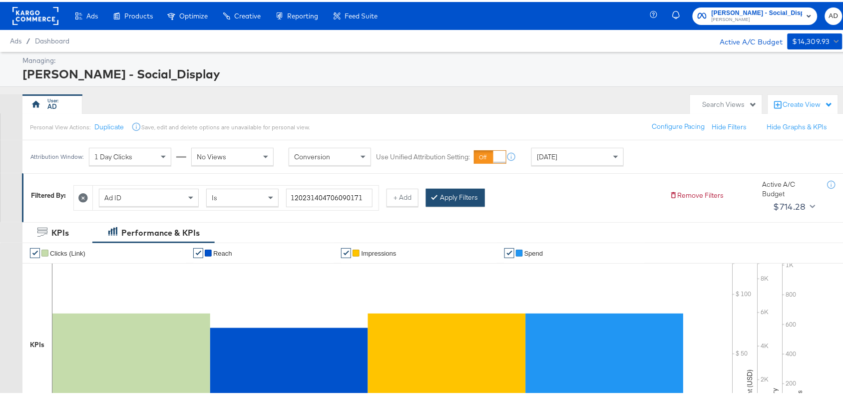
click at [452, 197] on button "Apply Filters" at bounding box center [455, 196] width 59 height 18
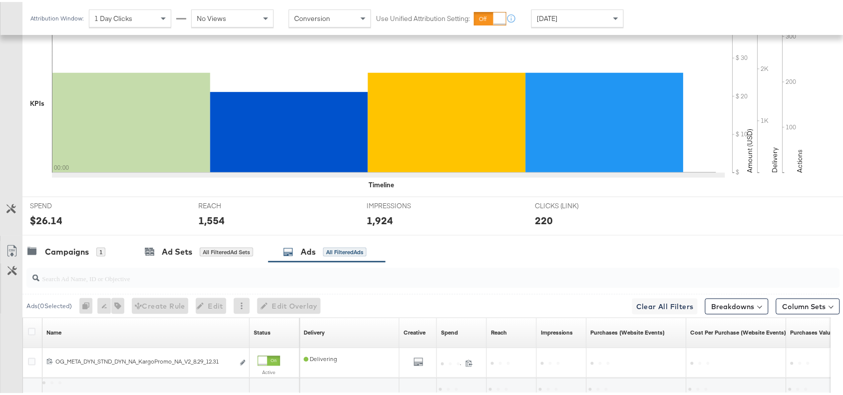
scroll to position [327, 0]
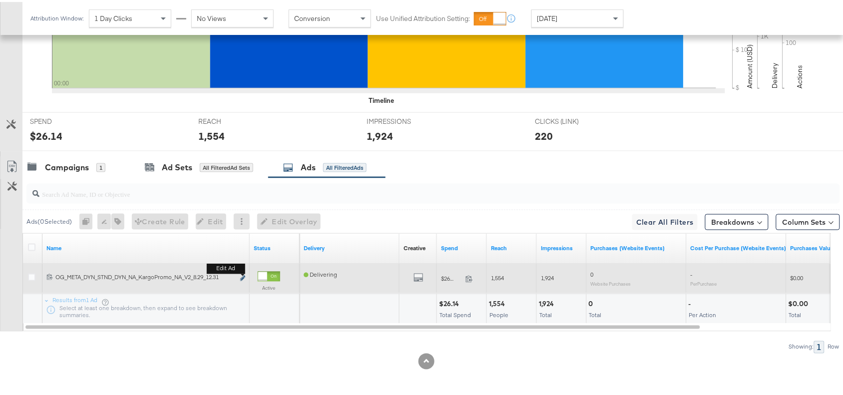
click at [243, 278] on icon "link" at bounding box center [242, 276] width 5 height 5
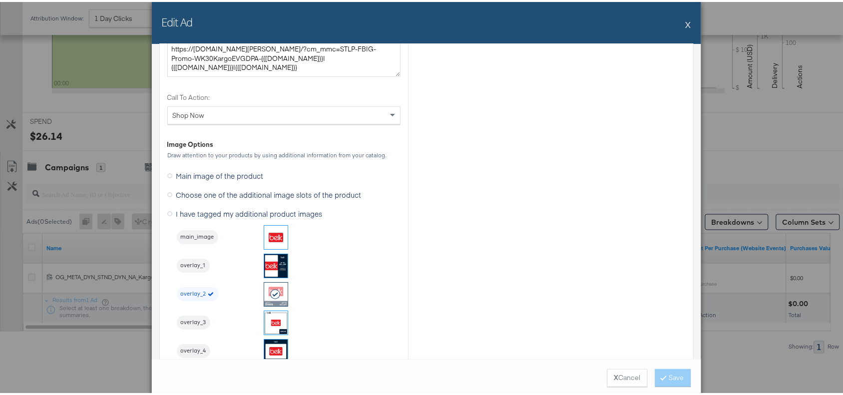
scroll to position [927, 0]
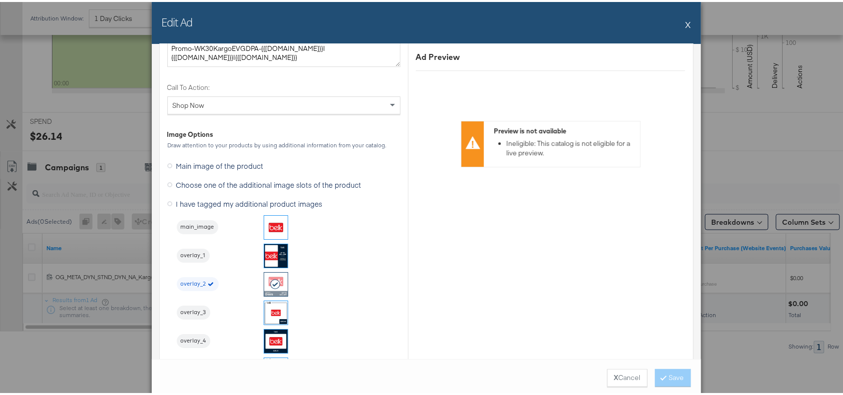
click at [686, 20] on button "X" at bounding box center [688, 22] width 5 height 20
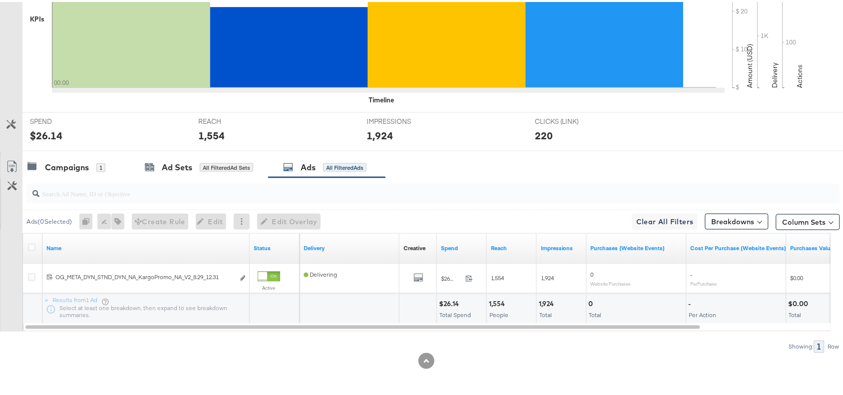
scroll to position [0, 0]
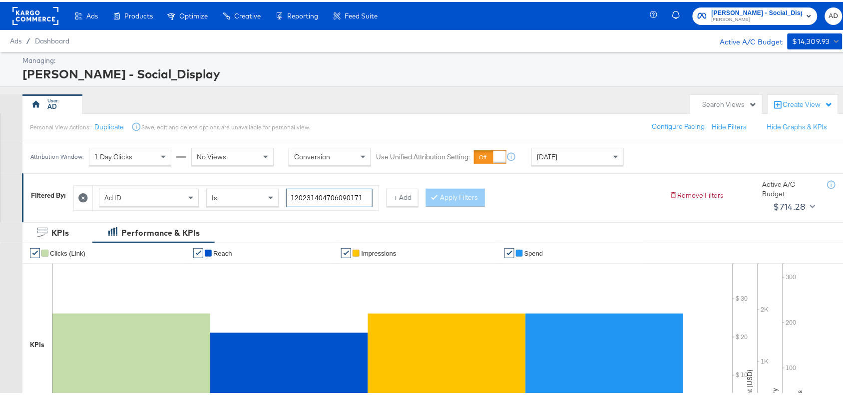
click at [366, 197] on input "120231404706090171" at bounding box center [329, 196] width 86 height 18
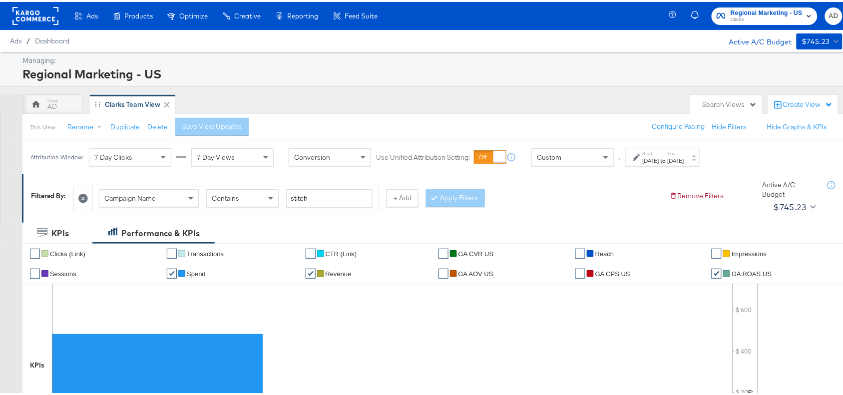
click at [659, 160] on div "[DATE]" at bounding box center [651, 159] width 16 height 8
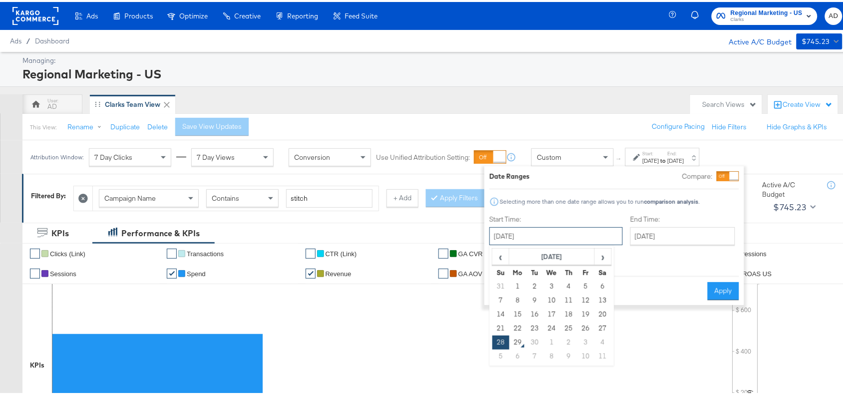
click at [545, 230] on input "[DATE]" at bounding box center [555, 234] width 133 height 18
click at [500, 326] on td "21" at bounding box center [500, 327] width 17 height 14
type input "[DATE]"
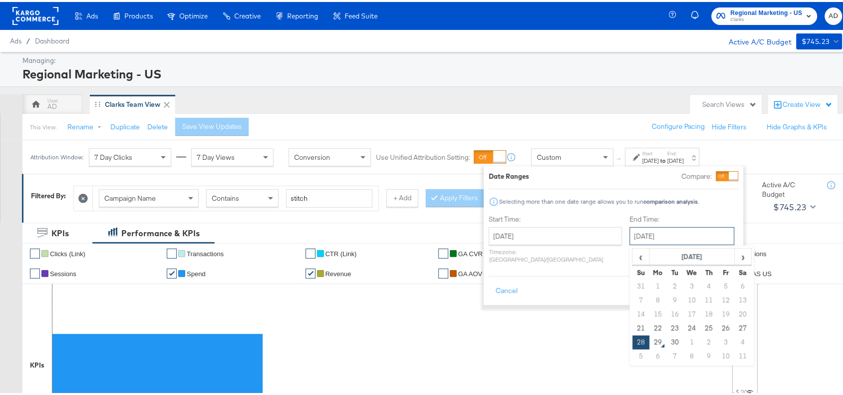
click at [669, 238] on input "[DATE]" at bounding box center [682, 234] width 105 height 18
click at [734, 322] on td "27" at bounding box center [742, 327] width 17 height 14
type input "[DATE]"
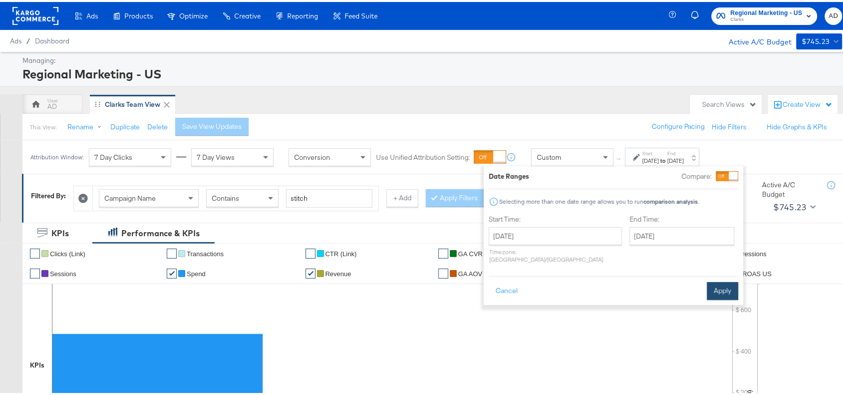
click at [728, 280] on button "Apply" at bounding box center [722, 289] width 31 height 18
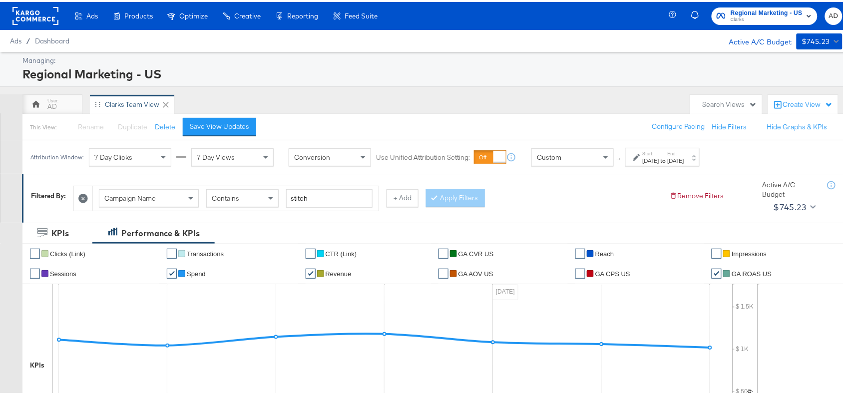
click at [659, 153] on label "Start:" at bounding box center [651, 151] width 16 height 6
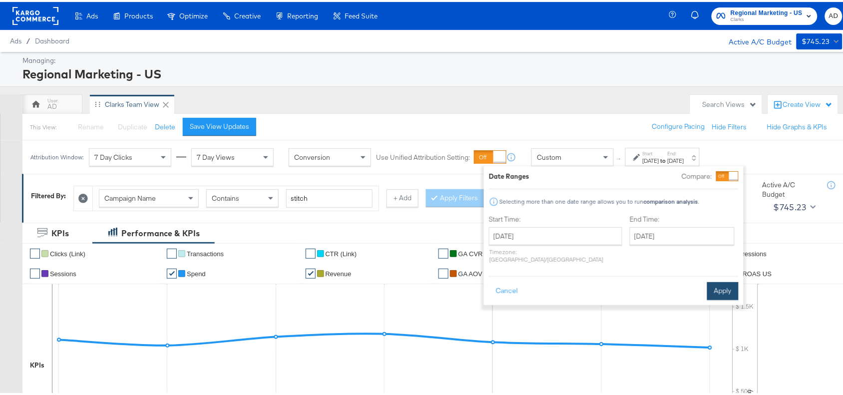
click at [712, 280] on button "Apply" at bounding box center [722, 289] width 31 height 18
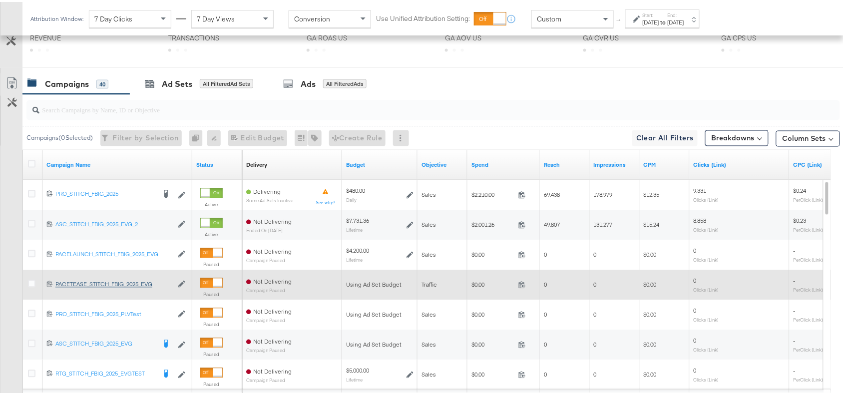
scroll to position [565, 0]
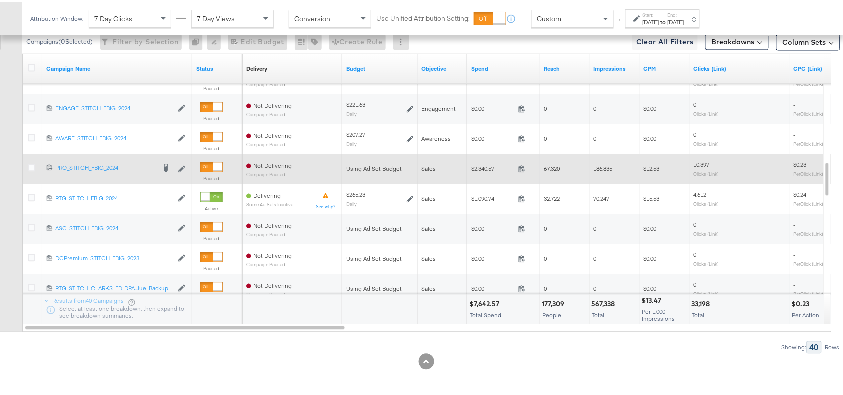
click at [31, 162] on label at bounding box center [31, 165] width 7 height 7
click at [0, 0] on input "checkbox" at bounding box center [0, 0] width 0 height 0
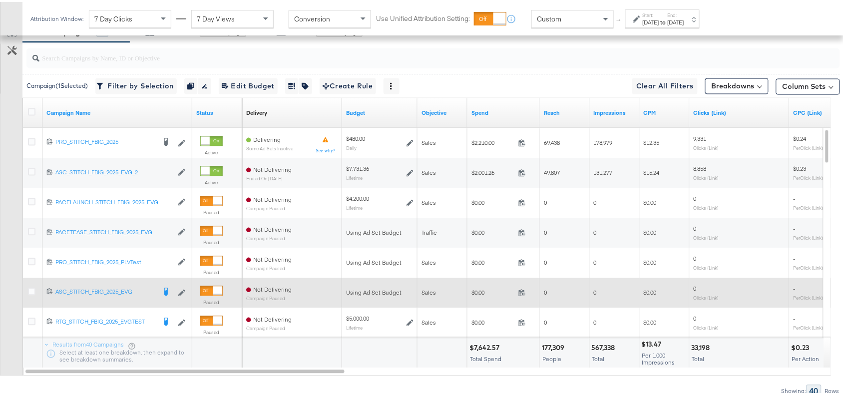
scroll to position [516, 0]
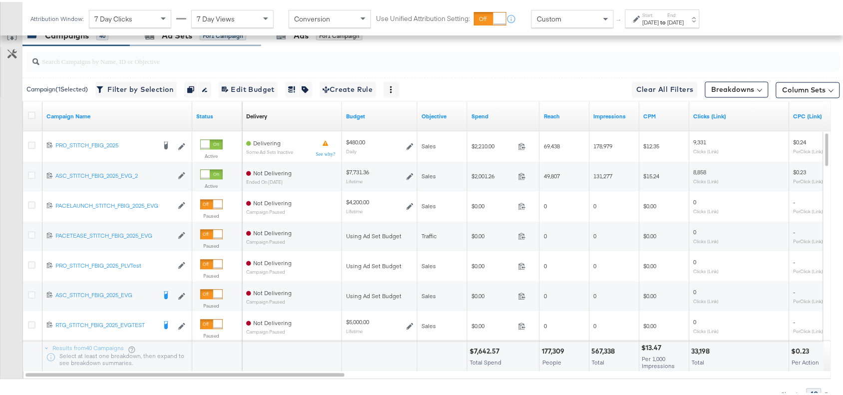
click at [170, 41] on div "Ad Sets for 1 Campaign" at bounding box center [195, 33] width 131 height 21
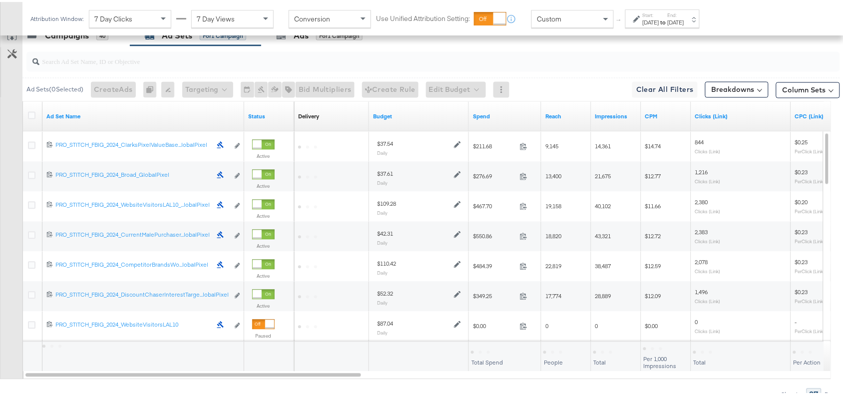
click at [522, 148] on icon at bounding box center [523, 144] width 7 height 7
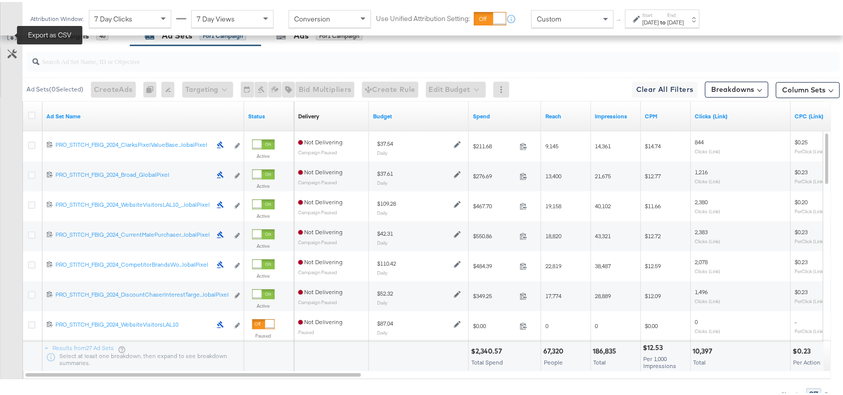
click at [10, 36] on icon at bounding box center [12, 33] width 12 height 12
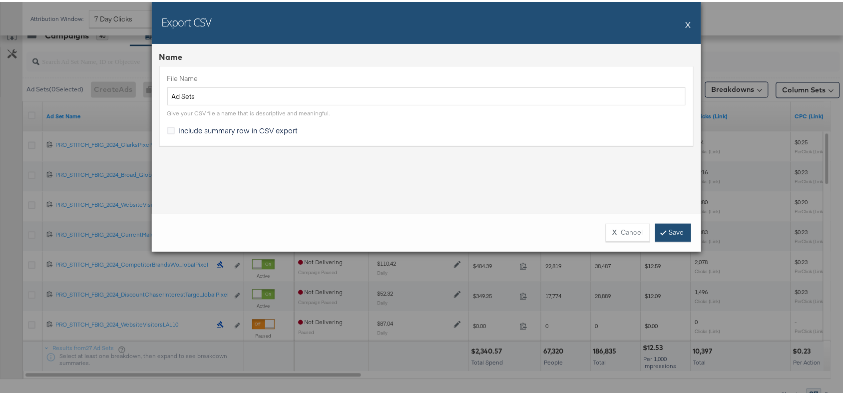
click at [667, 228] on link "Save" at bounding box center [673, 231] width 36 height 18
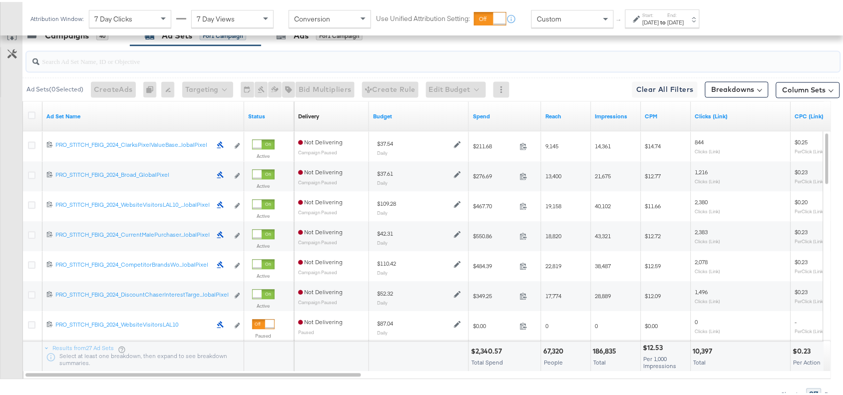
click at [547, 47] on input "search" at bounding box center [402, 55] width 727 height 19
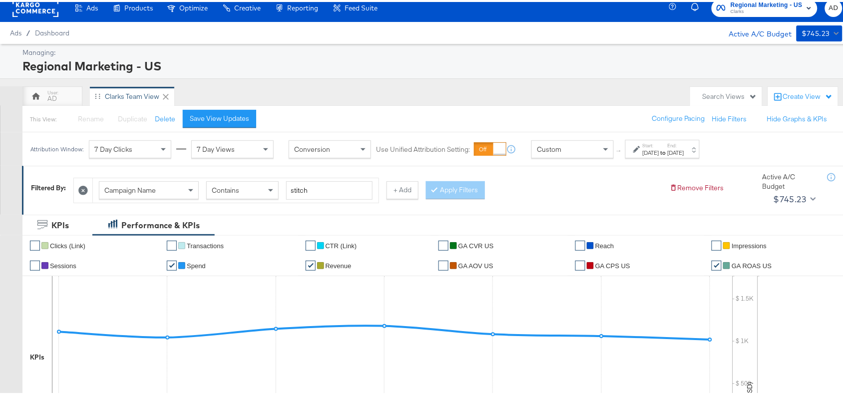
scroll to position [0, 0]
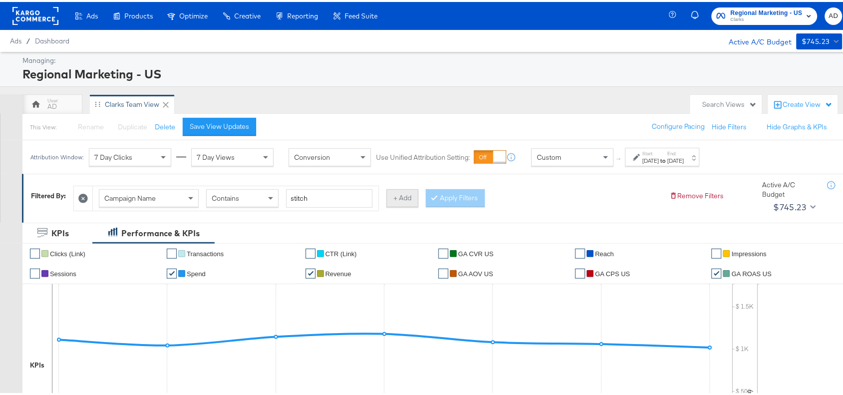
click at [403, 192] on button "+ Add" at bounding box center [402, 196] width 32 height 18
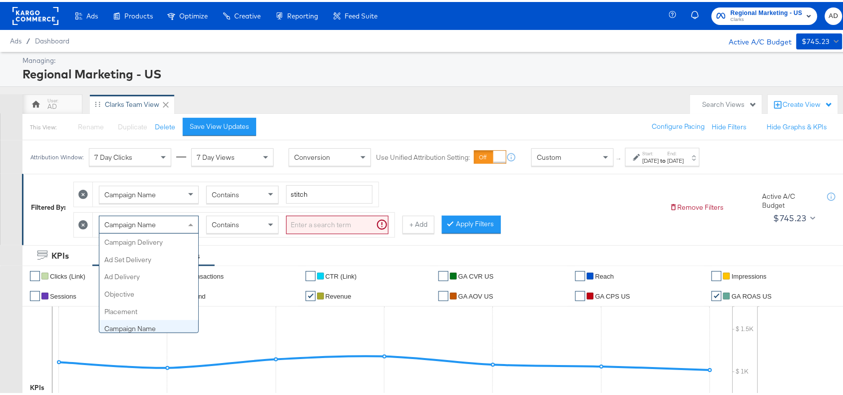
click at [136, 227] on span "Campaign Name" at bounding box center [129, 222] width 51 height 9
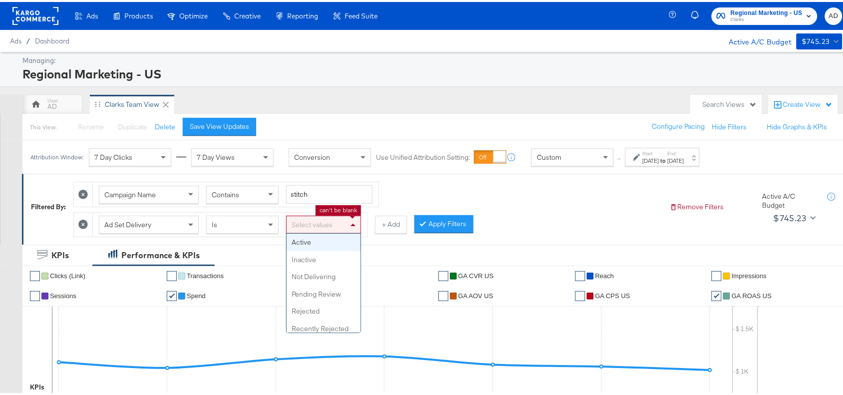
drag, startPoint x: 325, startPoint y: 220, endPoint x: 314, endPoint y: 238, distance: 21.1
click at [314, 232] on div "Select values Active Inactive Not Delivering Pending Review Rejected Recently R…" at bounding box center [323, 223] width 75 height 18
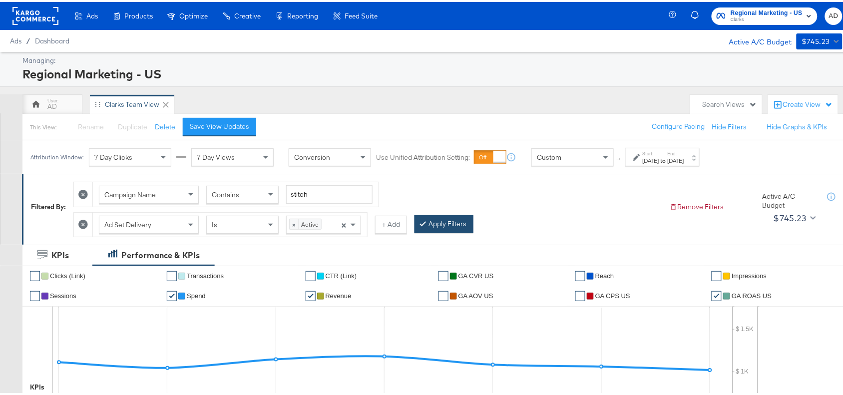
click at [432, 230] on button "Apply Filters" at bounding box center [443, 222] width 59 height 18
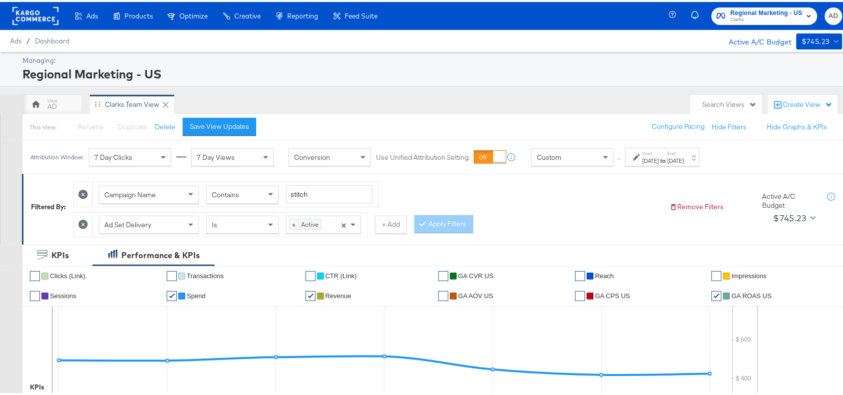
click at [82, 218] on div at bounding box center [83, 223] width 19 height 24
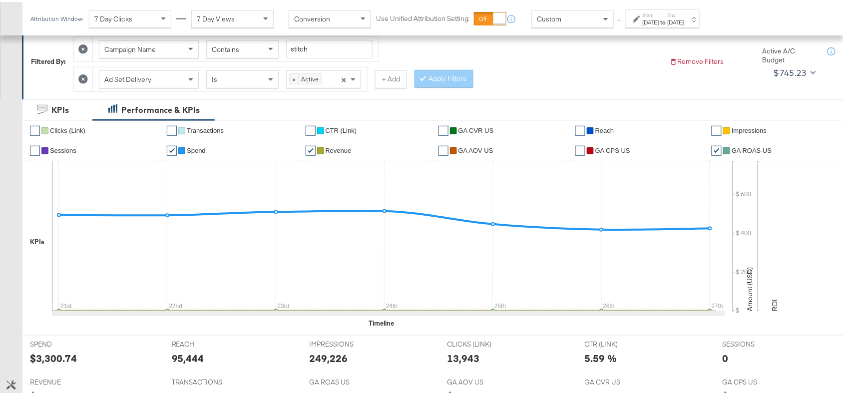
scroll to position [146, 0]
click at [79, 74] on button at bounding box center [83, 76] width 10 height 10
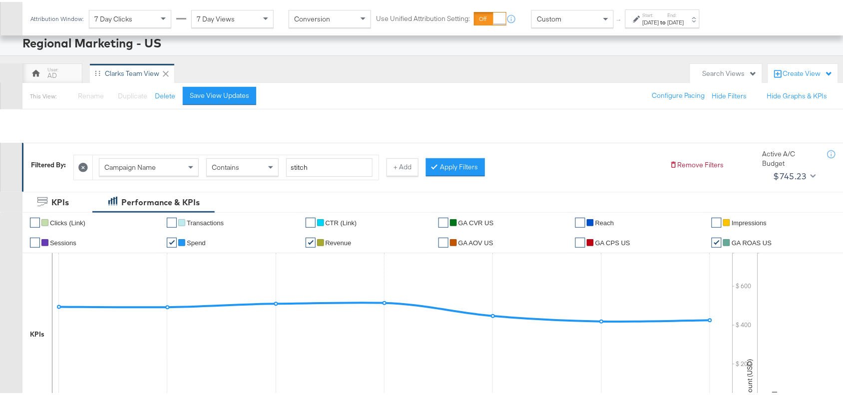
scroll to position [415, 0]
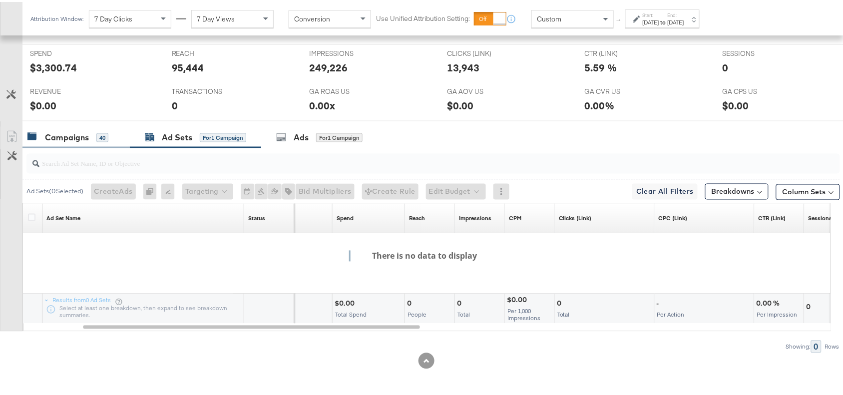
click at [76, 138] on div "Campaigns" at bounding box center [67, 135] width 44 height 11
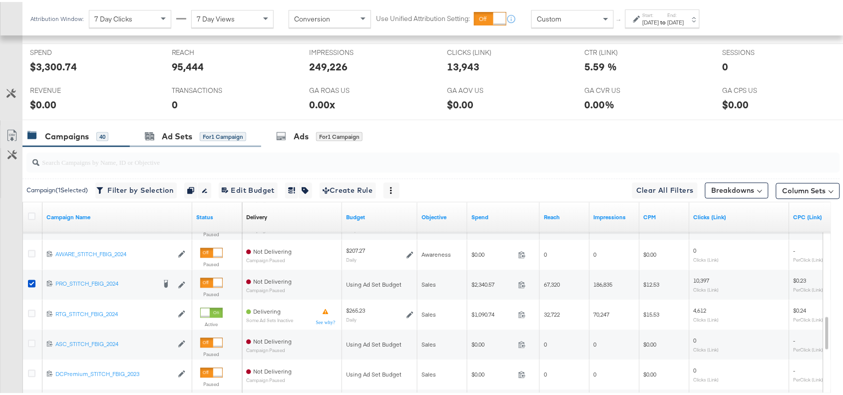
click at [176, 142] on div "Ad Sets for 1 Campaign" at bounding box center [195, 134] width 131 height 21
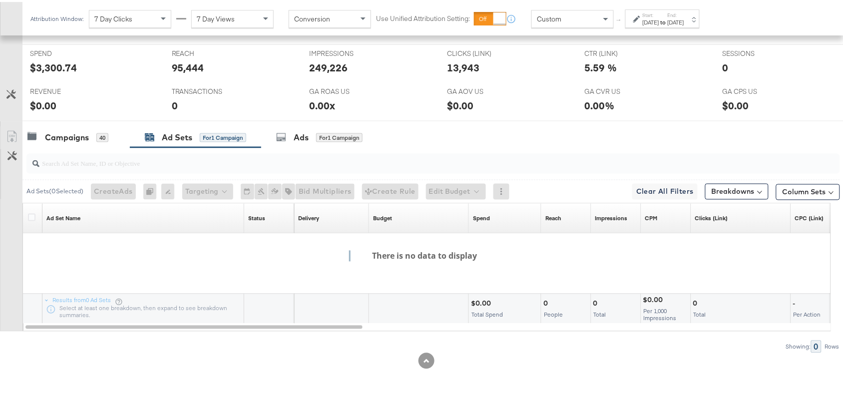
scroll to position [0, 0]
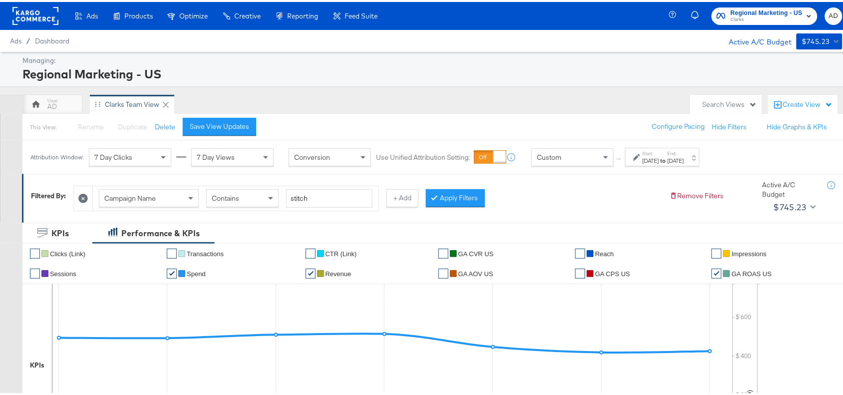
click at [659, 151] on label "Start:" at bounding box center [651, 151] width 16 height 6
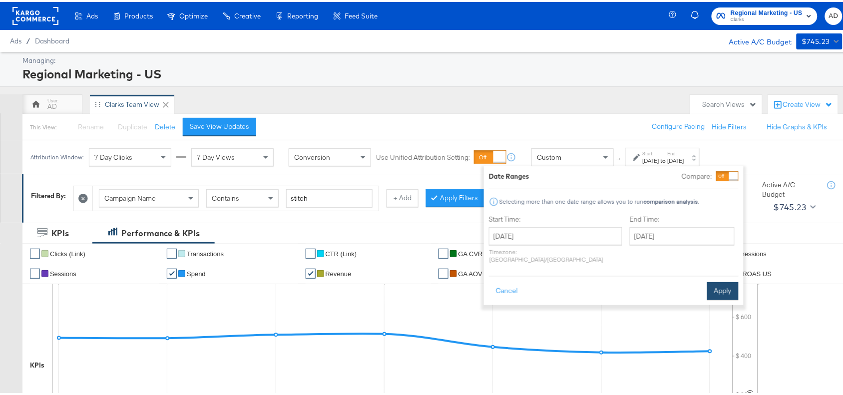
click at [712, 282] on button "Apply" at bounding box center [722, 289] width 31 height 18
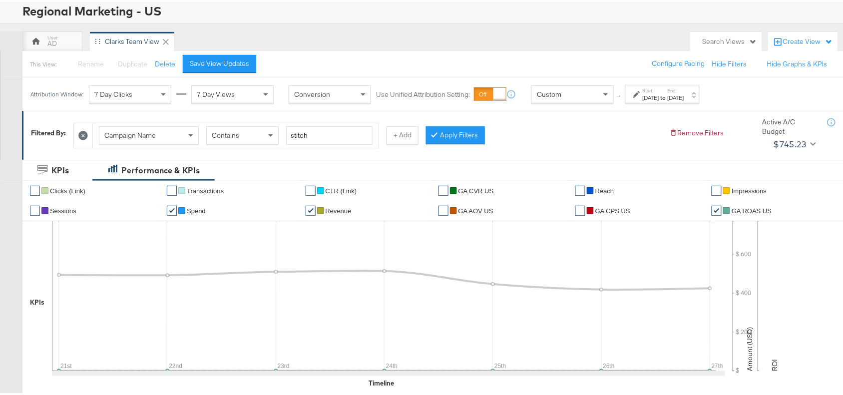
scroll to position [415, 0]
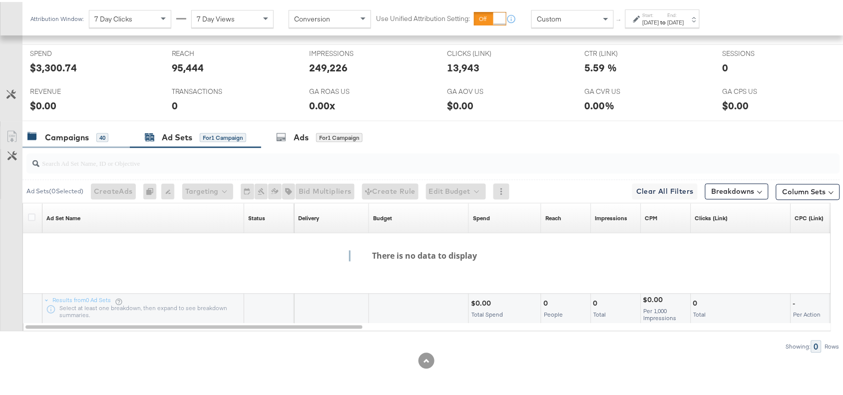
click at [66, 138] on div "Campaigns" at bounding box center [67, 135] width 44 height 11
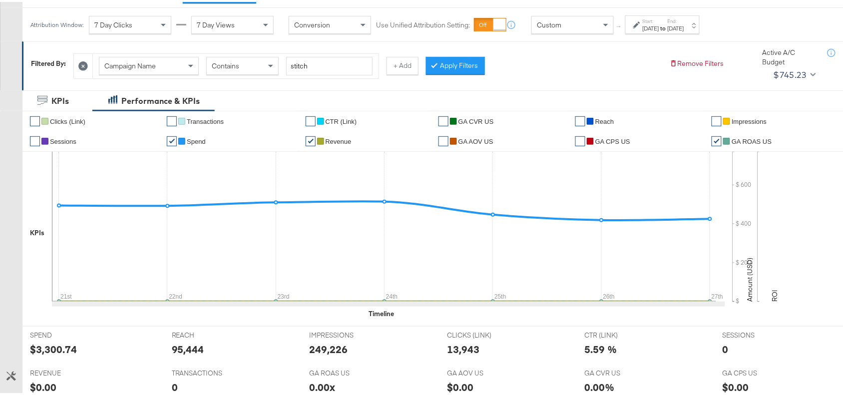
scroll to position [0, 0]
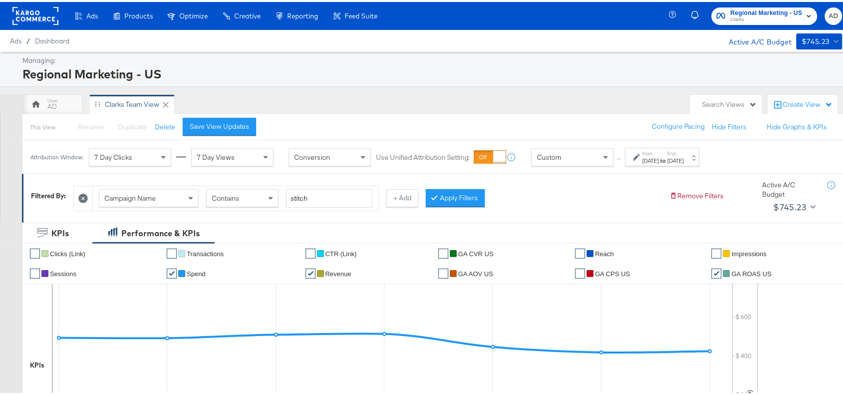
click at [659, 151] on label "Start:" at bounding box center [651, 151] width 16 height 6
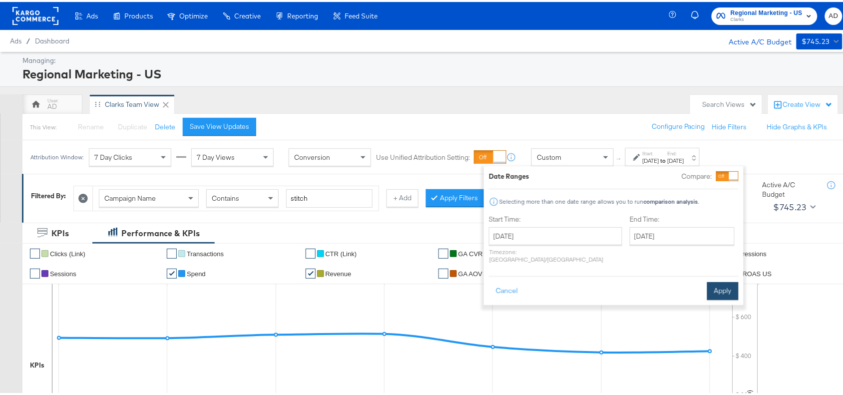
click at [716, 283] on button "Apply" at bounding box center [722, 289] width 31 height 18
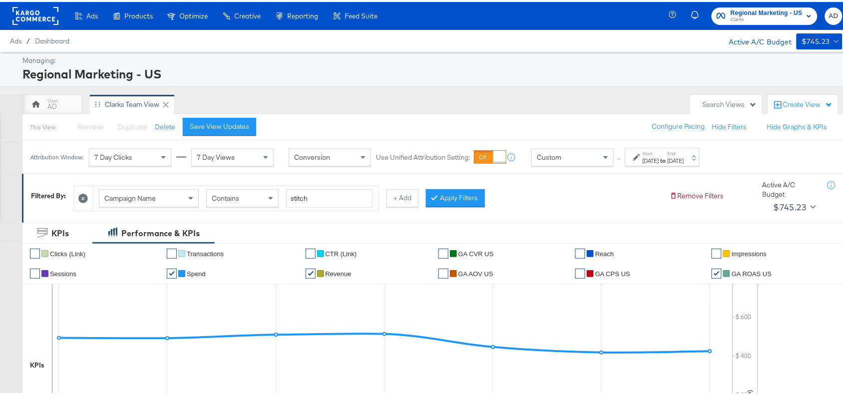
click at [601, 208] on div "Campaign Name Contains stitch + Add Apply Filters" at bounding box center [367, 194] width 588 height 30
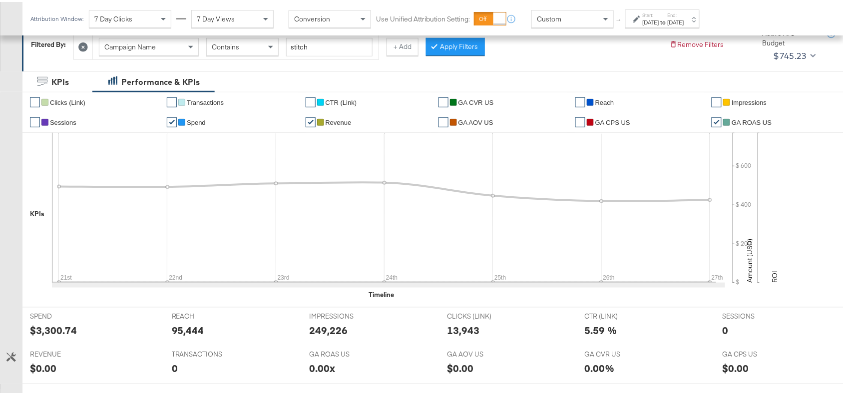
scroll to position [152, 0]
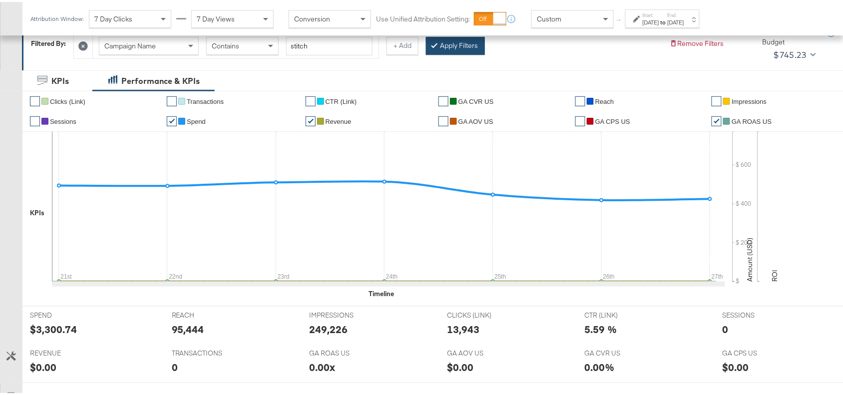
click at [461, 41] on button "Apply Filters" at bounding box center [455, 44] width 59 height 18
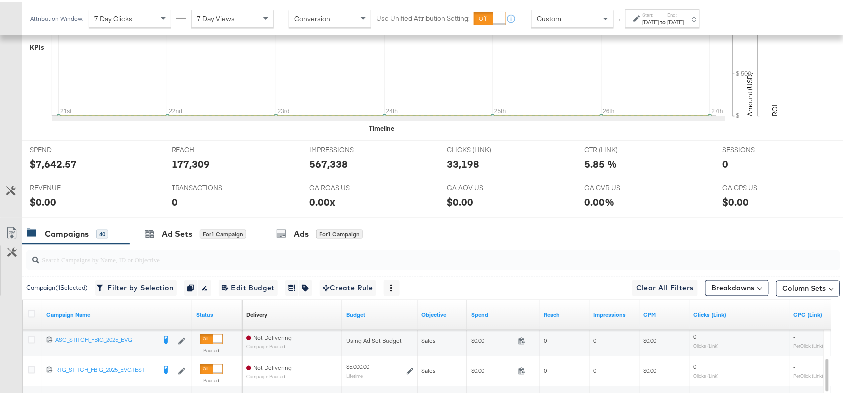
scroll to position [415, 0]
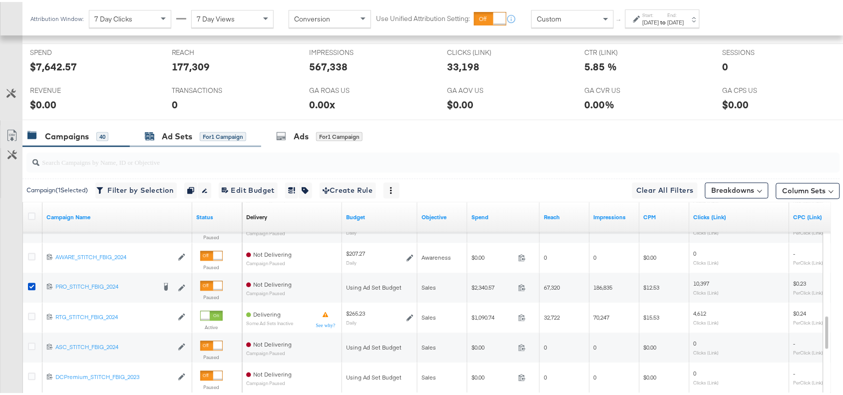
click at [153, 140] on div "Ad Sets for 1 Campaign" at bounding box center [195, 134] width 101 height 11
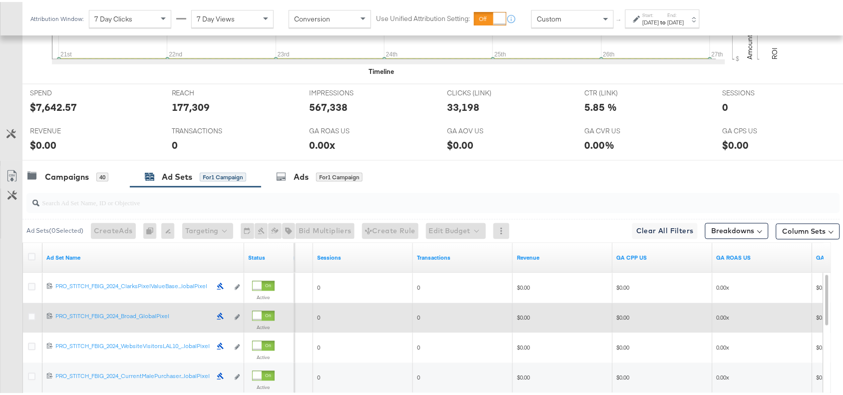
scroll to position [389, 0]
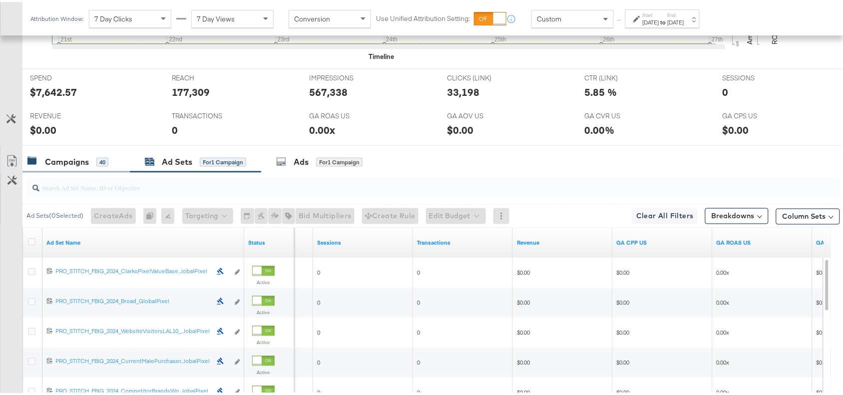
click at [46, 170] on div "Campaigns 40" at bounding box center [75, 159] width 107 height 21
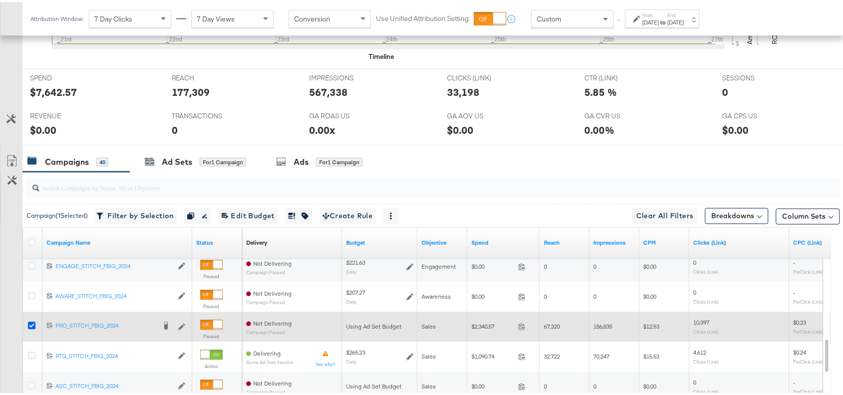
click at [29, 323] on icon at bounding box center [31, 323] width 7 height 7
click at [0, 0] on input "checkbox" at bounding box center [0, 0] width 0 height 0
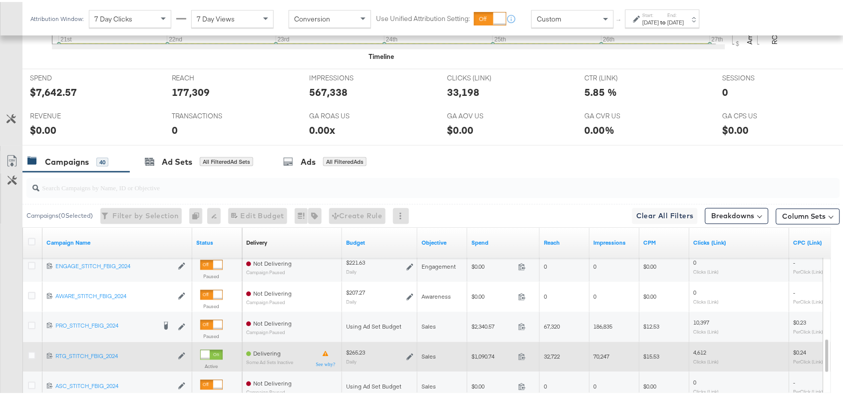
click at [30, 358] on label at bounding box center [31, 353] width 7 height 7
click at [0, 0] on input "checkbox" at bounding box center [0, 0] width 0 height 0
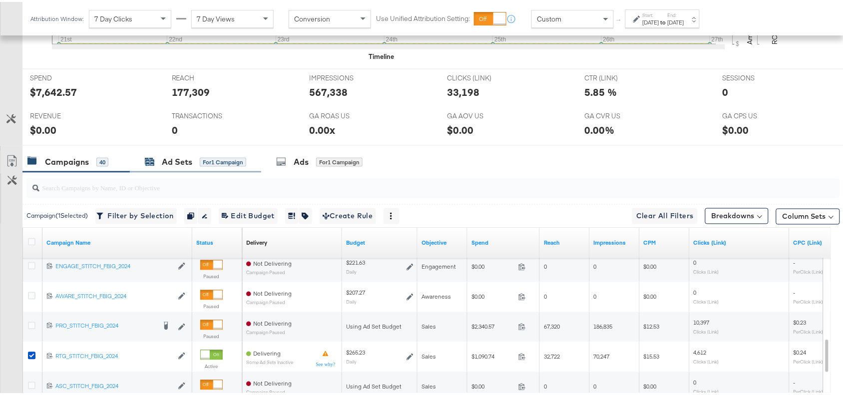
click at [173, 161] on div "Ad Sets" at bounding box center [177, 159] width 30 height 11
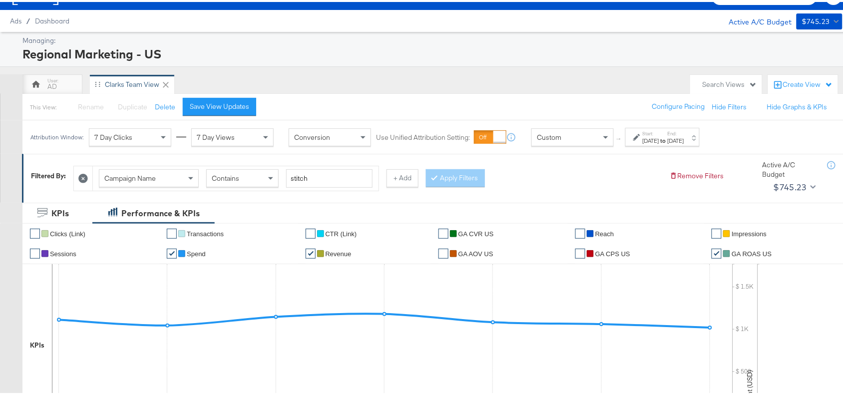
scroll to position [0, 0]
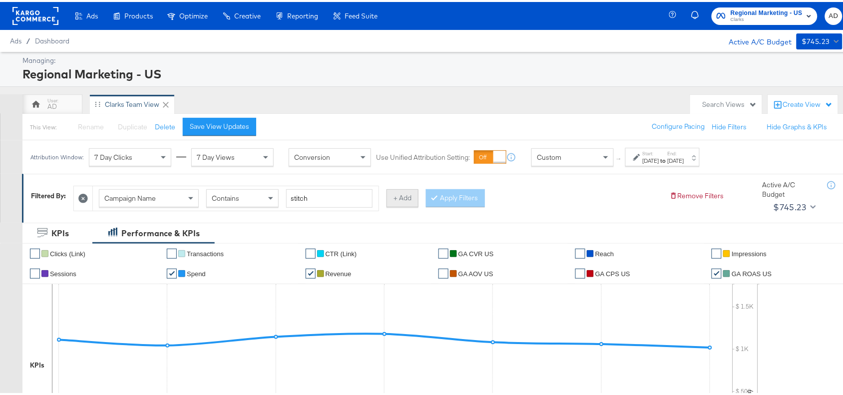
click at [404, 196] on button "+ Add" at bounding box center [402, 196] width 32 height 18
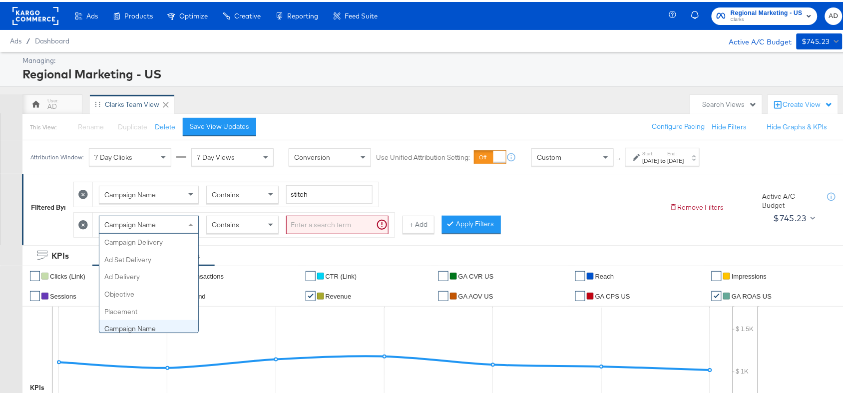
click at [155, 223] on span "Campaign Name" at bounding box center [129, 222] width 51 height 9
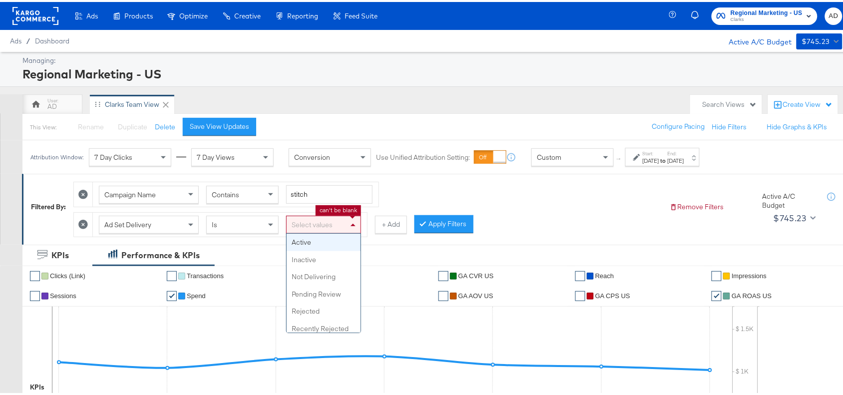
click at [340, 225] on div "Select values" at bounding box center [324, 222] width 74 height 17
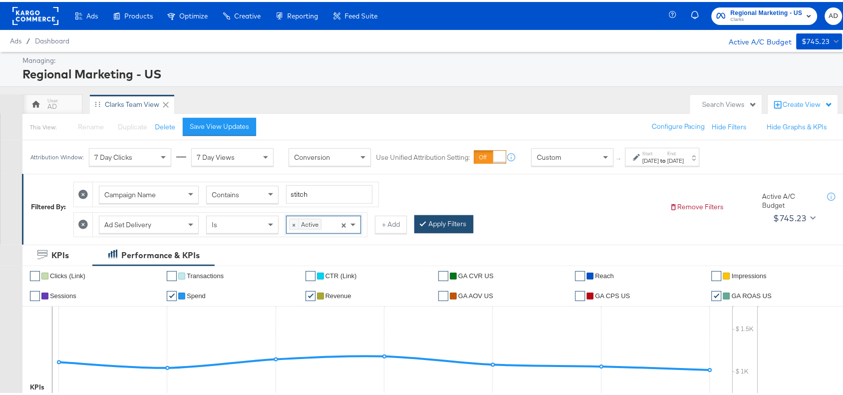
click at [442, 231] on button "Apply Filters" at bounding box center [443, 222] width 59 height 18
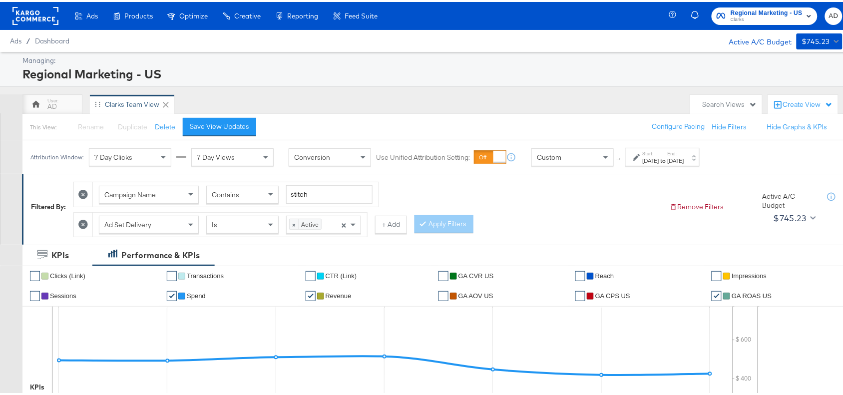
click at [684, 160] on div "Sep 27th 2025" at bounding box center [676, 159] width 16 height 8
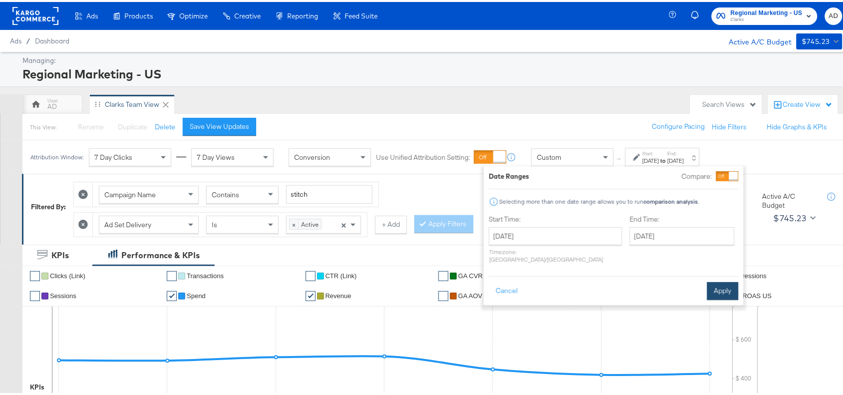
click at [732, 283] on button "Apply" at bounding box center [722, 289] width 31 height 18
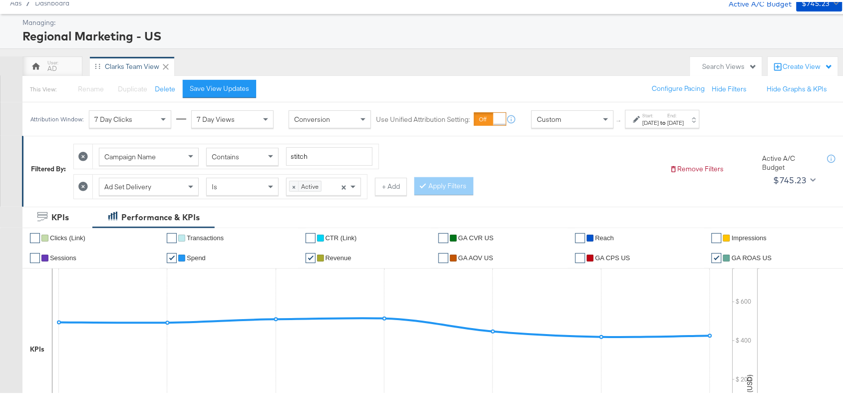
scroll to position [31, 0]
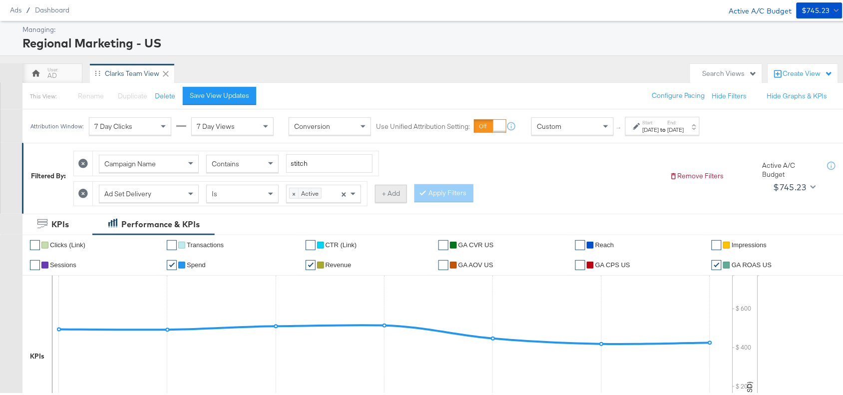
click at [395, 190] on button "+ Add" at bounding box center [391, 192] width 32 height 18
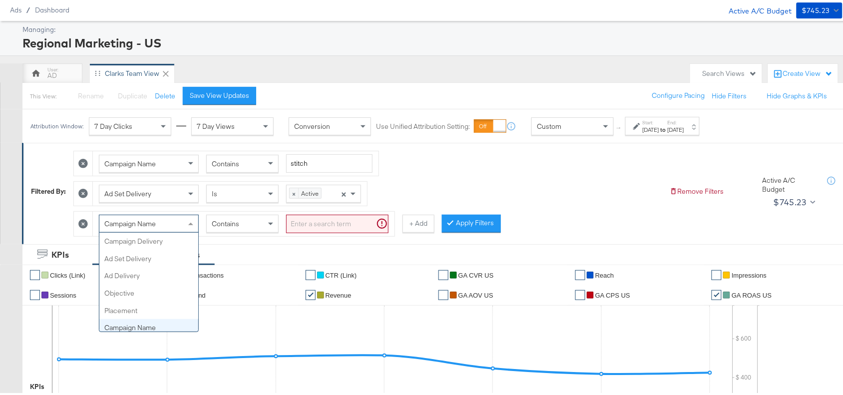
scroll to position [86, 0]
click at [171, 220] on div "Campaign Name" at bounding box center [148, 221] width 99 height 17
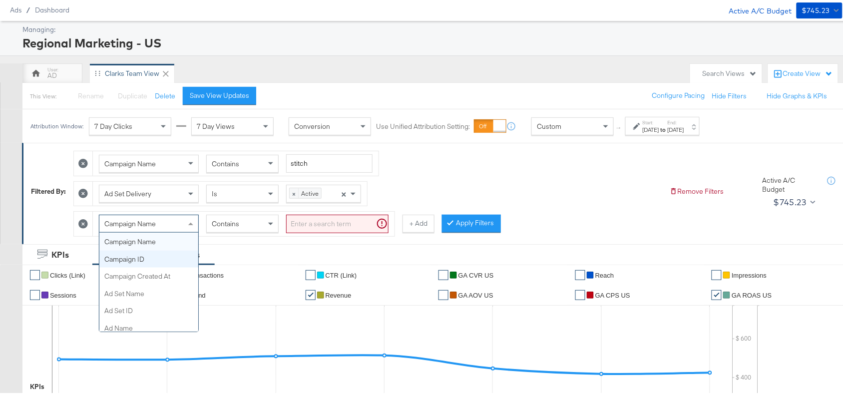
scroll to position [0, 0]
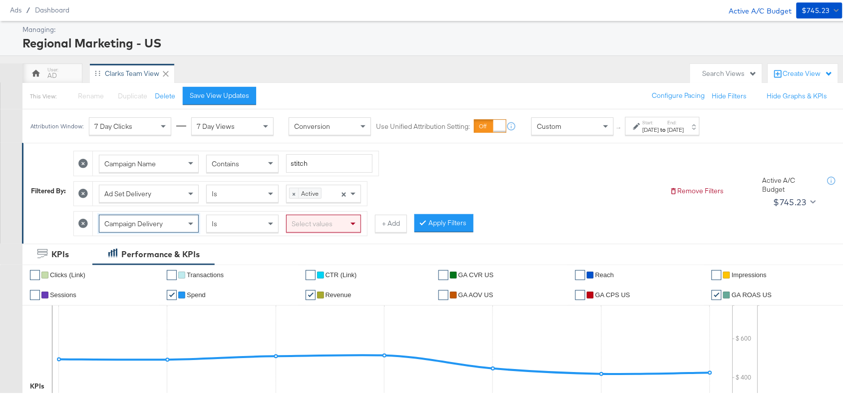
click at [323, 224] on div "Select values" at bounding box center [324, 221] width 74 height 17
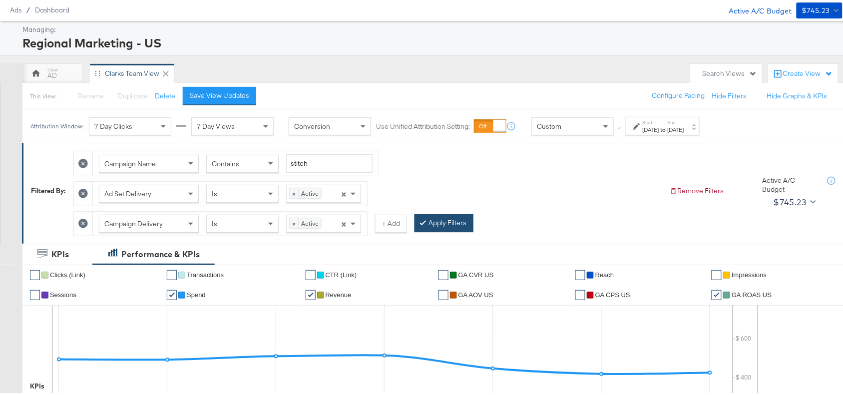
click at [440, 223] on button "Apply Filters" at bounding box center [443, 221] width 59 height 18
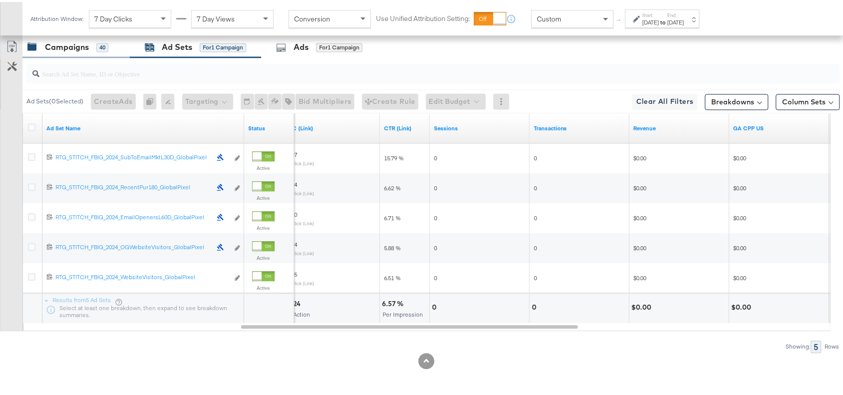
click at [73, 55] on div "Campaigns 40" at bounding box center [75, 45] width 107 height 21
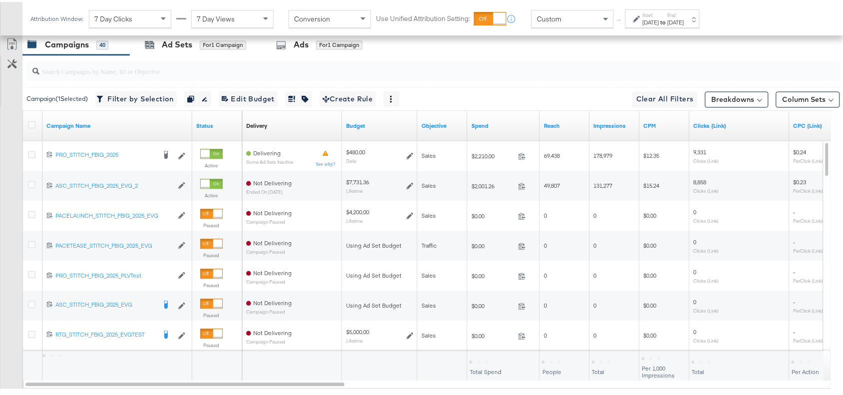
scroll to position [0, 0]
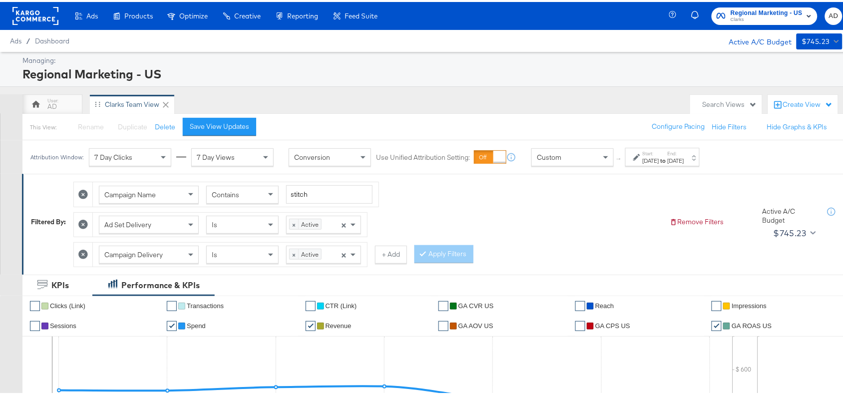
click at [445, 261] on div "Apply Filters" at bounding box center [443, 252] width 59 height 18
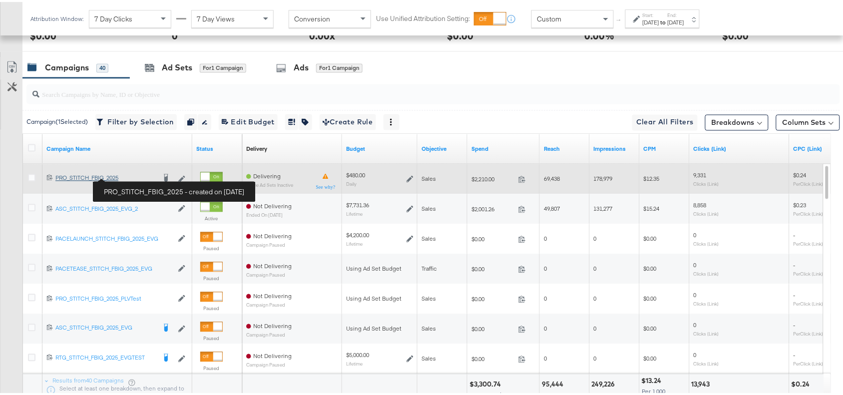
scroll to position [538, 0]
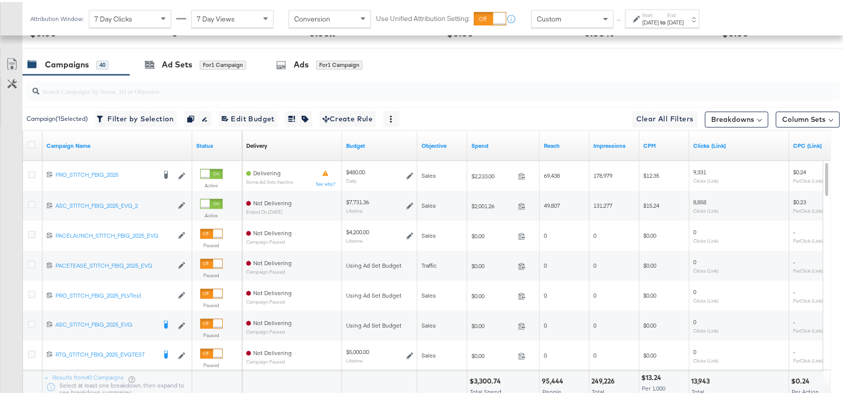
click at [659, 15] on label "Start:" at bounding box center [651, 13] width 16 height 6
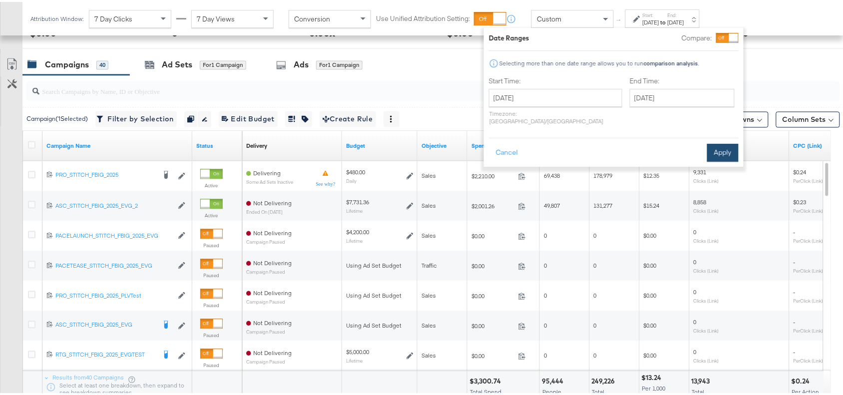
click at [722, 142] on button "Apply" at bounding box center [722, 151] width 31 height 18
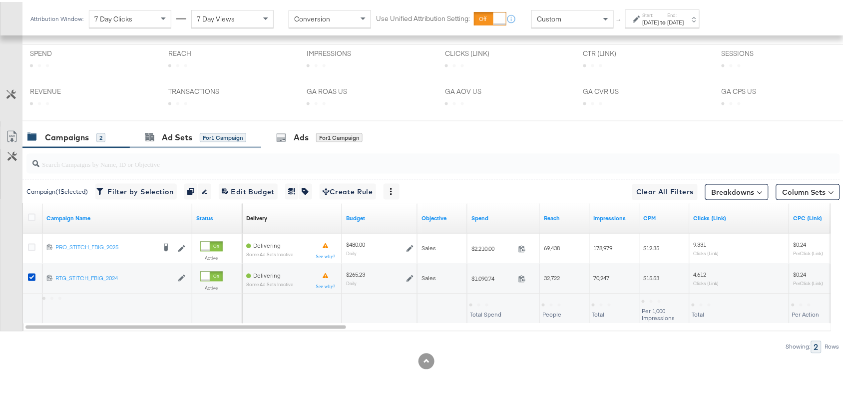
scroll to position [468, 0]
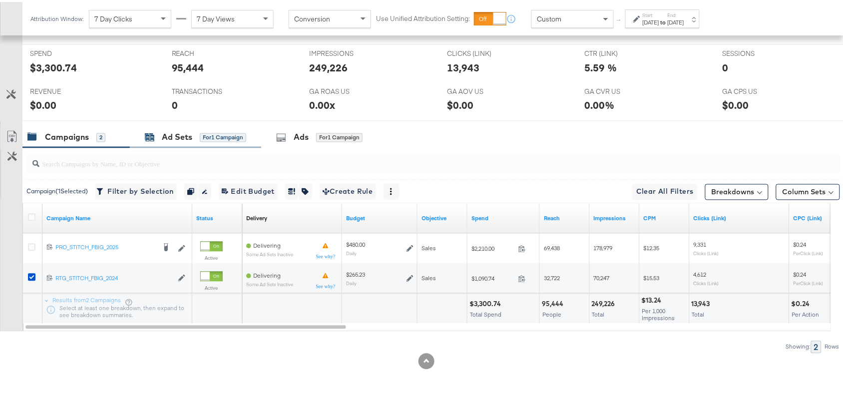
click at [153, 132] on icon at bounding box center [149, 135] width 9 height 9
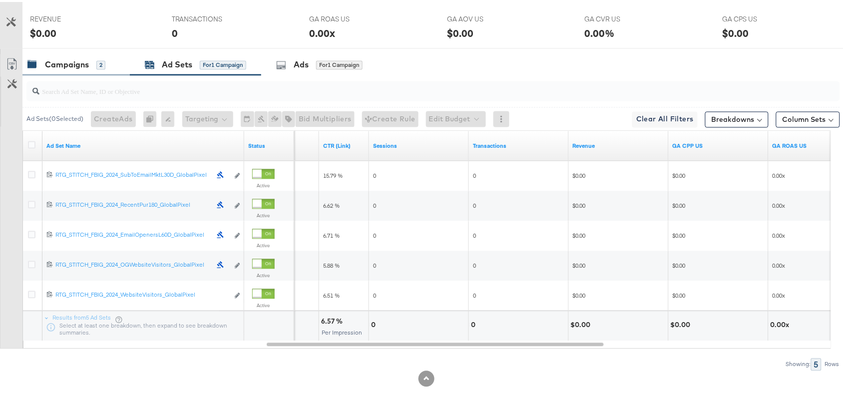
scroll to position [0, 0]
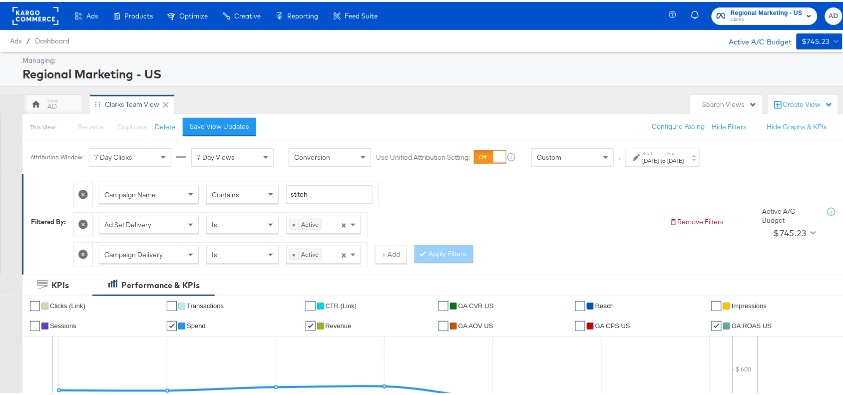
click at [25, 16] on rect at bounding box center [35, 14] width 46 height 18
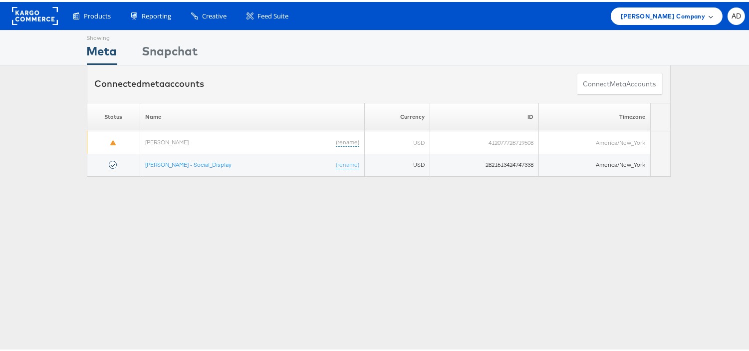
click at [673, 13] on span "[PERSON_NAME] Company" at bounding box center [663, 14] width 84 height 10
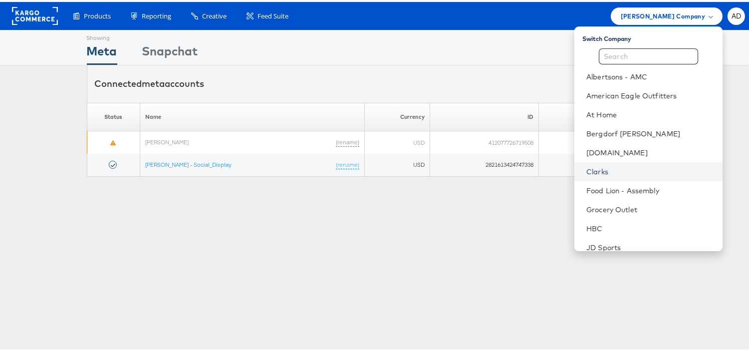
click at [587, 167] on link "Clarks" at bounding box center [651, 170] width 128 height 10
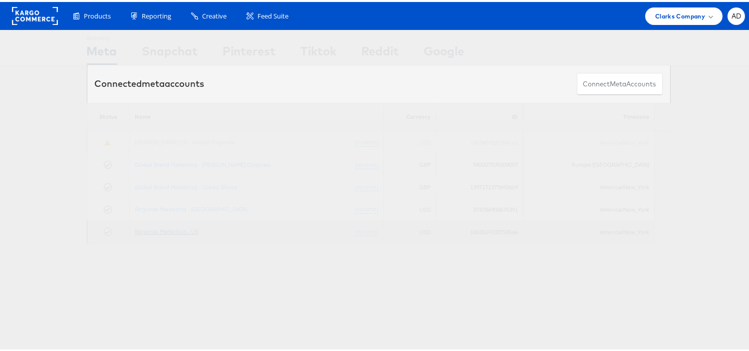
click at [164, 229] on link "Regional Marketing - US" at bounding box center [167, 229] width 64 height 7
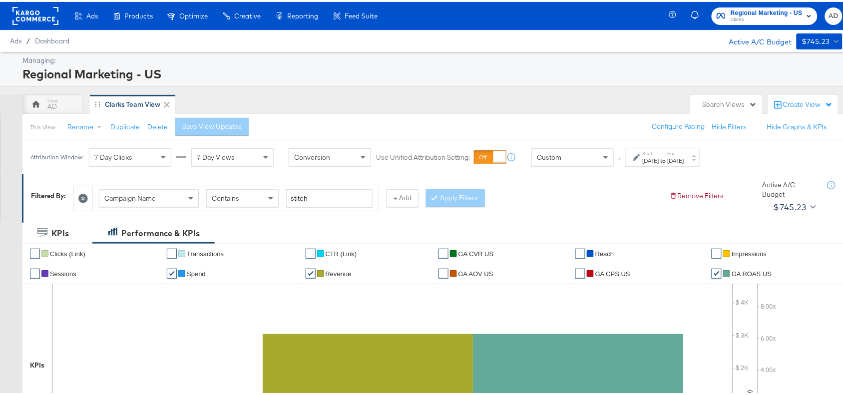
click at [683, 166] on div "Attribution Window: 7 Day Clicks 7 Day Views Conversion Use Unified Attribution…" at bounding box center [367, 154] width 690 height 33
click at [404, 196] on button "+ Add" at bounding box center [402, 196] width 32 height 18
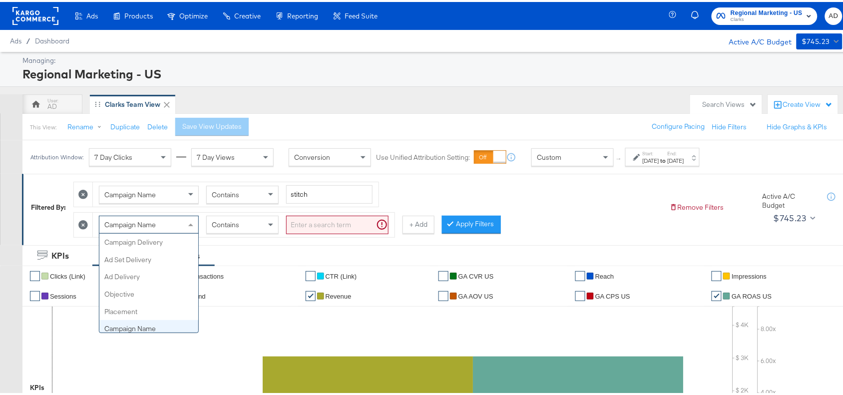
scroll to position [86, 0]
click at [130, 221] on span "Campaign Name" at bounding box center [129, 222] width 51 height 9
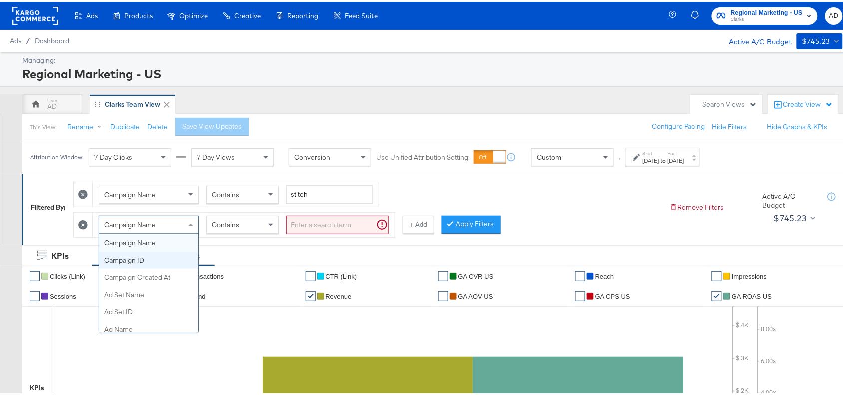
scroll to position [0, 0]
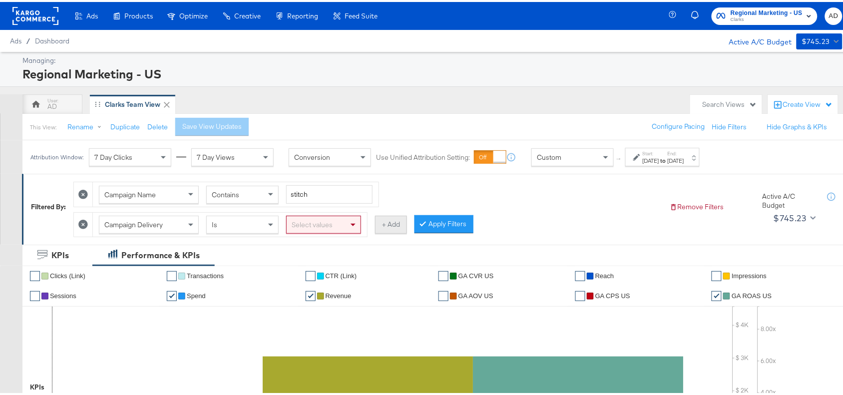
click at [380, 220] on button "+ Add" at bounding box center [391, 223] width 32 height 18
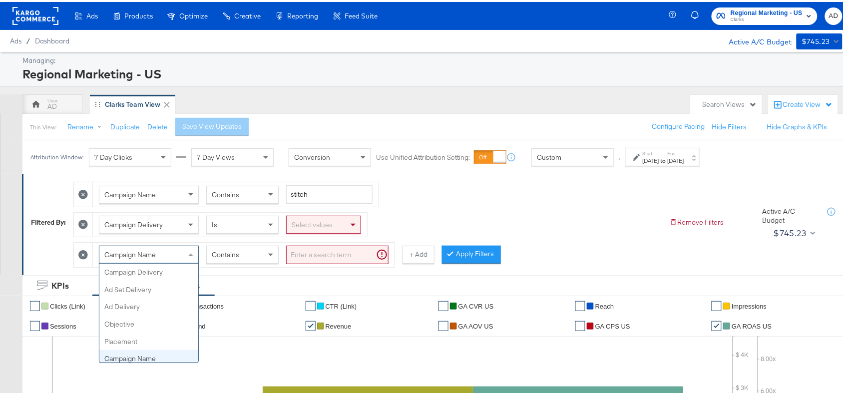
scroll to position [86, 0]
click at [142, 256] on span "Campaign Name" at bounding box center [129, 252] width 51 height 9
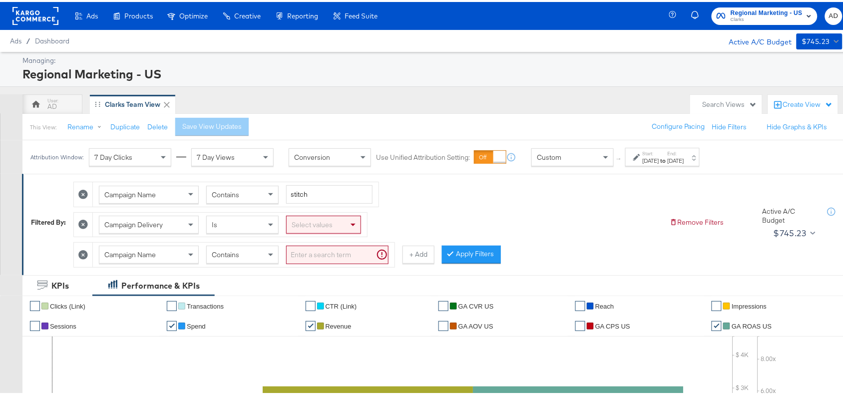
click at [83, 258] on icon at bounding box center [82, 252] width 9 height 9
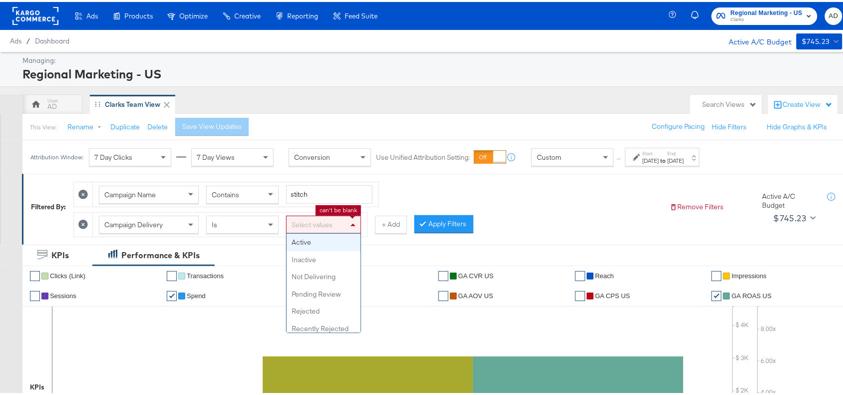
click at [301, 217] on div "Select values" at bounding box center [324, 222] width 74 height 17
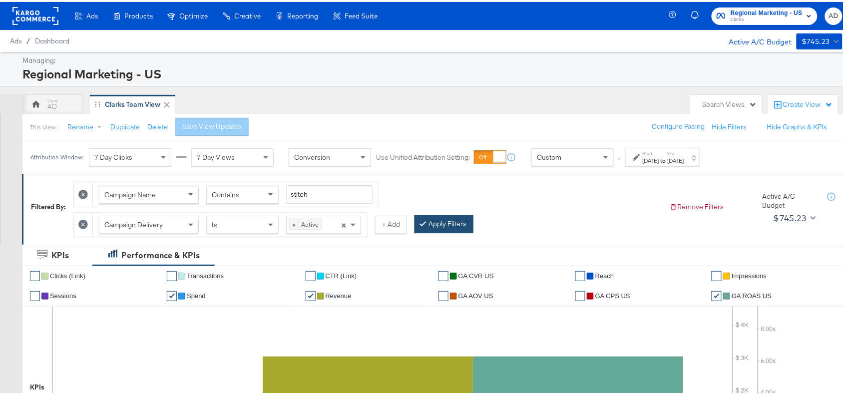
click at [449, 225] on button "Apply Filters" at bounding box center [443, 222] width 59 height 18
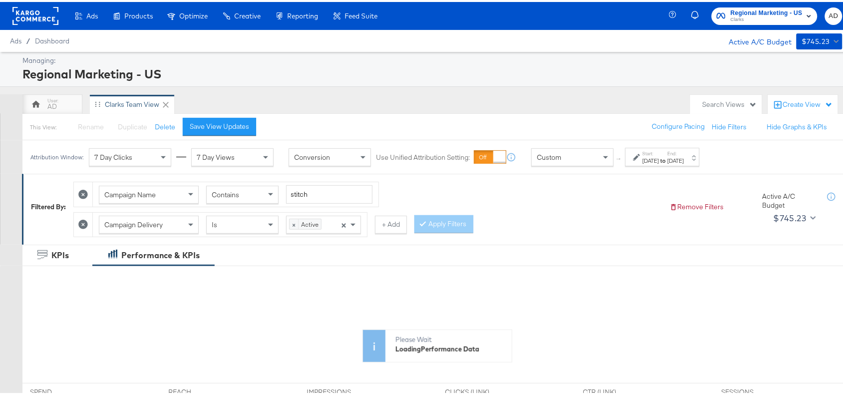
click at [684, 151] on div "Start: [DATE] to End: [DATE]" at bounding box center [663, 155] width 41 height 14
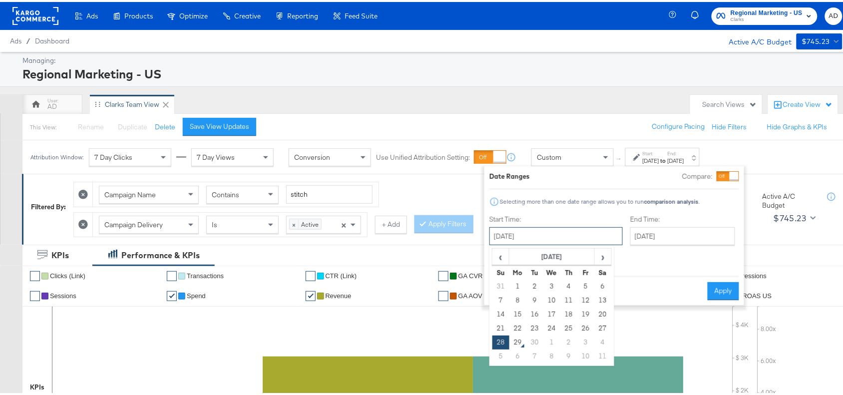
click at [545, 229] on input "[DATE]" at bounding box center [555, 234] width 133 height 18
click at [495, 333] on td "21" at bounding box center [500, 327] width 17 height 14
type input "[DATE]"
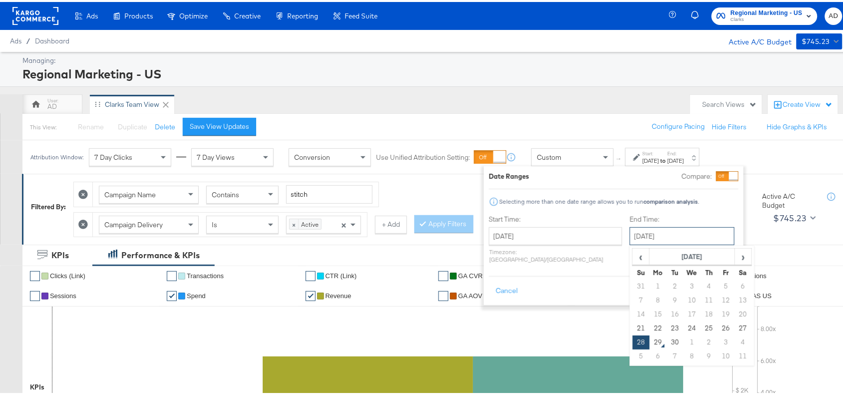
click at [670, 232] on input "[DATE]" at bounding box center [682, 234] width 105 height 18
click at [734, 326] on td "27" at bounding box center [742, 327] width 17 height 14
type input "[DATE]"
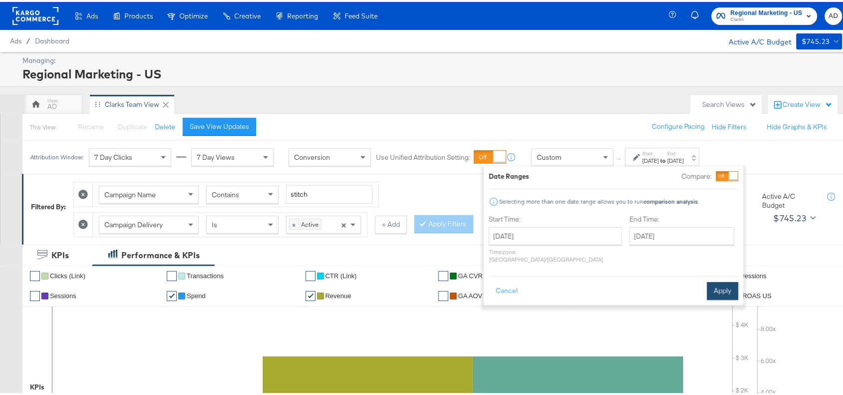
click at [727, 280] on button "Apply" at bounding box center [722, 289] width 31 height 18
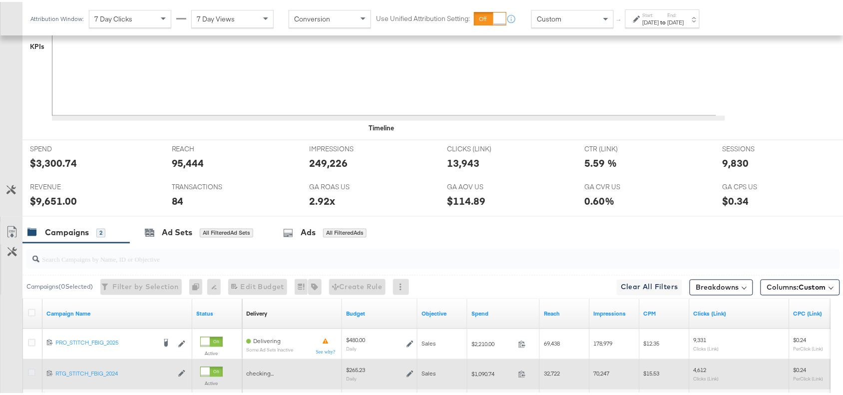
scroll to position [438, 0]
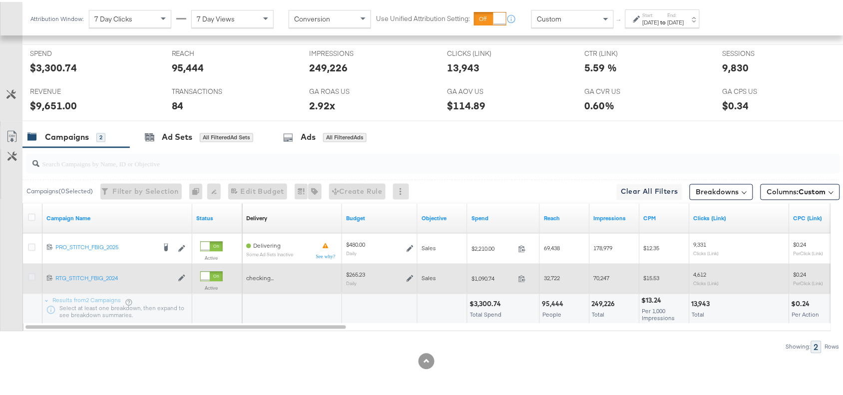
click at [30, 275] on icon at bounding box center [31, 275] width 7 height 7
click at [0, 0] on input "checkbox" at bounding box center [0, 0] width 0 height 0
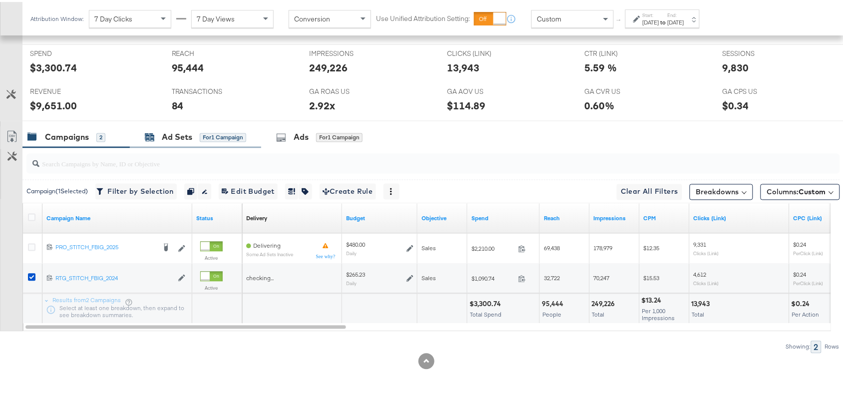
click at [171, 141] on div "Ad Sets" at bounding box center [177, 135] width 30 height 11
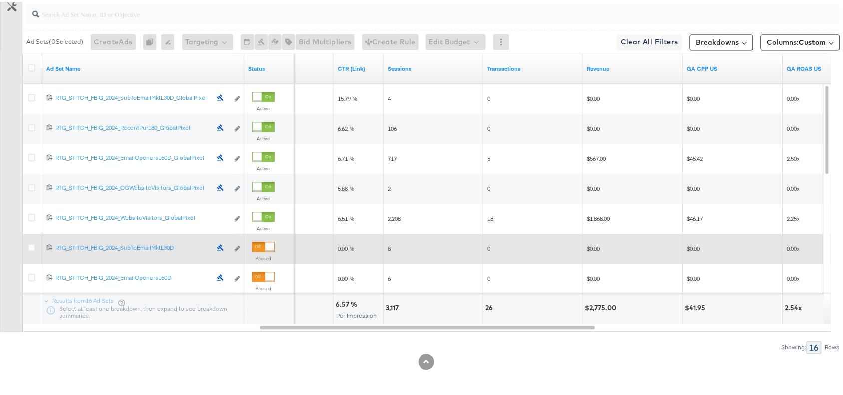
scroll to position [0, 0]
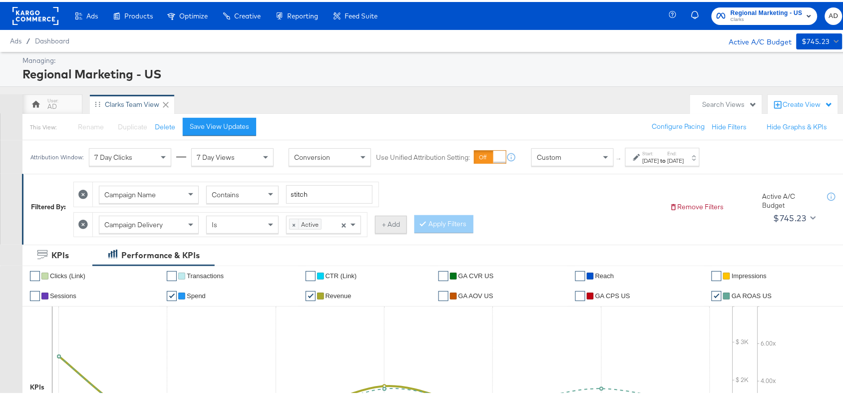
click at [387, 215] on div "+ Add" at bounding box center [391, 223] width 32 height 18
click at [390, 223] on button "+ Add" at bounding box center [391, 223] width 32 height 18
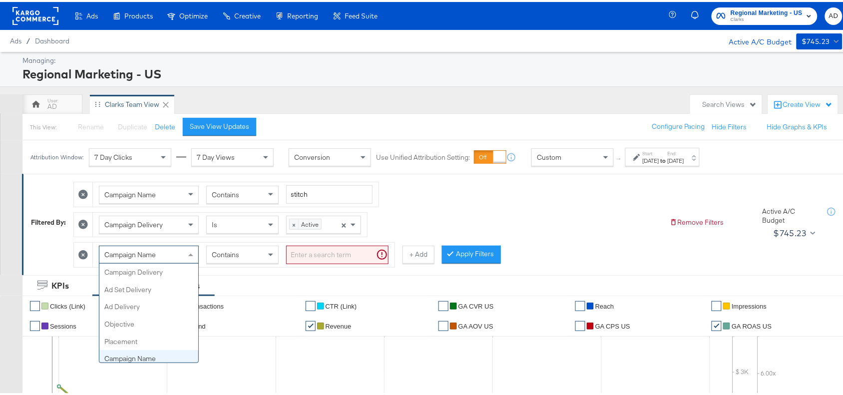
scroll to position [86, 0]
click at [168, 253] on div "Campaign Name" at bounding box center [148, 252] width 99 height 17
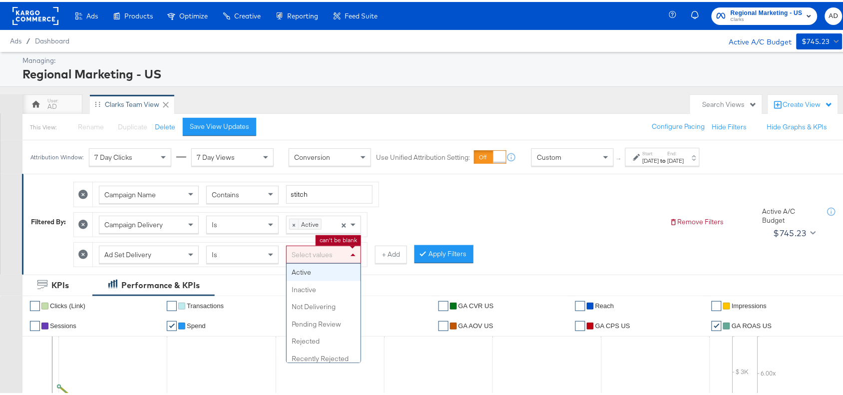
click at [336, 258] on div "Select values" at bounding box center [324, 252] width 74 height 17
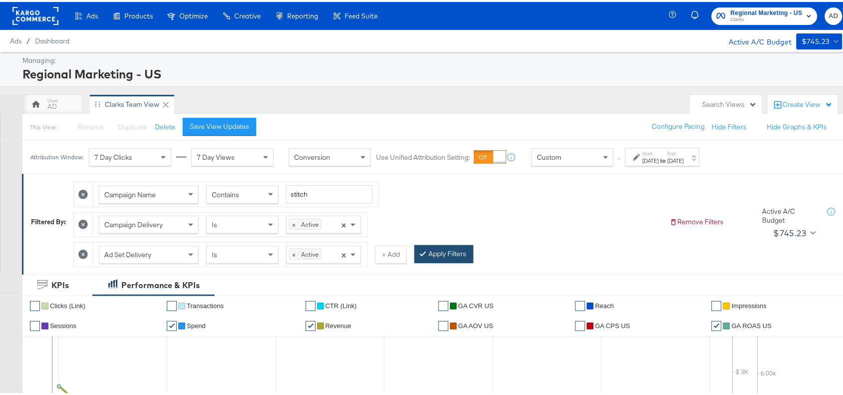
click at [428, 253] on div at bounding box center [424, 251] width 7 height 9
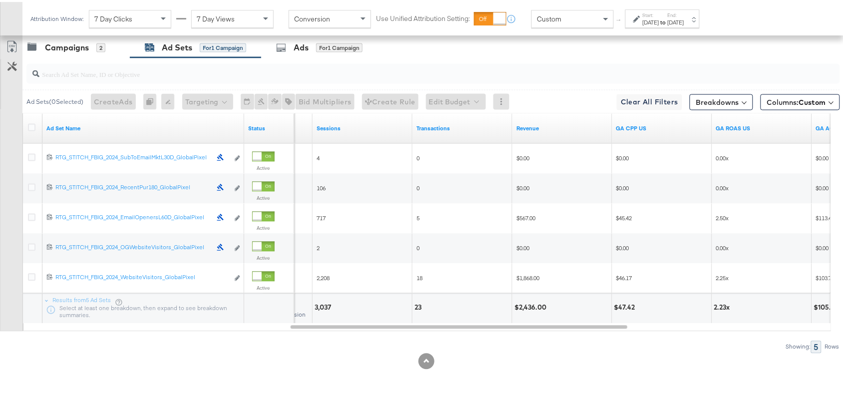
scroll to position [558, 0]
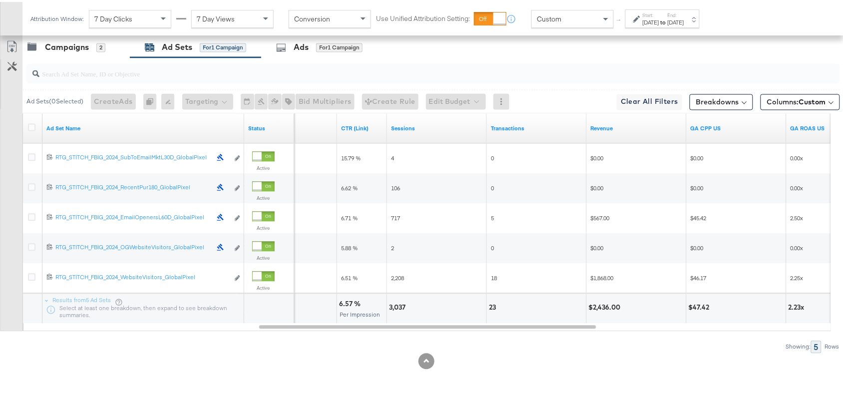
click at [623, 345] on div "Showing: 5 Rows" at bounding box center [420, 345] width 840 height 12
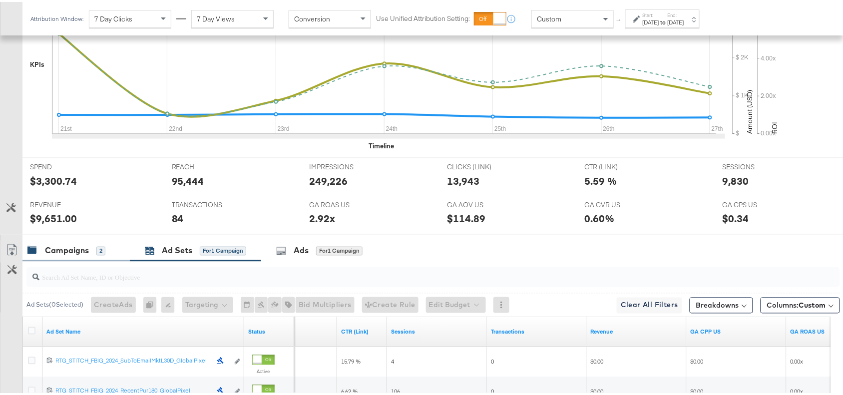
click at [62, 260] on div "Campaigns 2" at bounding box center [75, 248] width 107 height 21
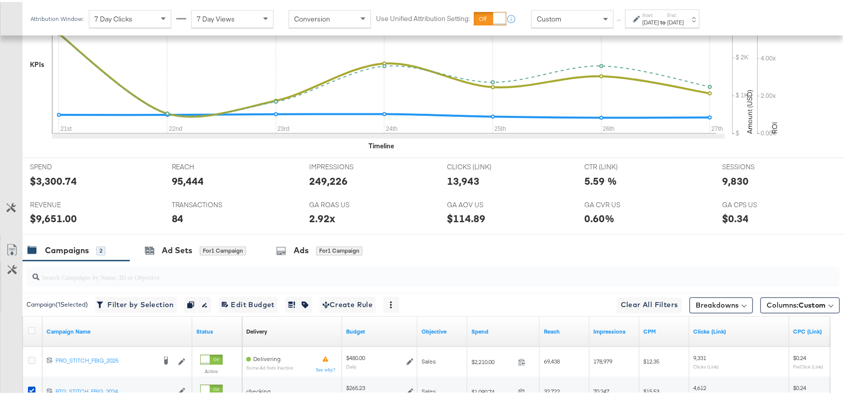
scroll to position [166, 0]
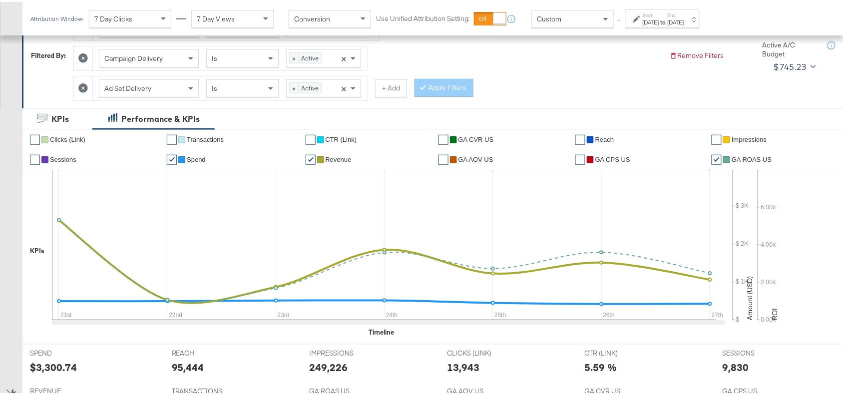
click at [85, 88] on icon at bounding box center [82, 85] width 9 height 9
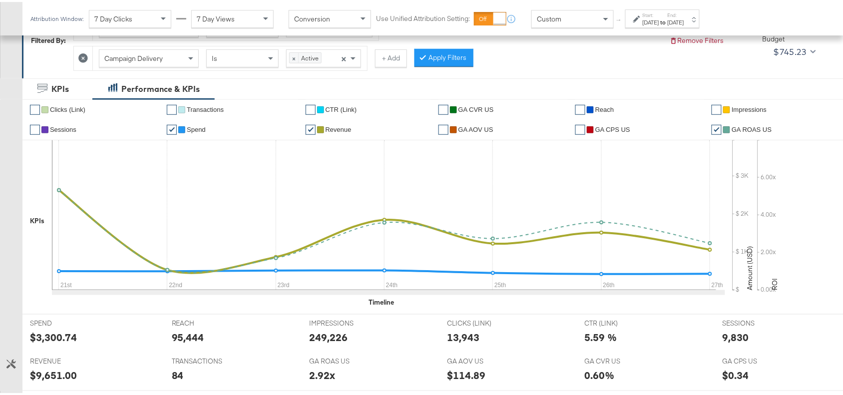
click at [81, 58] on icon at bounding box center [82, 56] width 9 height 9
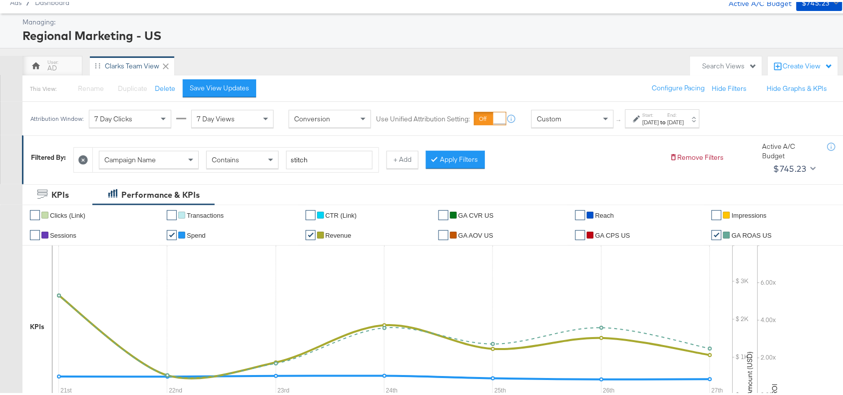
scroll to position [38, 0]
click at [459, 158] on button "Apply Filters" at bounding box center [455, 158] width 59 height 18
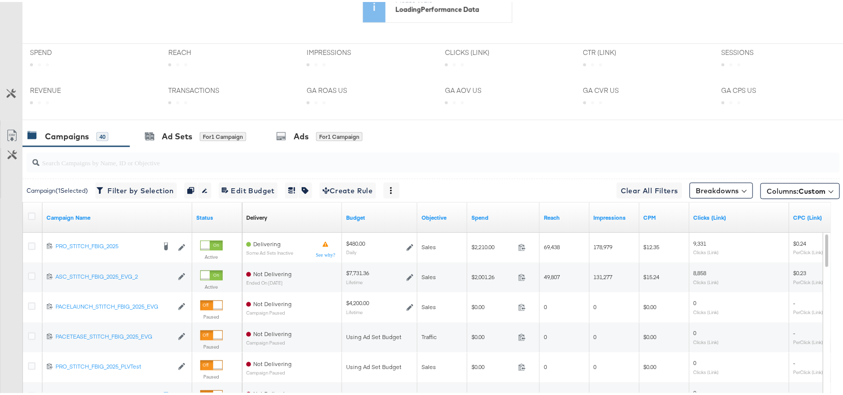
scroll to position [0, 0]
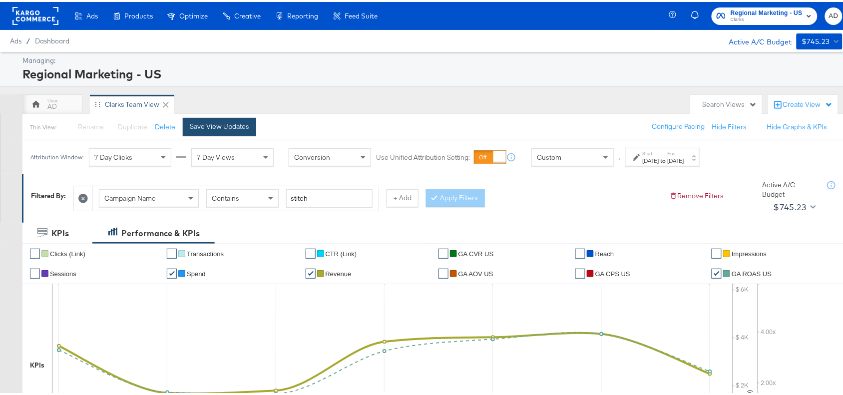
click at [222, 123] on div "Save View Updates" at bounding box center [219, 124] width 59 height 9
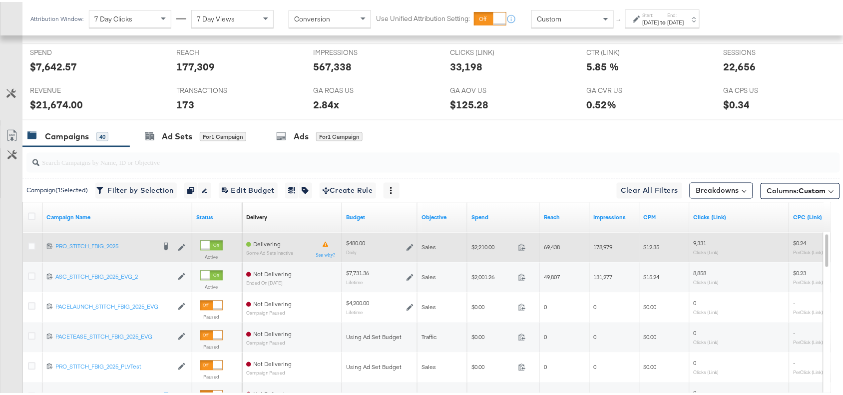
scroll to position [565, 0]
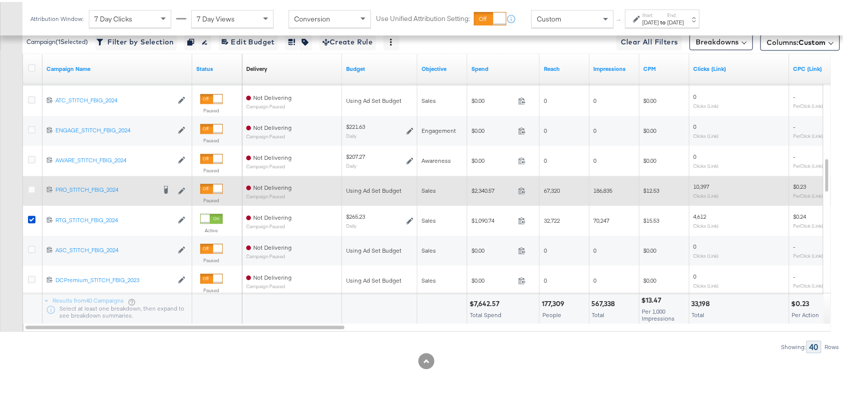
click at [27, 183] on div at bounding box center [33, 189] width 18 height 18
click at [30, 188] on icon at bounding box center [31, 187] width 7 height 7
click at [0, 0] on input "checkbox" at bounding box center [0, 0] width 0 height 0
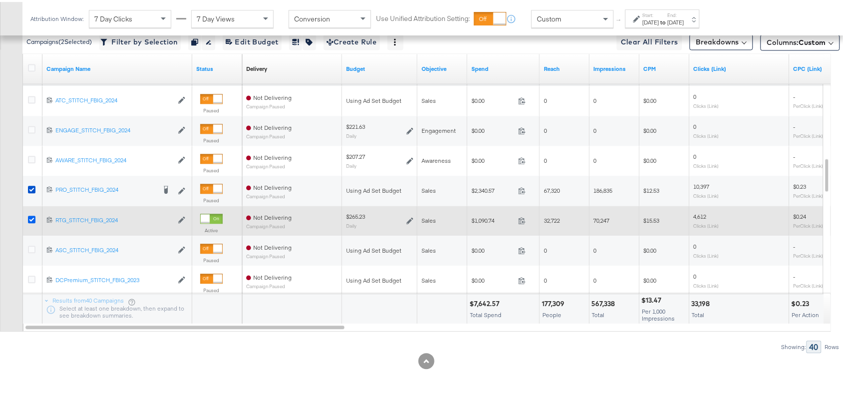
click at [30, 215] on icon at bounding box center [31, 217] width 7 height 7
click at [0, 0] on input "checkbox" at bounding box center [0, 0] width 0 height 0
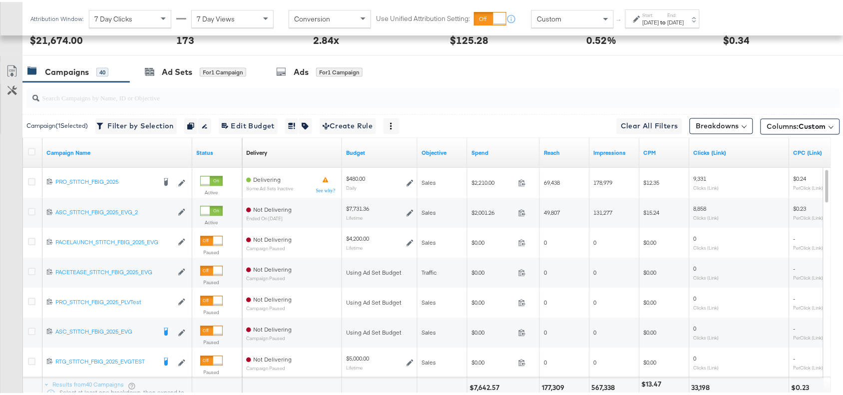
scroll to position [478, 0]
click at [171, 73] on div "Ad Sets" at bounding box center [177, 70] width 30 height 11
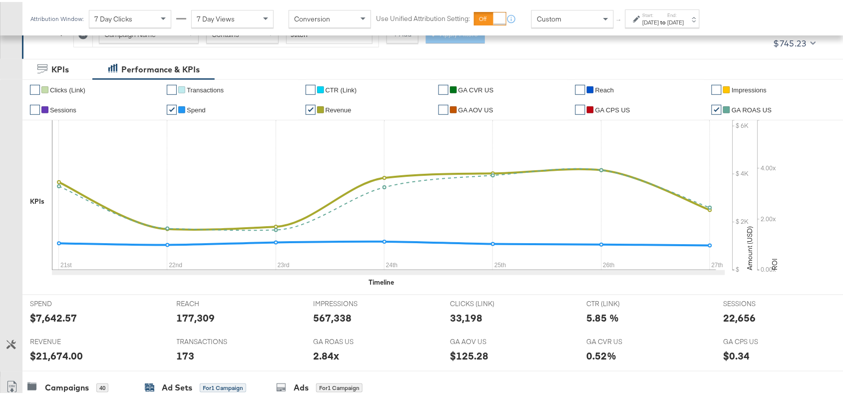
scroll to position [166, 0]
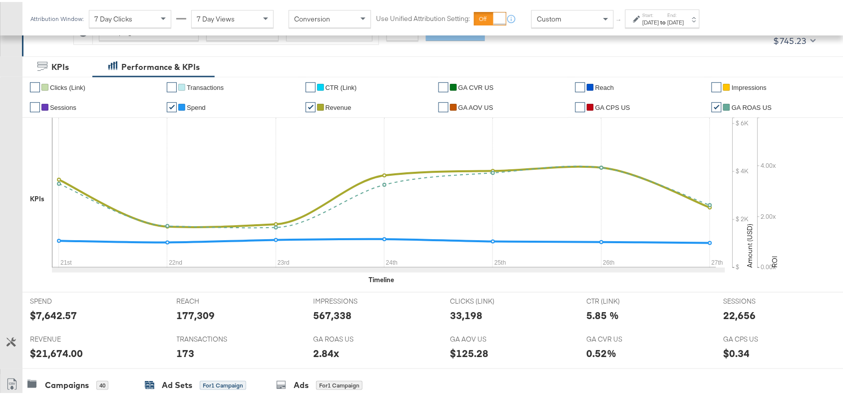
click at [688, 8] on div "Start: [DATE] to End: [DATE]" at bounding box center [662, 16] width 74 height 18
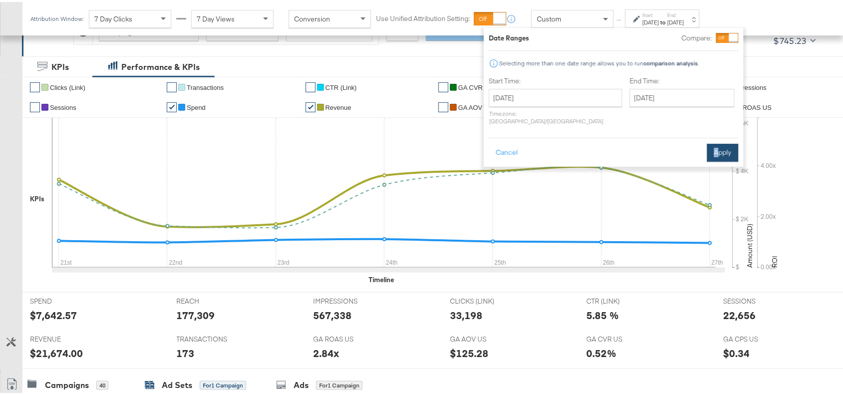
drag, startPoint x: 714, startPoint y: 130, endPoint x: 720, endPoint y: 138, distance: 10.1
click at [720, 138] on div "Cancel Apply" at bounding box center [614, 147] width 250 height 24
click at [720, 142] on button "Apply" at bounding box center [722, 151] width 31 height 18
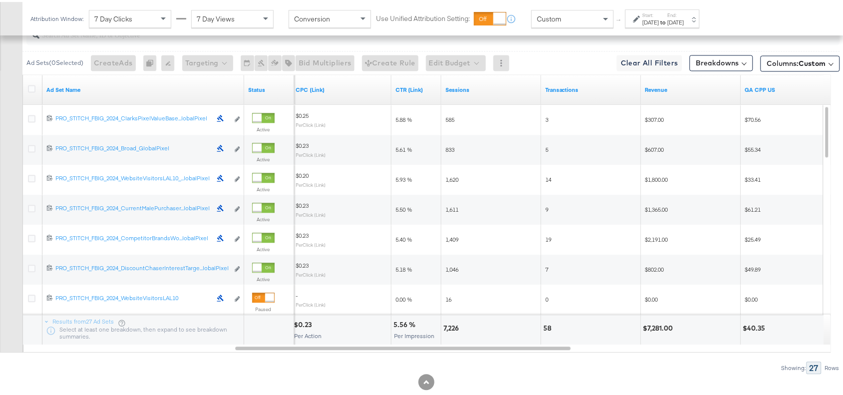
scroll to position [432, 0]
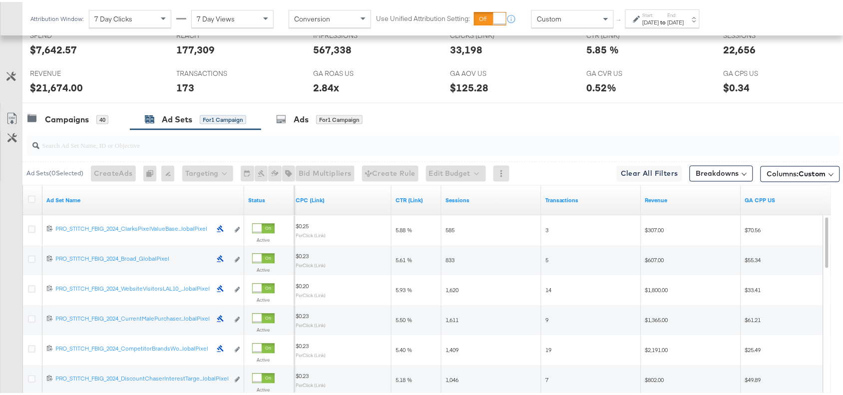
click at [5, 121] on link "Export as CSV" at bounding box center [11, 118] width 22 height 22
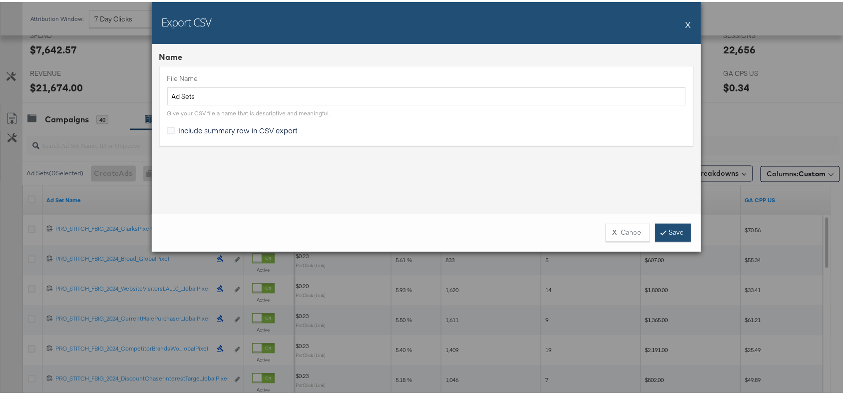
click at [668, 229] on link "Save" at bounding box center [673, 231] width 36 height 18
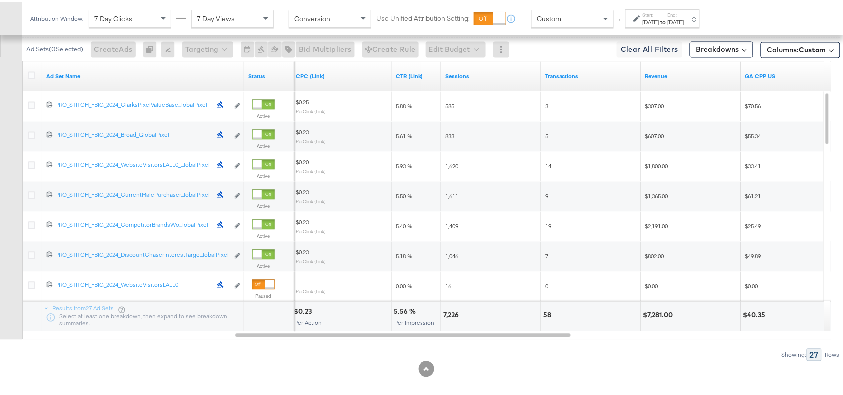
scroll to position [557, 0]
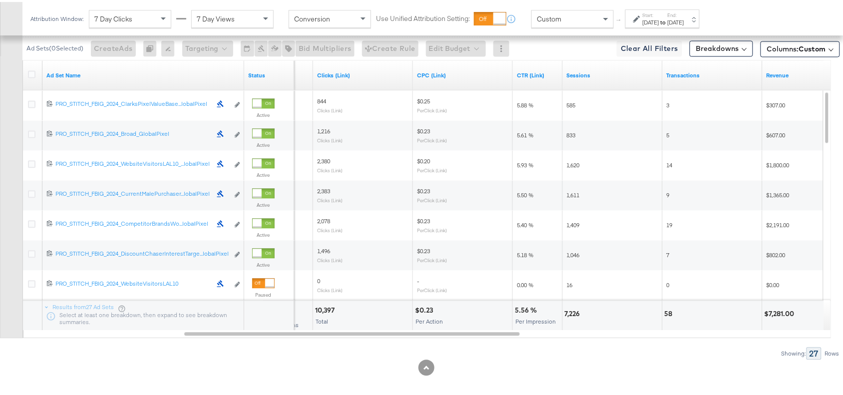
click at [560, 339] on div "Ad Sets ( 0 Selected) Create Ads At least one ad set must be selected 0 Rename …" at bounding box center [420, 180] width 840 height 355
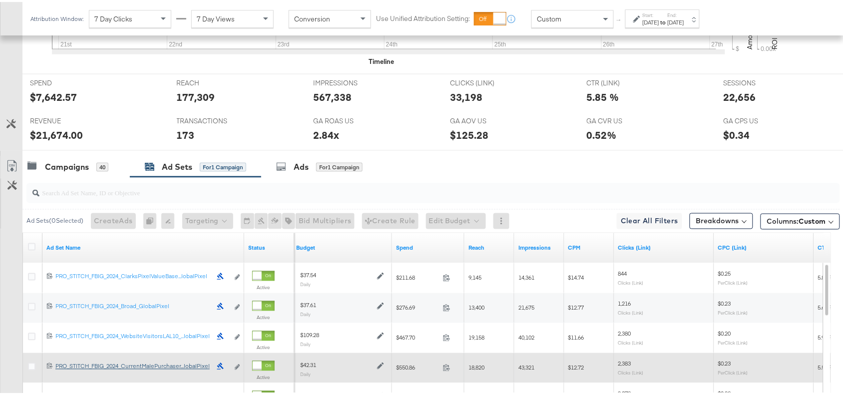
scroll to position [381, 0]
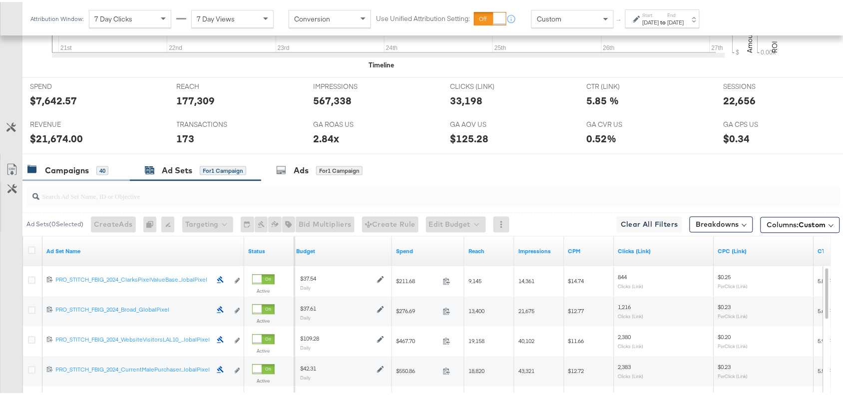
click at [68, 170] on div "Campaigns" at bounding box center [67, 168] width 44 height 11
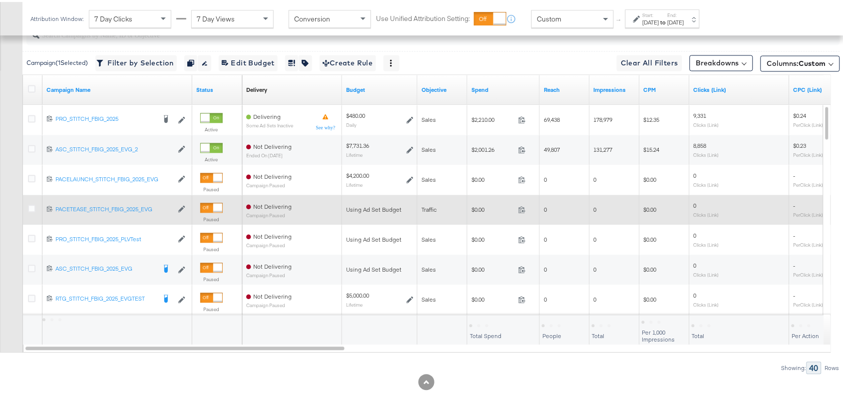
scroll to position [548, 0]
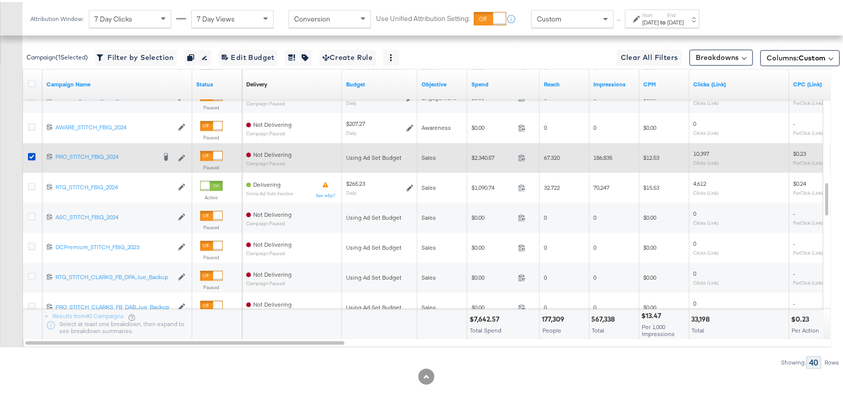
click at [28, 151] on div at bounding box center [33, 156] width 18 height 18
click at [32, 156] on icon at bounding box center [31, 154] width 7 height 7
click at [0, 0] on input "checkbox" at bounding box center [0, 0] width 0 height 0
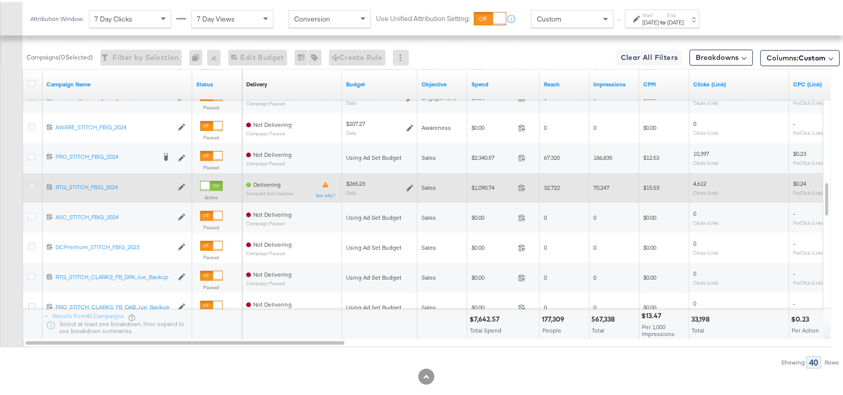
click at [30, 186] on icon at bounding box center [31, 184] width 7 height 7
click at [0, 0] on input "checkbox" at bounding box center [0, 0] width 0 height 0
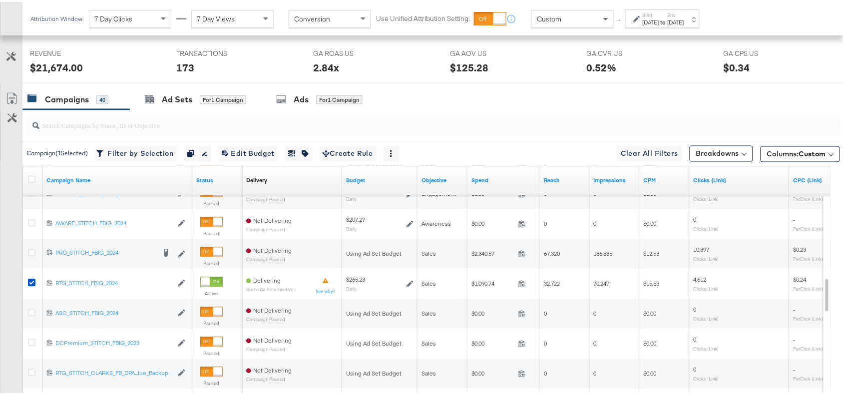
scroll to position [451, 0]
click at [176, 99] on div "Ad Sets" at bounding box center [177, 98] width 30 height 11
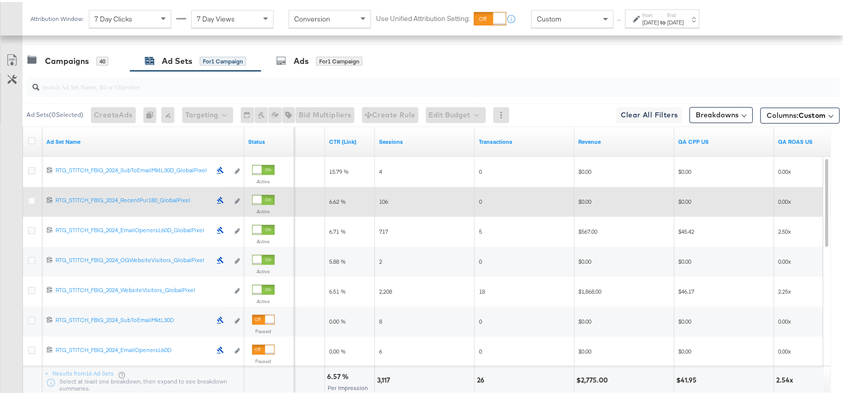
scroll to position [464, 0]
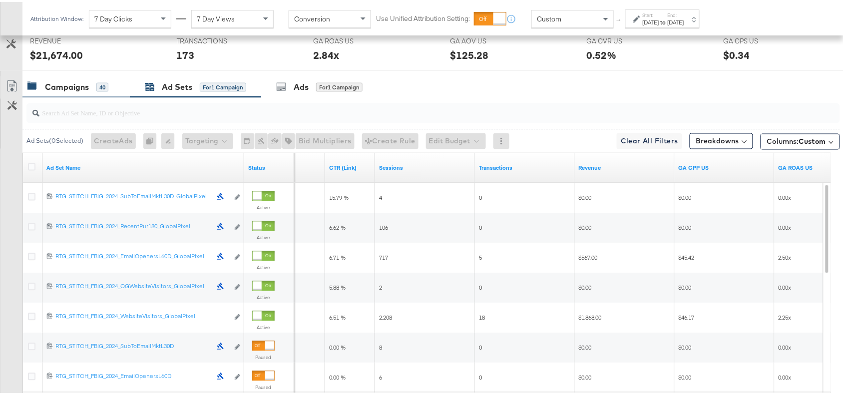
click at [63, 83] on div "Campaigns" at bounding box center [67, 84] width 44 height 11
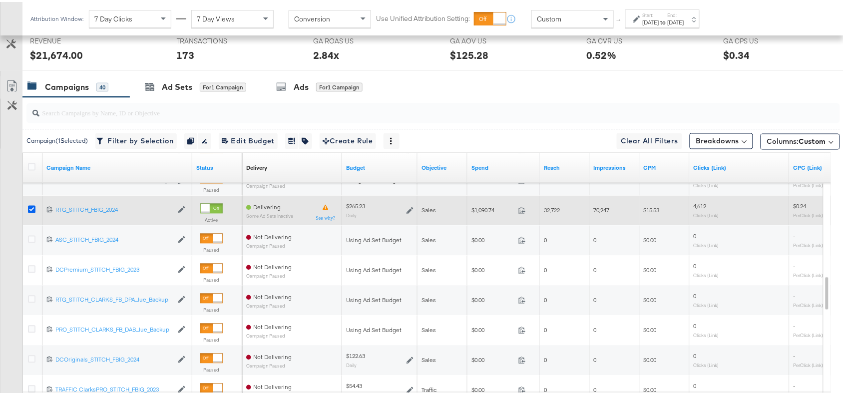
click at [32, 210] on icon at bounding box center [31, 207] width 7 height 7
click at [0, 0] on input "checkbox" at bounding box center [0, 0] width 0 height 0
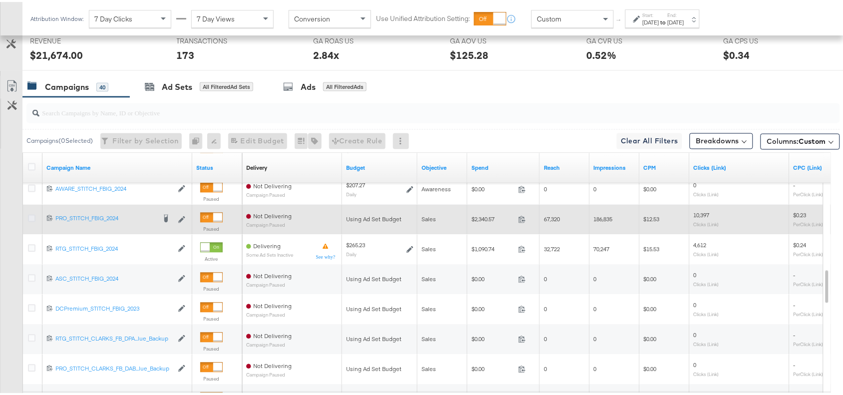
click at [32, 219] on icon at bounding box center [31, 216] width 7 height 7
click at [0, 0] on input "checkbox" at bounding box center [0, 0] width 0 height 0
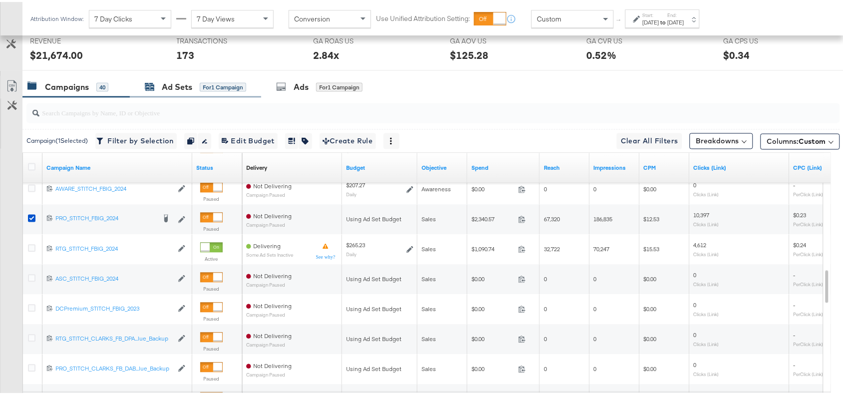
click at [176, 87] on div "Ad Sets" at bounding box center [177, 84] width 30 height 11
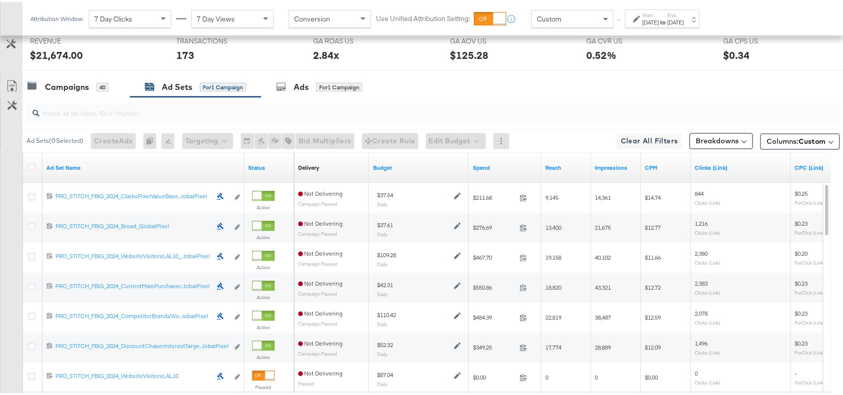
click at [700, 8] on div "Start: [DATE] to End: [DATE]" at bounding box center [662, 16] width 74 height 18
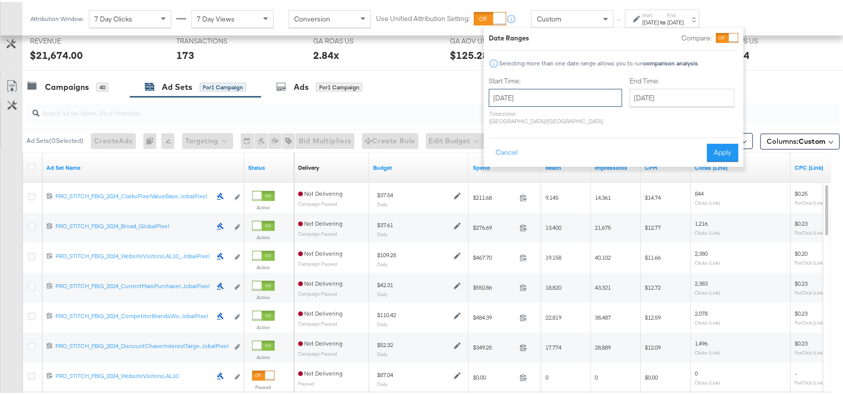
click at [581, 101] on input "[DATE]" at bounding box center [555, 96] width 133 height 18
click at [784, 96] on div "Campaigns 40 Ad Sets for 1 Campaign Ads for 1 Campaign" at bounding box center [437, 84] width 830 height 21
click at [504, 142] on button "Cancel" at bounding box center [507, 151] width 36 height 18
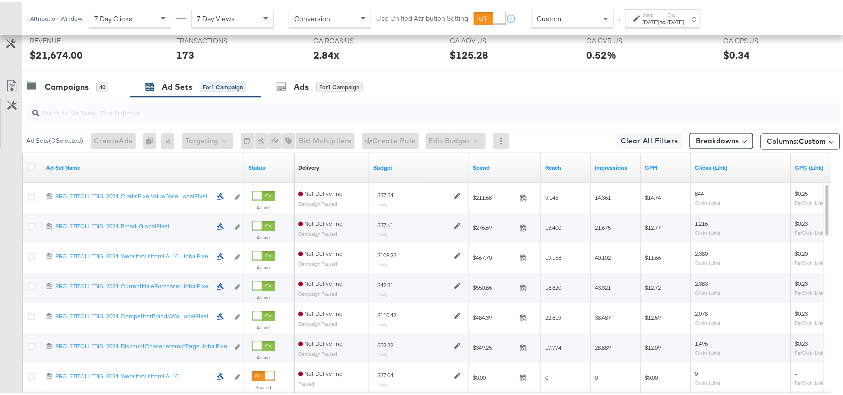
click at [542, 83] on div "Campaigns 40 Ad Sets for 1 Campaign Ads for 1 Campaign" at bounding box center [437, 84] width 830 height 21
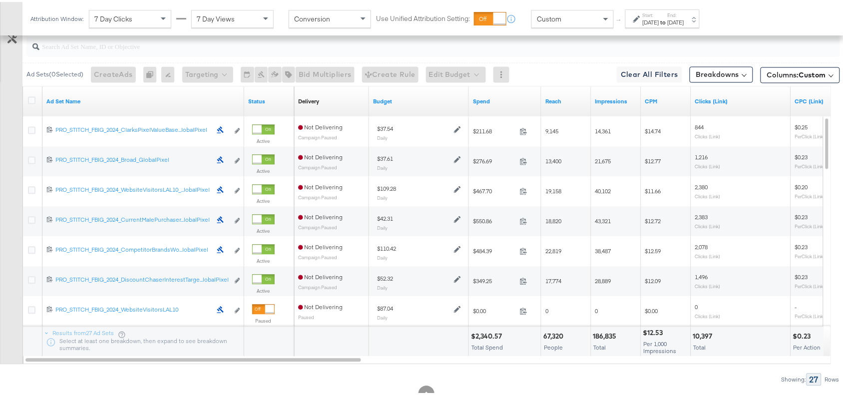
scroll to position [533, 0]
